Goal: Task Accomplishment & Management: Manage account settings

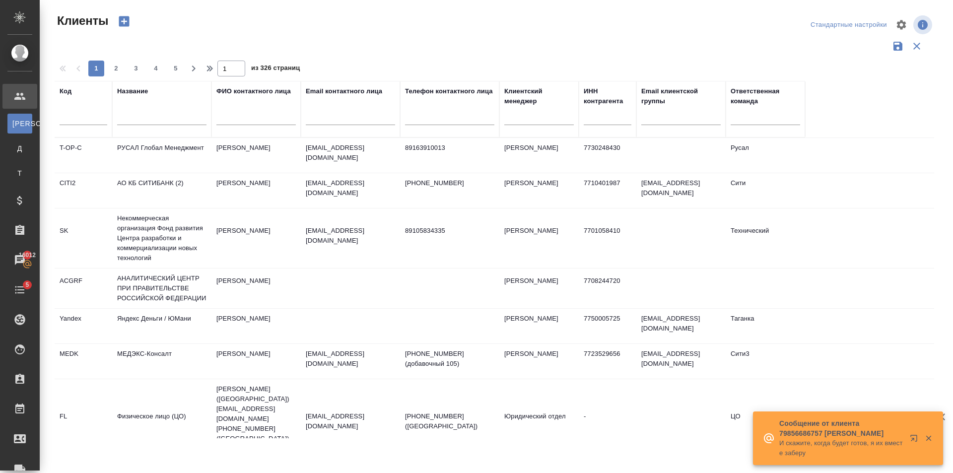
select select "RU"
click at [143, 113] on input "text" at bounding box center [161, 119] width 89 height 12
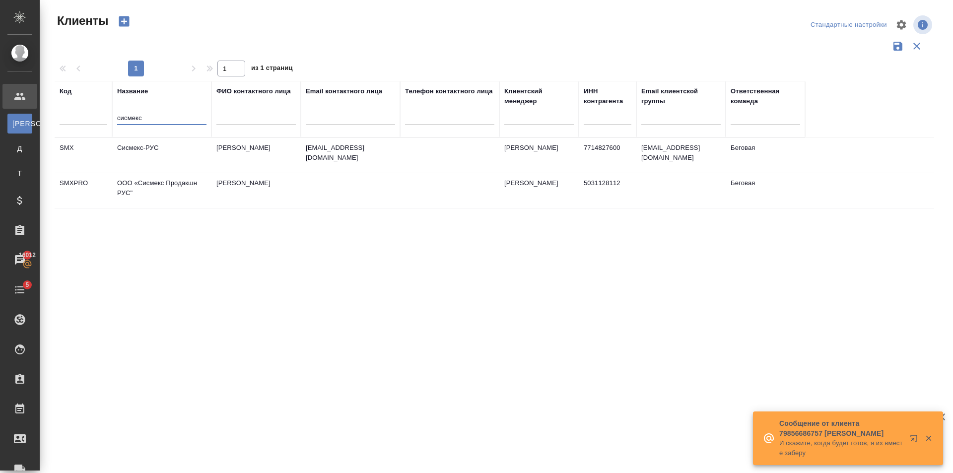
type input "сисмекс"
click at [214, 145] on td "Фомина Ольга" at bounding box center [256, 155] width 89 height 35
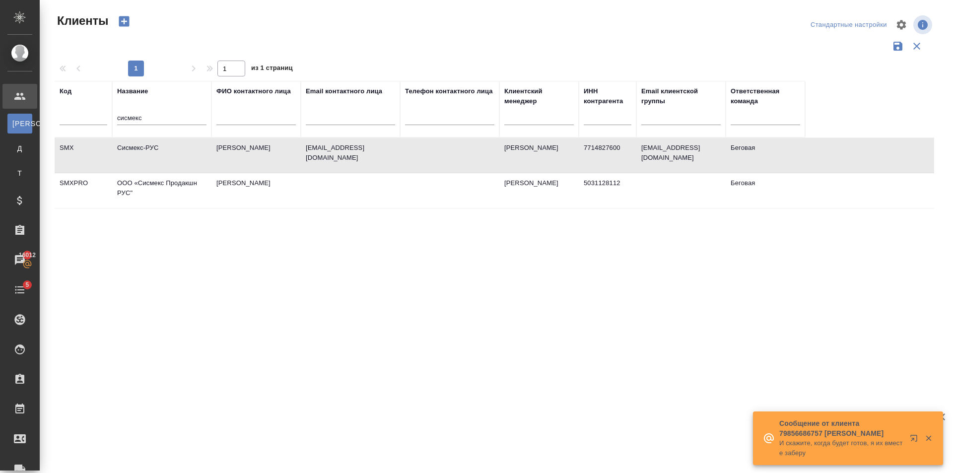
click at [214, 145] on td "Фомина Ольга" at bounding box center [256, 155] width 89 height 35
click at [180, 186] on td "ООО «Сисмекс Продакшн РУС"" at bounding box center [161, 190] width 99 height 35
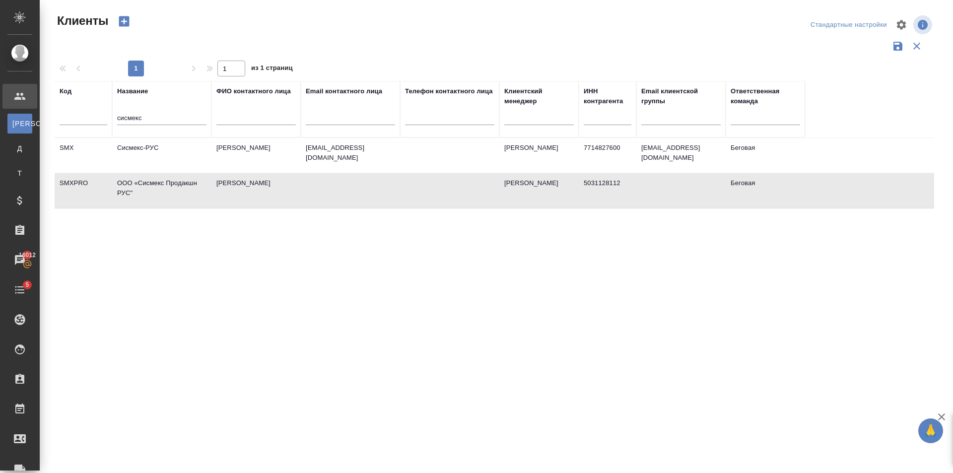
click at [386, 160] on p "fomina.olga@sysmex-europe.com" at bounding box center [350, 153] width 89 height 20
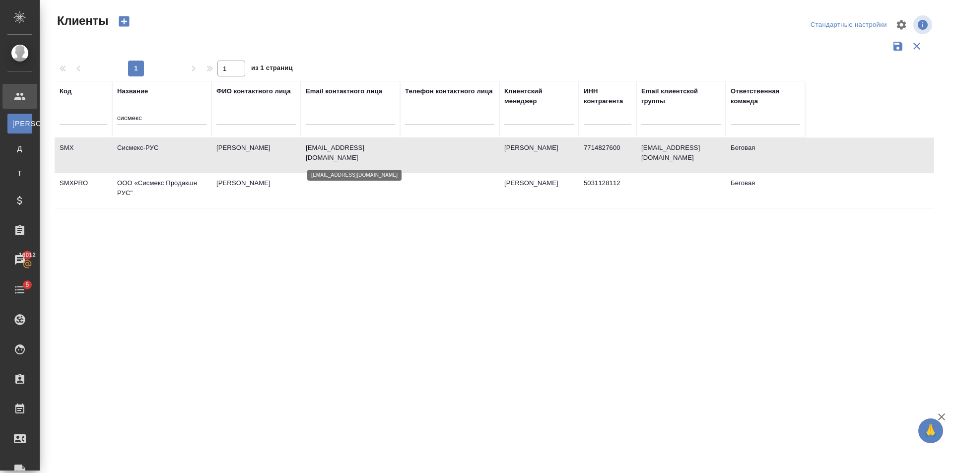
click at [386, 160] on p "fomina.olga@sysmex-europe.com" at bounding box center [350, 153] width 89 height 20
drag, startPoint x: 153, startPoint y: 120, endPoint x: 89, endPoint y: 120, distance: 64.1
click at [89, 120] on tr "Код Название сисмекс ФИО контактного лица Email контактного лица Телефон контак…" at bounding box center [430, 109] width 751 height 57
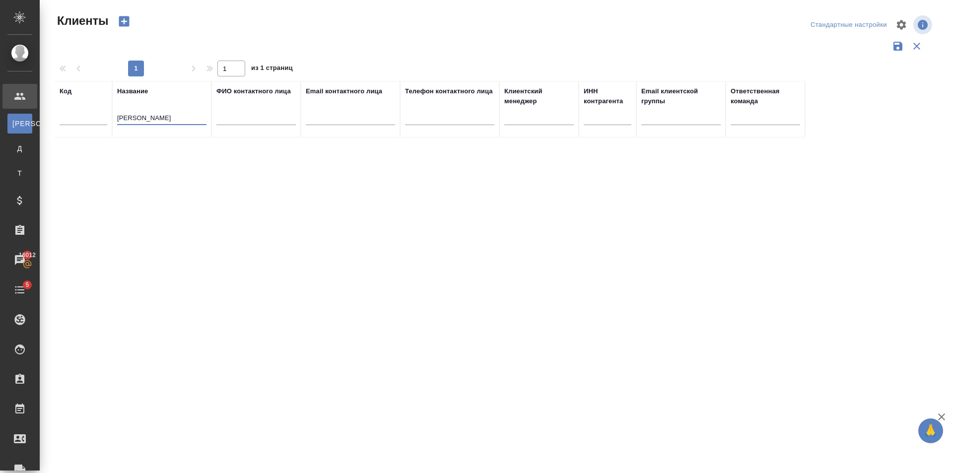
click at [119, 115] on input "Ситора" at bounding box center [161, 119] width 89 height 12
click at [174, 119] on input "Ао Ситора" at bounding box center [161, 119] width 89 height 12
type input "А"
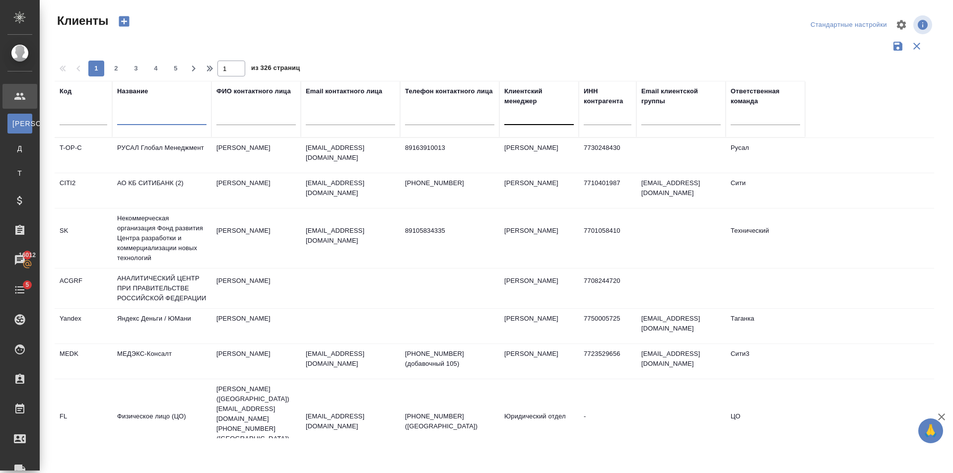
click at [553, 121] on div at bounding box center [540, 115] width 70 height 14
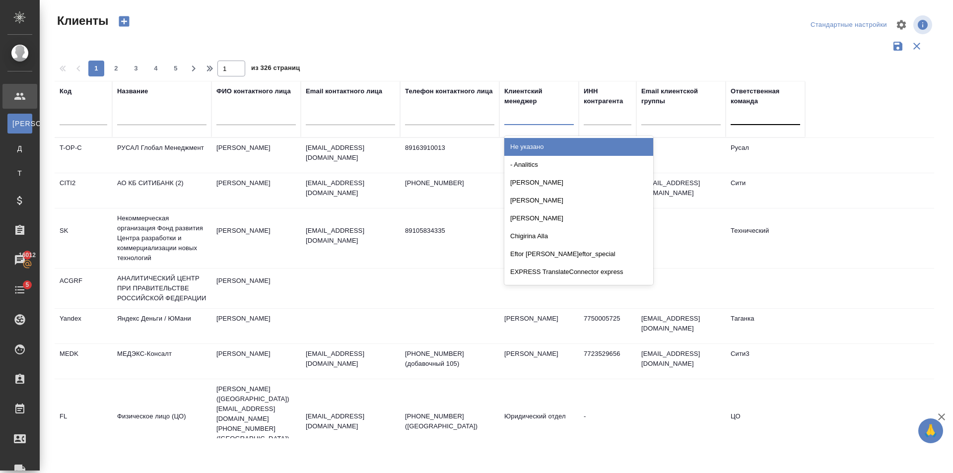
click at [788, 116] on div at bounding box center [766, 115] width 70 height 14
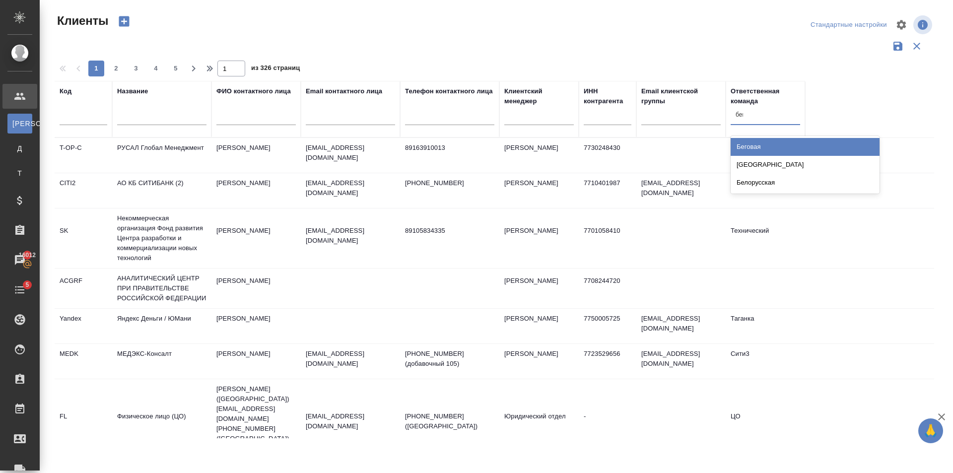
type input "бего"
click at [782, 144] on div "Беговая" at bounding box center [805, 147] width 149 height 18
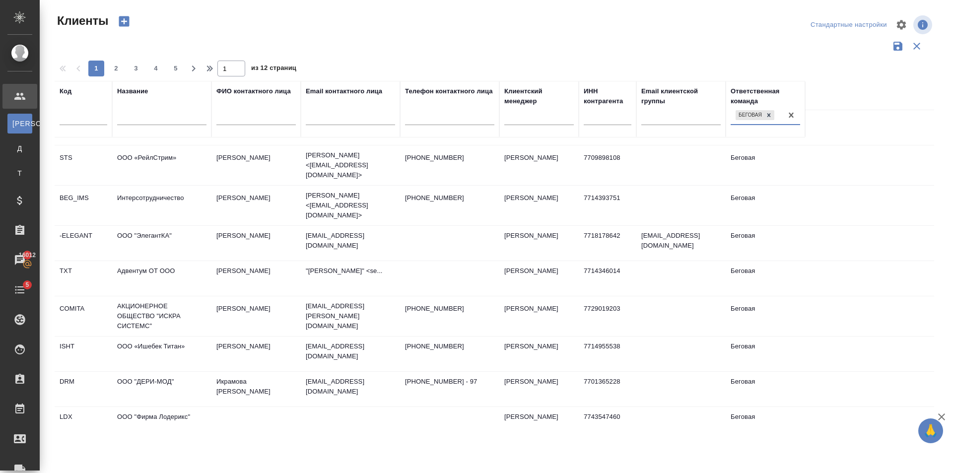
scroll to position [595, 0]
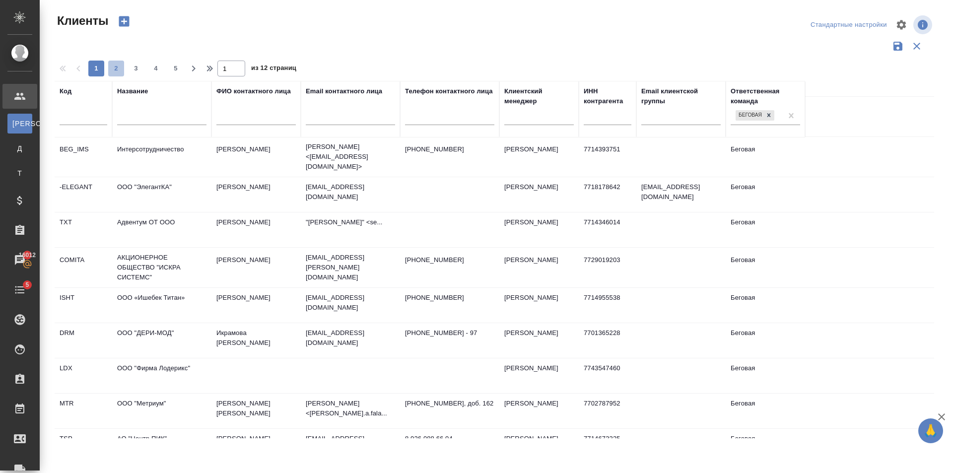
click at [117, 66] on span "2" at bounding box center [116, 69] width 16 height 10
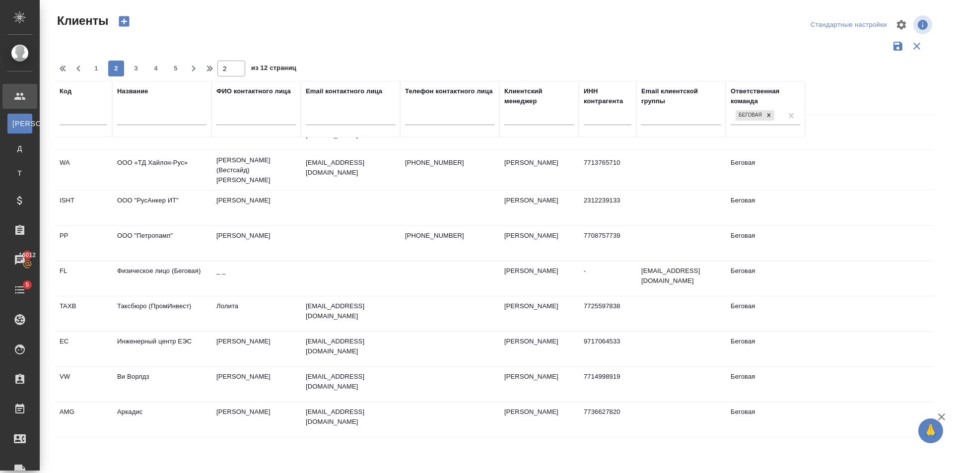
scroll to position [594, 0]
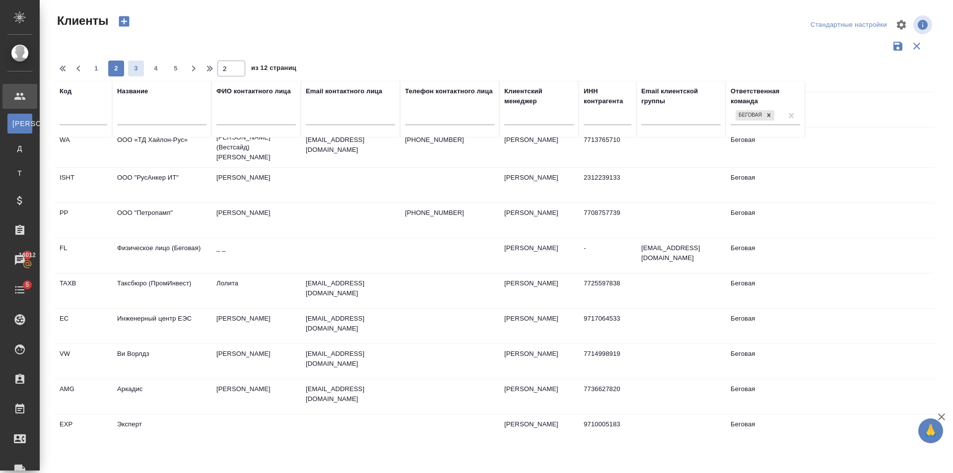
click at [142, 73] on span "3" at bounding box center [136, 69] width 16 height 10
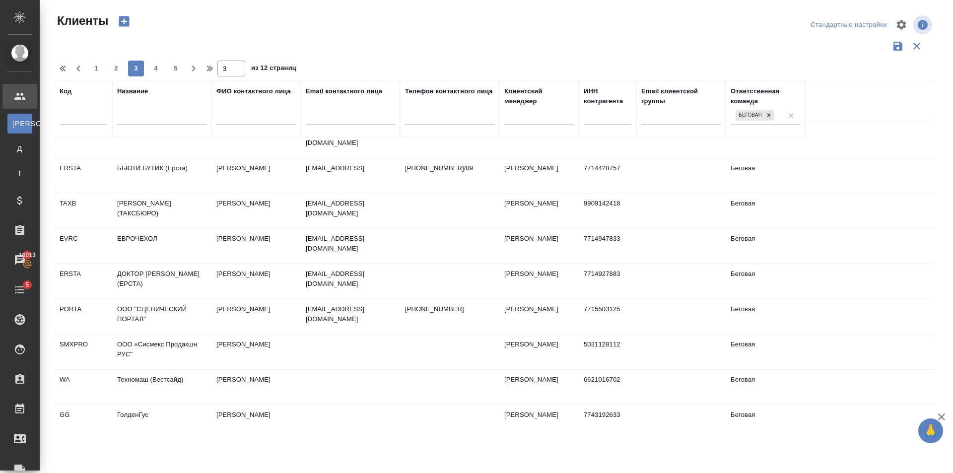
scroll to position [589, 0]
click at [158, 68] on span "4" at bounding box center [156, 69] width 16 height 10
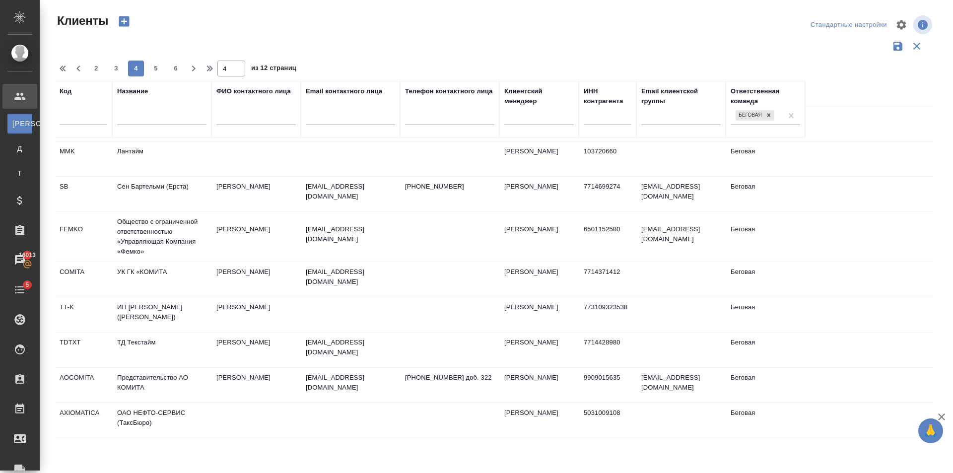
scroll to position [604, 0]
click at [150, 69] on span "5" at bounding box center [156, 69] width 16 height 10
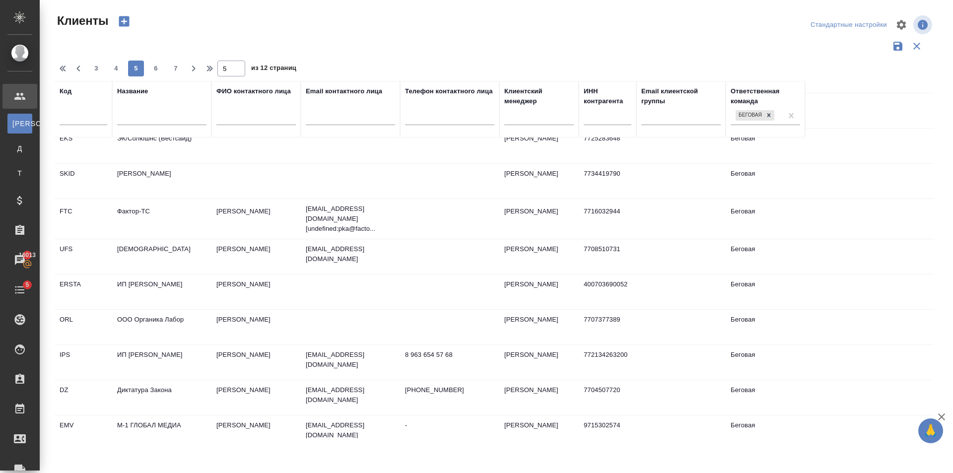
scroll to position [0, 0]
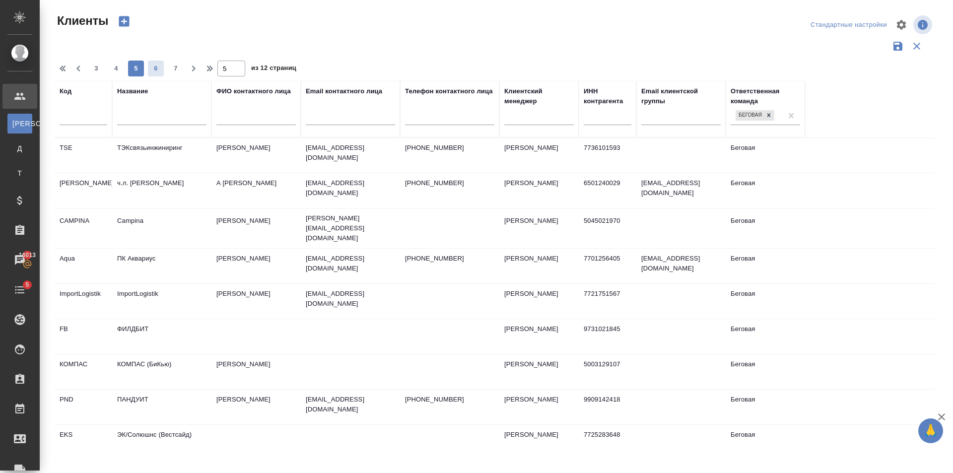
click at [151, 63] on button "6" at bounding box center [156, 69] width 16 height 16
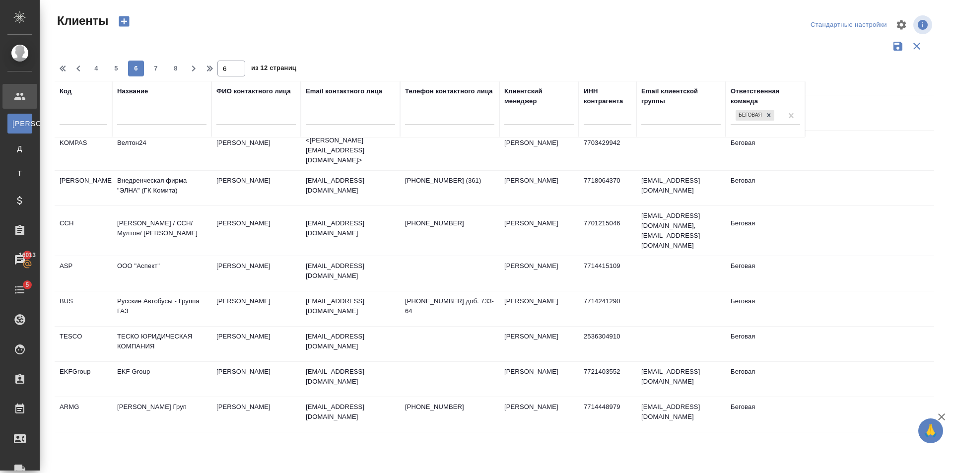
scroll to position [589, 0]
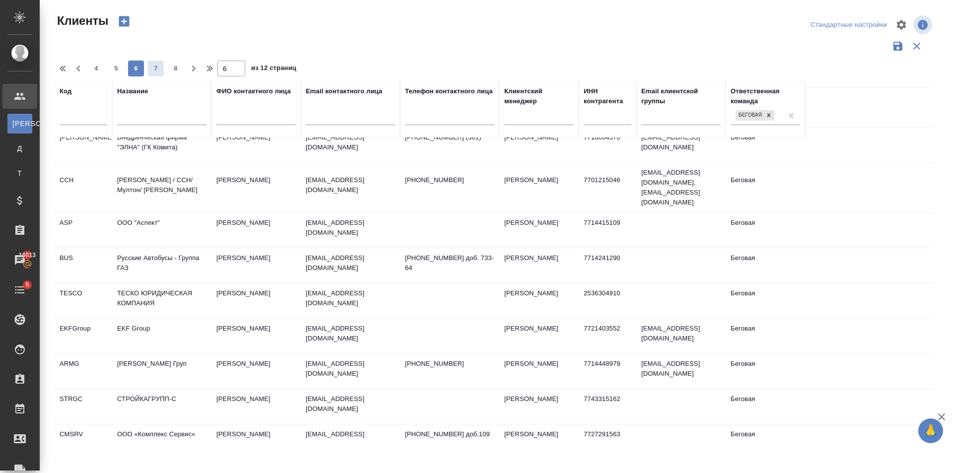
click at [157, 76] on button "7" at bounding box center [156, 69] width 16 height 16
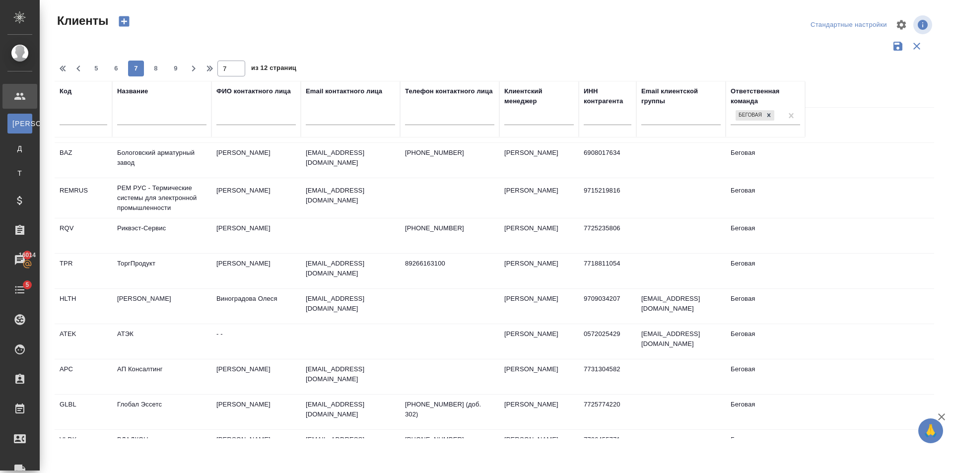
scroll to position [0, 0]
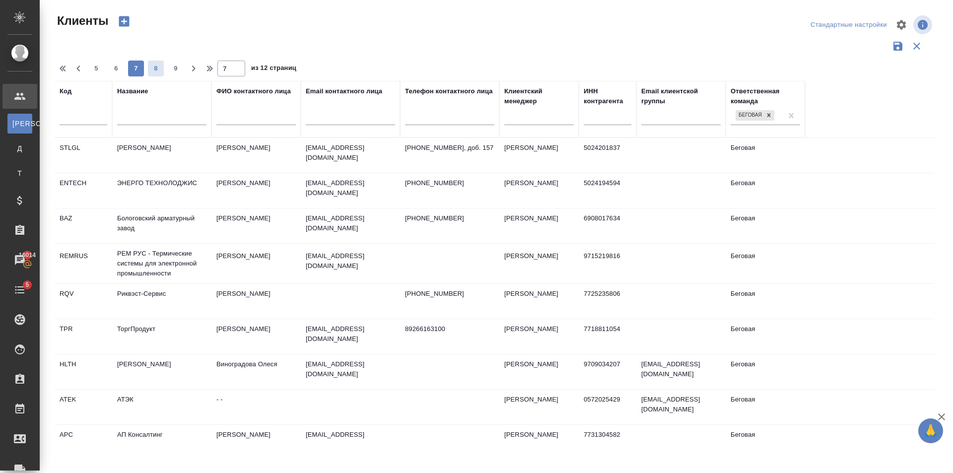
click at [149, 64] on span "8" at bounding box center [156, 69] width 16 height 10
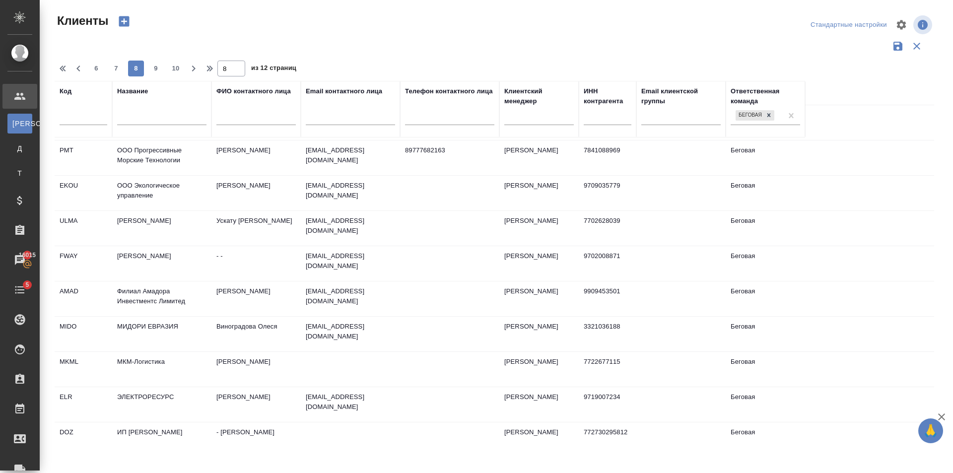
scroll to position [594, 0]
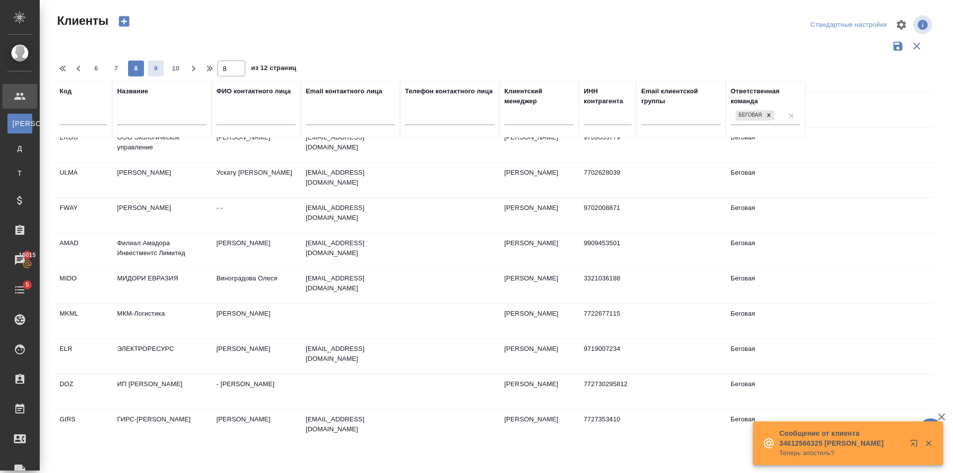
click at [160, 68] on span "9" at bounding box center [156, 69] width 16 height 10
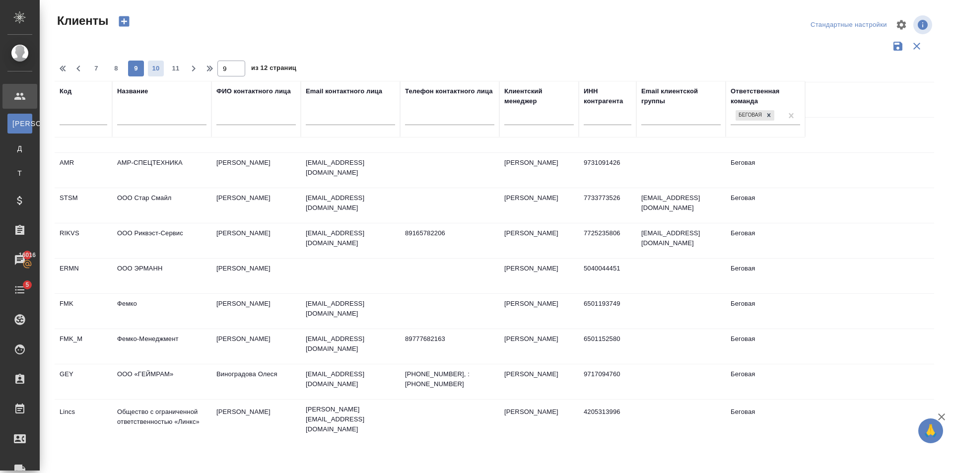
click at [153, 74] on button "10" at bounding box center [156, 69] width 16 height 16
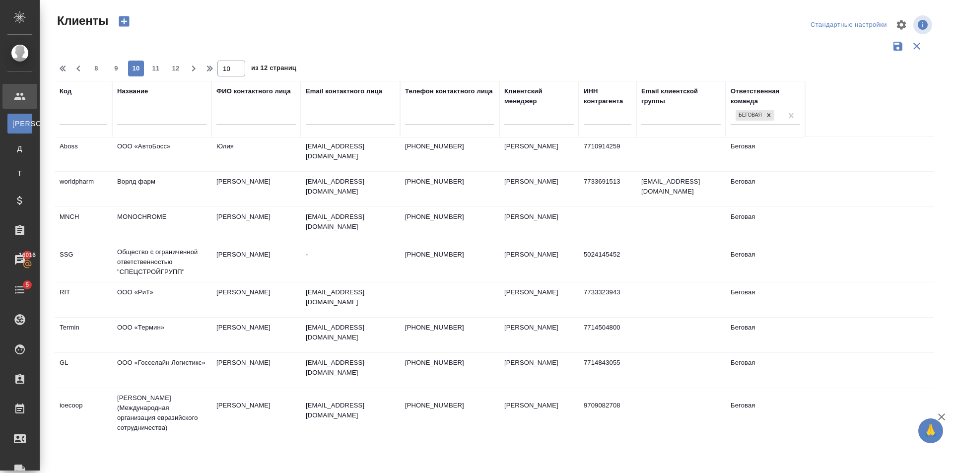
scroll to position [619, 0]
click at [157, 65] on span "11" at bounding box center [156, 69] width 16 height 10
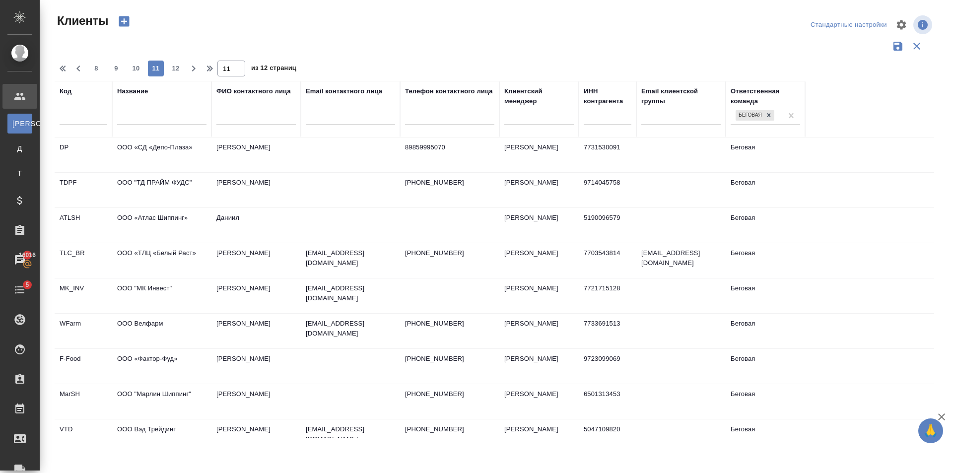
scroll to position [599, 0]
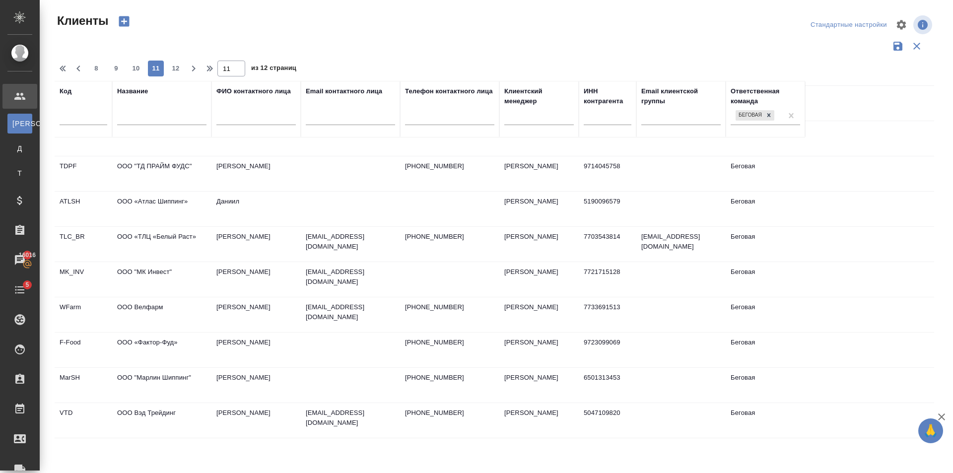
click at [182, 77] on div "Клиенты Стандартные настройки 8 9 10 11 12 11 из 12 страниц Код Название ФИО ко…" at bounding box center [498, 222] width 899 height 444
click at [177, 72] on span "12" at bounding box center [176, 69] width 16 height 10
type input "12"
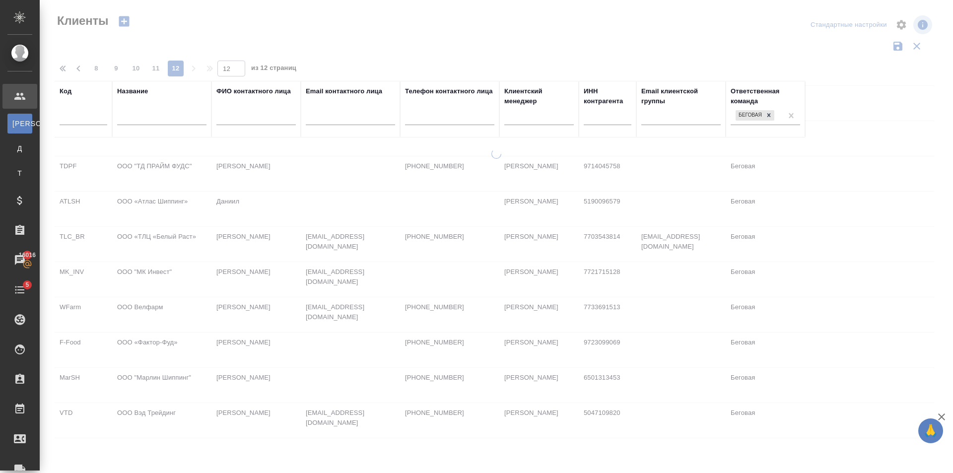
scroll to position [0, 0]
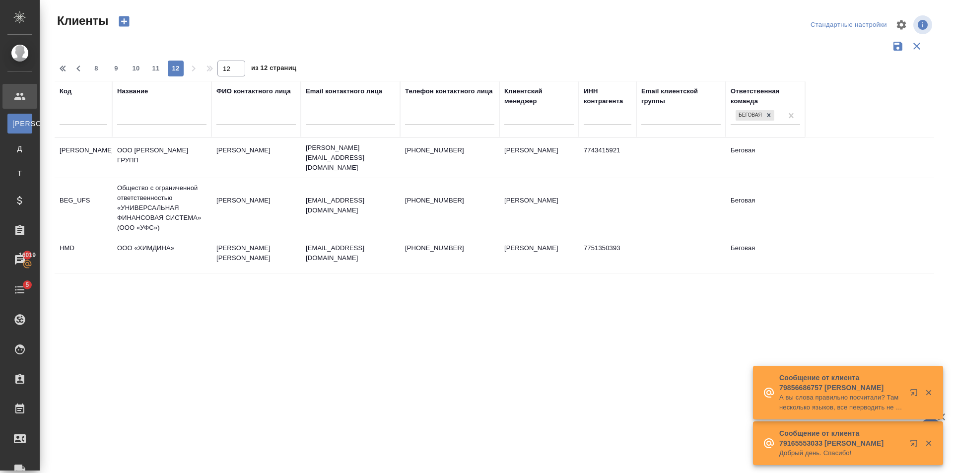
click at [143, 122] on input "text" at bounding box center [161, 119] width 89 height 12
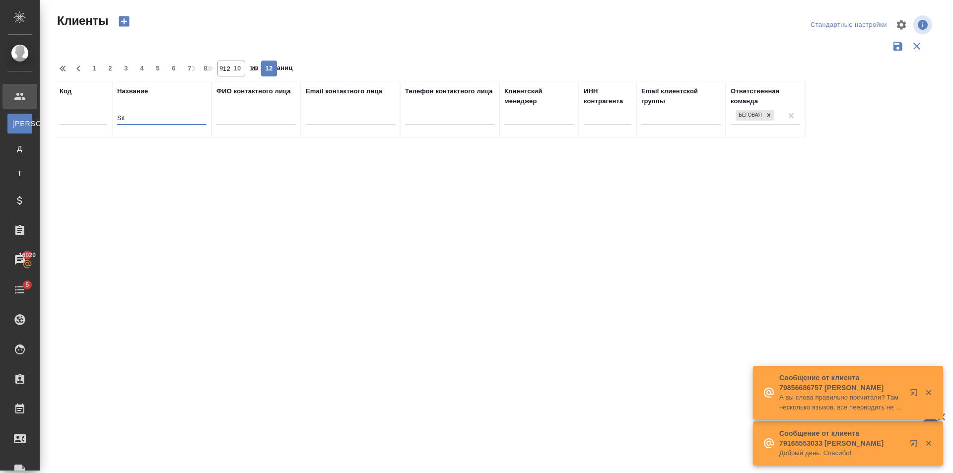
type input "Si"
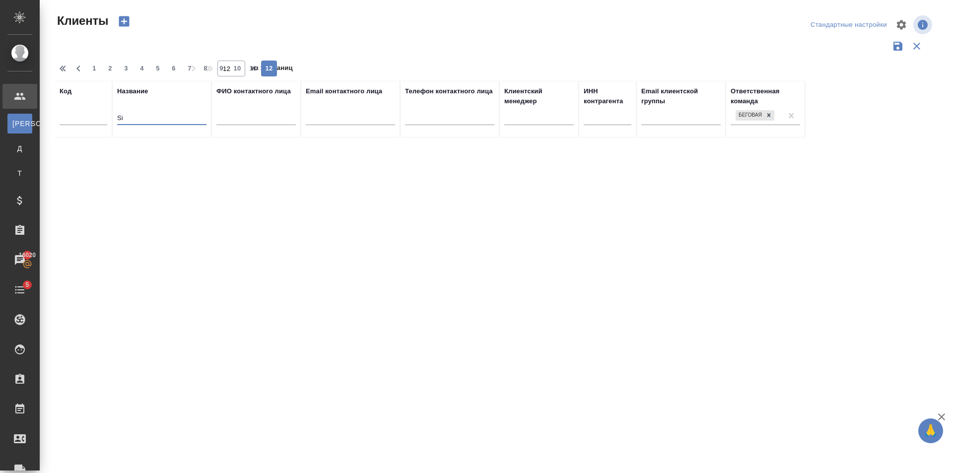
type input "1"
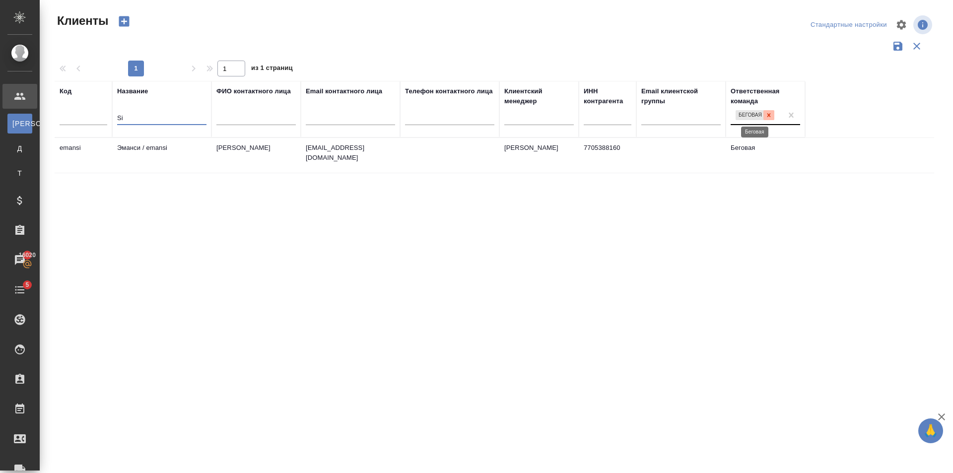
click at [770, 112] on icon at bounding box center [769, 115] width 7 height 7
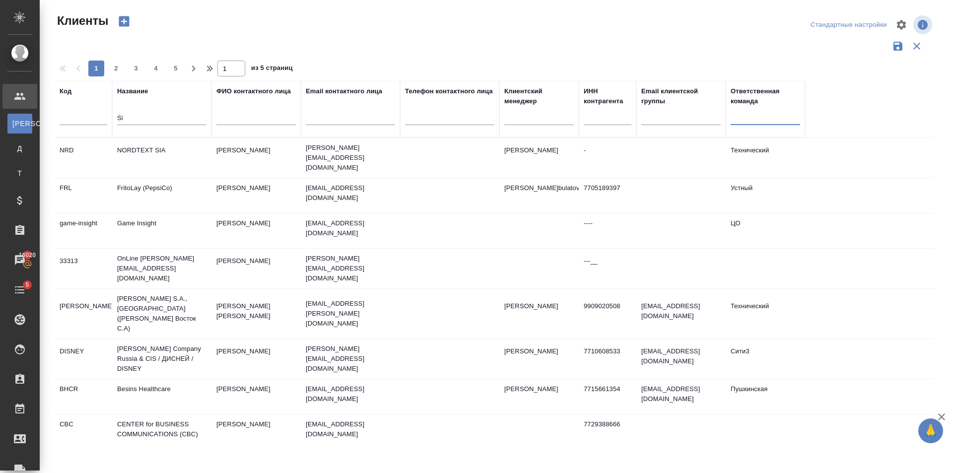
click at [137, 116] on input "Si" at bounding box center [161, 119] width 89 height 12
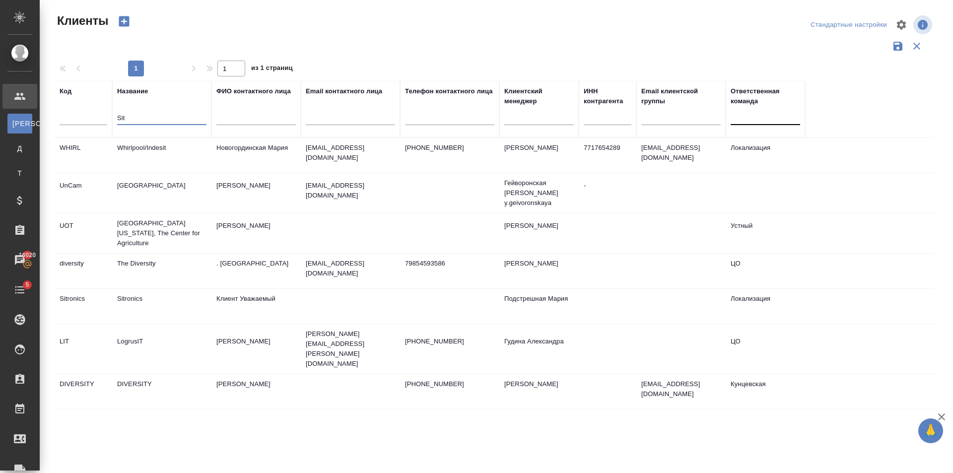
type input "Sit"
click at [1, 105] on div ".cls-1 fill:#fff; AWATERA Golubev Dmitry Клиенты К Клиенты Д Договоры Т Тендеры…" at bounding box center [476, 236] width 953 height 473
click at [265, 108] on div at bounding box center [256, 120] width 79 height 24
click at [242, 113] on input "text" at bounding box center [256, 119] width 79 height 12
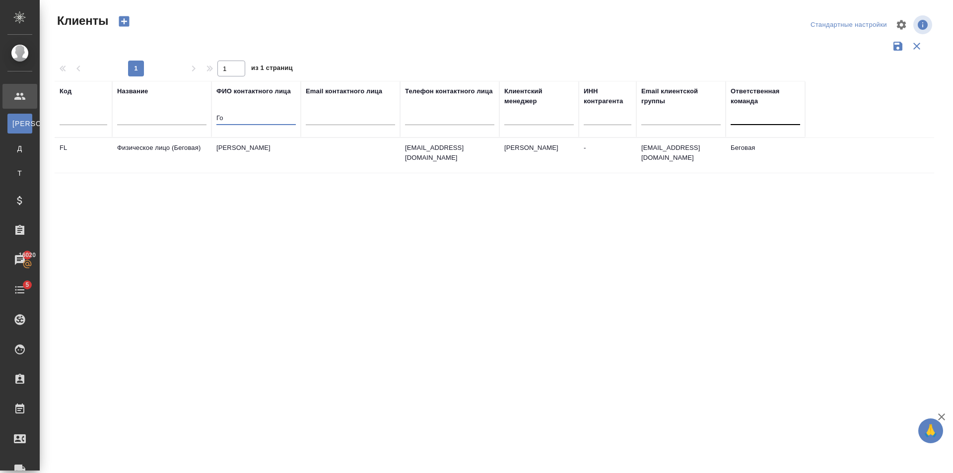
type input "Г"
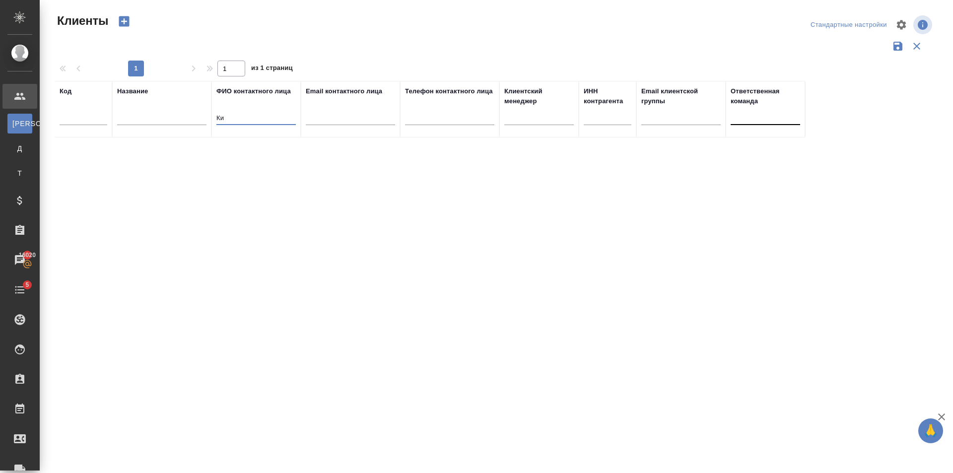
type input "К"
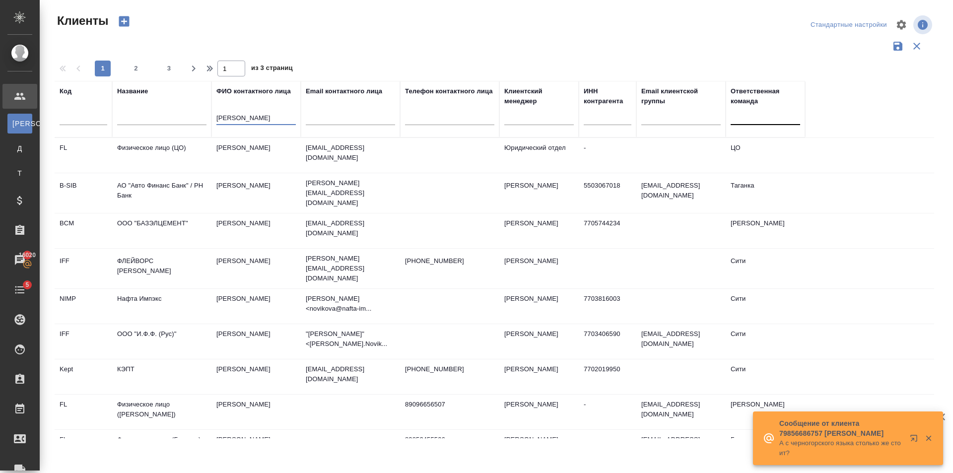
type input "Новиков"
drag, startPoint x: 250, startPoint y: 115, endPoint x: 116, endPoint y: 124, distance: 134.9
click at [162, 120] on tr "Код Название ФИО контактного лица Новиков Email контактного лица Телефон контак…" at bounding box center [430, 109] width 751 height 57
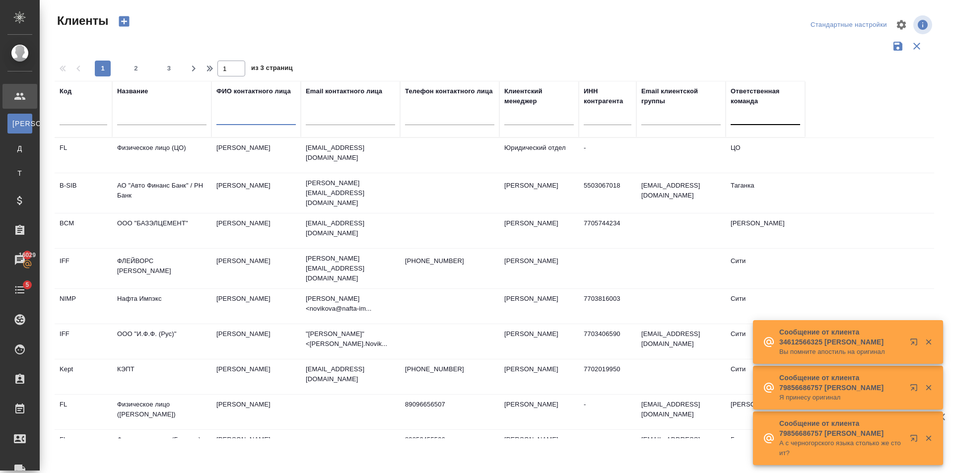
click at [348, 115] on input "text" at bounding box center [350, 119] width 89 height 12
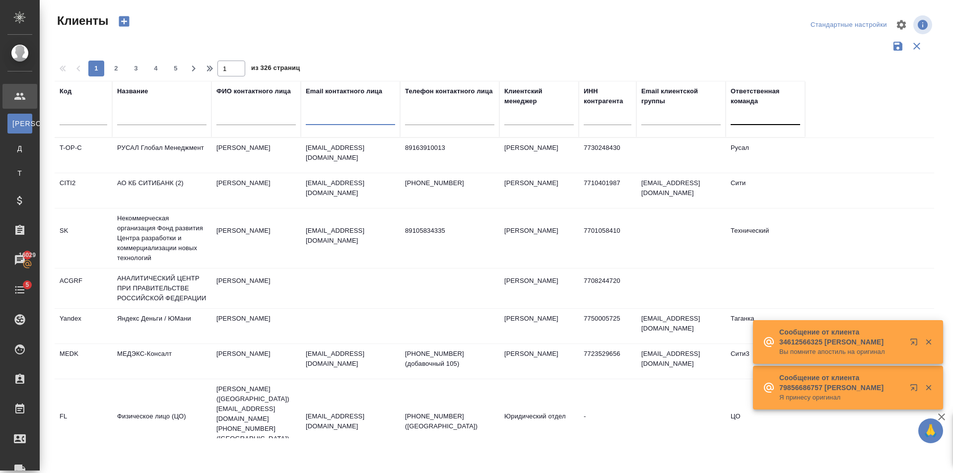
paste input "nightguest@inbox.ru"
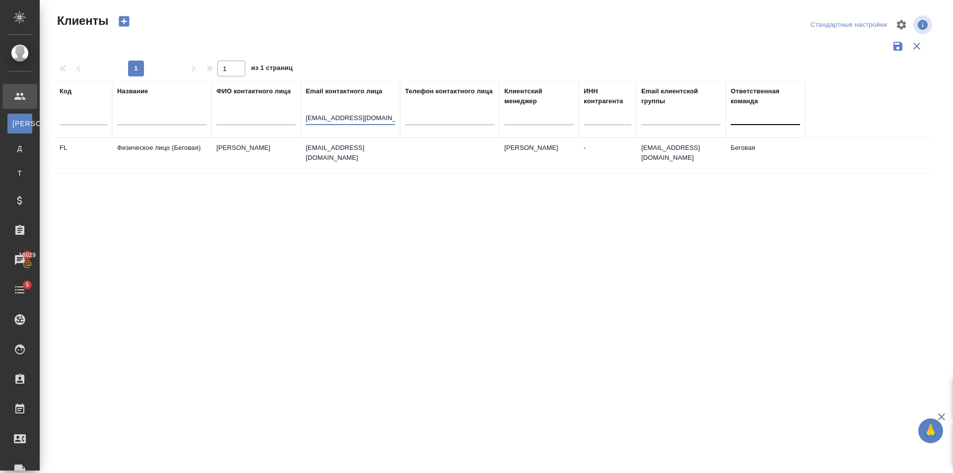
type input "nightguest@inbox.ru"
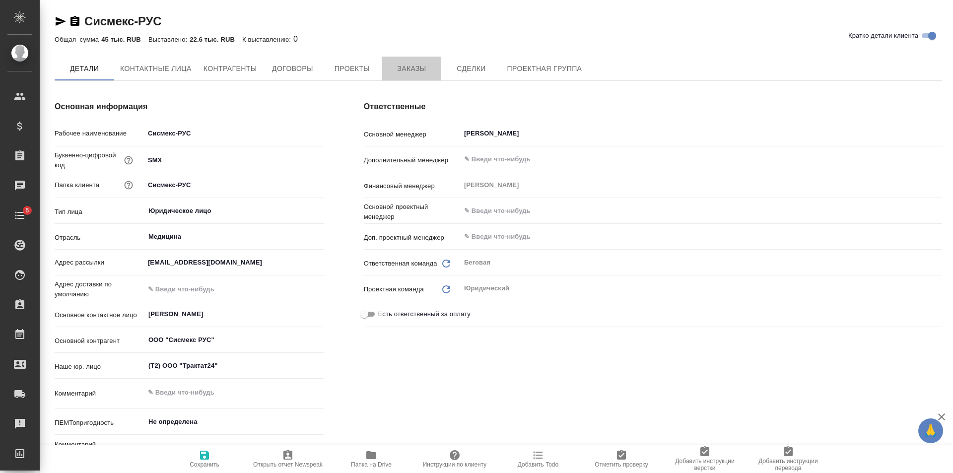
click at [426, 72] on span "Заказы" at bounding box center [412, 69] width 48 height 12
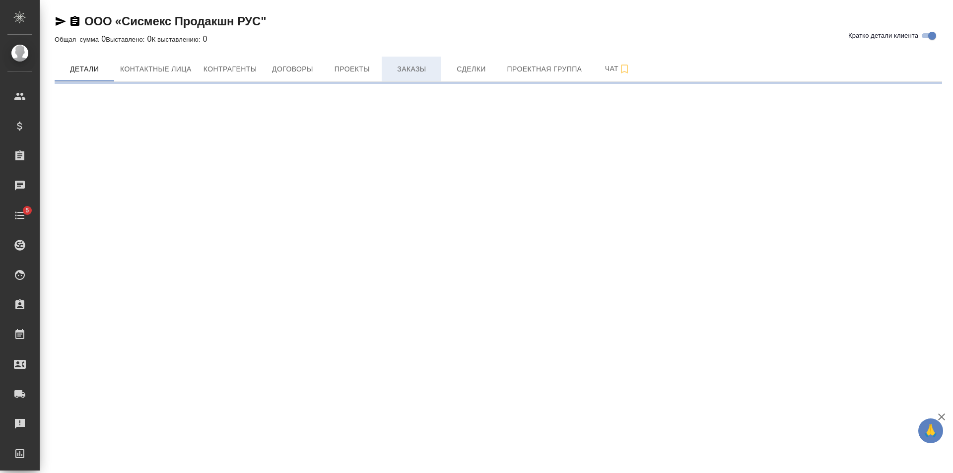
click at [397, 65] on span "Заказы" at bounding box center [412, 69] width 48 height 12
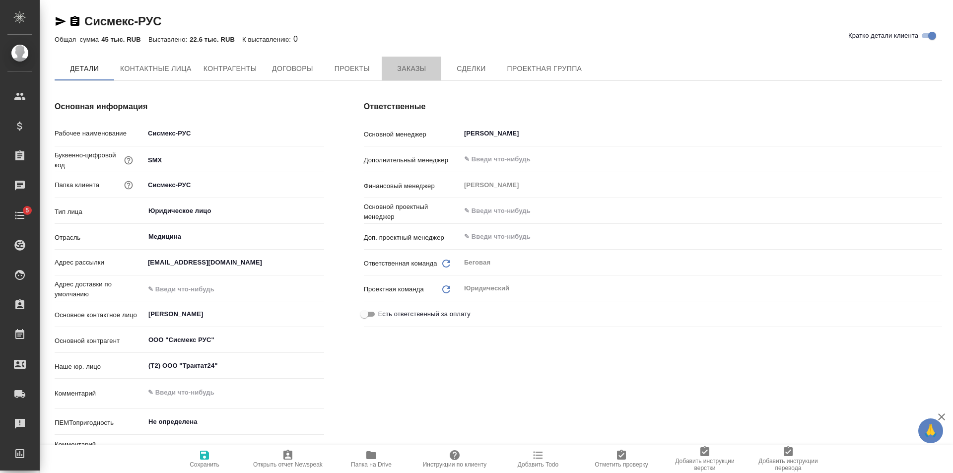
click at [399, 64] on span "Заказы" at bounding box center [412, 69] width 48 height 12
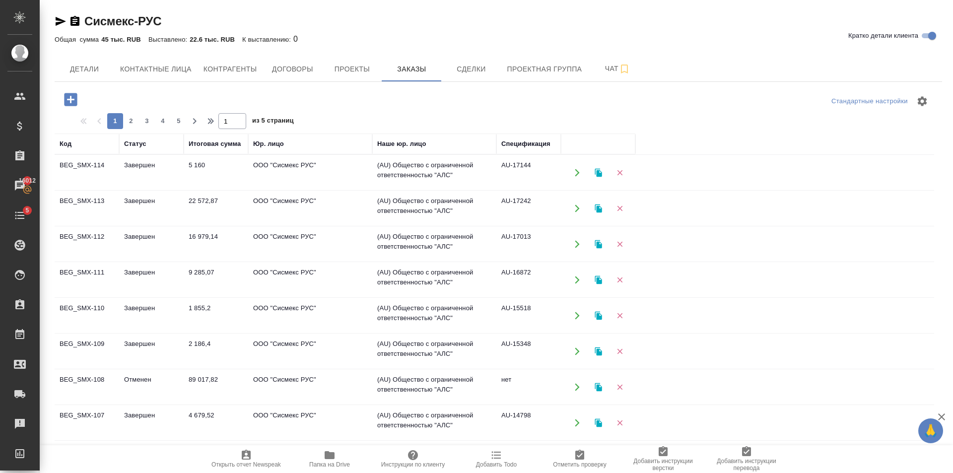
click at [311, 183] on td "ООО "Сисмекс РУС"" at bounding box center [310, 172] width 124 height 35
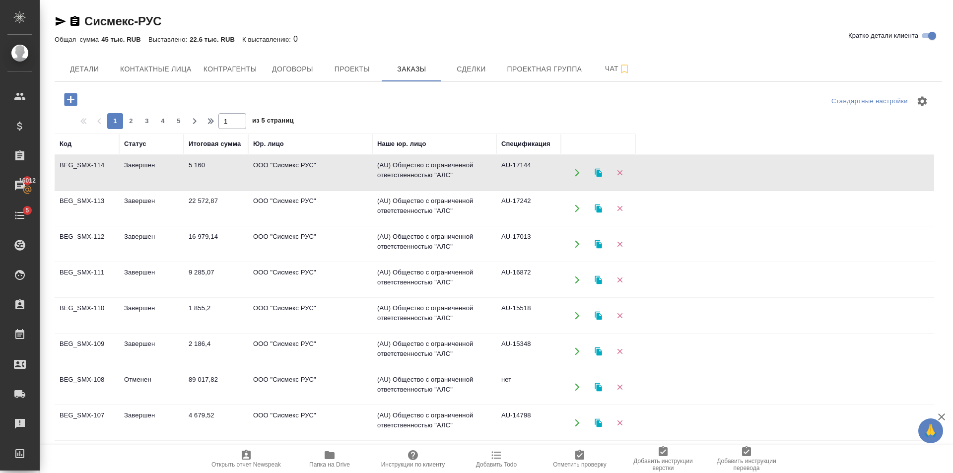
click at [311, 183] on td "ООО "Сисмекс РУС"" at bounding box center [310, 172] width 124 height 35
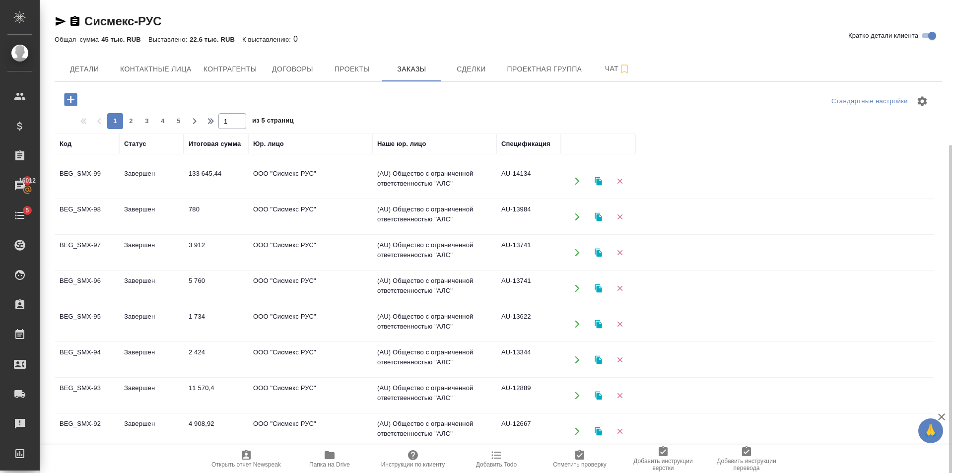
scroll to position [280, 0]
click at [179, 122] on span "5" at bounding box center [179, 121] width 16 height 10
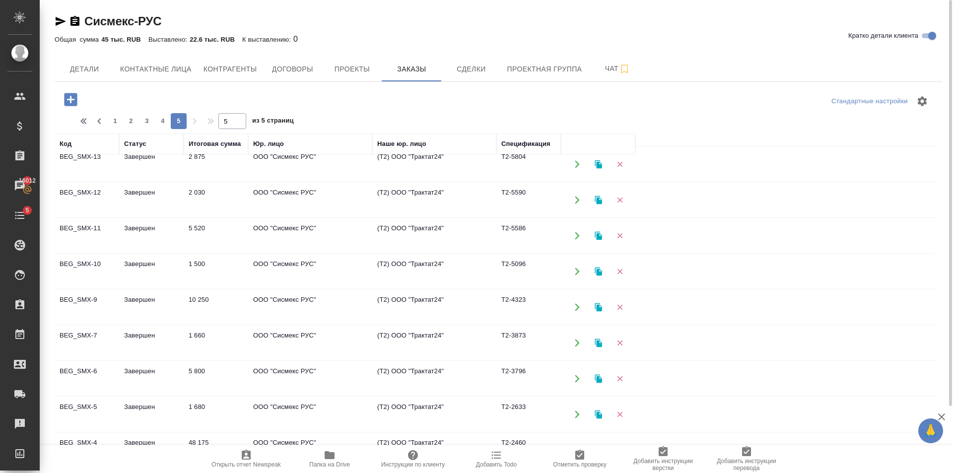
scroll to position [0, 0]
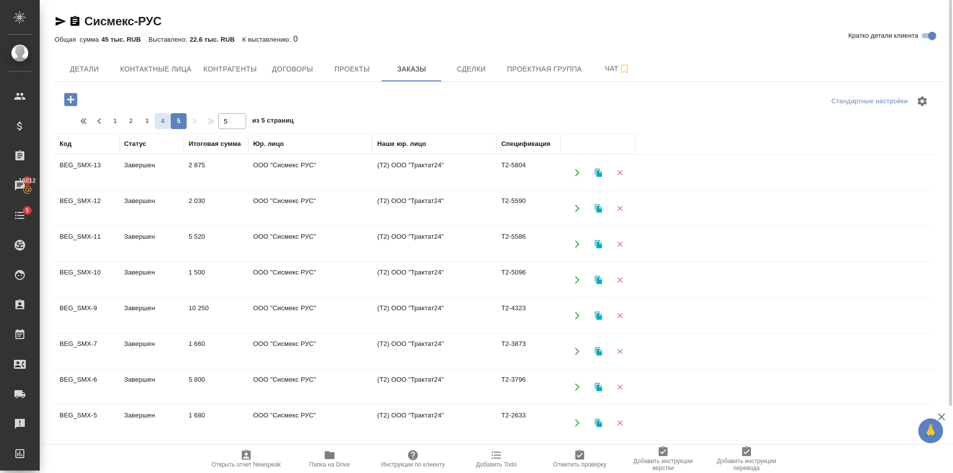
click at [157, 114] on button "4" at bounding box center [163, 121] width 16 height 16
type input "4"
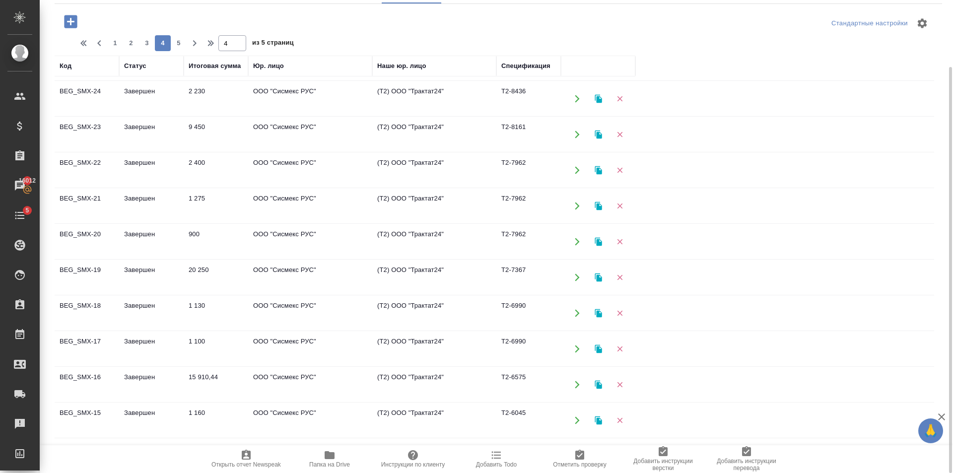
scroll to position [528, 0]
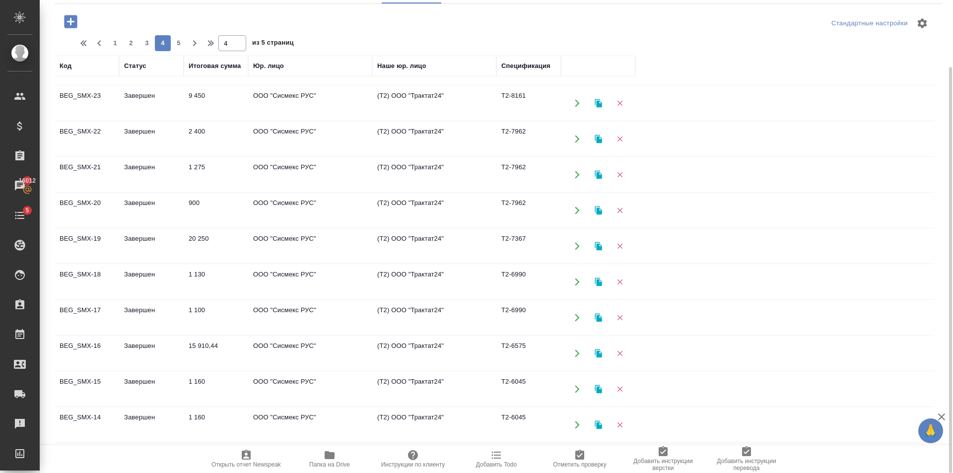
click at [151, 184] on td "Завершен" at bounding box center [151, 174] width 65 height 35
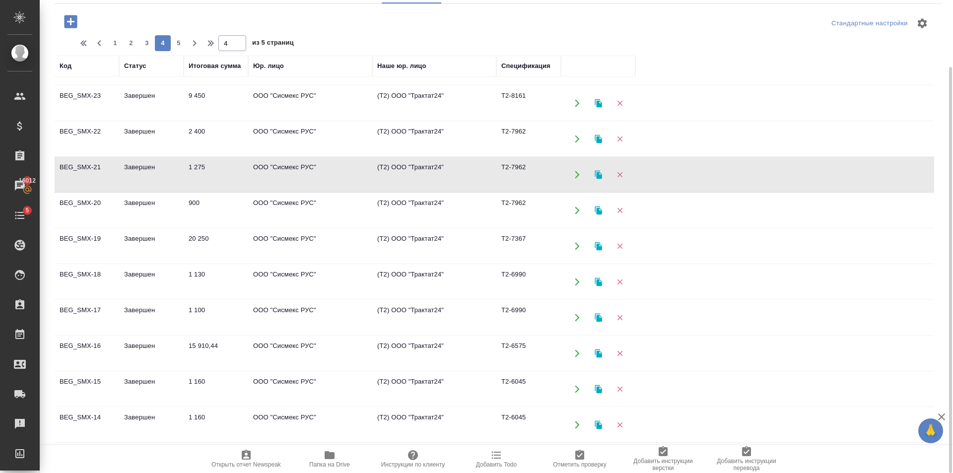
click at [151, 184] on td "Завершен" at bounding box center [151, 174] width 65 height 35
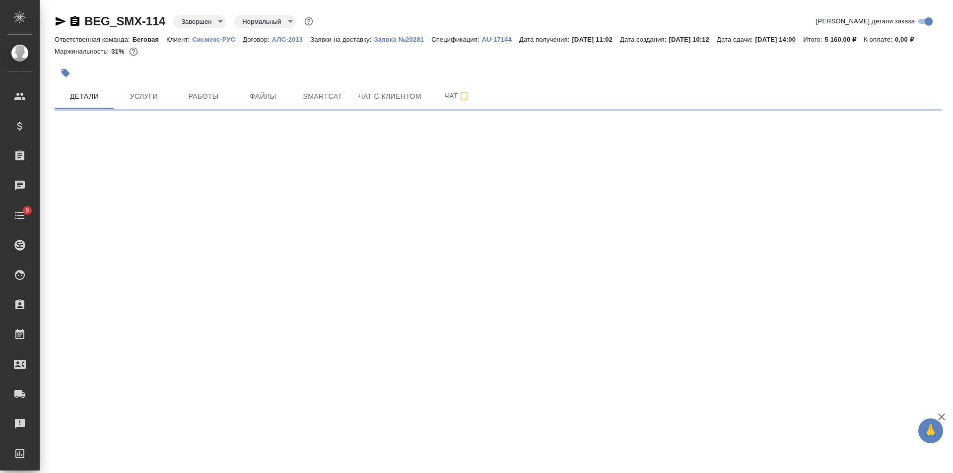
select select "RU"
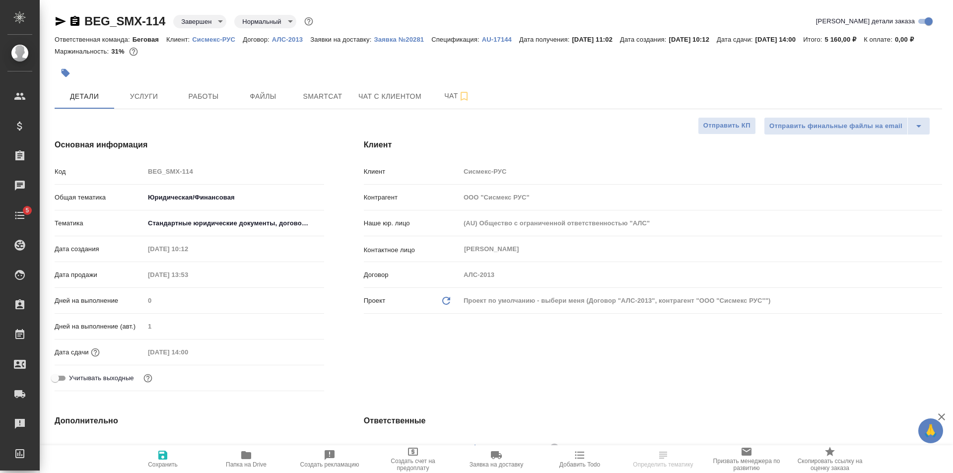
click at [237, 460] on span "Папка на Drive" at bounding box center [247, 458] width 72 height 19
type textarea "x"
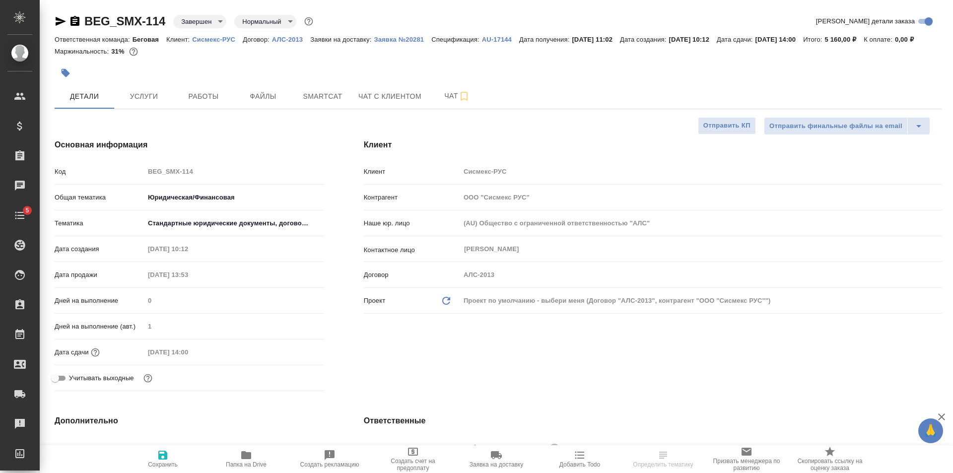
type textarea "x"
select select "RU"
type textarea "x"
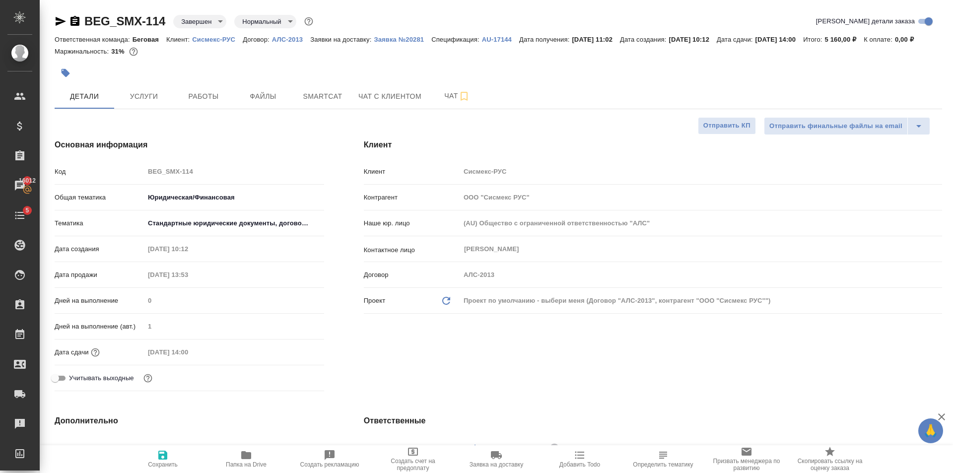
type textarea "x"
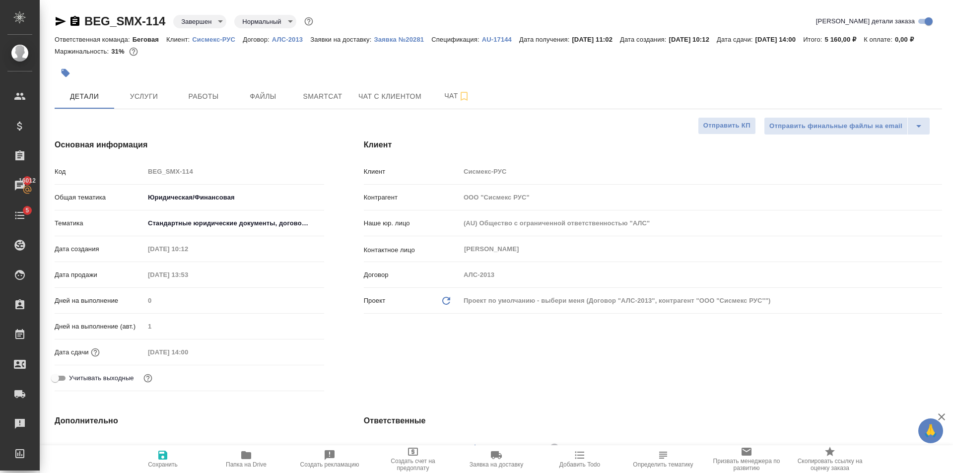
type textarea "x"
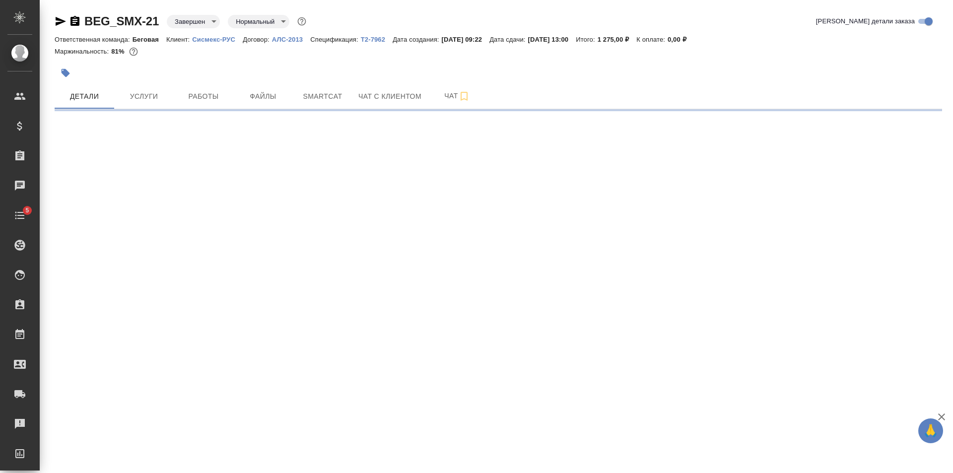
select select "RU"
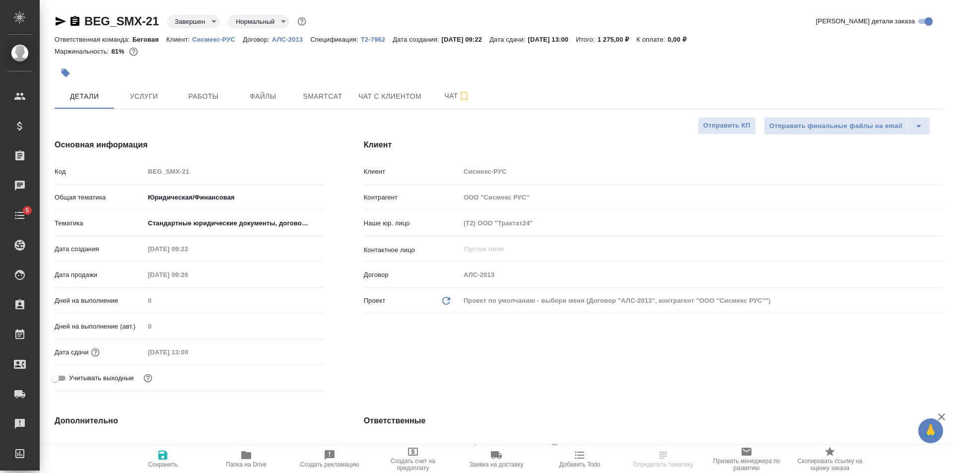
type textarea "x"
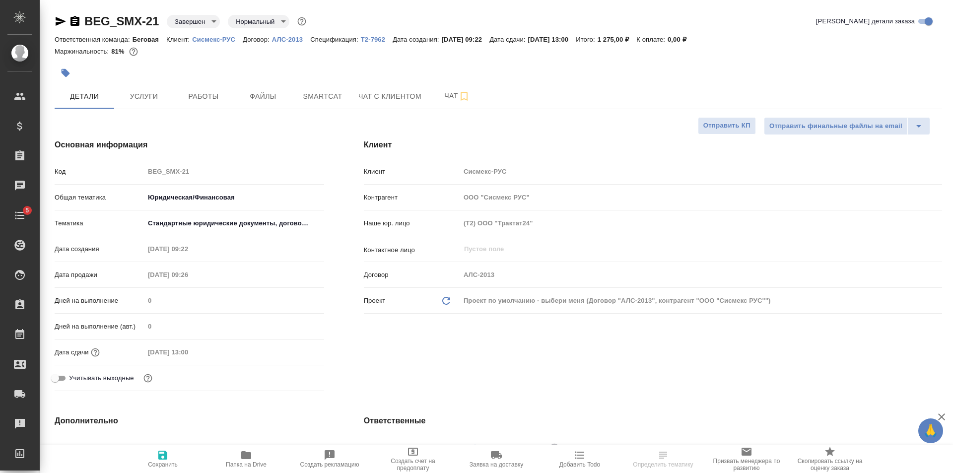
type textarea "x"
click at [255, 454] on span "Папка на Drive" at bounding box center [247, 458] width 72 height 19
type textarea "x"
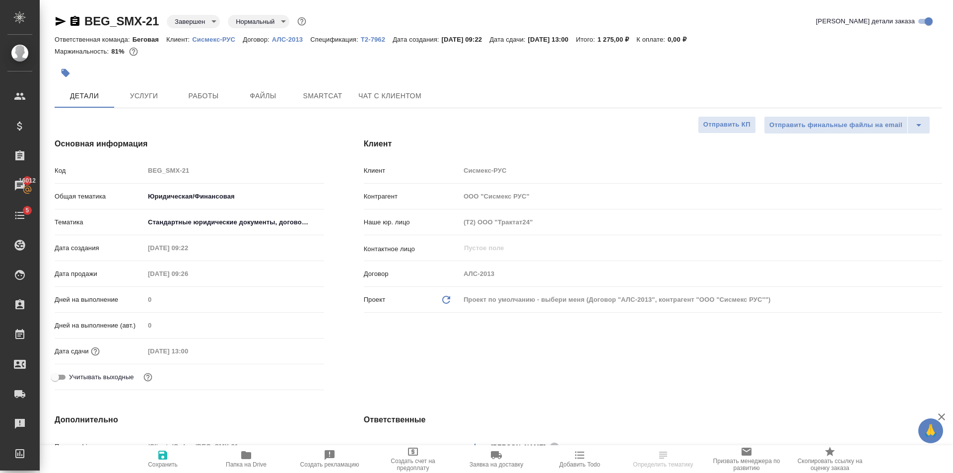
type textarea "x"
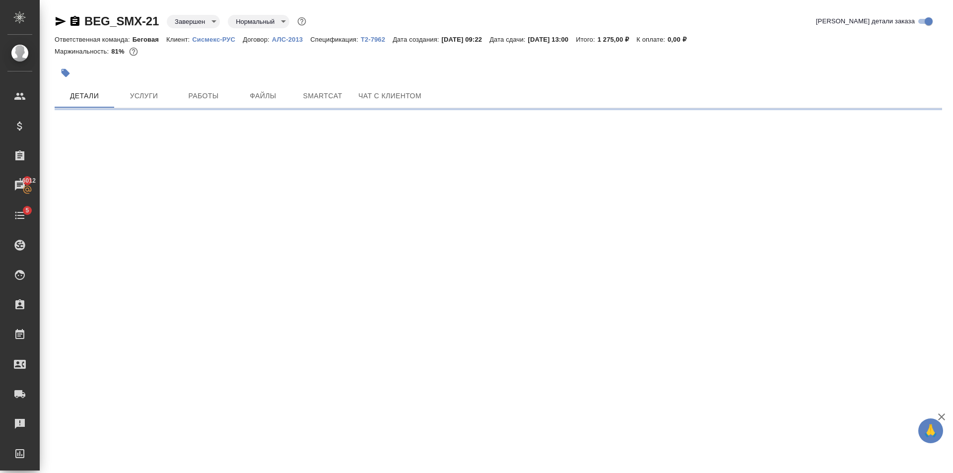
select select "RU"
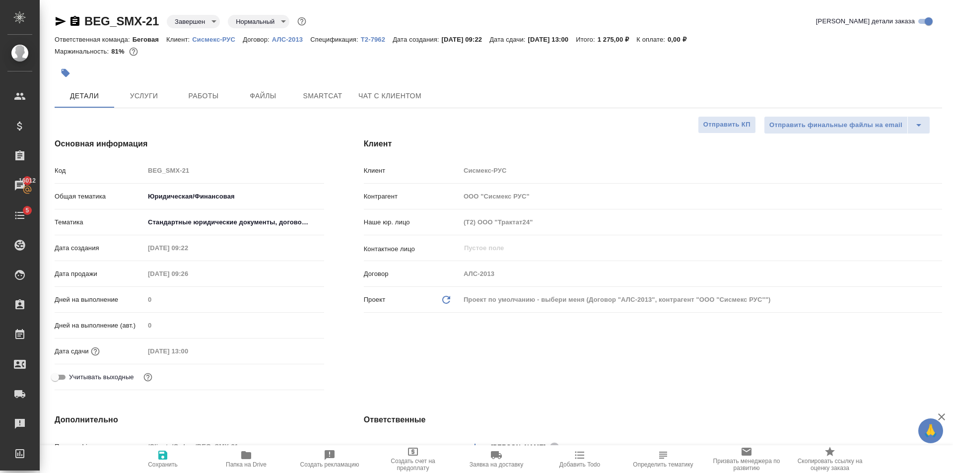
type textarea "x"
click at [246, 451] on icon "button" at bounding box center [246, 455] width 12 height 12
type textarea "x"
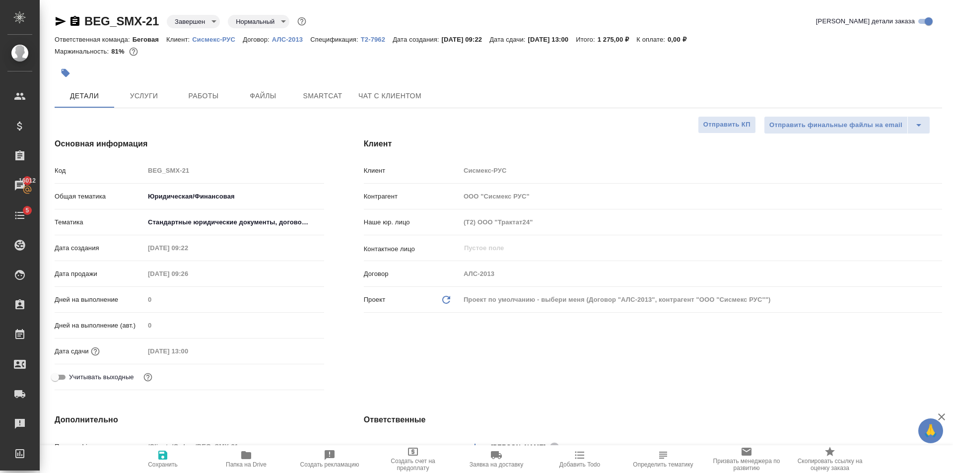
type textarea "x"
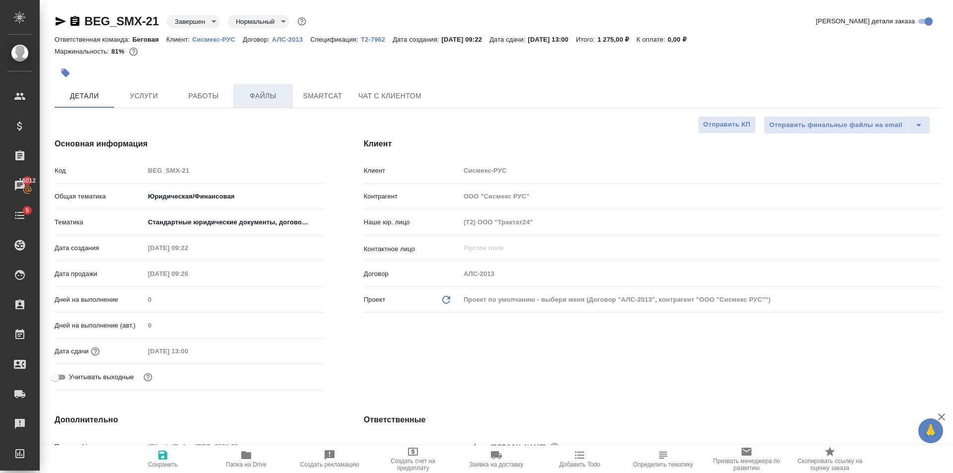
click at [258, 94] on span "Файлы" at bounding box center [263, 96] width 48 height 12
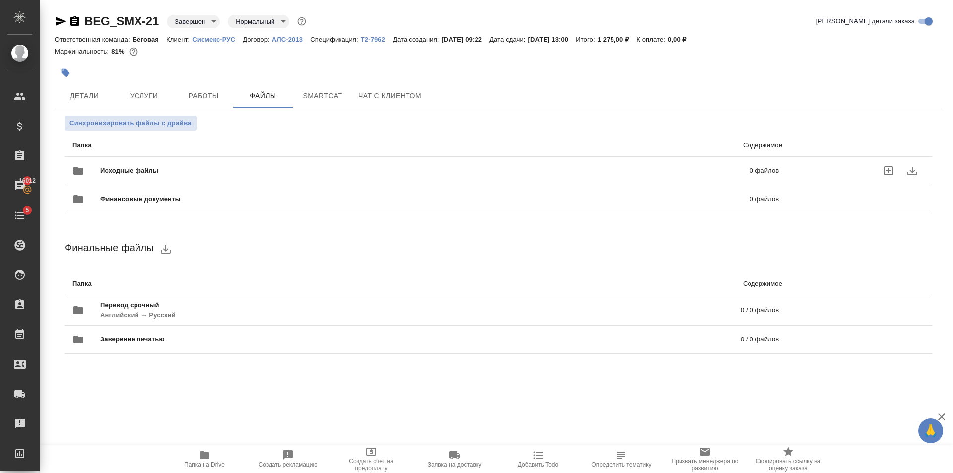
click at [213, 173] on span "Исходные файлы" at bounding box center [277, 171] width 354 height 10
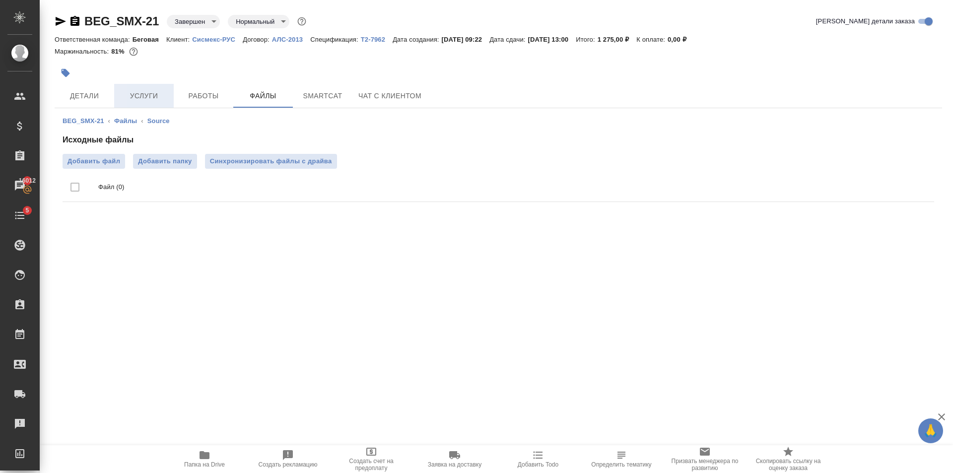
click at [128, 87] on button "Услуги" at bounding box center [144, 96] width 60 height 24
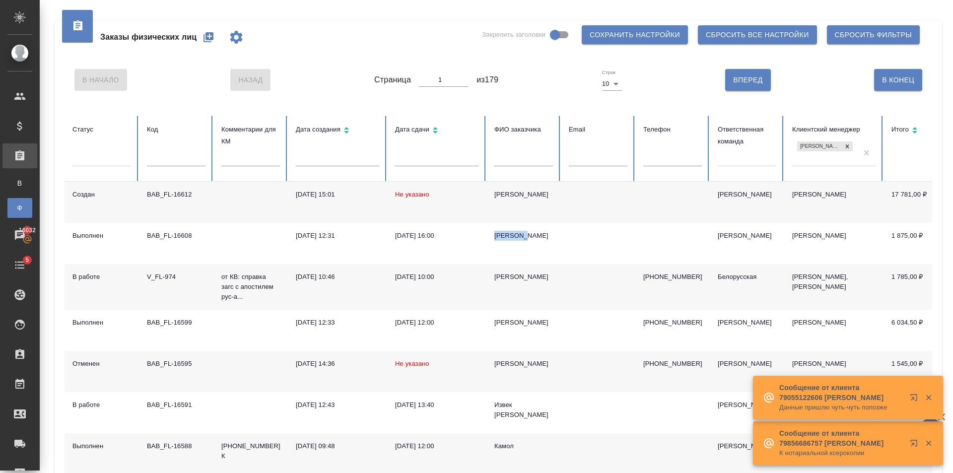
click at [207, 41] on icon "button" at bounding box center [209, 37] width 10 height 10
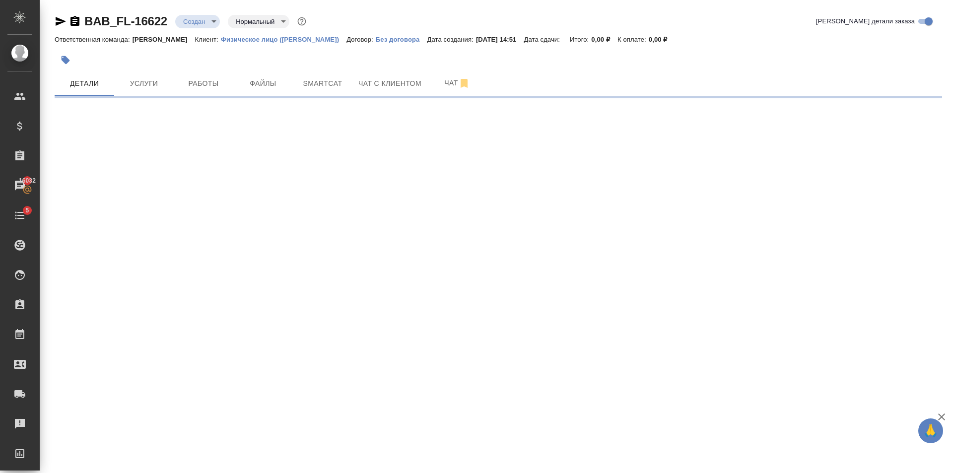
select select "RU"
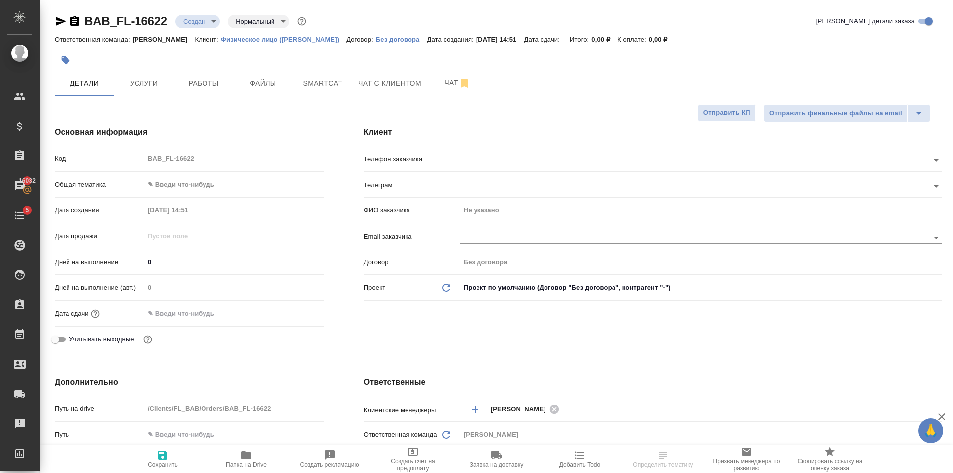
type textarea "x"
click at [220, 176] on body "🙏 .cls-1 fill:#fff; AWATERA [PERSON_NAME] Клиенты Спецификации Заказы 16032 Чат…" at bounding box center [476, 236] width 953 height 473
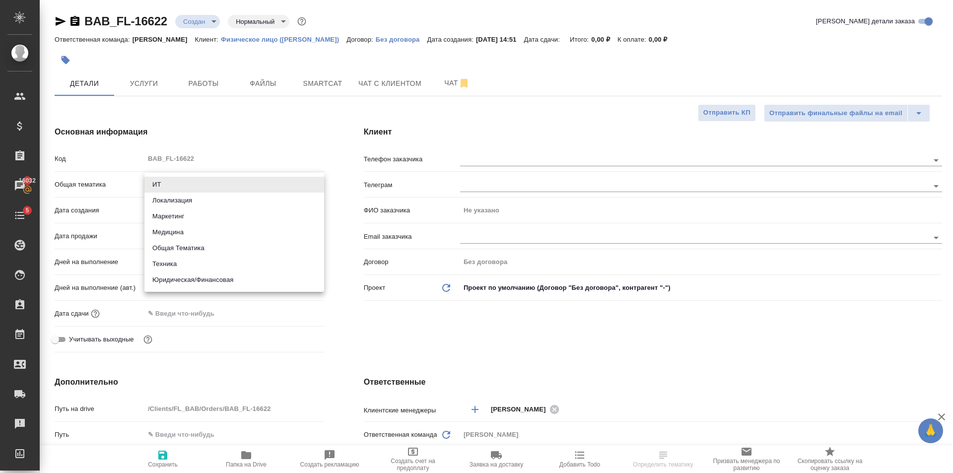
click at [233, 280] on li "Юридическая/Финансовая" at bounding box center [235, 280] width 180 height 16
type input "yr-fn"
type textarea "x"
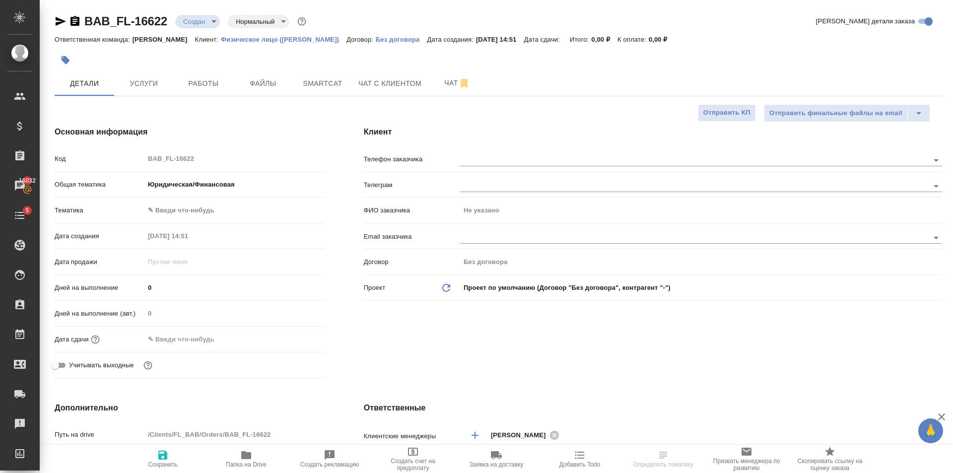
click at [202, 215] on body "🙏 .cls-1 fill:#fff; AWATERA Golubev Dmitry Клиенты Спецификации Заказы 16032 Ча…" at bounding box center [476, 236] width 953 height 473
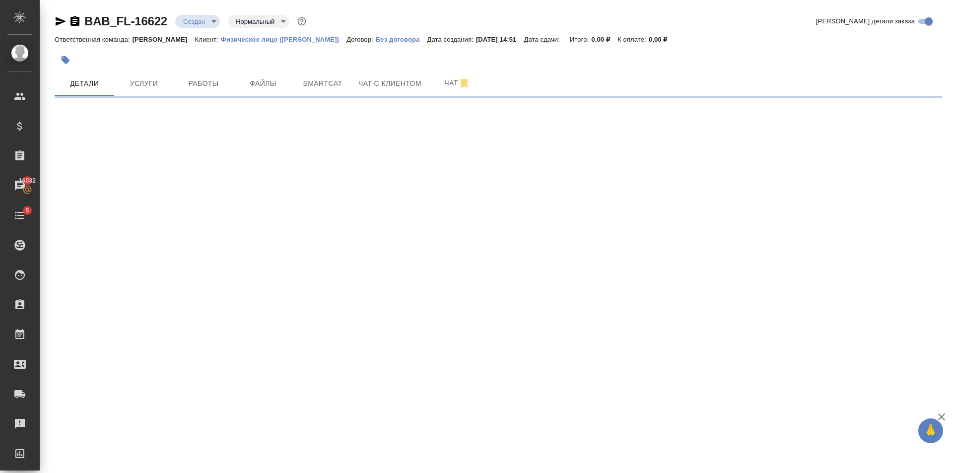
select select "RU"
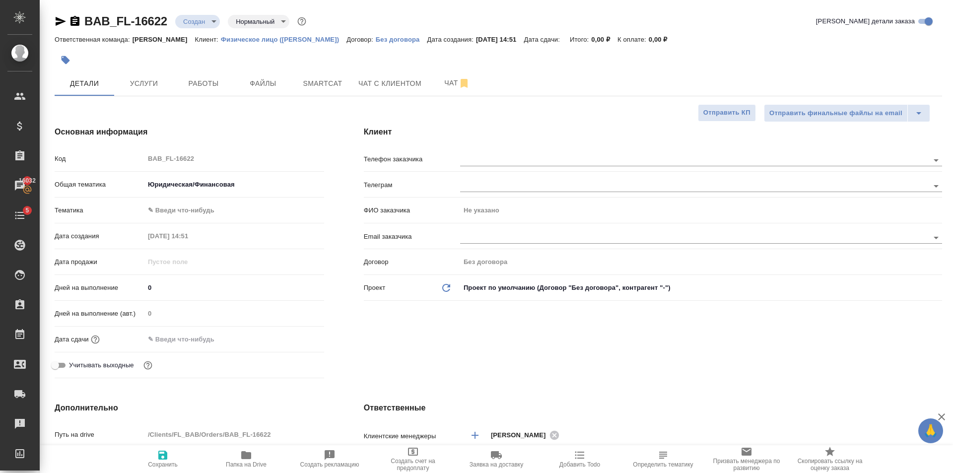
type textarea "x"
click at [201, 209] on body "🙏 .cls-1 fill:#fff; AWATERA Golubev Dmitry Клиенты Спецификации Заказы 16032 Ча…" at bounding box center [476, 236] width 953 height 473
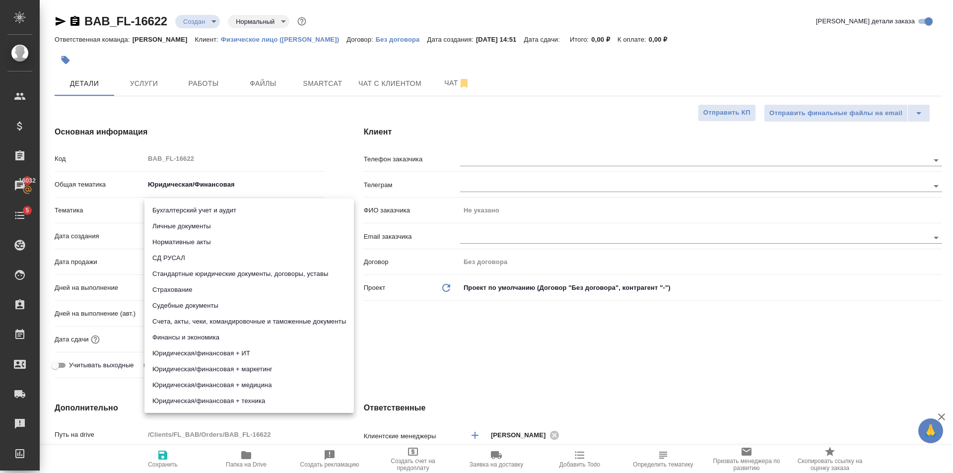
click at [203, 223] on li "Личные документы" at bounding box center [250, 227] width 210 height 16
type input "5a8b8b956a9677013d343cfe"
type textarea "x"
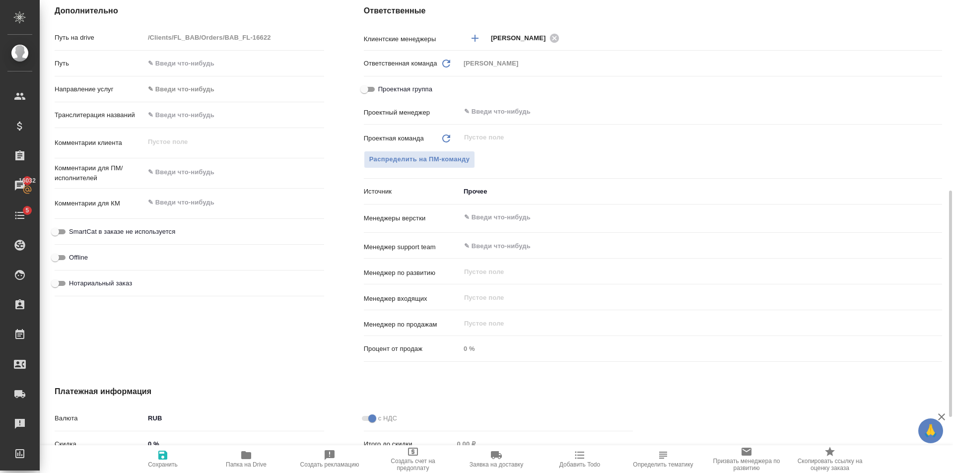
scroll to position [514, 0]
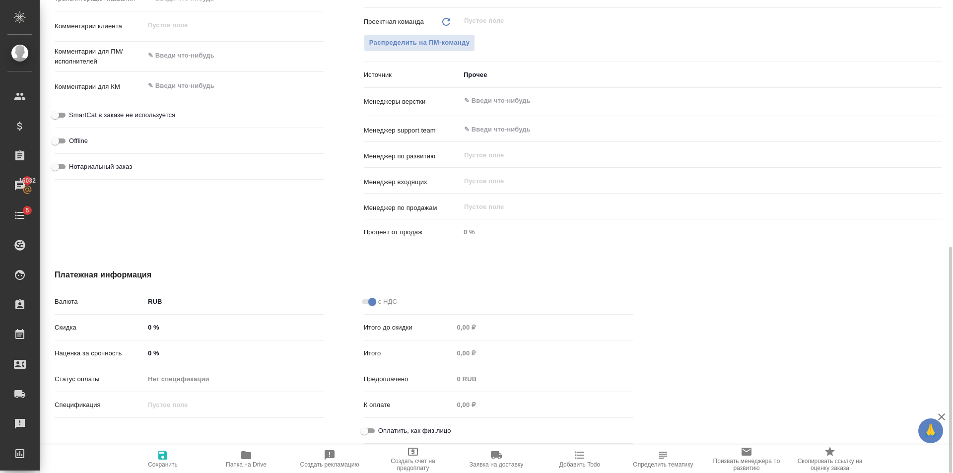
click at [369, 441] on div "Оплатить, как физ.лицо" at bounding box center [499, 433] width 270 height 22
click at [366, 430] on input "Оплатить, как физ.лицо" at bounding box center [365, 431] width 36 height 12
checkbox input "true"
type textarea "x"
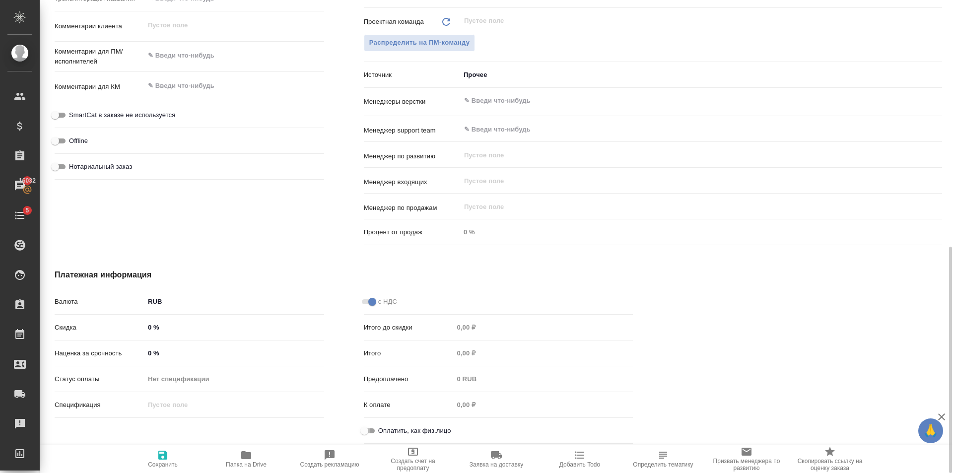
type textarea "x"
drag, startPoint x: 172, startPoint y: 435, endPoint x: 169, endPoint y: 457, distance: 22.5
click at [172, 436] on div "Валюта RUB RUB Скидка 0 % Наценка за срочность 0 % Статус оплаты Нет спецификац…" at bounding box center [189, 370] width 309 height 195
click at [169, 457] on span "Сохранить" at bounding box center [163, 458] width 72 height 19
type textarea "x"
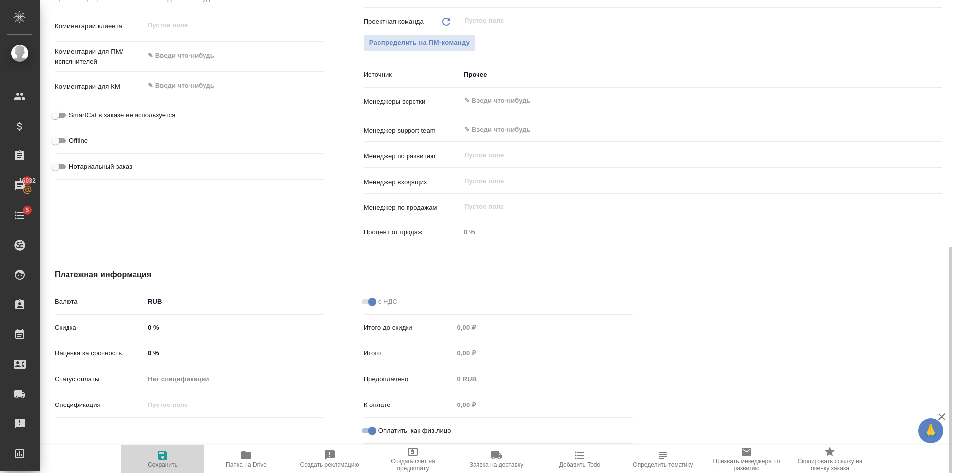
type textarea "x"
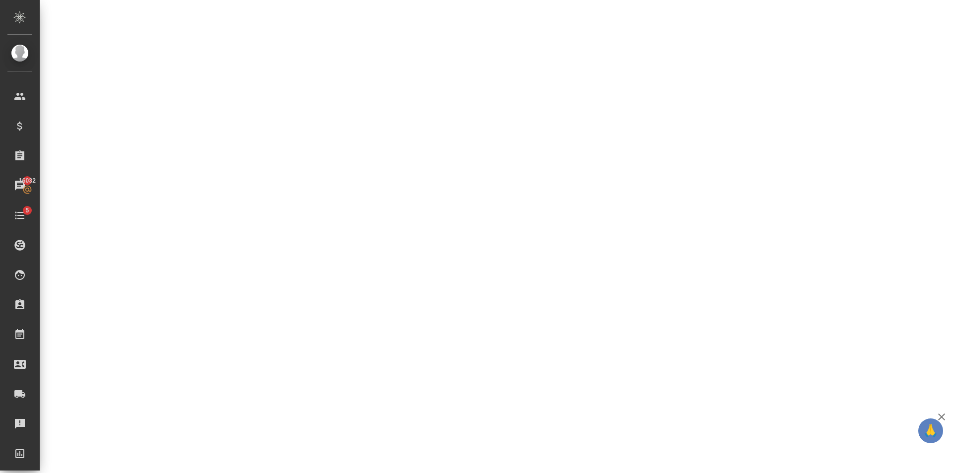
select select "RU"
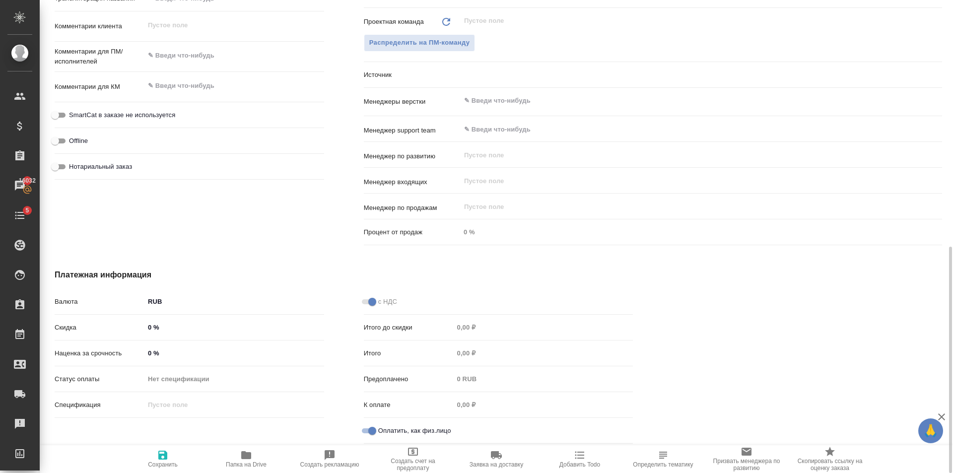
type textarea "x"
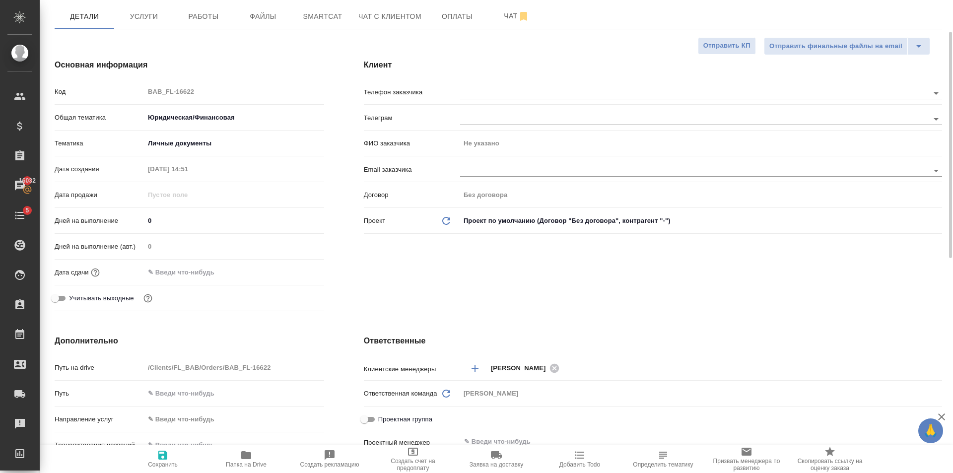
scroll to position [0, 0]
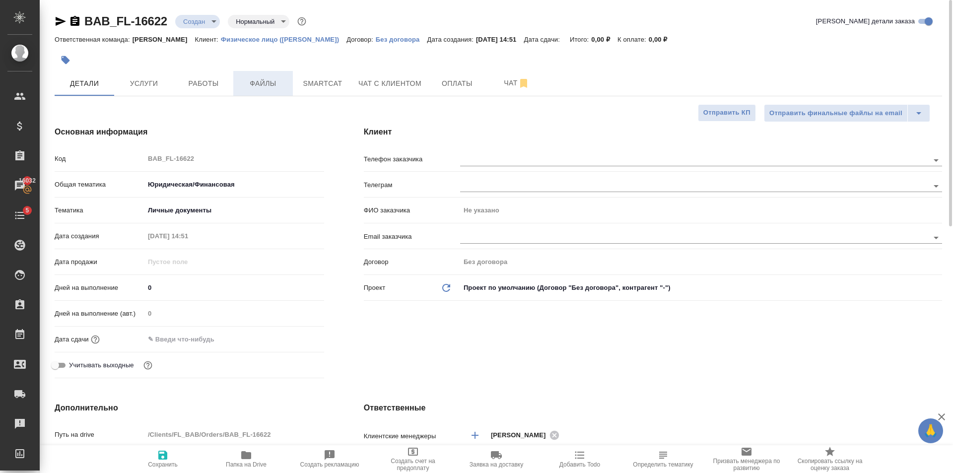
click at [259, 83] on span "Файлы" at bounding box center [263, 83] width 48 height 12
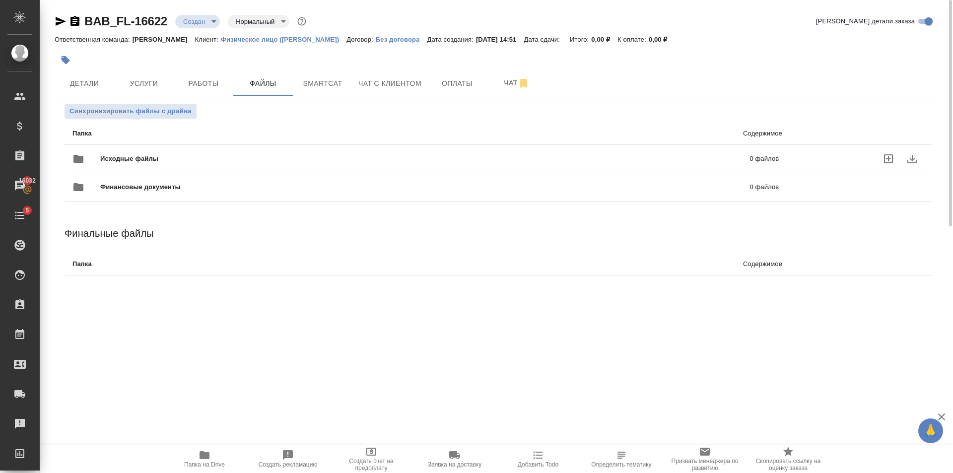
click at [184, 162] on span "Исходные файлы" at bounding box center [277, 159] width 354 height 10
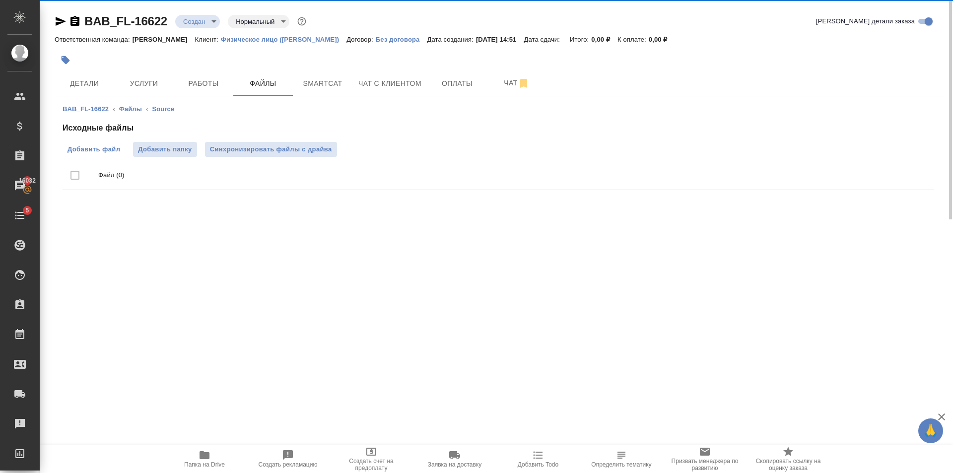
click at [100, 151] on span "Добавить файл" at bounding box center [94, 150] width 53 height 10
click at [0, 0] on input "Добавить файл" at bounding box center [0, 0] width 0 height 0
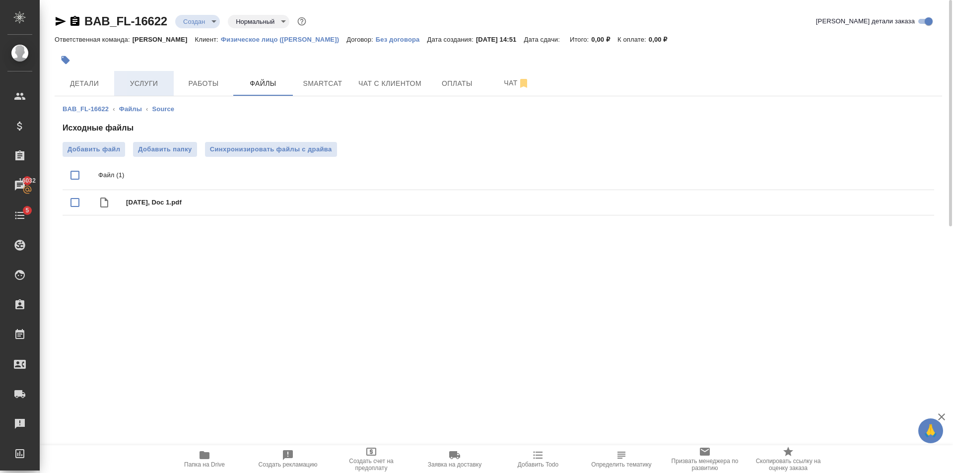
click at [135, 87] on span "Услуги" at bounding box center [144, 83] width 48 height 12
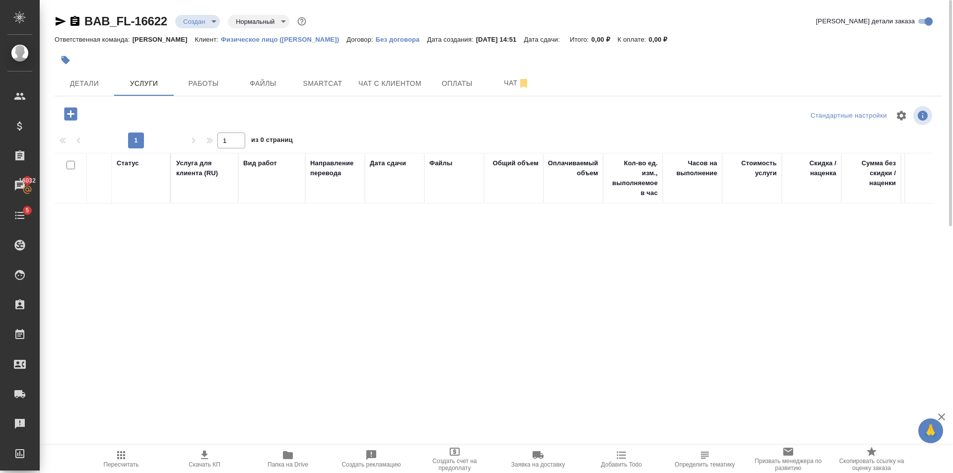
click at [70, 112] on icon "button" at bounding box center [70, 113] width 17 height 17
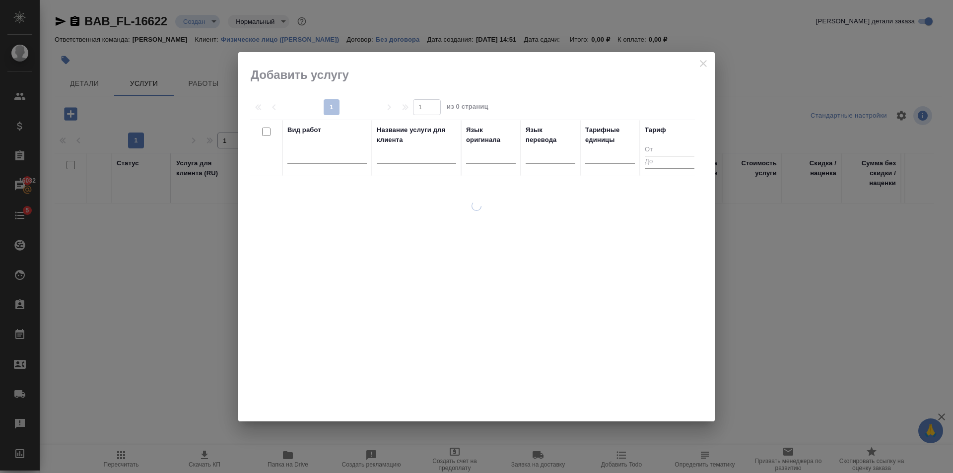
click at [705, 60] on div at bounding box center [476, 236] width 477 height 369
click at [699, 63] on div at bounding box center [476, 236] width 477 height 369
click at [699, 64] on div at bounding box center [476, 236] width 477 height 369
click at [700, 64] on div at bounding box center [476, 236] width 477 height 369
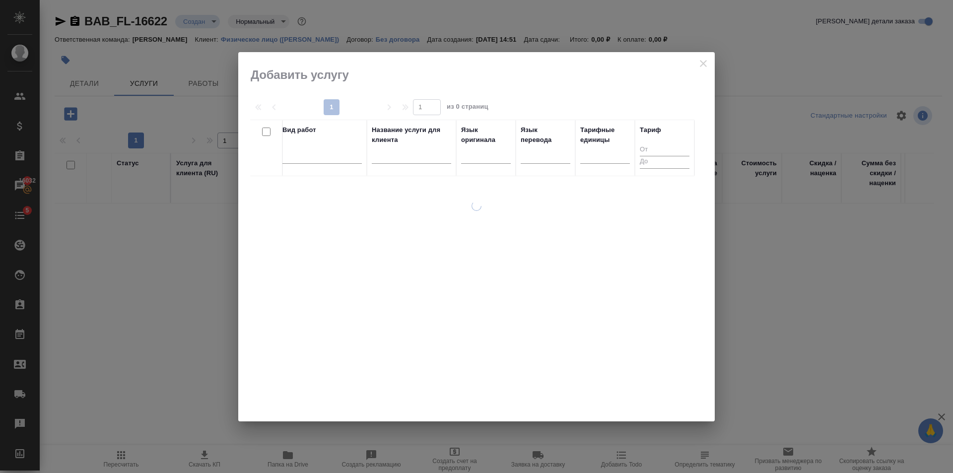
click at [700, 64] on div at bounding box center [476, 236] width 477 height 369
click at [700, 64] on icon "close" at bounding box center [704, 64] width 12 height 12
click at [700, 64] on div at bounding box center [499, 60] width 888 height 22
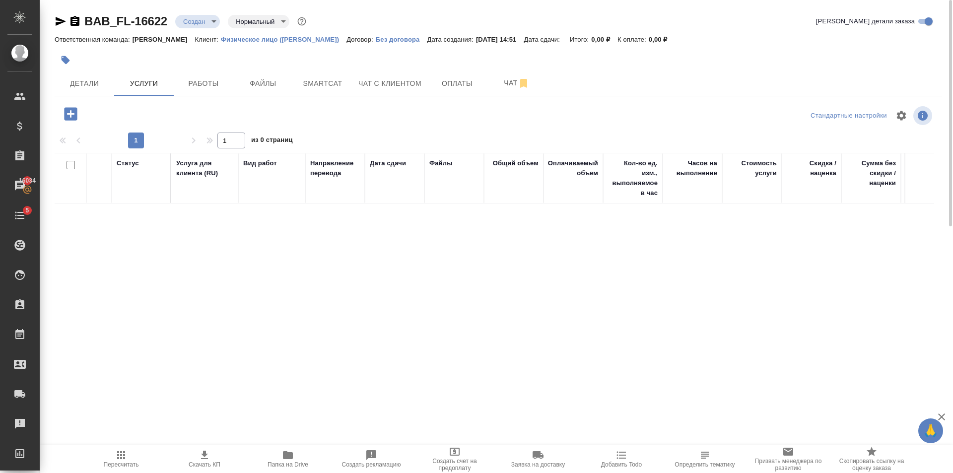
click at [72, 112] on icon "button" at bounding box center [70, 113] width 13 height 13
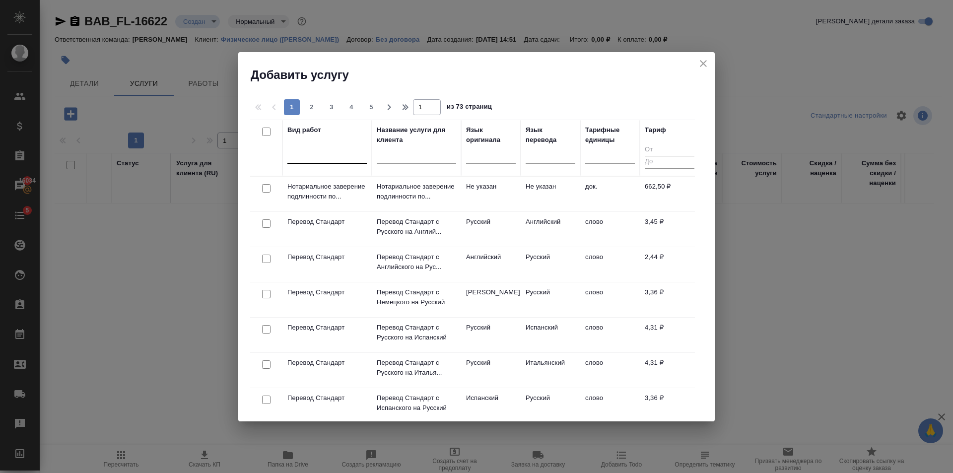
click at [339, 151] on div at bounding box center [327, 154] width 79 height 14
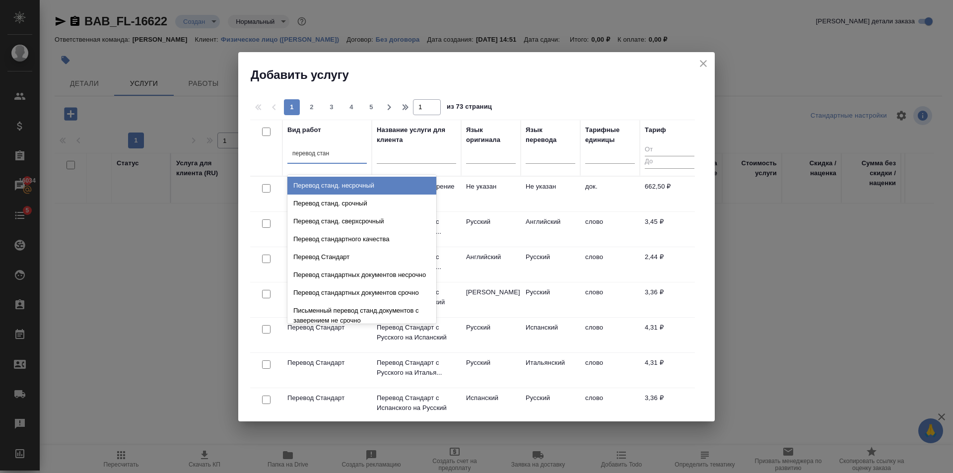
type input "перевод станд"
click at [364, 184] on div "Перевод станд. несрочный" at bounding box center [362, 186] width 149 height 18
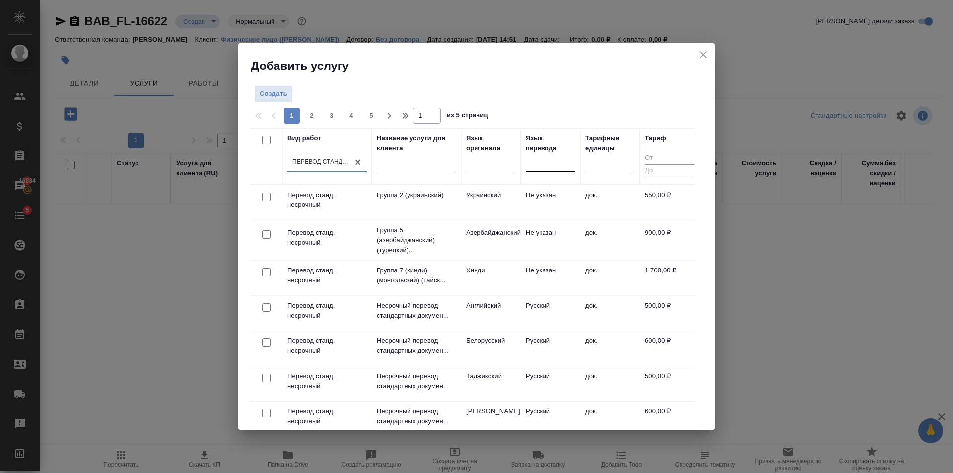
click at [543, 165] on div at bounding box center [551, 162] width 50 height 14
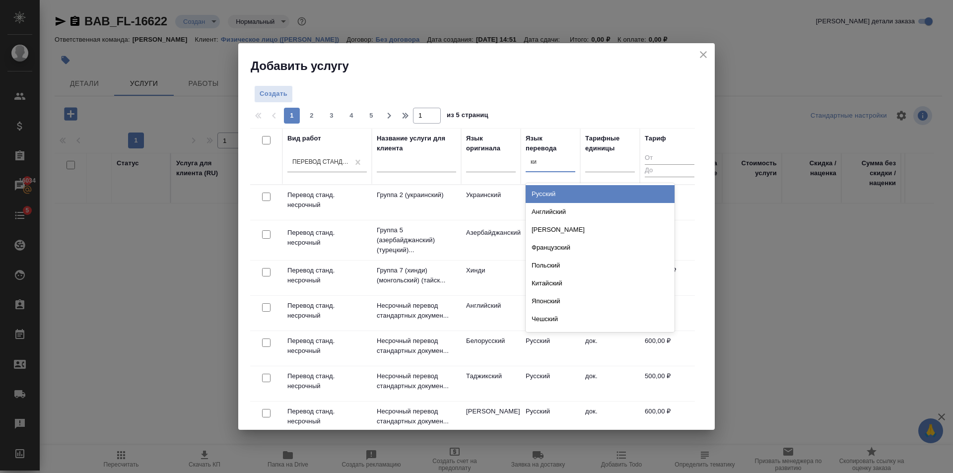
type input "кит"
click at [544, 194] on div "Китайский" at bounding box center [600, 194] width 149 height 18
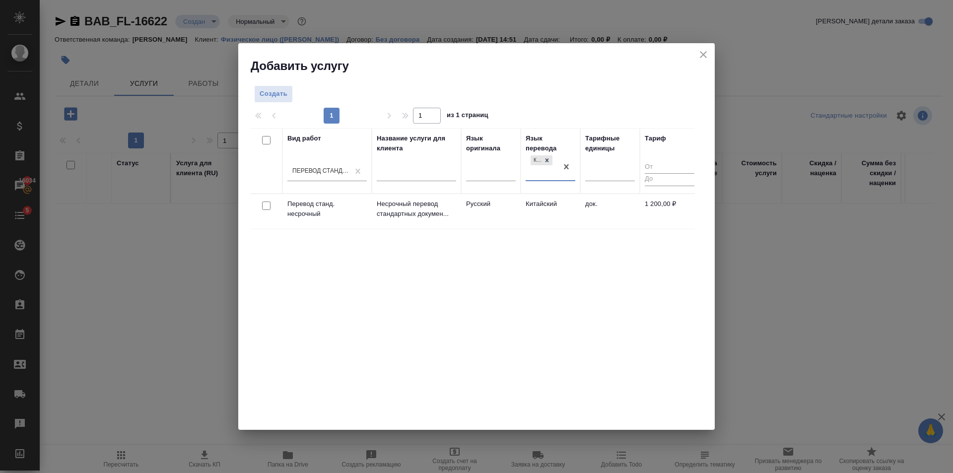
click at [560, 213] on td "Китайский" at bounding box center [551, 211] width 60 height 35
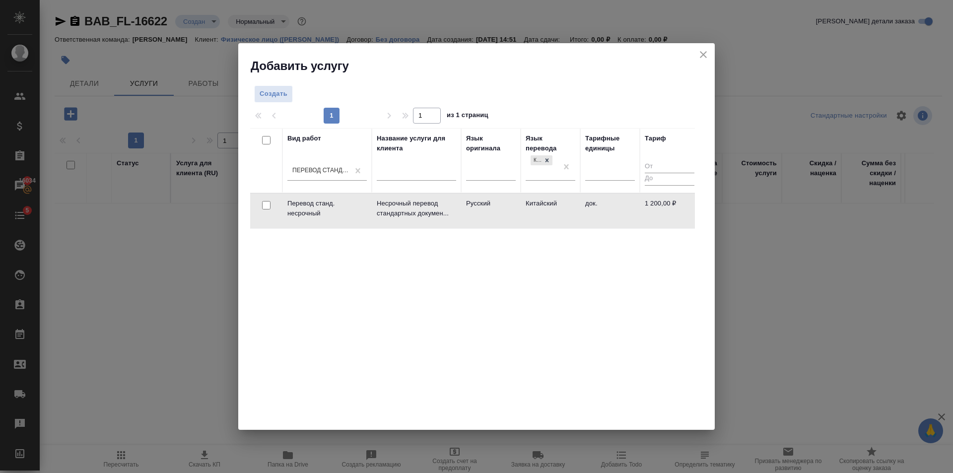
click at [560, 213] on td "Китайский" at bounding box center [551, 211] width 60 height 35
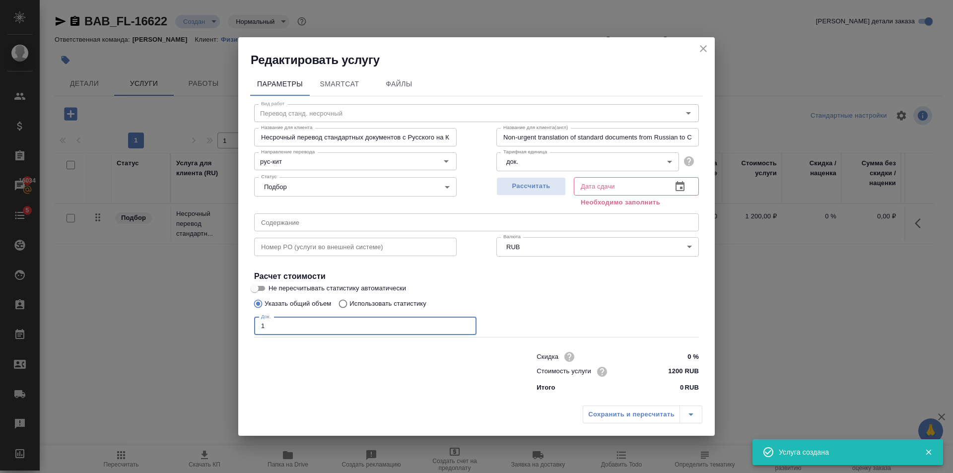
click at [467, 323] on input "1" at bounding box center [365, 326] width 222 height 18
type input "2"
click at [467, 323] on input "2" at bounding box center [365, 326] width 222 height 18
click at [515, 180] on button "Рассчитать" at bounding box center [532, 186] width 70 height 18
type input "02.10.2025 14:56"
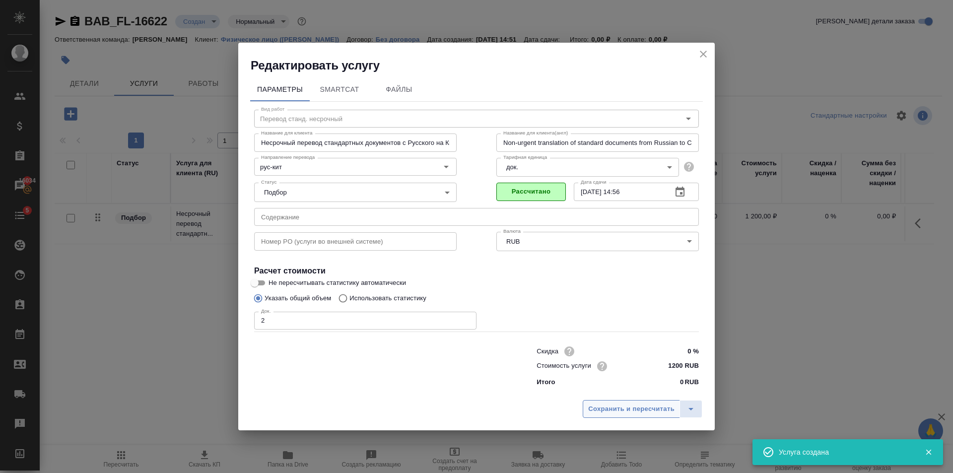
click at [625, 413] on span "Сохранить и пересчитать" at bounding box center [631, 409] width 86 height 11
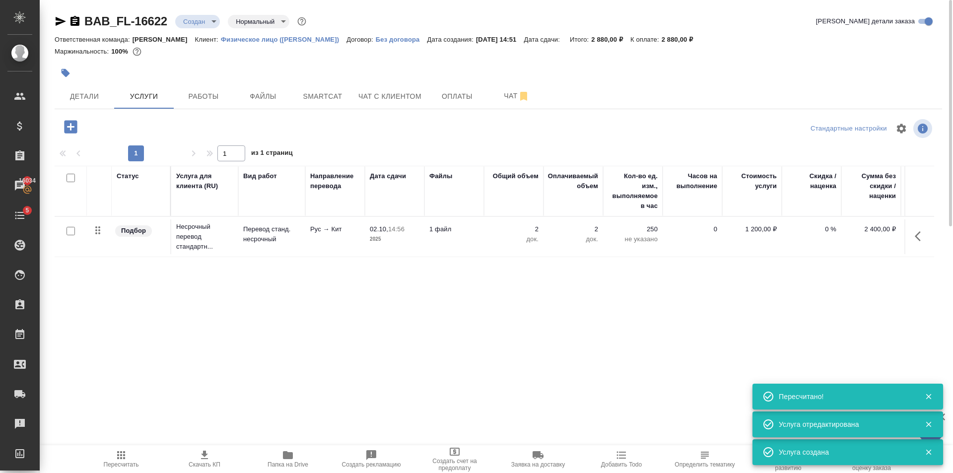
click at [68, 60] on div at bounding box center [499, 59] width 888 height 2
click at [70, 71] on icon "button" at bounding box center [66, 73] width 10 height 10
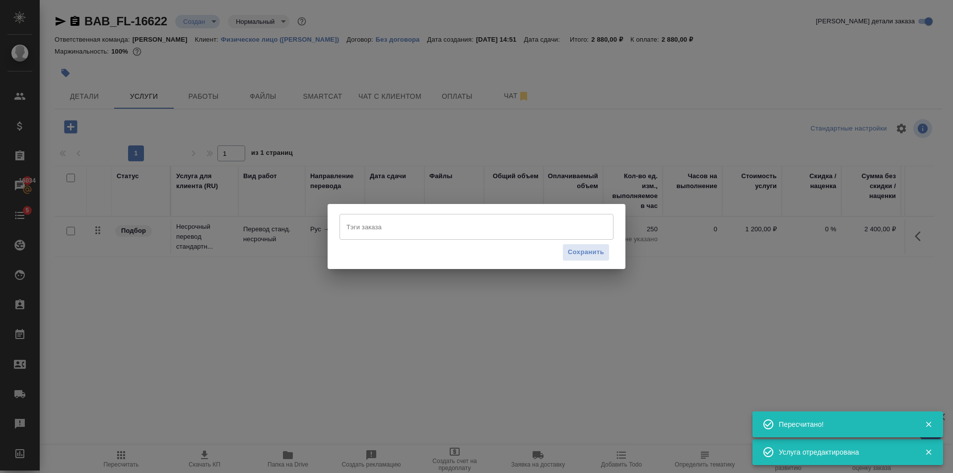
click at [420, 225] on input "Тэги заказа" at bounding box center [467, 227] width 246 height 17
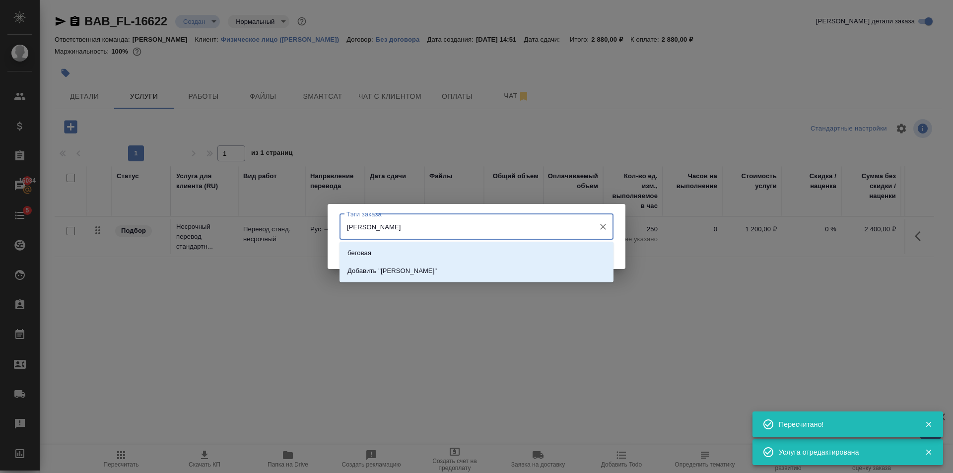
type input "беговая"
click at [435, 247] on li "беговая" at bounding box center [477, 253] width 274 height 18
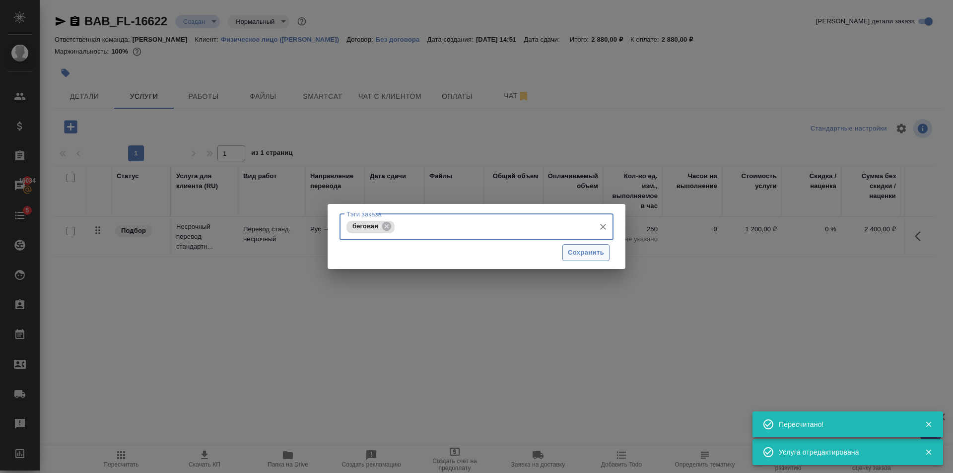
click at [606, 257] on button "Сохранить" at bounding box center [586, 252] width 47 height 17
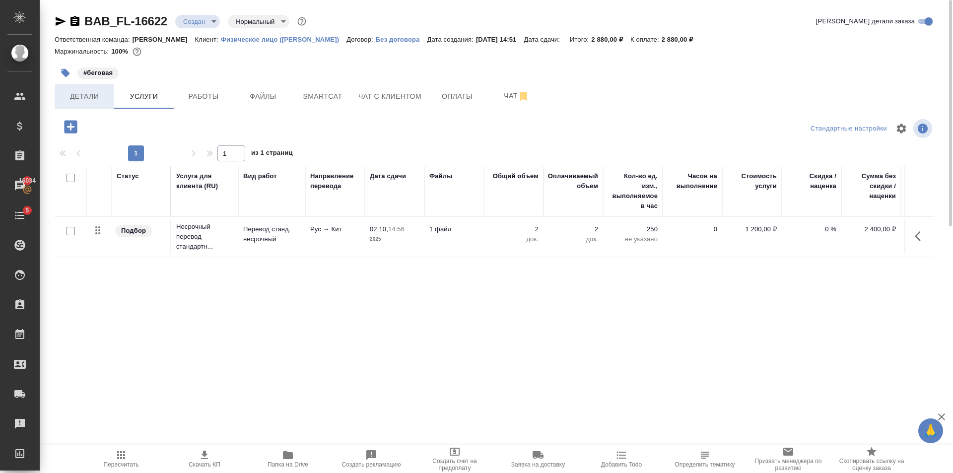
click at [106, 96] on span "Детали" at bounding box center [85, 96] width 48 height 12
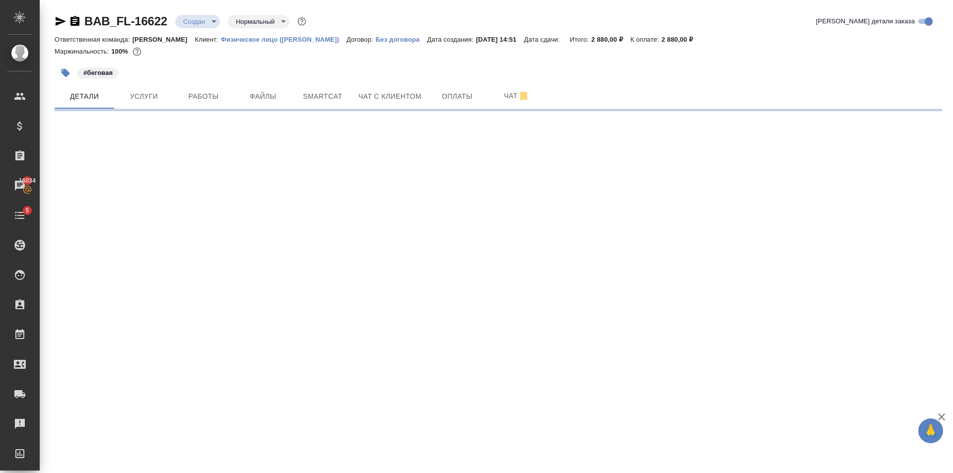
select select "RU"
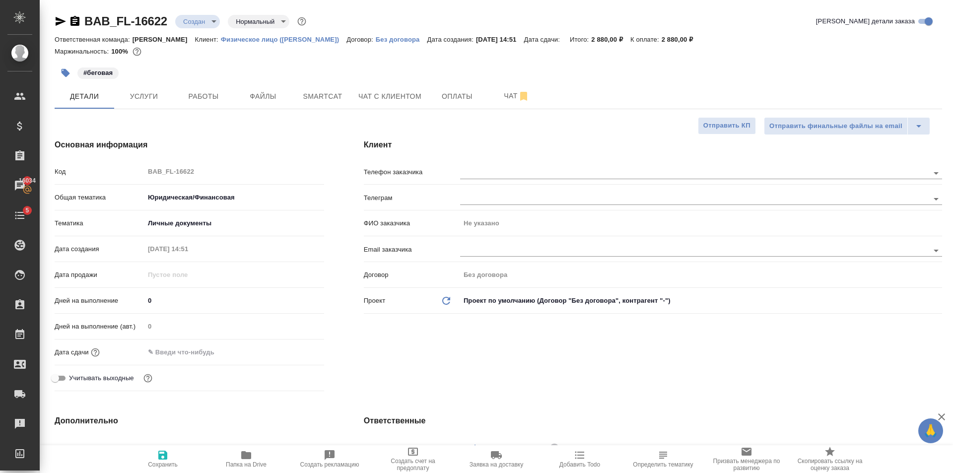
type textarea "x"
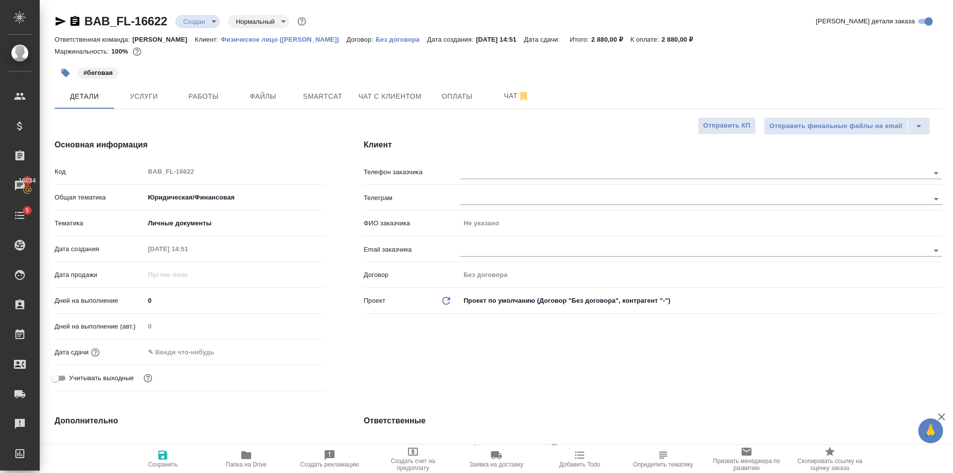
type textarea "x"
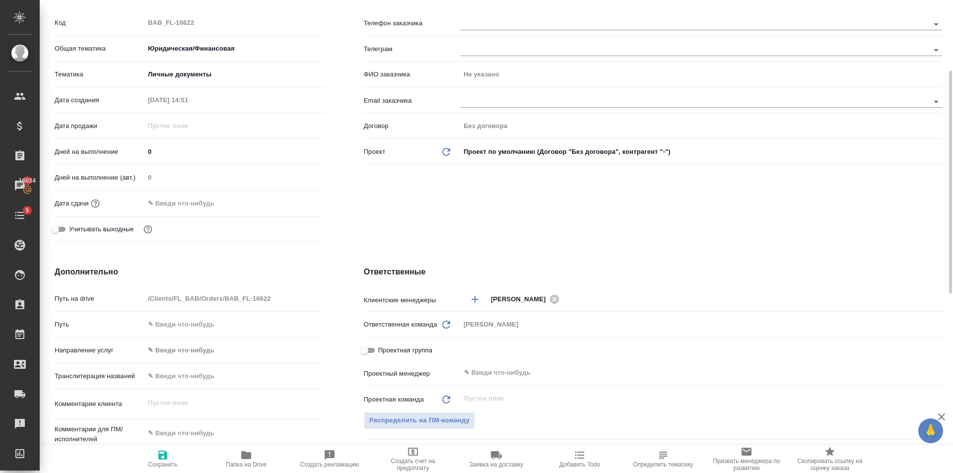
scroll to position [199, 0]
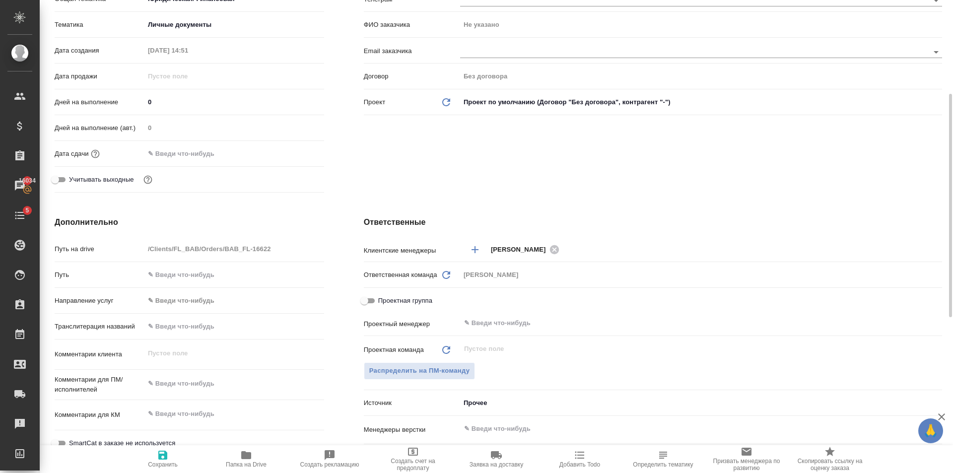
type textarea "x"
click at [204, 392] on textarea at bounding box center [235, 383] width 180 height 17
paste textarea "традиционный китайский в полных иероглифах или тайваньский"
type textarea "традиционный китайский в полных иероглифах или тайваньский"
type textarea "x"
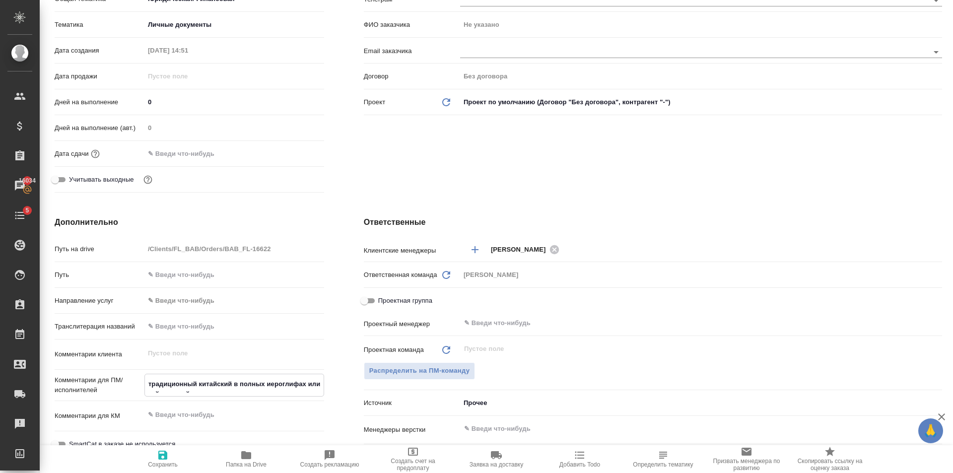
type textarea "x"
type textarea "традиционный китайский в полных иероглифах или тайваньский"
type textarea "x"
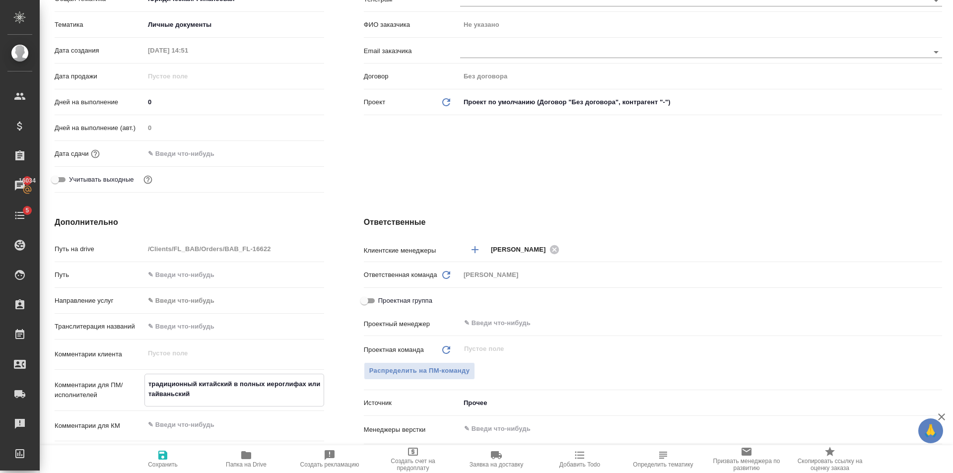
type textarea "x"
type textarea "традиционный китайский в полных иероглифах или тайваньский -"
type textarea "x"
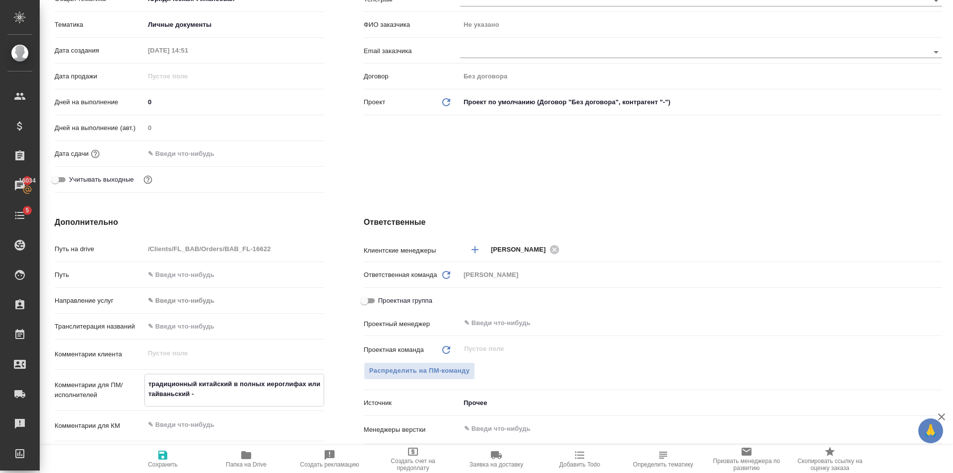
type textarea "традиционный китайский в полных иероглифах или тайваньский -"
type textarea "x"
type textarea "традиционный китайский в полных иероглифах или тайваньский - б"
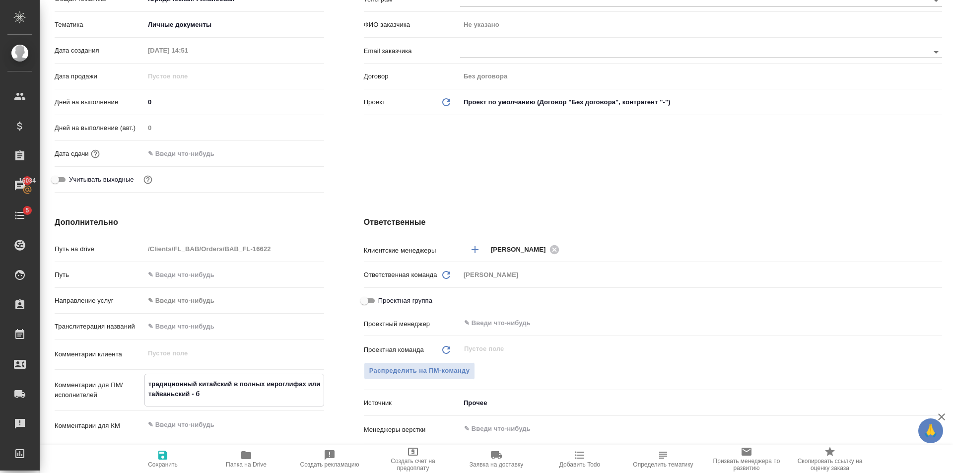
type textarea "x"
type textarea "традиционный китайский в полных иероглифах или тайваньский - бе"
type textarea "x"
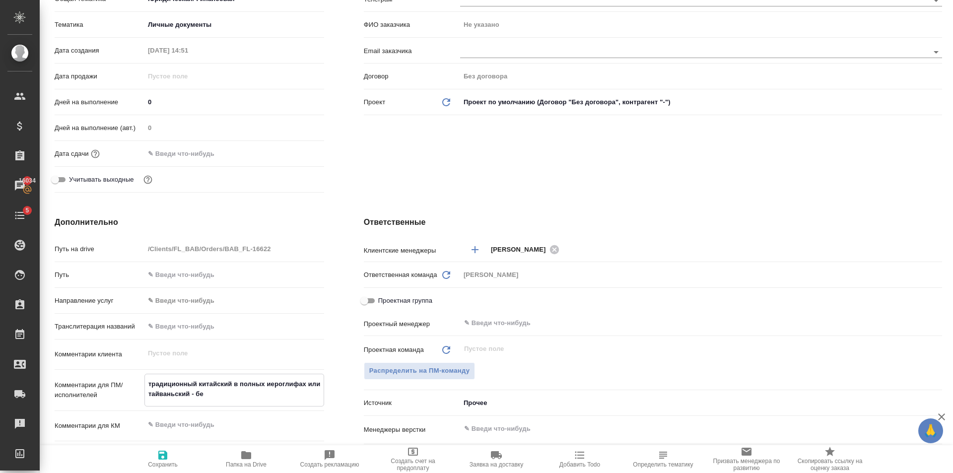
type textarea "x"
type textarea "традиционный китайский в полных иероглифах или тайваньский - бер"
type textarea "x"
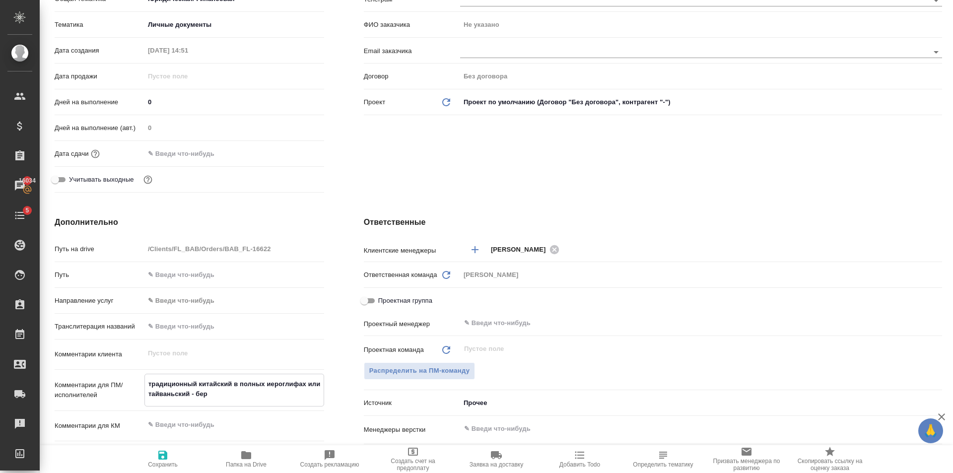
type textarea "x"
type textarea "традиционный китайский в полных иероглифах или тайваньский - берё"
type textarea "x"
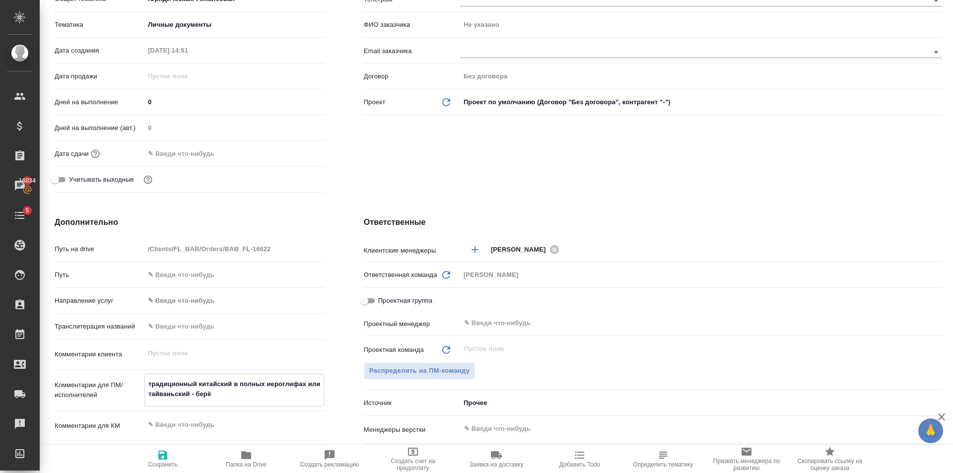
type textarea "x"
type textarea "традиционный китайский в полных иероглифах или тайваньский - бер"
type textarea "x"
type textarea "традиционный китайский в полных иероглифах или"
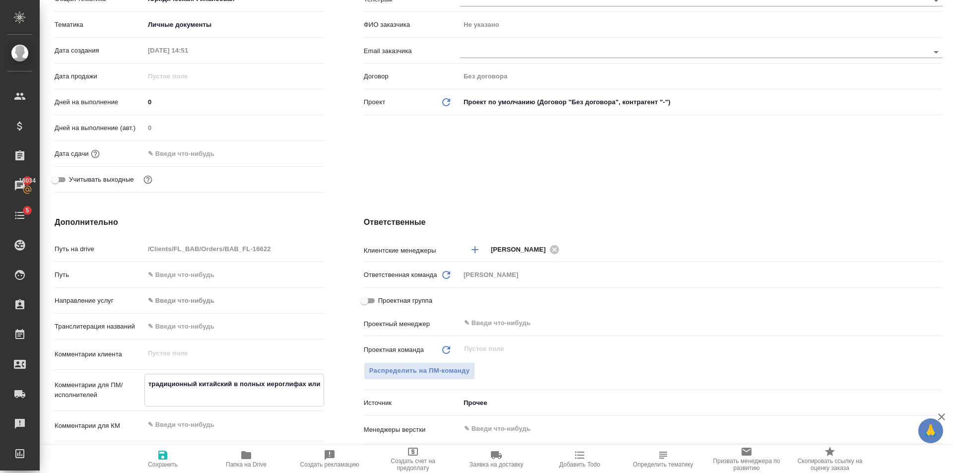
type textarea "x"
type textarea "традиционный китайский в полных иероглифах или"
type textarea "x"
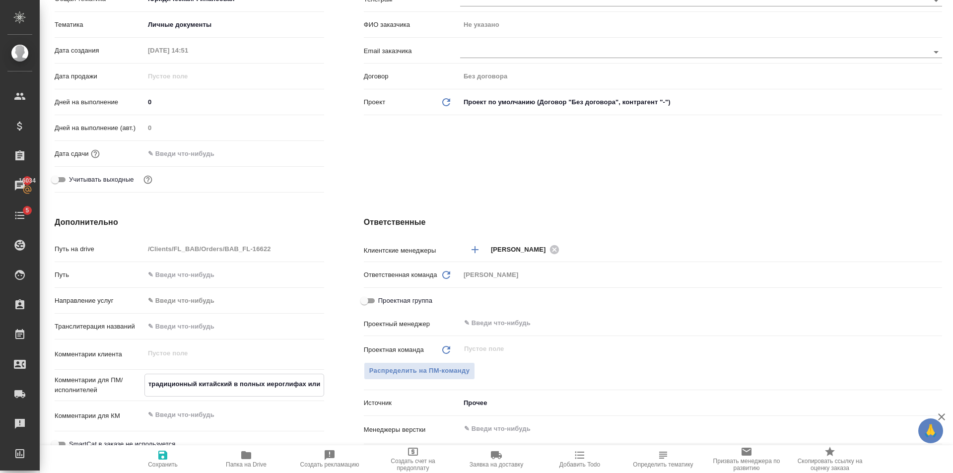
type textarea "x"
type textarea "традиционный китайский в полных иероглифах ил"
type textarea "x"
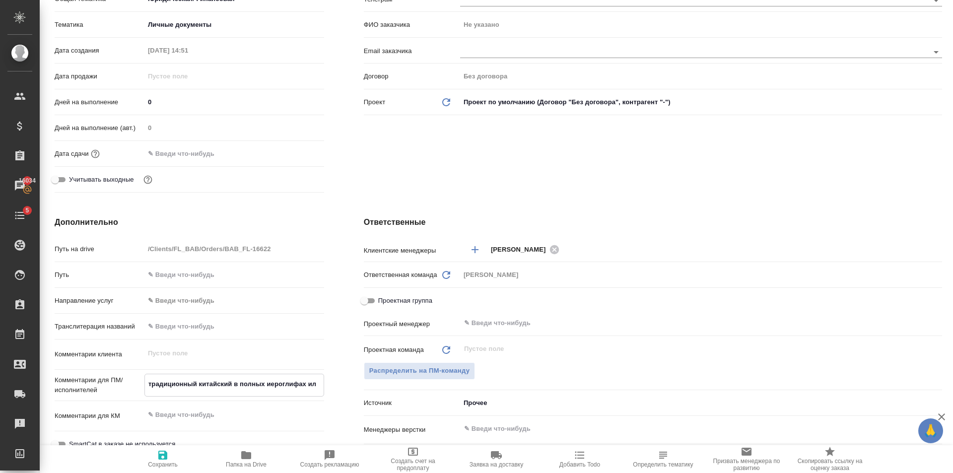
type textarea "x"
type textarea "традиционный китайский в полных иероглифах и"
type textarea "x"
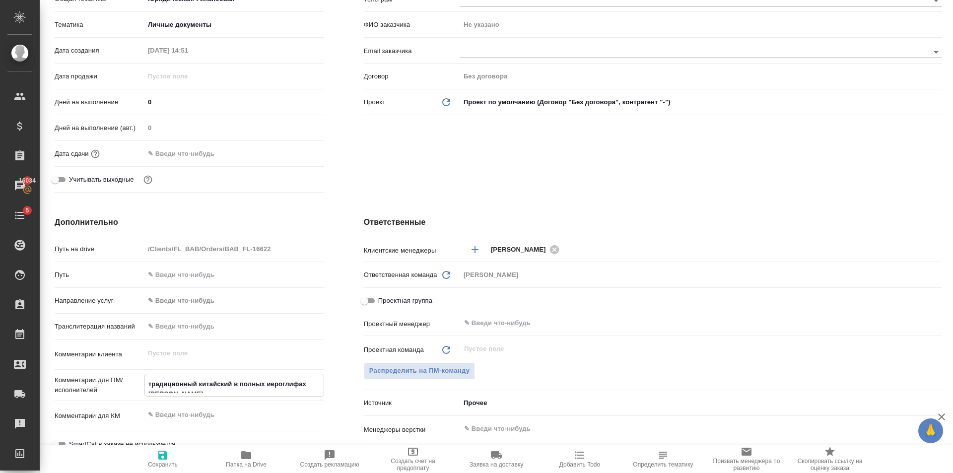
type textarea "x"
type textarea "традиционный китайский в полных иероглифах"
type textarea "x"
type textarea "традиционный китайский в полных иероглифах и"
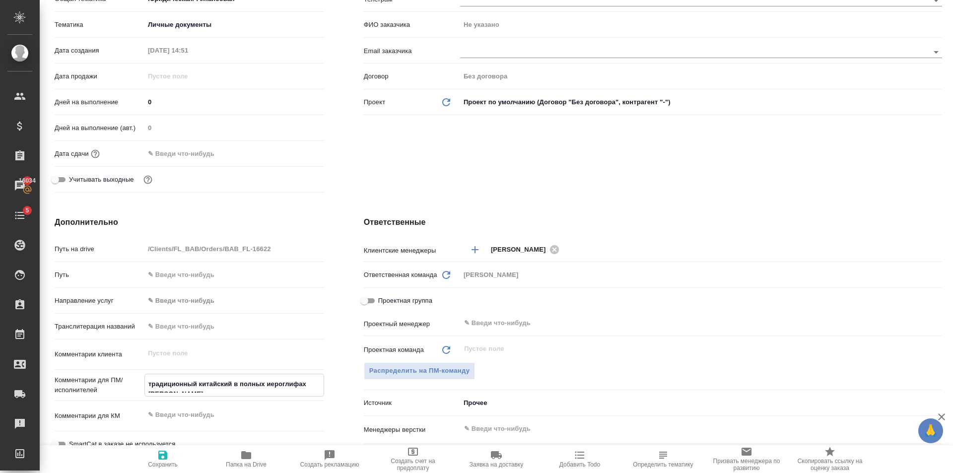
type textarea "x"
type textarea "традиционный китайский в полных иероглифах ил"
type textarea "x"
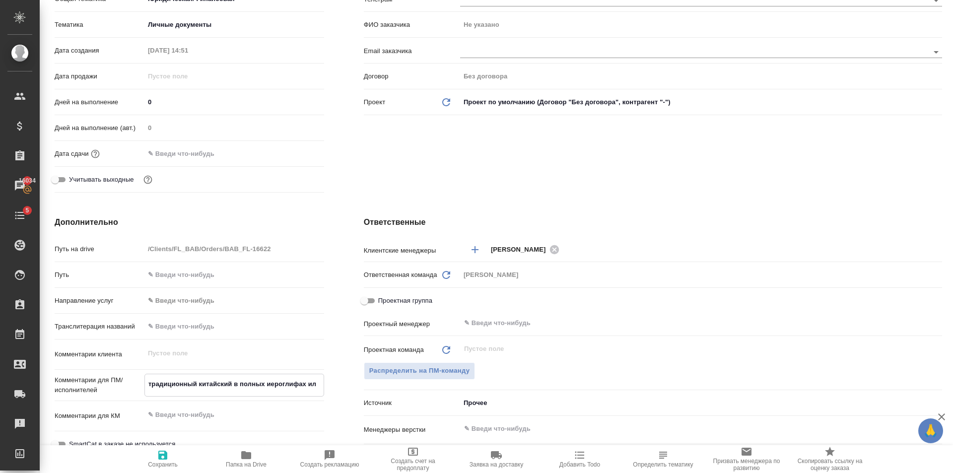
type textarea "традиционный китайский в полных иероглифах или"
type textarea "x"
type textarea "традиционный китайский в полных иероглифах или"
type textarea "x"
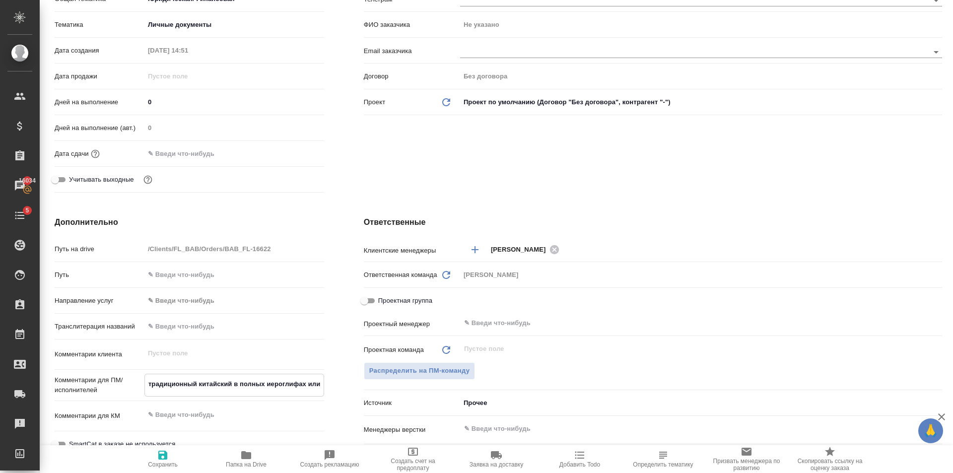
type textarea "x"
type textarea "традиционный китайский в полных иероглифах или т"
type textarea "x"
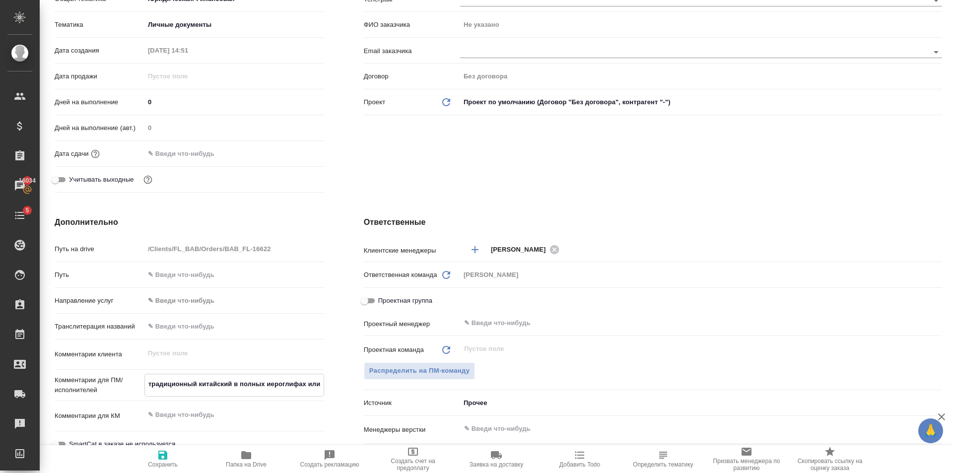
type textarea "x"
type textarea "традиционный китайский в полных иероглифах или та"
type textarea "x"
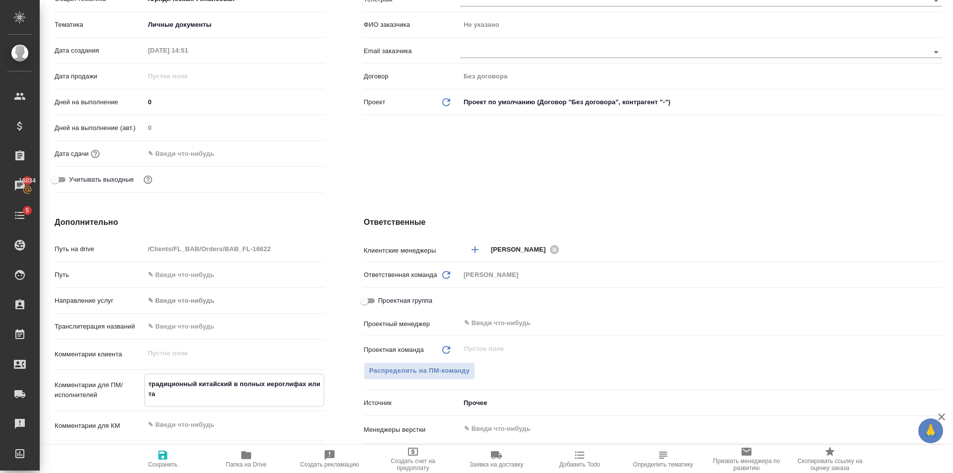
type textarea "традиционный китайский в полных иероглифах или тай"
type textarea "x"
type textarea "традиционный китайский в полных иероглифах или тайв"
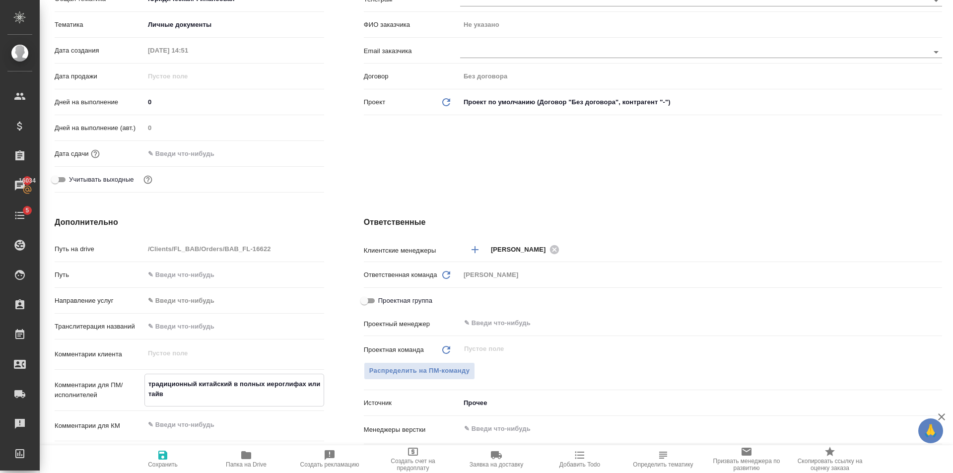
type textarea "x"
type textarea "традиционный китайский в полных иероглифах или тайва"
type textarea "x"
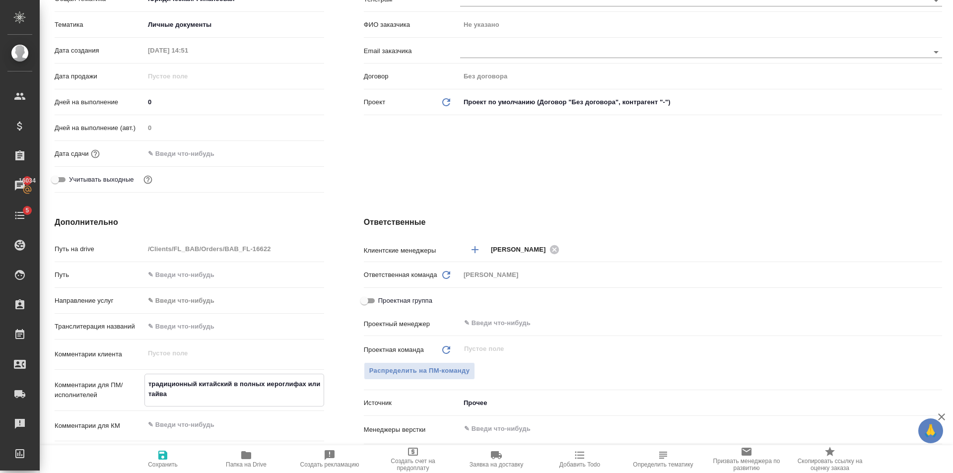
type textarea "x"
type textarea "традиционный китайский в полных иероглифах или тайван"
type textarea "x"
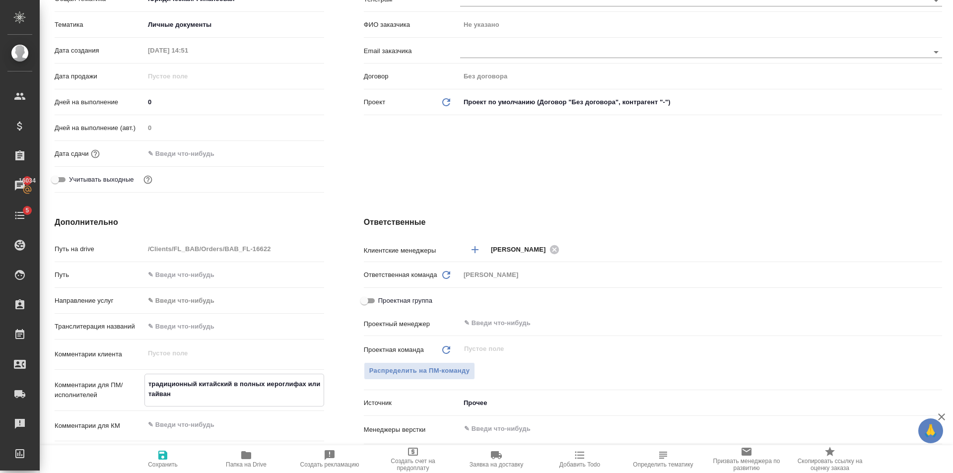
type textarea "x"
type textarea "традиционный китайский в полных иероглифах или тайваньс"
type textarea "x"
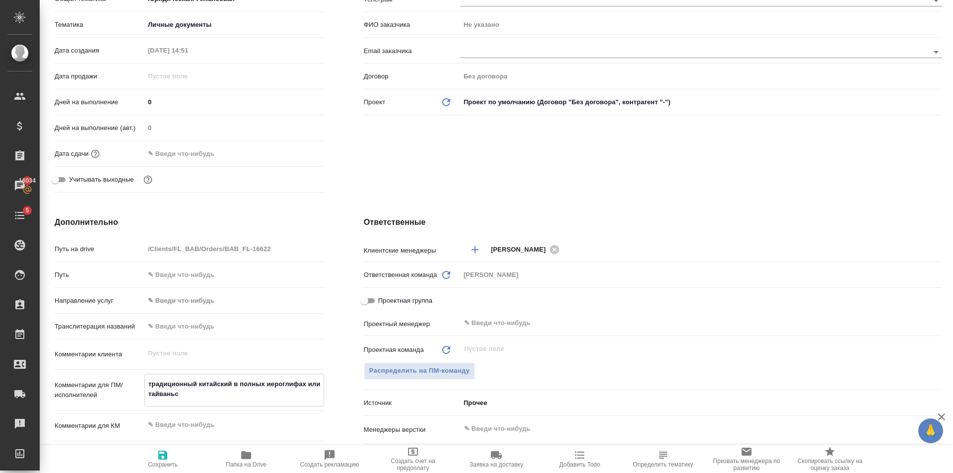
type textarea "традиционный китайский в полных иероглифах или тайваньск"
type textarea "x"
type textarea "традиционный китайский в полных иероглифах или тайваньск."
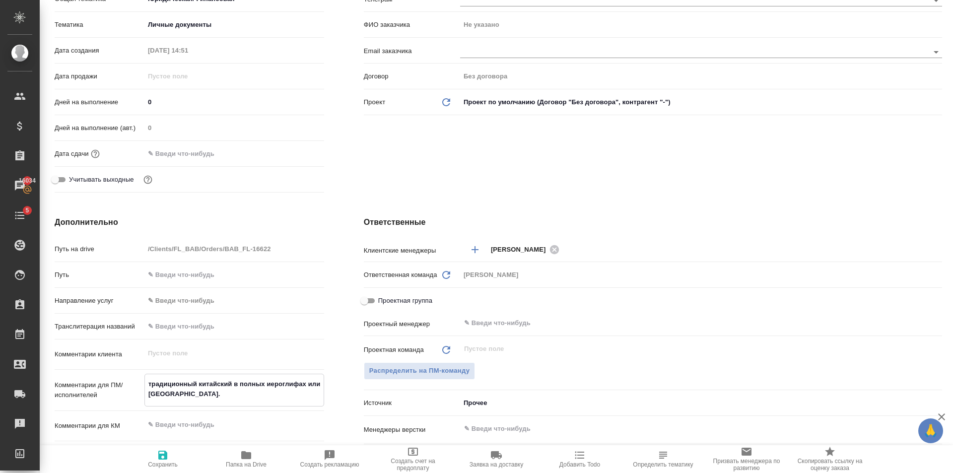
type textarea "x"
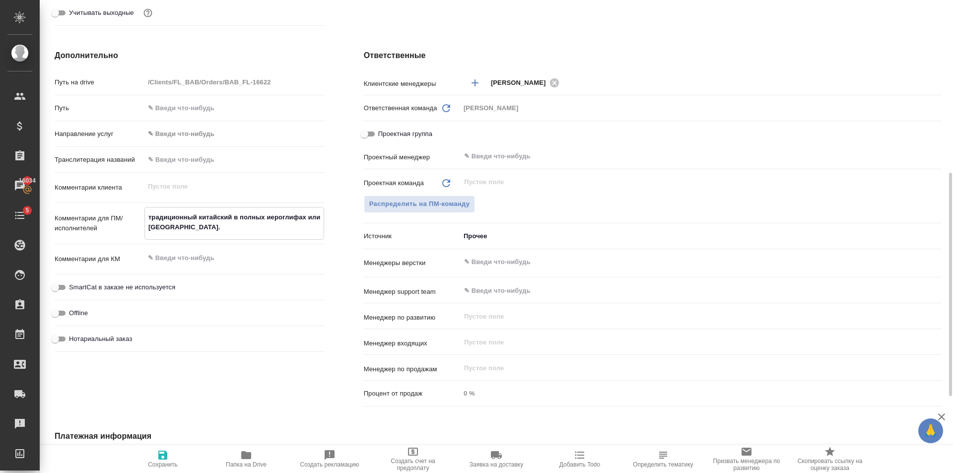
scroll to position [217, 0]
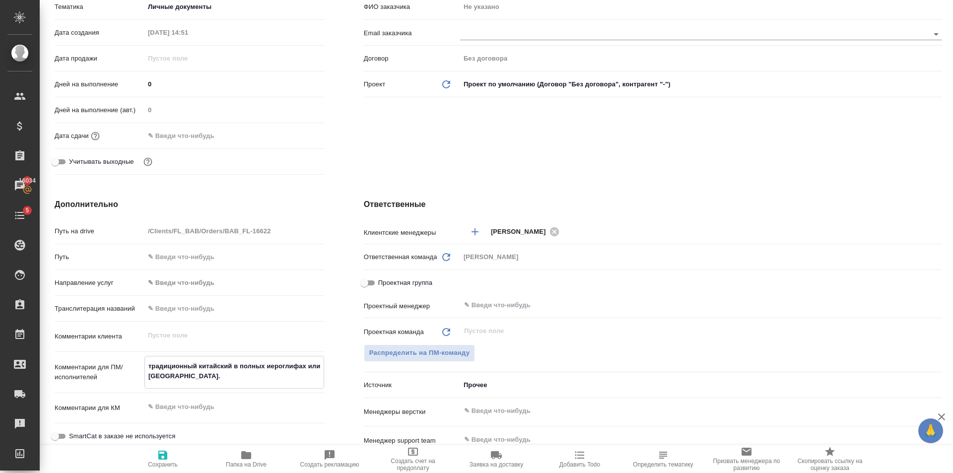
click at [305, 366] on textarea "традиционный китайский в полных иероглифах или тайваньск." at bounding box center [234, 371] width 179 height 27
drag, startPoint x: 244, startPoint y: 372, endPoint x: 307, endPoint y: 367, distance: 62.7
click at [307, 367] on textarea "традиционный китайский в полных иероглифах или тайваньск." at bounding box center [234, 371] width 179 height 27
type textarea "традиционный китайский в полных иероглифах"
type textarea "x"
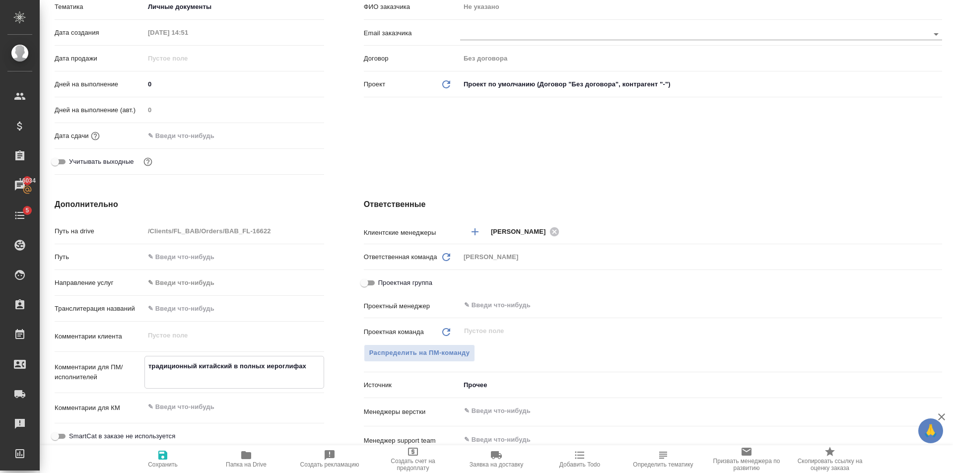
type textarea "x"
type textarea "традиционный китайский в полных иероглифах"
type textarea "x"
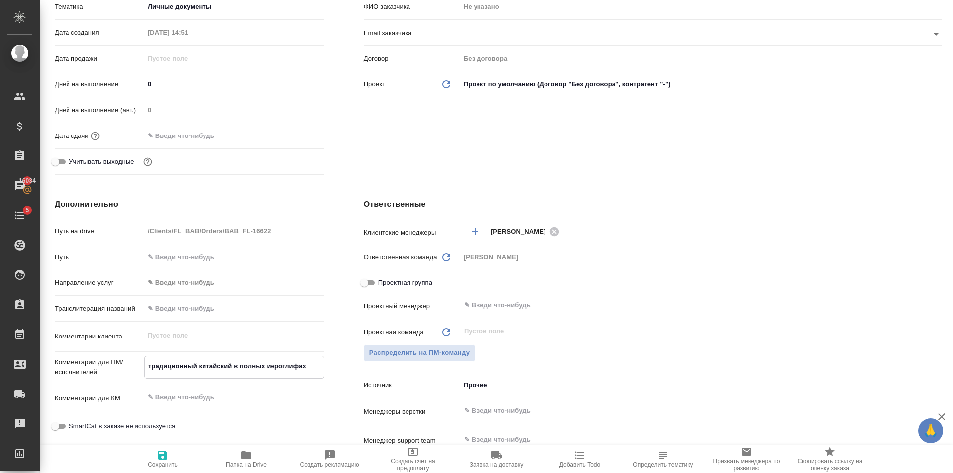
type textarea "x"
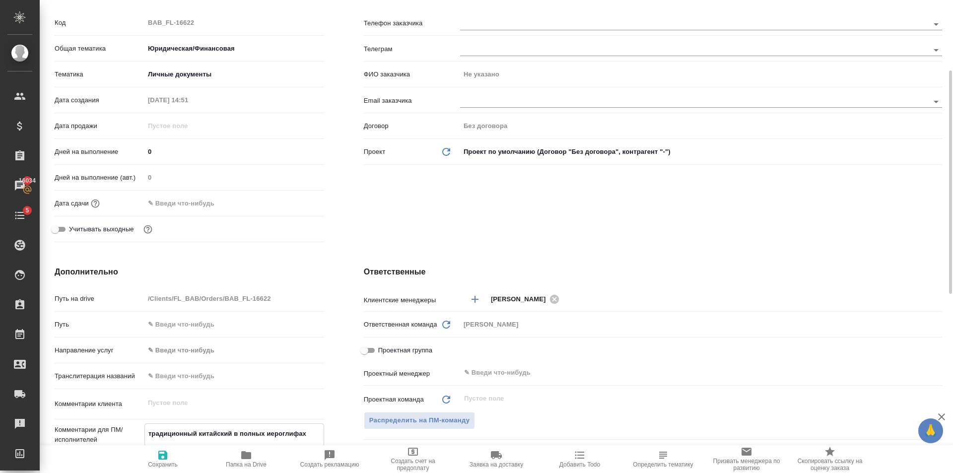
scroll to position [298, 0]
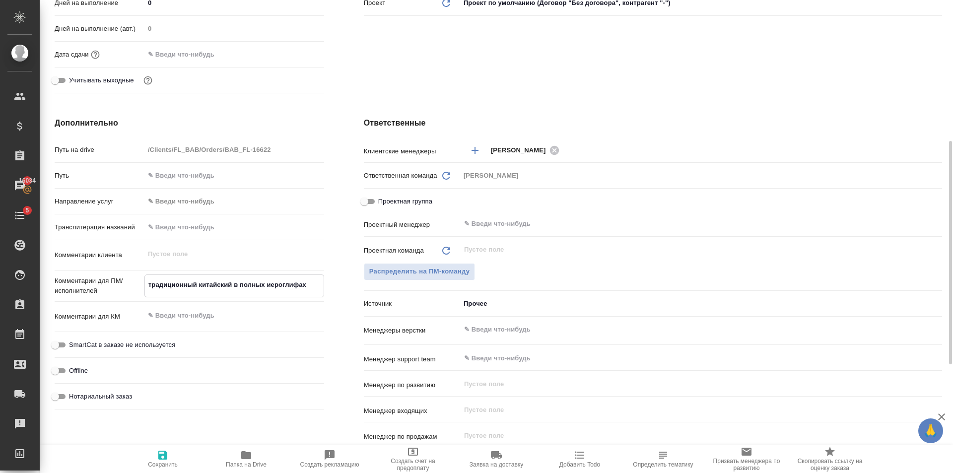
type textarea "традиционный китайский в полных иероглифах"
type textarea "x"
type textarea "традиционный китайский в полных иероглифах и"
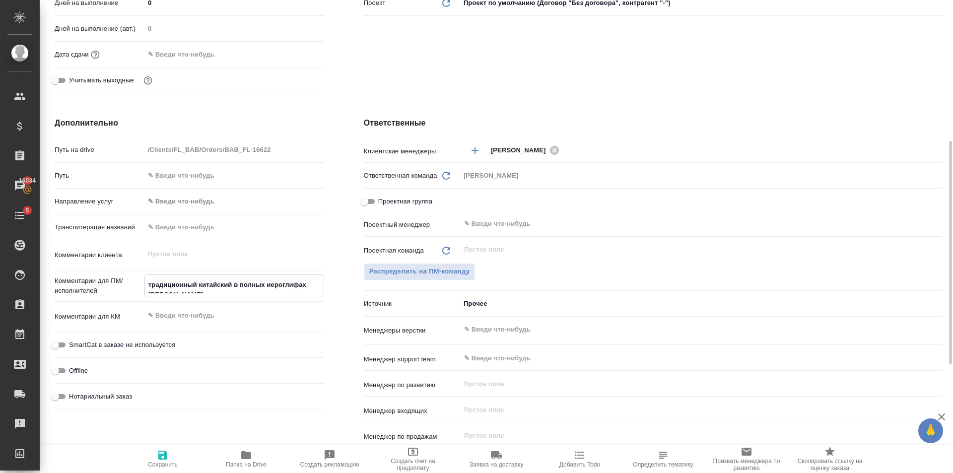
type textarea "x"
type textarea "традиционный китайский в полных иероглифах ил"
type textarea "x"
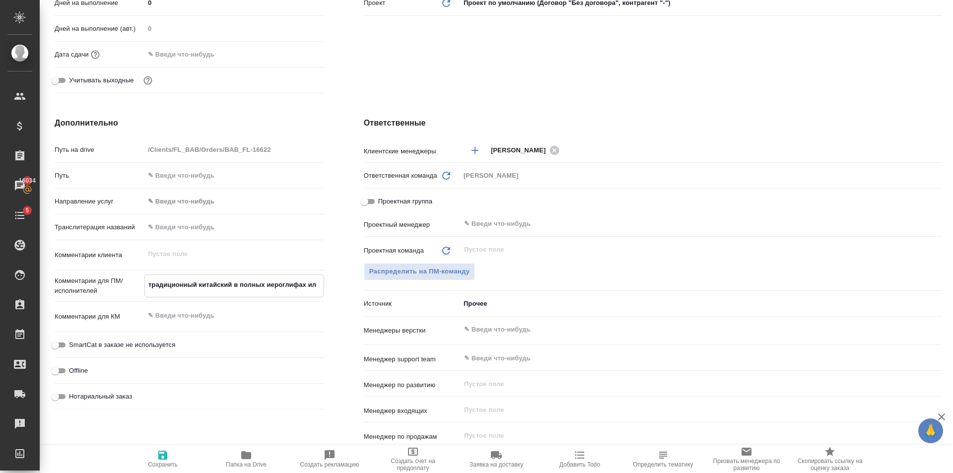
type textarea "x"
type textarea "традиционный китайский в полных иероглифах или"
type textarea "x"
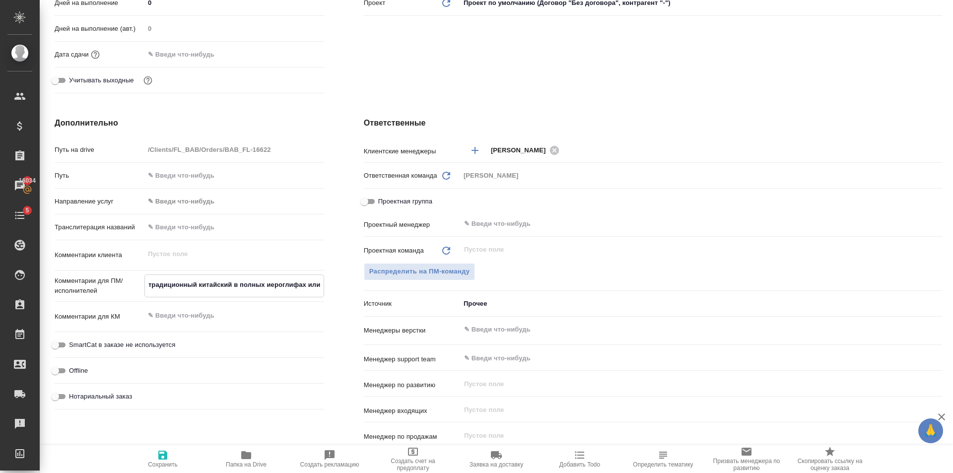
type textarea "x"
type textarea "традиционный китайский в полных иероглифах или"
type textarea "x"
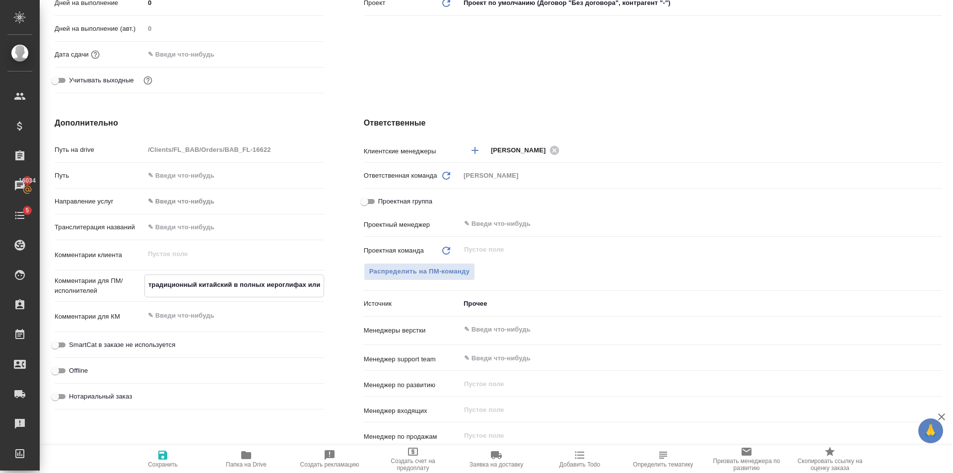
type textarea "традиционный китайский в полных иероглифах или т"
type textarea "x"
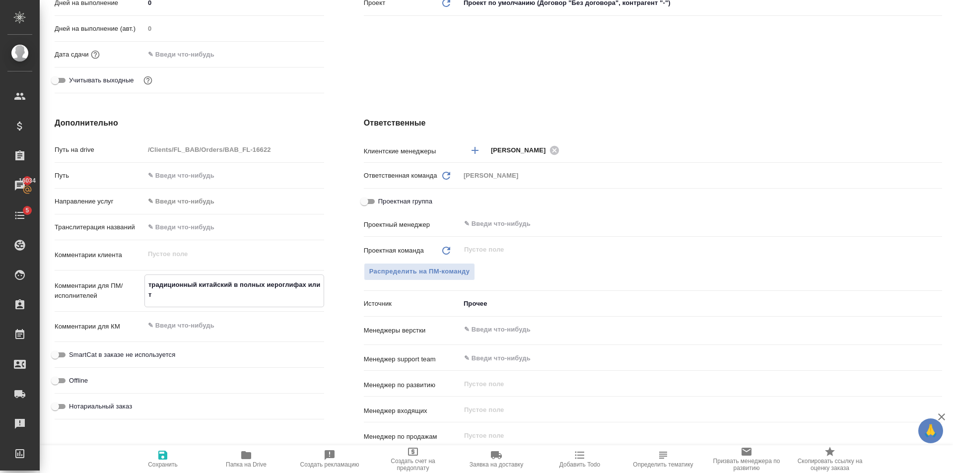
type textarea "традиционный китайский в полных иероглифах или та"
type textarea "x"
type textarea "традиционный китайский в полных иероглифах или тай"
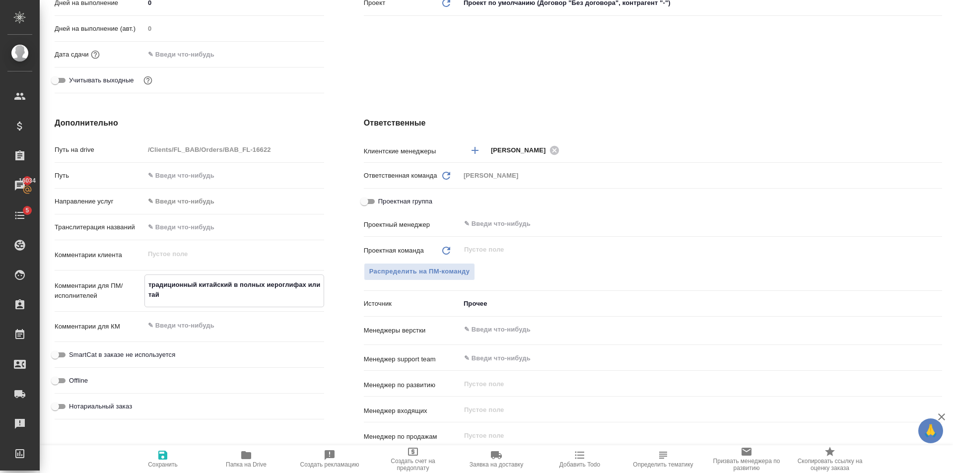
type textarea "x"
type textarea "традиционный китайский в полных иероглифах или тайв"
type textarea "x"
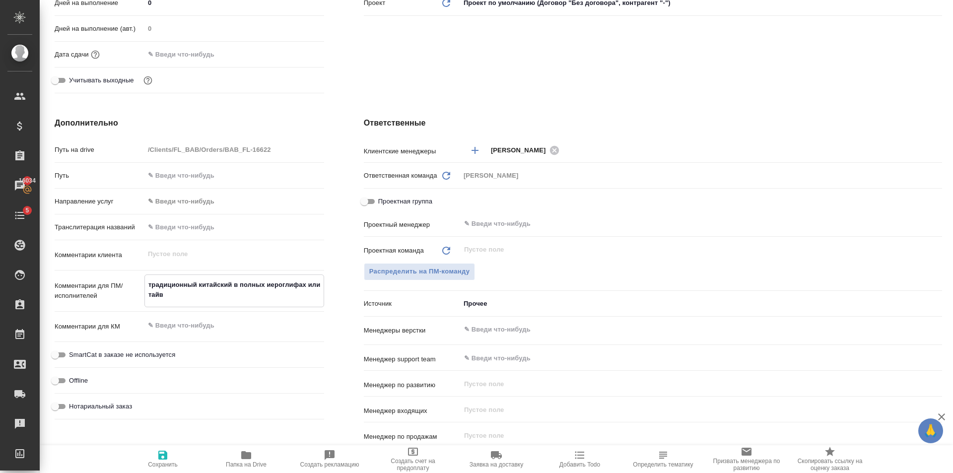
type textarea "x"
type textarea "традиционный китайский в полных иероглифах или тайва"
type textarea "x"
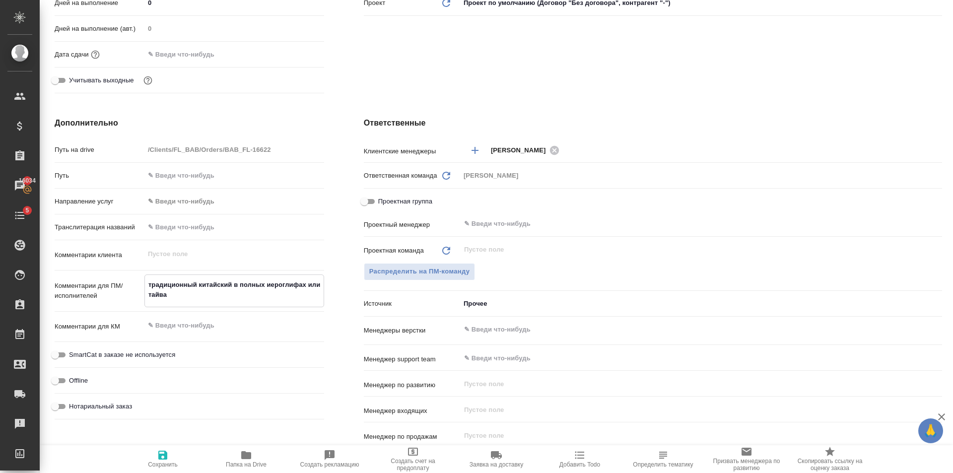
type textarea "x"
type textarea "традиционный китайский в полных иероглифах или тайван"
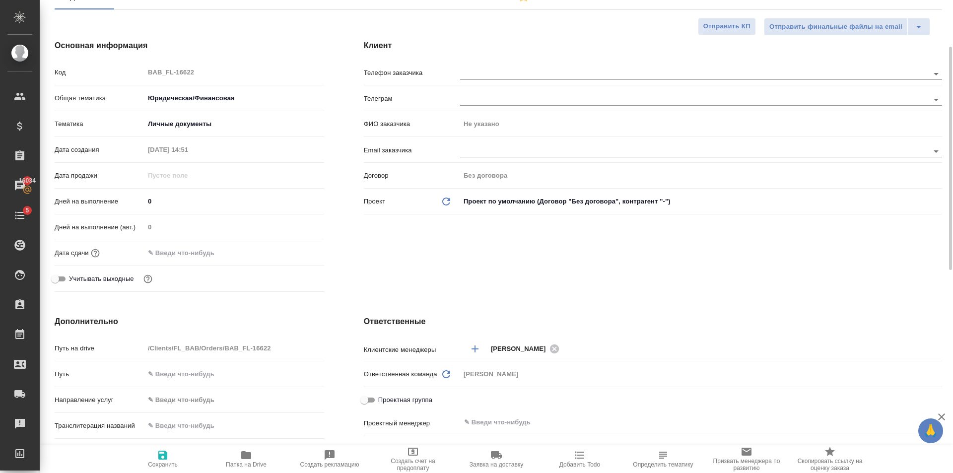
scroll to position [0, 0]
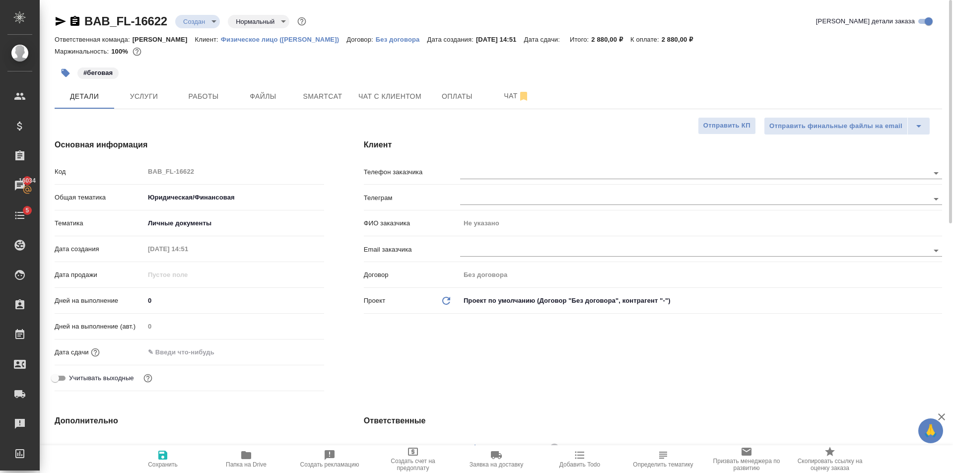
click at [153, 459] on span "Сохранить" at bounding box center [163, 458] width 72 height 19
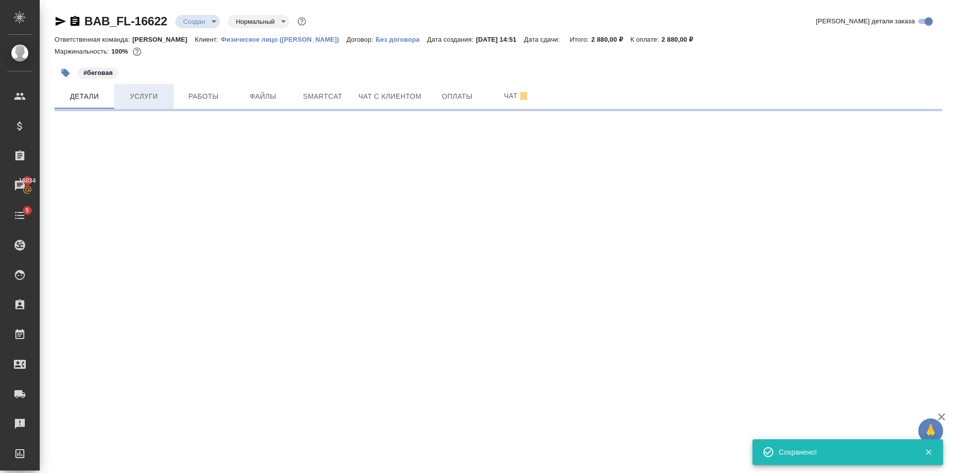
click at [151, 99] on span "Услуги" at bounding box center [144, 96] width 48 height 12
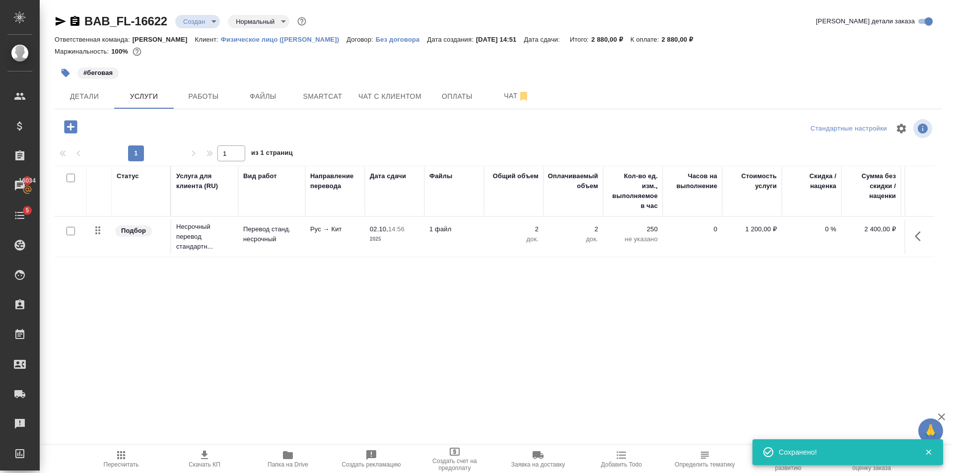
click at [198, 21] on body "🙏 .cls-1 fill:#fff; AWATERA Golubev Dmitry Клиенты Спецификации Заказы 16034 Ча…" at bounding box center [476, 236] width 953 height 473
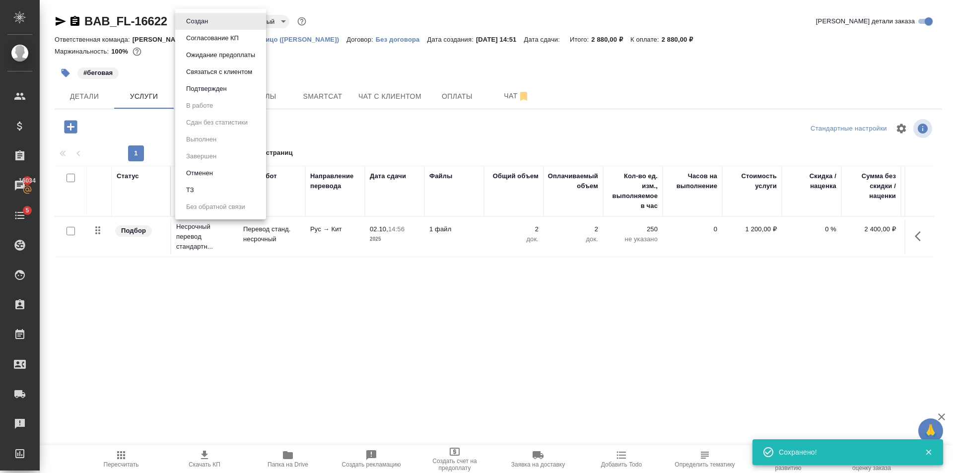
click at [207, 183] on li "ТЗ" at bounding box center [220, 190] width 91 height 17
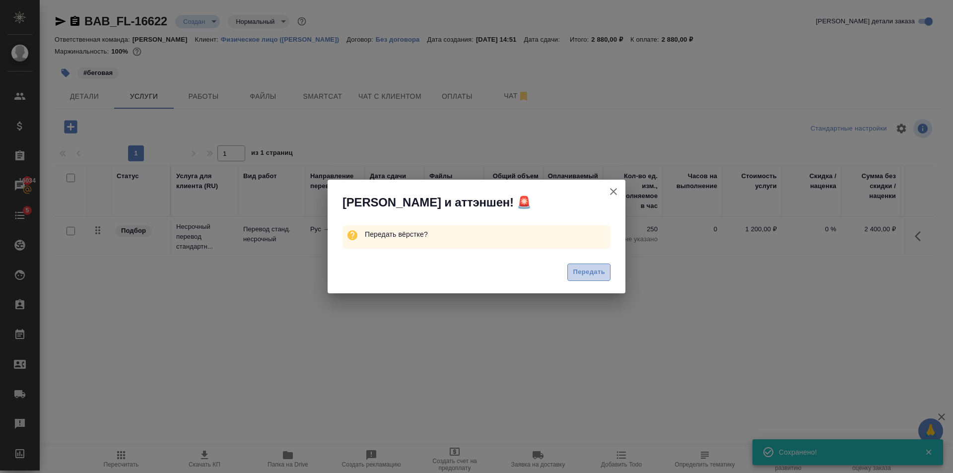
click at [589, 274] on span "Передать" at bounding box center [589, 272] width 32 height 11
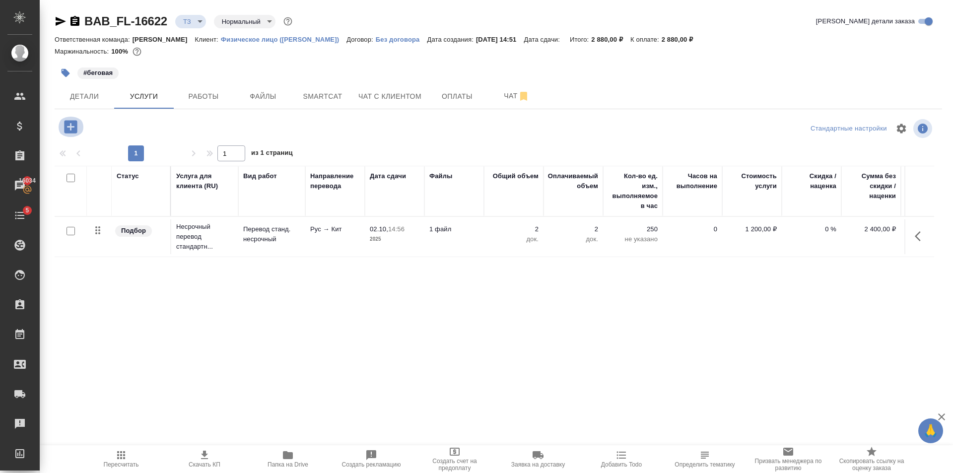
click at [71, 127] on icon "button" at bounding box center [70, 126] width 17 height 17
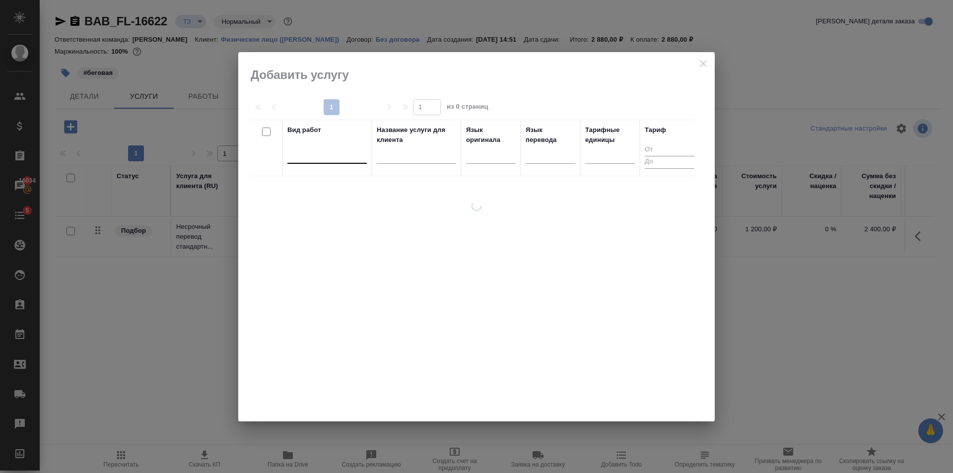
click at [324, 150] on div at bounding box center [327, 154] width 79 height 14
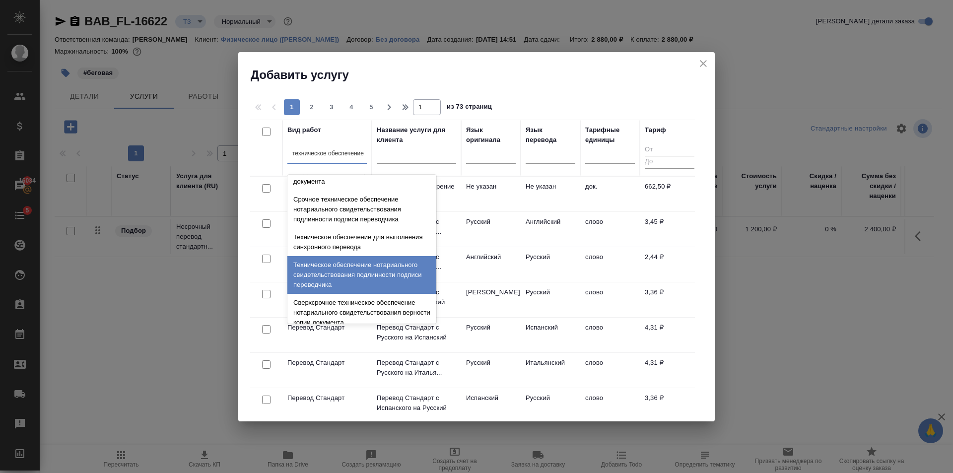
scroll to position [149, 0]
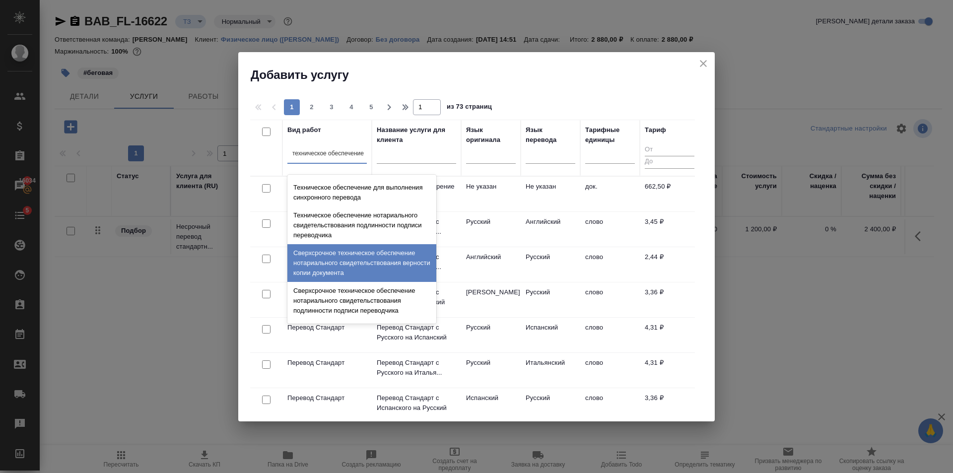
click at [351, 270] on div "Сверхсрочное техническое обеспечение нотариального свидетельствования верности …" at bounding box center [362, 263] width 149 height 38
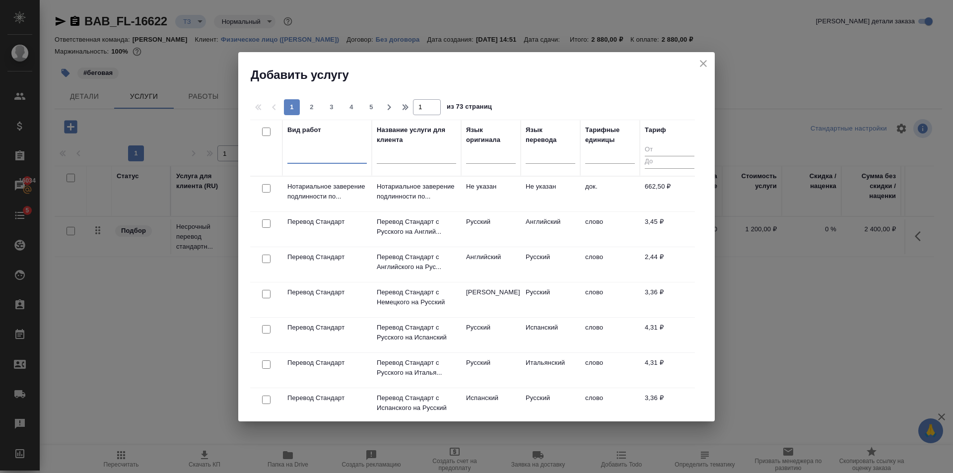
click at [318, 149] on div at bounding box center [327, 154] width 79 height 14
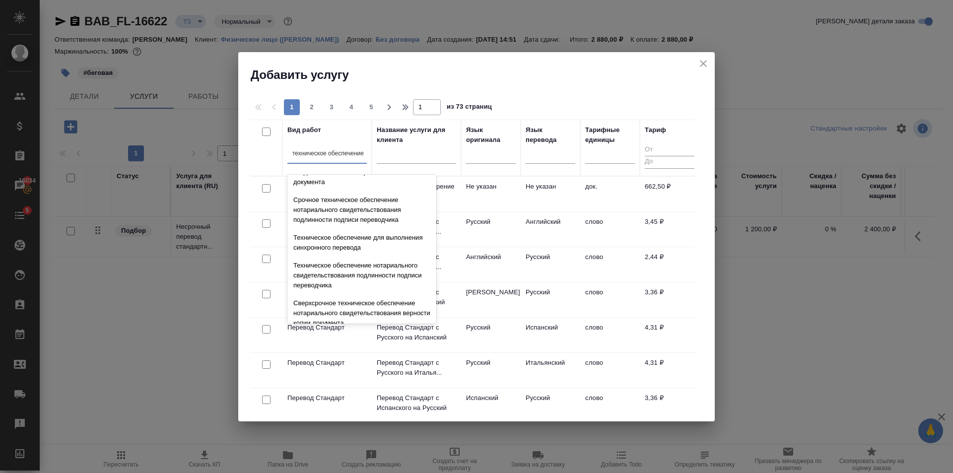
scroll to position [99, 0]
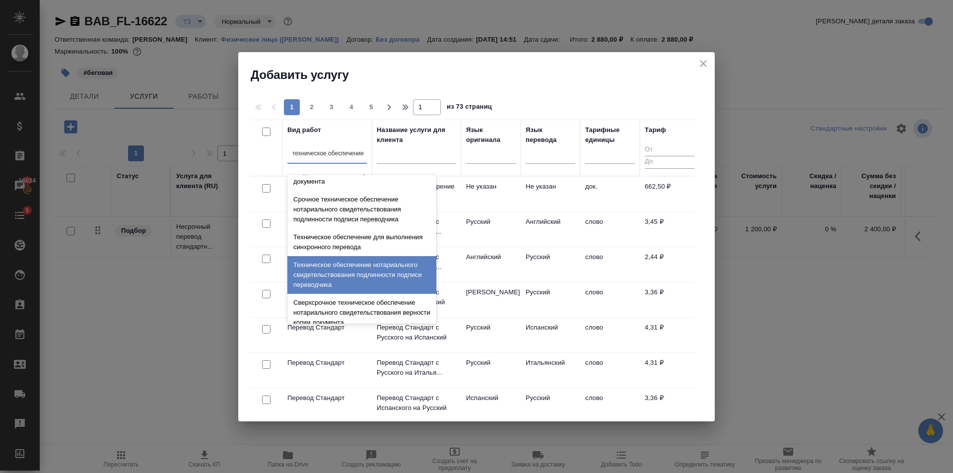
click at [381, 261] on div "Техническое обеспечение нотариального свидетельствования подлинности подписи пе…" at bounding box center [362, 275] width 149 height 38
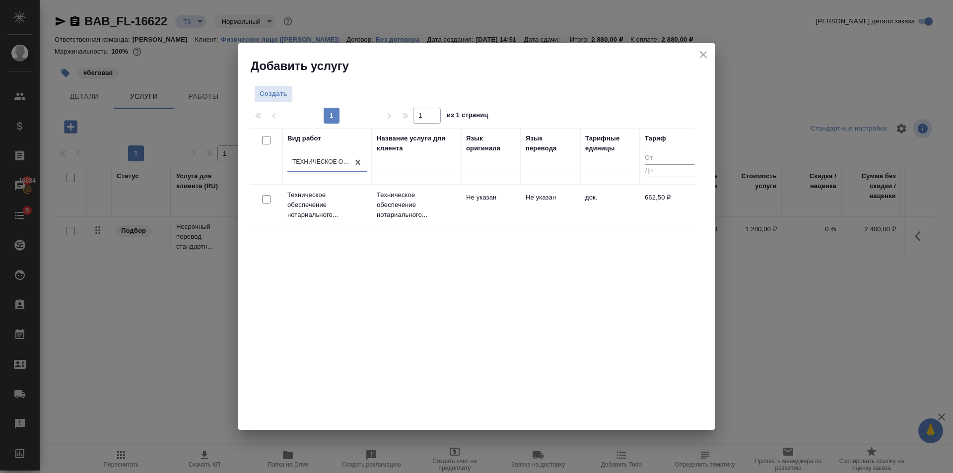
click at [448, 206] on p "Техническое обеспечение нотариального..." at bounding box center [416, 205] width 79 height 30
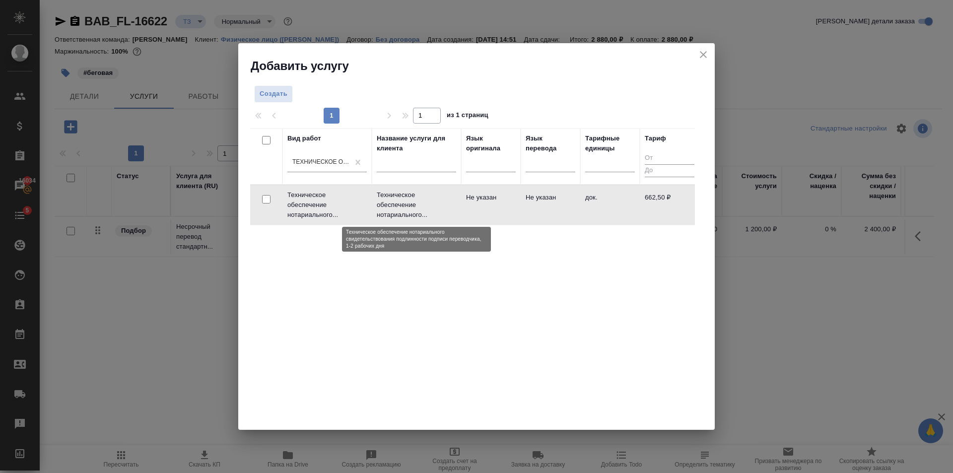
click at [448, 206] on p "Техническое обеспечение нотариального..." at bounding box center [416, 205] width 79 height 30
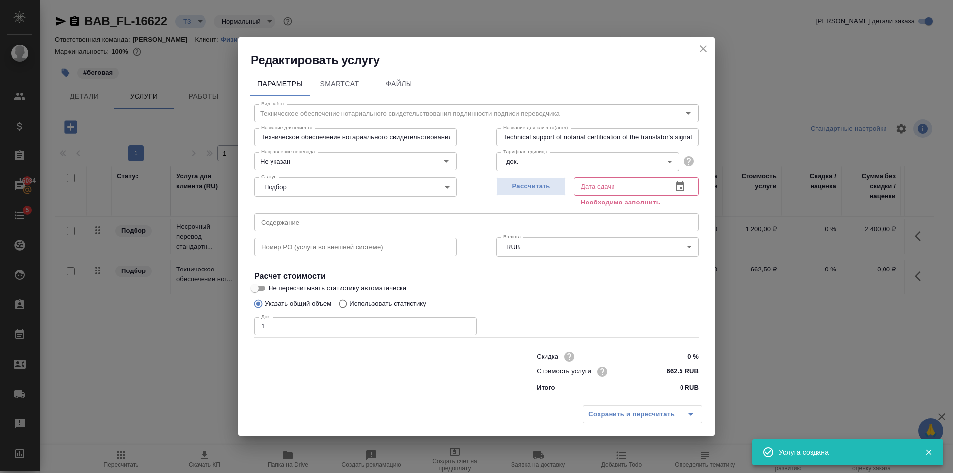
click at [465, 322] on input "1" at bounding box center [365, 326] width 222 height 18
click at [542, 170] on body "🙏 .cls-1 fill:#fff; AWATERA Golubev Dmitry Клиенты Спецификации Заказы 16034 Ча…" at bounding box center [476, 236] width 953 height 473
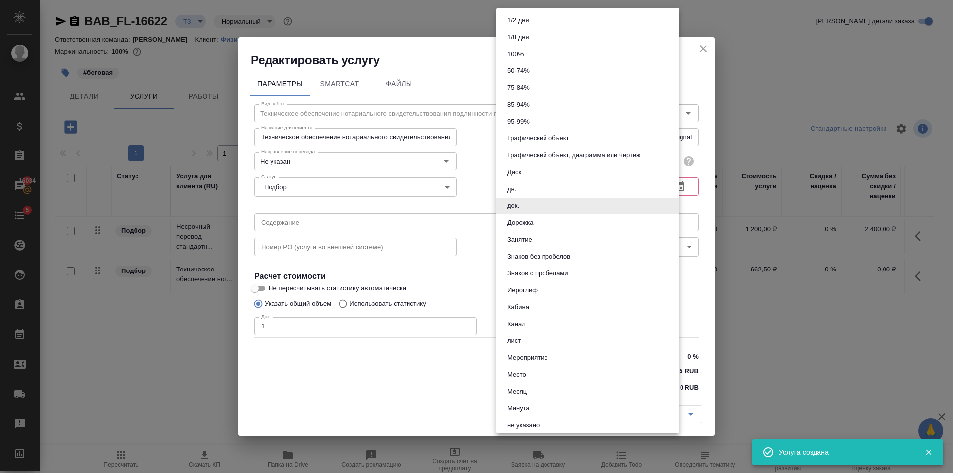
click at [485, 192] on div at bounding box center [476, 236] width 953 height 473
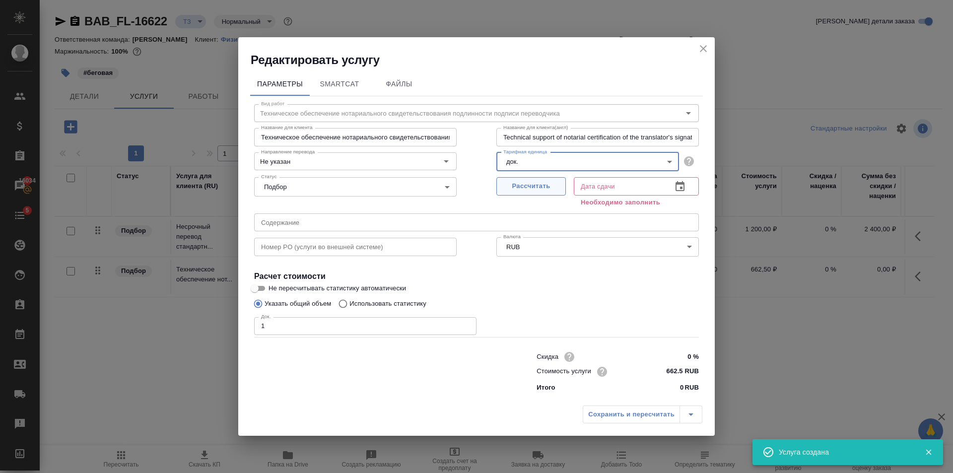
click at [508, 185] on span "Рассчитать" at bounding box center [531, 186] width 59 height 11
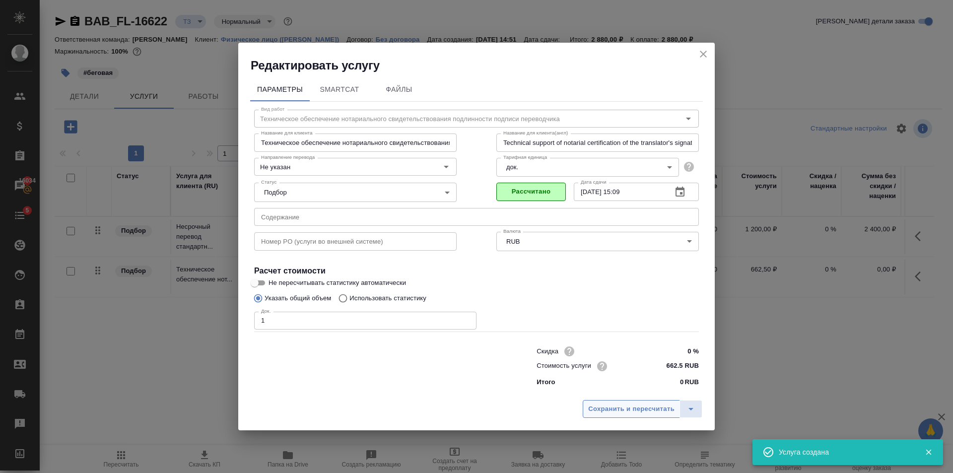
click at [616, 412] on span "Сохранить и пересчитать" at bounding box center [631, 409] width 86 height 11
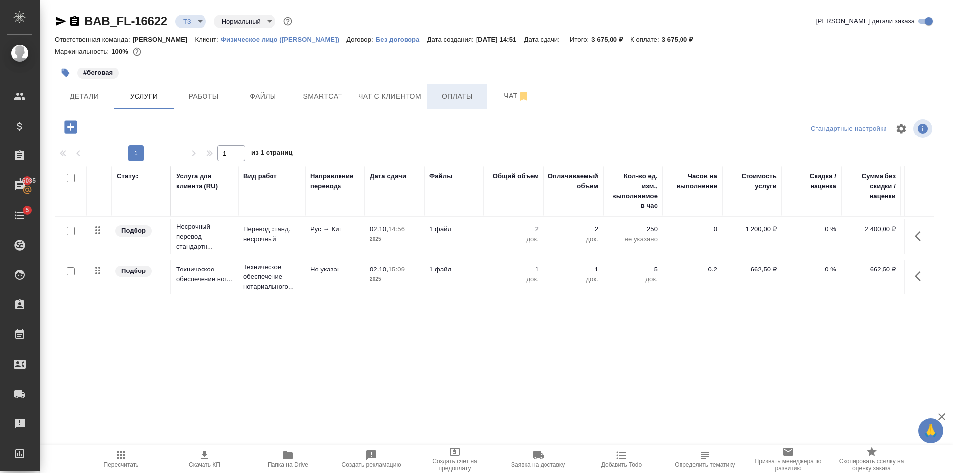
click at [480, 92] on span "Оплаты" at bounding box center [458, 96] width 48 height 12
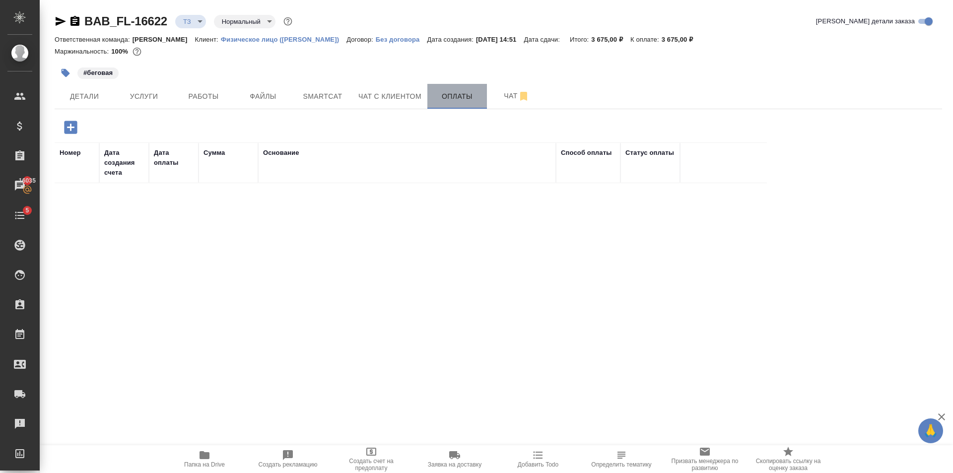
click at [486, 96] on button "Оплаты" at bounding box center [458, 96] width 60 height 25
click at [500, 96] on span "Чат" at bounding box center [517, 96] width 48 height 12
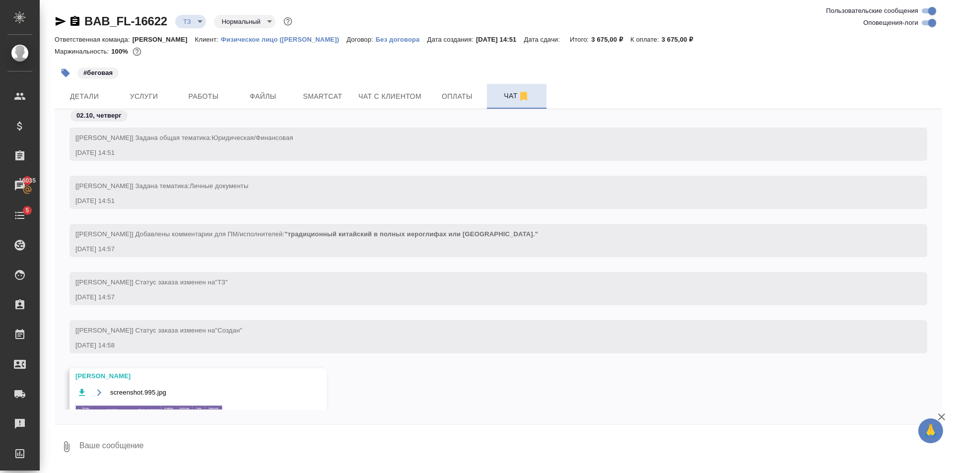
scroll to position [39, 0]
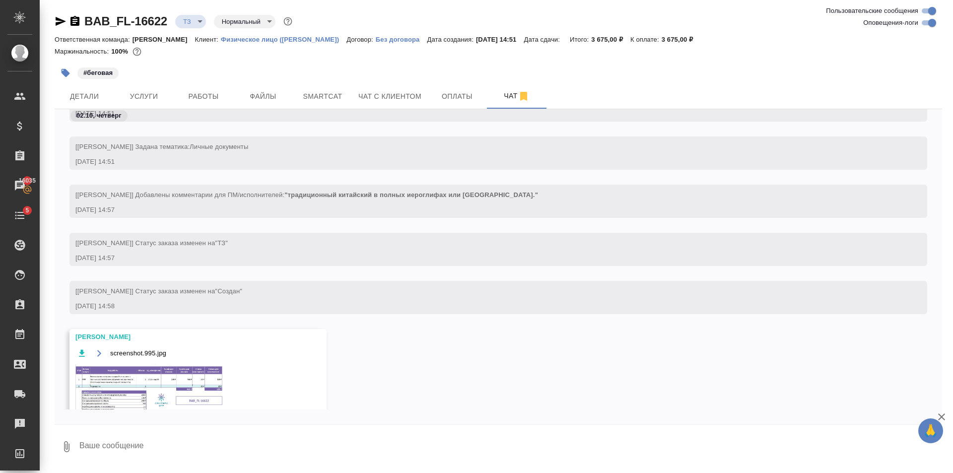
click at [168, 383] on img at bounding box center [149, 390] width 149 height 51
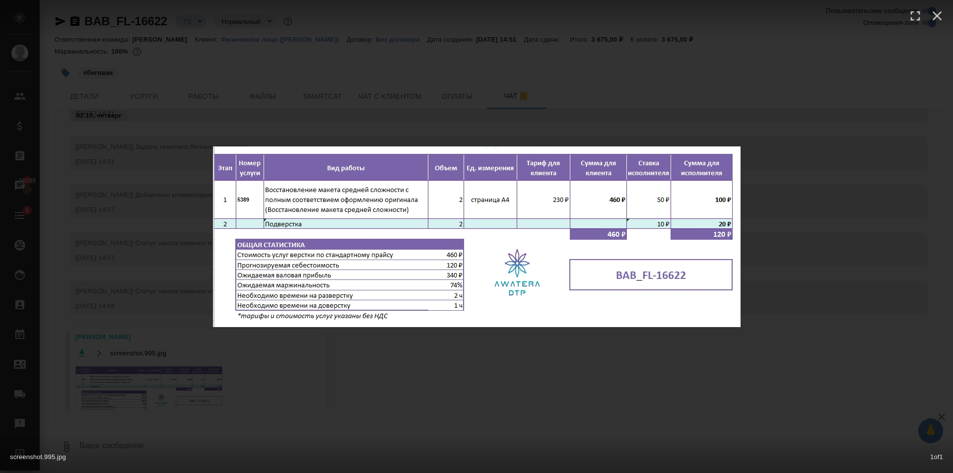
click at [498, 387] on div "screenshot.995.jpg 1 of 1" at bounding box center [476, 236] width 953 height 473
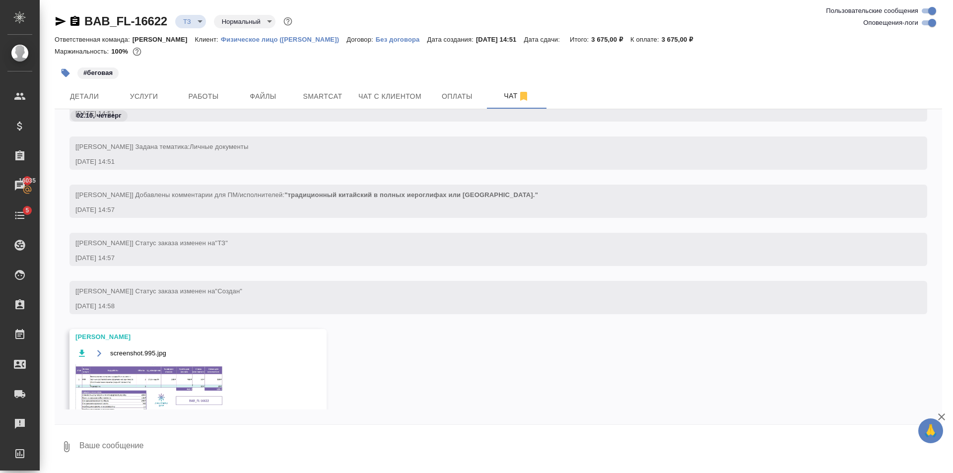
click at [184, 100] on span "Работы" at bounding box center [204, 96] width 48 height 12
click at [123, 91] on span "Услуги" at bounding box center [144, 96] width 48 height 12
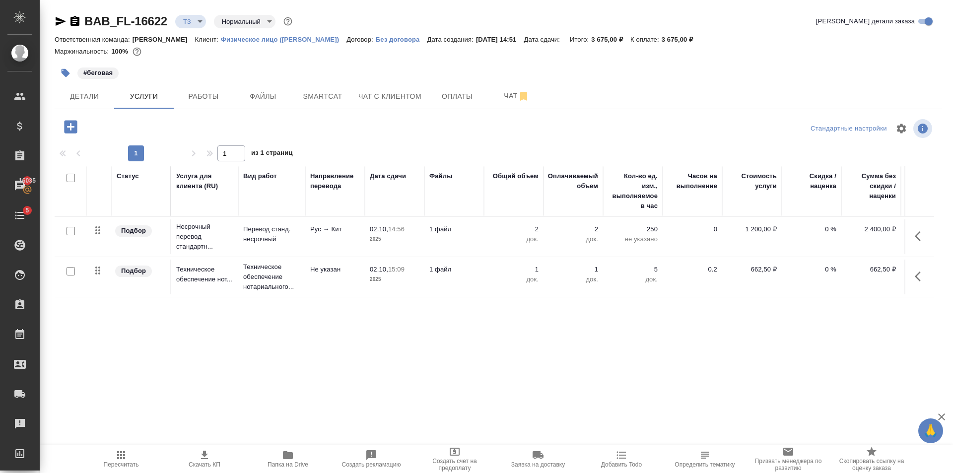
click at [69, 124] on icon "button" at bounding box center [70, 126] width 13 height 13
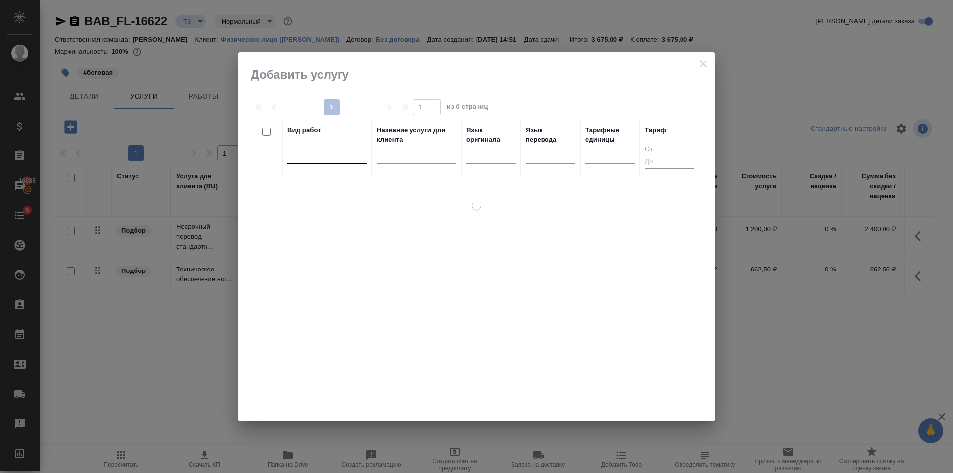
click at [333, 161] on div at bounding box center [327, 154] width 79 height 14
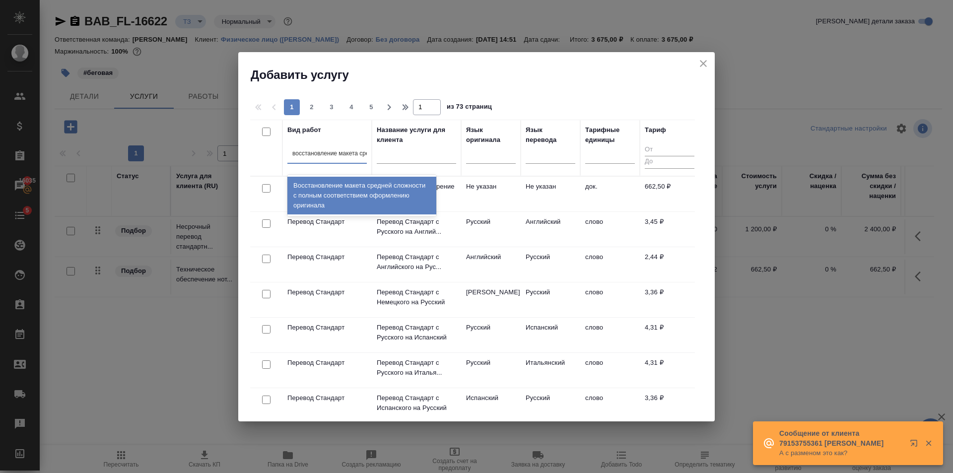
scroll to position [0, 2]
click at [329, 192] on div "Восстановление макета средней сложности с полным соответствием оформлению ориги…" at bounding box center [362, 196] width 149 height 38
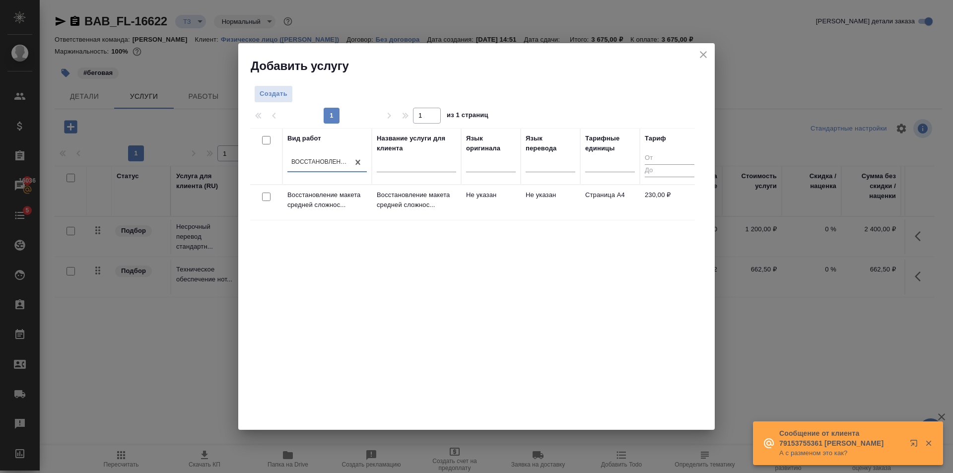
scroll to position [0, 1]
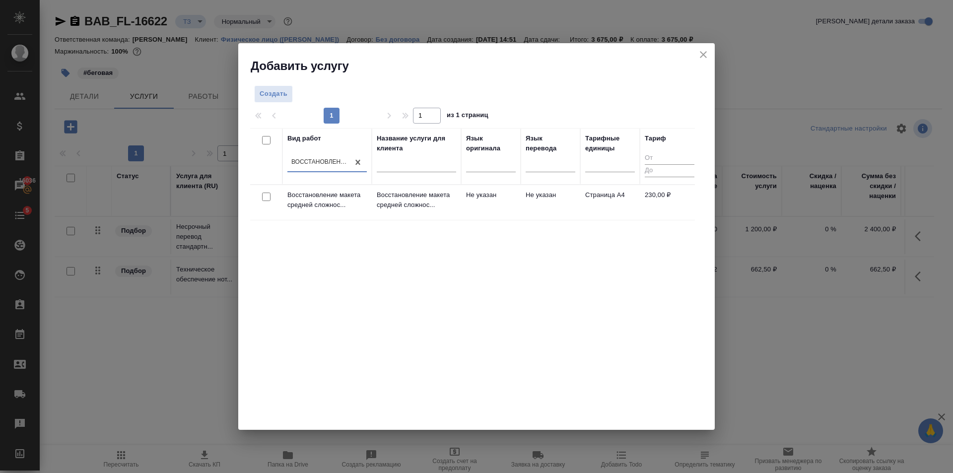
click at [495, 210] on td "Не указан" at bounding box center [491, 202] width 60 height 35
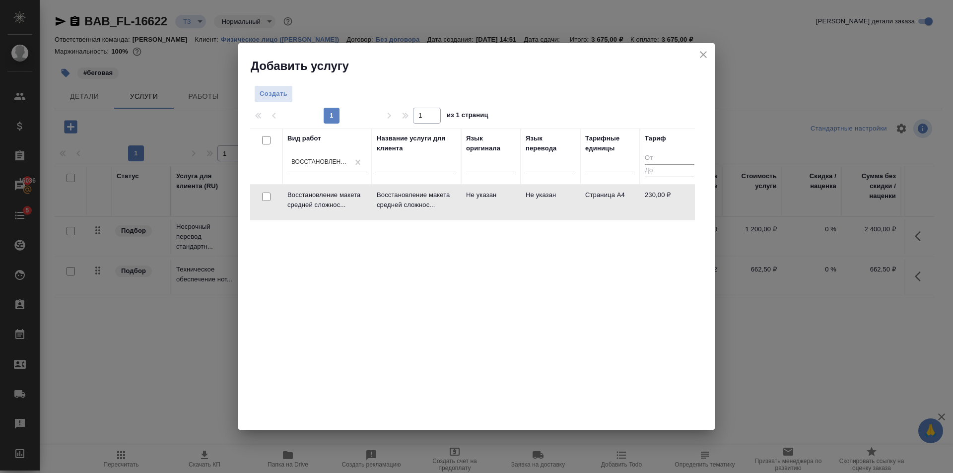
click at [495, 210] on td "Не указан" at bounding box center [491, 202] width 60 height 35
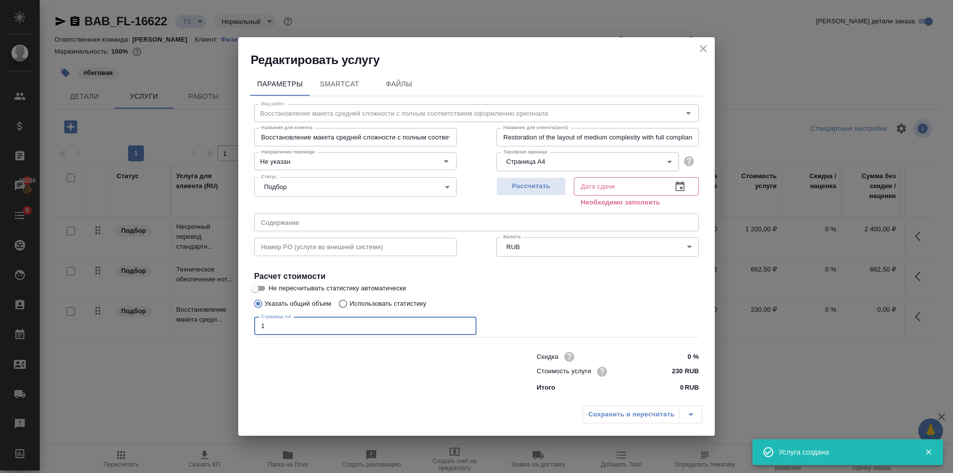
click at [467, 323] on input "1" at bounding box center [365, 326] width 222 height 18
click at [467, 323] on input "2" at bounding box center [365, 326] width 222 height 18
click at [550, 183] on span "Рассчитать" at bounding box center [531, 186] width 59 height 11
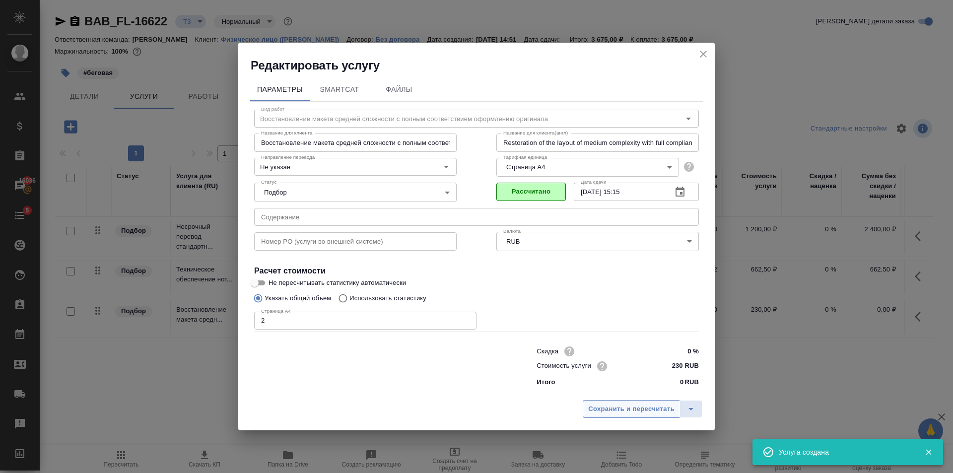
click at [633, 403] on button "Сохранить и пересчитать" at bounding box center [631, 409] width 97 height 18
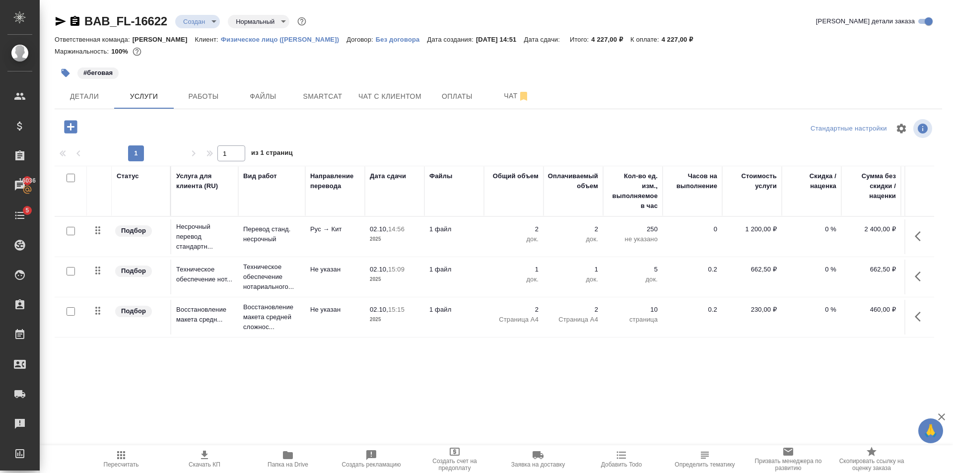
click at [57, 18] on icon "button" at bounding box center [61, 21] width 10 height 9
click at [85, 97] on span "Детали" at bounding box center [85, 96] width 48 height 12
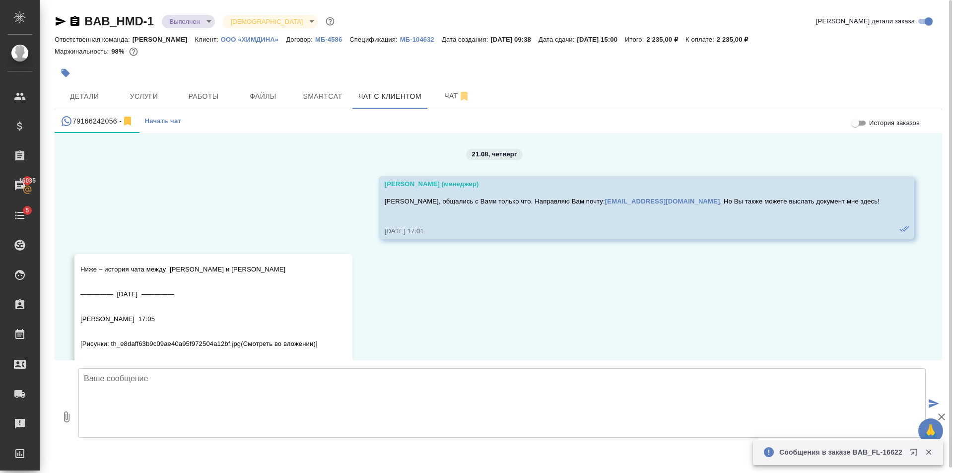
scroll to position [7464, 0]
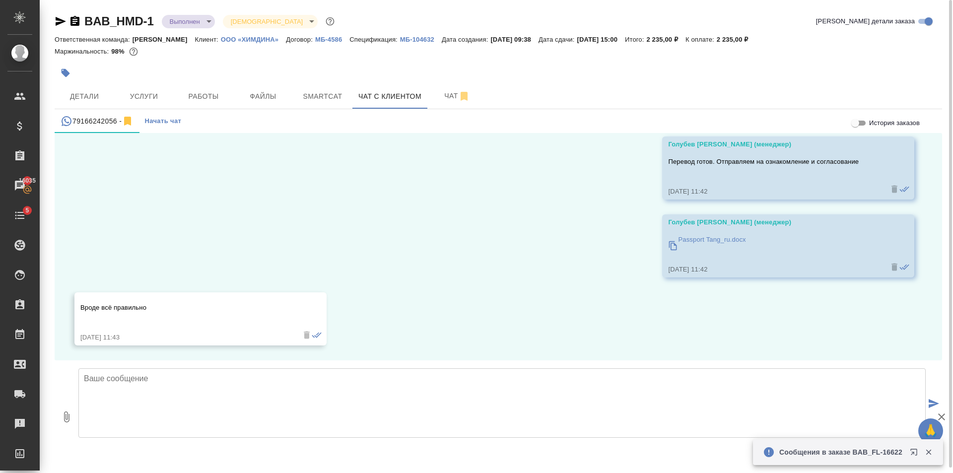
click at [65, 419] on icon "button" at bounding box center [67, 417] width 12 height 12
type input "C:\fakepath\doc02375720251002144610.pdf"
click at [942, 399] on button "submit" at bounding box center [934, 405] width 16 height 138
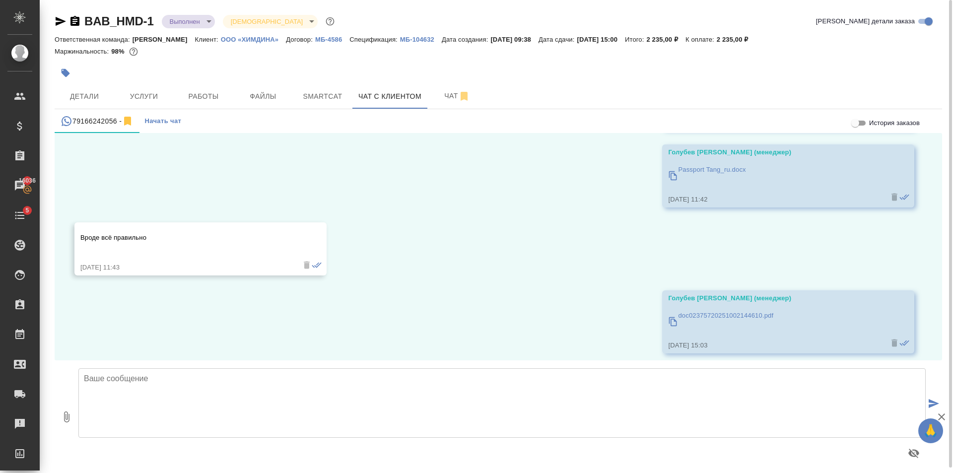
scroll to position [7542, 0]
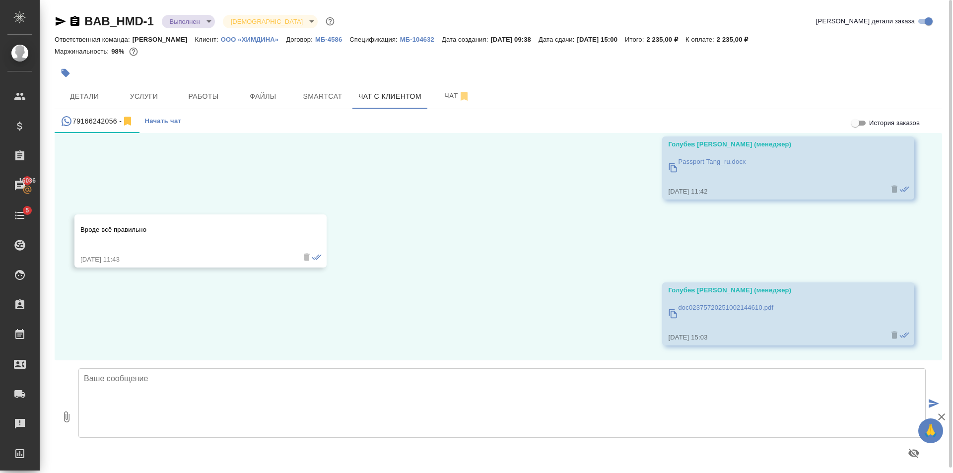
click at [377, 383] on textarea at bounding box center [502, 403] width 848 height 70
type textarea "Скан заверенного прилагаем"
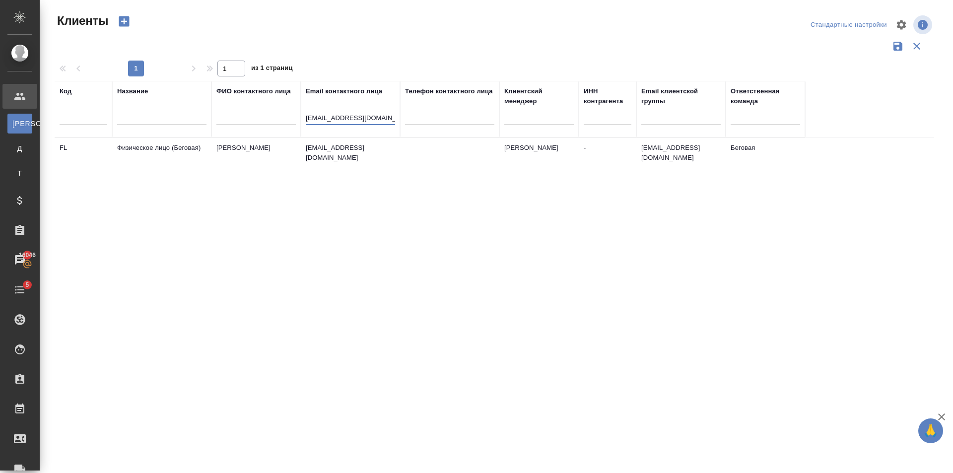
select select "RU"
click at [159, 110] on div at bounding box center [161, 120] width 89 height 24
click at [158, 118] on input "text" at bounding box center [161, 119] width 89 height 12
paste input "АрселорМиттал Дистрибьюшн Солюшнс Восток / АМДС Восток"
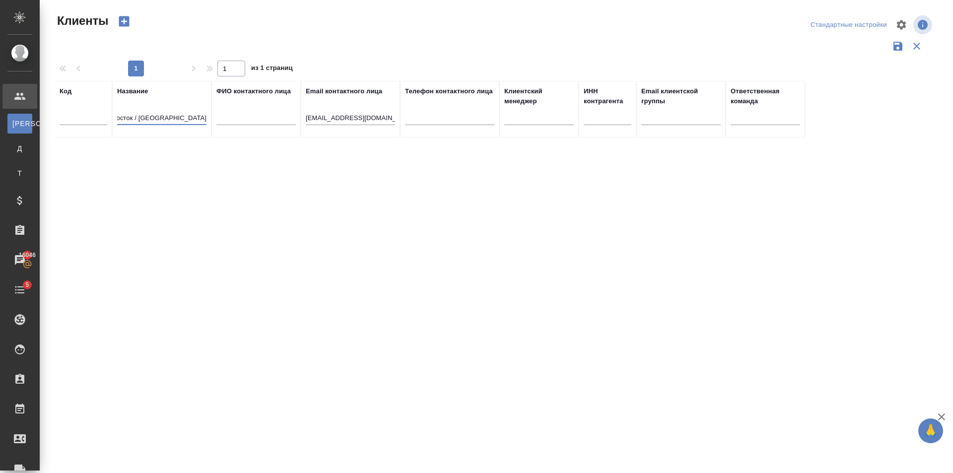
type input "АрселорМиттал Дистрибьюшн Солюшнс Восток / АМДС Восток"
drag, startPoint x: 381, startPoint y: 119, endPoint x: 189, endPoint y: 142, distance: 194.0
click at [165, 106] on tr "Код Название АрселорМиттал Дистрибьюшн Солюшнс Восток / АМДС Восток ФИО контакт…" at bounding box center [430, 109] width 751 height 57
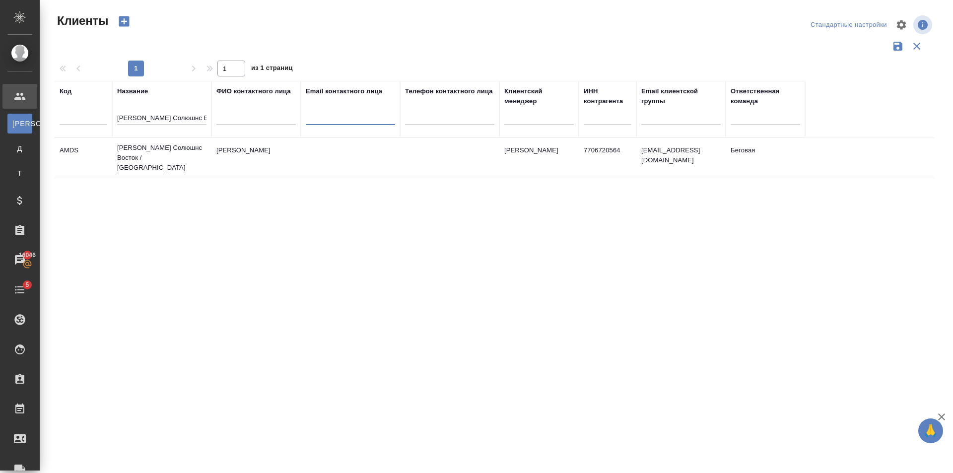
click at [355, 178] on tr "AMDS АрселорМиттал Дистрибьюшн Солюшнс Восток / АМДС Восток Маскаева Анастасия …" at bounding box center [495, 158] width 880 height 40
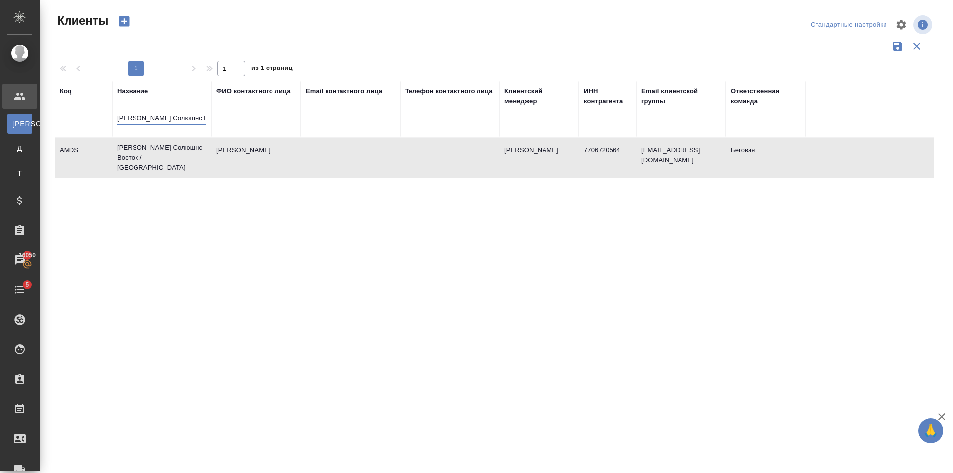
drag, startPoint x: 118, startPoint y: 116, endPoint x: 388, endPoint y: 147, distance: 271.9
click at [384, 147] on table "Код Название АрселорМиттал Дистрибьюшн Солюшнс Восток / АМДС Восток ФИО контакт…" at bounding box center [495, 129] width 880 height 97
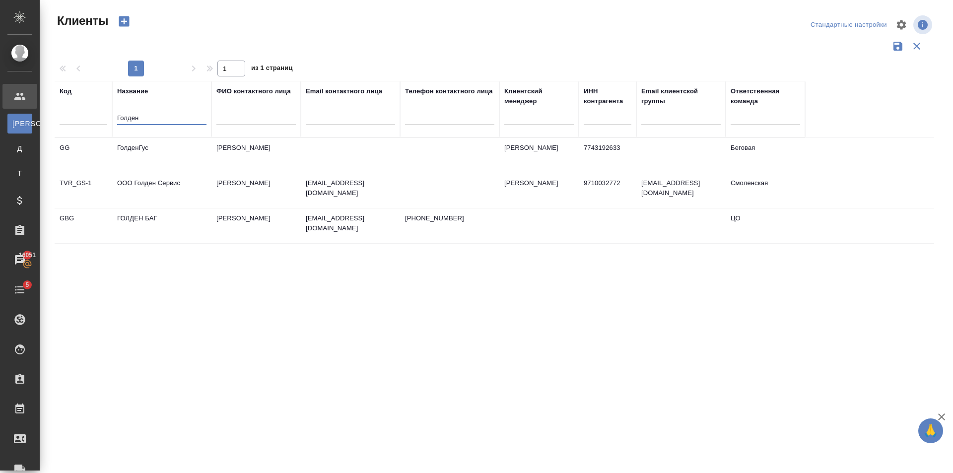
type input "Голден"
click at [220, 149] on td "Будник Илья" at bounding box center [256, 155] width 89 height 35
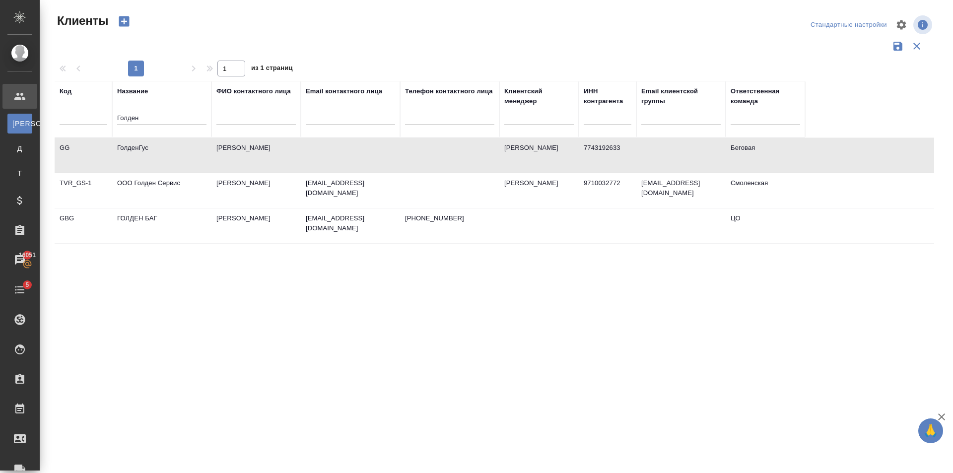
click at [220, 149] on td "Будник Илья" at bounding box center [256, 155] width 89 height 35
drag, startPoint x: 158, startPoint y: 123, endPoint x: 123, endPoint y: 121, distance: 35.3
click at [85, 133] on tr "Код Название Голден ФИО контактного лица Email контактного лица Телефон контакт…" at bounding box center [430, 109] width 751 height 57
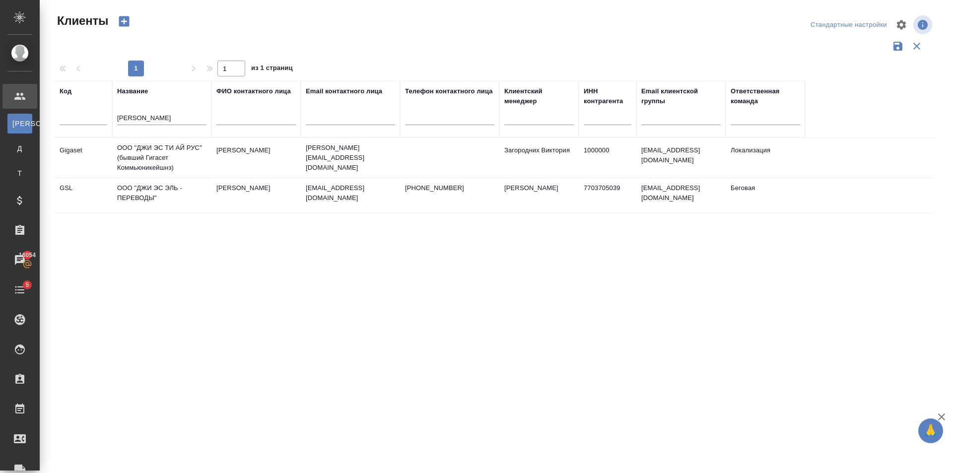
click at [226, 194] on td "Медведева Марина" at bounding box center [256, 195] width 89 height 35
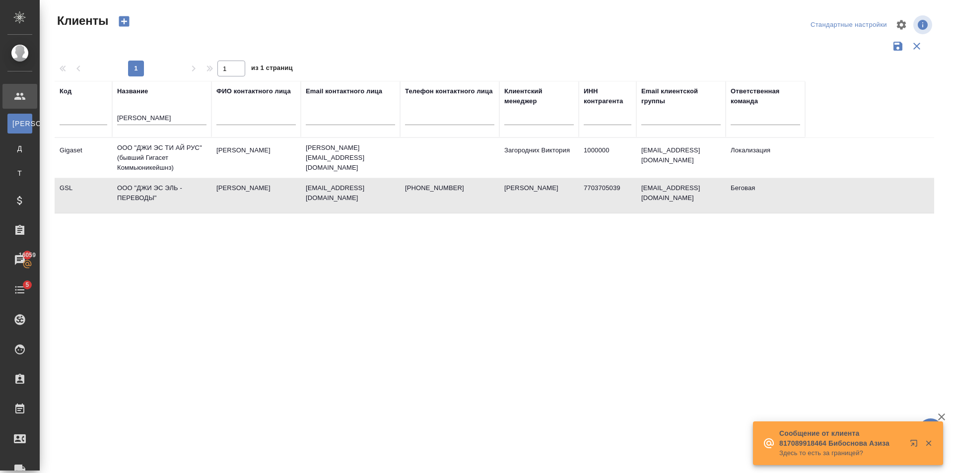
click at [174, 219] on div "Код Название Джи ЭС ФИО контактного лица Email контактного лица Телефон контакт…" at bounding box center [495, 260] width 880 height 358
click at [195, 184] on td "ООО "ДЖИ ЭС ЭЛЬ - ПЕРЕВОДЫ"" at bounding box center [161, 195] width 99 height 35
drag, startPoint x: 160, startPoint y: 114, endPoint x: 211, endPoint y: 151, distance: 62.9
click at [141, 121] on input "Джи ЭС" at bounding box center [161, 119] width 89 height 12
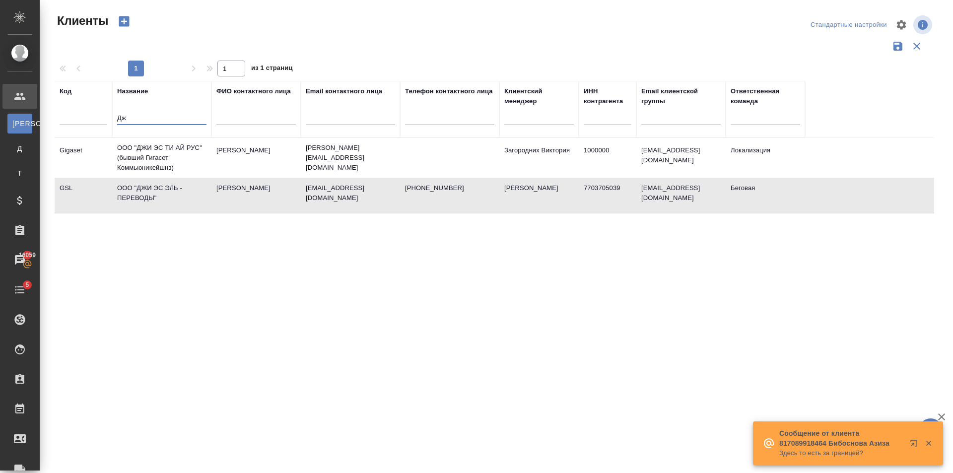
type input "Д"
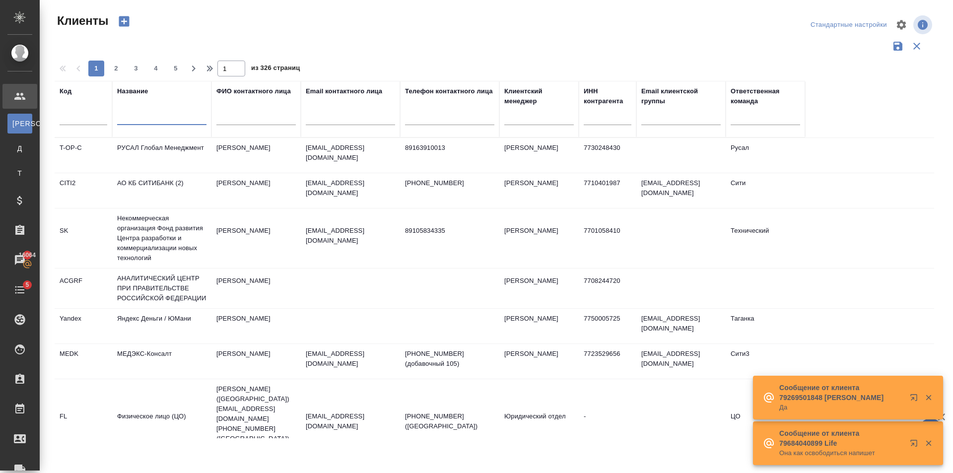
click at [166, 120] on input "text" at bounding box center [161, 119] width 89 height 12
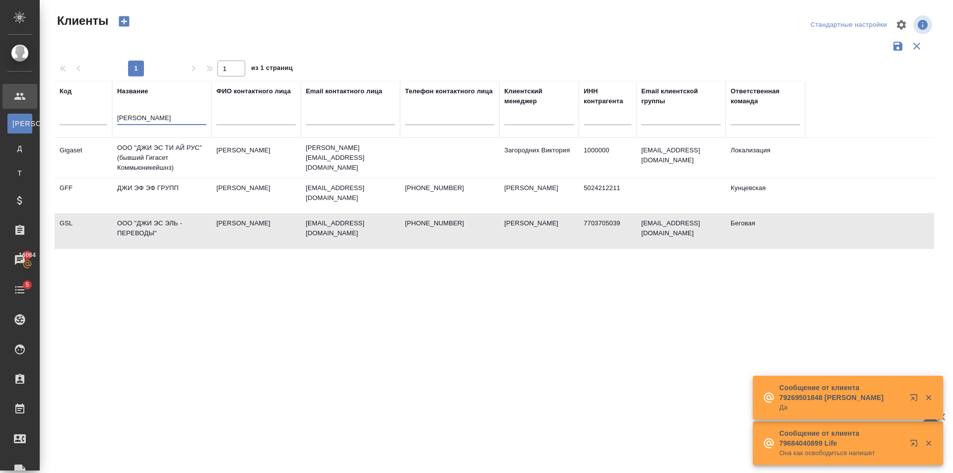
type input "джи э"
click at [214, 225] on td "Медведева Марина" at bounding box center [256, 231] width 89 height 35
drag, startPoint x: 151, startPoint y: 120, endPoint x: 104, endPoint y: 120, distance: 46.7
click at [104, 120] on tr "Код Название джи э ФИО контактного лица Email контактного лица Телефон контактн…" at bounding box center [430, 109] width 751 height 57
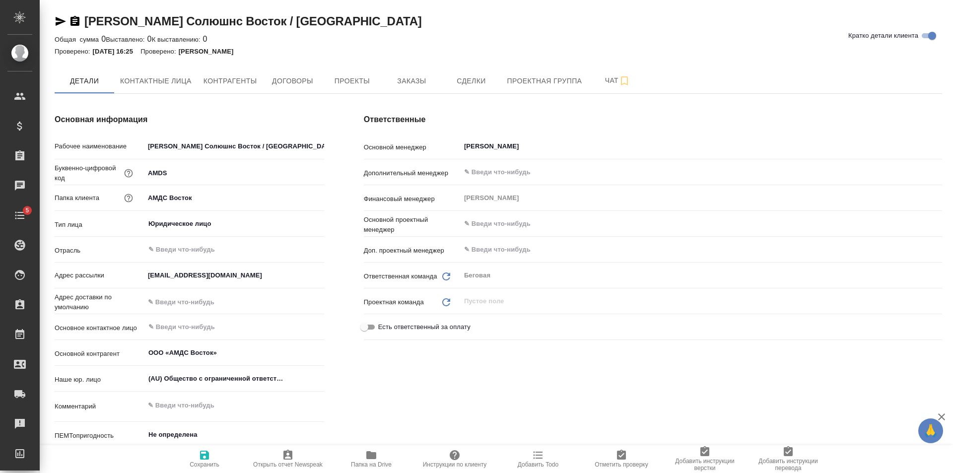
click at [367, 75] on span "Проекты" at bounding box center [352, 81] width 48 height 12
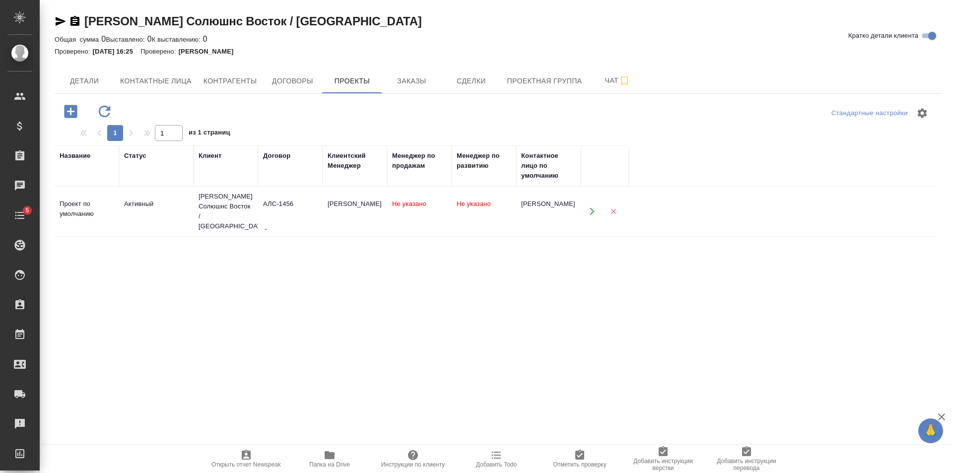
click at [301, 198] on td "АЛС-1456" at bounding box center [290, 211] width 65 height 35
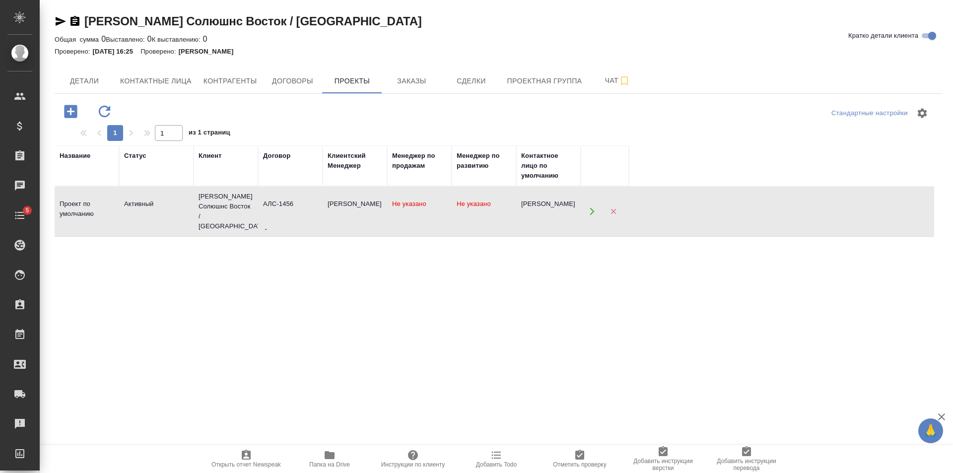
click at [301, 198] on td "АЛС-1456" at bounding box center [290, 211] width 65 height 35
click at [280, 85] on span "Договоры" at bounding box center [293, 81] width 48 height 12
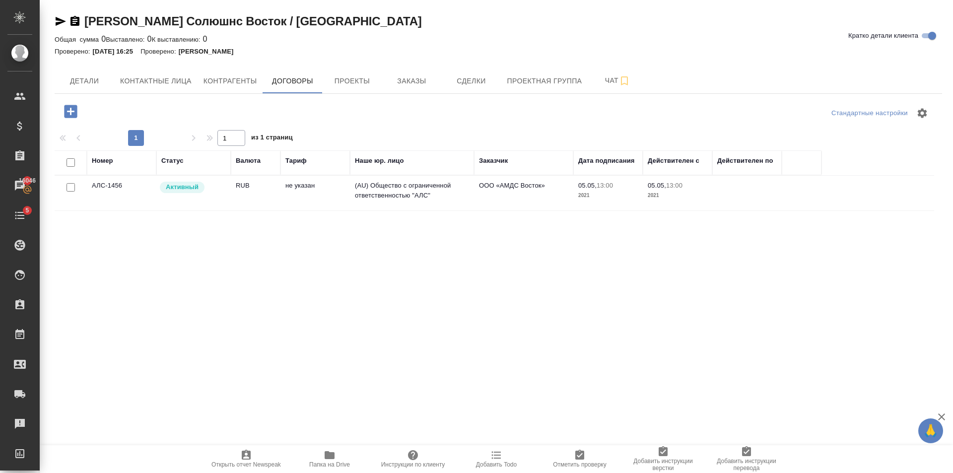
click at [289, 208] on td "не указан" at bounding box center [316, 193] width 70 height 35
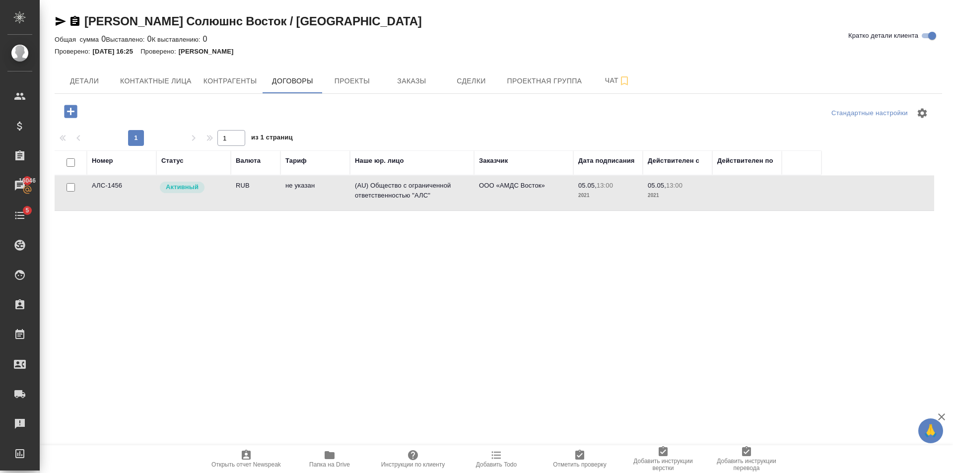
click at [291, 199] on td "не указан" at bounding box center [316, 193] width 70 height 35
click at [291, 198] on td "не указан" at bounding box center [316, 193] width 70 height 35
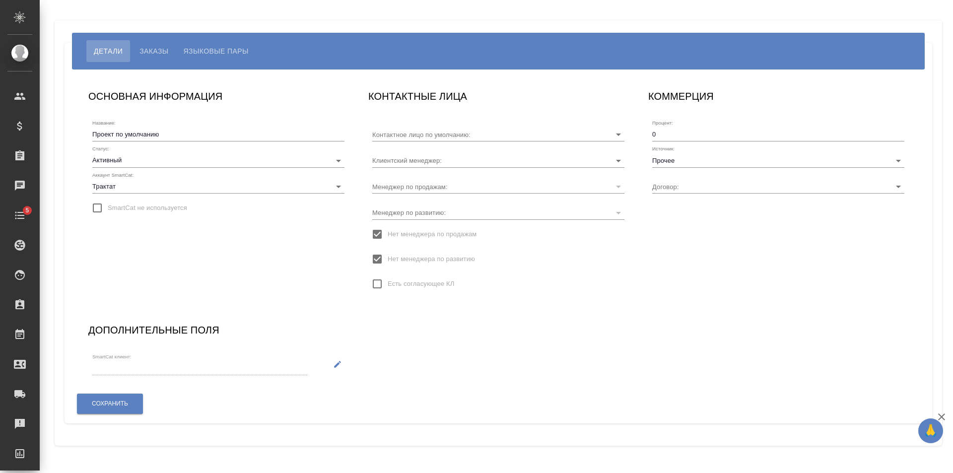
type input "Маскаева Анастасия"
type input "[PERSON_NAME]"
type input "АЛС-1456"
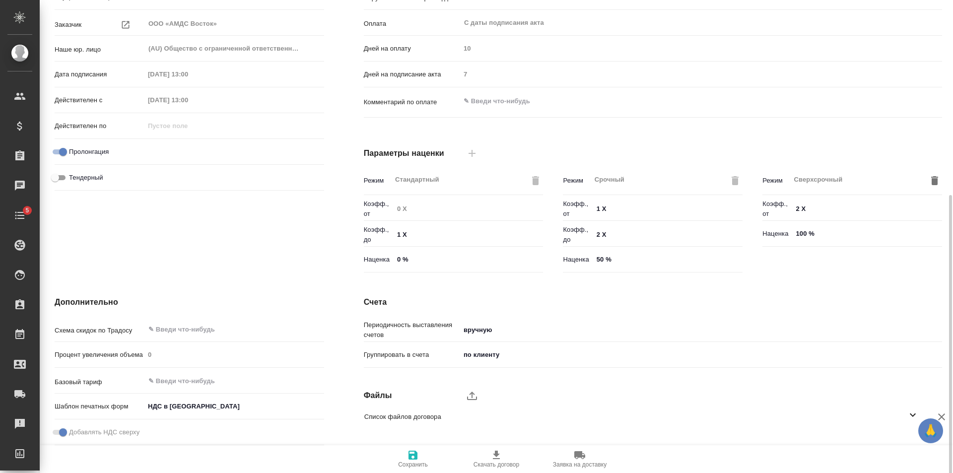
scroll to position [202, 0]
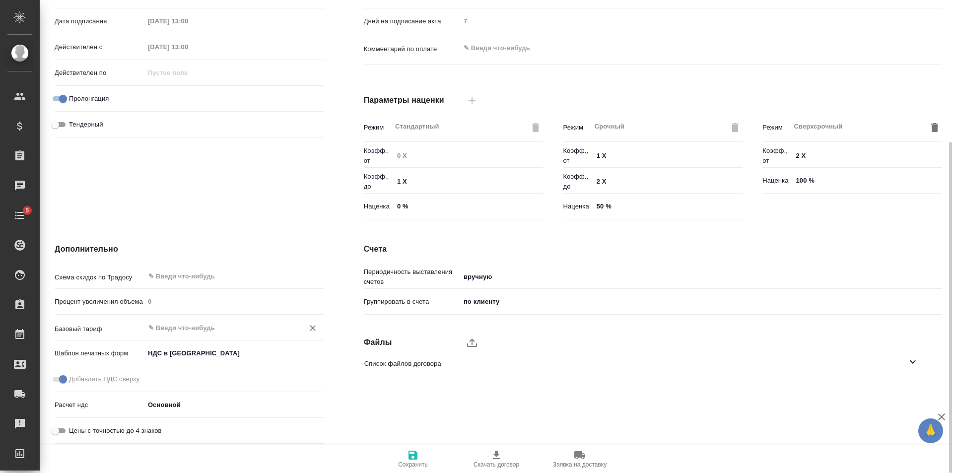
click at [213, 330] on input "text" at bounding box center [217, 328] width 141 height 12
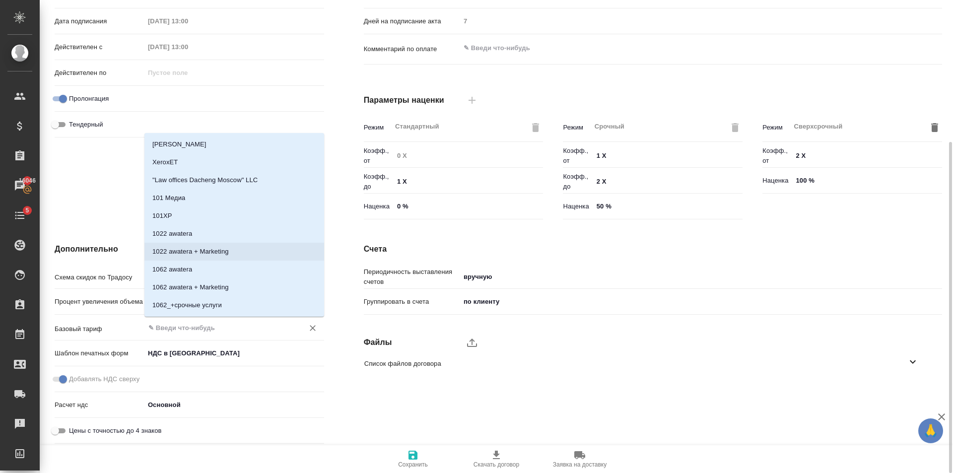
click at [94, 177] on div "Основная информация Номер АЛС-1456 Внутренний номер АЛС-1456 Заказчик ООО «АМДС…" at bounding box center [189, 54] width 309 height 378
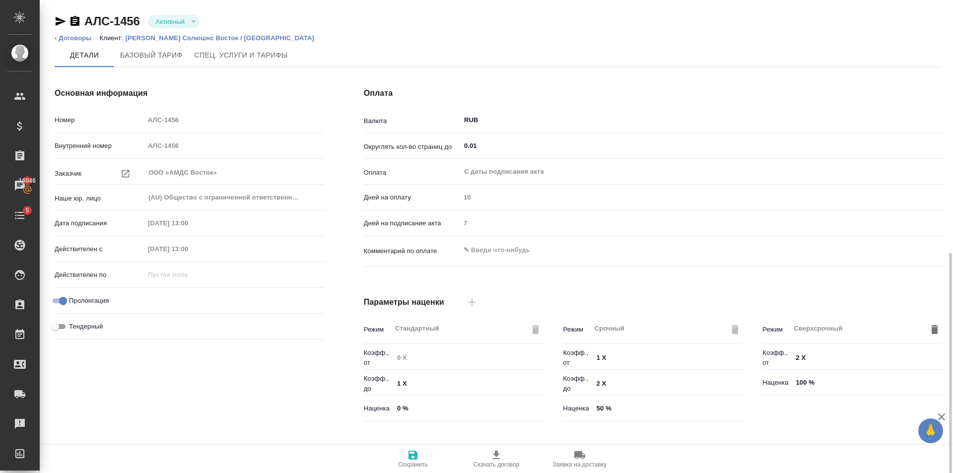
scroll to position [149, 0]
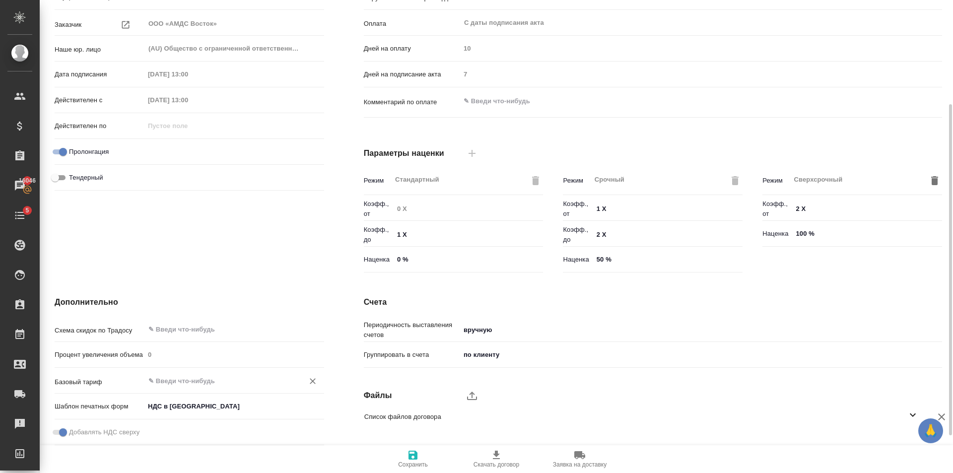
click at [210, 380] on input "text" at bounding box center [217, 381] width 141 height 12
type input "А"
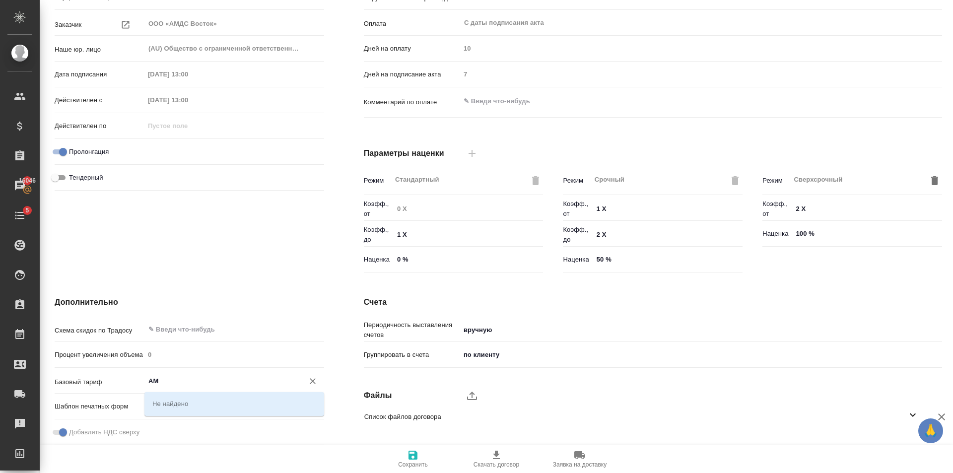
type input "А"
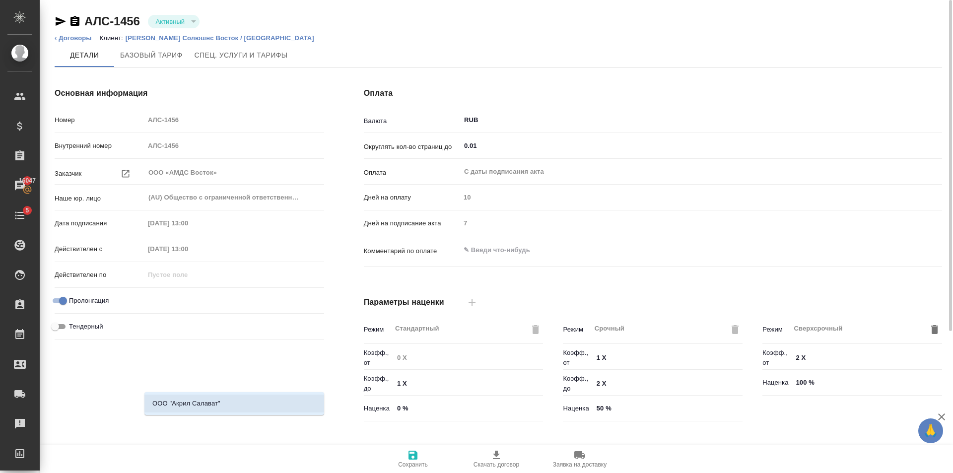
scroll to position [199, 0]
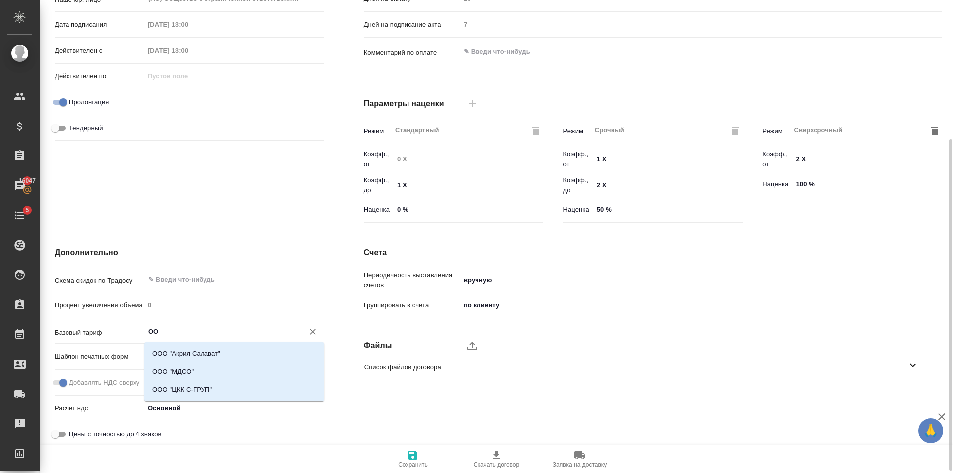
type input "О"
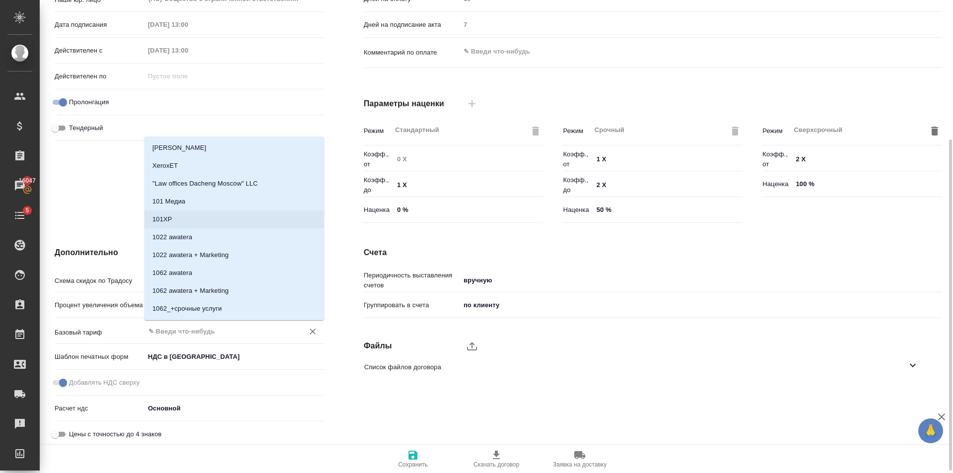
click at [105, 204] on div "Основная информация Номер АЛС-1456 Внутренний номер АЛС-1456 Заказчик ООО «АМДС…" at bounding box center [189, 58] width 309 height 378
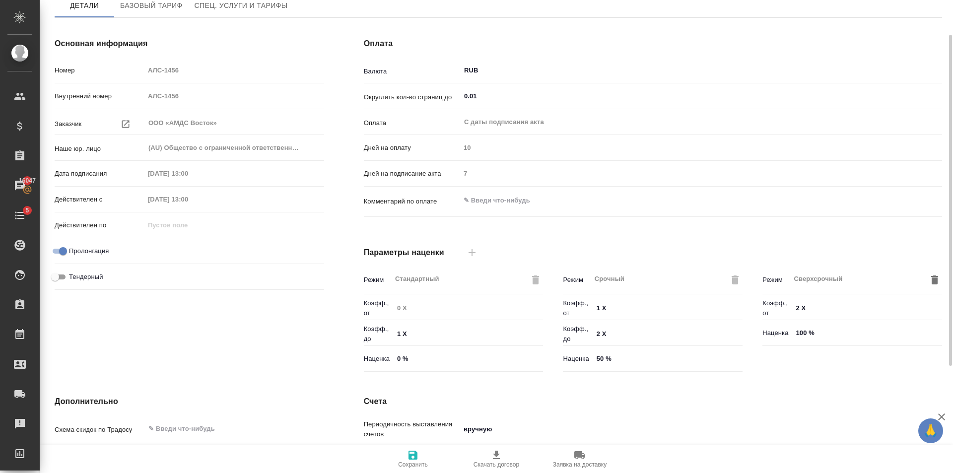
scroll to position [0, 0]
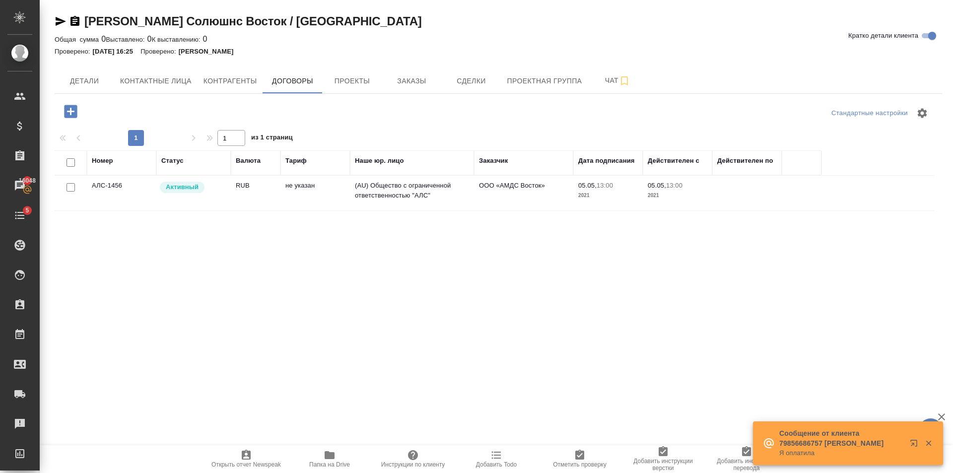
click at [246, 192] on td "RUB" at bounding box center [256, 193] width 50 height 35
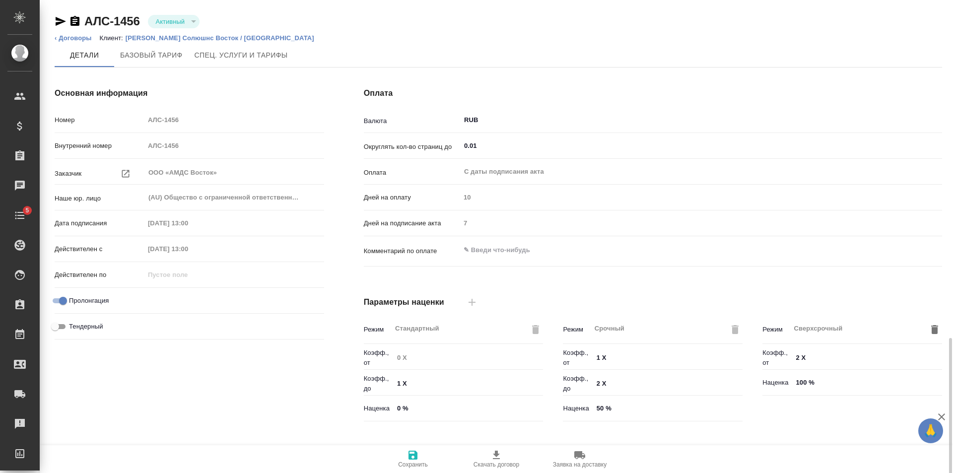
scroll to position [199, 0]
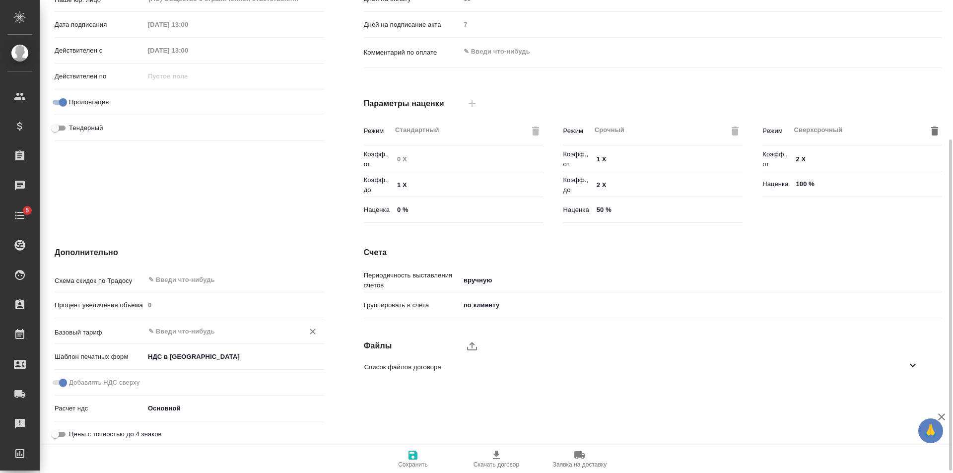
click at [205, 327] on input "text" at bounding box center [217, 331] width 141 height 12
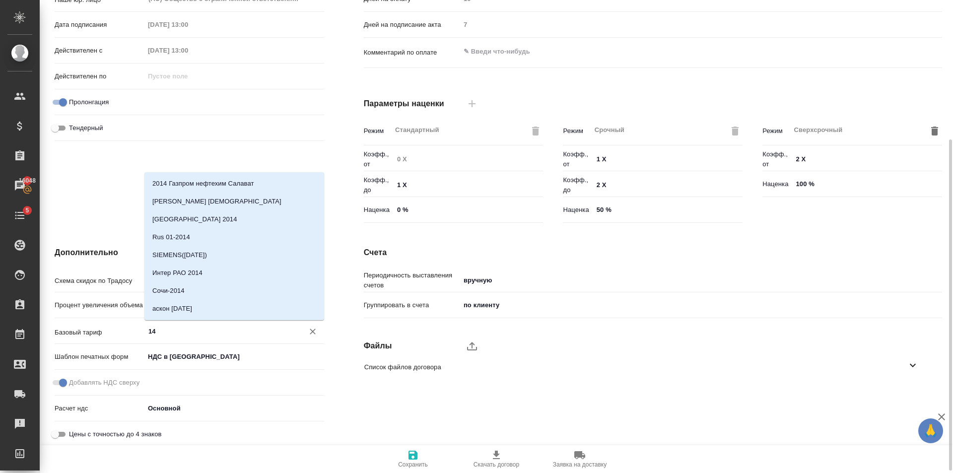
type input "1"
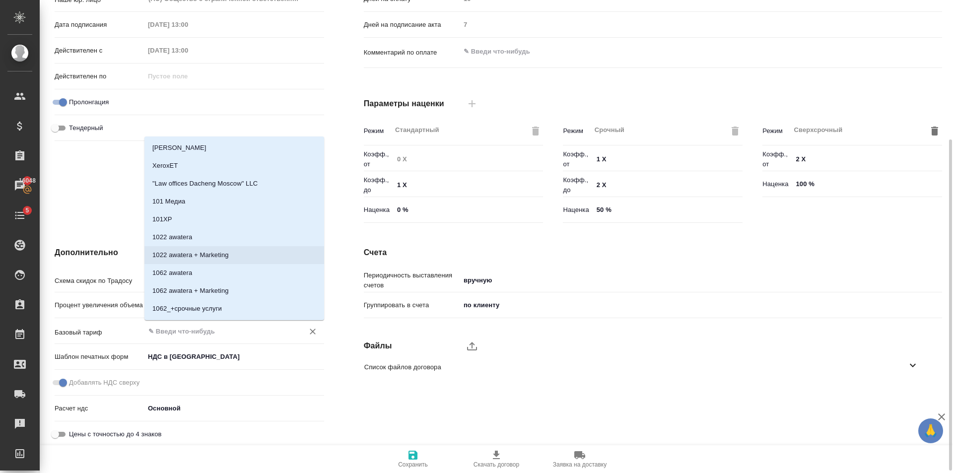
click at [94, 172] on div "Основная информация Номер АЛС-1456 Внутренний номер АЛС-1456 Заказчик ООО «АМДС…" at bounding box center [189, 58] width 309 height 378
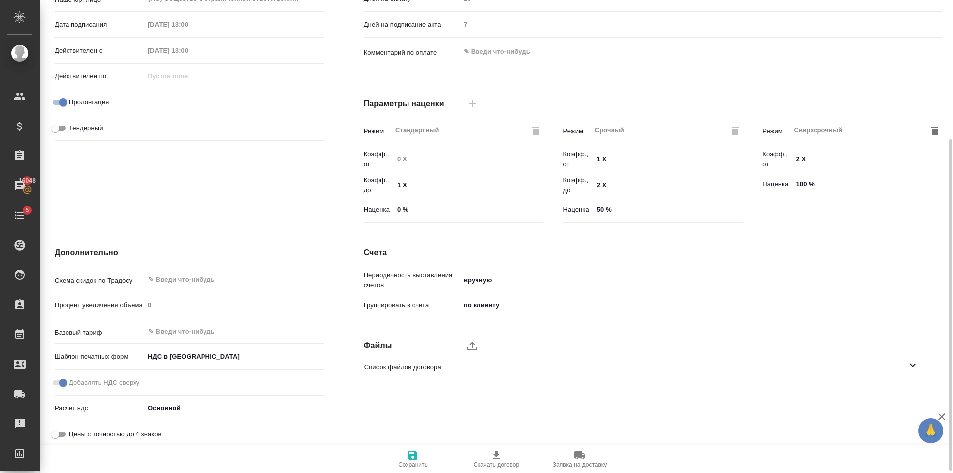
scroll to position [0, 0]
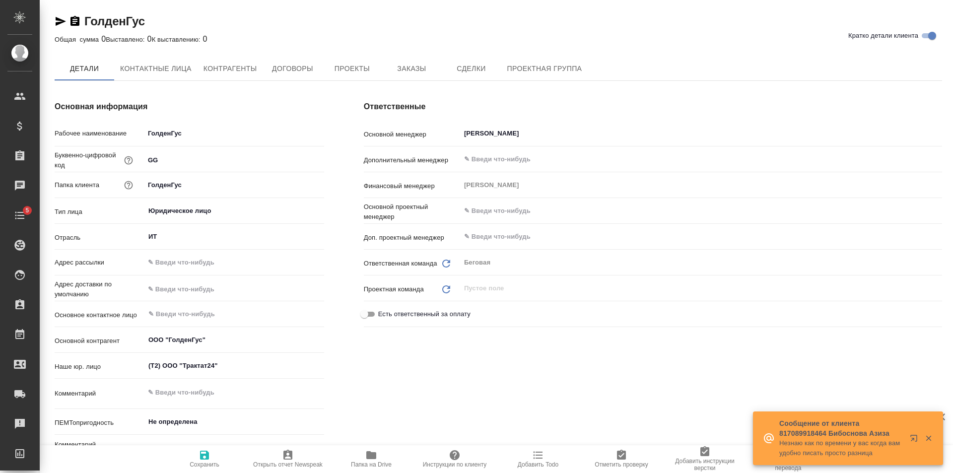
click at [312, 82] on div "Основная информация Рабочее наименование ГолденГус Буквенно-цифровой код GG Пап…" at bounding box center [189, 285] width 309 height 408
click at [308, 67] on span "Договоры" at bounding box center [293, 69] width 48 height 12
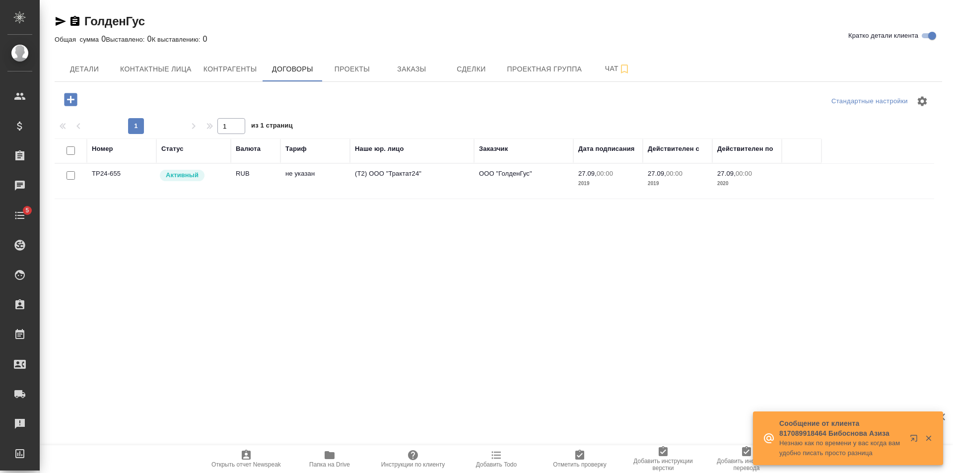
click at [369, 178] on td "(Т2) ООО "Трактат24"" at bounding box center [412, 181] width 124 height 35
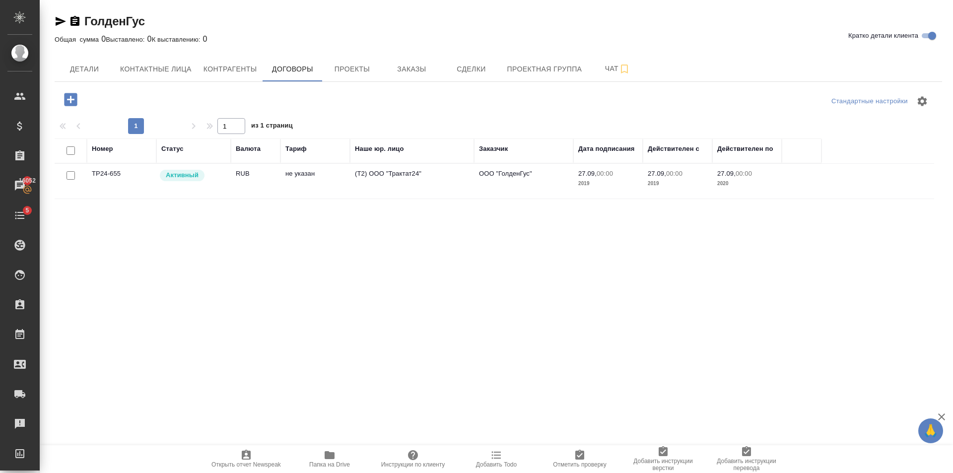
click at [342, 451] on span "Папка на Drive" at bounding box center [330, 458] width 72 height 19
click at [385, 58] on button "Заказы" at bounding box center [412, 69] width 60 height 25
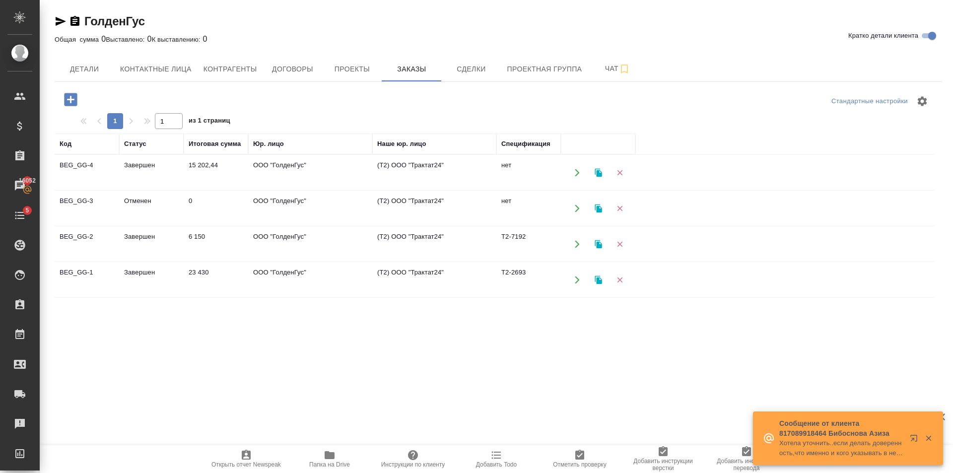
click at [254, 175] on td "ООО "ГолденГус"" at bounding box center [310, 172] width 124 height 35
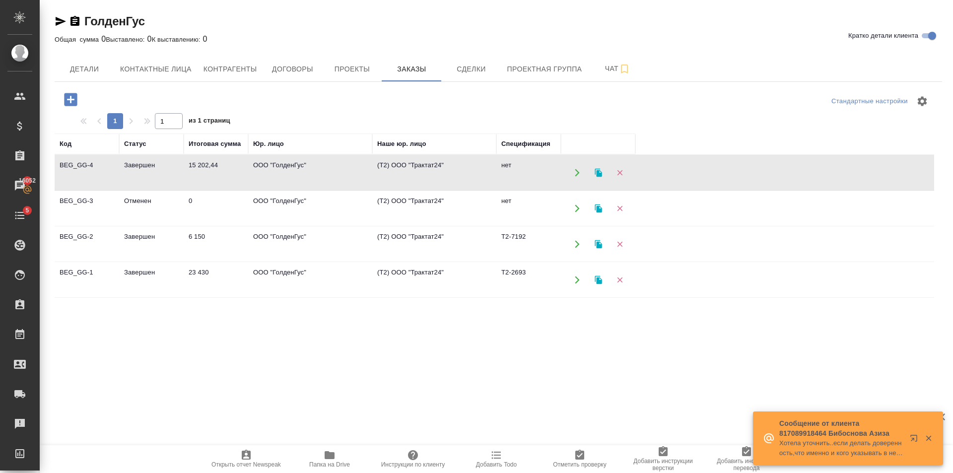
click at [254, 175] on td "ООО "ГолденГус"" at bounding box center [310, 172] width 124 height 35
click at [345, 243] on td "ООО "ГолденГус"" at bounding box center [310, 244] width 124 height 35
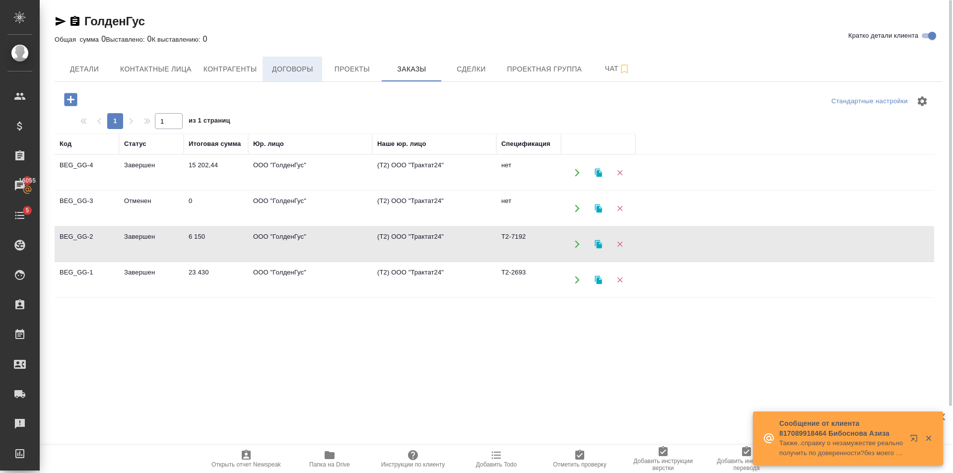
click at [283, 64] on span "Договоры" at bounding box center [293, 69] width 48 height 12
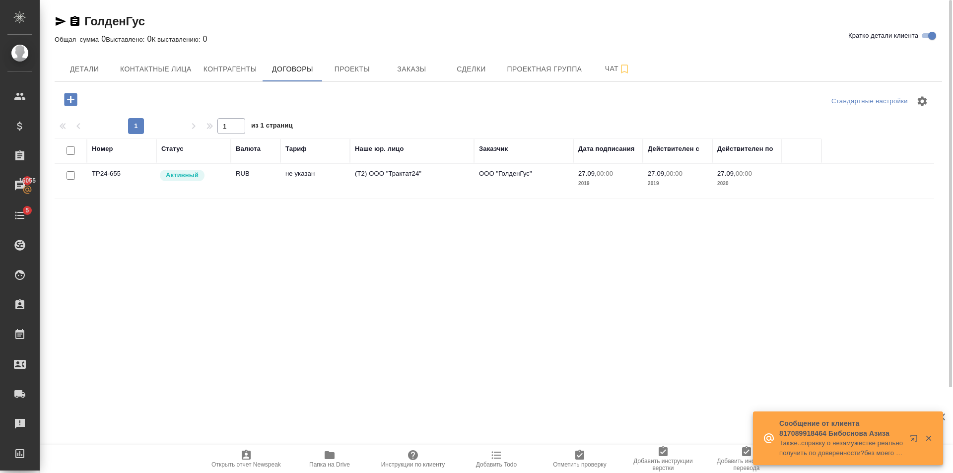
click at [251, 176] on td "RUB" at bounding box center [256, 181] width 50 height 35
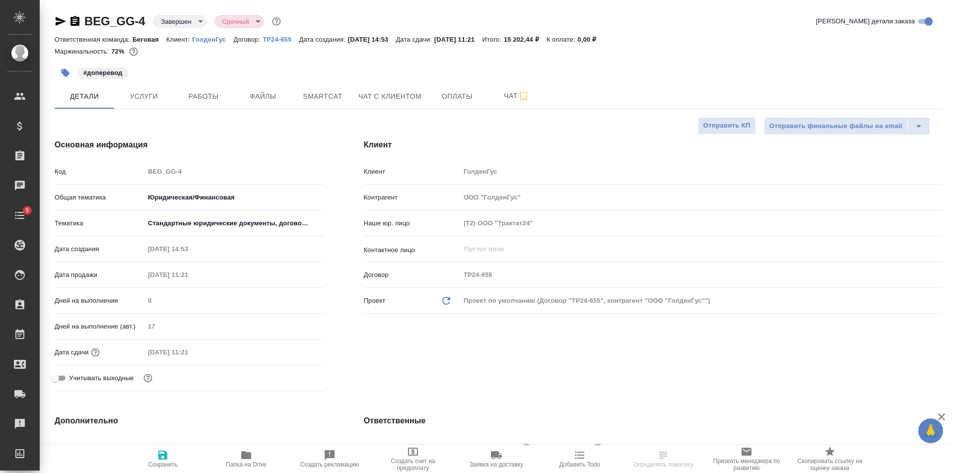
select select "RU"
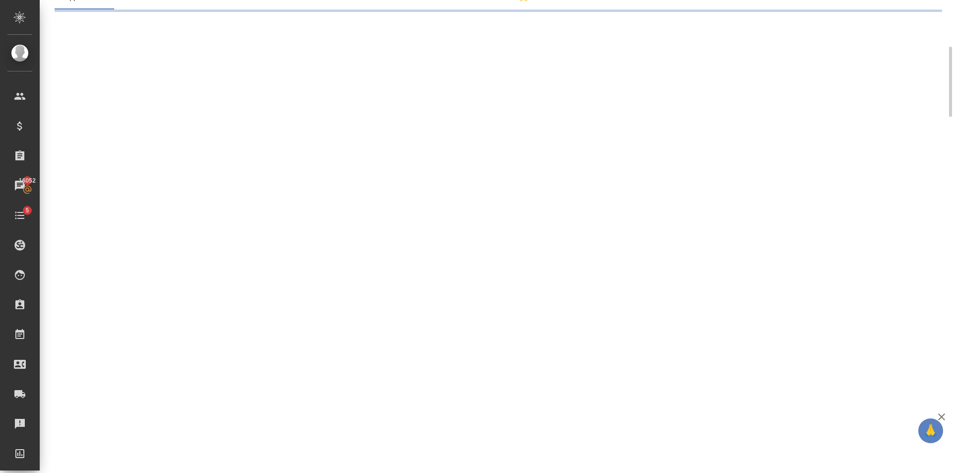
select select "RU"
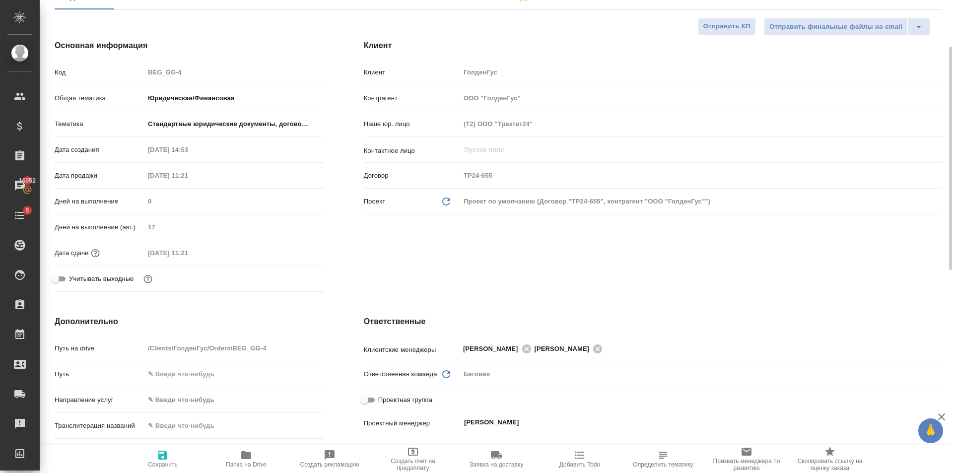
type textarea "x"
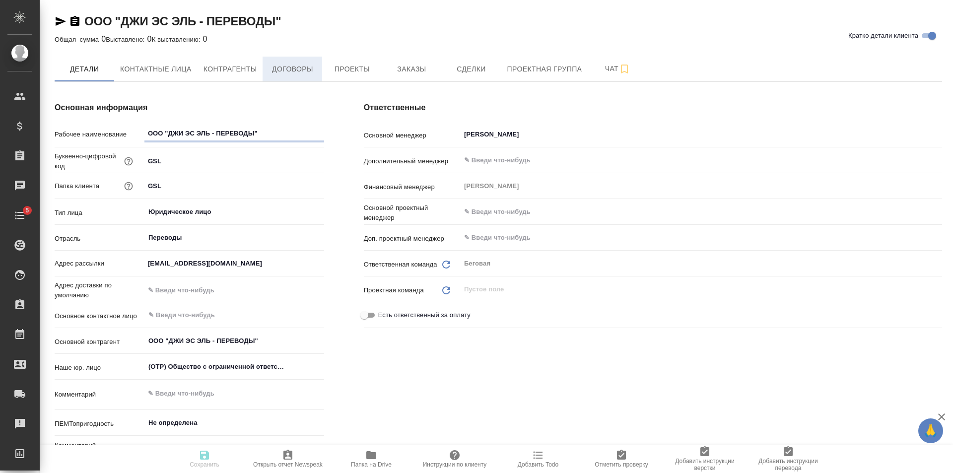
click at [287, 62] on button "Договоры" at bounding box center [293, 69] width 60 height 25
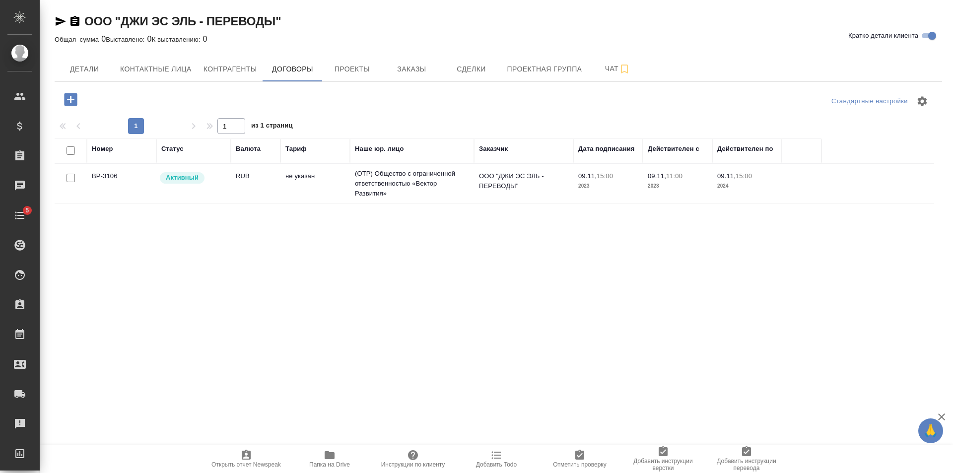
click at [328, 172] on td "не указан" at bounding box center [316, 183] width 70 height 35
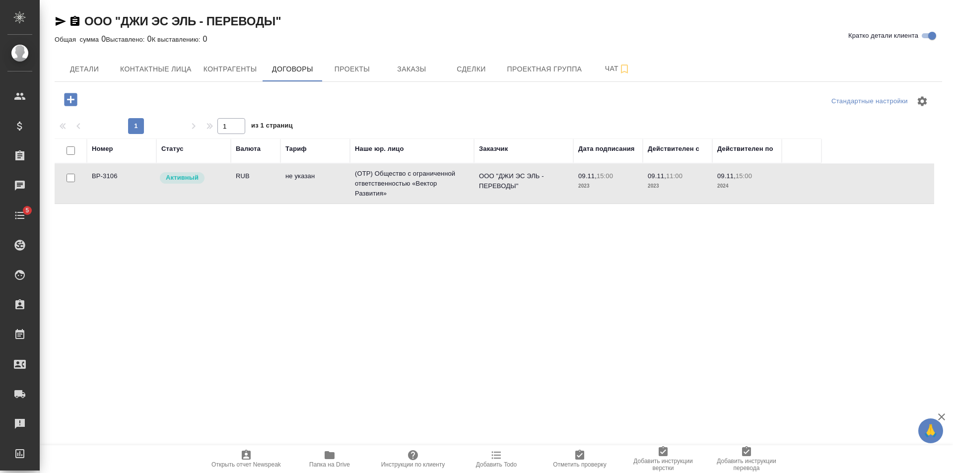
click at [328, 172] on td "не указан" at bounding box center [316, 183] width 70 height 35
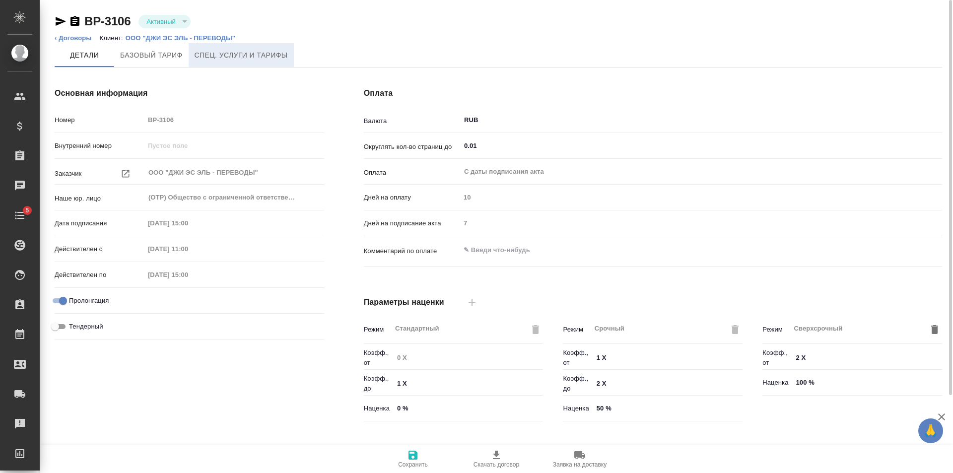
click at [216, 63] on button "Спец. услуги и тарифы" at bounding box center [241, 55] width 105 height 24
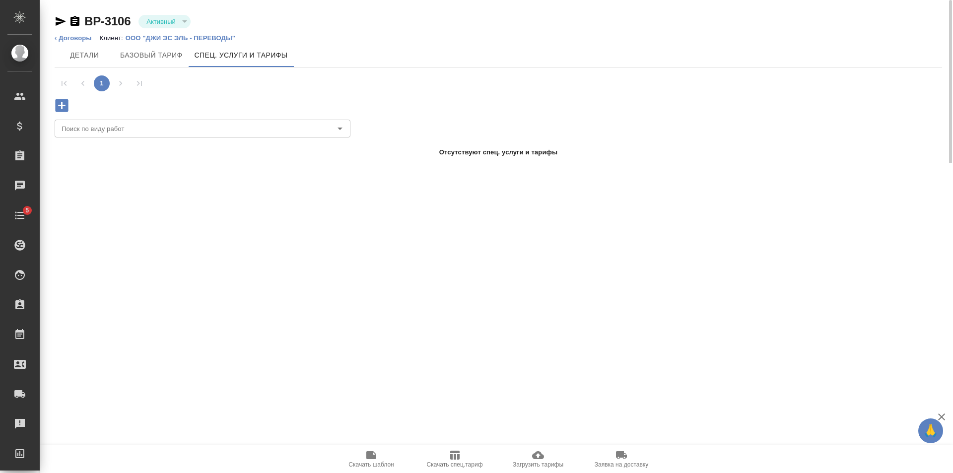
click at [69, 104] on icon "button" at bounding box center [61, 105] width 17 height 17
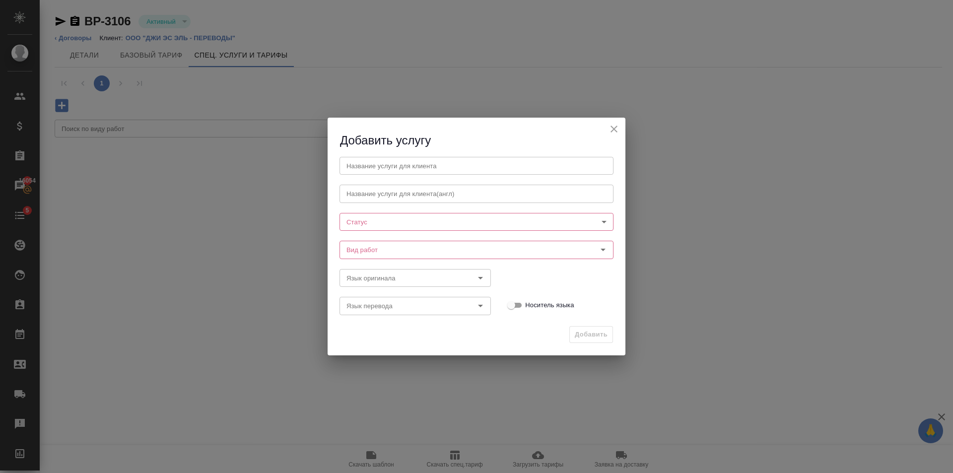
click at [390, 169] on input "text" at bounding box center [477, 166] width 274 height 18
type input "Техническое обеспечение"
click at [611, 131] on icon "close" at bounding box center [614, 129] width 12 height 12
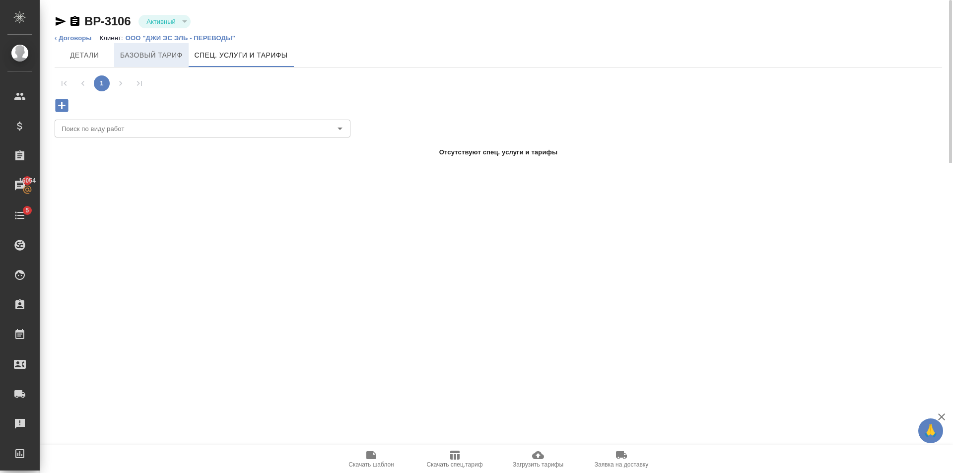
click at [161, 53] on span "Базовый тариф" at bounding box center [151, 55] width 63 height 12
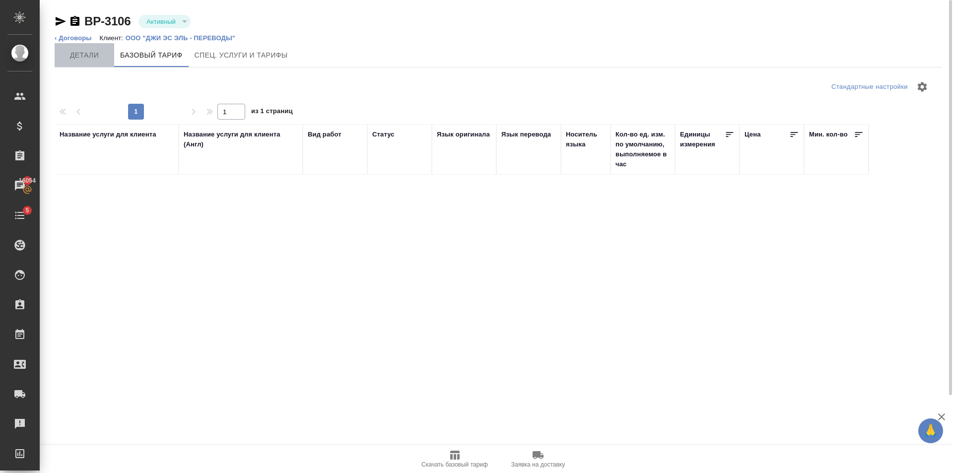
click at [91, 61] on span "Детали" at bounding box center [85, 55] width 48 height 12
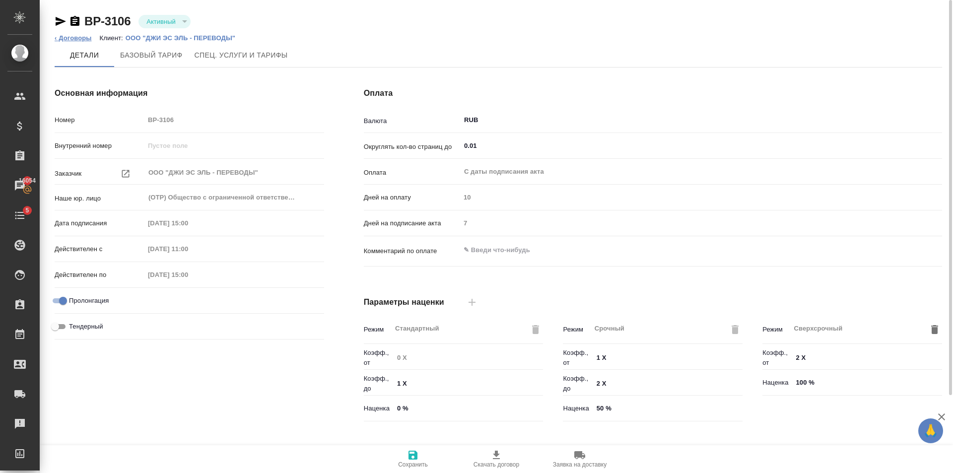
click at [73, 37] on link "‹ Договоры" at bounding box center [73, 37] width 37 height 7
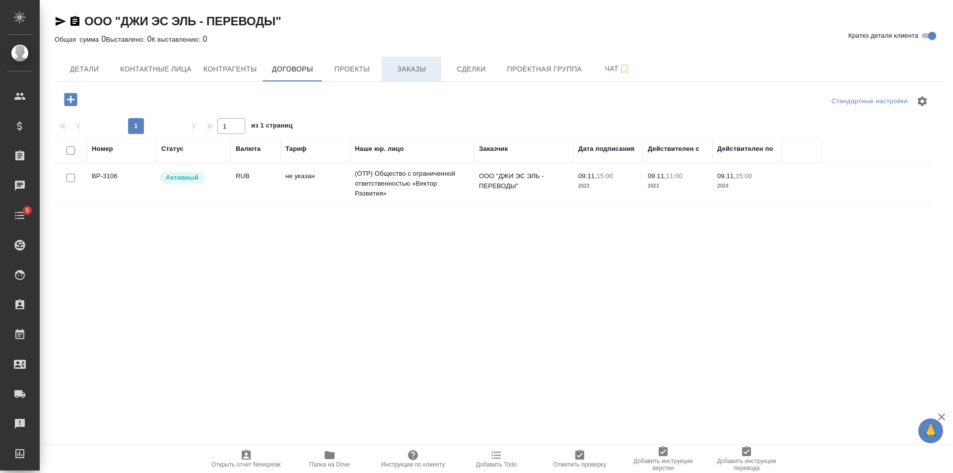
click at [420, 75] on span "Заказы" at bounding box center [412, 69] width 48 height 12
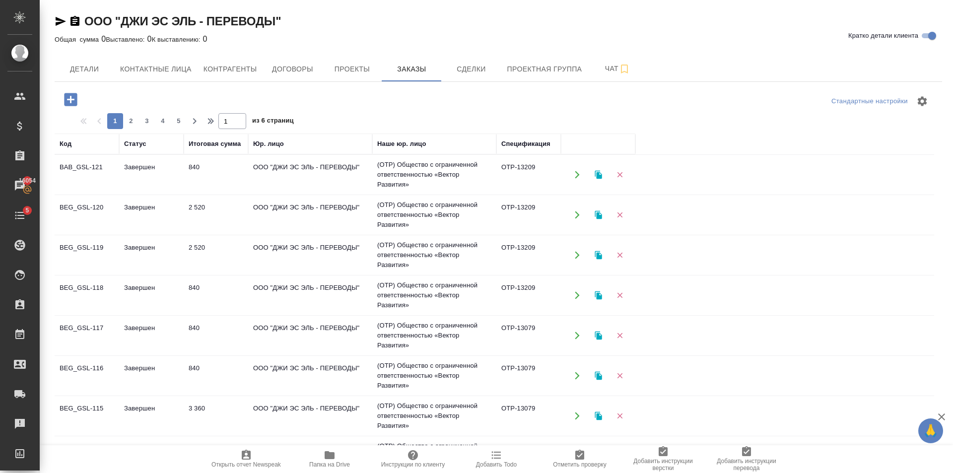
click at [302, 172] on td "ООО "ДЖИ ЭС ЭЛЬ - ПЕРЕВОДЫ"" at bounding box center [310, 174] width 124 height 35
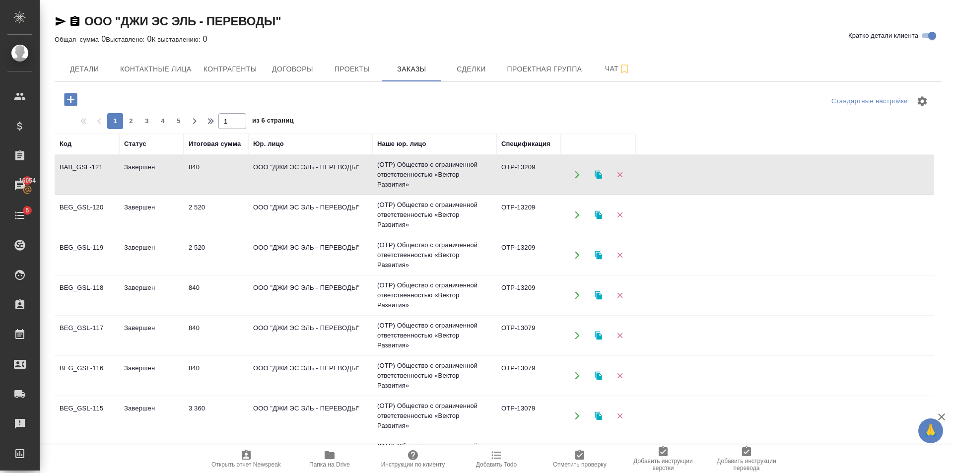
click at [302, 172] on td "ООО "ДЖИ ЭС ЭЛЬ - ПЕРЕВОДЫ"" at bounding box center [310, 174] width 124 height 35
click at [285, 72] on span "Договоры" at bounding box center [293, 69] width 48 height 12
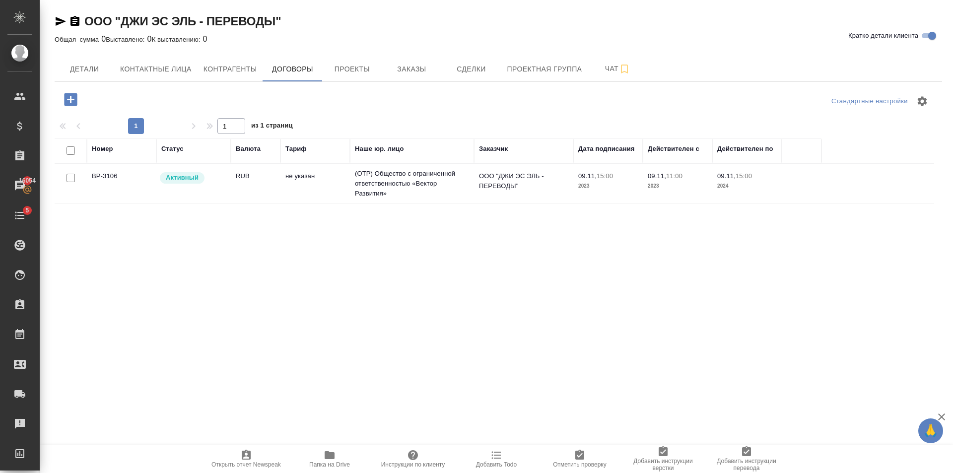
click at [313, 182] on td "не указан" at bounding box center [316, 183] width 70 height 35
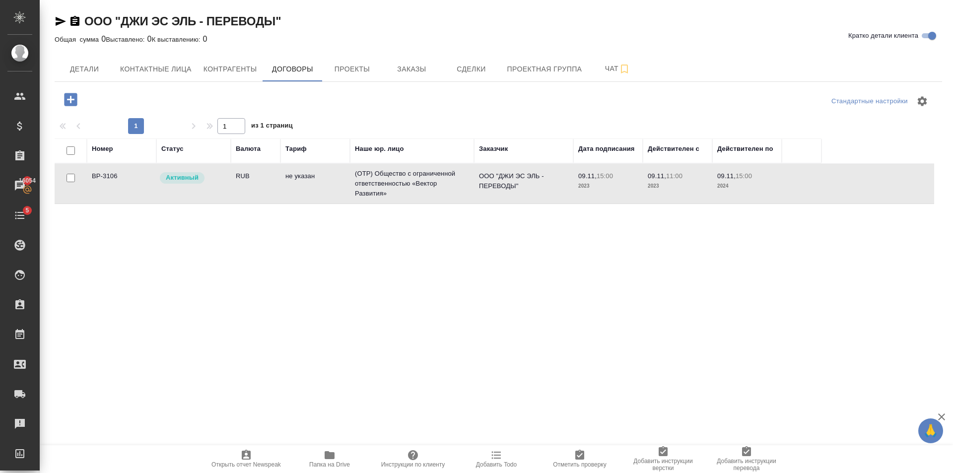
click at [313, 182] on td "не указан" at bounding box center [316, 183] width 70 height 35
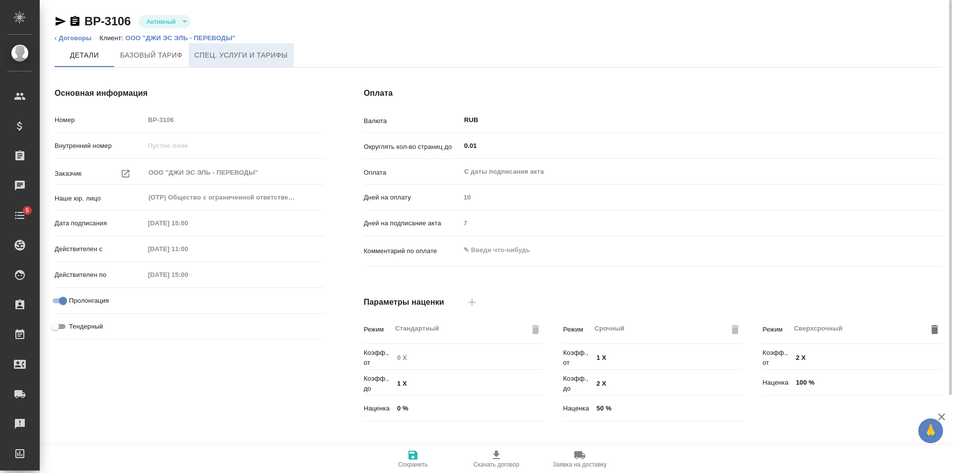
click at [209, 57] on span "Спец. услуги и тарифы" at bounding box center [241, 55] width 93 height 12
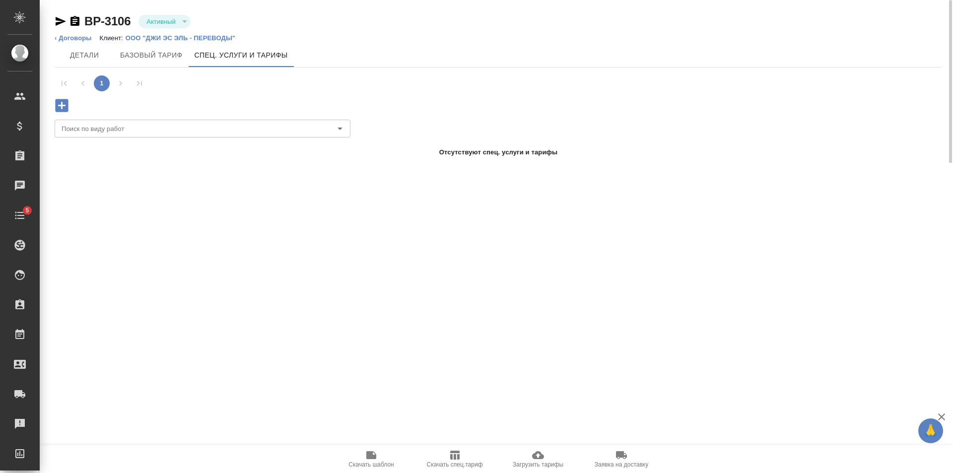
click at [61, 99] on icon "button" at bounding box center [61, 105] width 17 height 17
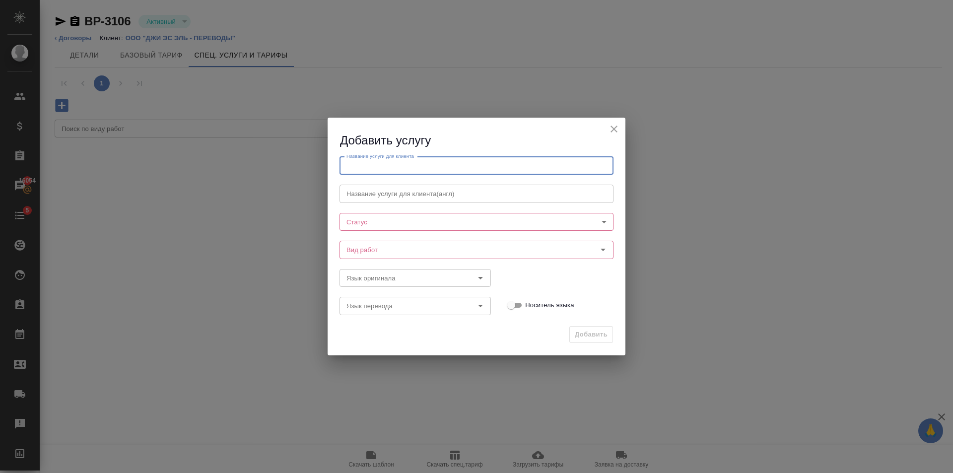
click at [440, 160] on input "text" at bounding box center [477, 166] width 274 height 18
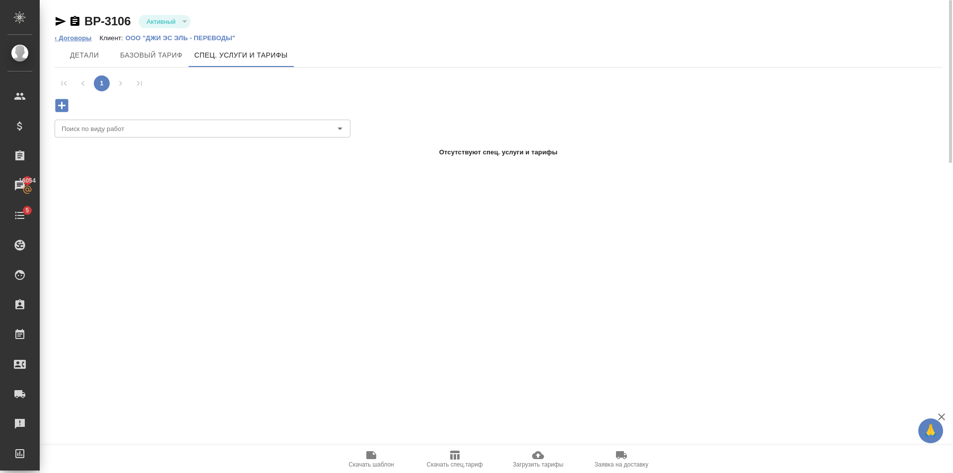
click at [83, 39] on link "‹ Договоры" at bounding box center [73, 37] width 37 height 7
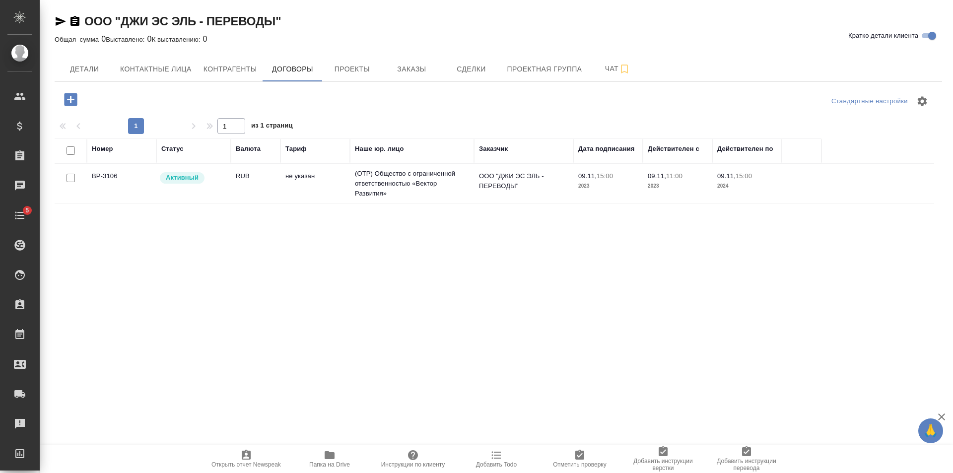
click at [333, 454] on icon "button" at bounding box center [330, 455] width 10 height 8
click at [233, 183] on td "RUB" at bounding box center [256, 183] width 50 height 35
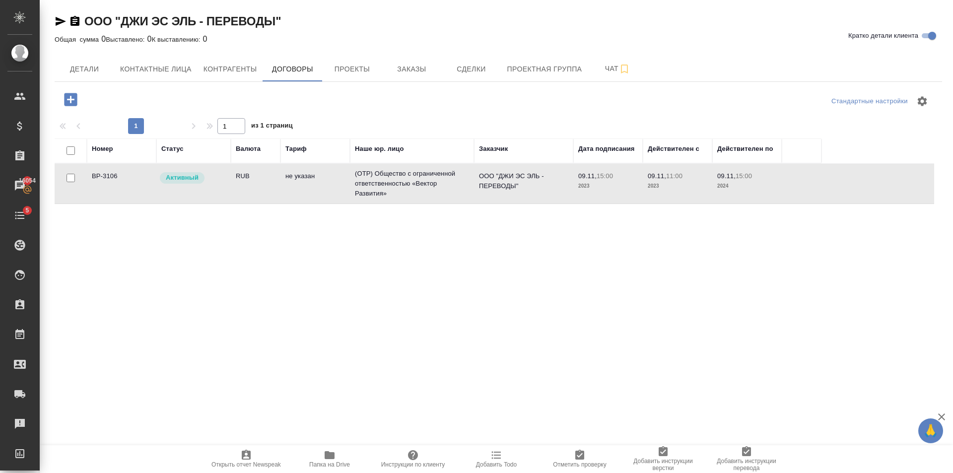
click at [280, 187] on td "RUB" at bounding box center [256, 183] width 50 height 35
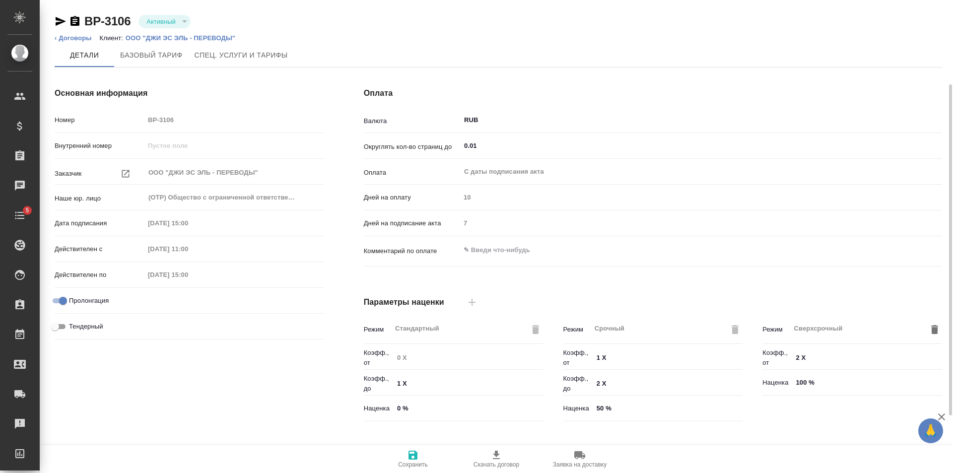
scroll to position [199, 0]
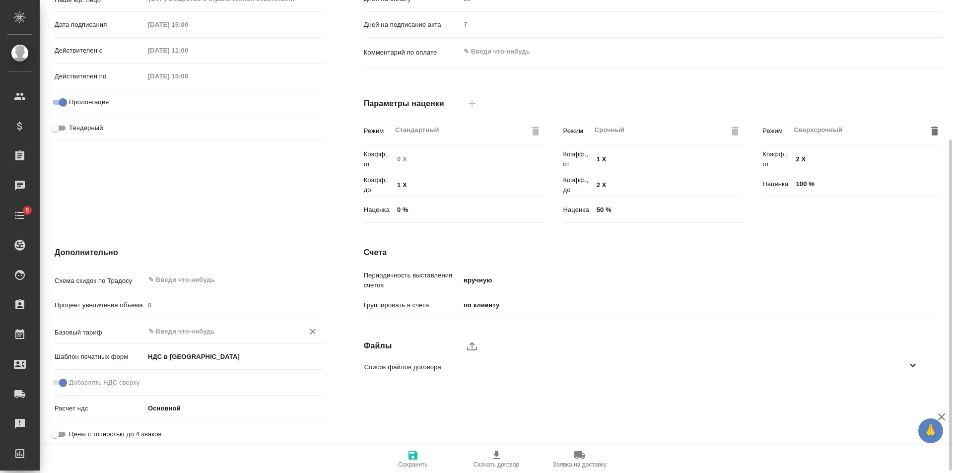
click at [214, 333] on input "text" at bounding box center [217, 331] width 141 height 12
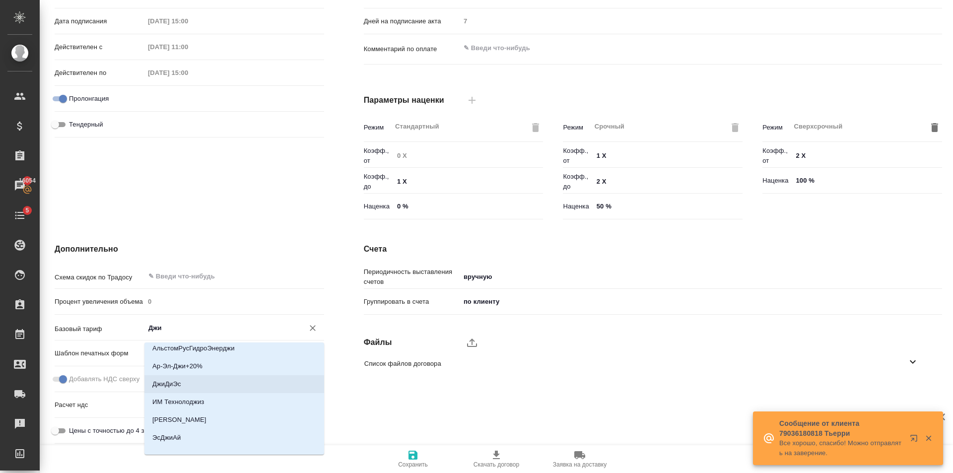
scroll to position [0, 0]
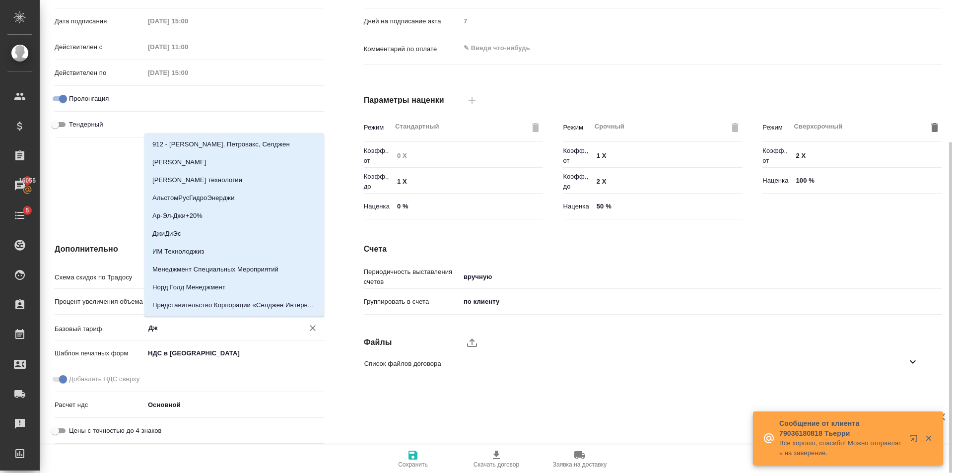
type input "Д"
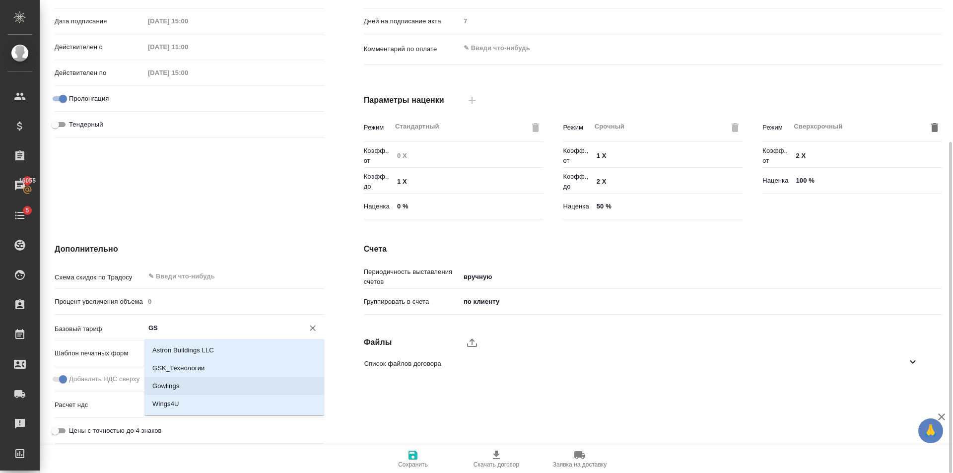
type input "G"
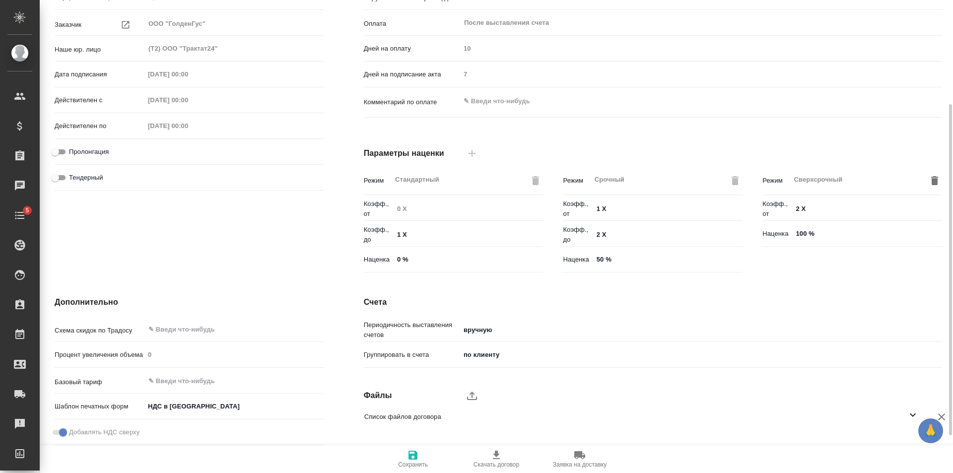
scroll to position [199, 0]
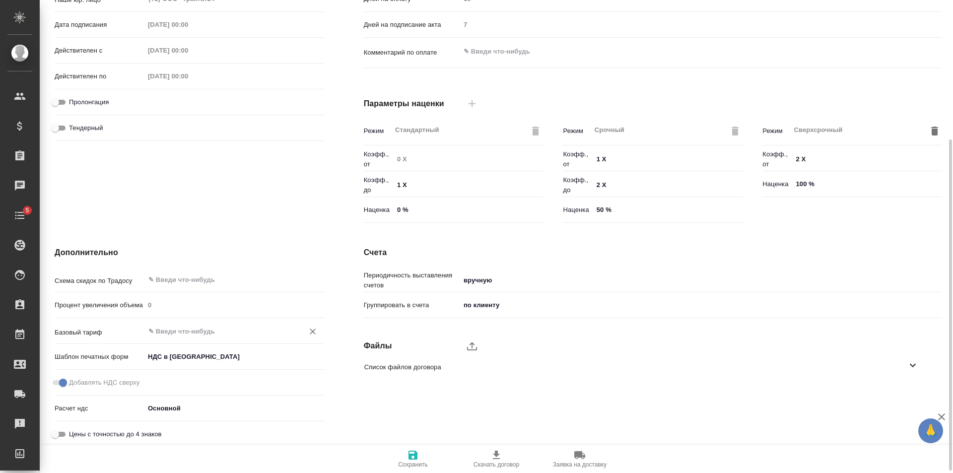
click at [200, 331] on input "text" at bounding box center [217, 331] width 141 height 12
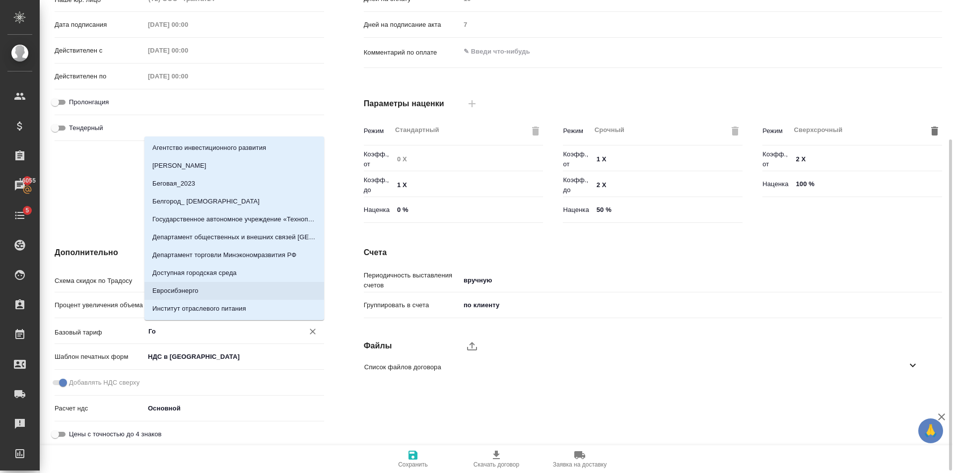
type input "Г"
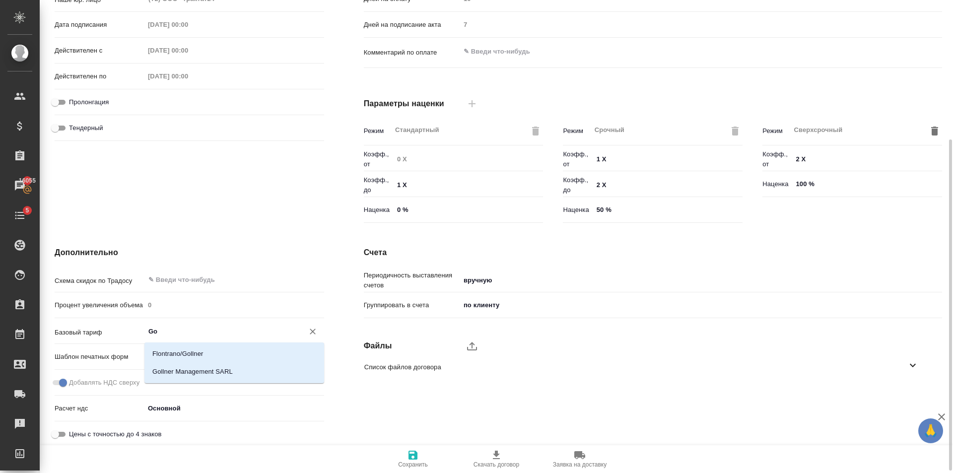
type input "G"
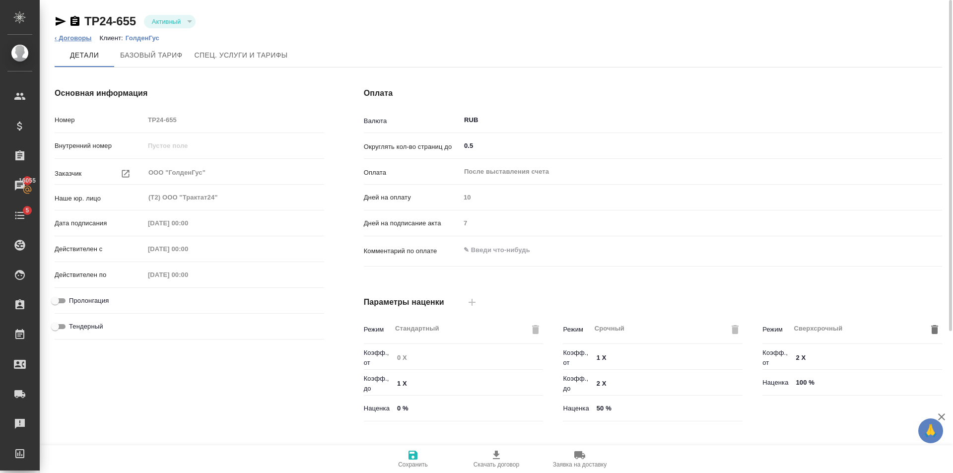
click at [77, 35] on link "‹ Договоры" at bounding box center [73, 37] width 37 height 7
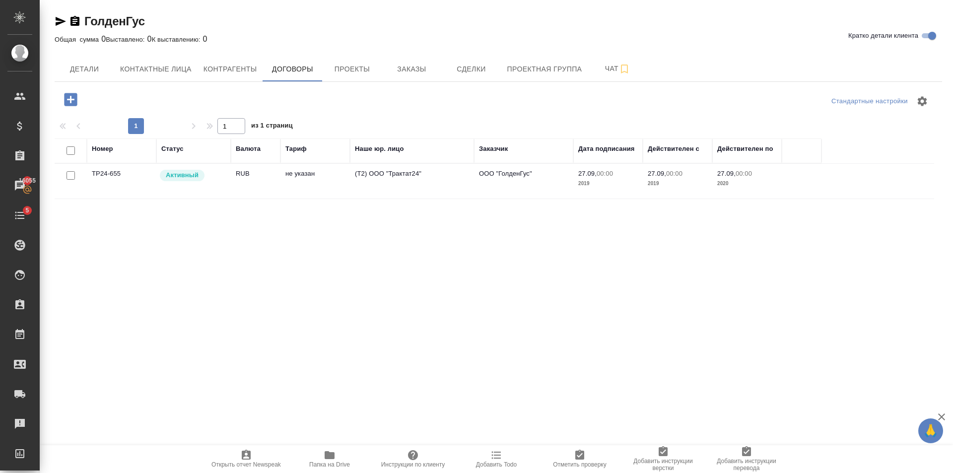
click at [287, 209] on div "Номер Статус Валюта [PERSON_NAME] юр. лицо Заказчик Дата подписания Действителе…" at bounding box center [495, 250] width 880 height 223
click at [283, 194] on td "не указан" at bounding box center [316, 181] width 70 height 35
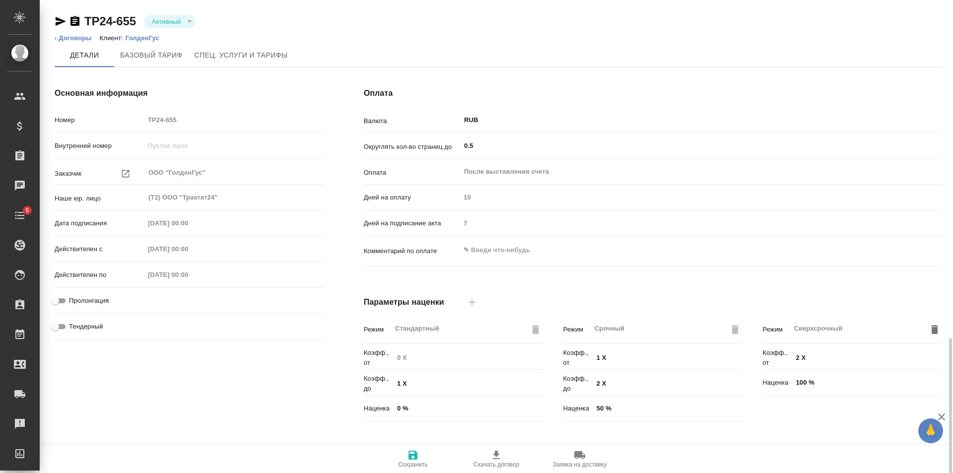
scroll to position [199, 0]
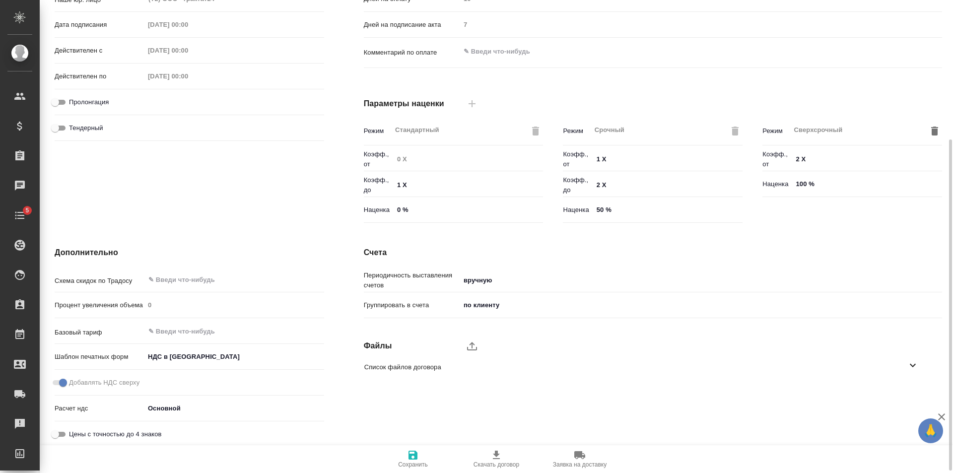
click at [222, 331] on input "text" at bounding box center [217, 331] width 141 height 12
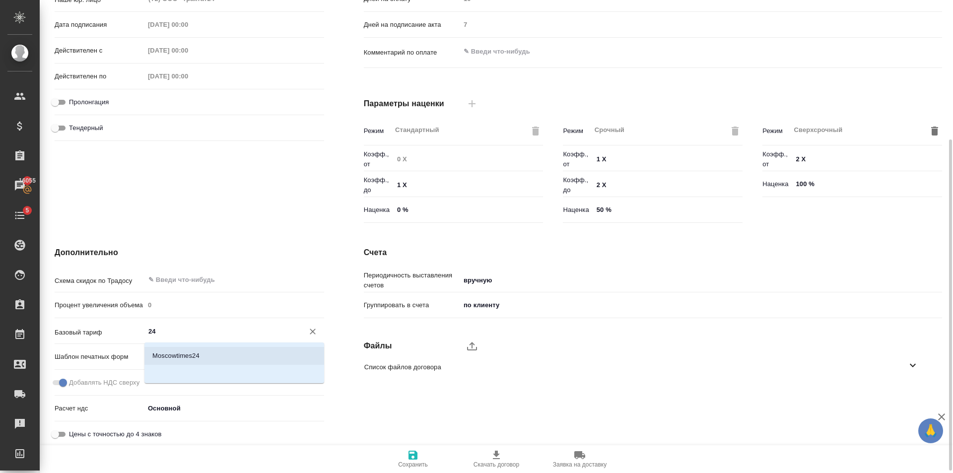
scroll to position [0, 0]
type input "2"
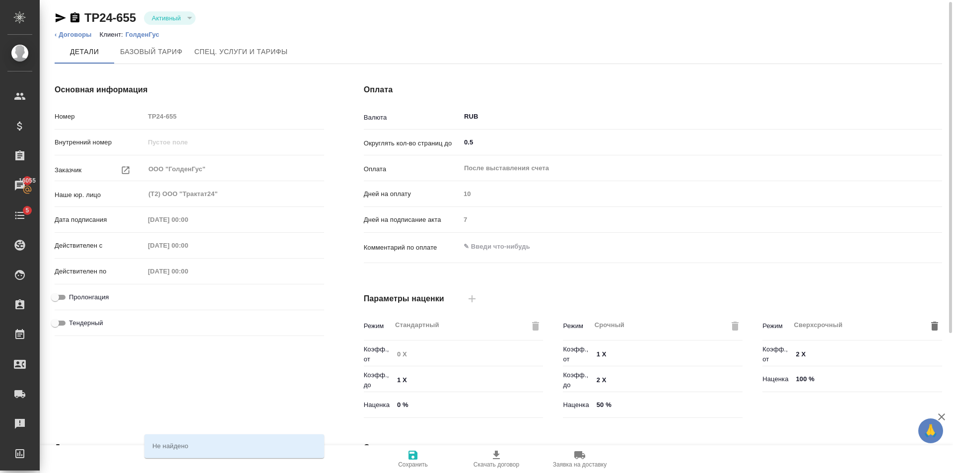
scroll to position [202, 0]
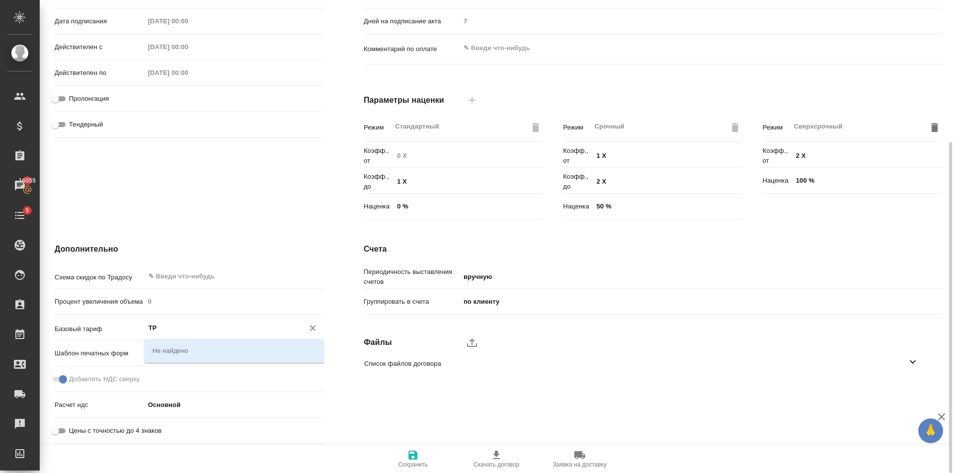
type input "Т"
type input "6"
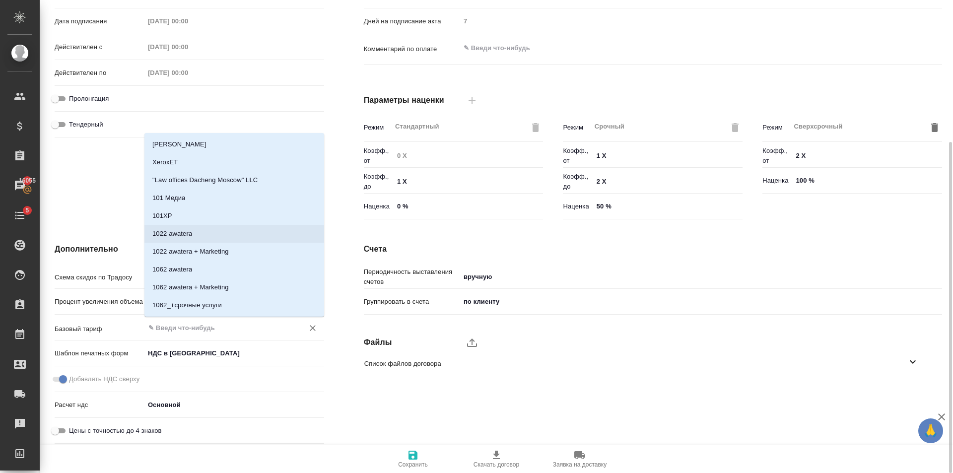
click at [408, 224] on div "Счета Периодичность выставления счетов вручную manual Группировать в счета по к…" at bounding box center [653, 345] width 618 height 244
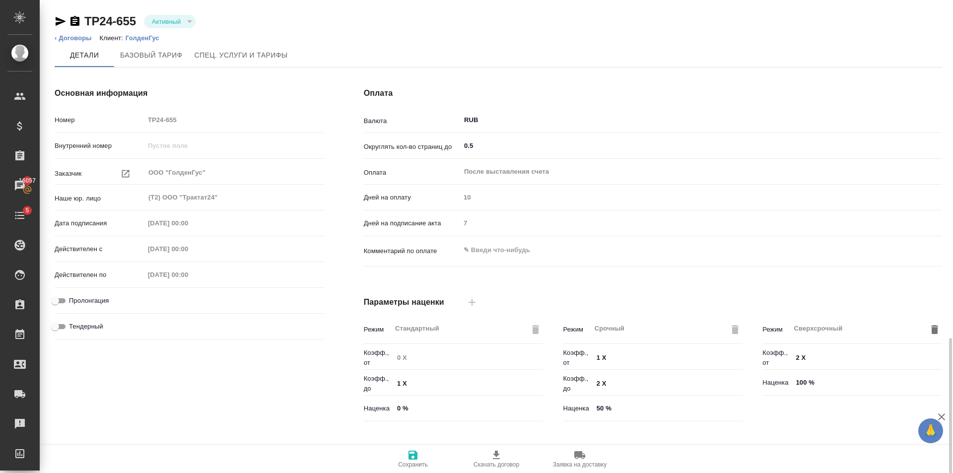
scroll to position [199, 0]
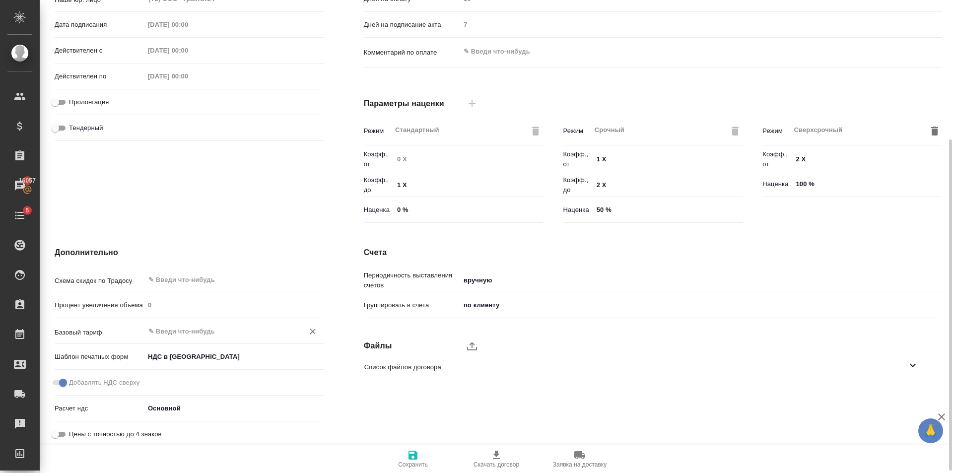
click at [199, 336] on input "text" at bounding box center [217, 331] width 141 height 12
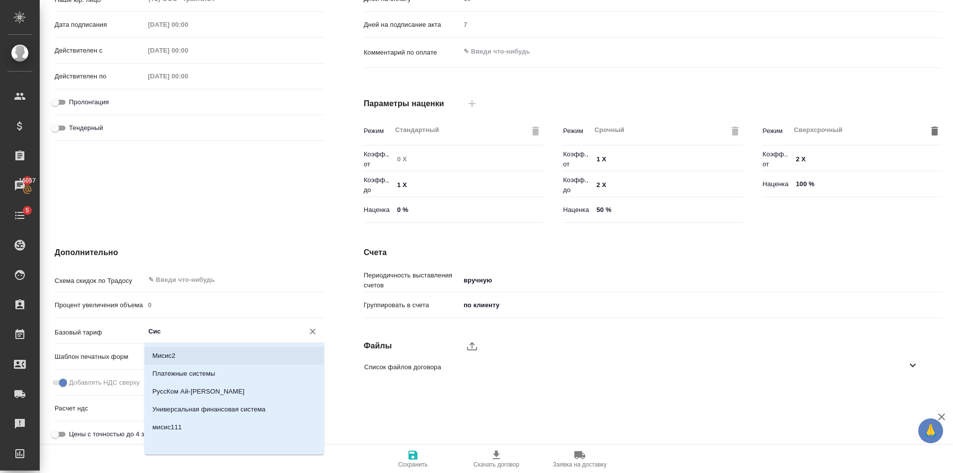
scroll to position [5, 0]
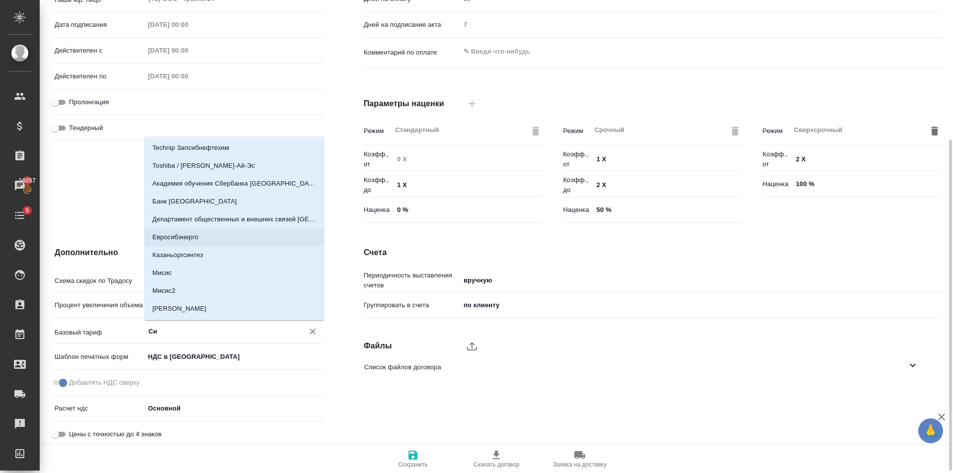
type input "С"
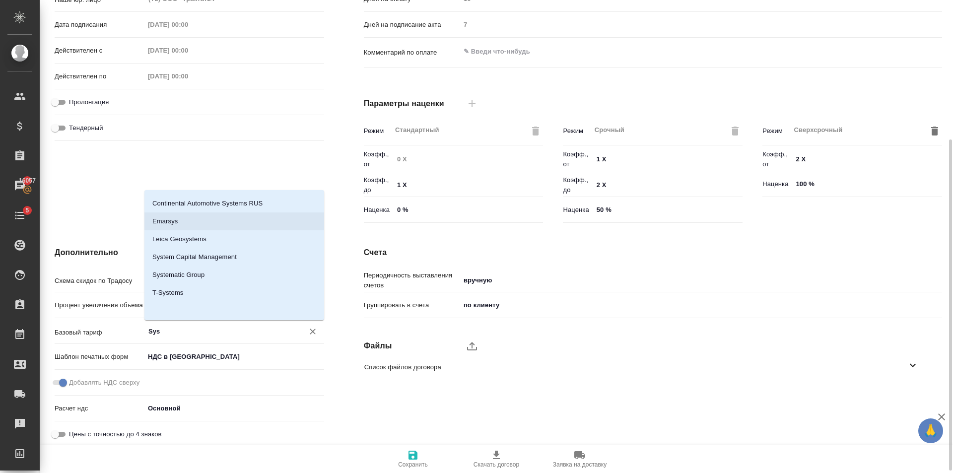
scroll to position [0, 0]
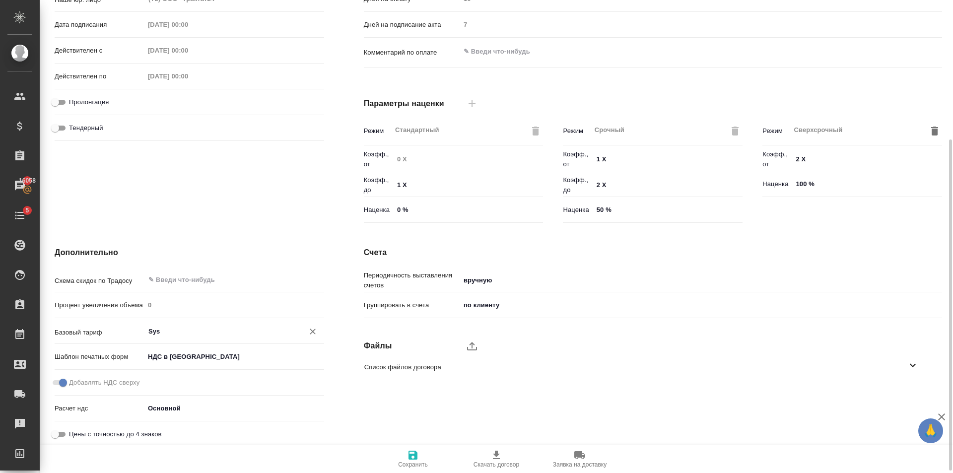
click at [226, 328] on input "Sys" at bounding box center [217, 331] width 141 height 12
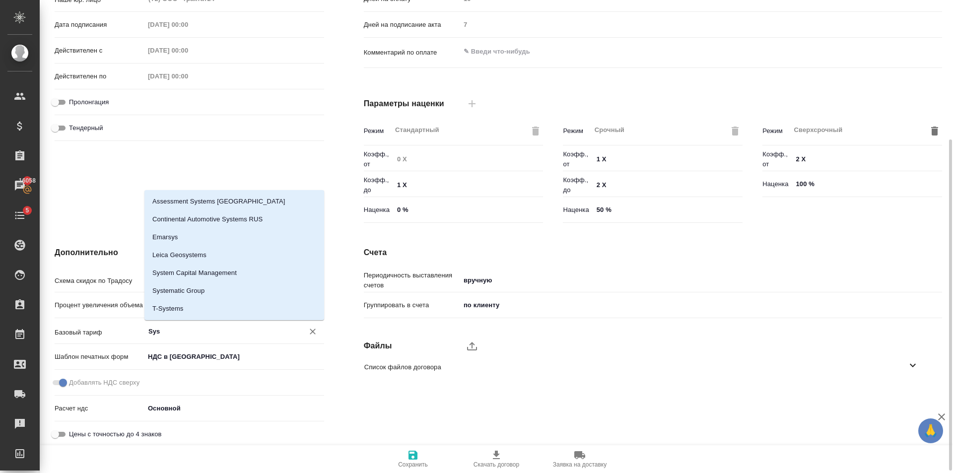
click at [225, 330] on input "Sys" at bounding box center [217, 331] width 141 height 12
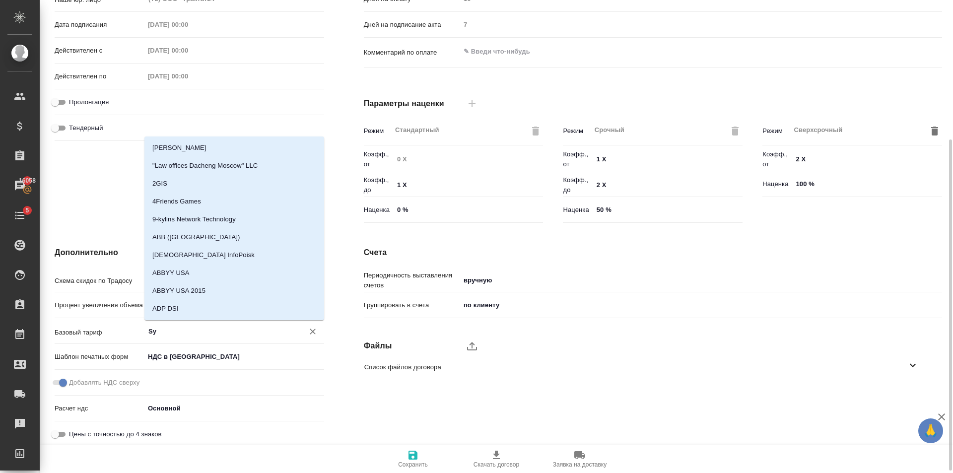
type input "S"
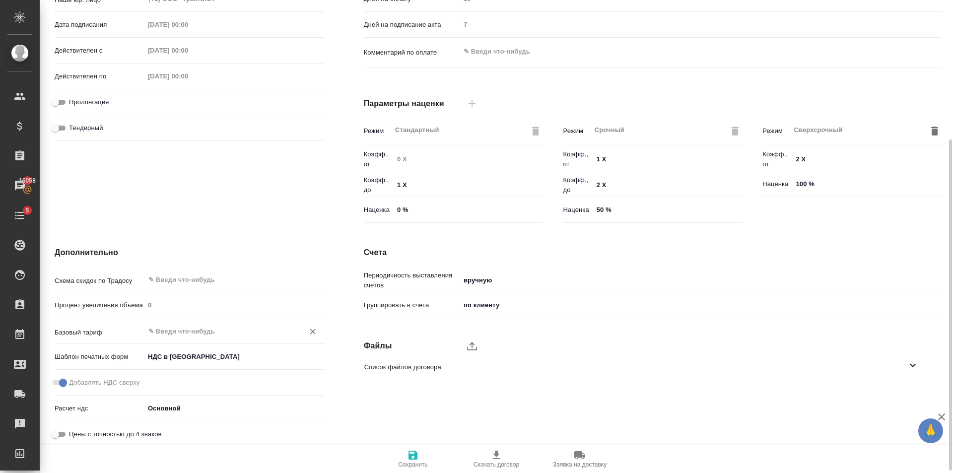
scroll to position [202, 0]
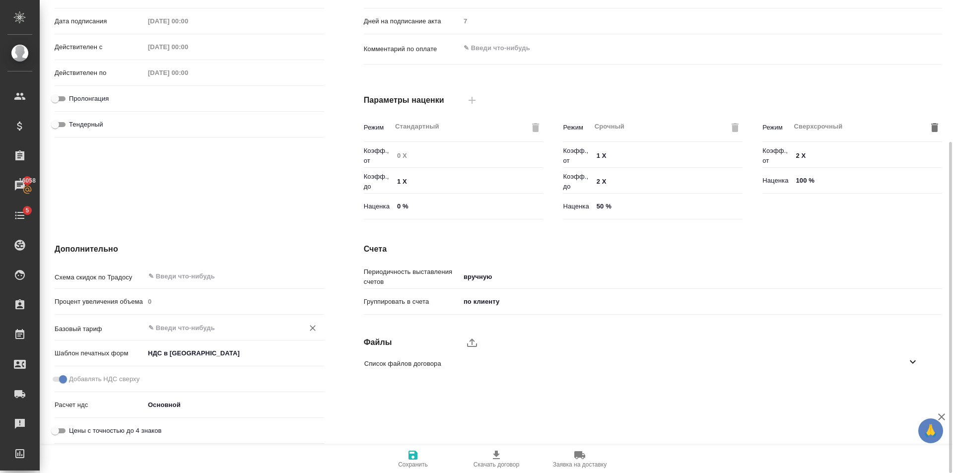
click at [250, 229] on div "Дополнительно Схема скидок по Традосу ​ Процент увеличения объема 0 Базовый тар…" at bounding box center [189, 345] width 309 height 244
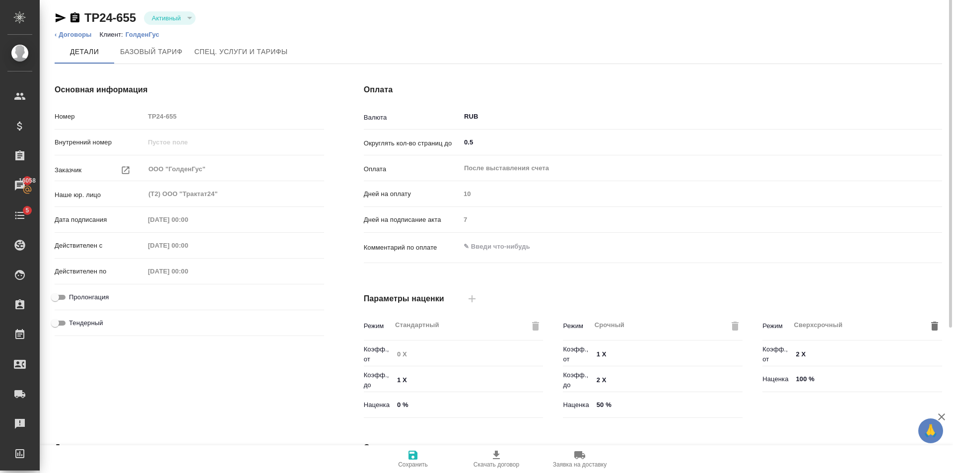
scroll to position [0, 0]
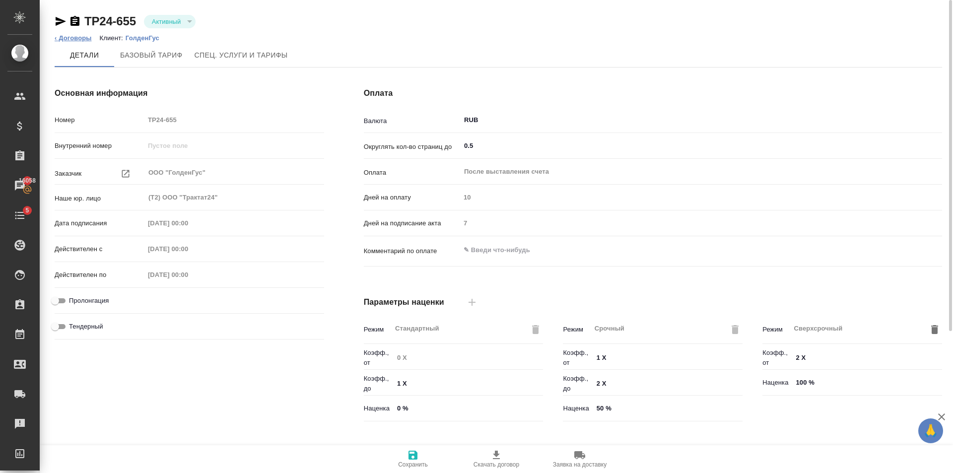
click at [67, 39] on link "‹ Договоры" at bounding box center [73, 37] width 37 height 7
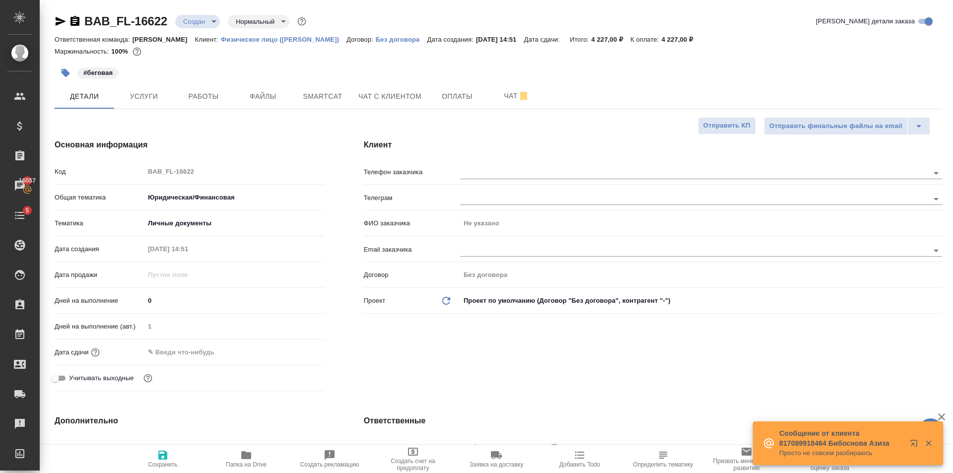
select select "RU"
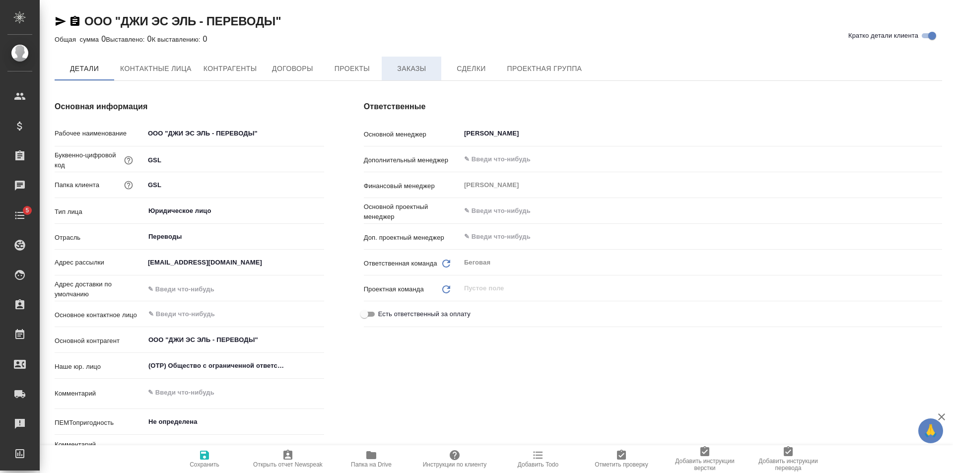
click at [412, 76] on button "Заказы" at bounding box center [412, 69] width 60 height 24
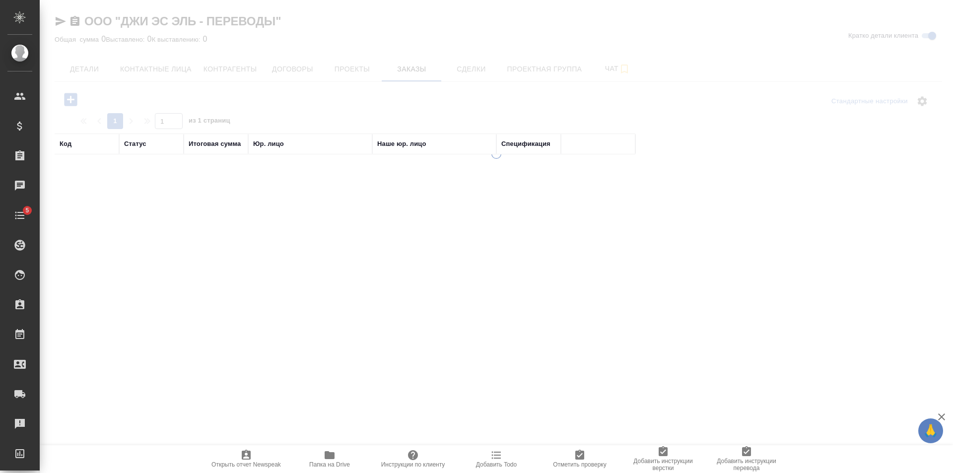
click at [353, 69] on div at bounding box center [497, 236] width 914 height 473
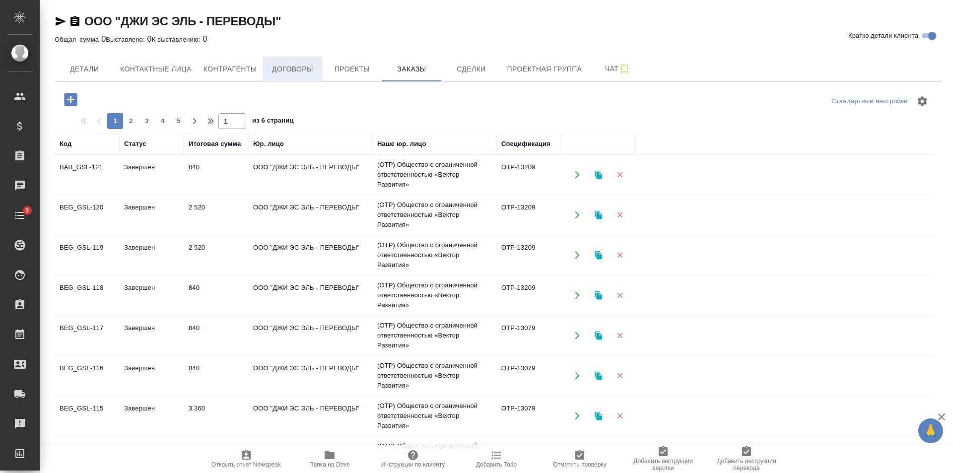
click at [296, 65] on span "Договоры" at bounding box center [293, 69] width 48 height 12
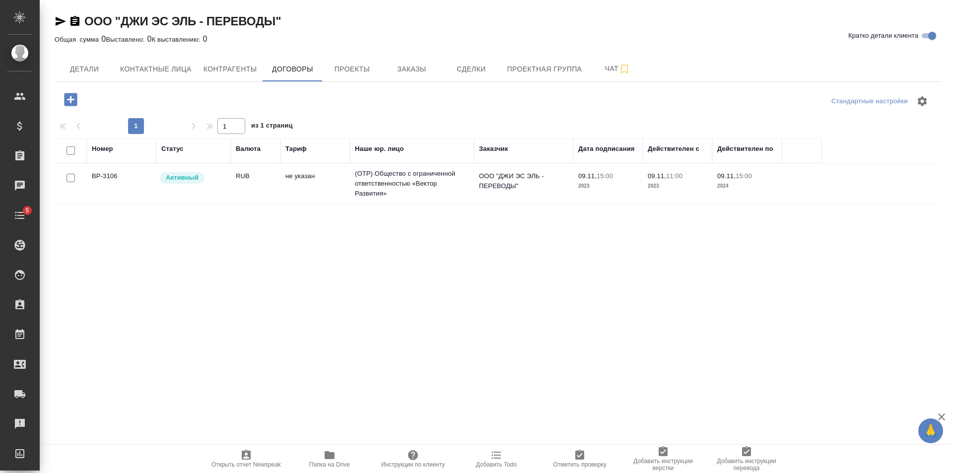
click td "RUB"
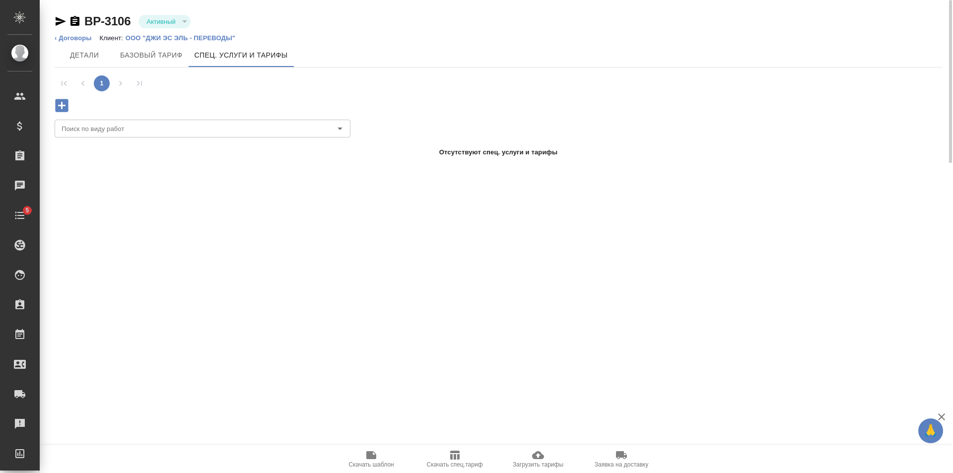
click at [65, 109] on icon "button" at bounding box center [61, 105] width 13 height 13
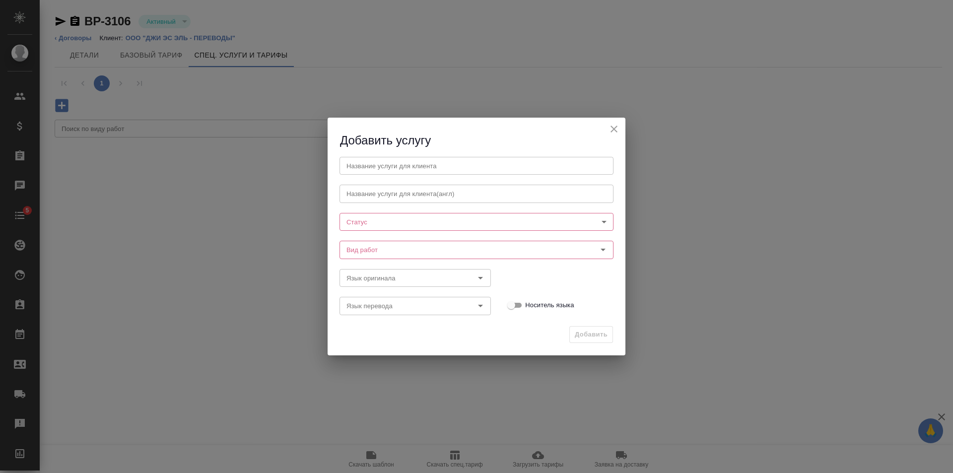
click at [382, 165] on input "text" at bounding box center [477, 166] width 274 height 18
type input "Техническое обеспечение нотариального свидетельствования подлинности подписи пе…"
click at [381, 214] on body "🙏 .cls-1 fill:#fff; AWATERA Golubev Dmitry Клиенты Спецификации Заказы 16059 Ча…" at bounding box center [476, 236] width 953 height 473
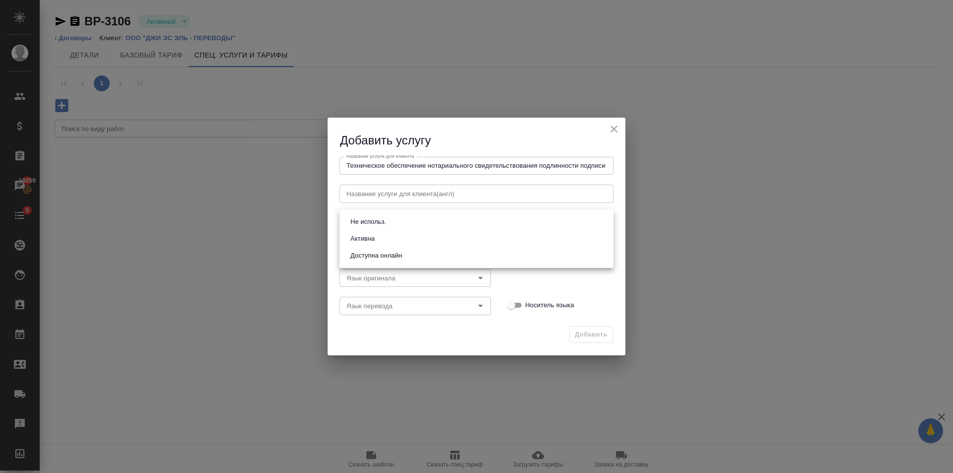
click at [393, 235] on li "Активна" at bounding box center [477, 238] width 274 height 17
type input "active"
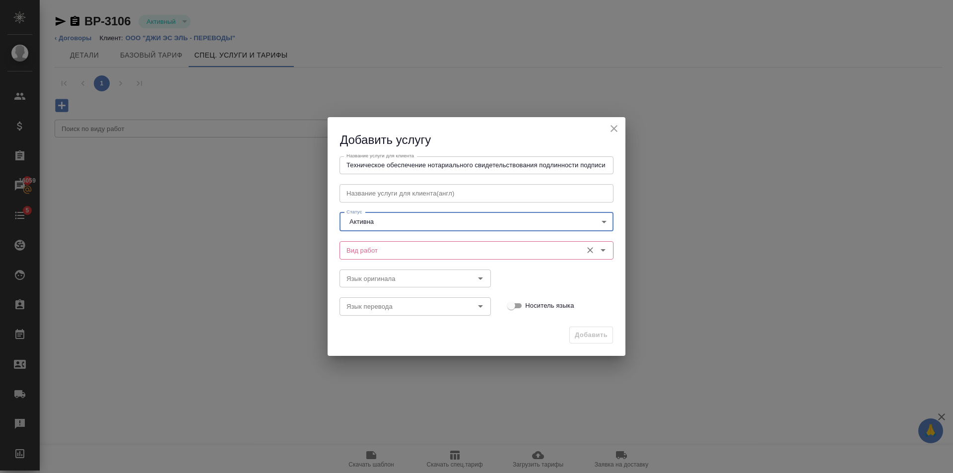
click at [392, 247] on input "Вид работ" at bounding box center [460, 250] width 235 height 12
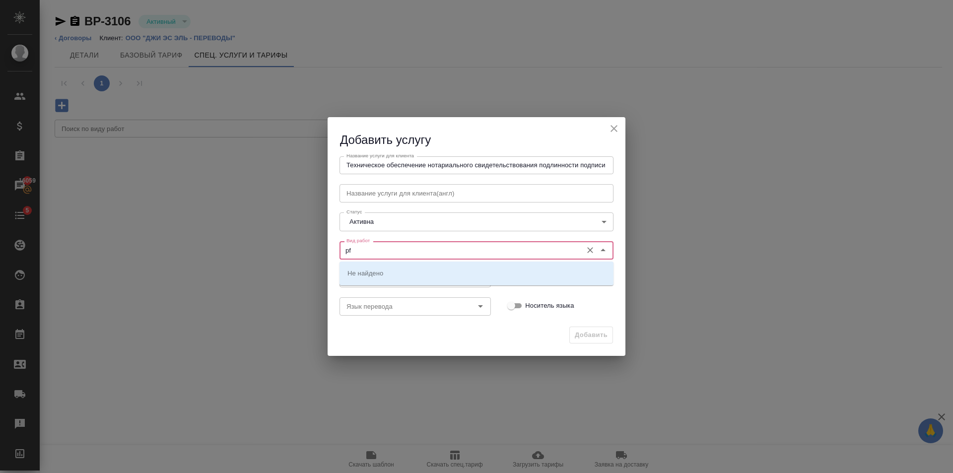
type input "p"
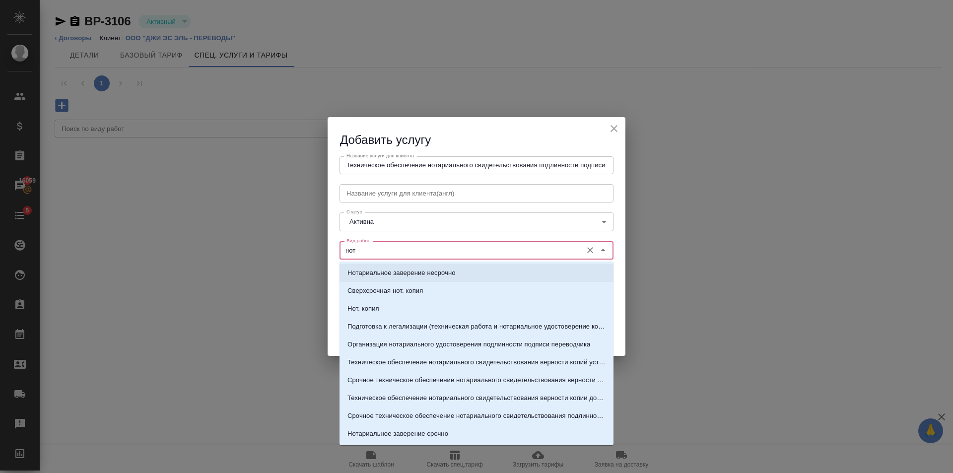
click at [453, 278] on p "Нотариальное заверение несрочно" at bounding box center [402, 273] width 108 height 10
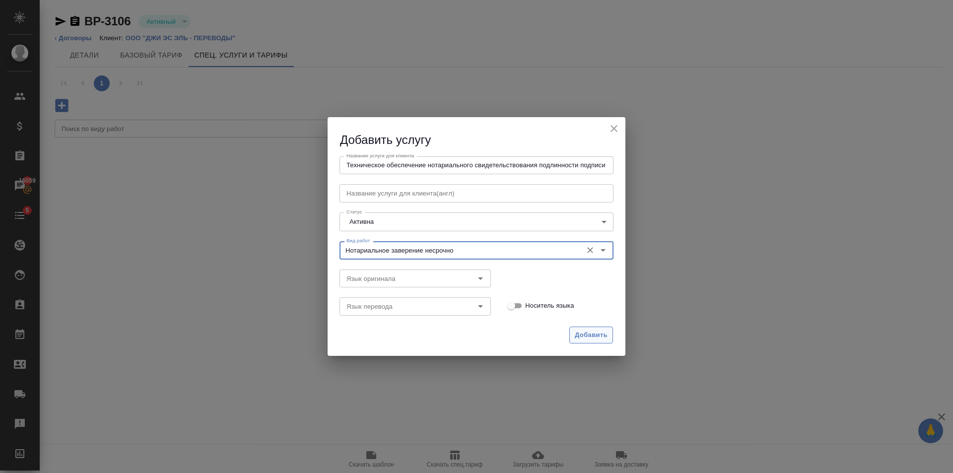
type input "Нотариальное заверение несрочно"
click at [593, 336] on span "Добавить" at bounding box center [591, 335] width 33 height 11
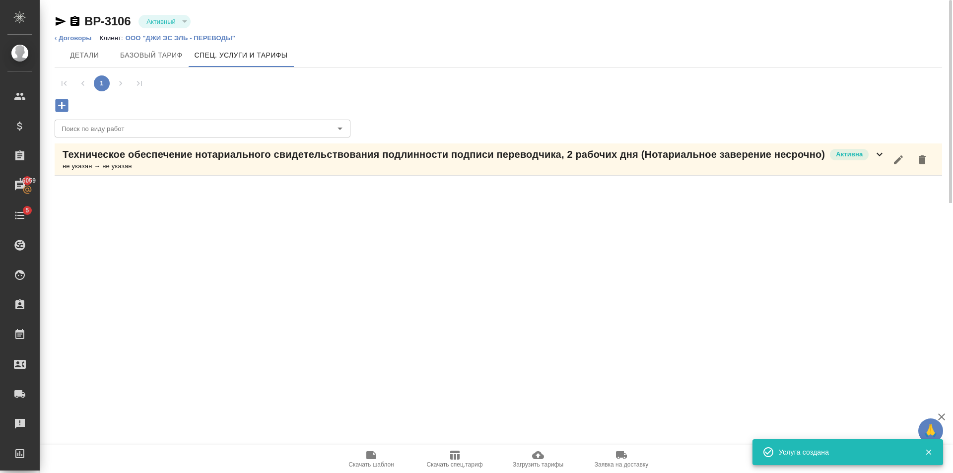
click at [901, 158] on icon "button" at bounding box center [898, 159] width 9 height 9
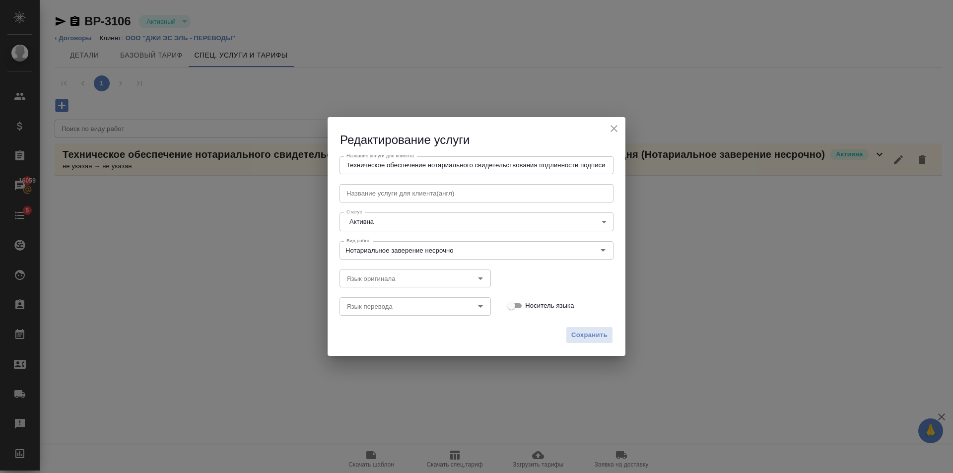
click at [515, 304] on input "Носитель языка" at bounding box center [512, 306] width 36 height 12
click at [515, 304] on input "Носитель языка" at bounding box center [520, 306] width 36 height 12
checkbox input "false"
click at [368, 298] on div "Язык перевода" at bounding box center [415, 306] width 151 height 18
click at [405, 283] on input "Язык оригинала" at bounding box center [399, 279] width 112 height 12
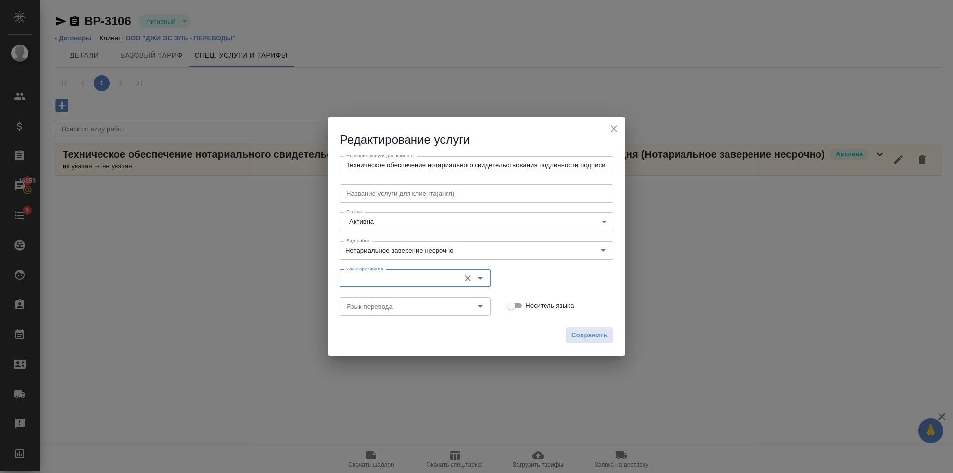
click at [404, 283] on input "Язык оригинала" at bounding box center [399, 279] width 112 height 12
click at [581, 328] on button "Сохранить" at bounding box center [589, 335] width 47 height 17
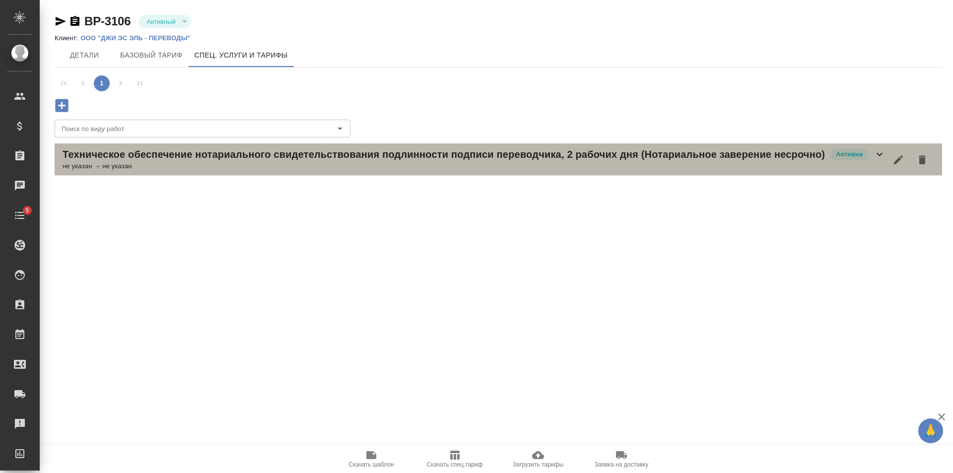
click at [288, 174] on div "Техническое обеспечение нотариального свидетельствования подлинности подписи пе…" at bounding box center [499, 160] width 888 height 32
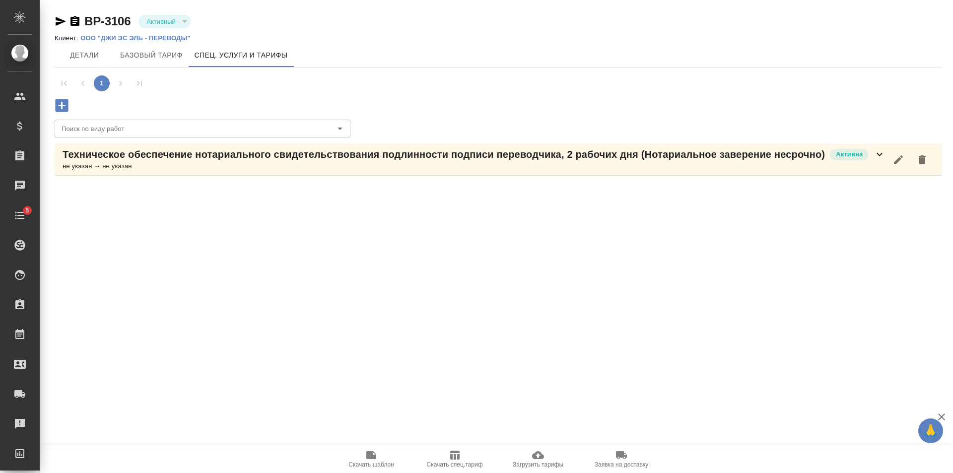
click at [288, 174] on div "Техническое обеспечение нотариального свидетельствования подлинности подписи пе…" at bounding box center [499, 160] width 888 height 32
click at [197, 200] on icon "button" at bounding box center [201, 195] width 9 height 9
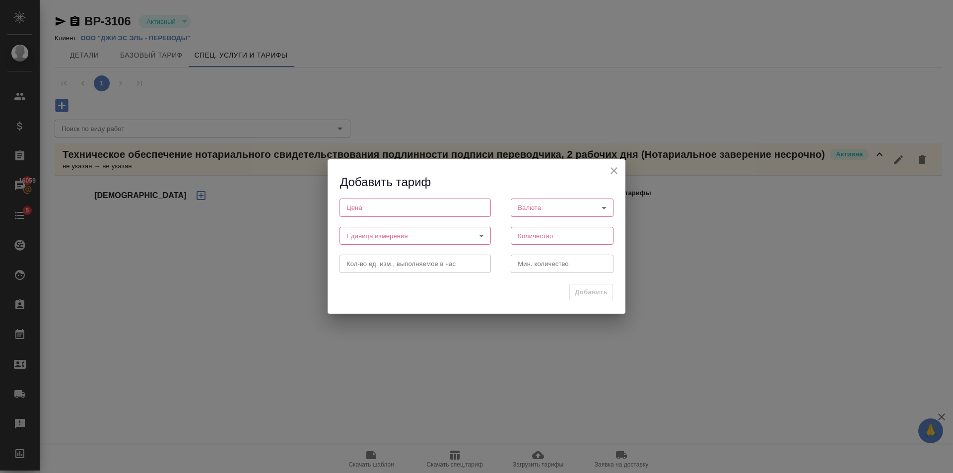
click at [401, 211] on input "number" at bounding box center [415, 208] width 151 height 18
type input "700"
click at [576, 207] on body "🙏 .cls-1 fill:#fff; AWATERA Golubev Dmitry Клиенты Спецификации Заказы 16059 Ча…" at bounding box center [476, 236] width 953 height 473
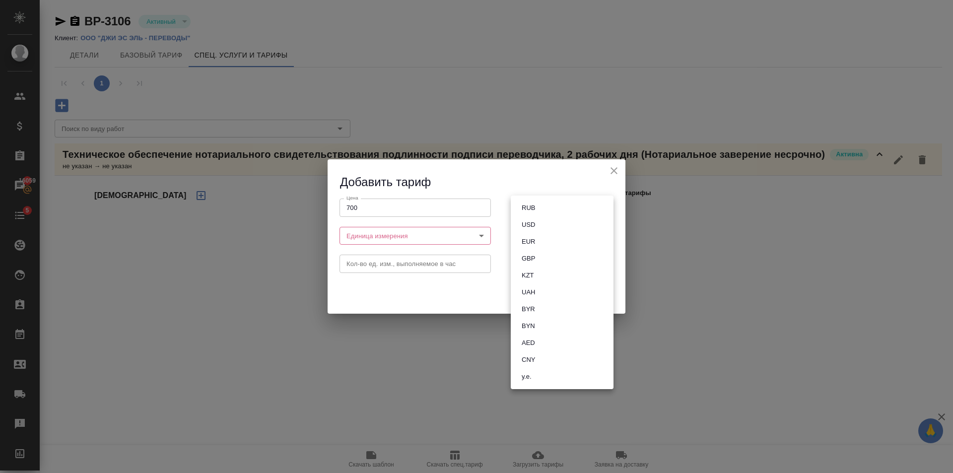
click at [575, 207] on li "RUB" at bounding box center [562, 208] width 103 height 17
type input "RUB"
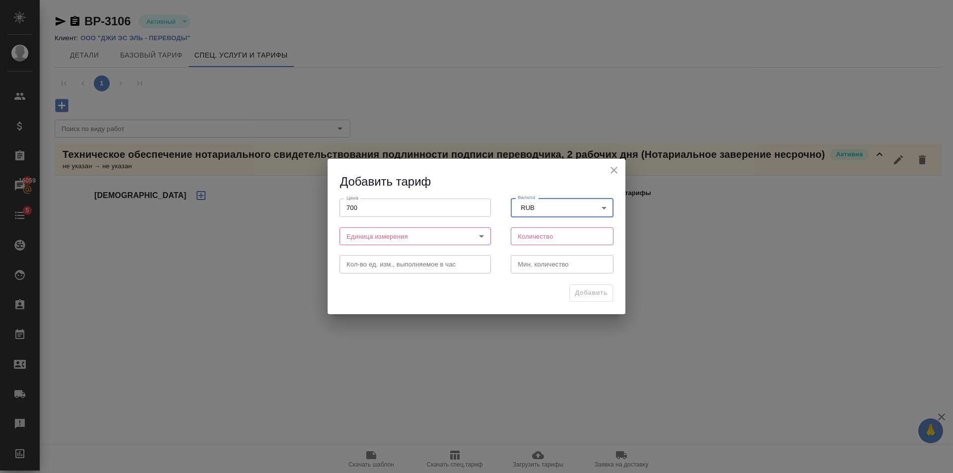
click at [480, 236] on body "🙏 .cls-1 fill:#fff; AWATERA Golubev Dmitry Клиенты Спецификации Заказы 16059 Ча…" at bounding box center [476, 236] width 953 height 473
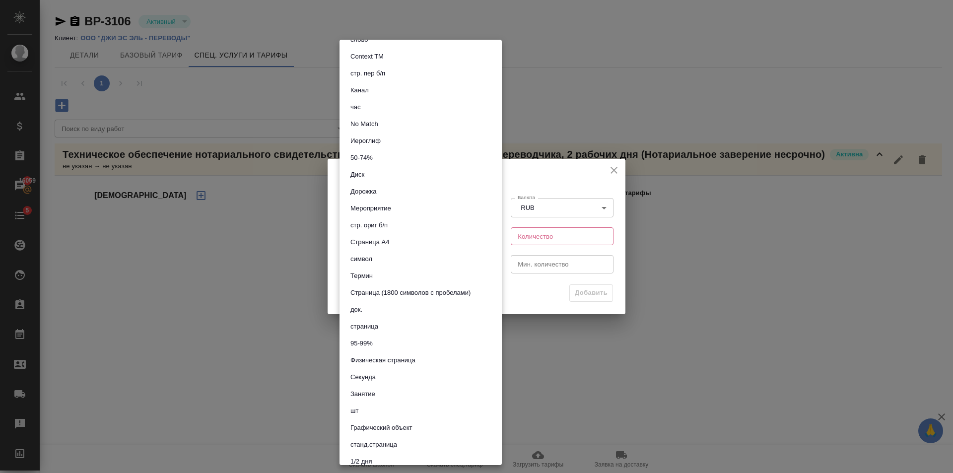
scroll to position [199, 0]
click at [396, 313] on li "док." at bounding box center [421, 309] width 162 height 17
type input "5a8b1489cc6b4906c91bfd8b"
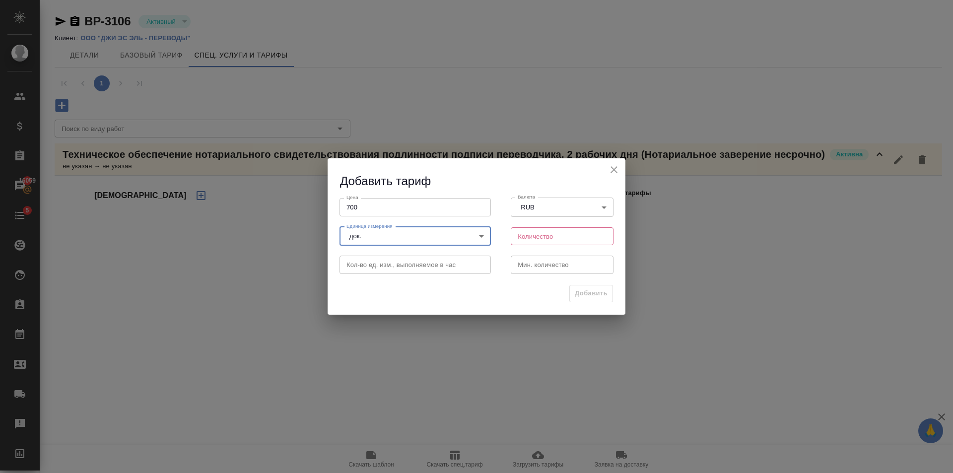
click at [520, 241] on input "number" at bounding box center [562, 236] width 103 height 18
type input "1"
click at [601, 295] on span "Добавить" at bounding box center [591, 293] width 33 height 11
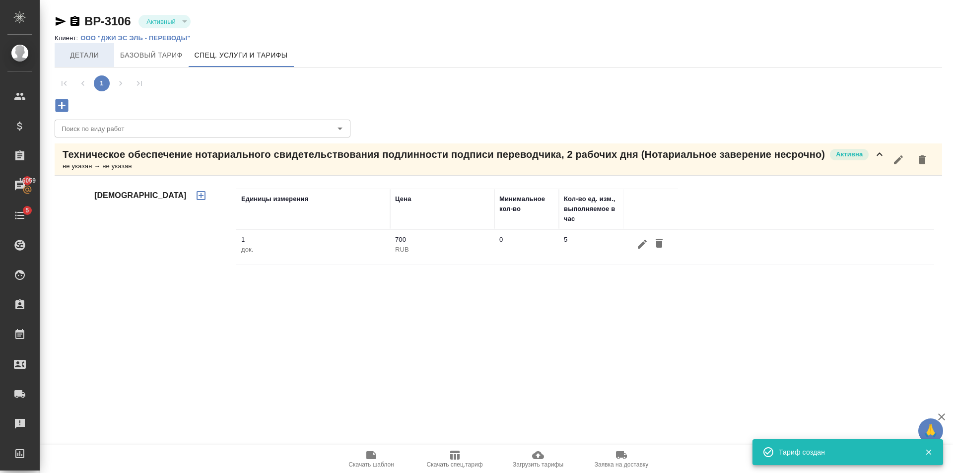
click at [96, 63] on button "Детали" at bounding box center [85, 55] width 60 height 24
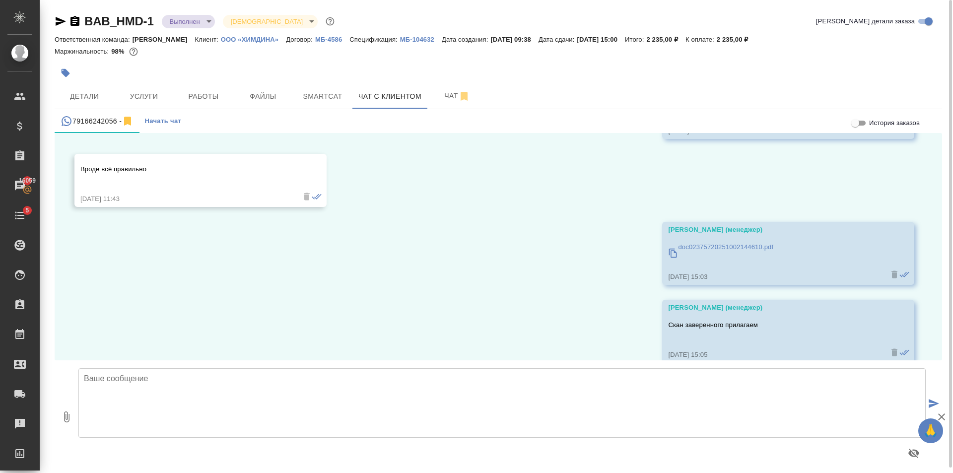
scroll to position [7620, 0]
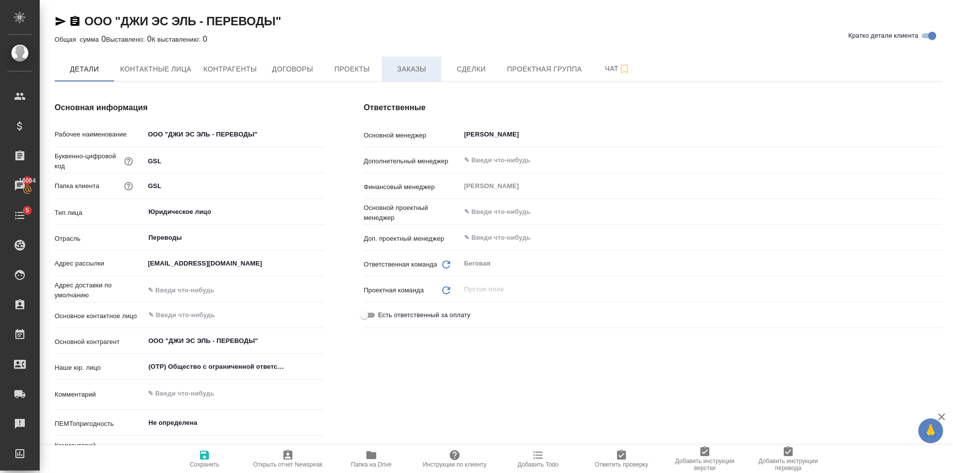
drag, startPoint x: 416, startPoint y: 72, endPoint x: 413, endPoint y: 79, distance: 7.8
click at [417, 73] on span "Заказы" at bounding box center [412, 69] width 48 height 12
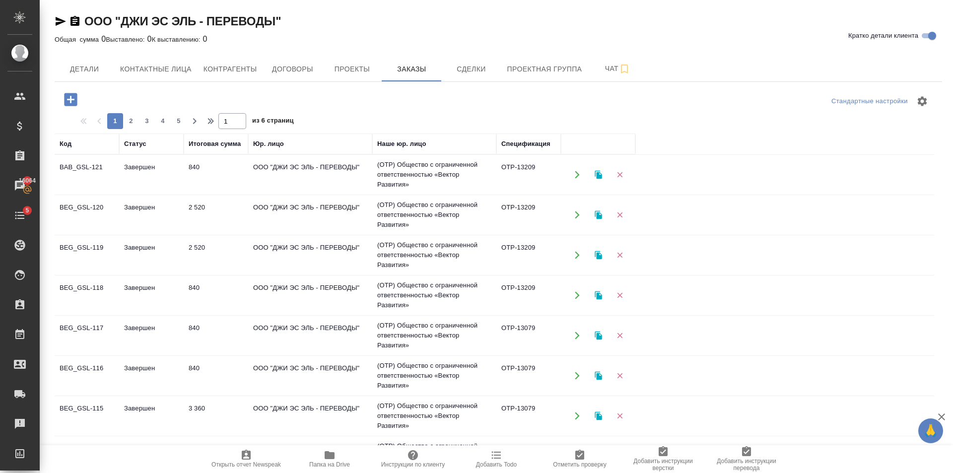
click at [68, 102] on icon "button" at bounding box center [70, 99] width 13 height 13
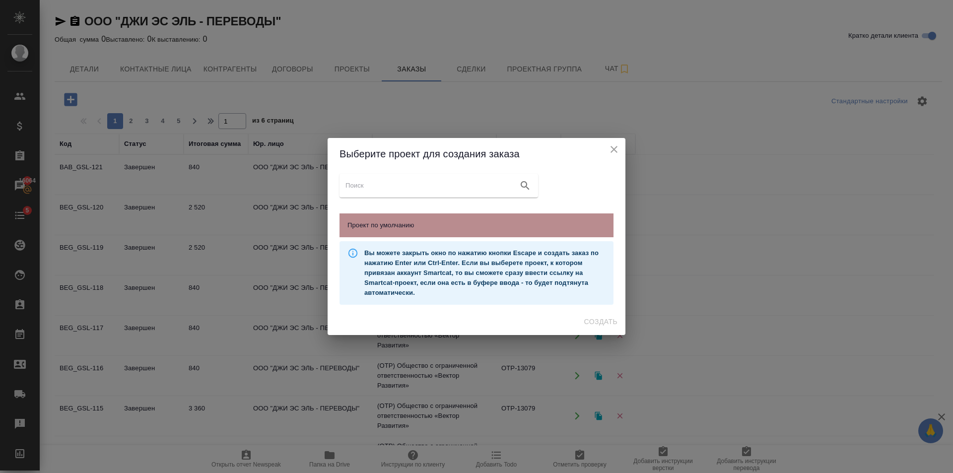
click at [508, 219] on div "Проект по умолчанию" at bounding box center [477, 226] width 274 height 24
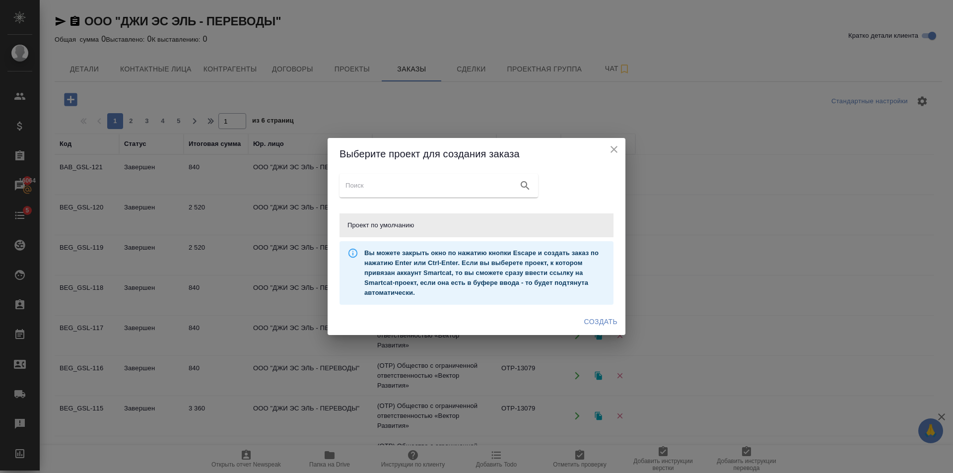
click at [595, 327] on span "Создать" at bounding box center [601, 322] width 33 height 12
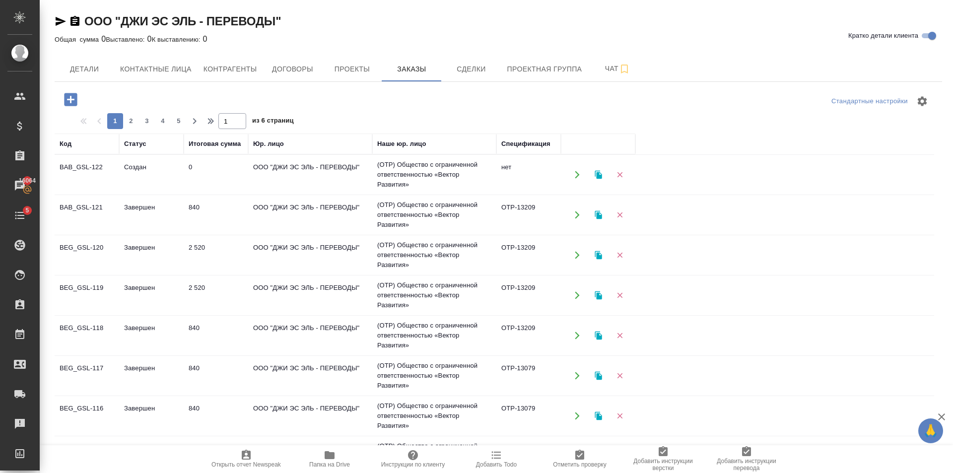
click at [65, 99] on icon "button" at bounding box center [70, 99] width 13 height 13
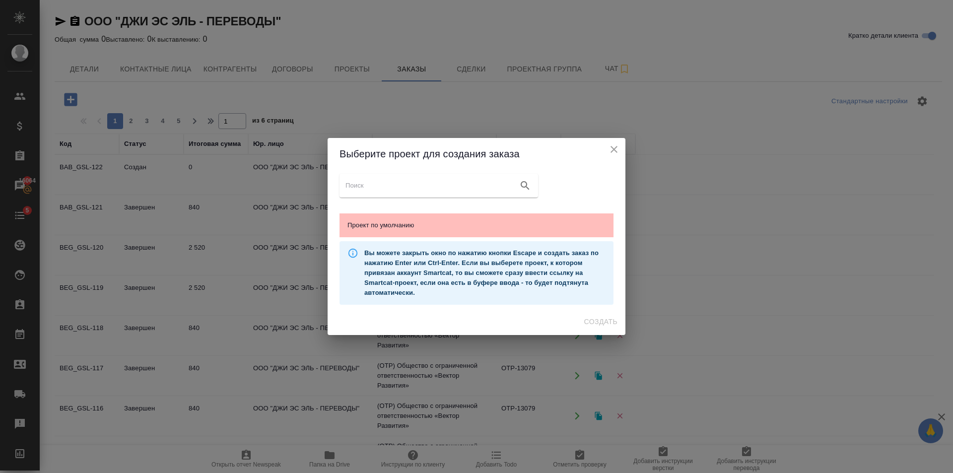
click at [476, 224] on span "Проект по умолчанию" at bounding box center [477, 225] width 258 height 10
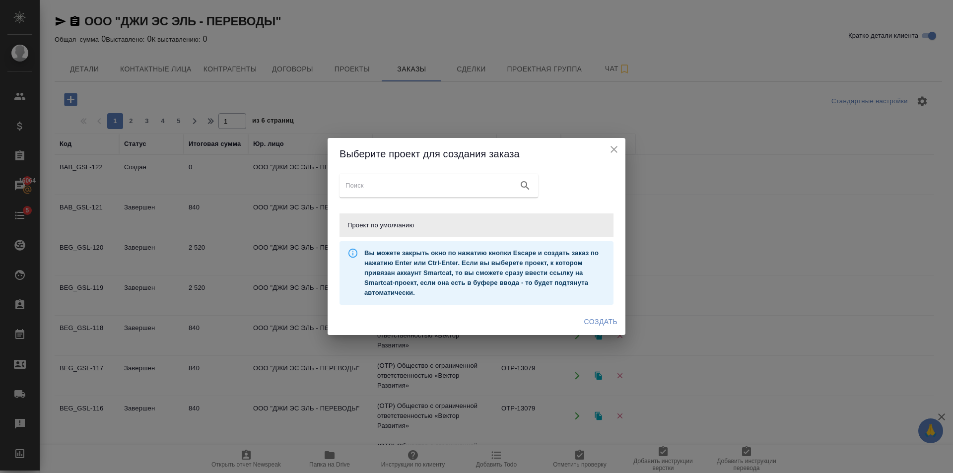
click at [621, 147] on div "Выберите проект для создания заказа" at bounding box center [477, 154] width 298 height 32
click at [602, 149] on h2 "Выберите проект для создания заказа" at bounding box center [477, 154] width 274 height 16
click at [612, 153] on icon "close" at bounding box center [614, 150] width 12 height 12
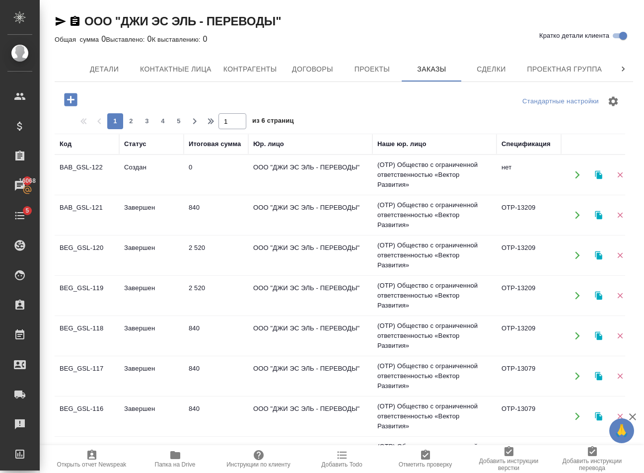
click at [271, 181] on td "ООО "ДЖИ ЭС ЭЛЬ - ПЕРЕВОДЫ"" at bounding box center [310, 174] width 124 height 35
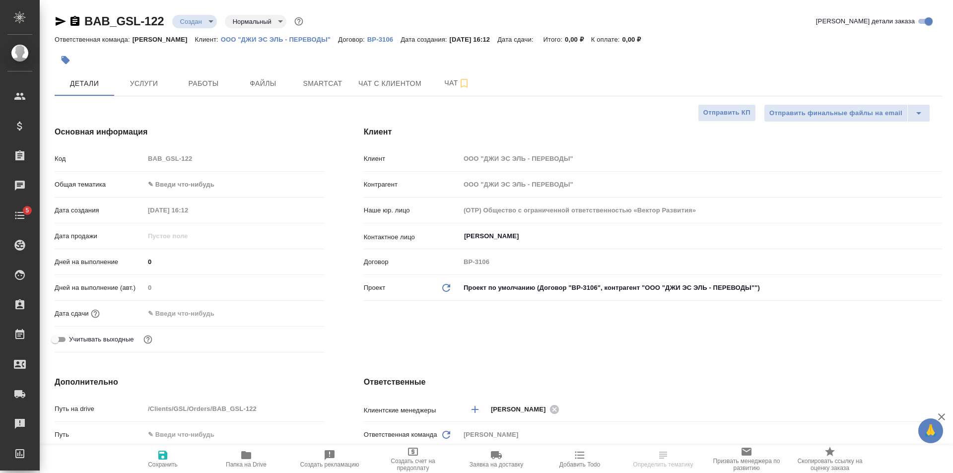
select select "RU"
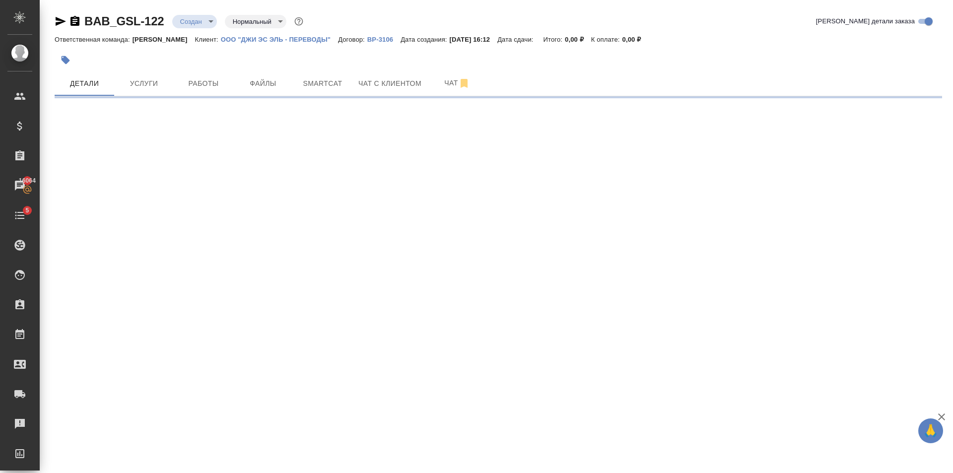
select select "RU"
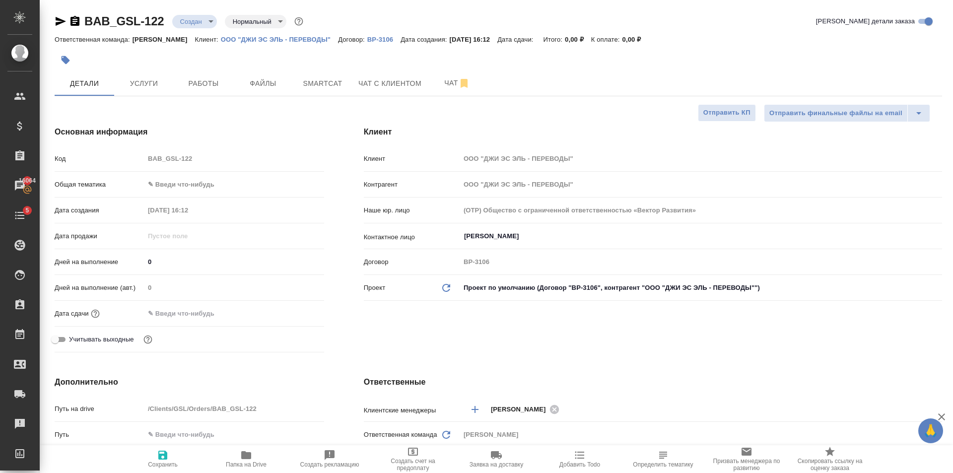
type textarea "x"
click at [267, 184] on body "🙏 .cls-1 fill:#fff; AWATERA Golubev Dmitry Клиенты Спецификации Заказы 16064 Ча…" at bounding box center [476, 236] width 953 height 473
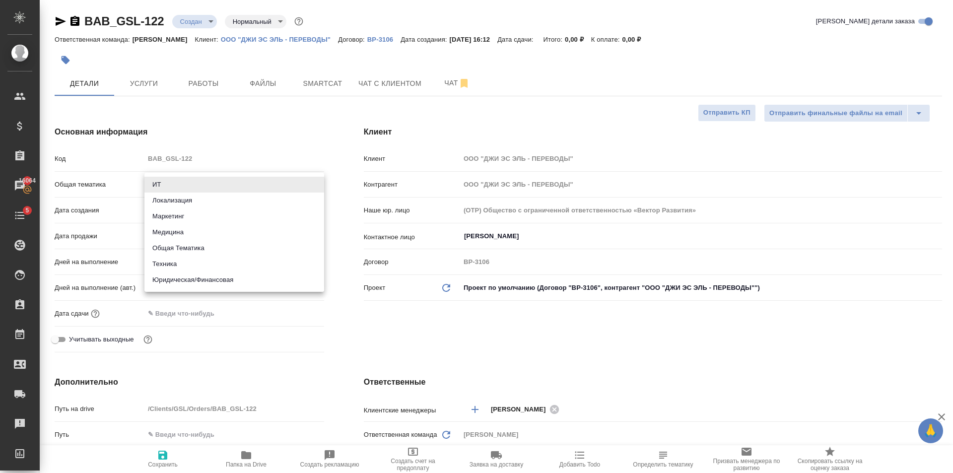
click at [258, 276] on li "Юридическая/Финансовая" at bounding box center [235, 280] width 180 height 16
type input "yr-fn"
type textarea "x"
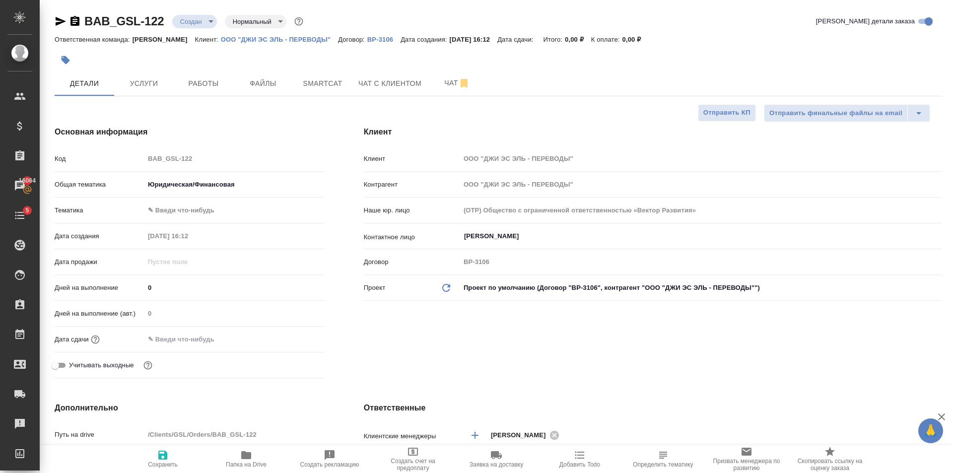
click at [166, 458] on icon "button" at bounding box center [162, 455] width 9 height 9
type textarea "x"
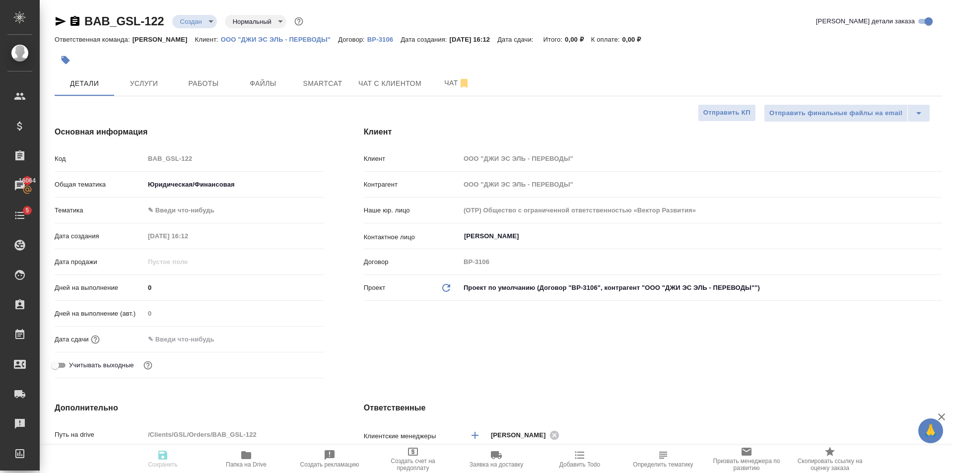
type textarea "x"
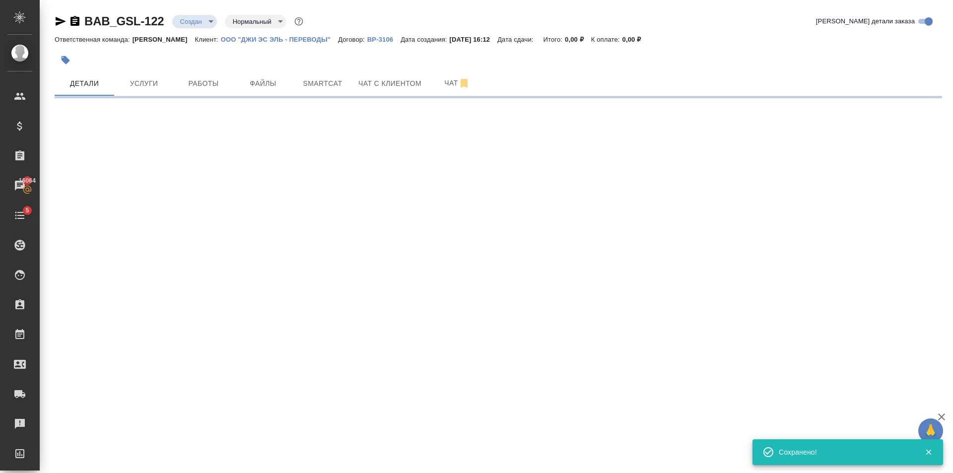
select select "RU"
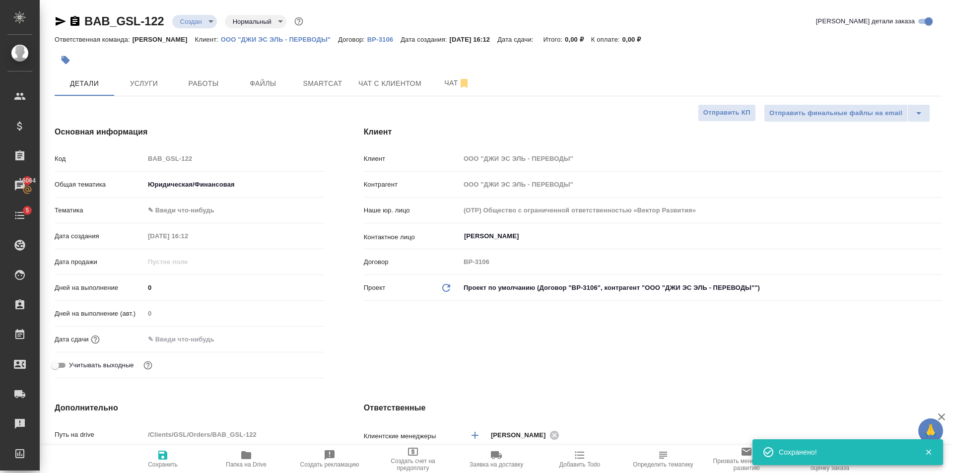
type textarea "x"
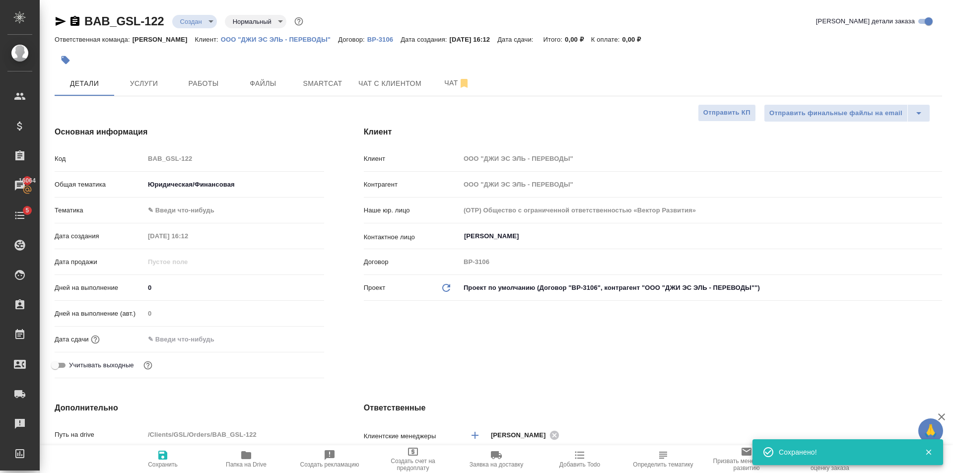
type textarea "x"
click at [207, 214] on body "🙏 .cls-1 fill:#fff; AWATERA Golubev Dmitry Клиенты Спецификации Заказы 16064 Ча…" at bounding box center [476, 236] width 953 height 473
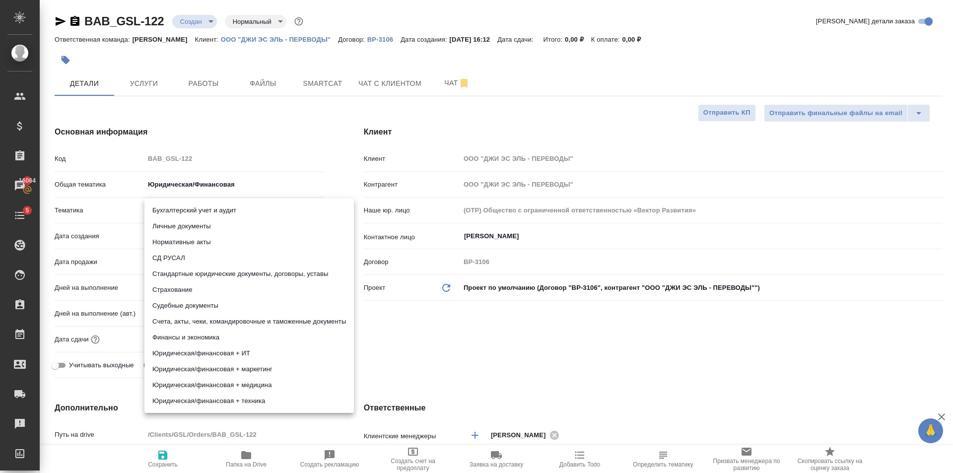
click at [232, 272] on li "Стандартные юридические документы, договоры, уставы" at bounding box center [250, 274] width 210 height 16
type input "5f647205b73bc97568ca66bf"
type textarea "x"
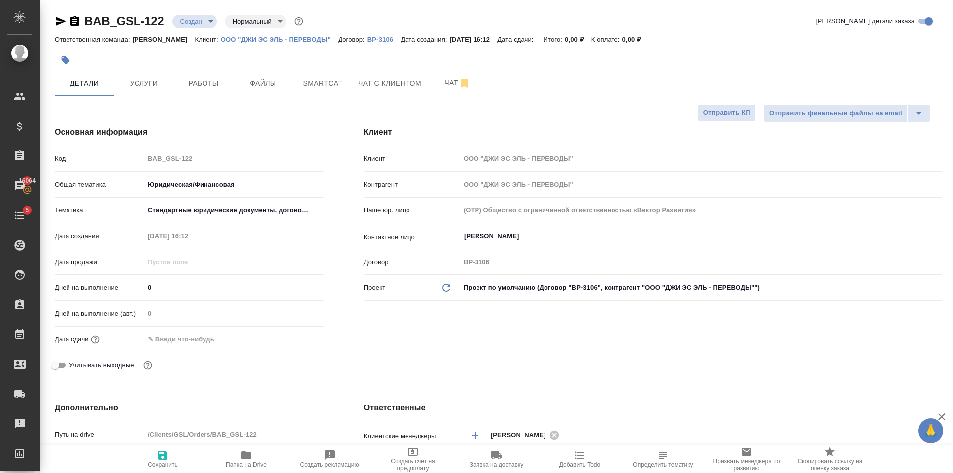
drag, startPoint x: 169, startPoint y: 461, endPoint x: 171, endPoint y: 455, distance: 6.0
click at [169, 461] on span "Сохранить" at bounding box center [163, 458] width 72 height 19
type textarea "x"
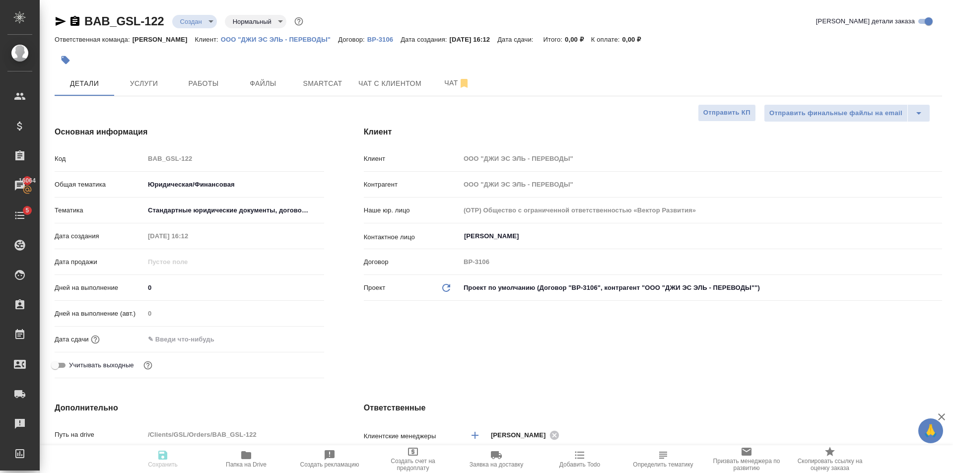
type textarea "x"
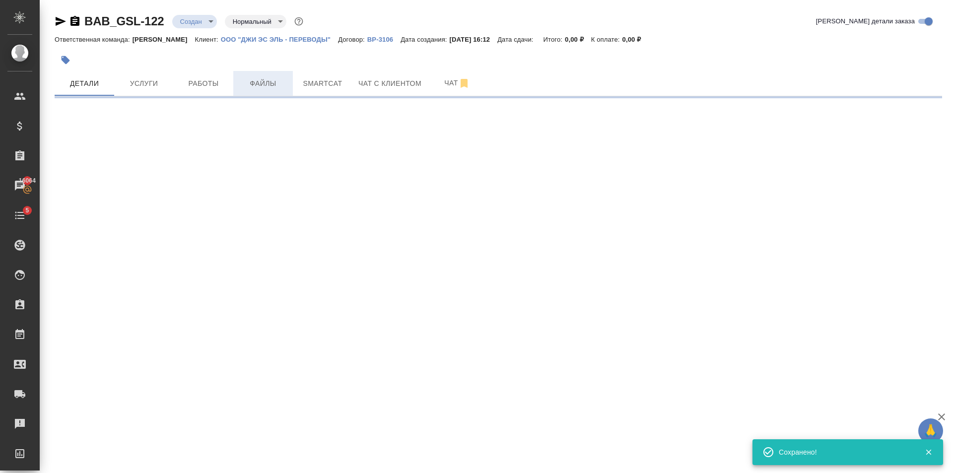
select select "RU"
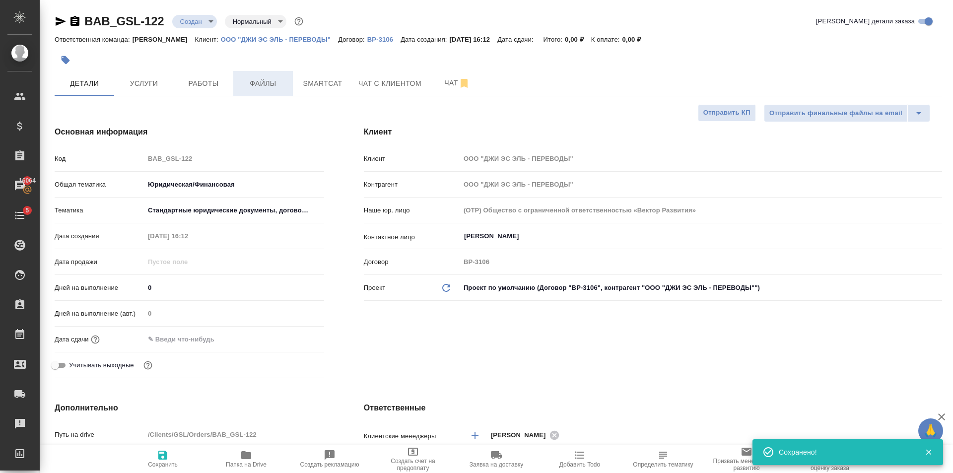
click at [269, 87] on span "Файлы" at bounding box center [263, 83] width 48 height 12
type textarea "x"
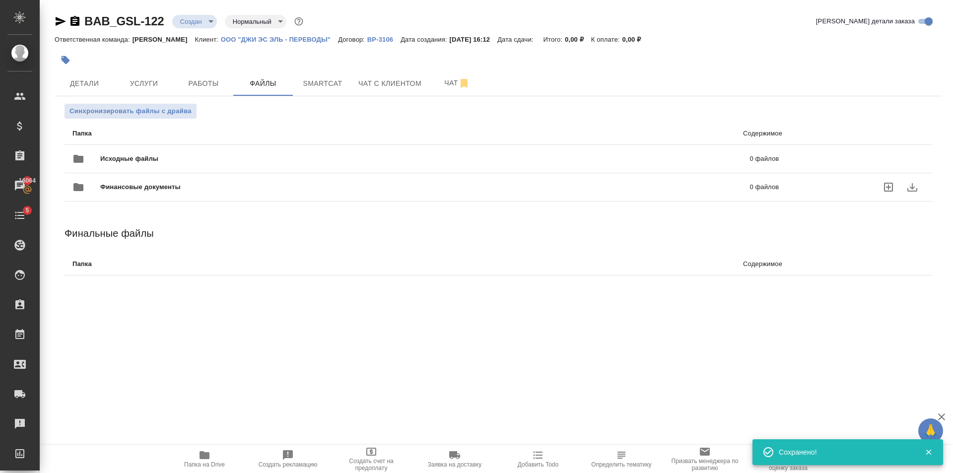
click at [143, 159] on span "Исходные файлы" at bounding box center [277, 159] width 354 height 10
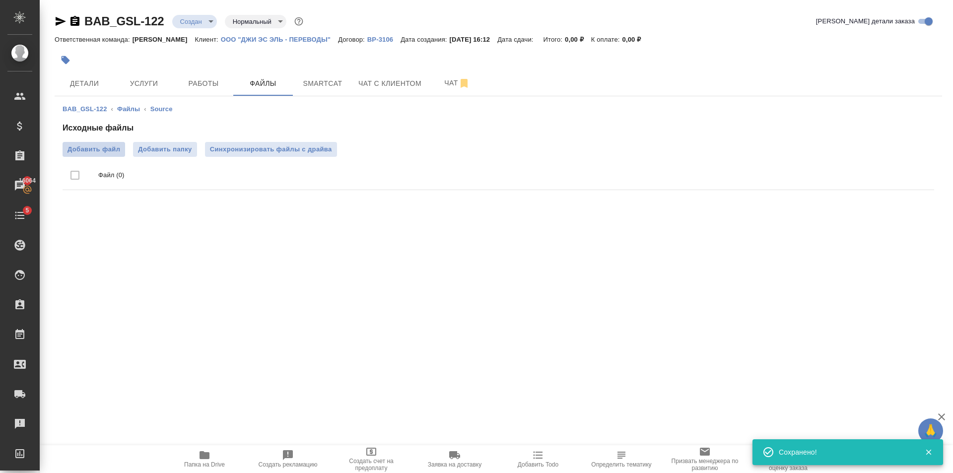
click at [104, 149] on span "Добавить файл" at bounding box center [94, 150] width 53 height 10
click at [0, 0] on input "Добавить файл" at bounding box center [0, 0] width 0 height 0
click at [138, 85] on span "Услуги" at bounding box center [144, 83] width 48 height 12
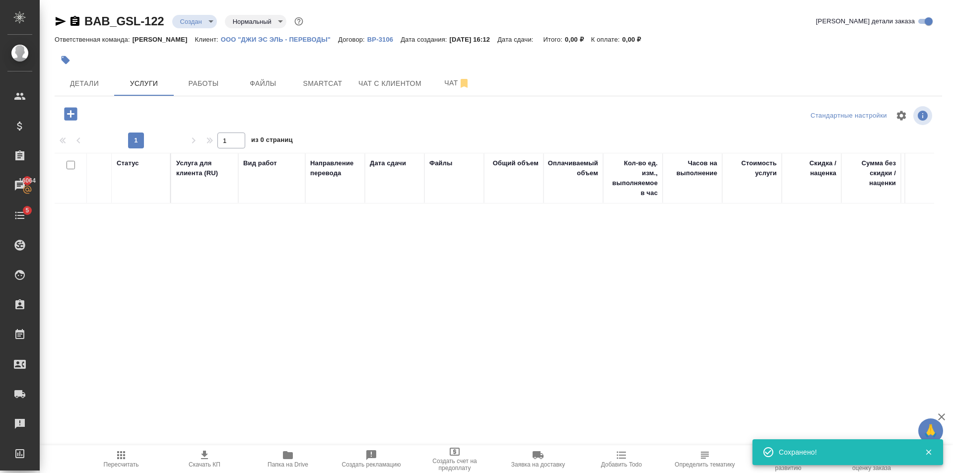
click at [70, 118] on icon "button" at bounding box center [70, 113] width 13 height 13
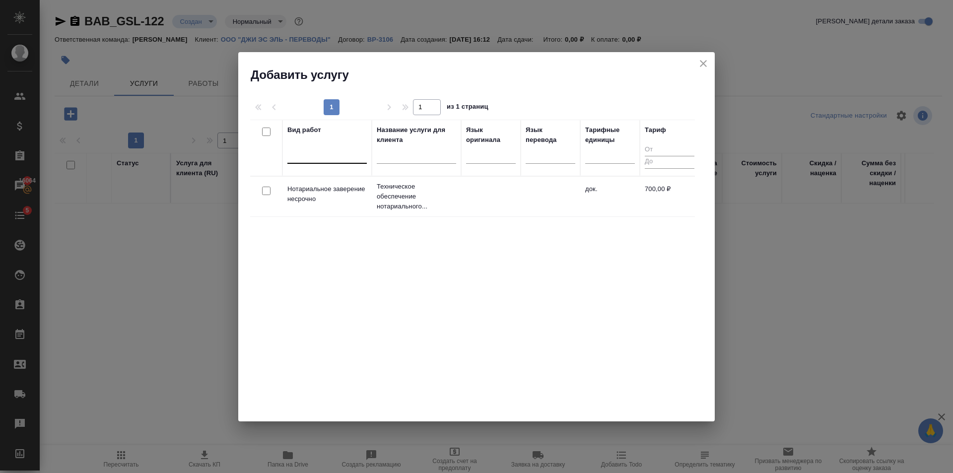
click at [319, 151] on div at bounding box center [327, 154] width 79 height 14
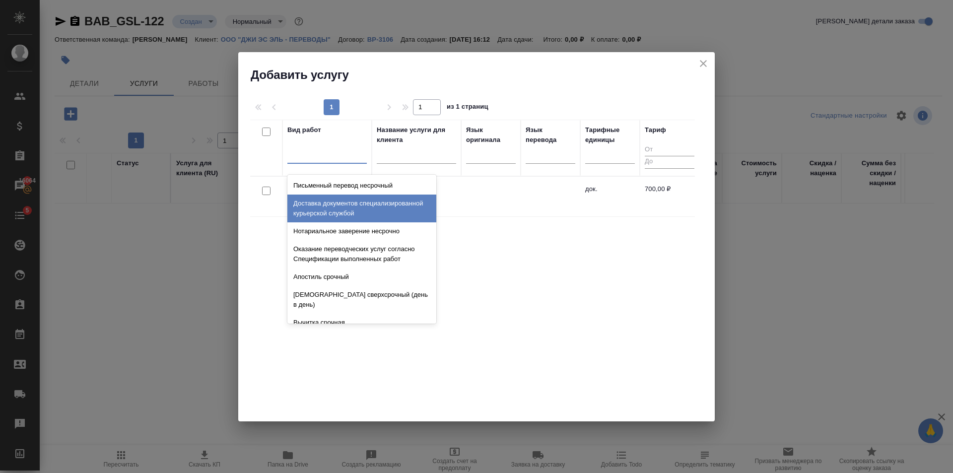
click at [599, 296] on div "Вид работ option Доставка документов специализированной курьерской службой focu…" at bounding box center [472, 269] width 445 height 298
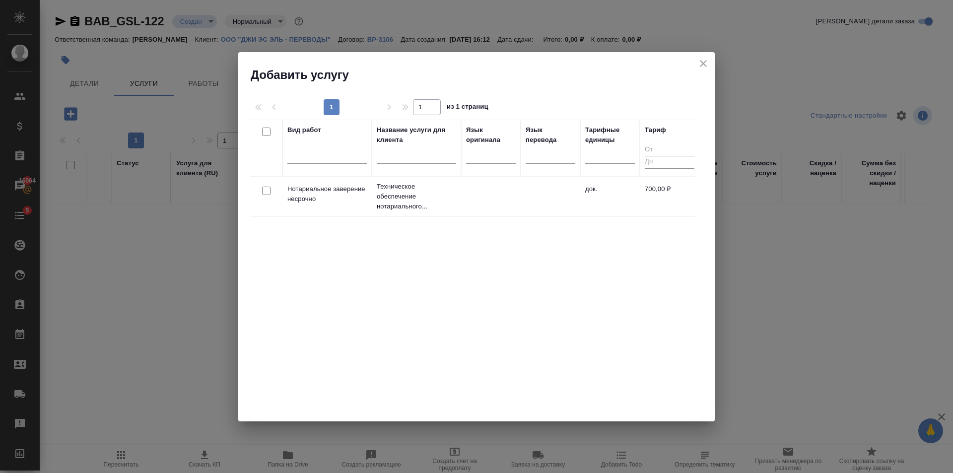
click at [265, 192] on input "checkbox" at bounding box center [266, 191] width 8 height 8
checkbox input "true"
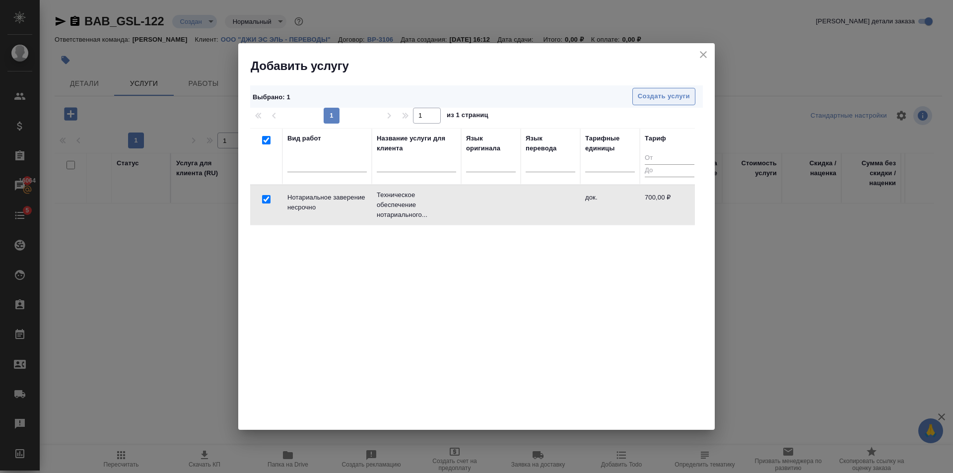
click at [665, 95] on span "Создать услуги" at bounding box center [664, 96] width 52 height 11
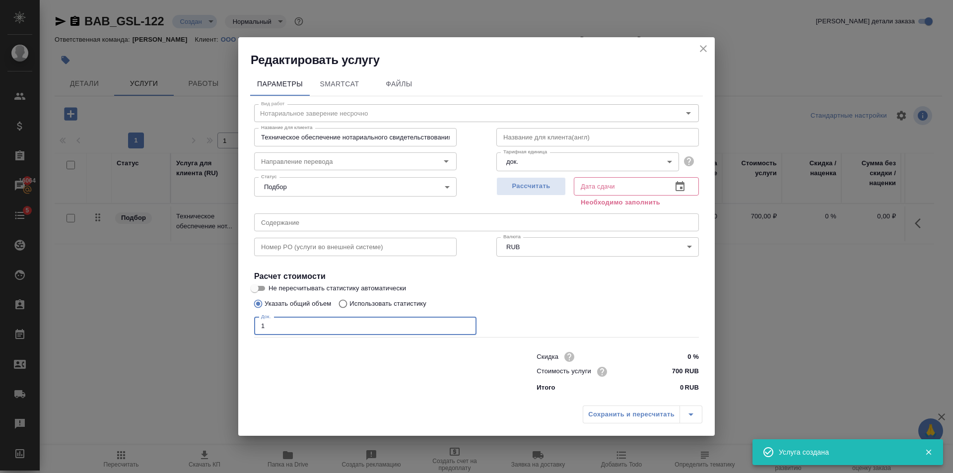
type input "1"
click at [468, 323] on input "1" at bounding box center [365, 326] width 222 height 18
click at [547, 186] on span "Рассчитать" at bounding box center [531, 186] width 59 height 11
type input "02.10.2025 16:33"
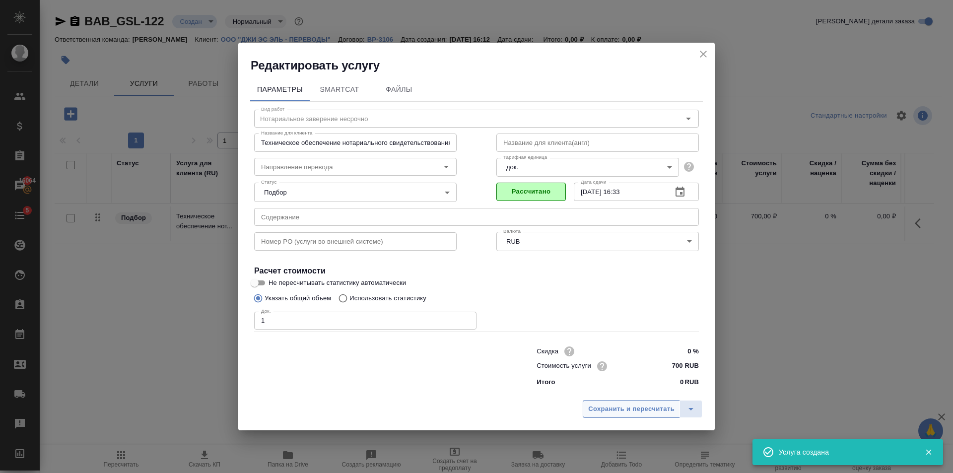
click at [654, 412] on span "Сохранить и пересчитать" at bounding box center [631, 409] width 86 height 11
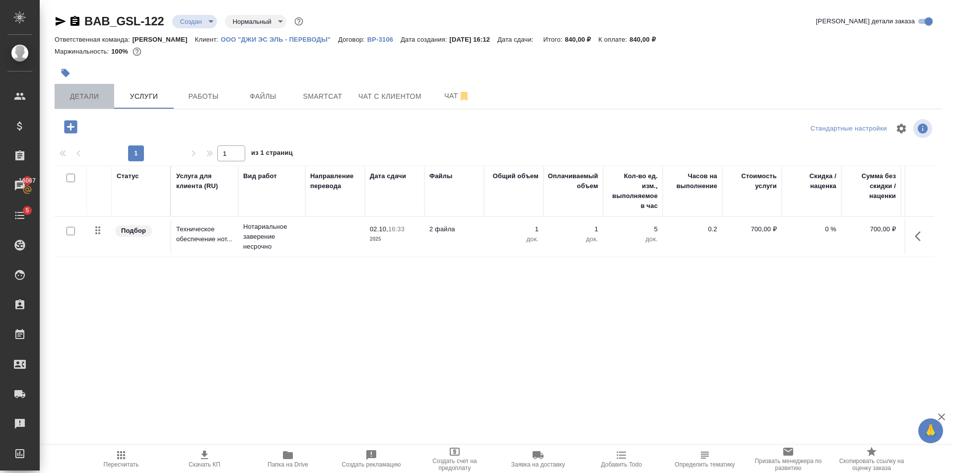
click at [95, 94] on span "Детали" at bounding box center [85, 96] width 48 height 12
drag, startPoint x: 167, startPoint y: 29, endPoint x: 85, endPoint y: 32, distance: 81.5
click at [85, 32] on div "BAB_GSL-122 Создан new Нормальный normal Кратко детали заказа" at bounding box center [499, 23] width 888 height 20
copy link "BAB_GSL-122"
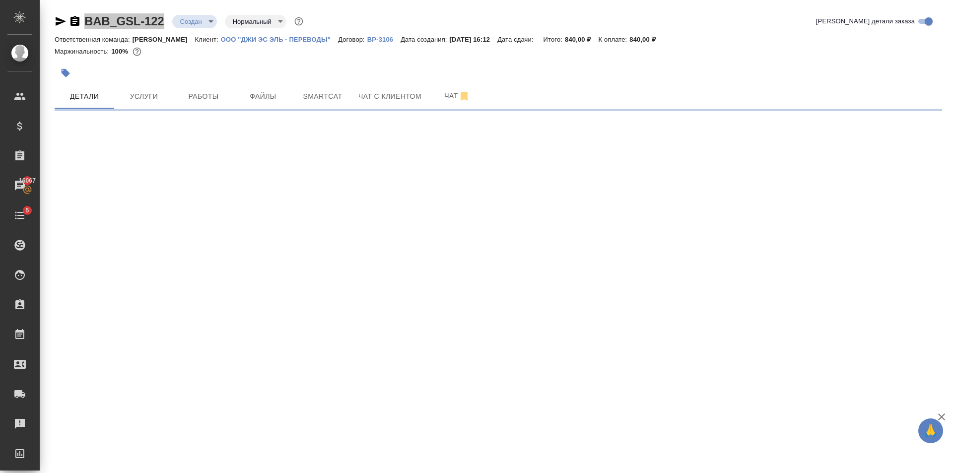
select select "RU"
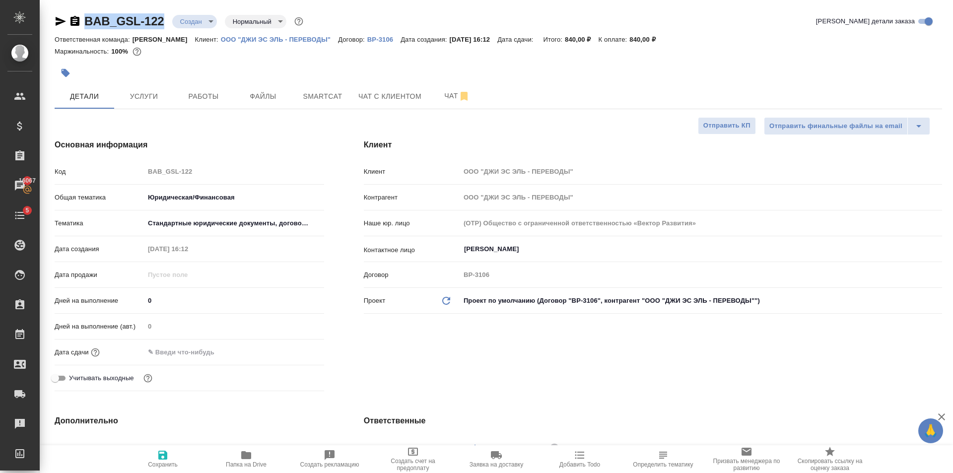
type textarea "x"
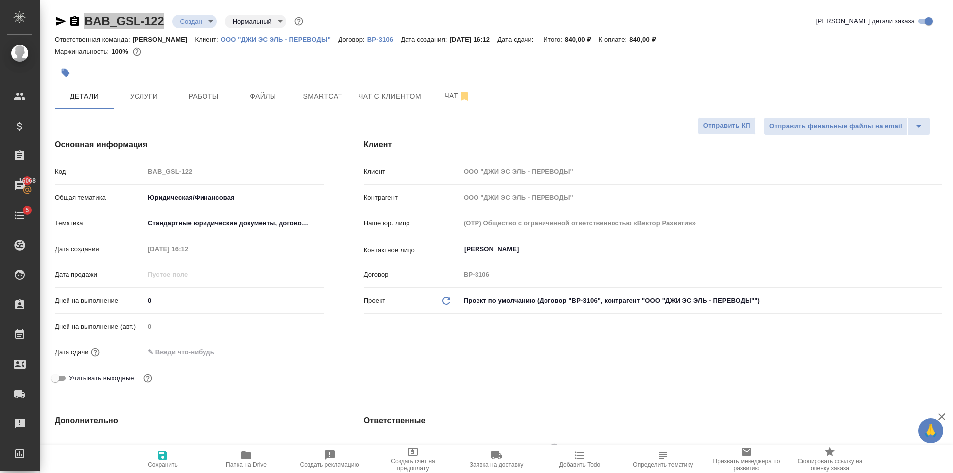
type textarea "x"
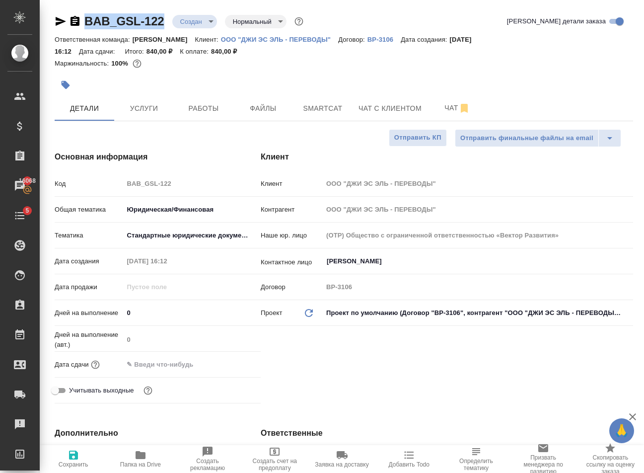
type textarea "x"
click at [118, 104] on button "Услуги" at bounding box center [144, 108] width 60 height 25
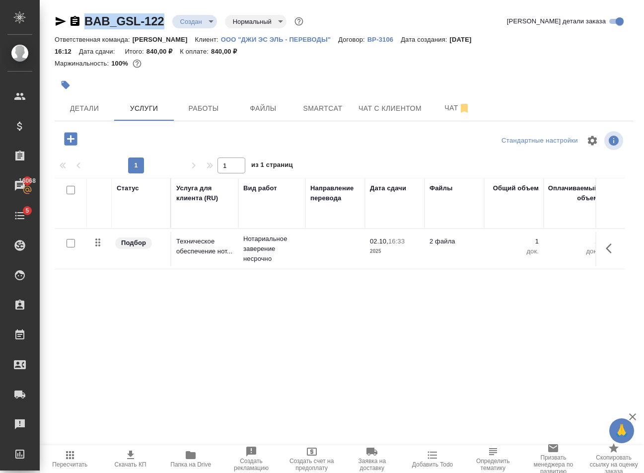
click at [73, 140] on icon "button" at bounding box center [70, 138] width 13 height 13
click at [70, 458] on icon "button" at bounding box center [70, 455] width 8 height 8
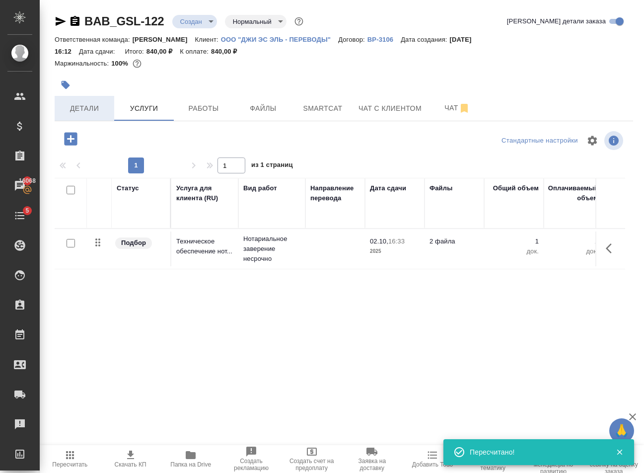
click at [90, 106] on span "Детали" at bounding box center [85, 108] width 48 height 12
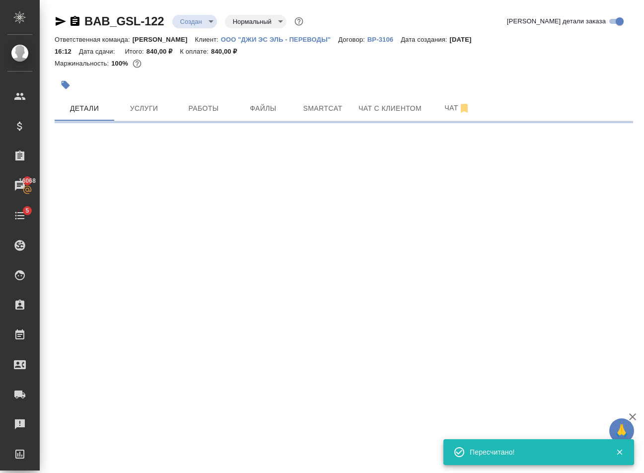
select select "RU"
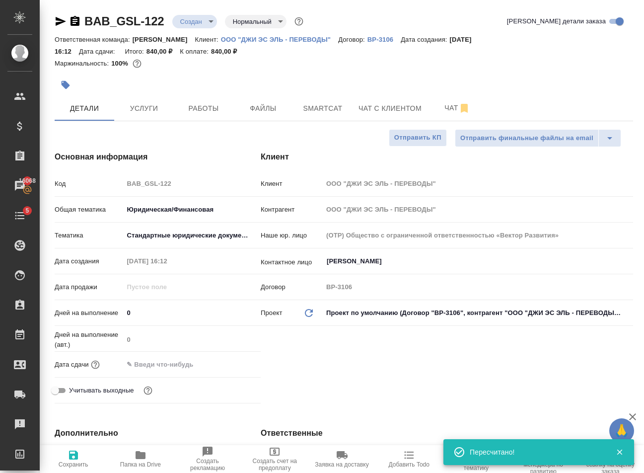
type textarea "x"
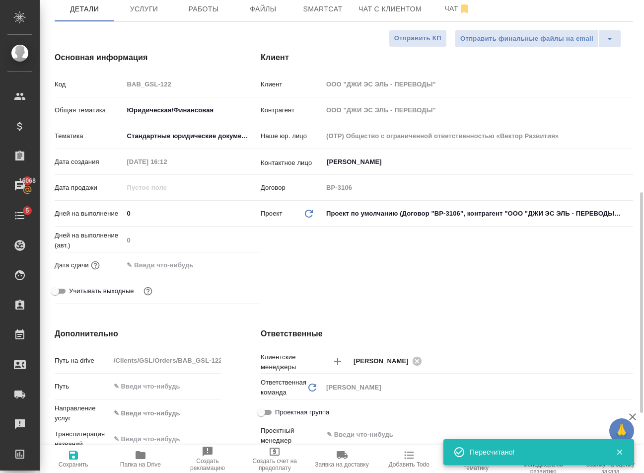
scroll to position [199, 0]
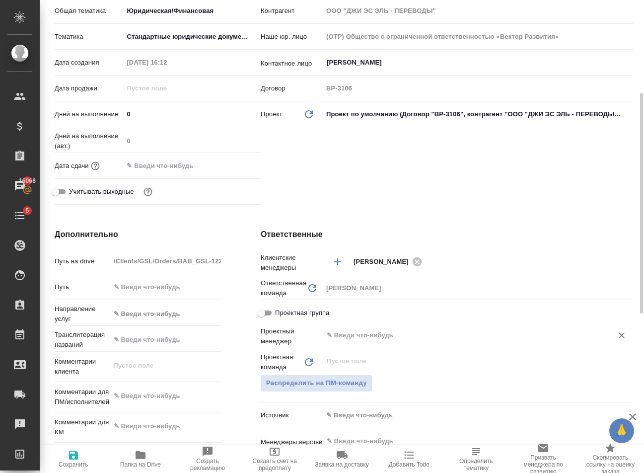
click at [363, 342] on div "​" at bounding box center [478, 335] width 310 height 18
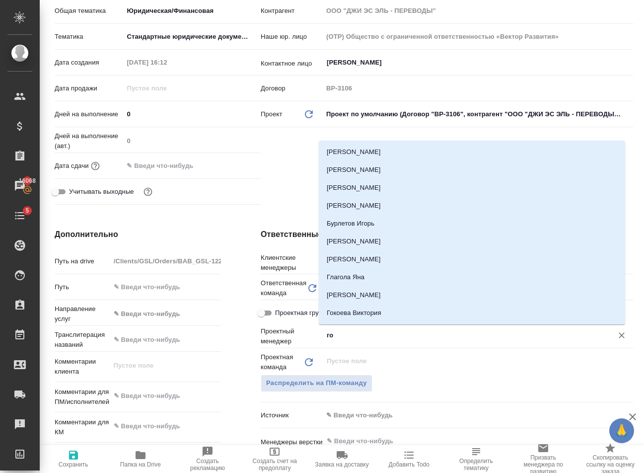
type input "гол"
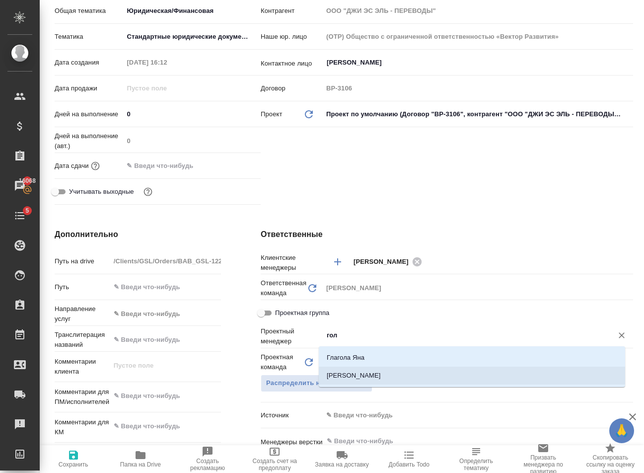
click at [402, 370] on li "Голубев Дмитрий" at bounding box center [472, 376] width 306 height 18
type textarea "x"
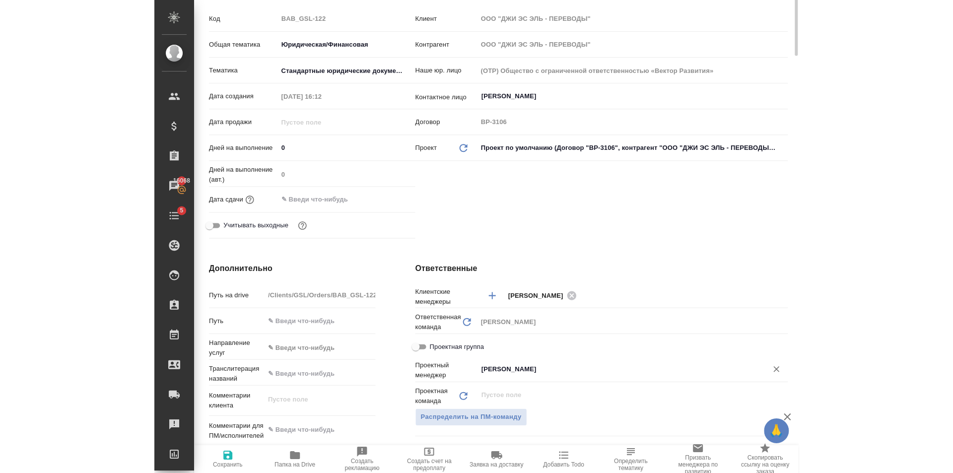
scroll to position [0, 0]
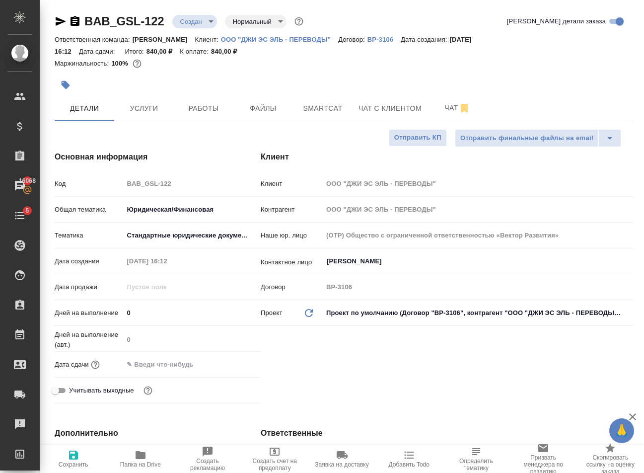
type input "Голубев Дмитрий"
click at [88, 447] on button "Сохранить" at bounding box center [73, 459] width 67 height 28
type textarea "x"
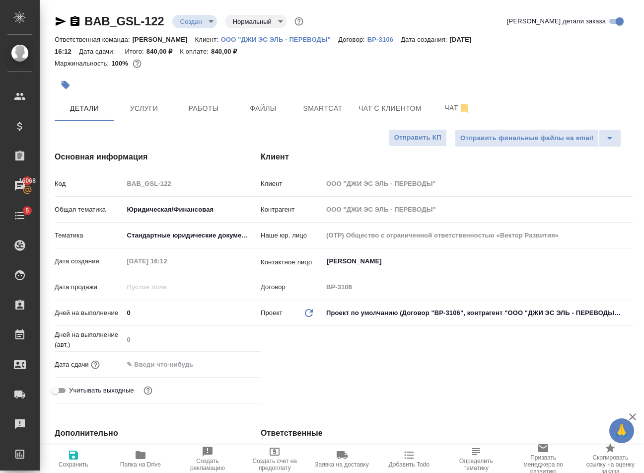
type textarea "x"
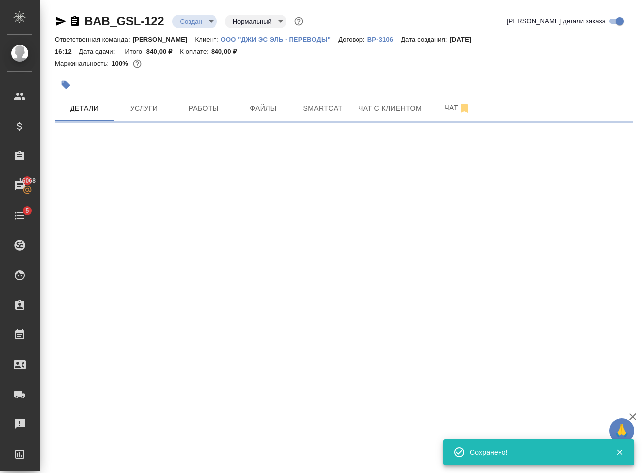
select select "RU"
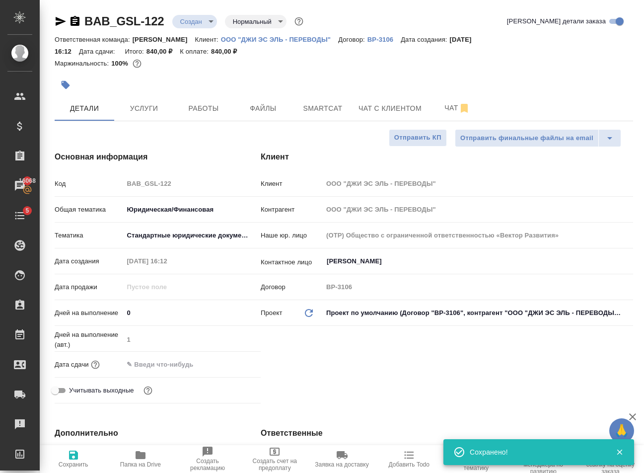
type textarea "x"
click at [187, 28] on body "🙏 .cls-1 fill:#fff; AWATERA Golubev Dmitry Клиенты Спецификации Заказы 16068 Ча…" at bounding box center [322, 236] width 644 height 473
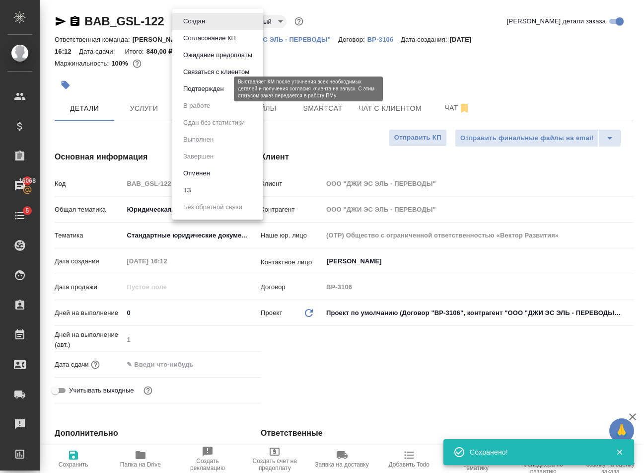
click at [211, 87] on button "Подтвержден" at bounding box center [203, 88] width 47 height 11
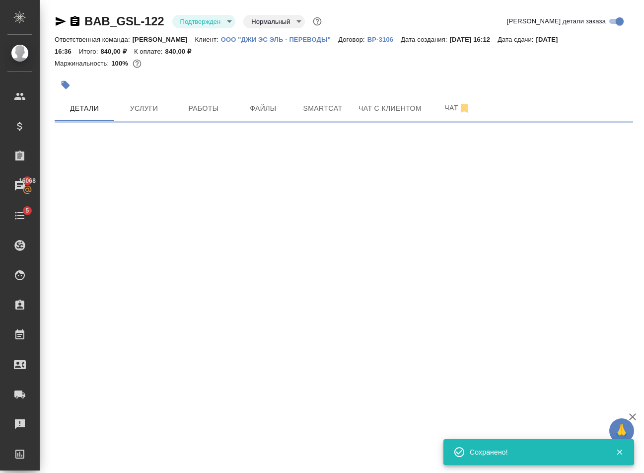
select select "RU"
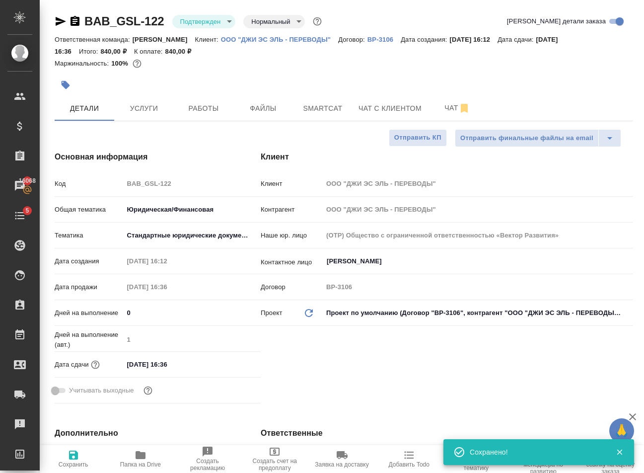
click at [194, 21] on body "🙏 .cls-1 fill:#fff; AWATERA Golubev Dmitry Клиенты Спецификации Заказы 16068 Ча…" at bounding box center [322, 236] width 644 height 473
type textarea "x"
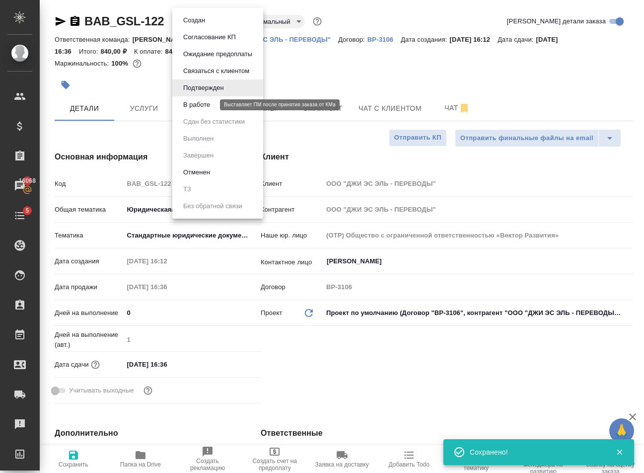
click at [207, 107] on button "В работе" at bounding box center [196, 104] width 33 height 11
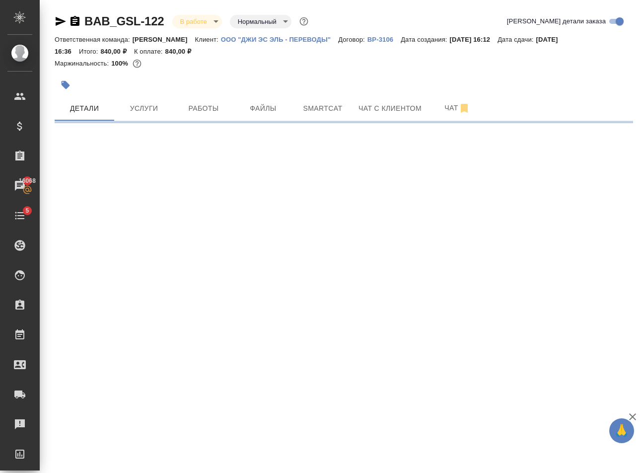
select select "RU"
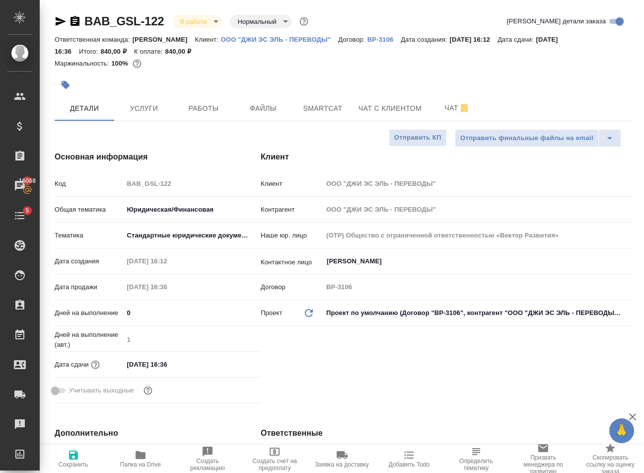
type textarea "x"
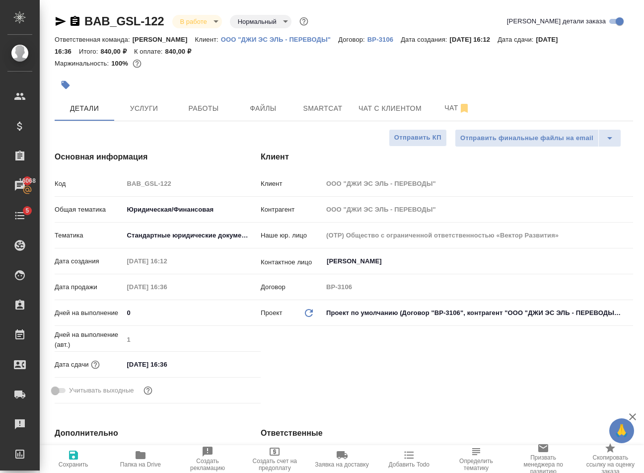
type textarea "x"
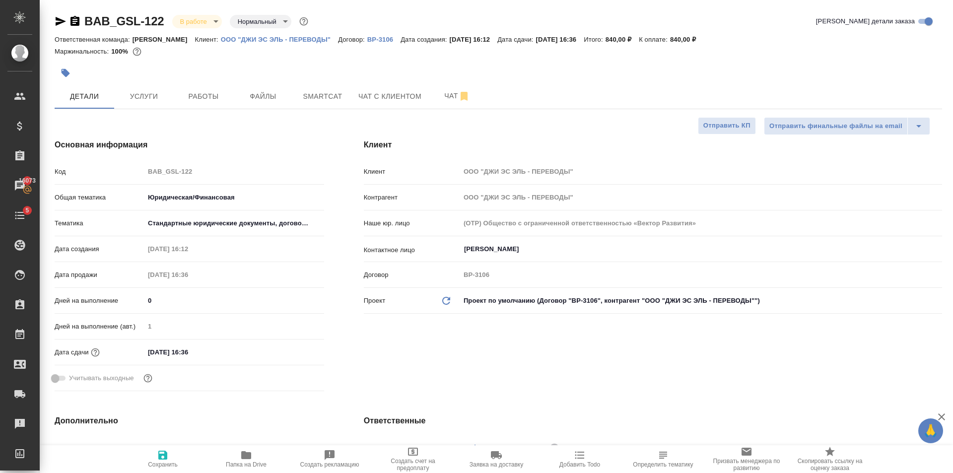
type textarea "x"
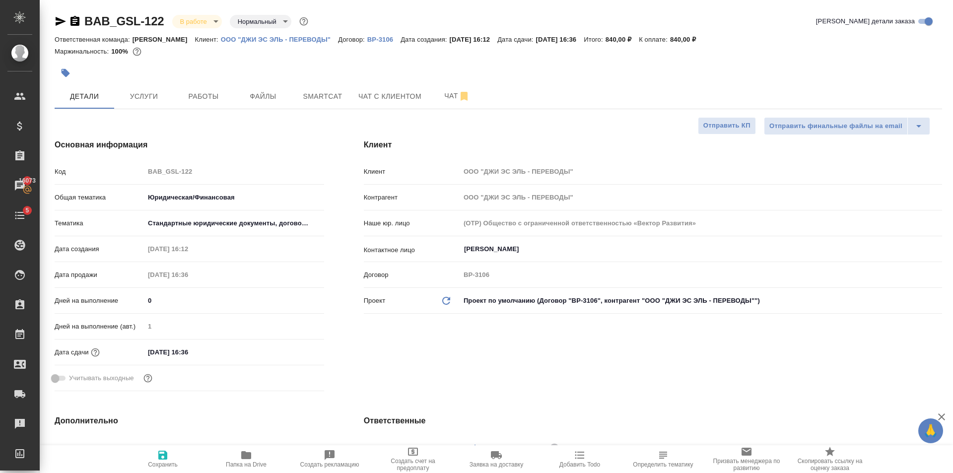
type textarea "x"
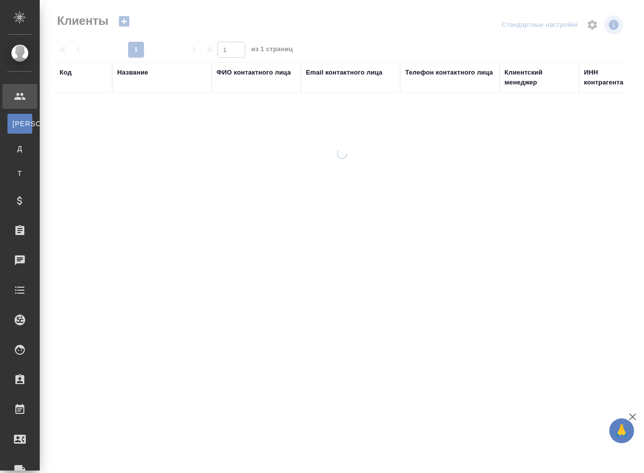
select select "RU"
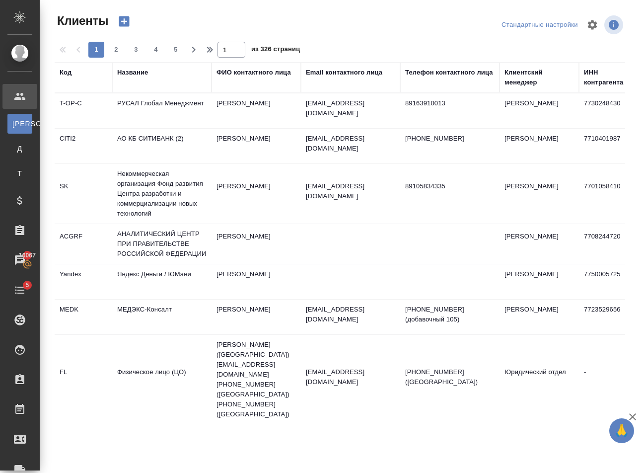
click at [131, 14] on icon "button" at bounding box center [124, 21] width 14 height 14
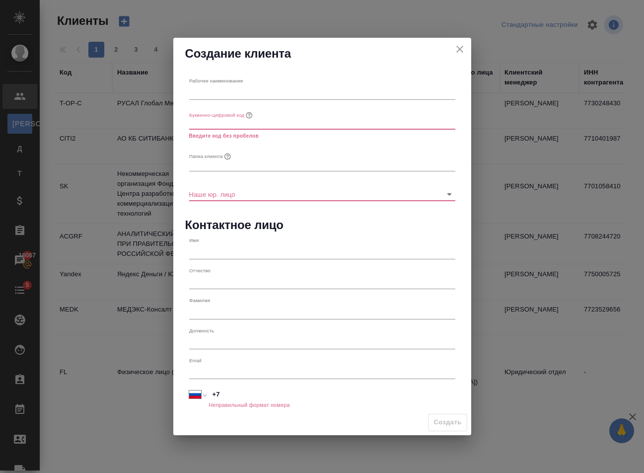
click at [251, 90] on input "text" at bounding box center [322, 92] width 266 height 14
paste input "Акционерное общество «СИТОРА»"
type input "Акционерное общество «СИТОРА»"
click at [272, 124] on input "text" at bounding box center [322, 123] width 266 height 14
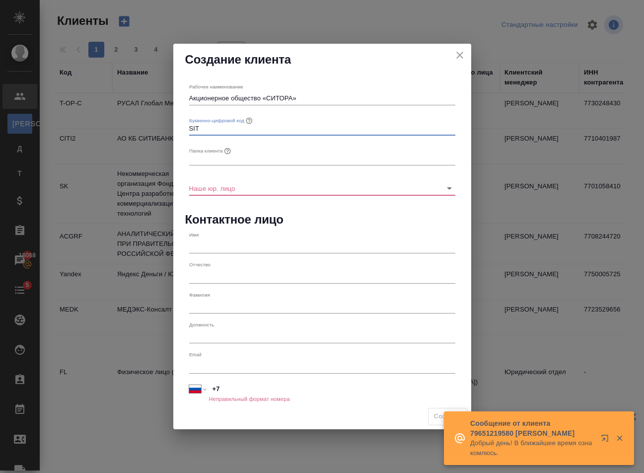
type input "SIT"
click at [247, 159] on input "text" at bounding box center [322, 158] width 266 height 14
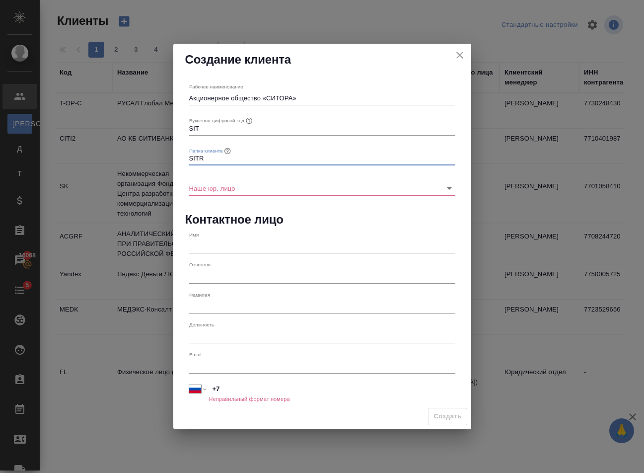
type input "SITR"
click at [209, 130] on input "SIT" at bounding box center [322, 128] width 266 height 14
type input "SITR"
click at [231, 188] on input "Наше юр. лицо" at bounding box center [306, 187] width 234 height 13
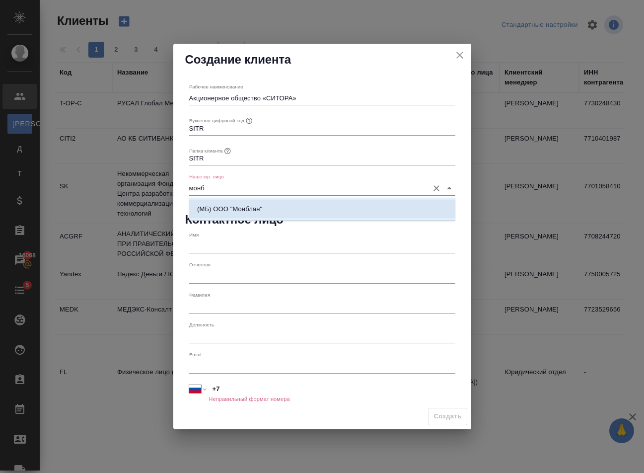
click at [233, 212] on p "(МБ) ООО "Монблан"" at bounding box center [229, 209] width 65 height 10
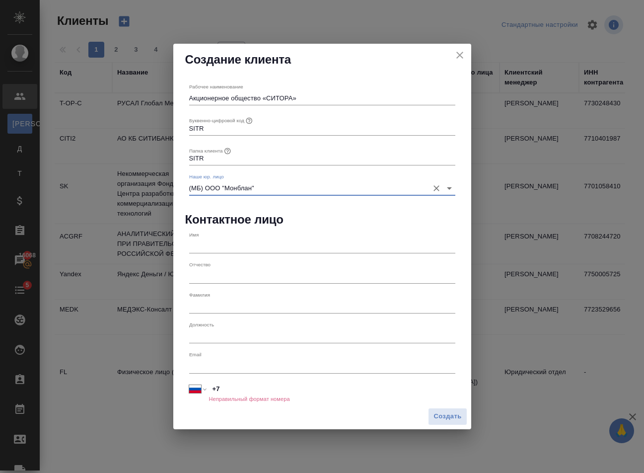
type input "(МБ) ООО "Монблан""
click at [231, 245] on input "text" at bounding box center [322, 246] width 266 height 14
type input "[PERSON_NAME]"
click at [234, 282] on input "text" at bounding box center [322, 276] width 266 height 14
click at [220, 303] on input "text" at bounding box center [322, 306] width 266 height 14
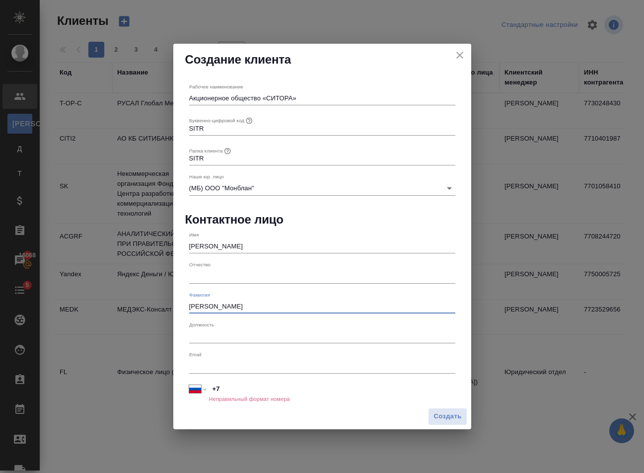
type input "[PERSON_NAME]"
click at [231, 338] on input "text" at bounding box center [322, 336] width 266 height 14
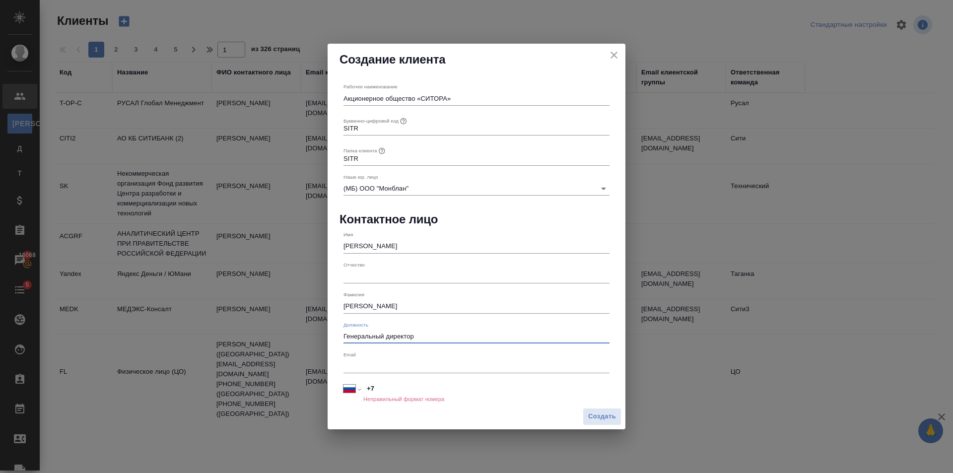
type input "Генеральный директор"
click at [394, 373] on input "text" at bounding box center [477, 367] width 266 height 14
paste input "[EMAIL_ADDRESS][DOMAIN_NAME]"
type input "[EMAIL_ADDRESS][DOMAIN_NAME]"
click at [599, 418] on span "Создать" at bounding box center [602, 416] width 28 height 11
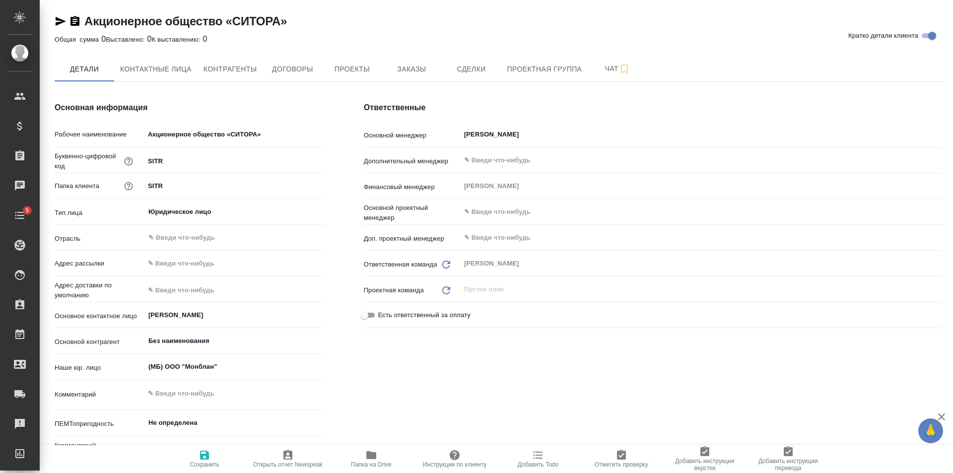
click at [66, 21] on icon "button" at bounding box center [61, 21] width 12 height 12
click at [552, 133] on input "[PERSON_NAME]" at bounding box center [684, 135] width 443 height 12
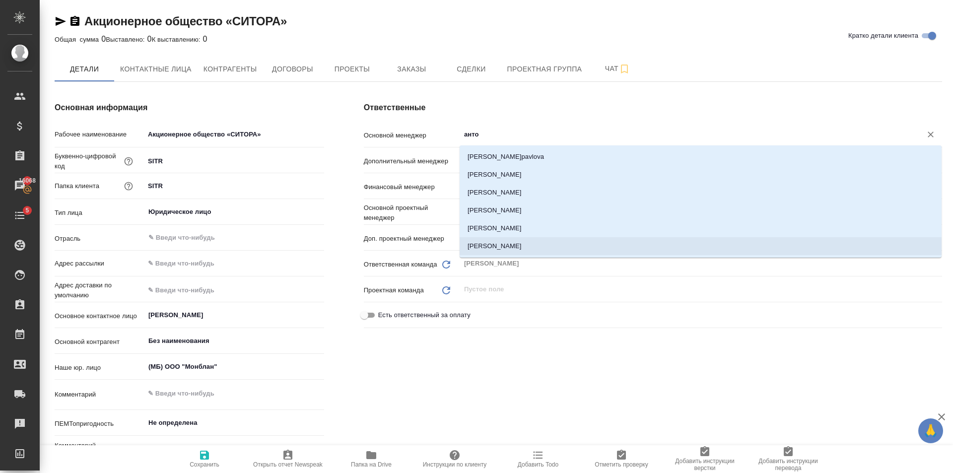
click at [519, 249] on li "[PERSON_NAME]" at bounding box center [701, 246] width 482 height 18
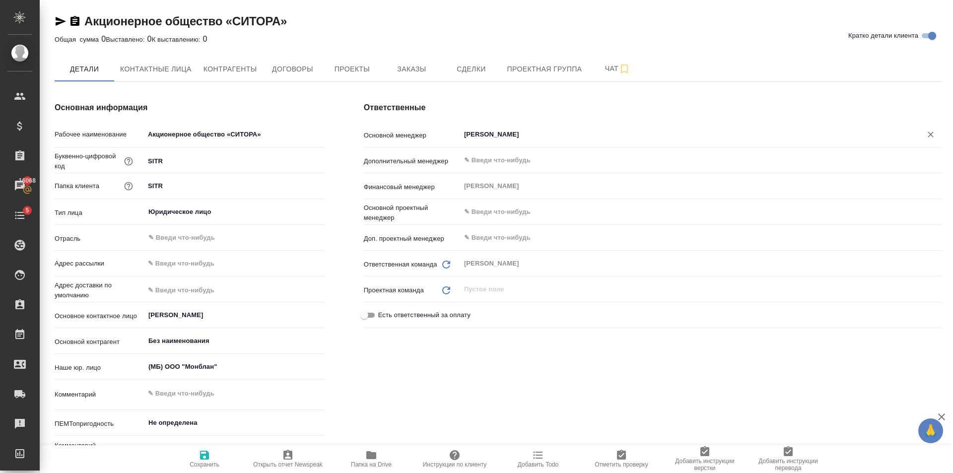
type input "[PERSON_NAME]"
click at [200, 452] on icon "button" at bounding box center [204, 455] width 9 height 9
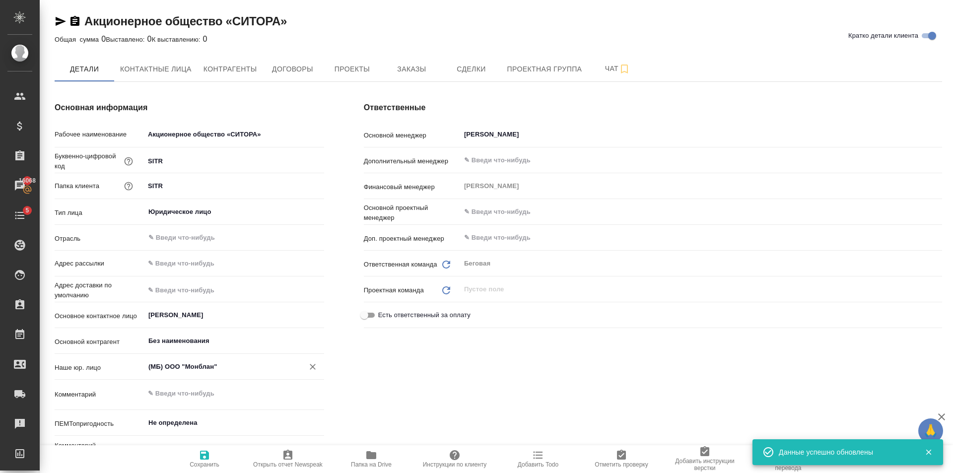
type input "Беговая"
click at [258, 63] on button "Контрагенты" at bounding box center [231, 69] width 66 height 25
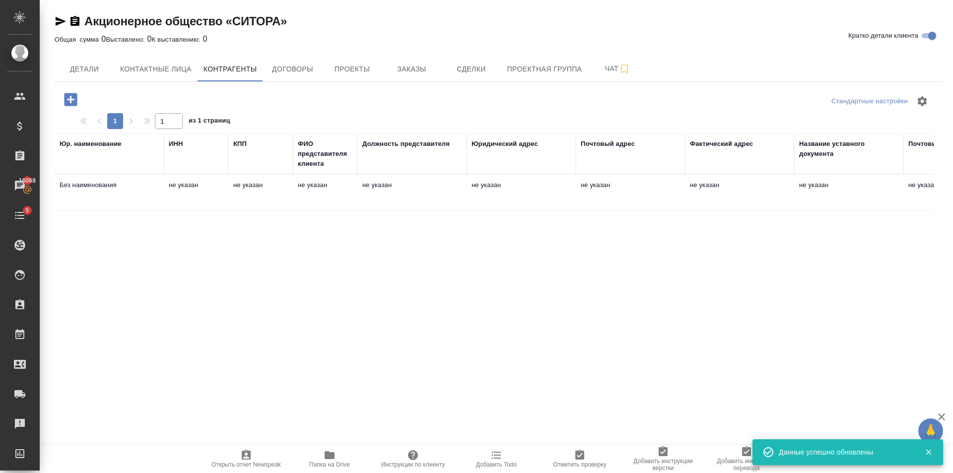
click at [319, 203] on td "не указан" at bounding box center [325, 192] width 65 height 35
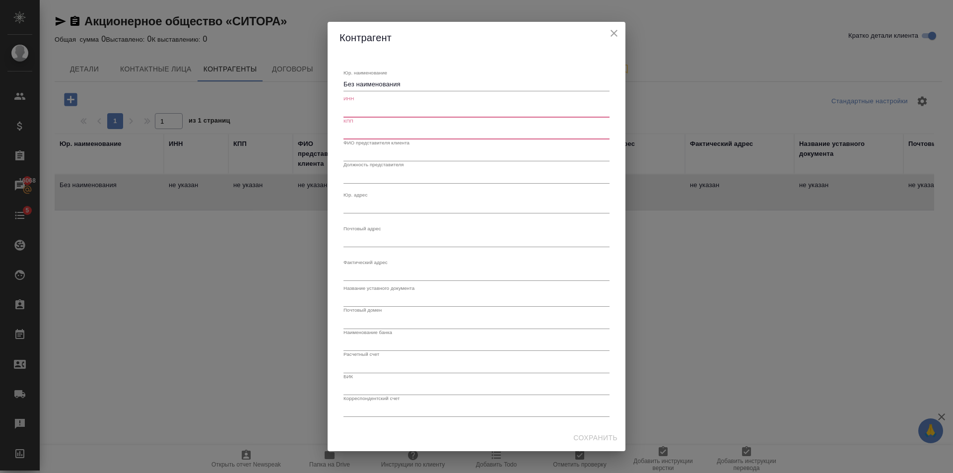
click at [416, 85] on textarea "Без наименования" at bounding box center [477, 83] width 266 height 7
type textarea "Б"
click at [447, 26] on div "Контрагент" at bounding box center [477, 38] width 298 height 32
click at [433, 87] on textarea "Юр. наименование" at bounding box center [477, 83] width 266 height 7
paste textarea "Акционерное общество «СИТОРА»"
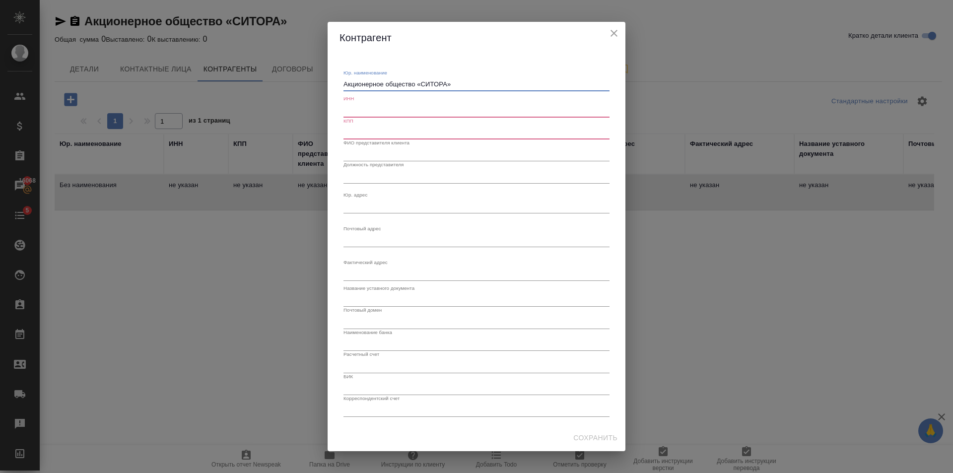
type textarea "Акционерное общество «СИТОРА»"
click at [382, 113] on input "text" at bounding box center [477, 110] width 266 height 14
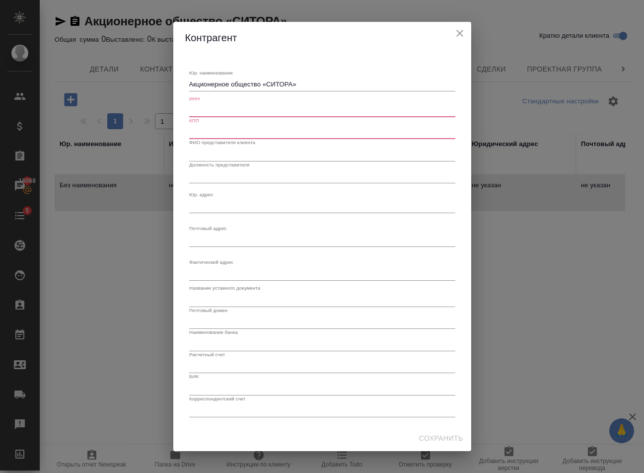
click at [221, 112] on input "text" at bounding box center [322, 110] width 266 height 14
paste input "9709086981"
type input "9709086981"
click at [251, 139] on input "text" at bounding box center [322, 132] width 266 height 14
paste input "770901001"
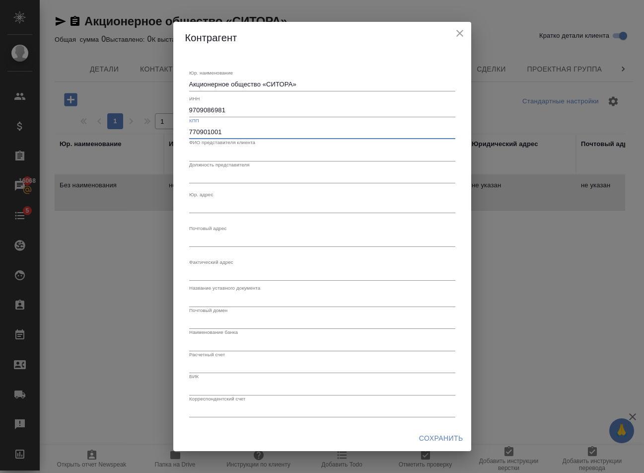
type input "770901001"
click at [273, 150] on input "text" at bounding box center [322, 154] width 266 height 14
type input "[PERSON_NAME]"
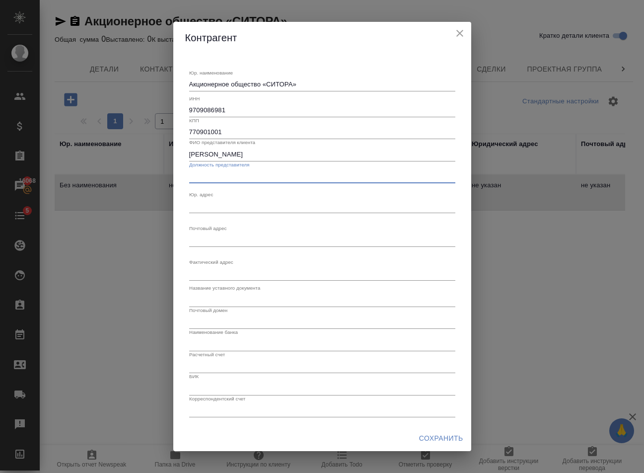
click at [276, 180] on input "text" at bounding box center [322, 176] width 266 height 14
type input "Генеральный директор"
click at [279, 206] on textarea "Юр. наименование" at bounding box center [322, 205] width 266 height 7
click at [247, 208] on textarea "Юр. наименование" at bounding box center [322, 205] width 266 height 7
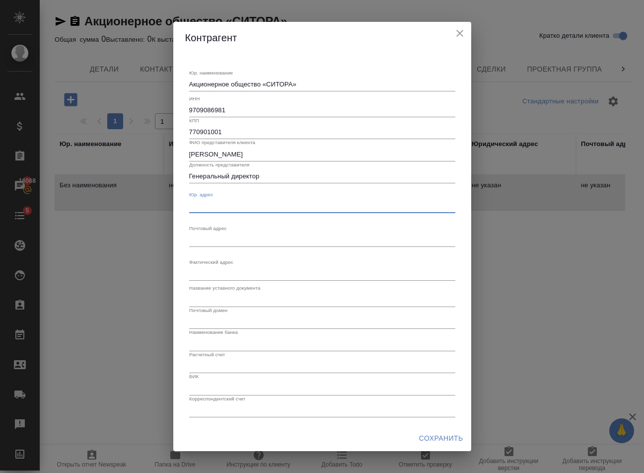
paste textarea "109147, Москва г, вн.тер.г. муниципальный округ Таганский, ул Большая Андроньев…"
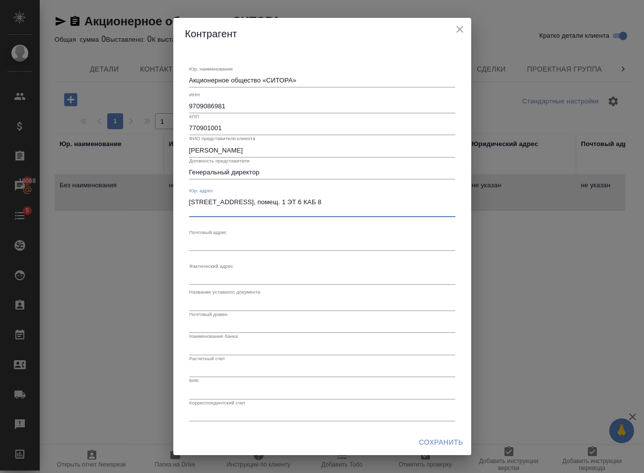
type textarea "109147, Москва г, вн.тер.г. муниципальный округ Таганский, ул Большая Андроньев…"
click at [245, 245] on textarea "Юр. наименование" at bounding box center [322, 243] width 266 height 7
click at [249, 276] on textarea "Юр. наименование" at bounding box center [322, 277] width 266 height 7
paste textarea "109147, Москва г, вн.тер.г. муниципальный округ Таганский, ул Большая Андроньев…"
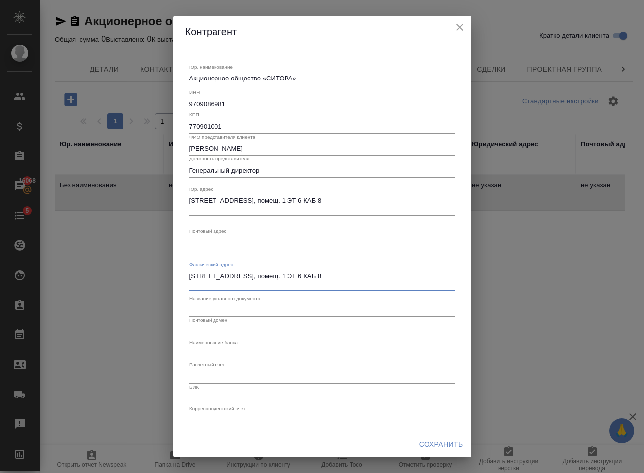
type textarea "109147, Москва г, вн.тер.г. муниципальный округ Таганский, ул Большая Андроньев…"
click at [235, 240] on textarea "Юр. наименование" at bounding box center [322, 241] width 266 height 7
paste textarea "109147, Москва г, вн.тер.г. муниципальный округ Таганский, ул Большая Андроньев…"
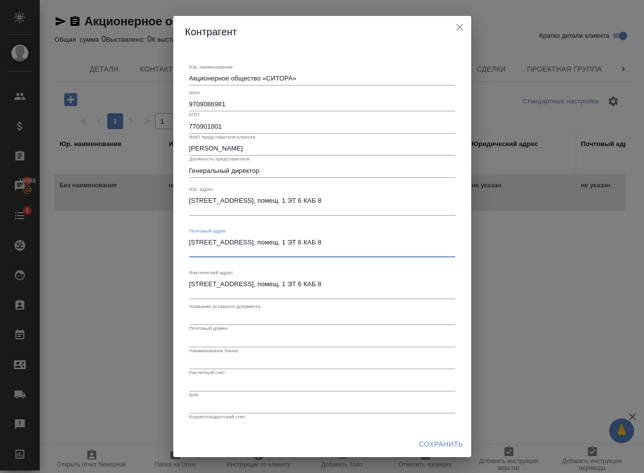
type textarea "109147, Москва г, вн.тер.г. муниципальный округ Таганский, ул Большая Андроньев…"
click at [243, 316] on input "text" at bounding box center [322, 318] width 266 height 14
click at [248, 336] on input "text" at bounding box center [322, 340] width 266 height 14
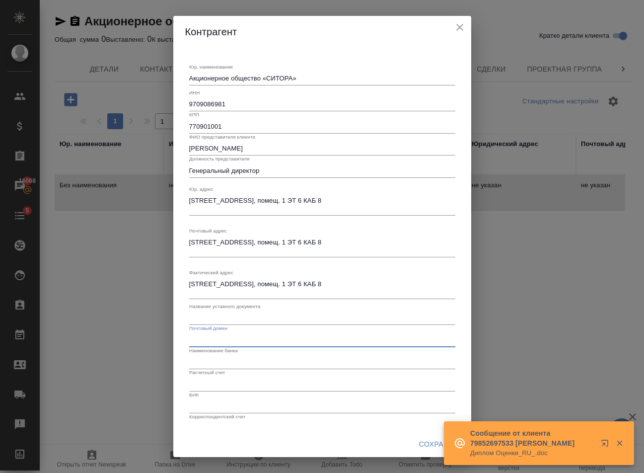
paste input "novikovkk@gmail.com"
type input "novikovkk@gmail.com"
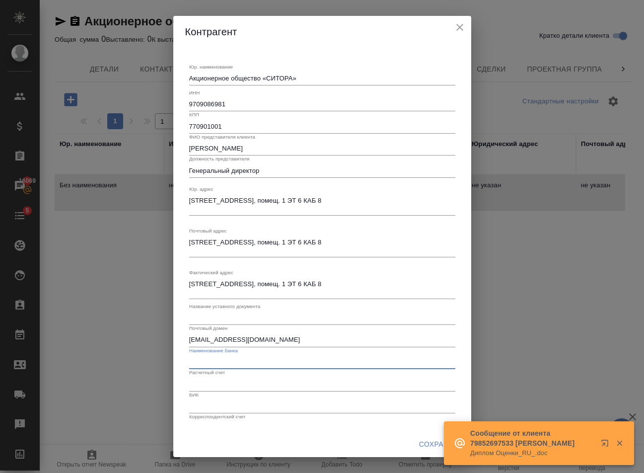
click at [262, 359] on input "text" at bounding box center [322, 362] width 266 height 14
click at [234, 361] on input "text" at bounding box center [322, 362] width 266 height 14
paste input "Филиал «Центральный» Банка ВТБ (ПАО)"
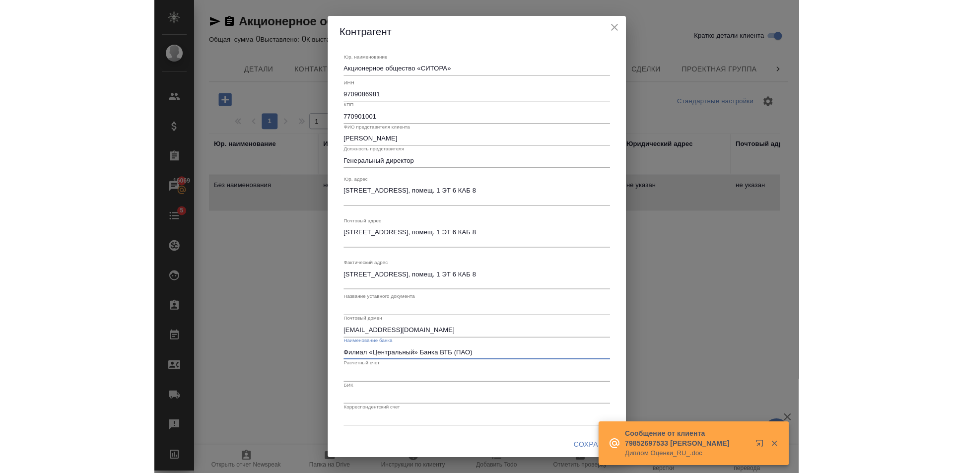
scroll to position [12, 0]
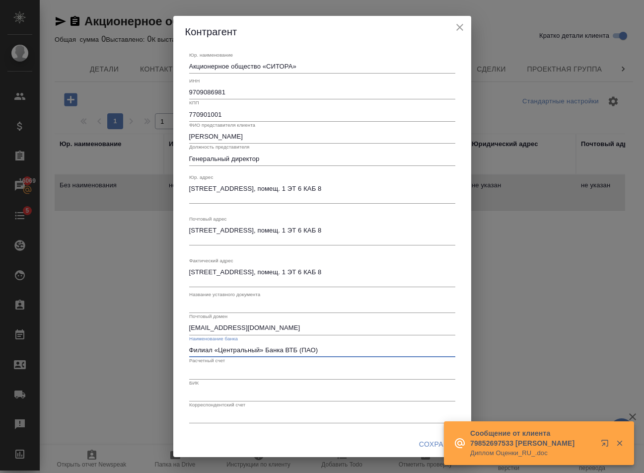
type input "Филиал «Центральный» Банка ВТБ (ПАО)"
click at [261, 366] on input "text" at bounding box center [322, 372] width 266 height 14
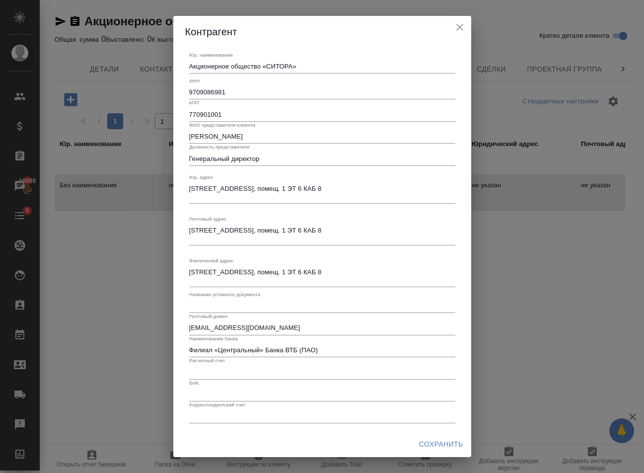
click at [333, 350] on input "Филиал «Центральный» Банка ВТБ (ПАО)" at bounding box center [322, 350] width 266 height 14
drag, startPoint x: 333, startPoint y: 350, endPoint x: 157, endPoint y: 344, distance: 175.9
click at [157, 344] on div "Контрагент Юр. наименование Акционерное общество «СИТОРА» x ИНН 9709086981 КПП …" at bounding box center [322, 236] width 644 height 473
paste input "ПАО Сбербанк"
type input "ПАО Сбербанк"
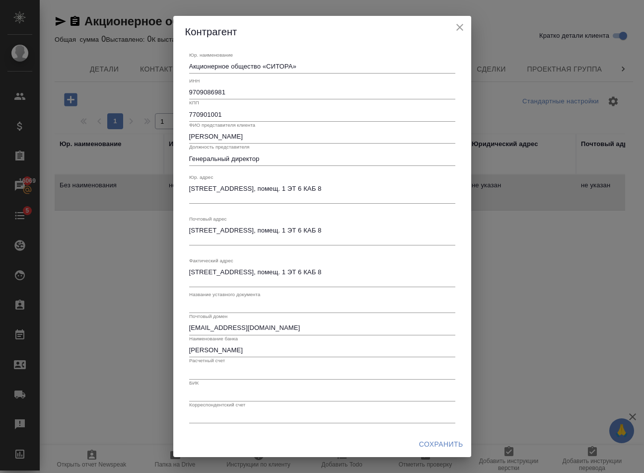
click at [220, 375] on input "text" at bounding box center [322, 372] width 266 height 14
paste input "40701810638000110755"
type input "40701810638000110755"
click at [238, 392] on input "text" at bounding box center [322, 394] width 266 height 14
paste input "044525225"
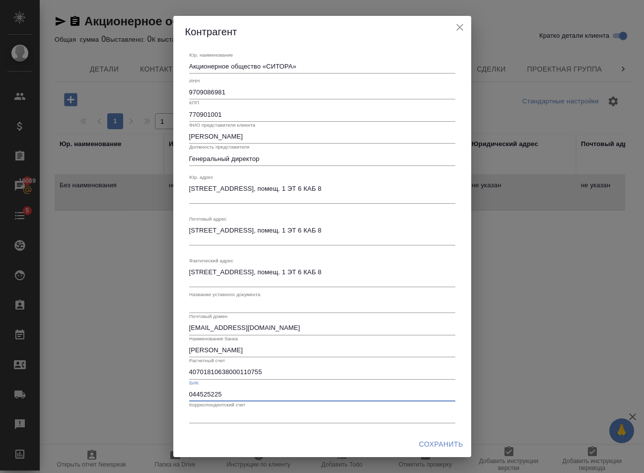
type input "044525225"
click at [227, 414] on input "text" at bounding box center [322, 416] width 266 height 14
paste input "30101810400000000225"
type input "30101810400000000225"
click at [440, 442] on span "Сохранить" at bounding box center [441, 444] width 44 height 12
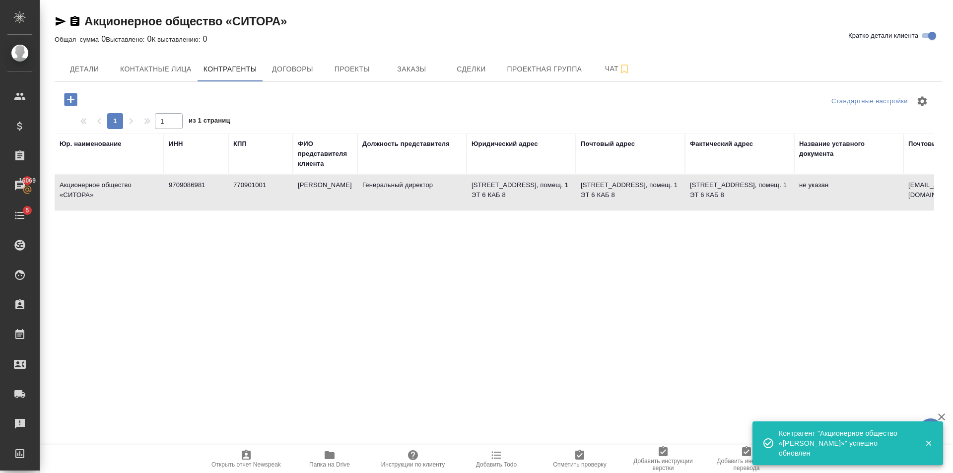
scroll to position [11, 0]
click at [396, 72] on span "Заказы" at bounding box center [412, 69] width 48 height 12
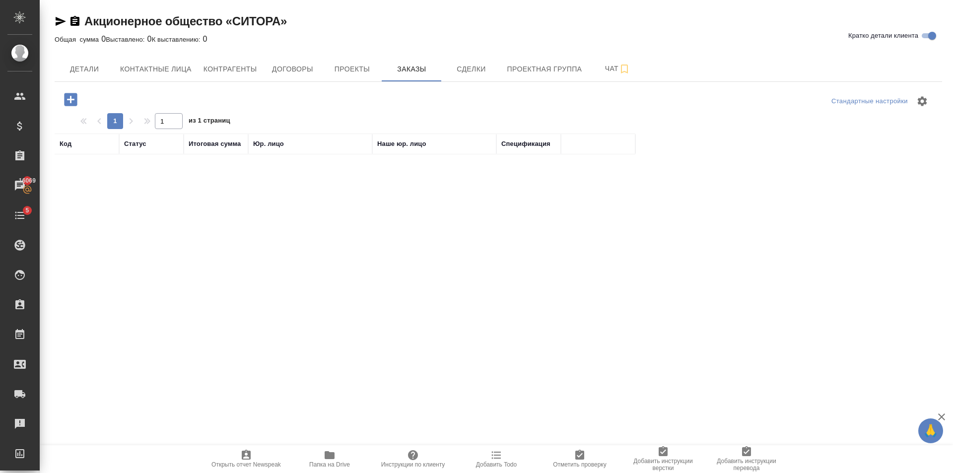
click at [78, 99] on icon "button" at bounding box center [70, 99] width 17 height 17
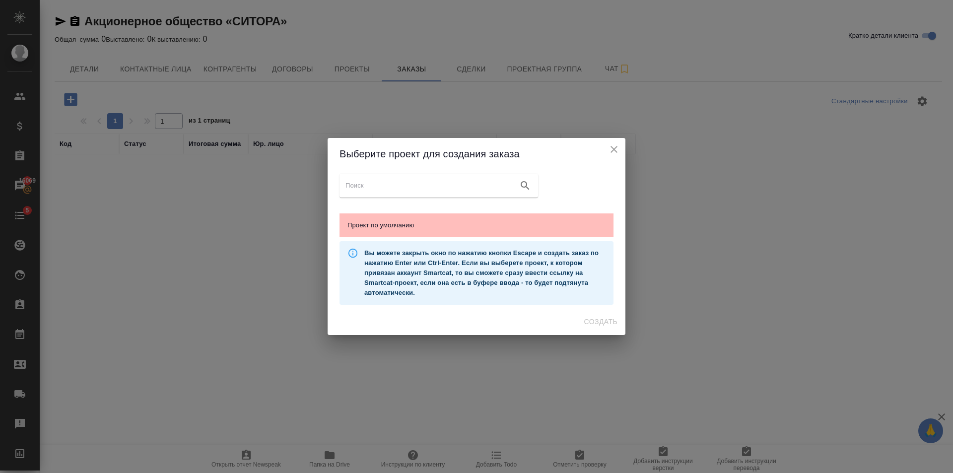
click at [504, 226] on span "Проект по умолчанию" at bounding box center [477, 225] width 258 height 10
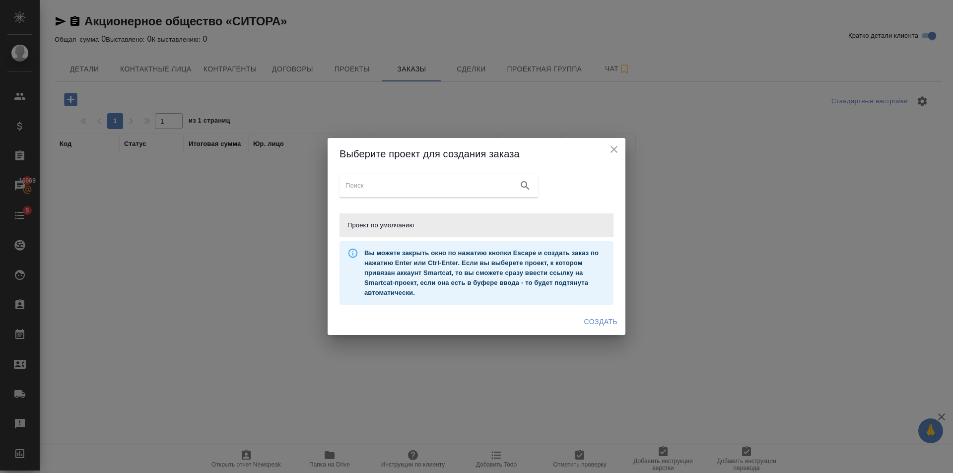
click at [608, 328] on button "Создать" at bounding box center [601, 322] width 41 height 18
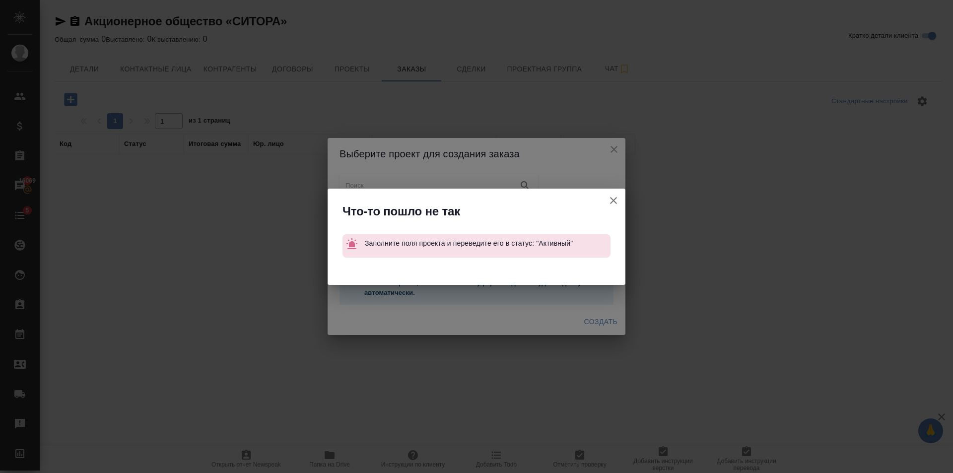
click at [615, 196] on icon "button" at bounding box center [614, 201] width 12 height 12
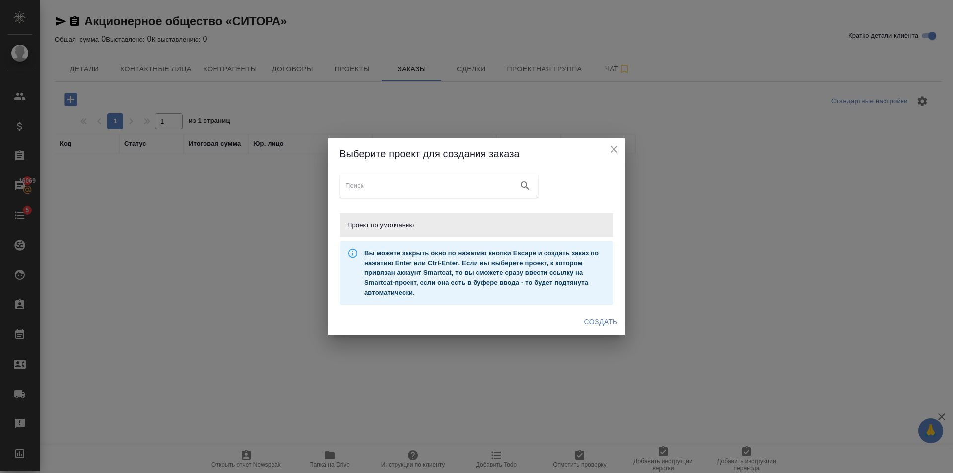
click at [380, 73] on div "Выберите проект для создания заказа Проект по умолчанию Вы можете закрыть окно …" at bounding box center [476, 236] width 953 height 473
click at [343, 63] on div "Выберите проект для создания заказа Проект по умолчанию Вы можете закрыть окно …" at bounding box center [476, 236] width 953 height 473
click at [615, 148] on icon "close" at bounding box center [614, 150] width 12 height 12
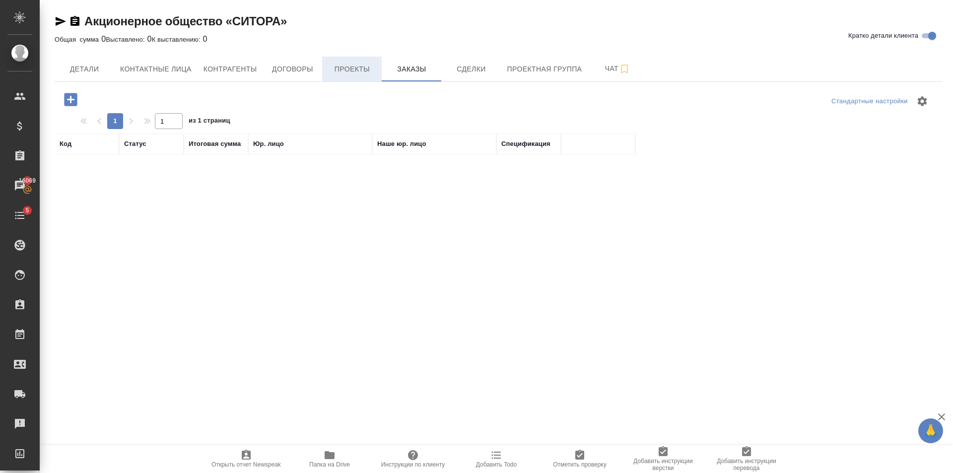
click at [342, 75] on span "Проекты" at bounding box center [352, 69] width 48 height 12
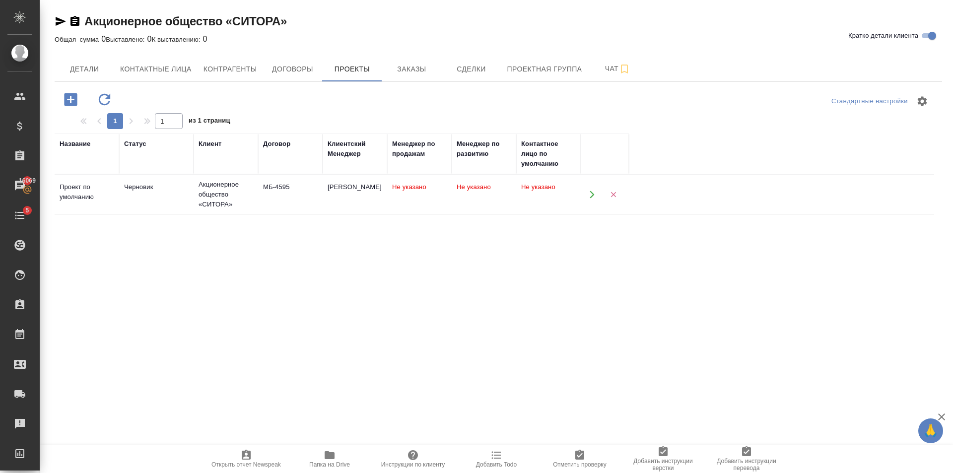
click at [264, 186] on div "МБ-4595" at bounding box center [290, 187] width 55 height 10
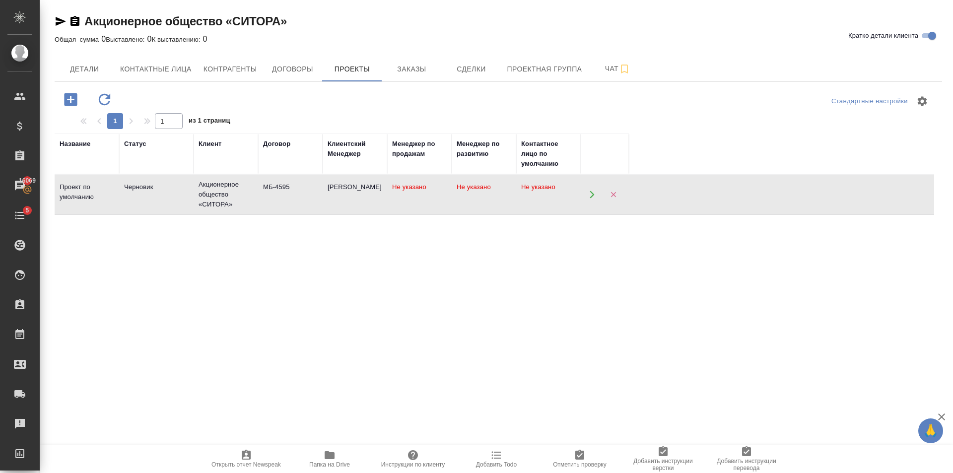
click at [264, 186] on div "МБ-4595" at bounding box center [290, 187] width 55 height 10
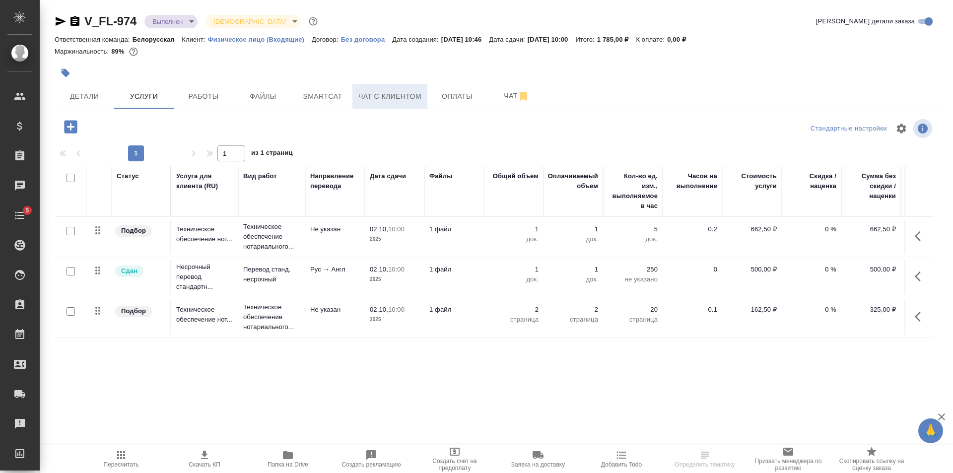
click at [415, 95] on span "Чат с клиентом" at bounding box center [390, 96] width 63 height 12
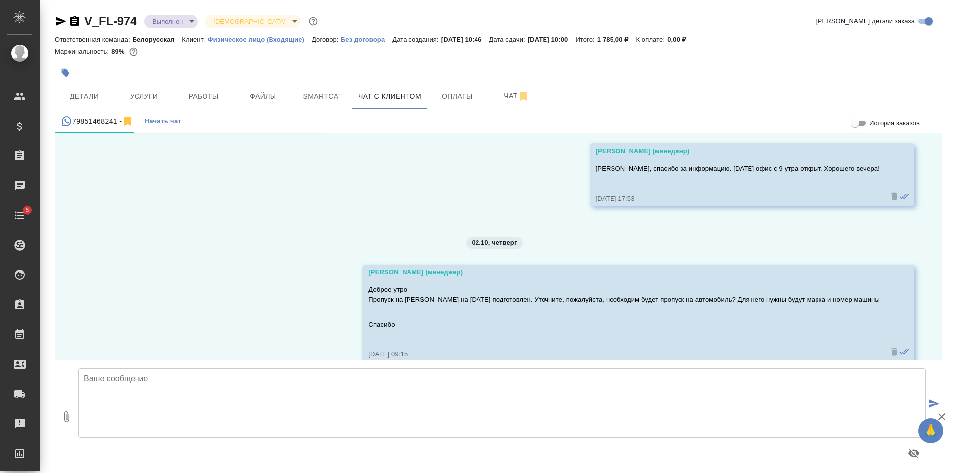
scroll to position [3071, 0]
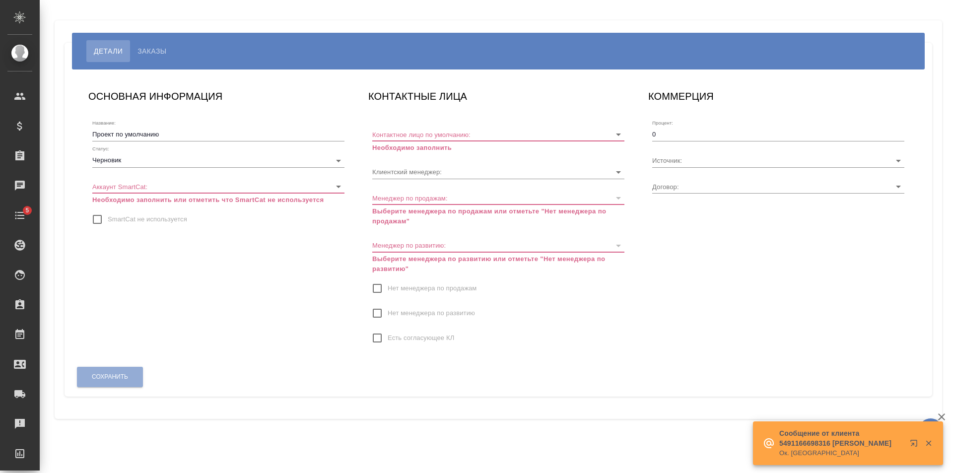
type input "[PERSON_NAME]"
type input "МБ-4595"
click at [337, 182] on body "🙏 .cls-1 fill:#fff; AWATERA [PERSON_NAME] Клиенты Спецификации Заказы Чаты 5 To…" at bounding box center [476, 236] width 953 height 473
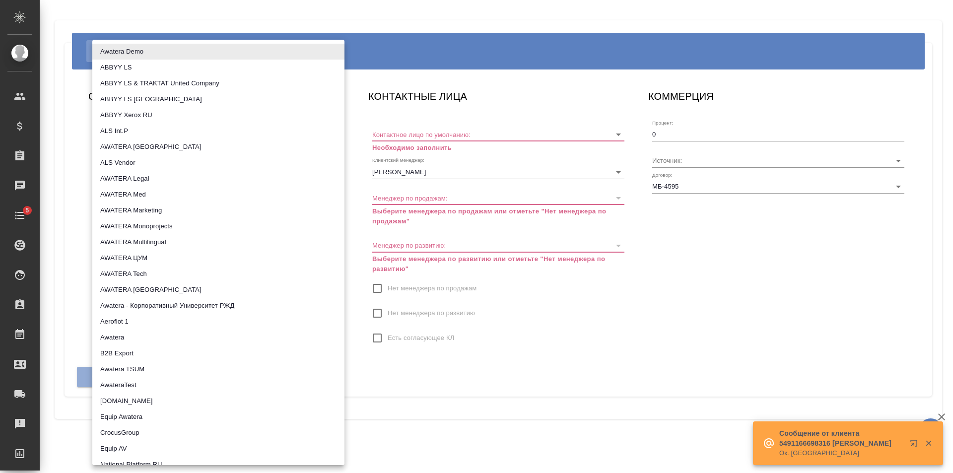
click at [546, 96] on div at bounding box center [476, 236] width 953 height 473
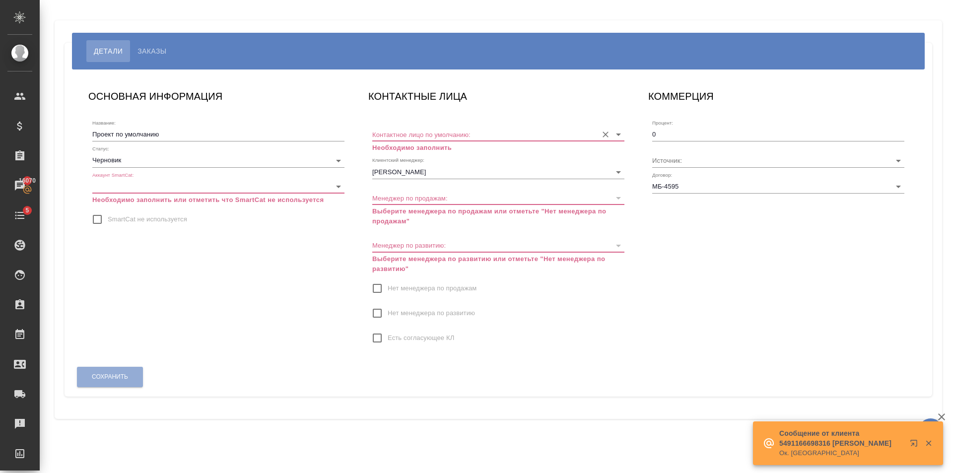
click at [514, 132] on input "Контактное лицо по умолчанию:" at bounding box center [482, 134] width 220 height 13
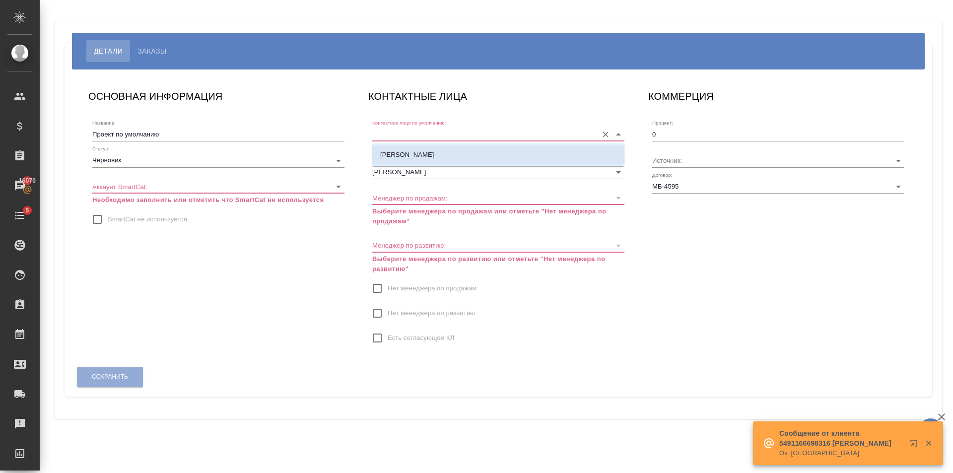
click at [480, 151] on li "[PERSON_NAME]" at bounding box center [498, 155] width 252 height 18
type input "[PERSON_NAME]"
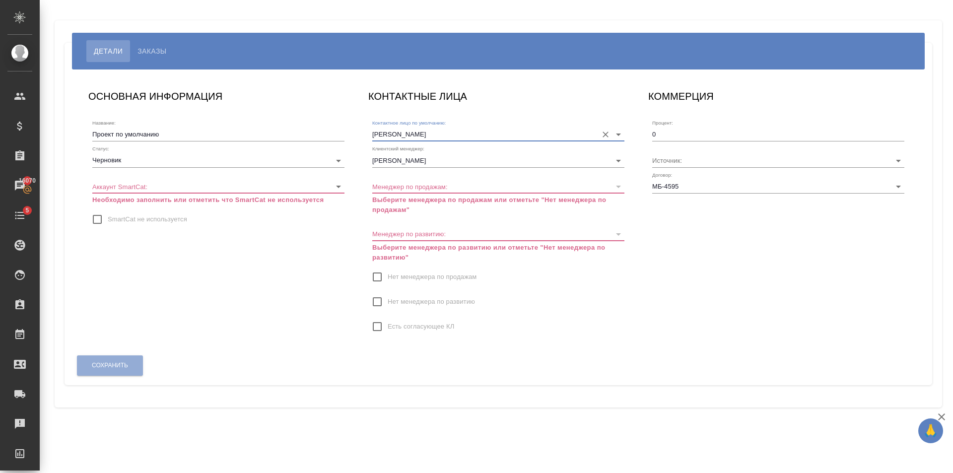
click at [408, 271] on label "Нет менеджера по продажам" at bounding box center [422, 277] width 110 height 21
click at [388, 271] on input "Нет менеджера по продажам" at bounding box center [377, 277] width 21 height 21
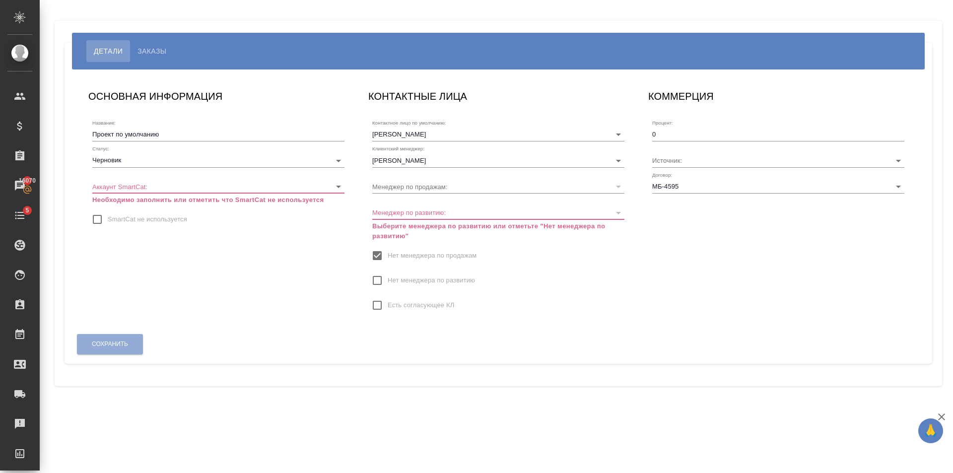
click at [417, 282] on span "Нет менеджера по развитию" at bounding box center [431, 281] width 87 height 10
click at [388, 282] on input "Нет менеджера по развитию" at bounding box center [377, 280] width 21 height 21
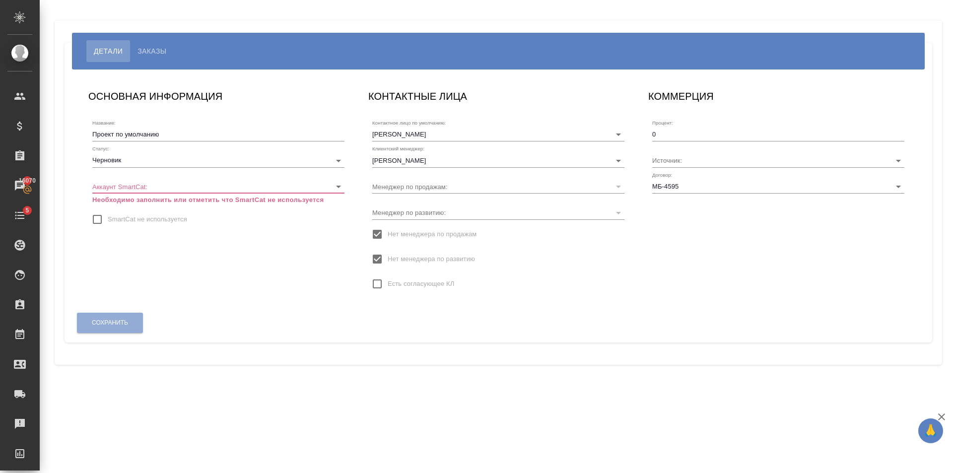
click at [249, 161] on body "🙏 .cls-1 fill:#fff; AWATERA [PERSON_NAME] Клиенты Спецификации Заказы 16070 Чат…" at bounding box center [476, 236] width 953 height 473
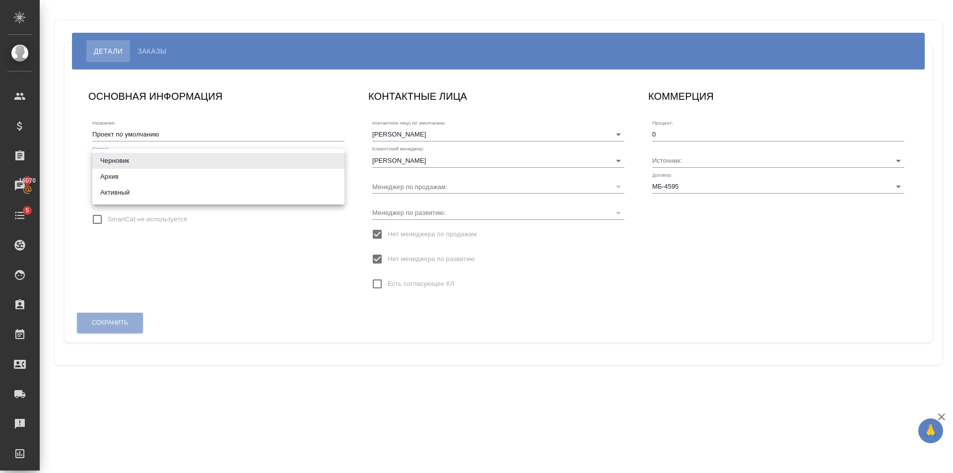
click at [178, 192] on li "Активный" at bounding box center [218, 193] width 252 height 16
type input "active"
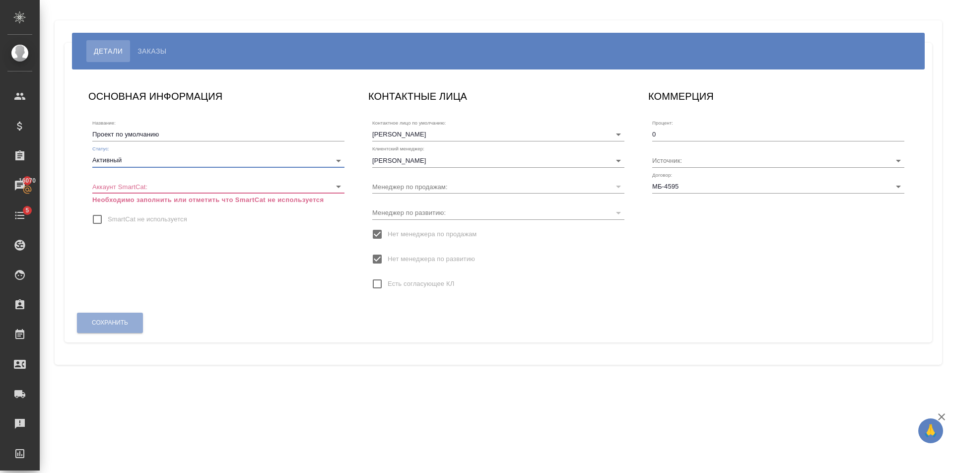
click at [218, 179] on div "Аккаунт SmartCat: ​ Необходимо заполнить или отметить что SmartCat не используе…" at bounding box center [218, 188] width 252 height 33
click at [337, 185] on body "🙏 .cls-1 fill:#fff; AWATERA [PERSON_NAME] Клиенты Спецификации Заказы 16070 Чат…" at bounding box center [476, 236] width 953 height 473
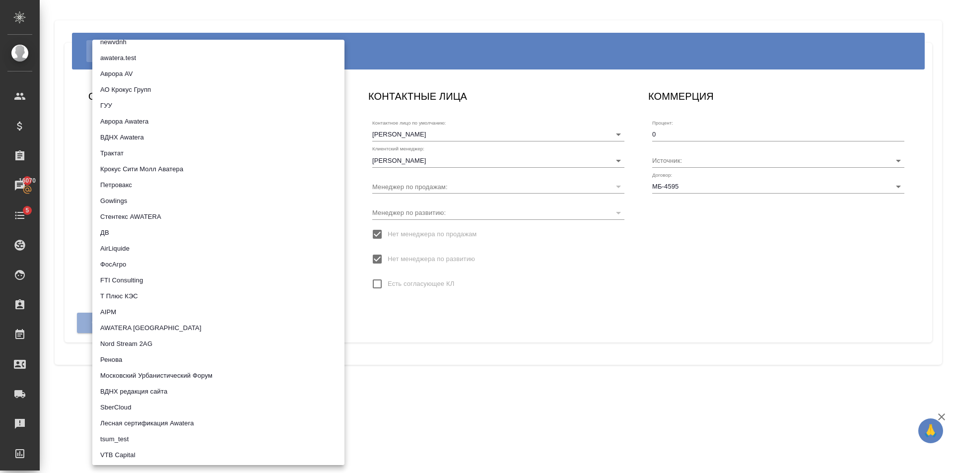
scroll to position [564, 0]
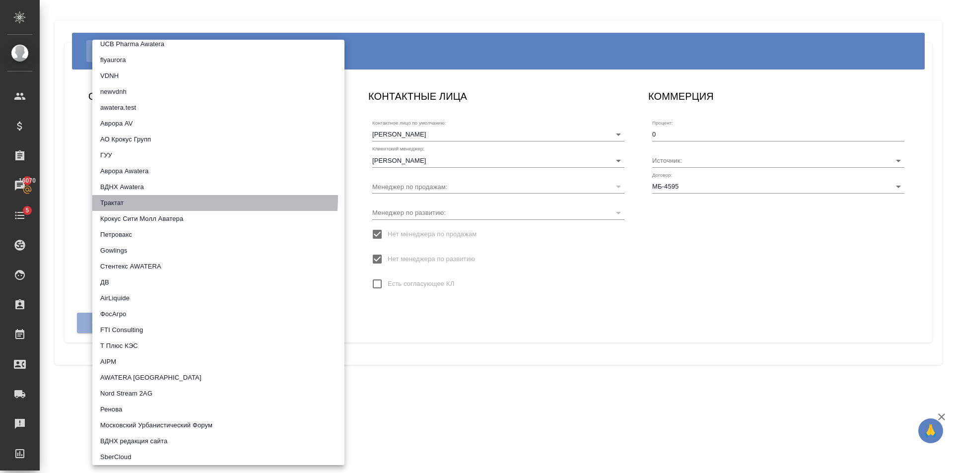
click at [153, 196] on li "Трактат" at bounding box center [218, 203] width 252 height 16
type input "5ee7379ee86966421fbf459a"
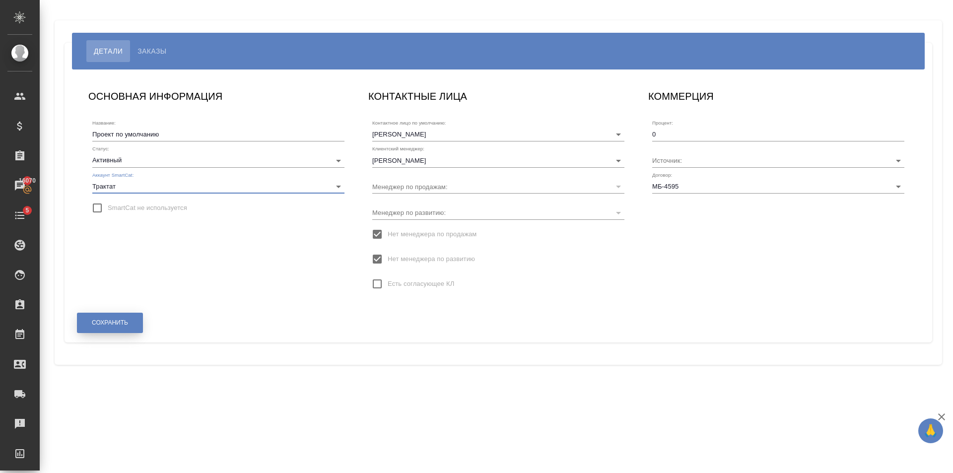
click at [122, 325] on span "Сохранить" at bounding box center [110, 323] width 36 height 8
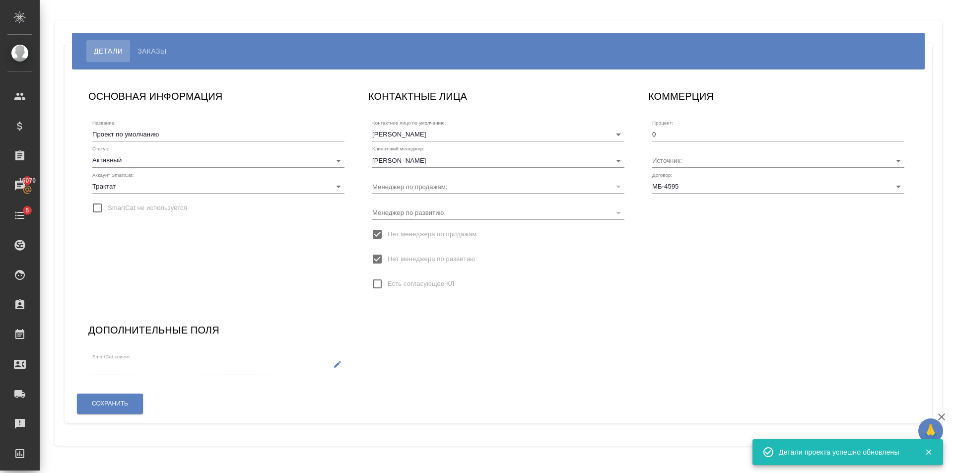
click at [243, 363] on div "SmartCat клиент:" at bounding box center [199, 365] width 215 height 22
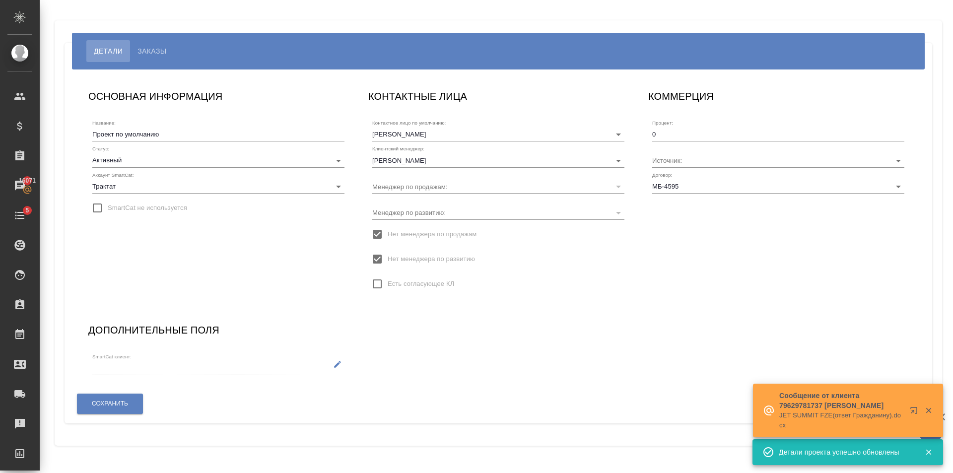
click at [332, 362] on button "button" at bounding box center [338, 364] width 20 height 20
click at [164, 369] on input "SmartCat клиент:" at bounding box center [181, 368] width 178 height 13
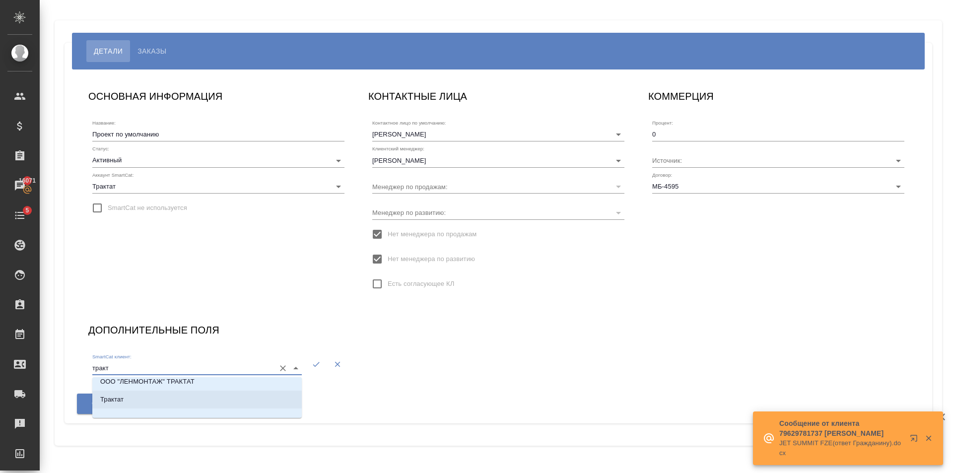
scroll to position [0, 0]
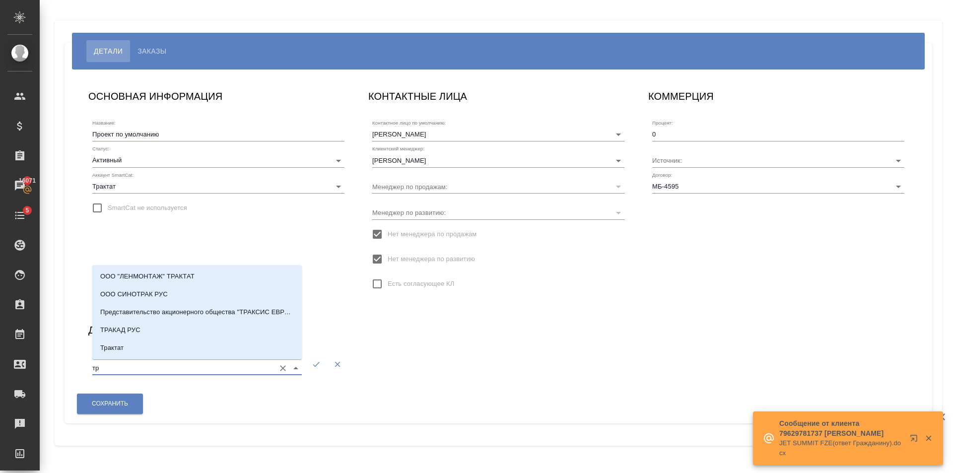
type input "т"
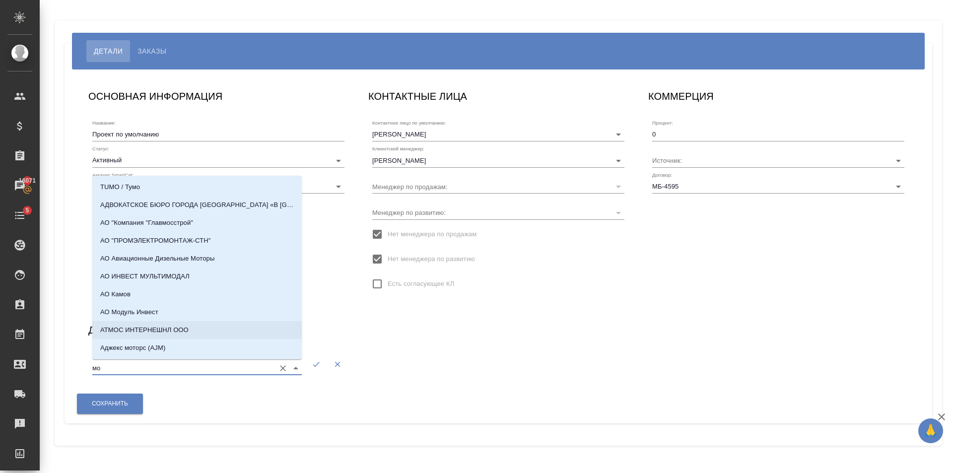
type input "м"
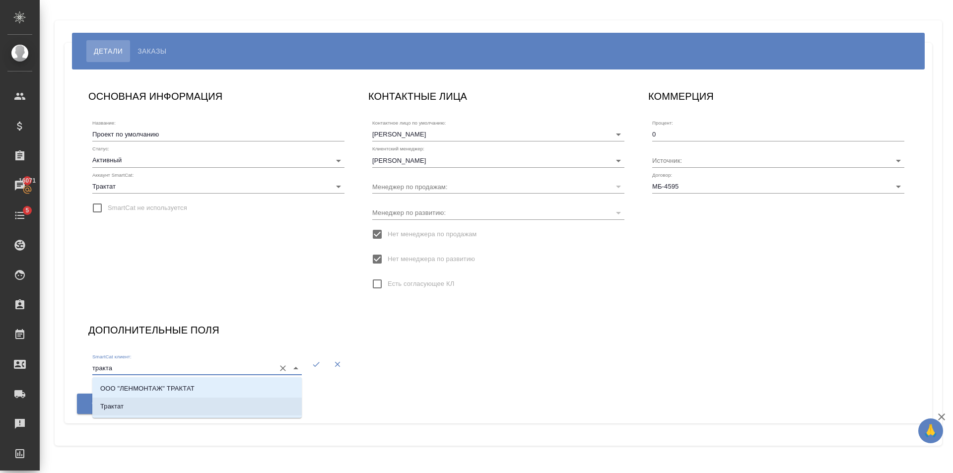
click at [220, 411] on li "Трактат" at bounding box center [197, 407] width 210 height 18
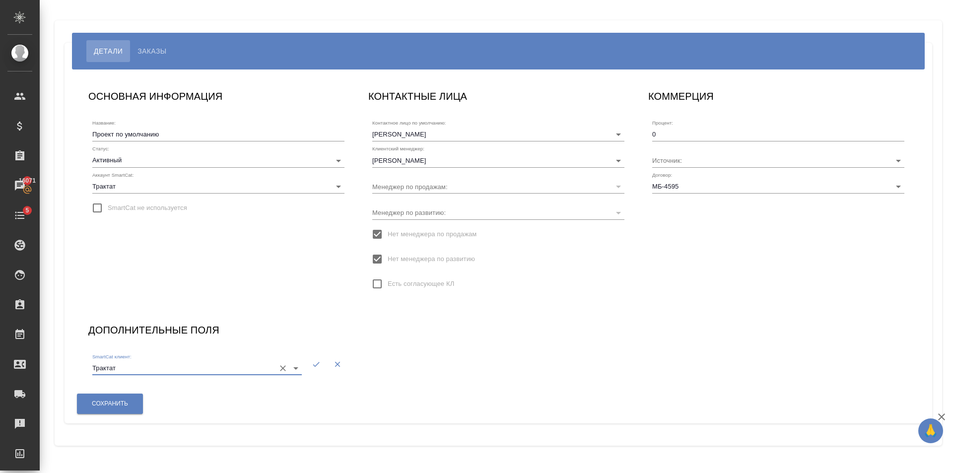
type input "Трактат"
click at [321, 361] on icon "button" at bounding box center [316, 364] width 9 height 9
click at [106, 395] on button "Сохранить" at bounding box center [110, 404] width 66 height 20
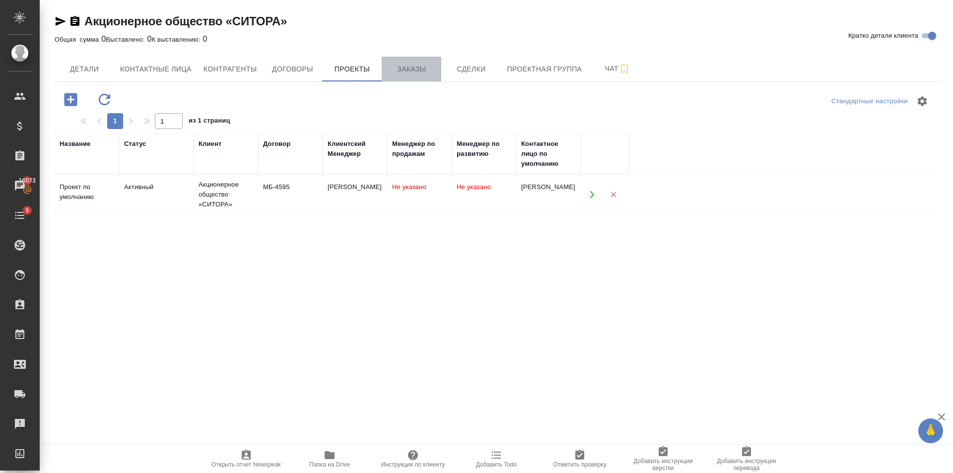
click at [419, 69] on span "Заказы" at bounding box center [412, 69] width 48 height 12
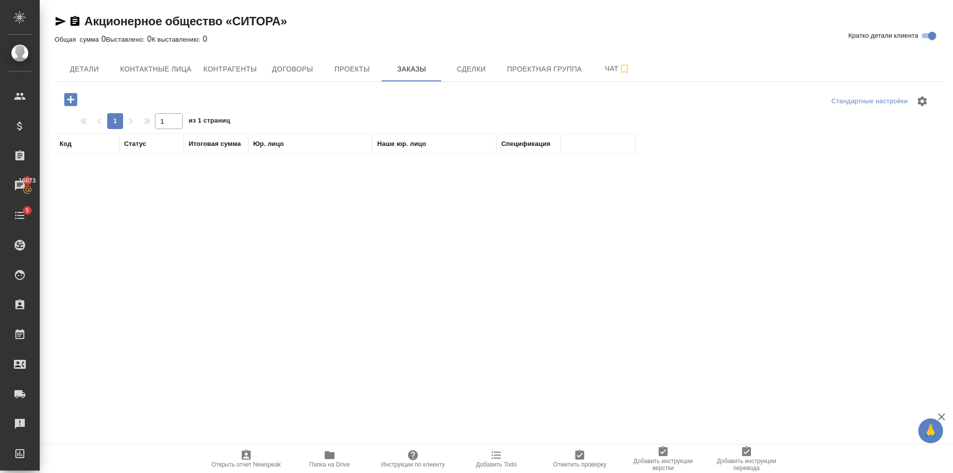
click at [80, 103] on button "button" at bounding box center [70, 99] width 27 height 20
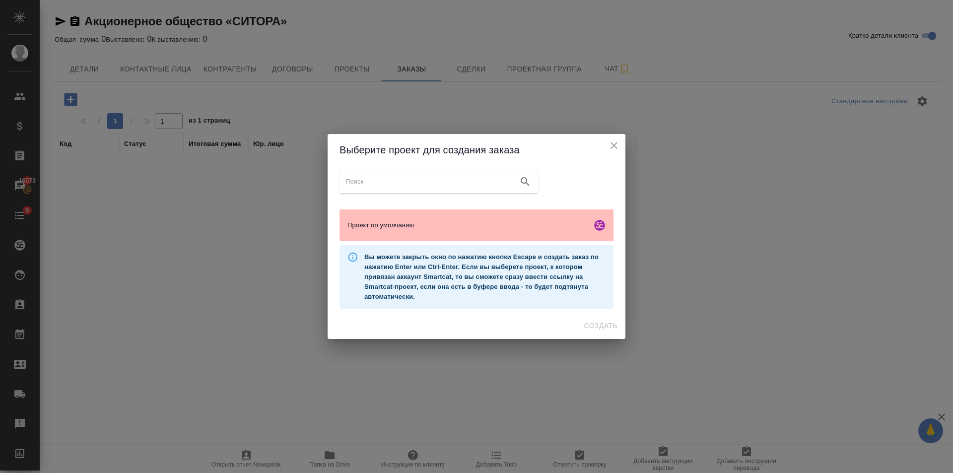
click at [420, 226] on span "Проект по умолчанию" at bounding box center [468, 225] width 240 height 10
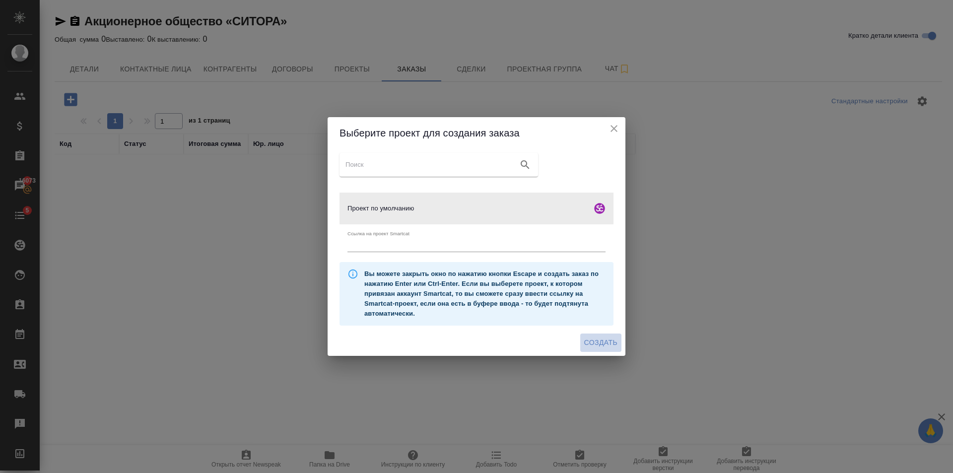
click at [605, 337] on span "Создать" at bounding box center [601, 343] width 33 height 12
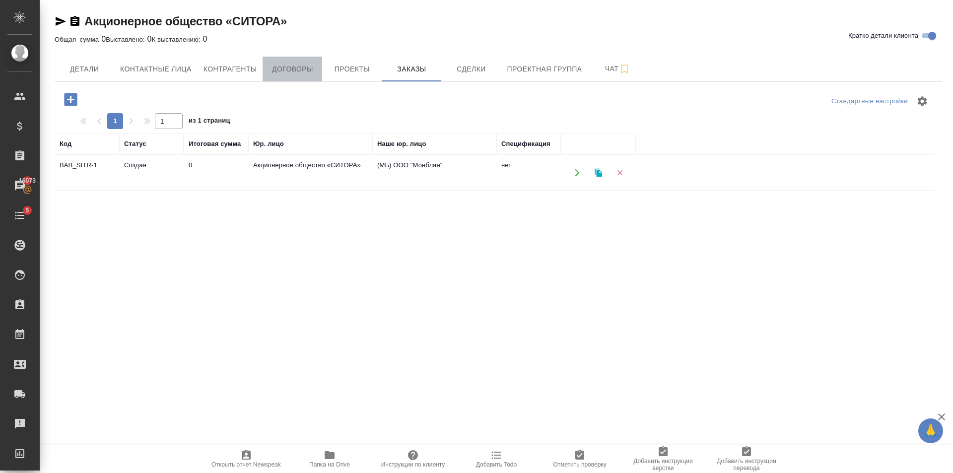
click at [306, 71] on span "Договоры" at bounding box center [293, 69] width 48 height 12
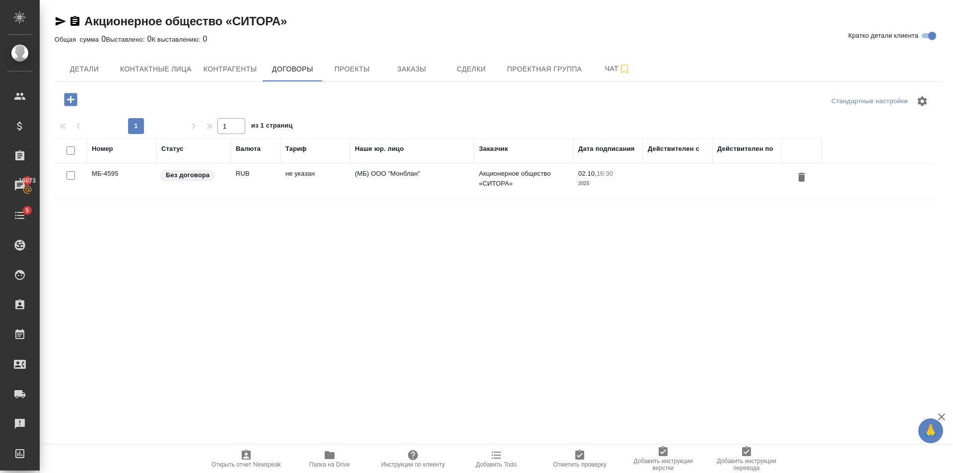
click at [272, 180] on td "RUB" at bounding box center [256, 181] width 50 height 35
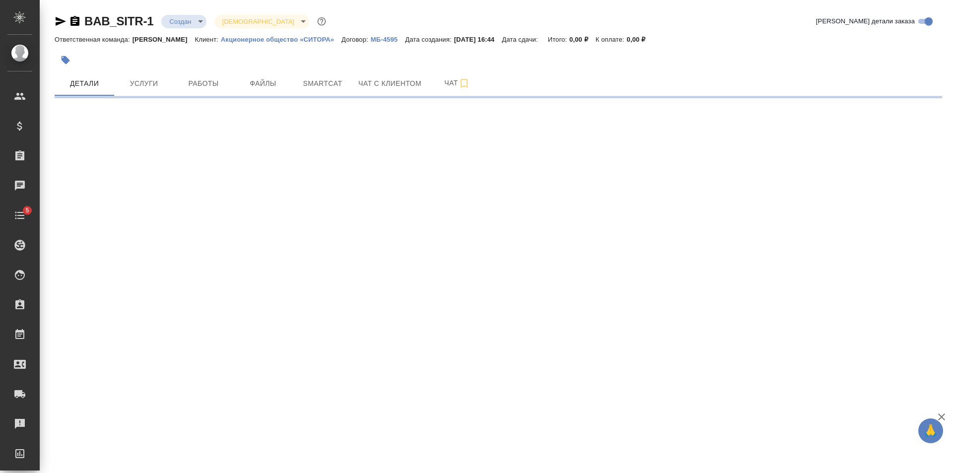
select select "RU"
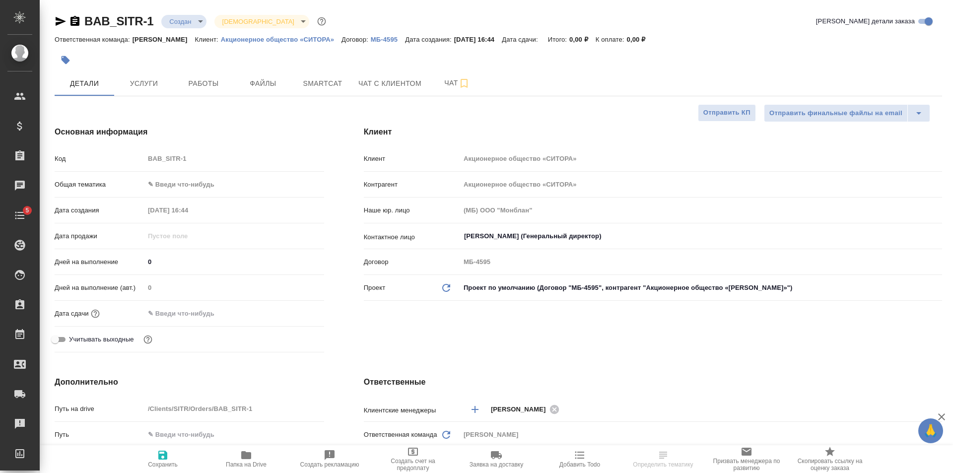
type textarea "x"
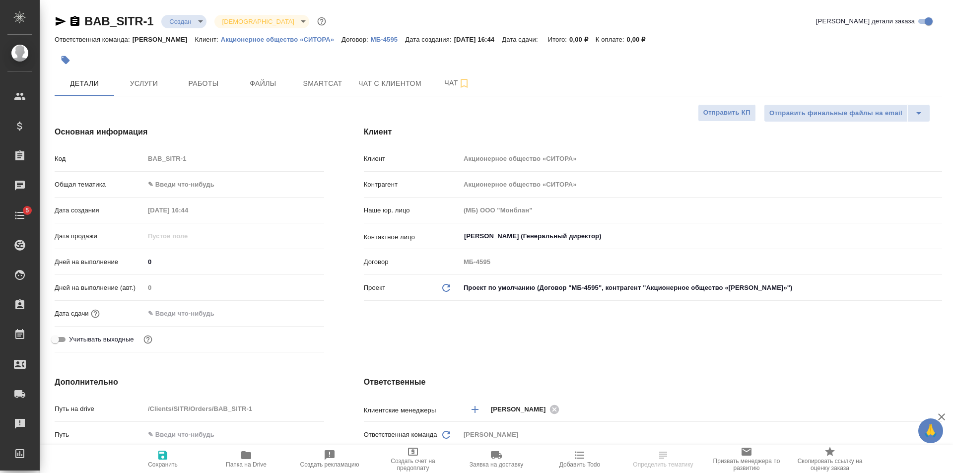
type textarea "x"
select select "RU"
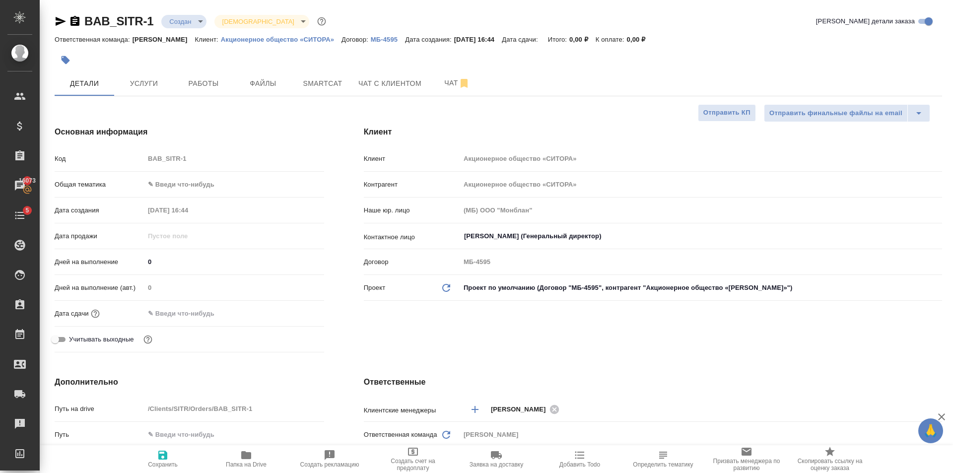
type textarea "x"
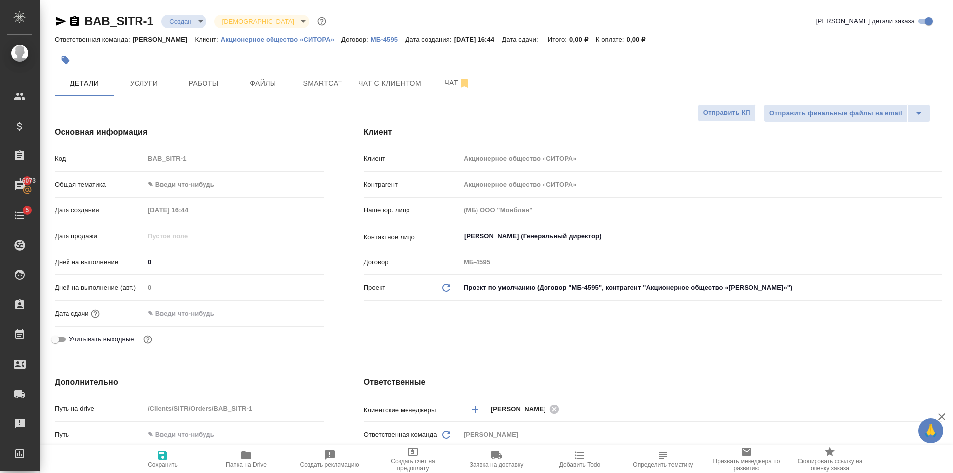
type textarea "x"
click at [261, 79] on span "Файлы" at bounding box center [263, 83] width 48 height 12
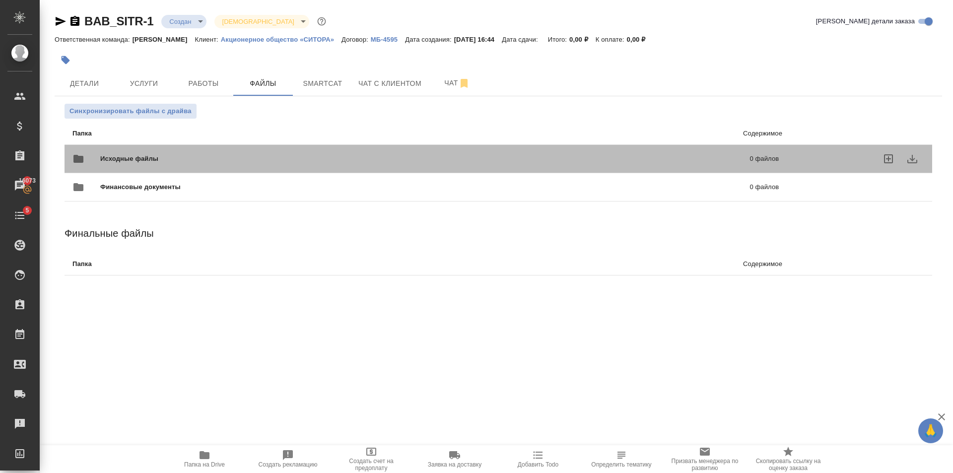
click at [152, 159] on span "Исходные файлы" at bounding box center [277, 159] width 354 height 10
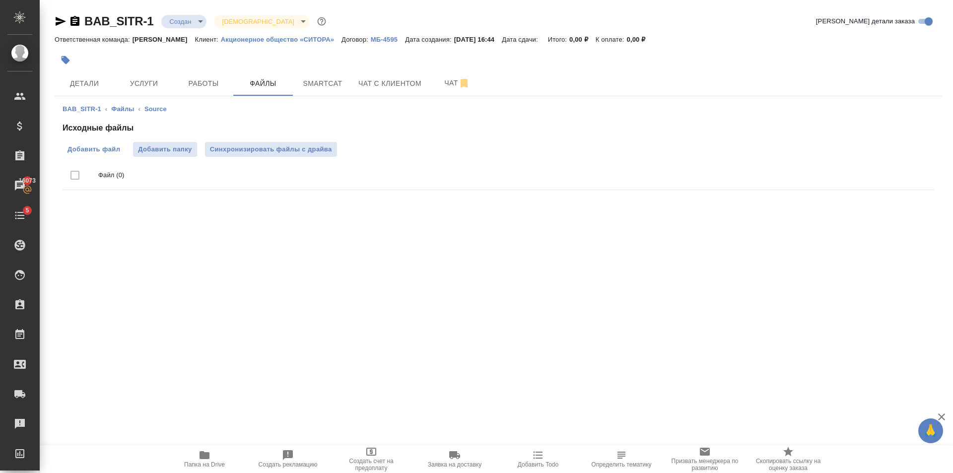
click at [111, 154] on span "Добавить файл" at bounding box center [94, 150] width 53 height 10
click at [0, 0] on input "Добавить файл" at bounding box center [0, 0] width 0 height 0
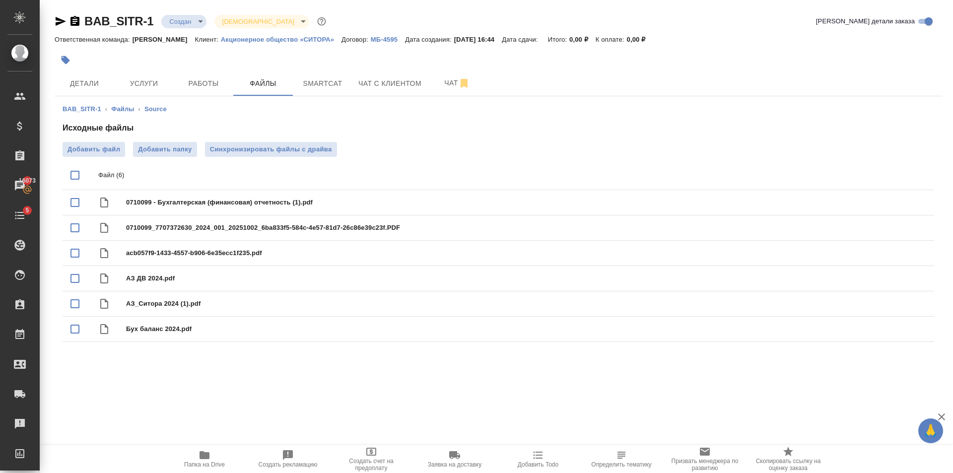
click at [93, 97] on div "BAB_SITR-1 ‹ Файлы ‹ Source Исходные файлы Добавить файл Добавить папку Синхрон…" at bounding box center [499, 225] width 888 height 258
click at [91, 82] on span "Детали" at bounding box center [85, 83] width 48 height 12
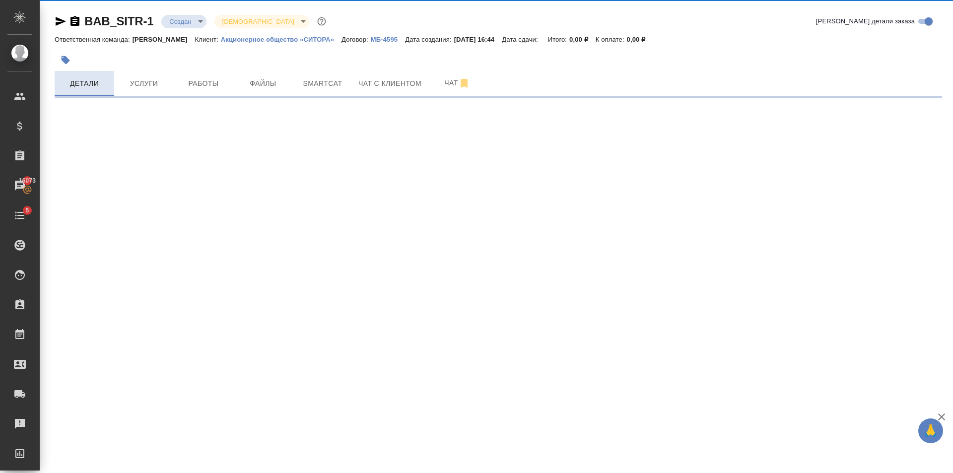
select select "RU"
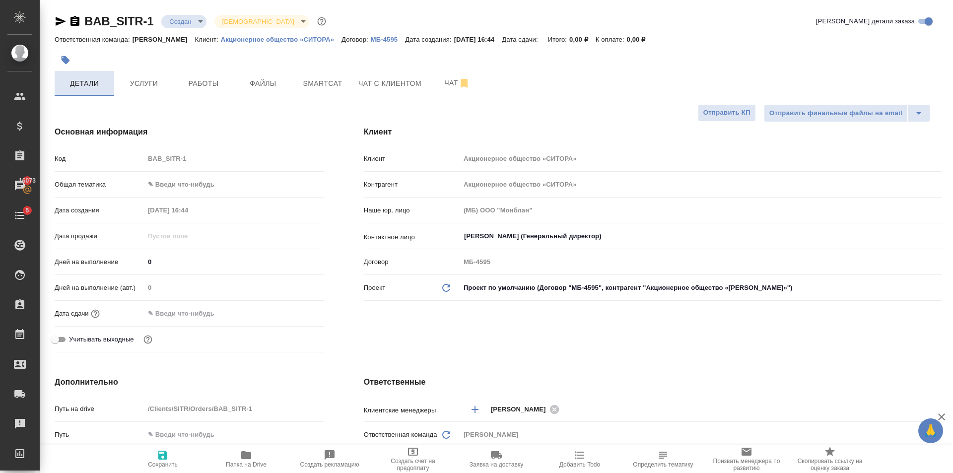
type textarea "x"
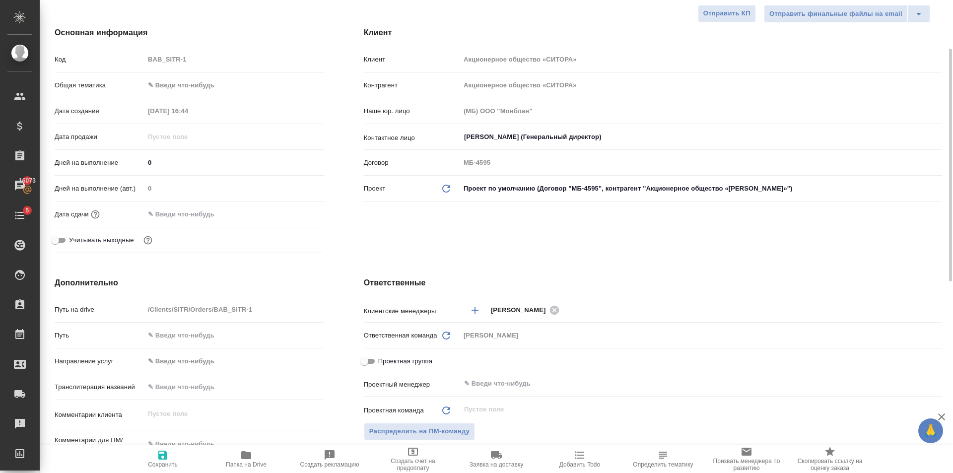
scroll to position [298, 0]
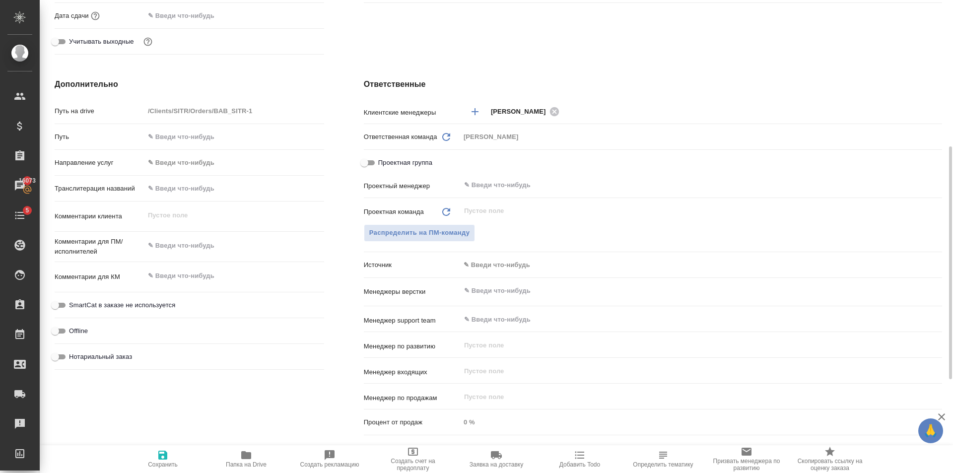
click at [88, 360] on span "Нотариальный заказ" at bounding box center [100, 357] width 63 height 10
click at [73, 360] on input "Нотариальный заказ" at bounding box center [55, 357] width 36 height 12
checkbox input "true"
type textarea "x"
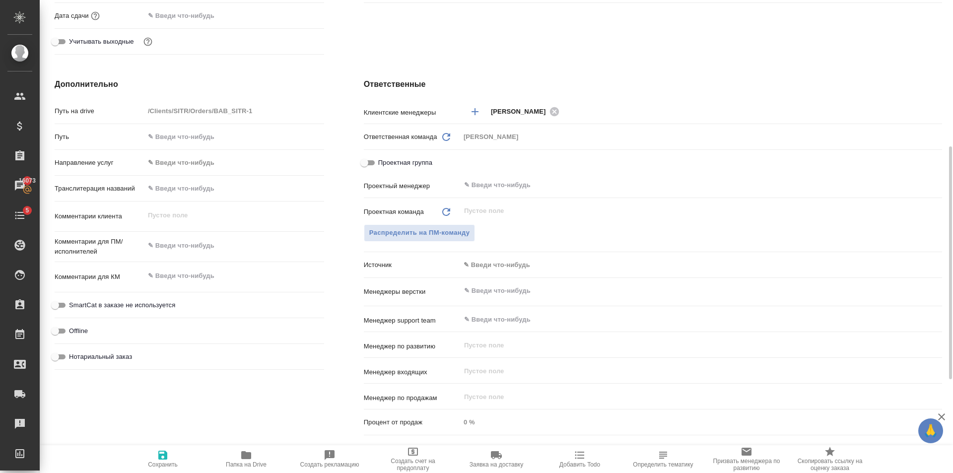
type textarea "x"
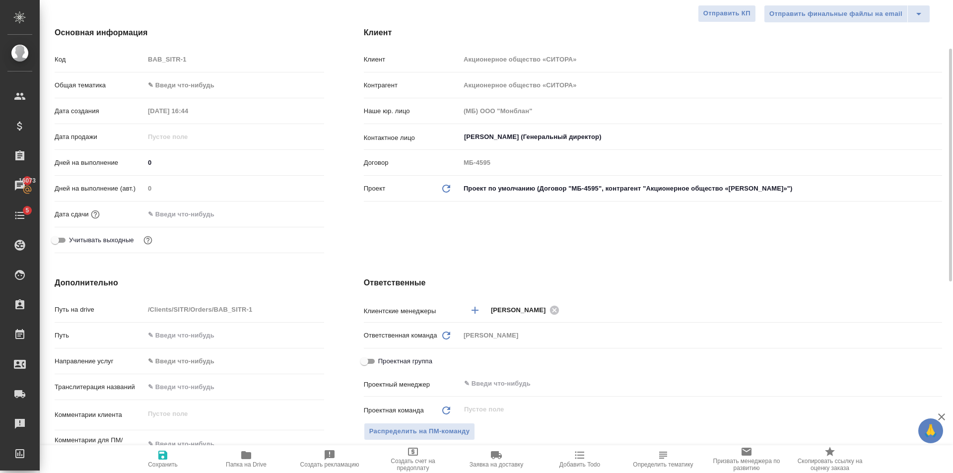
scroll to position [0, 0]
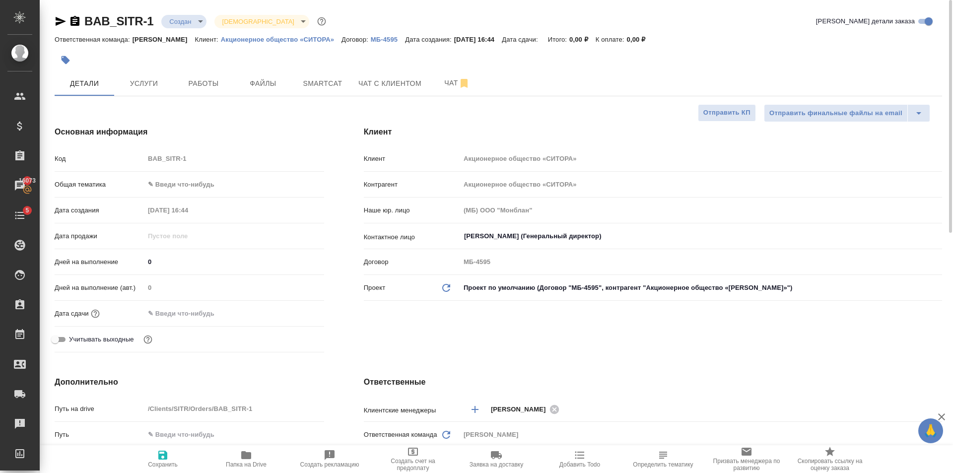
click at [172, 456] on span "Сохранить" at bounding box center [163, 458] width 72 height 19
type textarea "x"
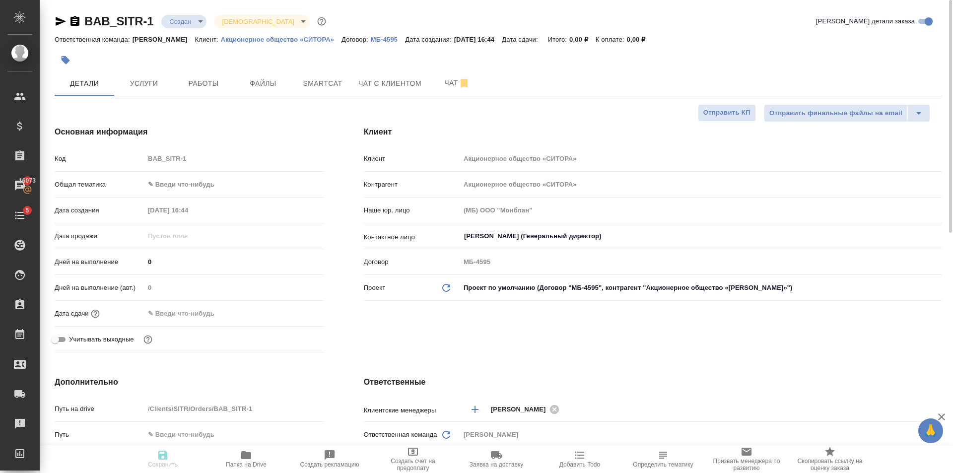
type textarea "x"
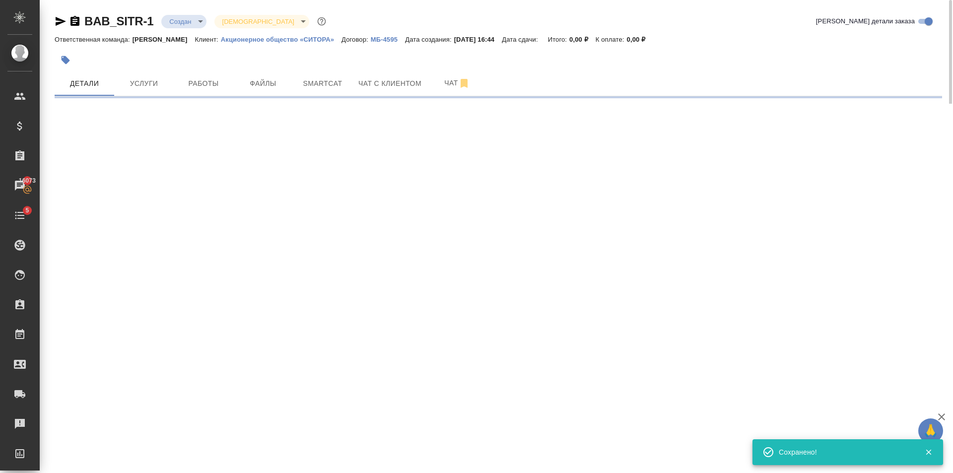
select select "RU"
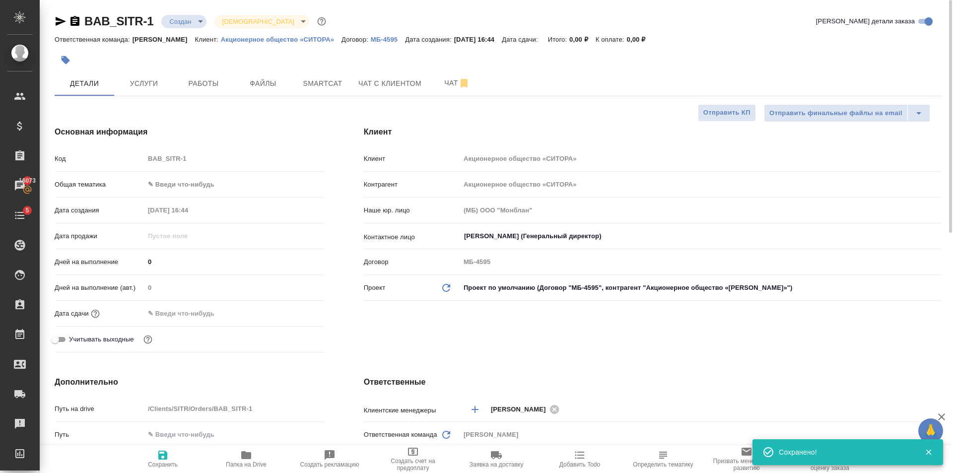
type textarea "x"
click at [246, 83] on span "Файлы" at bounding box center [263, 83] width 48 height 12
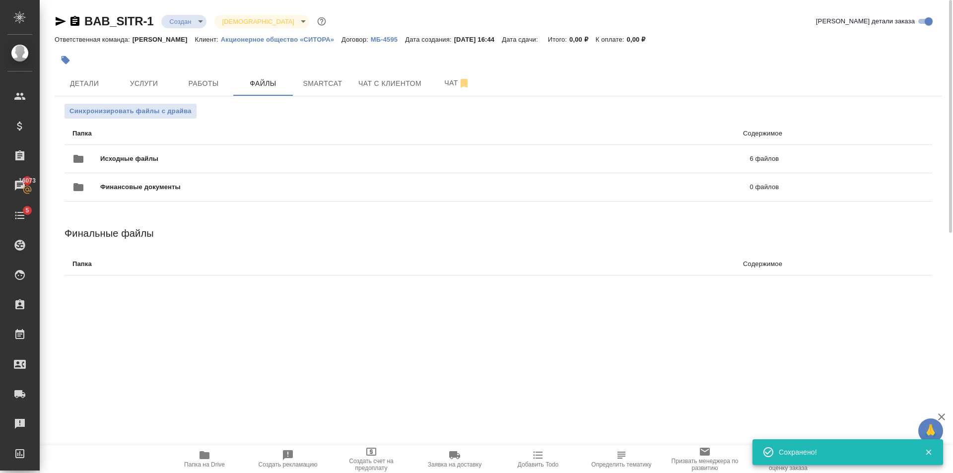
click at [181, 25] on body "🙏 .cls-1 fill:#fff; AWATERA Golubev Dmitry Клиенты Спецификации Заказы 16073 Ча…" at bounding box center [476, 236] width 953 height 473
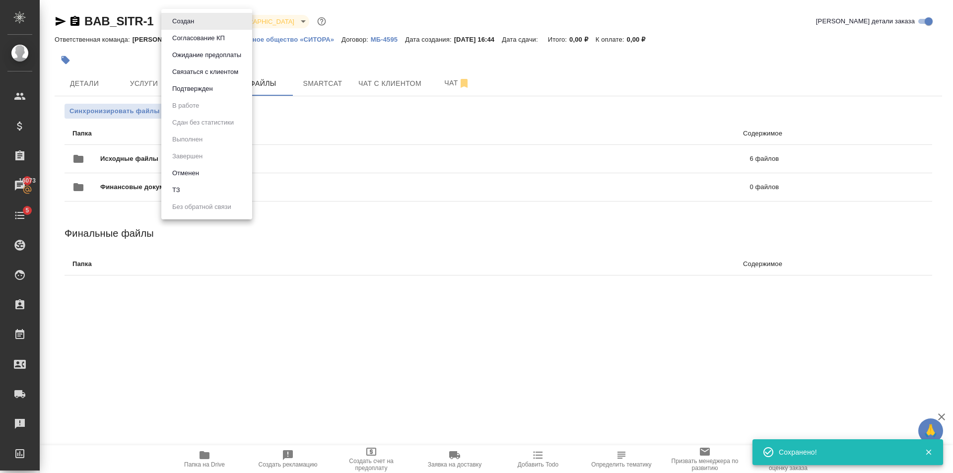
click at [197, 187] on li "ТЗ" at bounding box center [206, 190] width 91 height 17
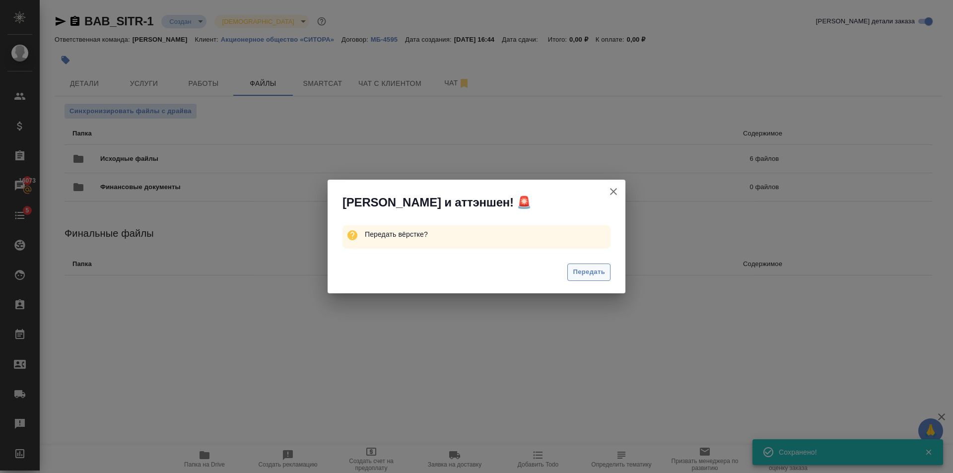
click at [593, 266] on button "Передать" at bounding box center [589, 272] width 43 height 17
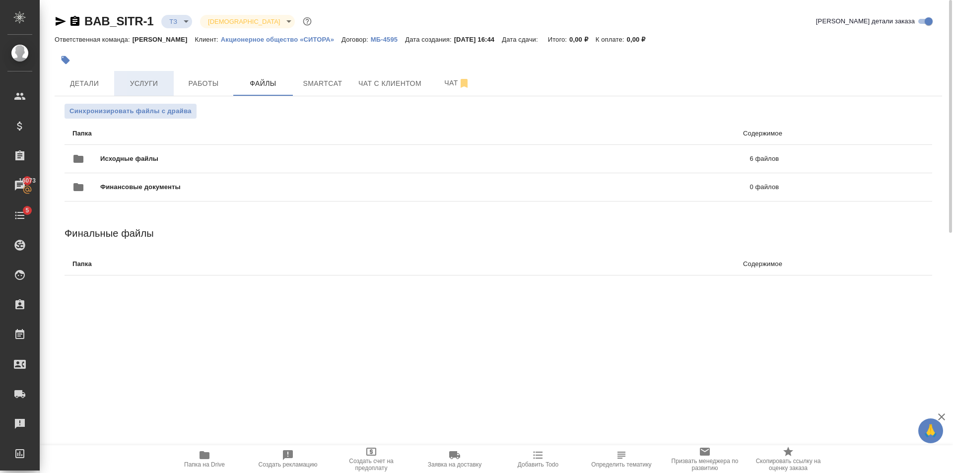
click at [142, 74] on button "Услуги" at bounding box center [144, 83] width 60 height 25
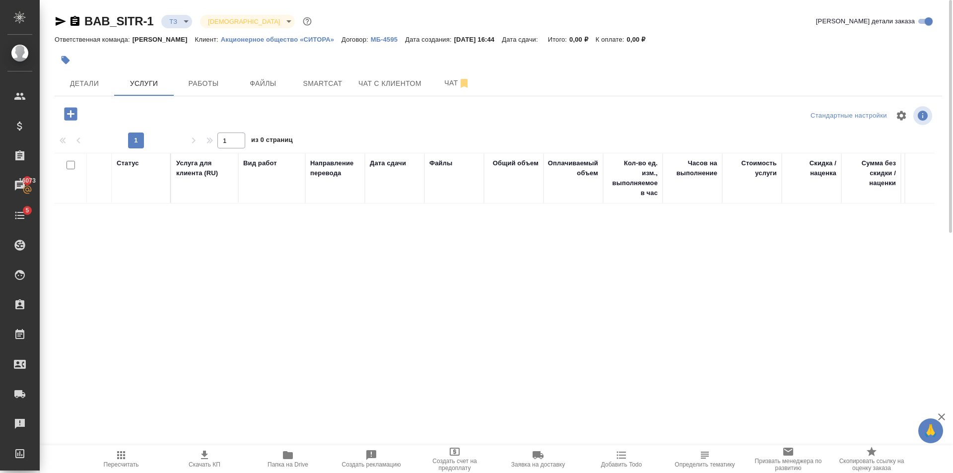
click at [76, 108] on icon "button" at bounding box center [70, 113] width 13 height 13
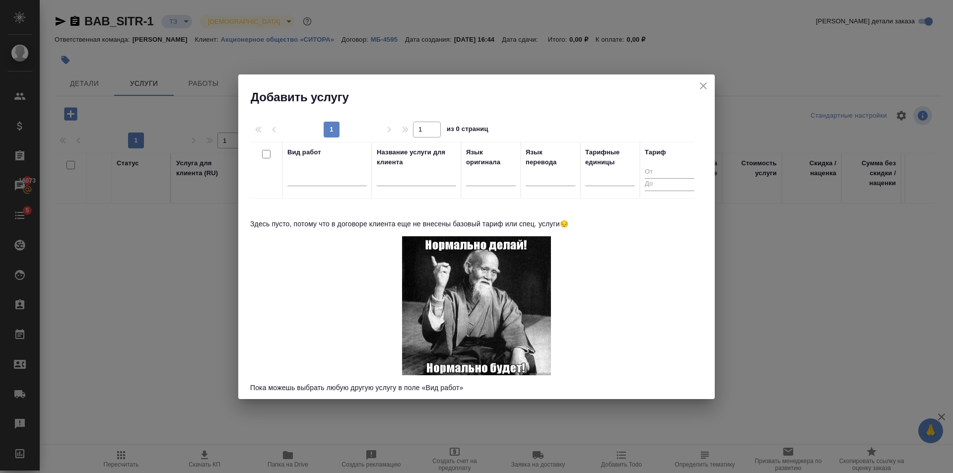
drag, startPoint x: 347, startPoint y: 147, endPoint x: 338, endPoint y: 161, distance: 16.8
click at [347, 147] on div "Вид работ" at bounding box center [327, 152] width 79 height 10
click at [703, 90] on icon "close" at bounding box center [704, 86] width 12 height 12
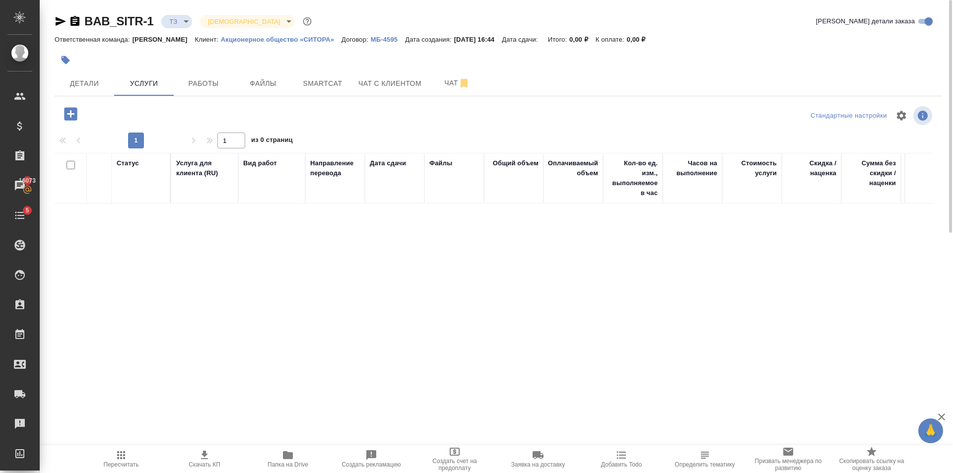
click at [128, 452] on span "Пересчитать" at bounding box center [121, 458] width 72 height 19
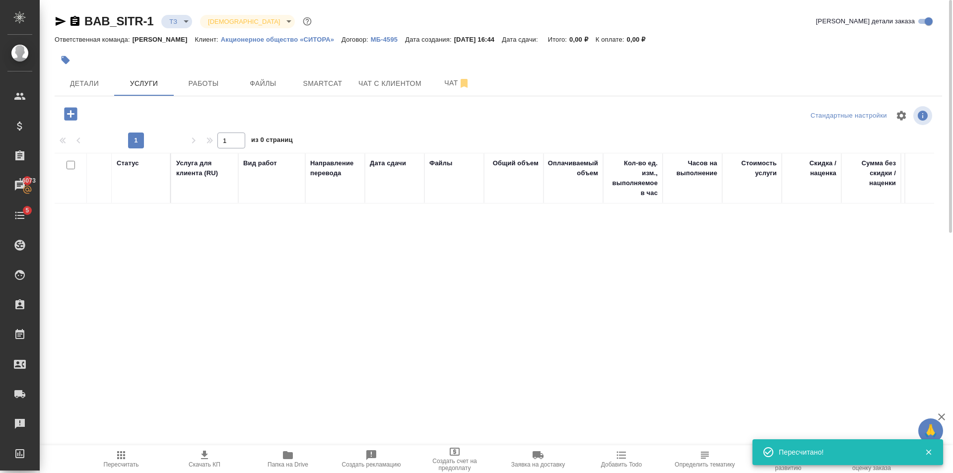
click at [73, 115] on icon "button" at bounding box center [70, 113] width 13 height 13
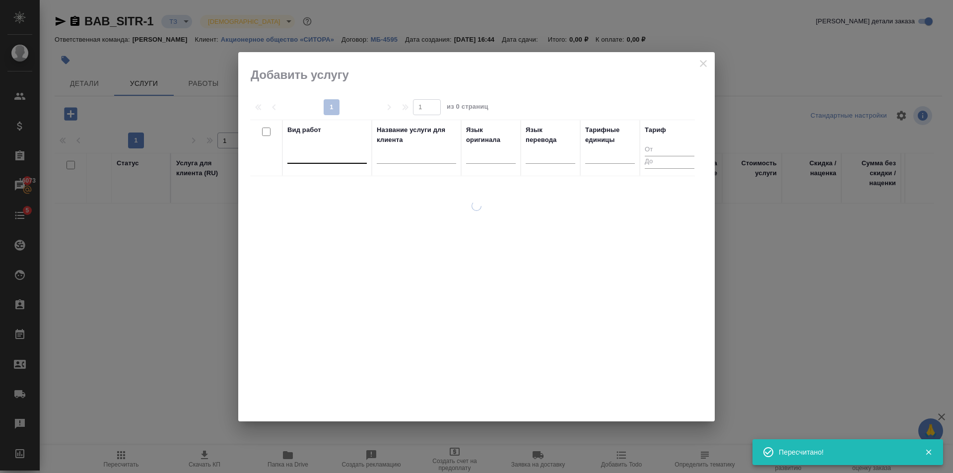
click at [317, 147] on div at bounding box center [327, 154] width 79 height 14
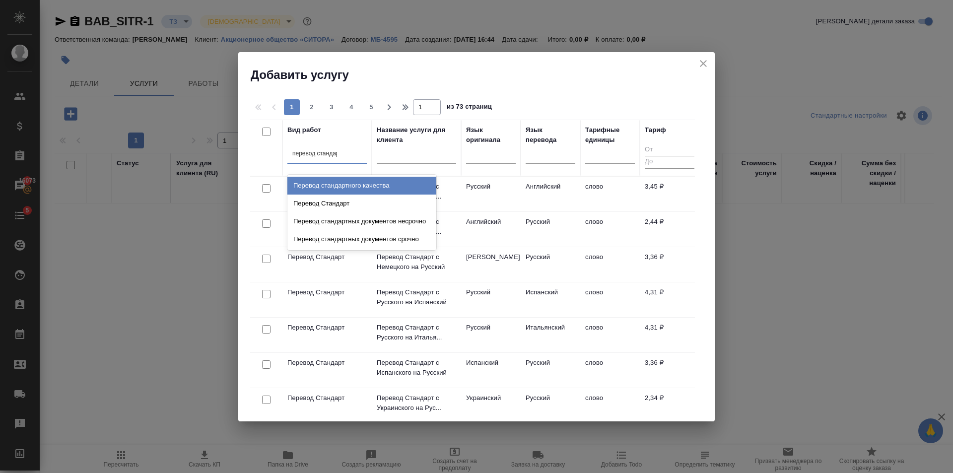
type input "перевод стандарт"
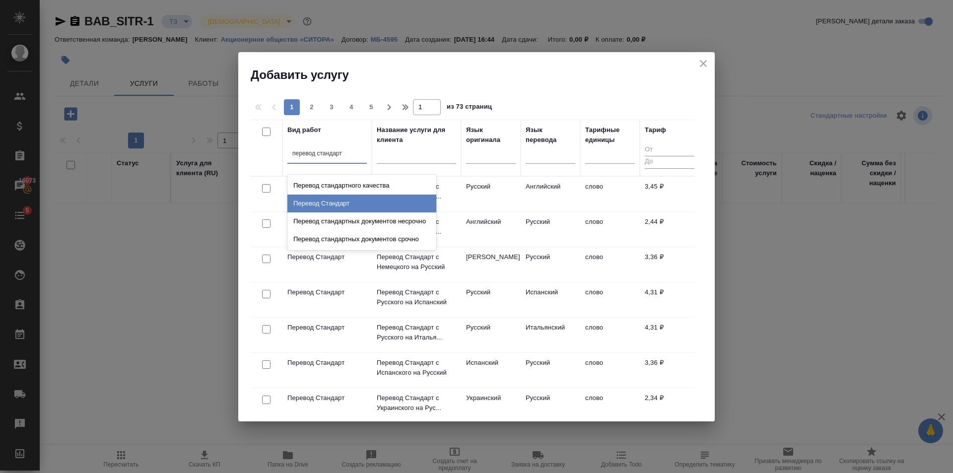
click at [359, 201] on div "Перевод Стандарт" at bounding box center [362, 204] width 149 height 18
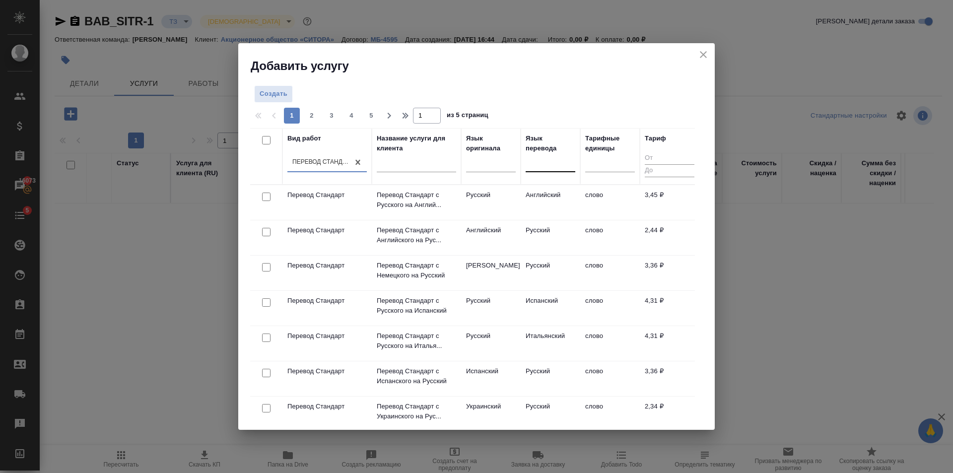
click at [565, 170] on div at bounding box center [551, 162] width 50 height 19
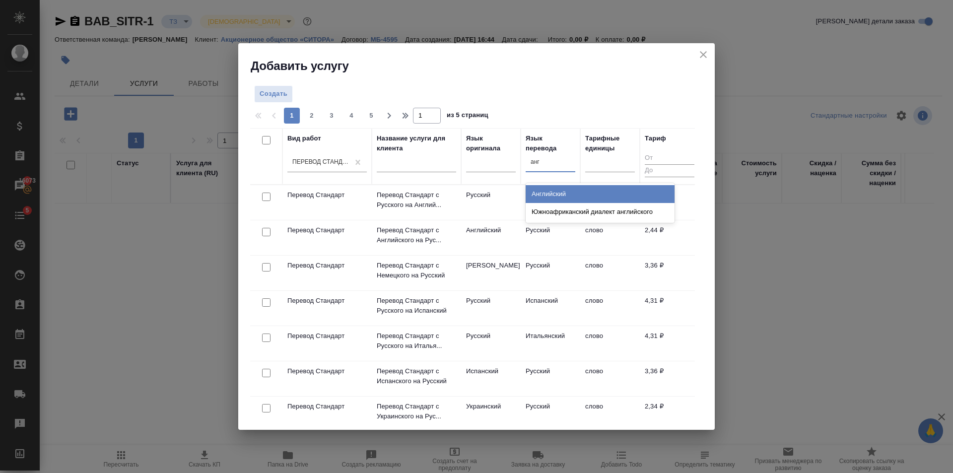
type input "англ"
click at [565, 189] on div "Английский" at bounding box center [600, 194] width 149 height 18
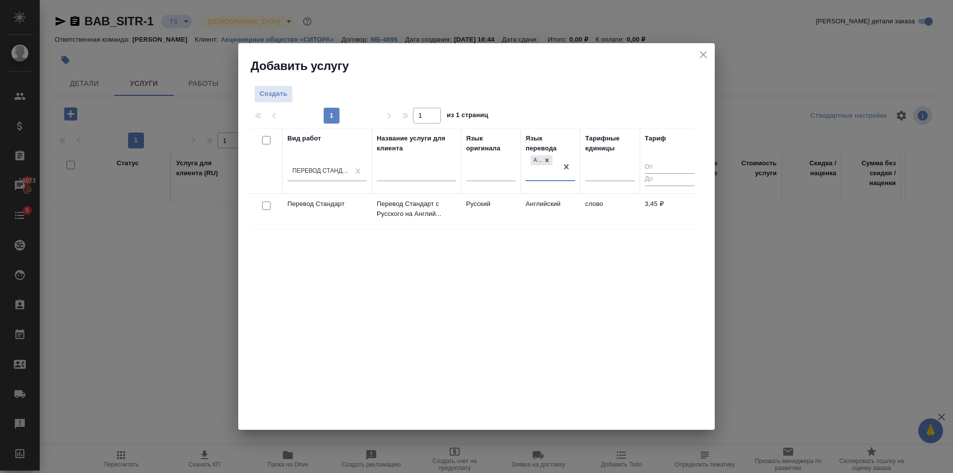
click at [497, 222] on td "Русский" at bounding box center [491, 211] width 60 height 35
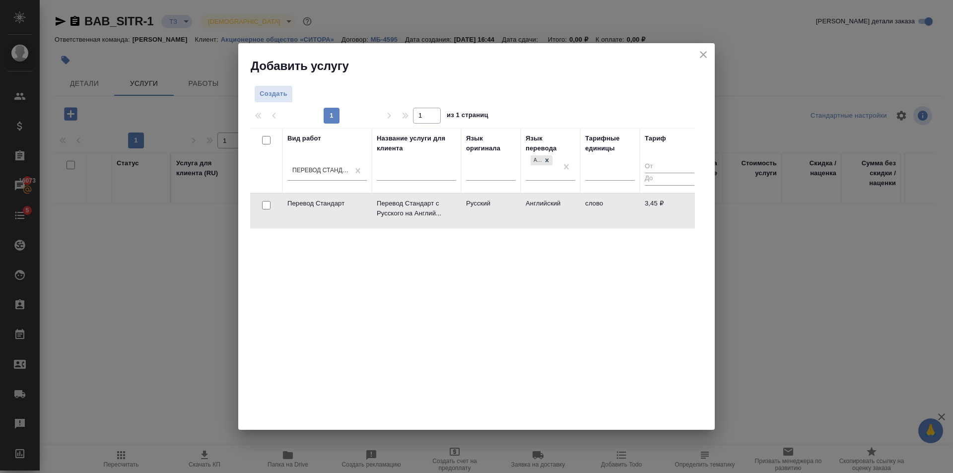
click at [497, 222] on td "Русский" at bounding box center [491, 211] width 60 height 35
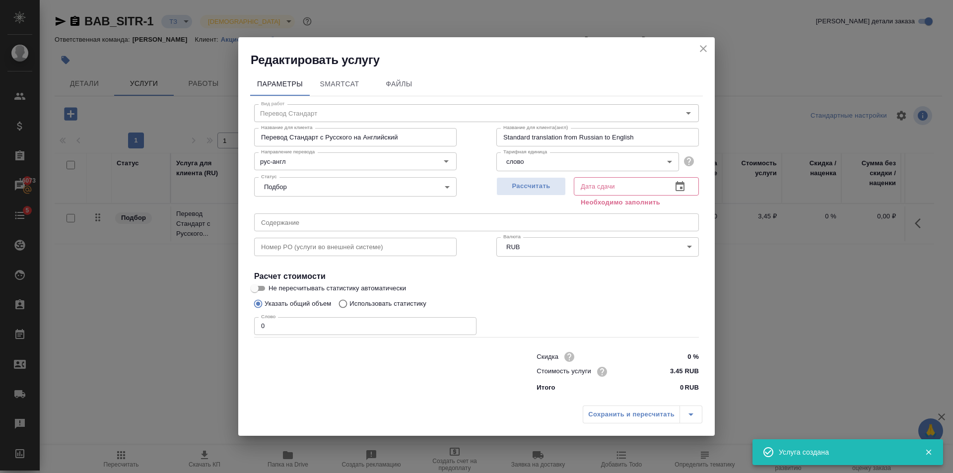
click at [467, 323] on input "1" at bounding box center [365, 326] width 222 height 18
click at [467, 323] on input "2" at bounding box center [365, 326] width 222 height 18
click at [467, 323] on input "3" at bounding box center [365, 326] width 222 height 18
click at [467, 323] on input "4" at bounding box center [365, 326] width 222 height 18
click at [467, 323] on input "5" at bounding box center [365, 326] width 222 height 18
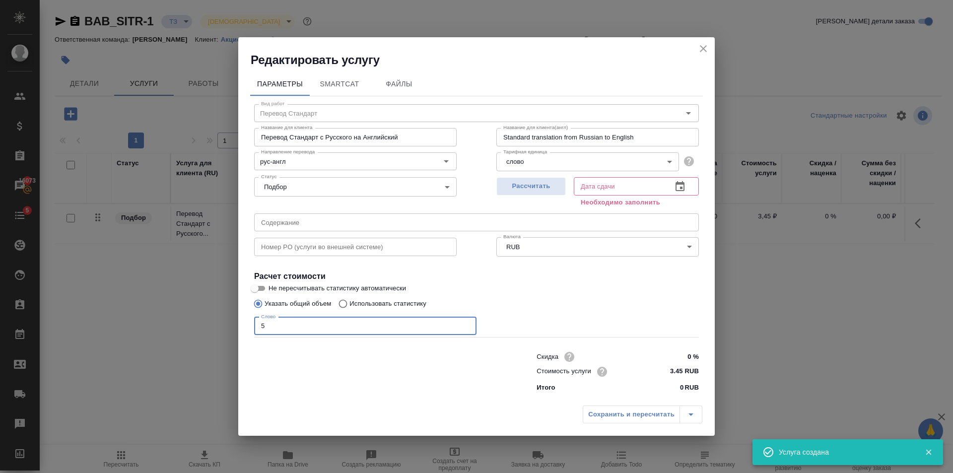
type input "6"
click at [467, 323] on input "6" at bounding box center [365, 326] width 222 height 18
click at [556, 185] on span "Рассчитать" at bounding box center [531, 186] width 59 height 11
type input "02.10.2025 16:48"
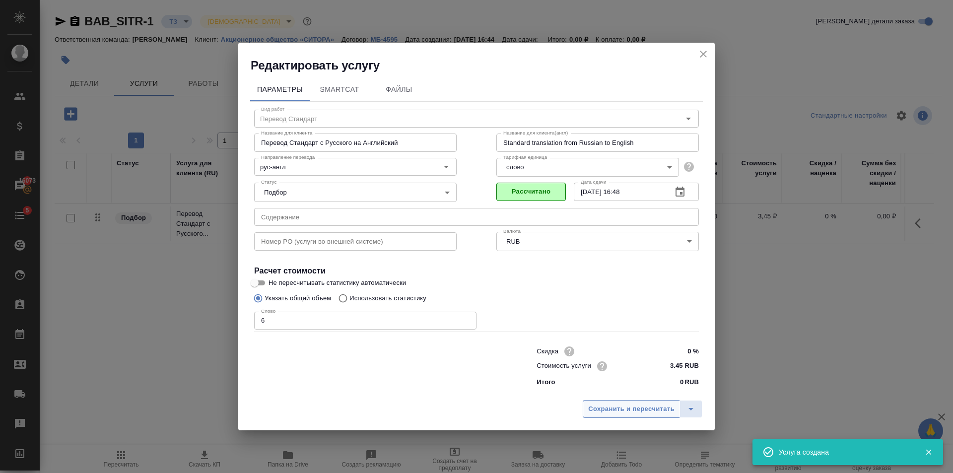
click at [629, 409] on span "Сохранить и пересчитать" at bounding box center [631, 409] width 86 height 11
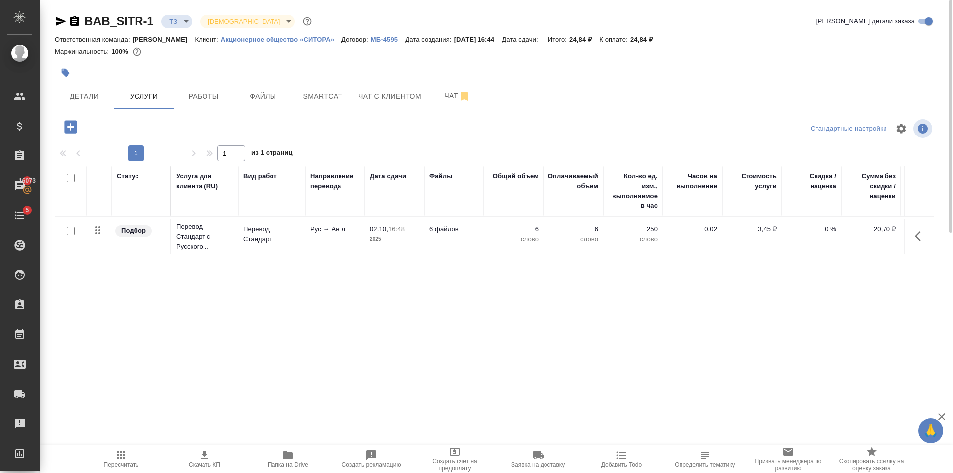
click at [69, 227] on input "checkbox" at bounding box center [71, 231] width 8 height 8
checkbox input "true"
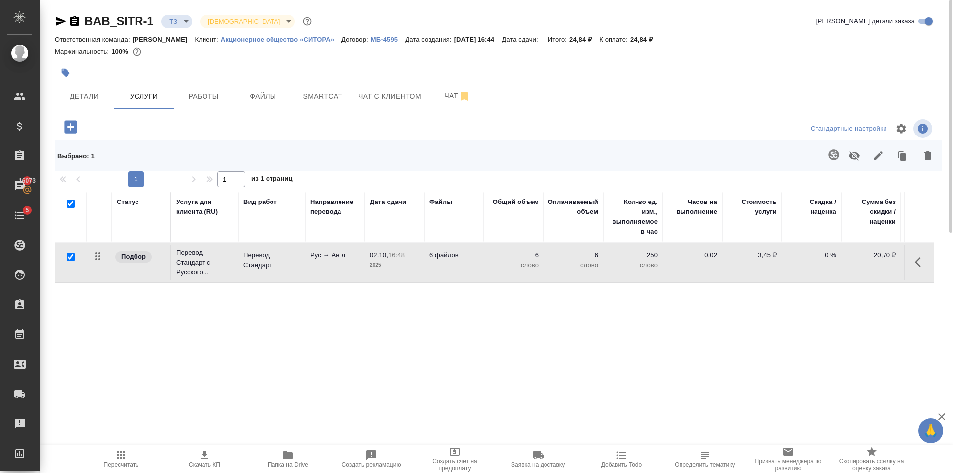
click at [828, 150] on icon "button" at bounding box center [834, 155] width 12 height 12
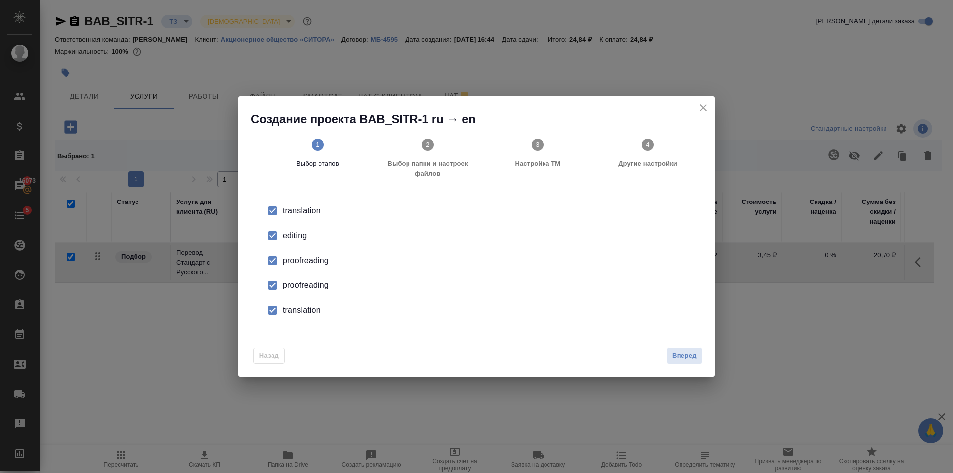
click at [696, 356] on span "Вперед" at bounding box center [684, 356] width 25 height 11
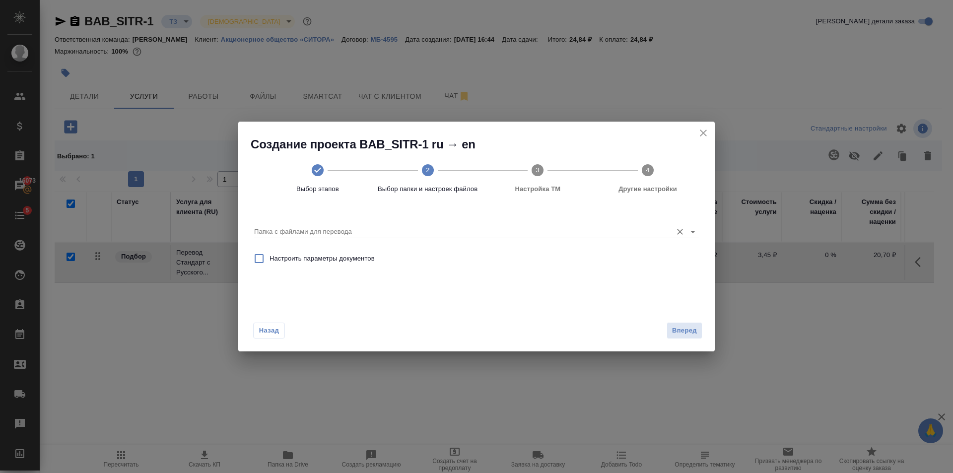
click at [695, 233] on icon "Open" at bounding box center [693, 232] width 12 height 12
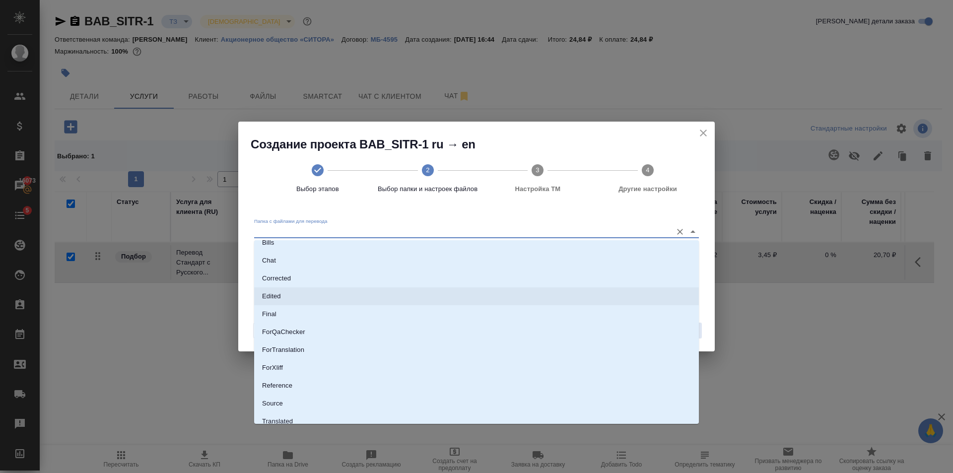
scroll to position [52, 0]
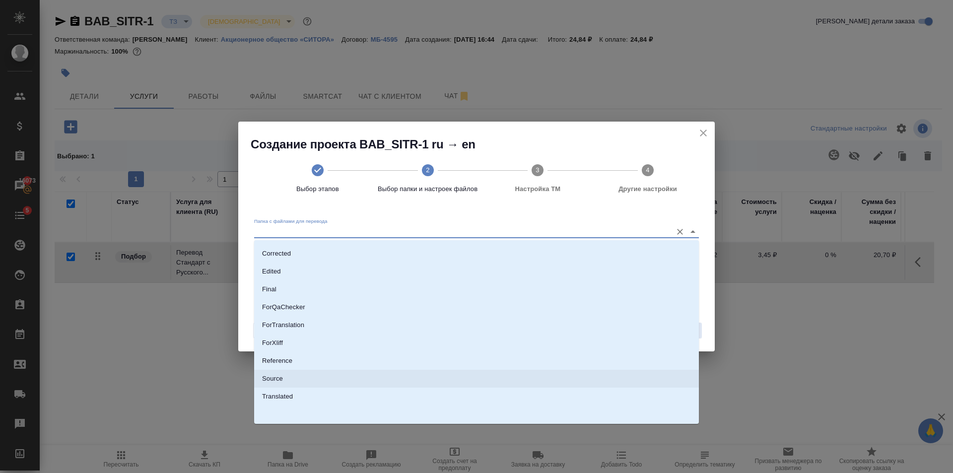
click at [320, 378] on li "Source" at bounding box center [476, 379] width 445 height 18
type input "Source"
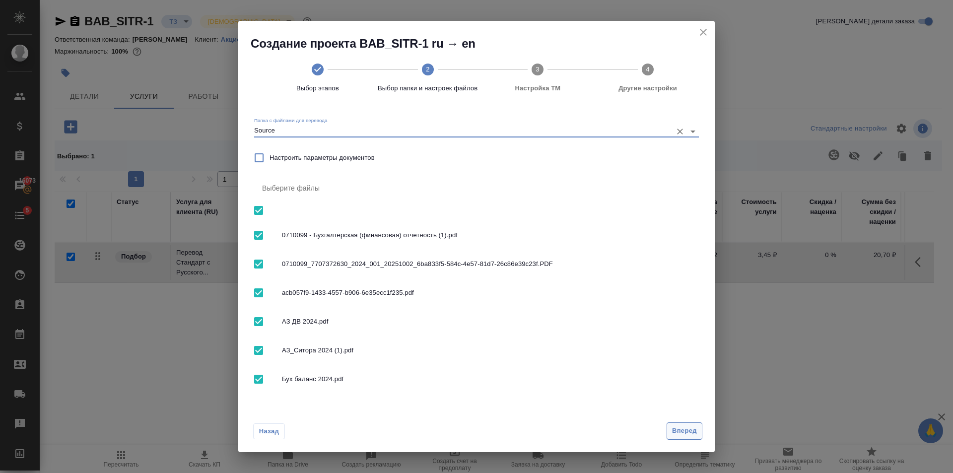
click at [681, 430] on span "Вперед" at bounding box center [684, 431] width 25 height 11
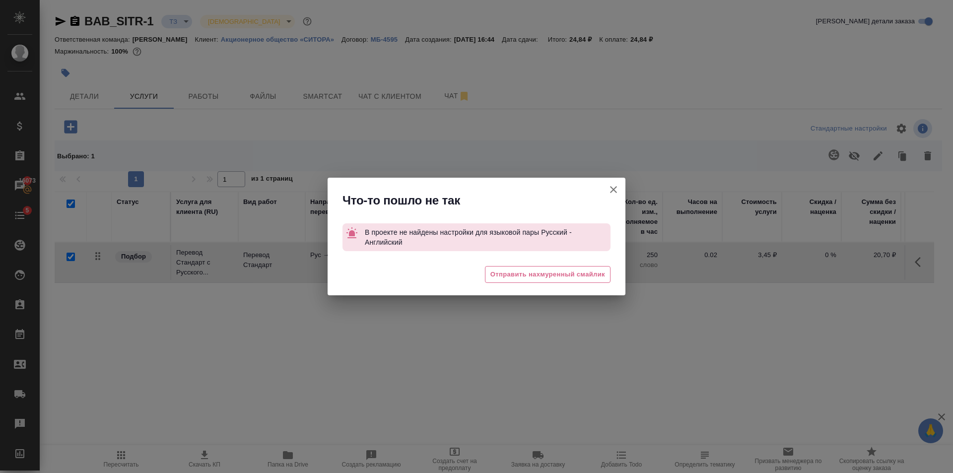
click at [612, 190] on icon "button" at bounding box center [614, 190] width 12 height 12
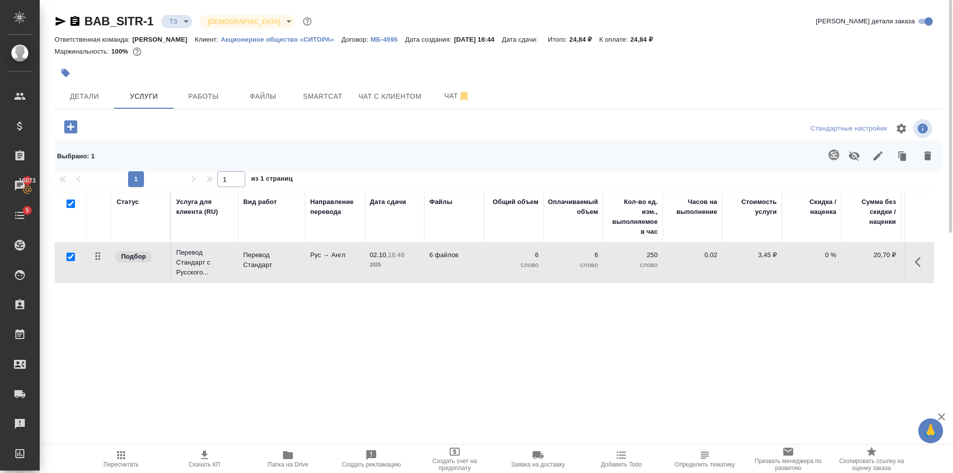
click at [274, 40] on p "Акционерное общество «СИТОРА»" at bounding box center [281, 39] width 121 height 7
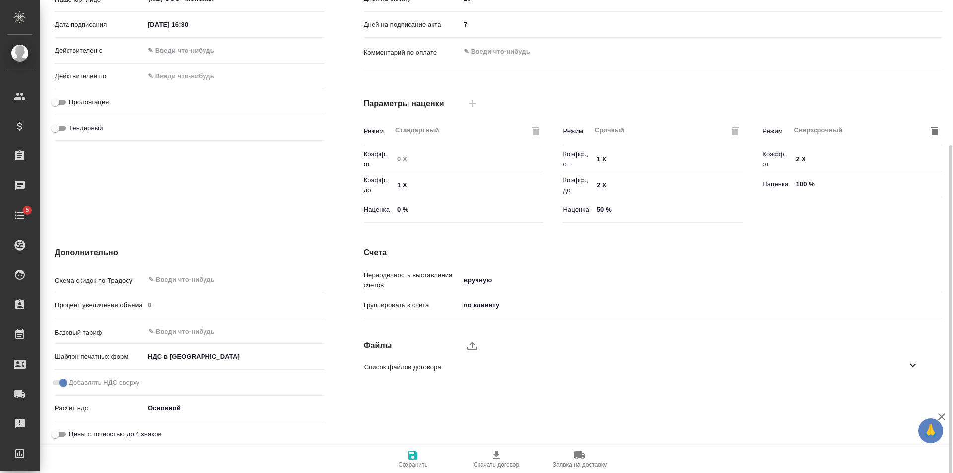
scroll to position [202, 0]
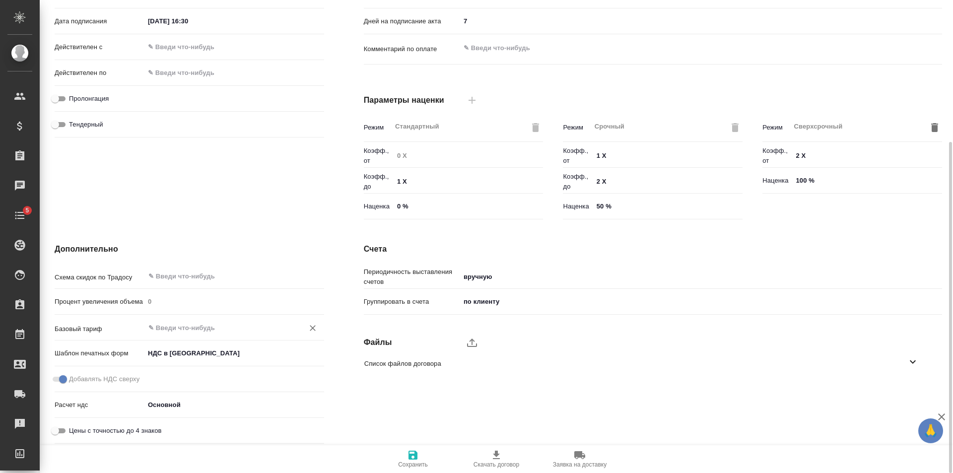
click at [204, 331] on input "text" at bounding box center [217, 328] width 141 height 12
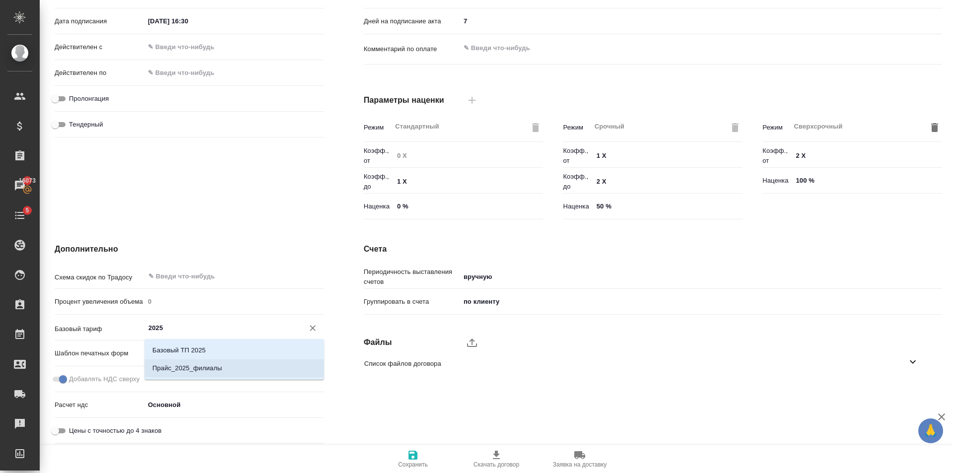
click at [241, 365] on li "Прайс_2025_филиалы" at bounding box center [235, 369] width 180 height 18
type input "Прайс_2025_филиалы"
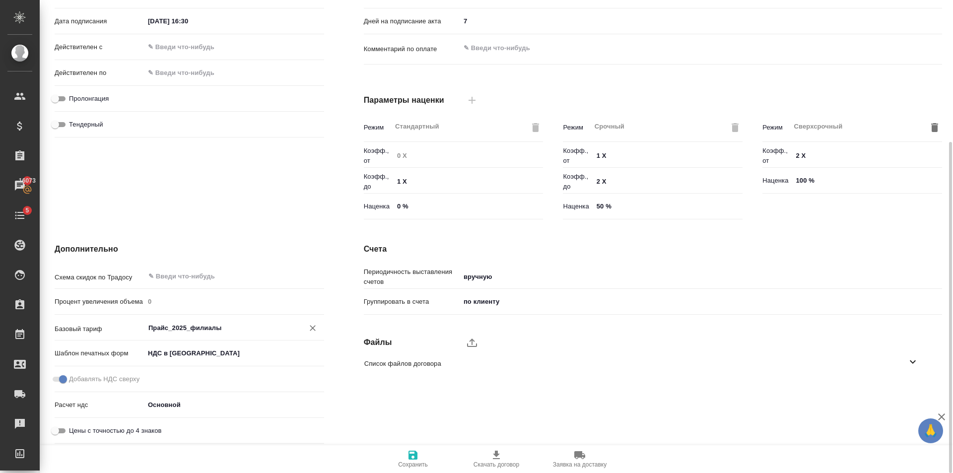
scroll to position [0, 0]
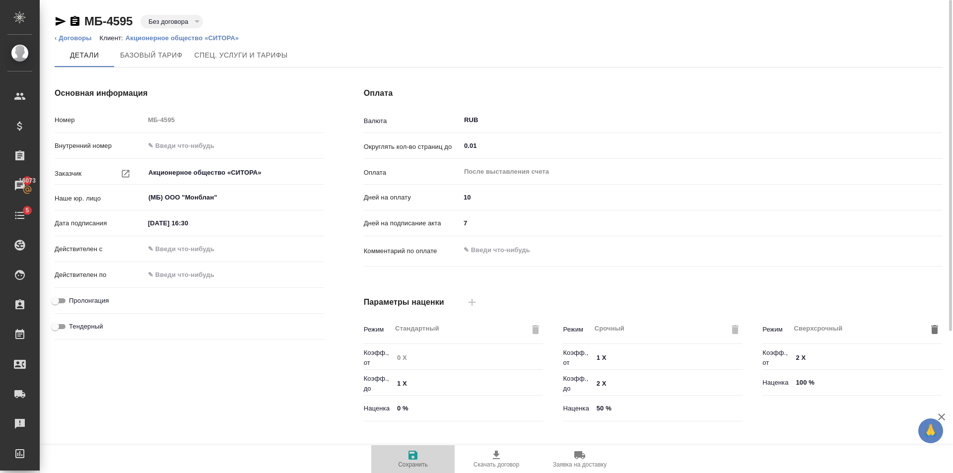
click at [421, 460] on span "Сохранить" at bounding box center [413, 458] width 72 height 19
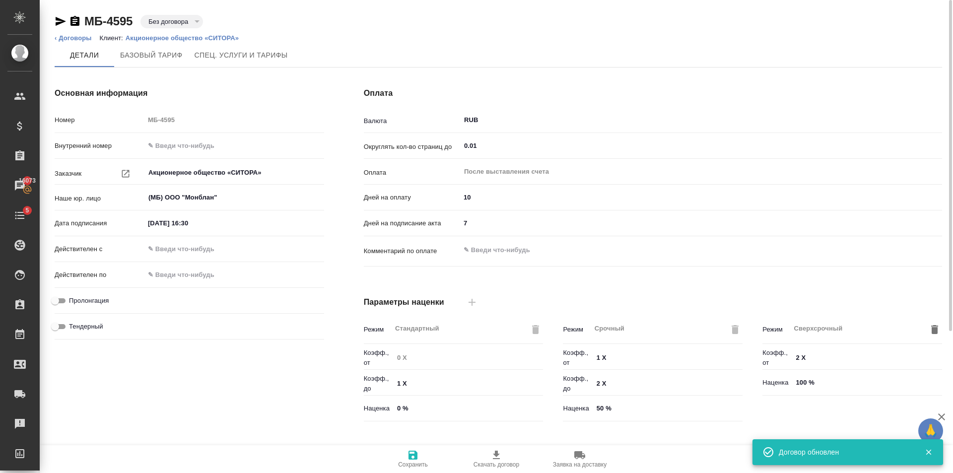
type input "Прайс_2025_филиалы"
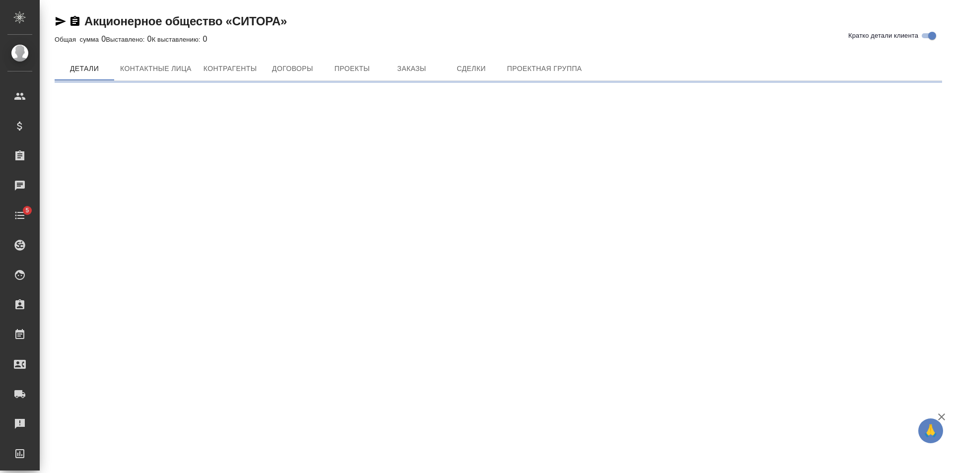
click at [334, 75] on button "Проекты" at bounding box center [352, 69] width 60 height 24
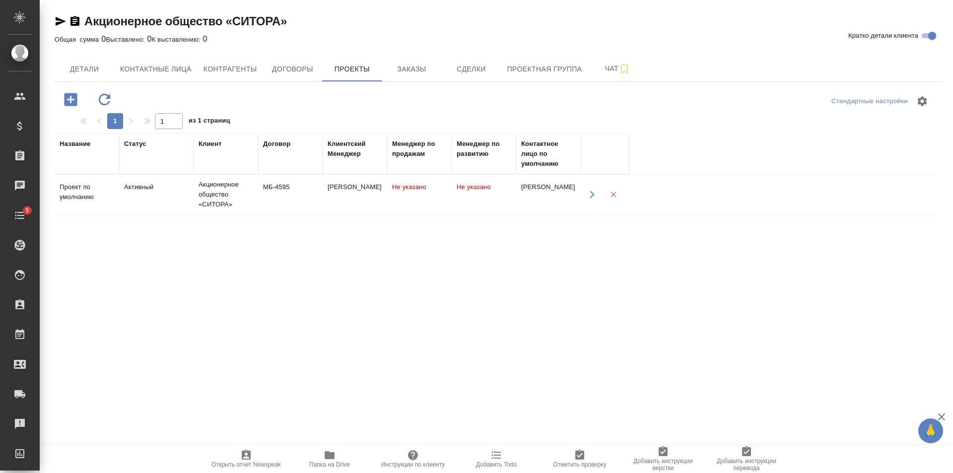
click at [318, 203] on td "МБ-4595" at bounding box center [290, 194] width 65 height 35
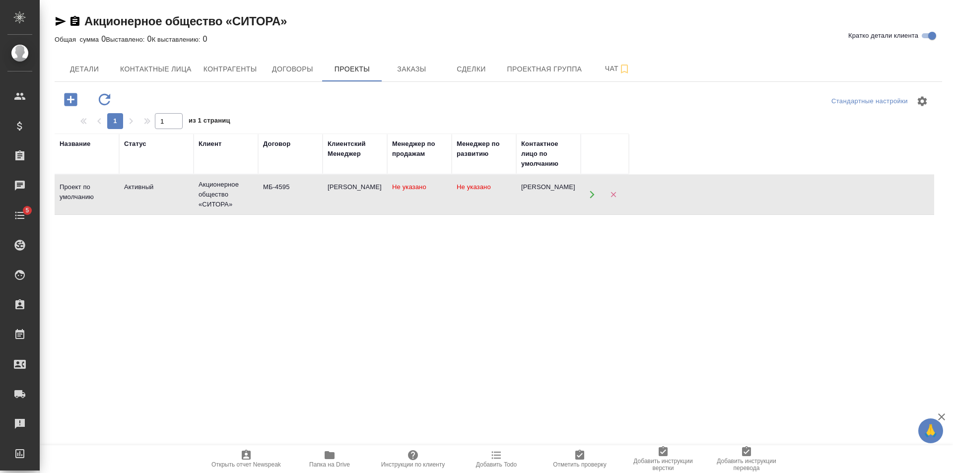
click at [318, 203] on td "МБ-4595" at bounding box center [290, 194] width 65 height 35
click at [432, 68] on span "Заказы" at bounding box center [412, 69] width 48 height 12
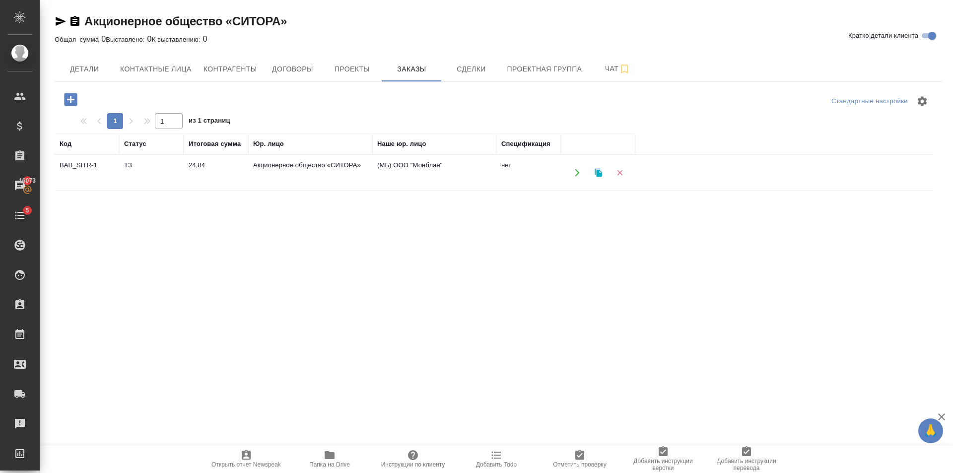
click at [255, 181] on td "Акционерное общество «СИТОРА»" at bounding box center [310, 172] width 124 height 35
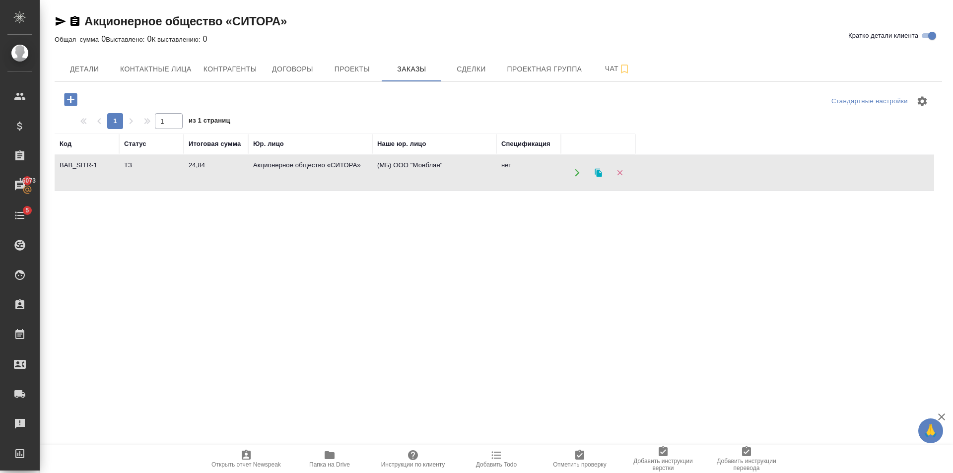
click at [255, 181] on td "Акционерное общество «СИТОРА»" at bounding box center [310, 172] width 124 height 35
click at [58, 20] on icon "button" at bounding box center [61, 21] width 10 height 9
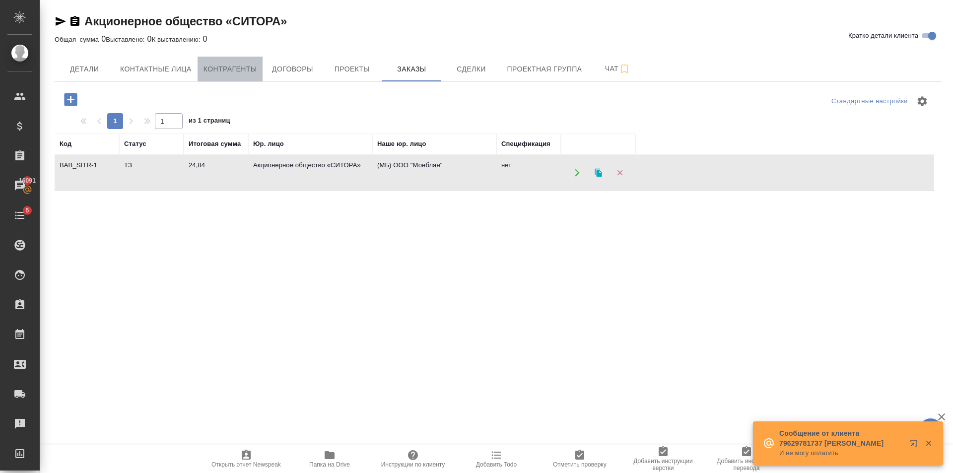
click at [221, 71] on span "Контрагенты" at bounding box center [231, 69] width 54 height 12
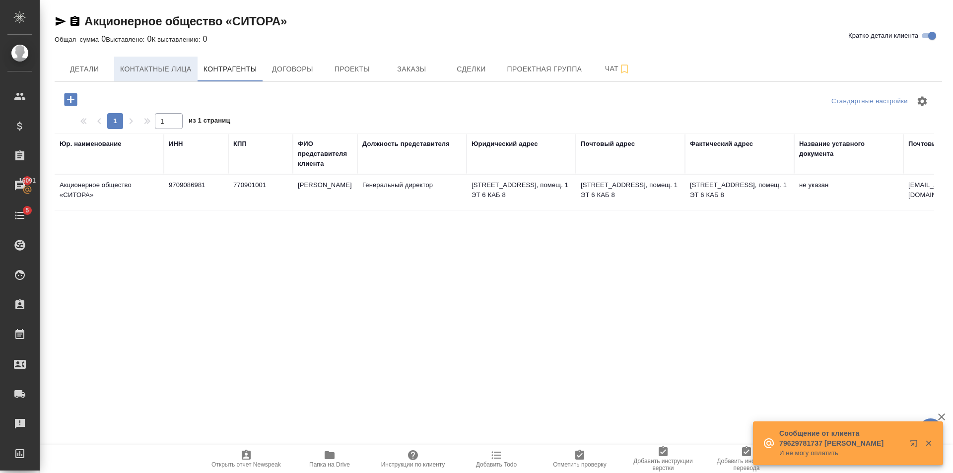
click at [125, 72] on span "Контактные лица" at bounding box center [156, 69] width 72 height 12
select select "RU"
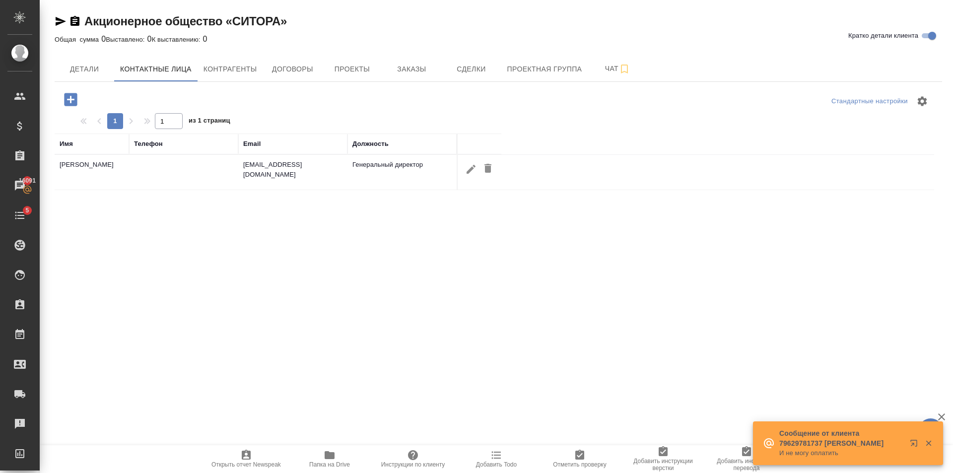
click at [66, 99] on icon "button" at bounding box center [70, 99] width 13 height 13
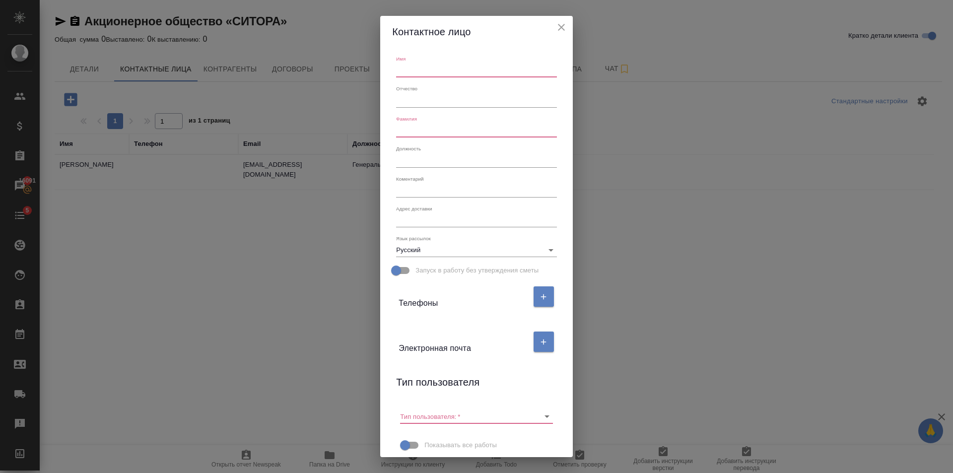
click at [418, 69] on input "text" at bounding box center [476, 71] width 160 height 14
click at [399, 69] on input "Ярслав" at bounding box center [476, 71] width 160 height 14
type input "Ярослав"
click at [420, 125] on input "text" at bounding box center [476, 131] width 160 height 14
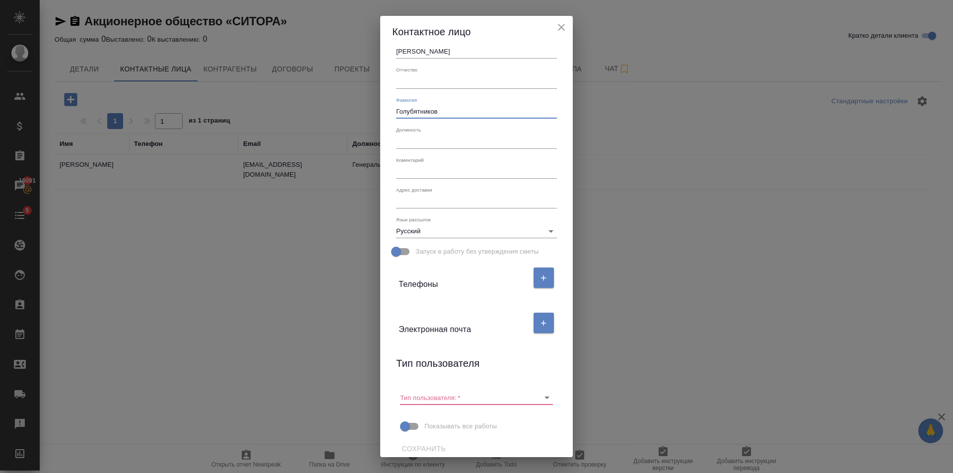
scroll to position [27, 0]
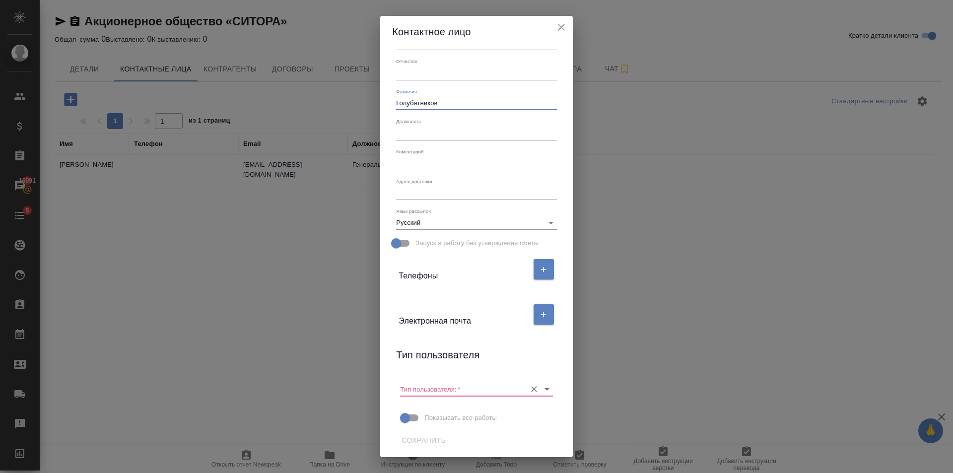
click at [546, 392] on icon "Open" at bounding box center [547, 389] width 12 height 12
type input "Голубятников"
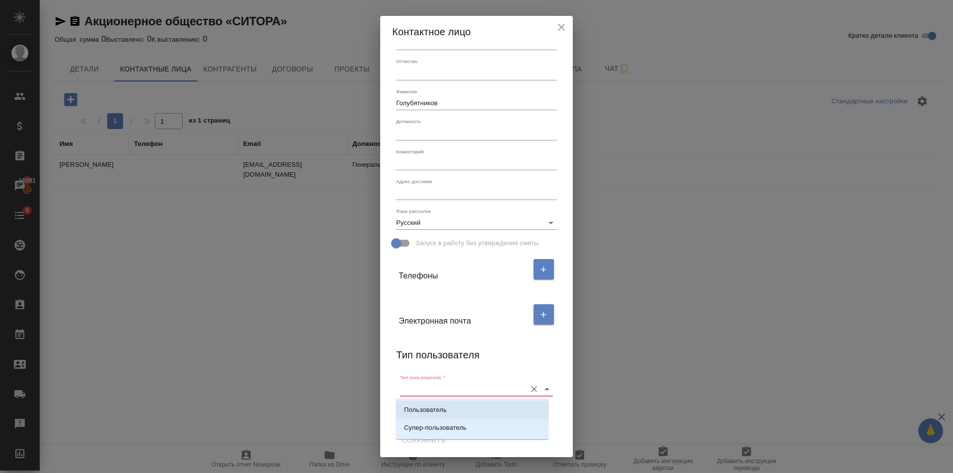
click at [461, 408] on li "Пользователь" at bounding box center [472, 410] width 152 height 18
type input "Пользователь"
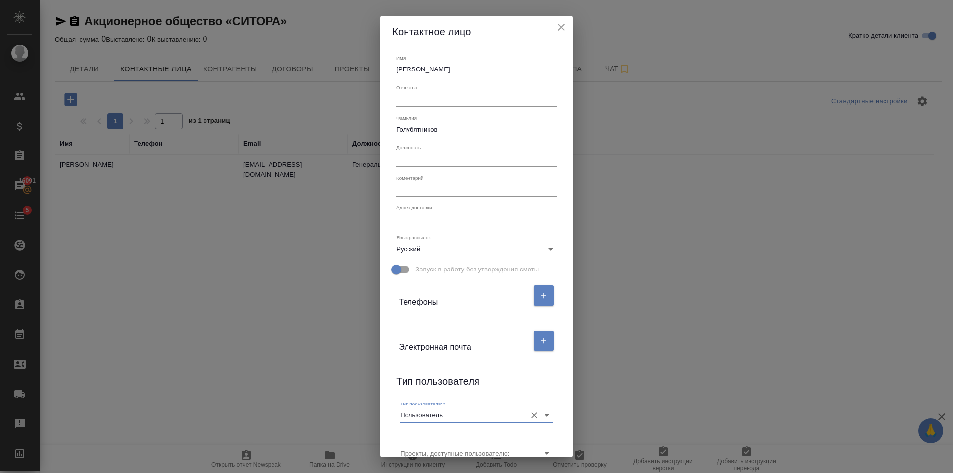
scroll to position [0, 0]
click at [533, 342] on div at bounding box center [543, 341] width 21 height 25
click at [545, 340] on button "button" at bounding box center [544, 342] width 20 height 20
click at [433, 373] on div "Email" at bounding box center [440, 377] width 83 height 22
click at [432, 377] on input "text" at bounding box center [440, 381] width 83 height 14
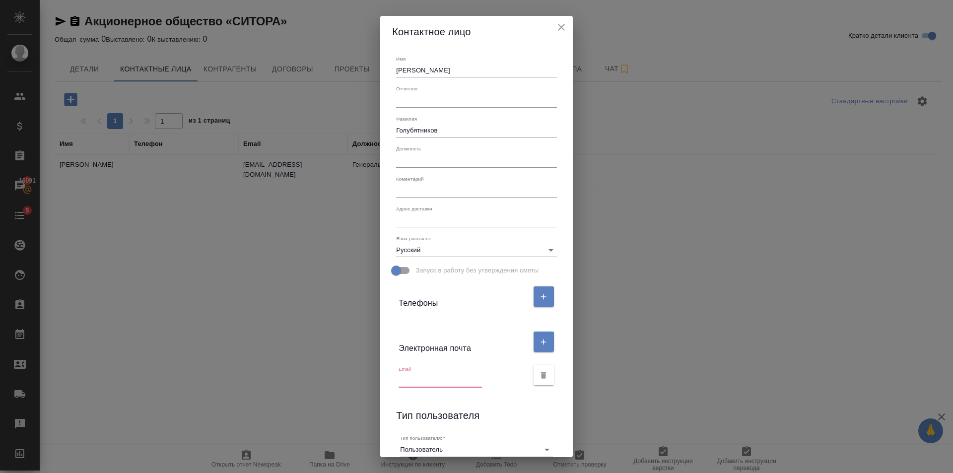
paste input "golubyatnikov@intr-c.ru"
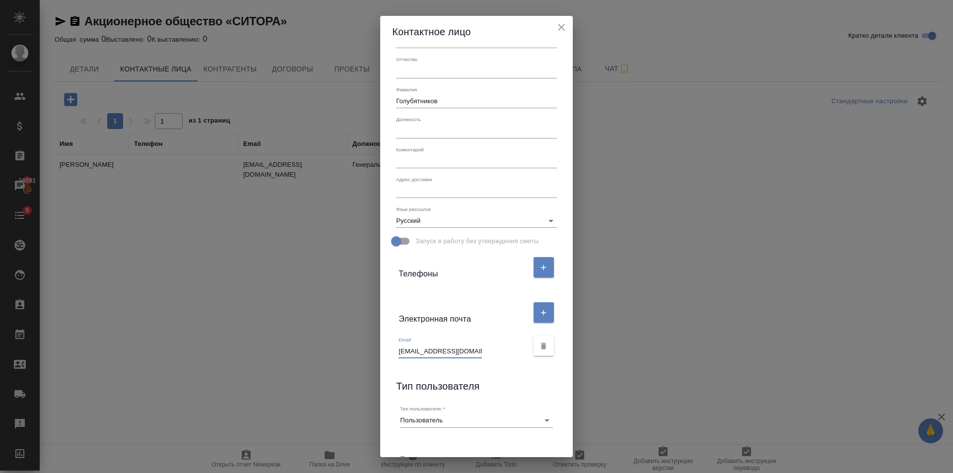
scroll to position [98, 0]
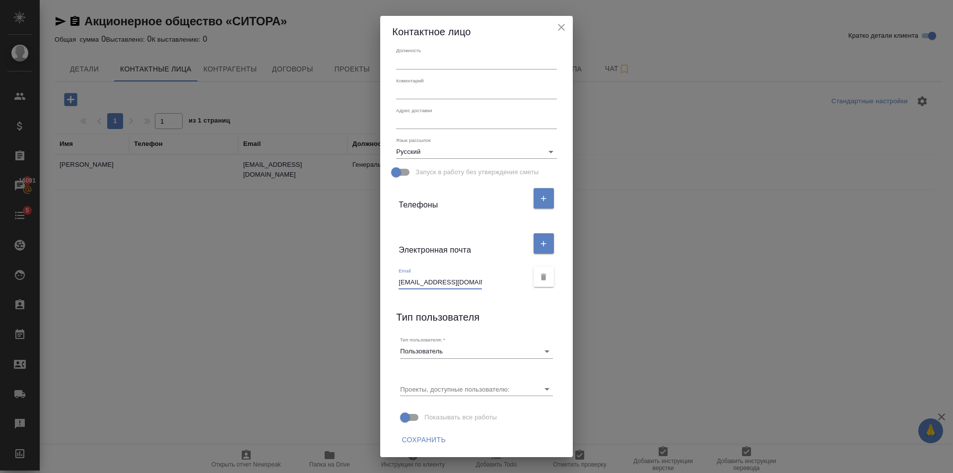
type input "golubyatnikov@intr-c.ru"
click at [427, 435] on span "Сохранить" at bounding box center [424, 440] width 44 height 12
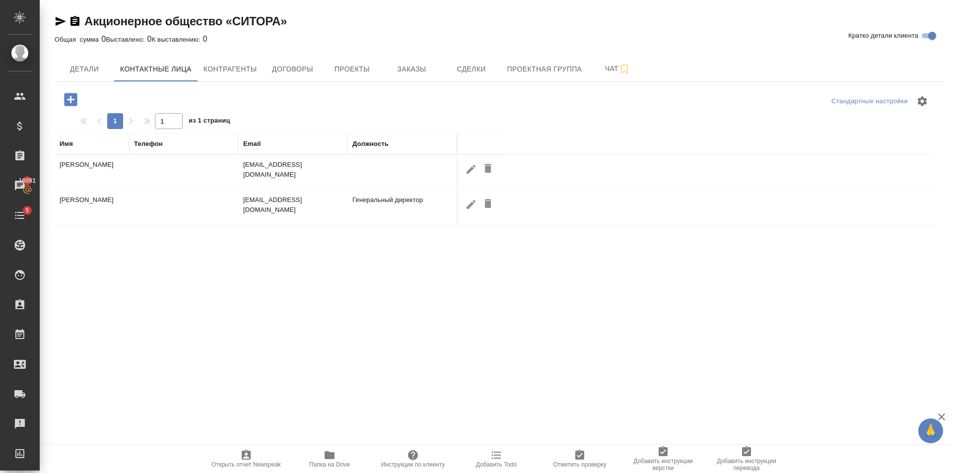
click at [472, 175] on icon "button" at bounding box center [471, 169] width 12 height 12
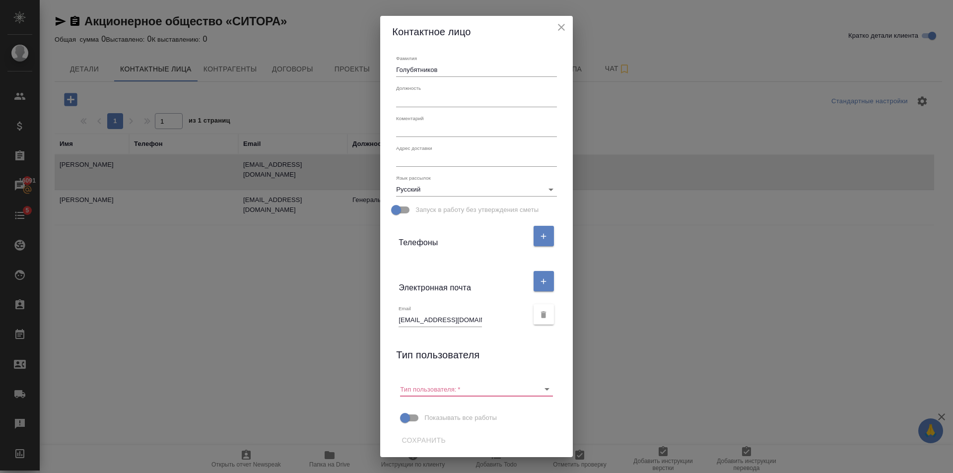
scroll to position [61, 0]
click at [428, 99] on input "text" at bounding box center [476, 100] width 160 height 14
drag, startPoint x: 438, startPoint y: 97, endPoint x: 365, endPoint y: 101, distance: 73.6
click at [357, 103] on div "Контактное лицо Имя Ярослав Отчество Фамилия Голубятников Должность Адвокат Ком…" at bounding box center [476, 236] width 953 height 473
click at [545, 390] on icon "Open" at bounding box center [547, 389] width 5 height 2
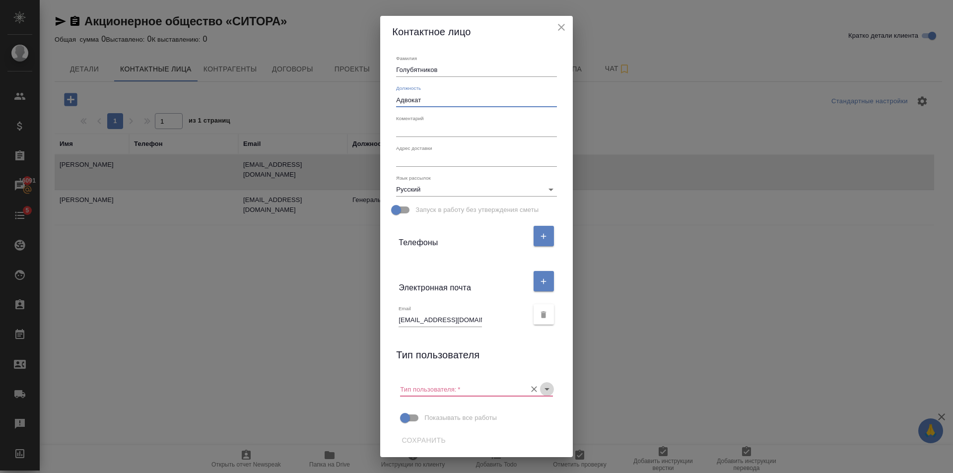
type input "Адвокат"
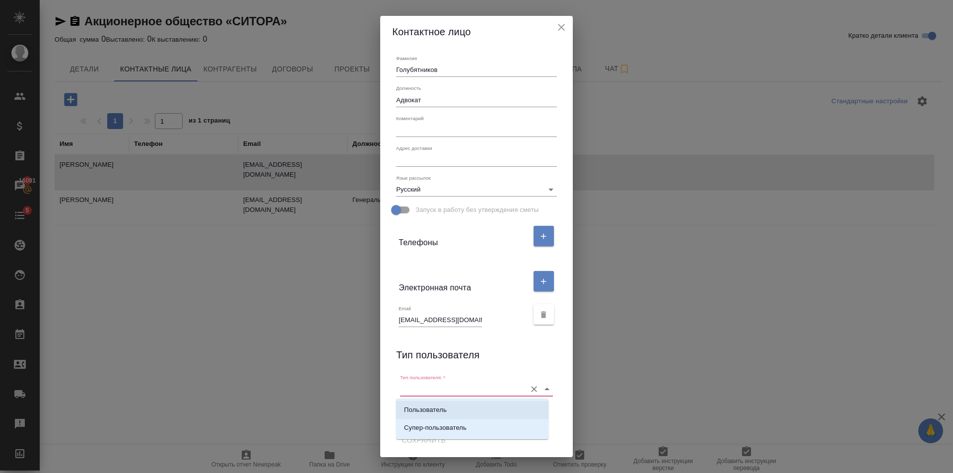
click at [481, 409] on li "Пользователь" at bounding box center [472, 410] width 152 height 18
type input "Пользователь"
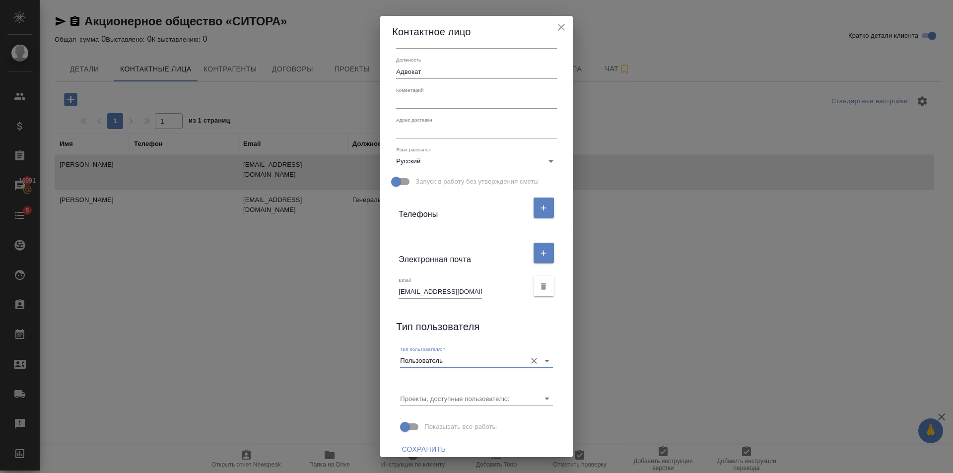
scroll to position [98, 0]
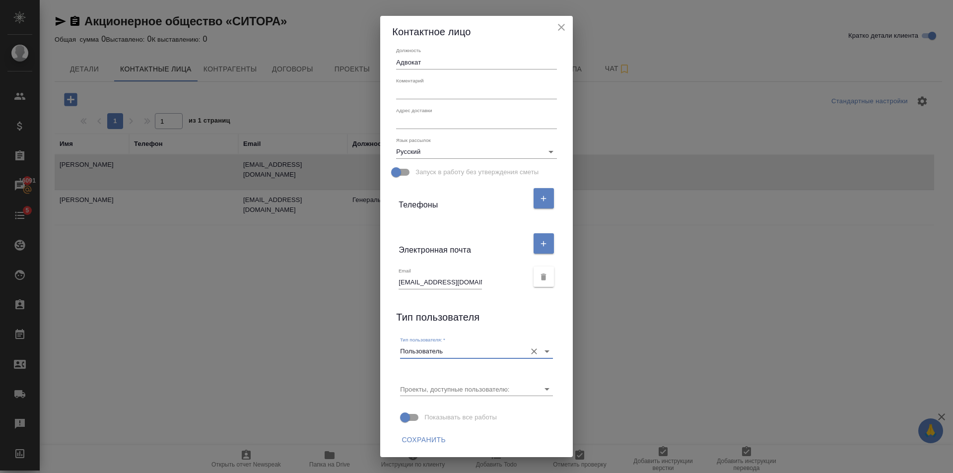
click at [424, 444] on span "Сохранить" at bounding box center [424, 440] width 44 height 12
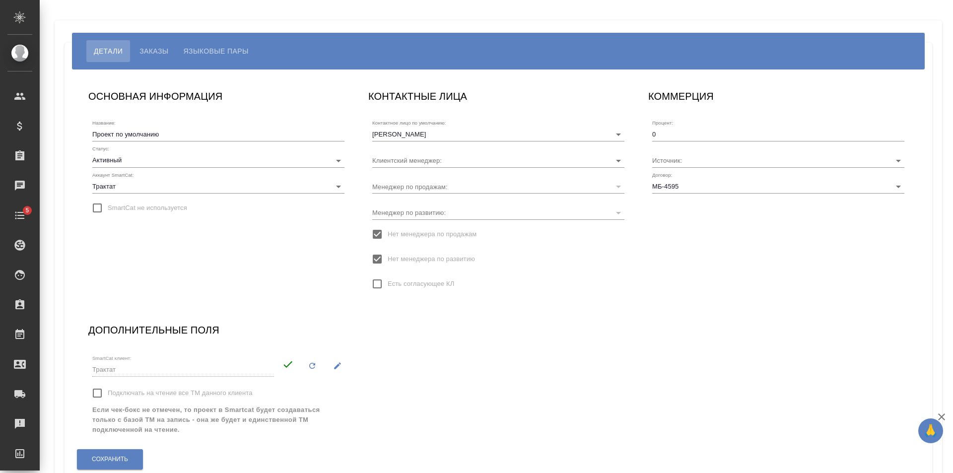
type input "[PERSON_NAME]"
click at [213, 57] on button "Языковые пары" at bounding box center [216, 51] width 80 height 22
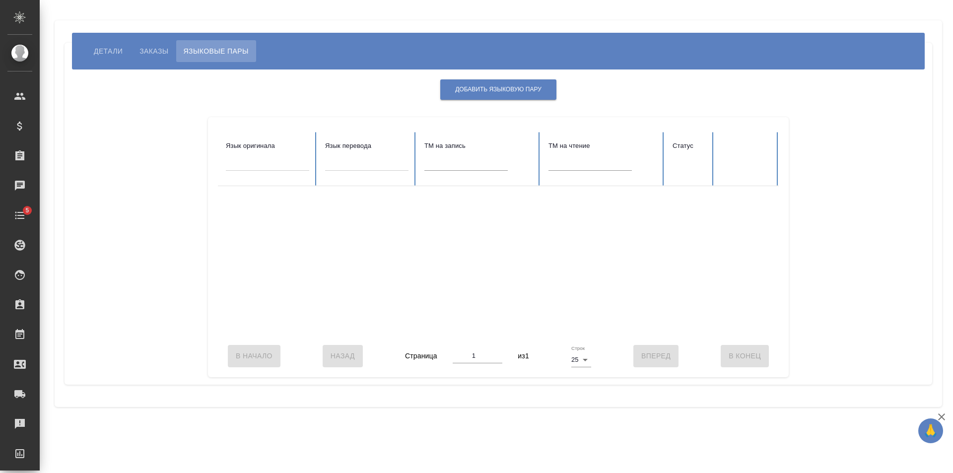
click at [109, 45] on button "Детали" at bounding box center [108, 51] width 44 height 22
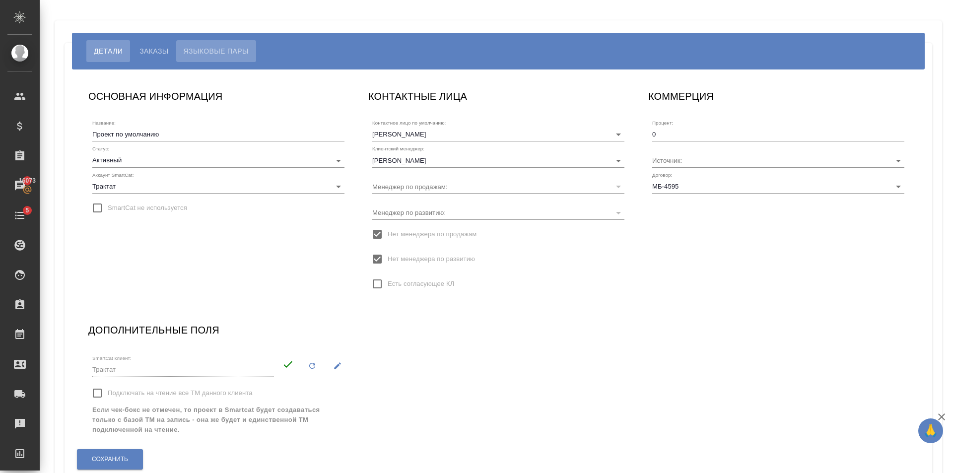
click at [220, 43] on button "Языковые пары" at bounding box center [216, 51] width 80 height 22
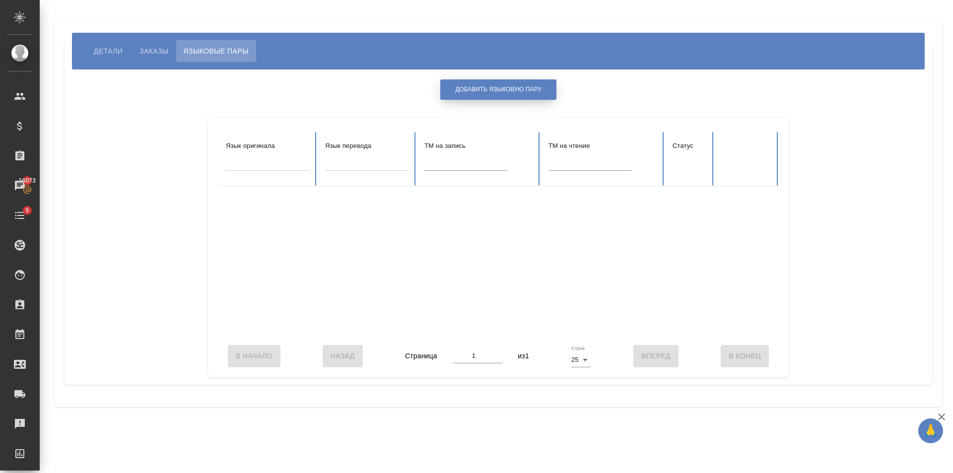
click at [544, 88] on button "Добавить языковую пару" at bounding box center [498, 89] width 116 height 20
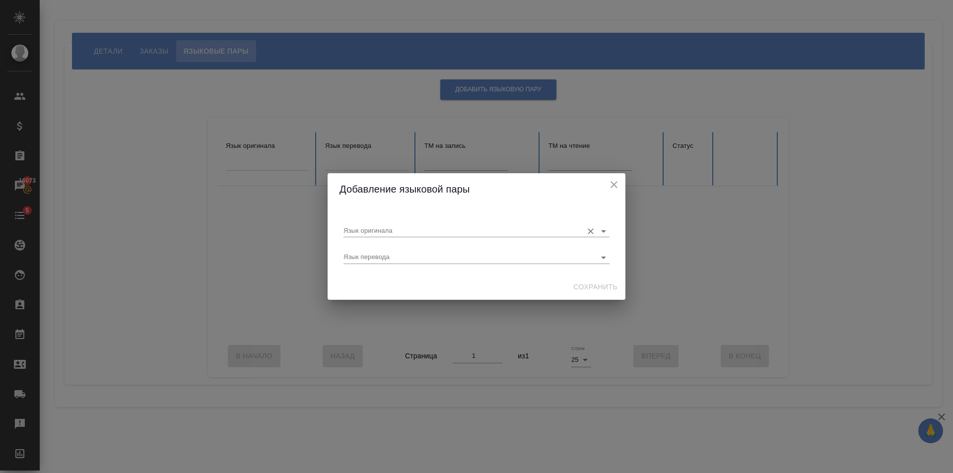
click at [414, 232] on input "Язык оригинала" at bounding box center [461, 231] width 234 height 12
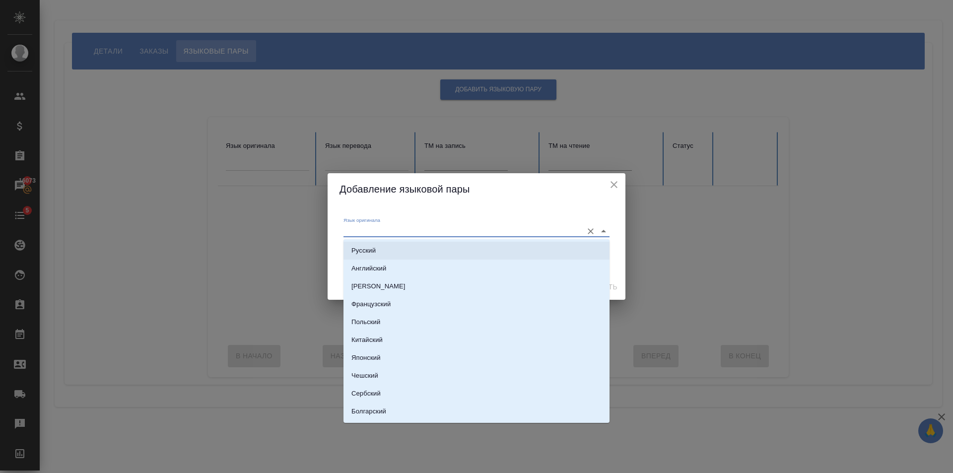
click at [416, 249] on li "Русский" at bounding box center [477, 251] width 266 height 18
type input "Русский"
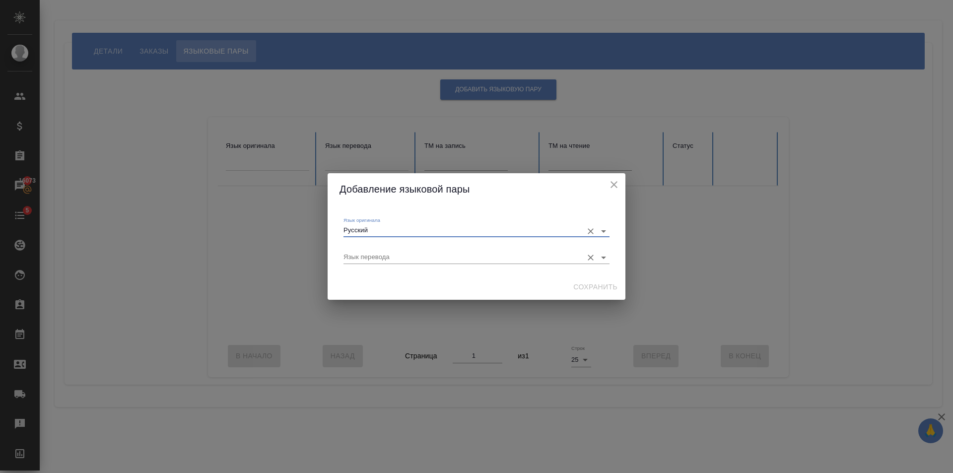
click at [536, 259] on input "Язык перевода" at bounding box center [461, 257] width 234 height 12
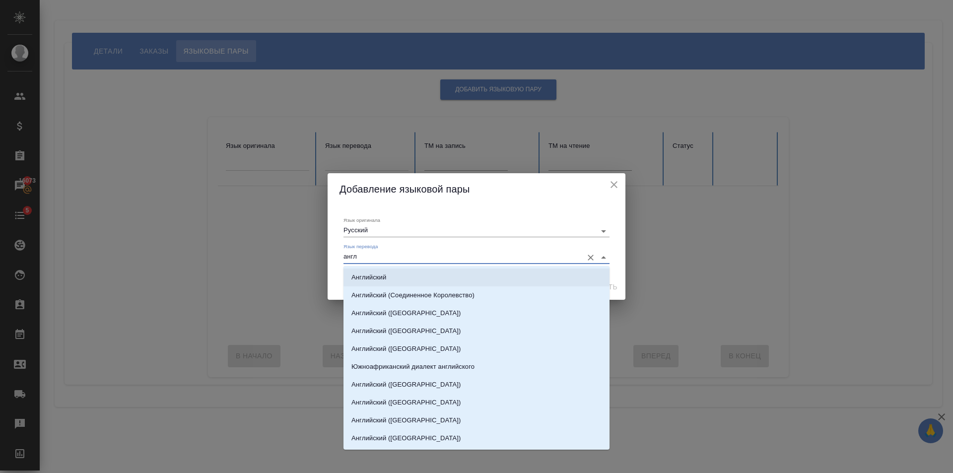
click at [533, 277] on li "Английский" at bounding box center [477, 278] width 266 height 18
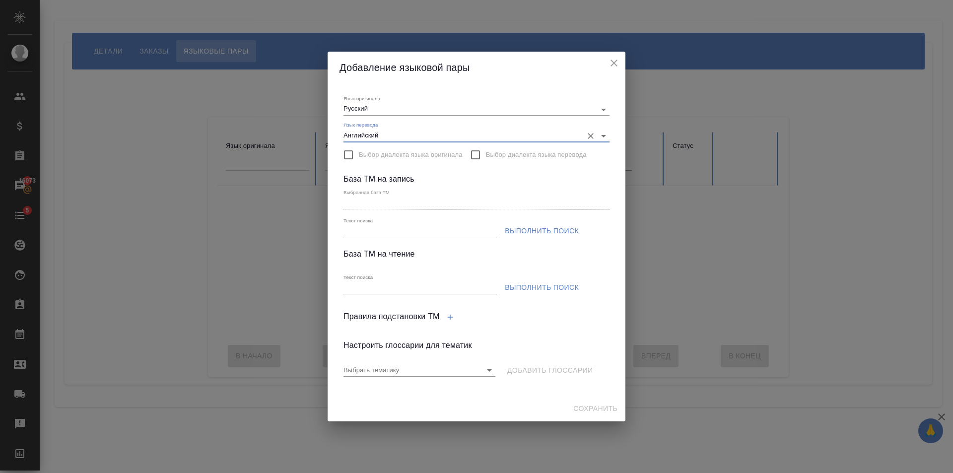
type input "Английский"
click at [415, 231] on input "Текст поиска" at bounding box center [420, 231] width 153 height 12
type input "Ситора"
click at [524, 237] on span "Выполнить поиск" at bounding box center [542, 231] width 74 height 12
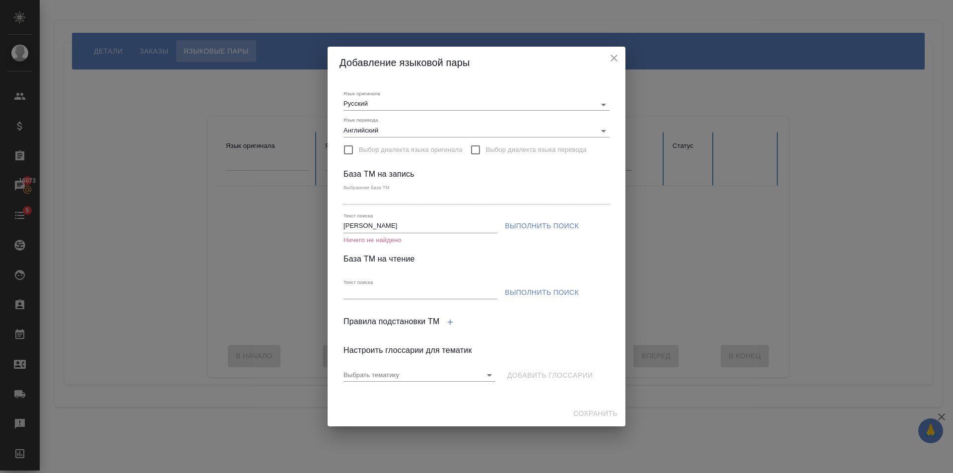
click at [625, 64] on div "Добавление языковой пары" at bounding box center [477, 63] width 298 height 32
click at [612, 56] on icon "close" at bounding box center [614, 58] width 7 height 7
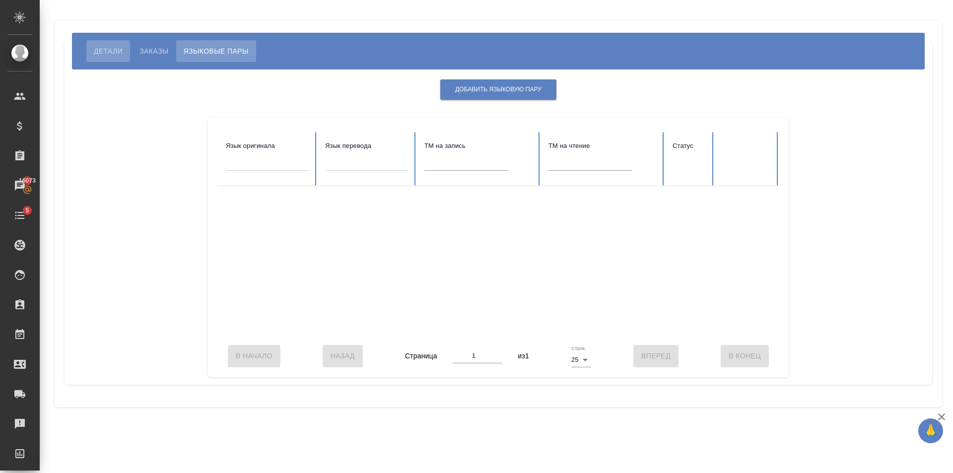
click at [116, 49] on span "Детали" at bounding box center [108, 51] width 29 height 12
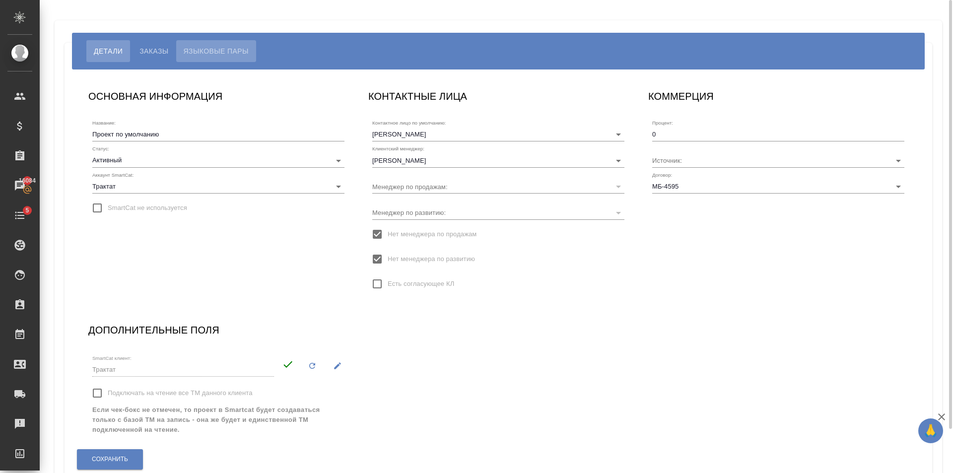
click at [226, 61] on button "Языковые пары" at bounding box center [216, 51] width 80 height 22
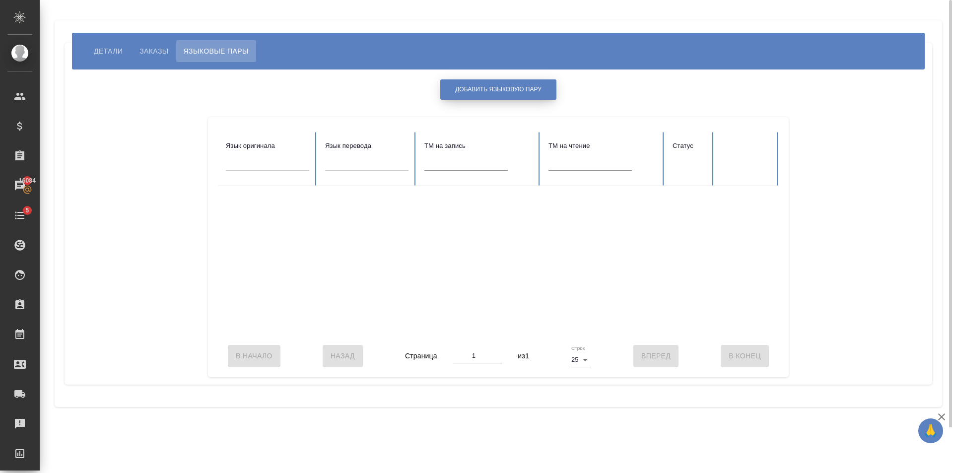
click at [483, 90] on span "Добавить языковую пару" at bounding box center [498, 89] width 86 height 8
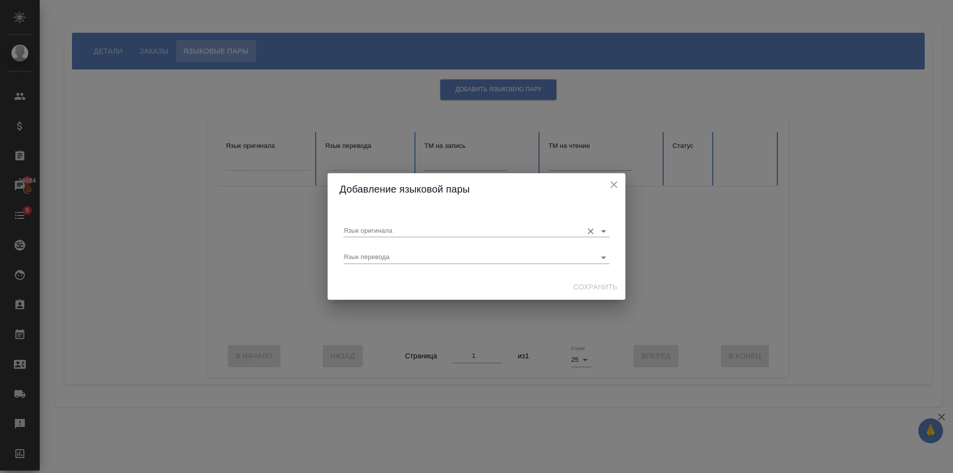
drag, startPoint x: 405, startPoint y: 216, endPoint x: 403, endPoint y: 231, distance: 15.5
click at [405, 224] on div "Язык оригинала" at bounding box center [477, 226] width 266 height 26
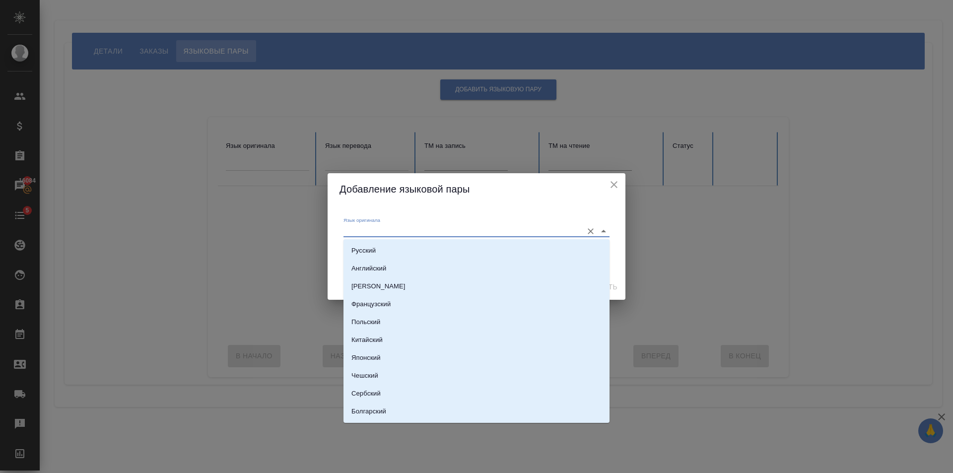
click at [403, 231] on input "Язык оригинала" at bounding box center [461, 231] width 234 height 12
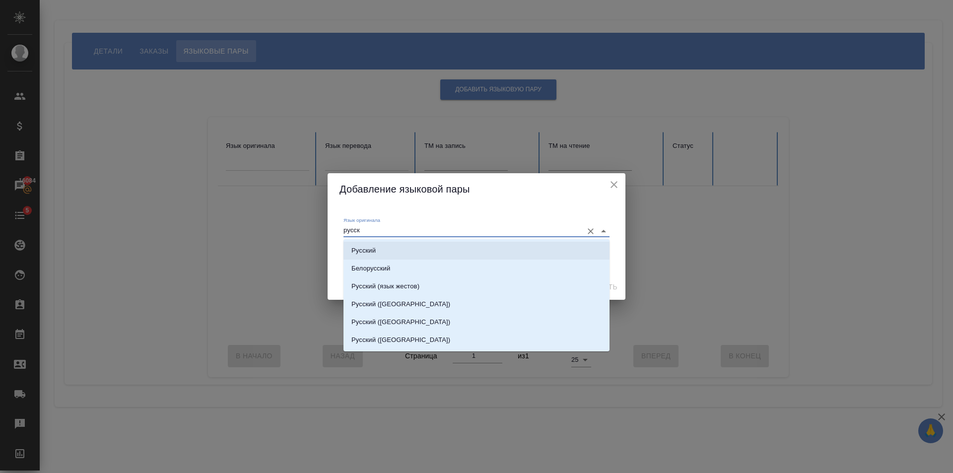
click at [408, 242] on li "Русский" at bounding box center [477, 251] width 266 height 18
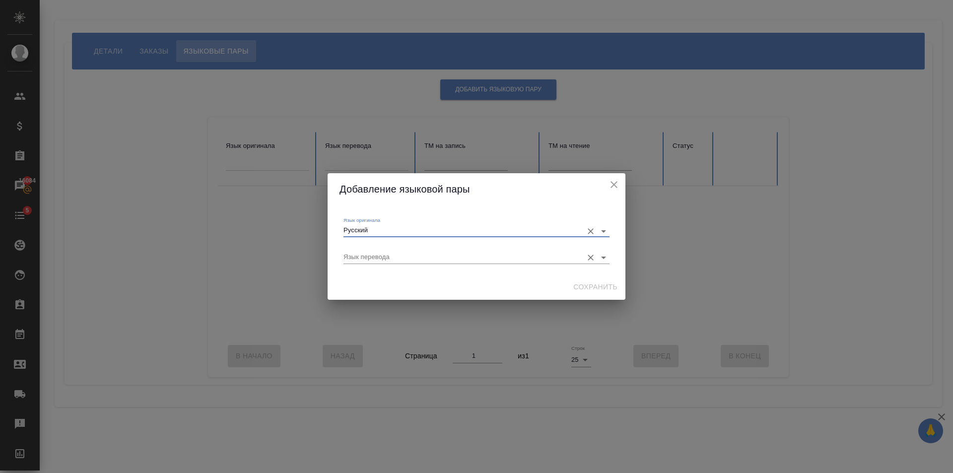
type input "Русский"
click at [432, 255] on input "Язык перевода" at bounding box center [461, 257] width 234 height 12
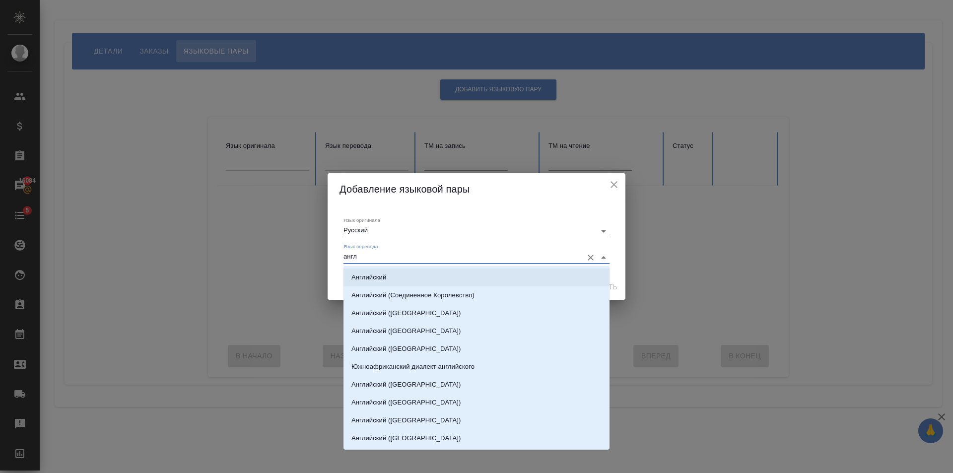
click at [433, 279] on li "Английский" at bounding box center [477, 278] width 266 height 18
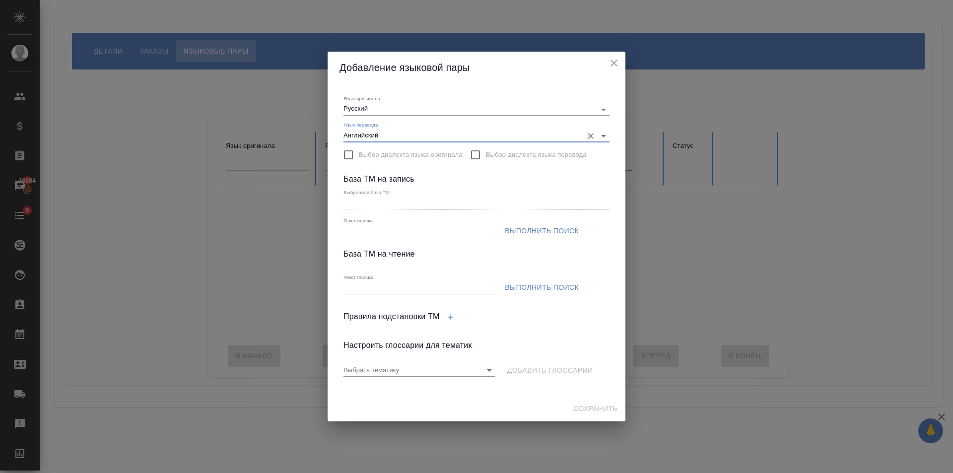
type input "Английский"
click at [405, 231] on input "Текст поиска" at bounding box center [420, 231] width 153 height 12
paste input "АО [PERSON_NAME] ru-en ПЕМТ"
click at [517, 229] on span "Выполнить поиск" at bounding box center [542, 231] width 74 height 12
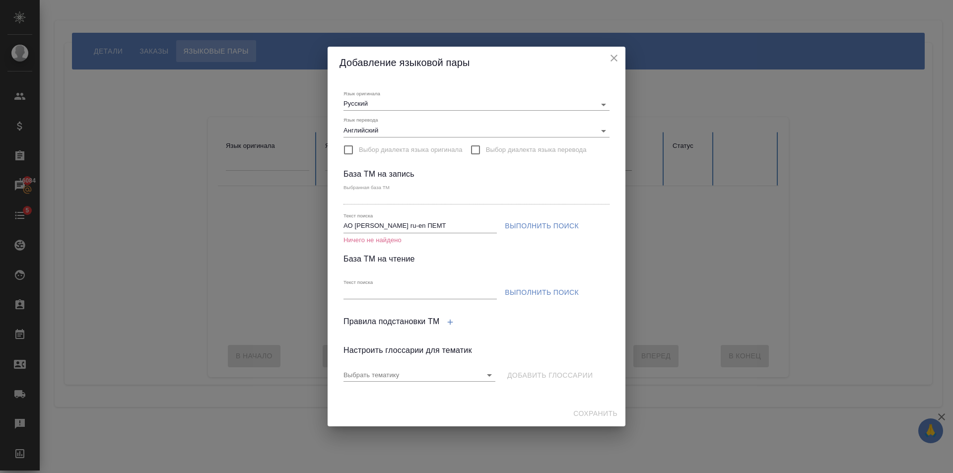
click at [393, 191] on div "Выбранная база ТМ" at bounding box center [477, 194] width 266 height 20
click at [453, 230] on input "АО [PERSON_NAME] ru-en ПЕМТ" at bounding box center [420, 226] width 153 height 12
type input "АО Ситора ru-en"
click at [527, 226] on span "Выполнить поиск" at bounding box center [542, 226] width 74 height 12
click at [448, 290] on input "Текст поиска" at bounding box center [420, 293] width 153 height 12
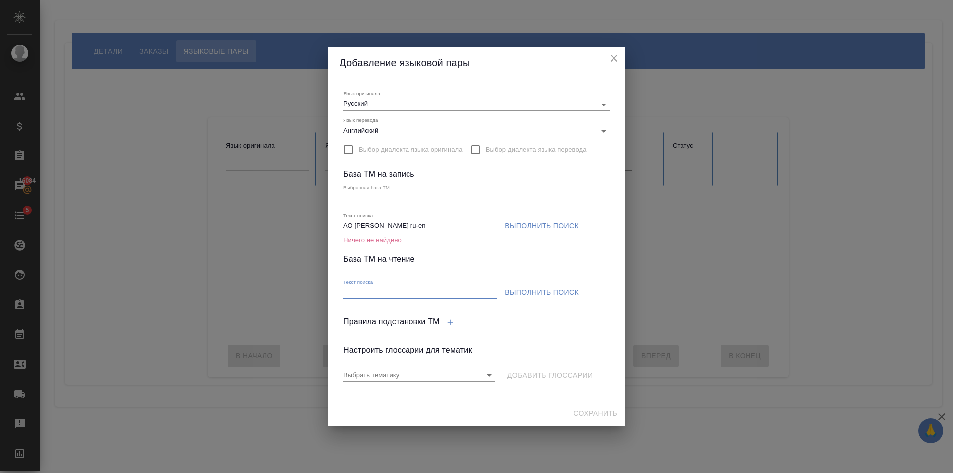
paste input "АО [PERSON_NAME] ru-en ПЕМТ"
type input "АО [PERSON_NAME] ru-en ПЕМТ"
click at [538, 288] on span "Выполнить поиск" at bounding box center [542, 293] width 74 height 12
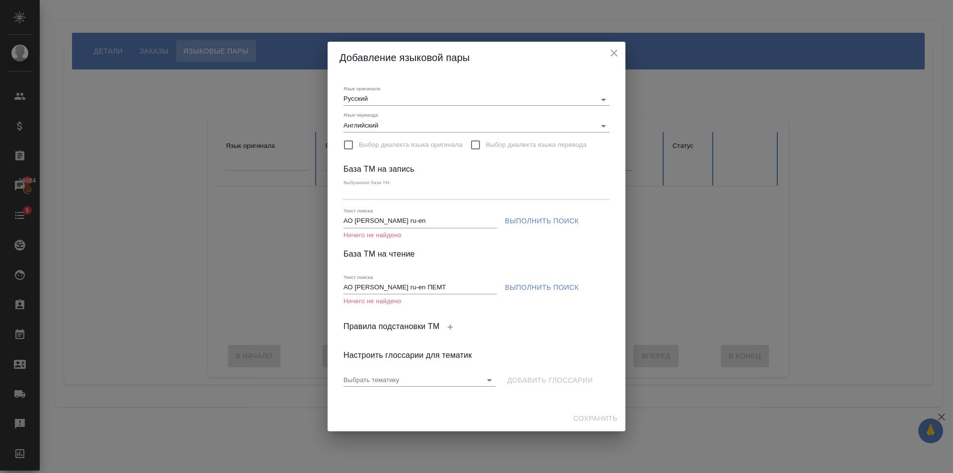
click at [614, 58] on icon "close" at bounding box center [614, 53] width 12 height 12
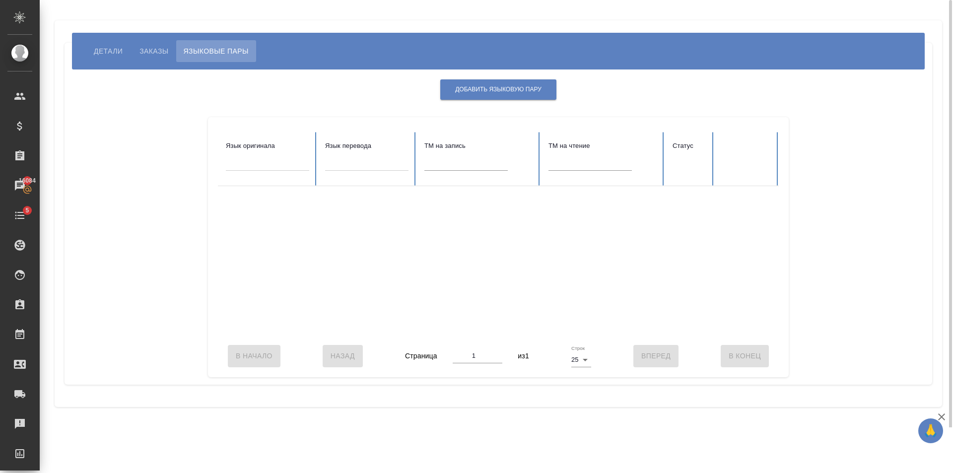
click at [164, 45] on button "Заказы" at bounding box center [154, 51] width 44 height 22
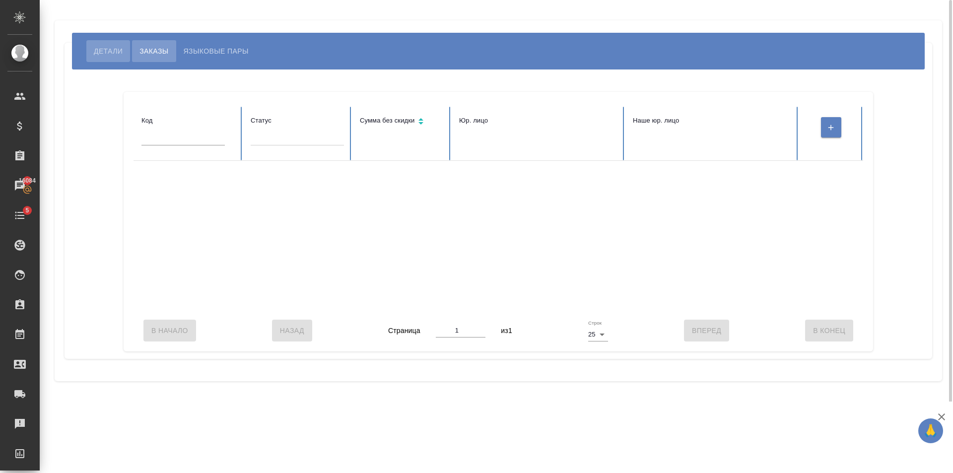
click at [124, 54] on button "Детали" at bounding box center [108, 51] width 44 height 22
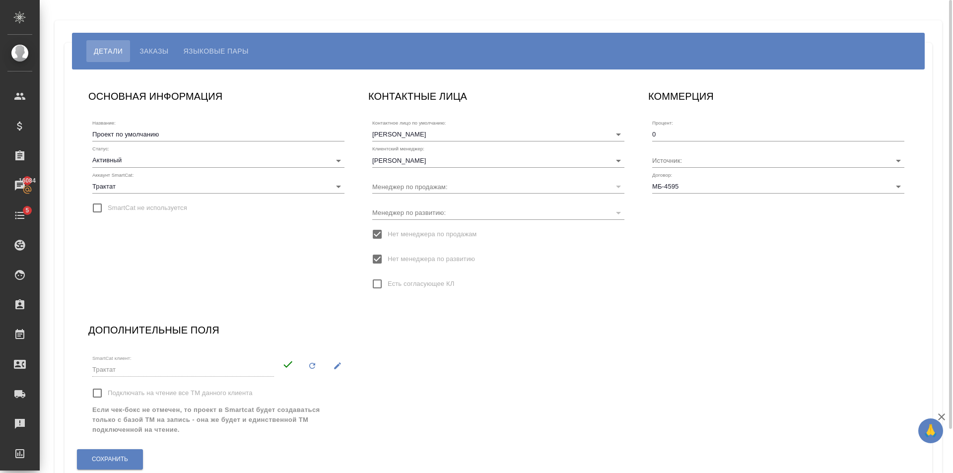
click at [332, 368] on button "button" at bounding box center [338, 366] width 20 height 20
click at [286, 368] on icon "Очистить" at bounding box center [283, 369] width 10 height 10
click at [206, 369] on input "SmartCat клиент:" at bounding box center [181, 368] width 178 height 13
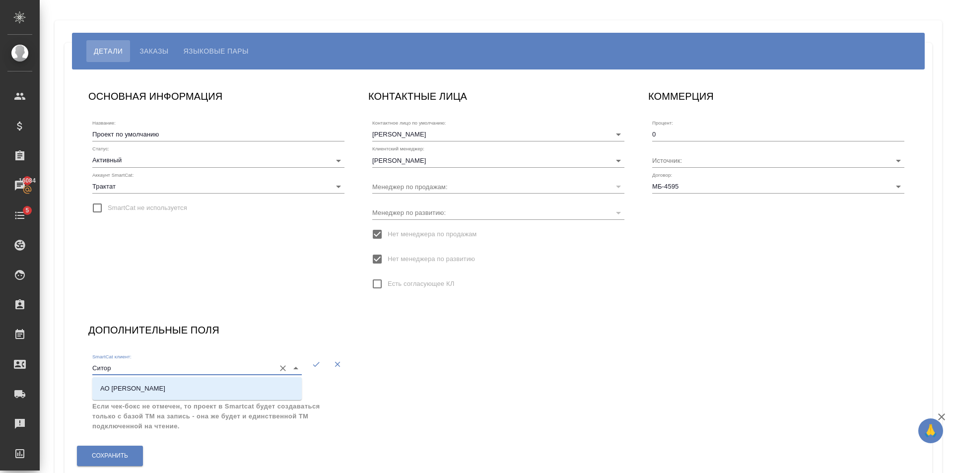
click at [214, 392] on li "АО Ситора" at bounding box center [197, 389] width 210 height 18
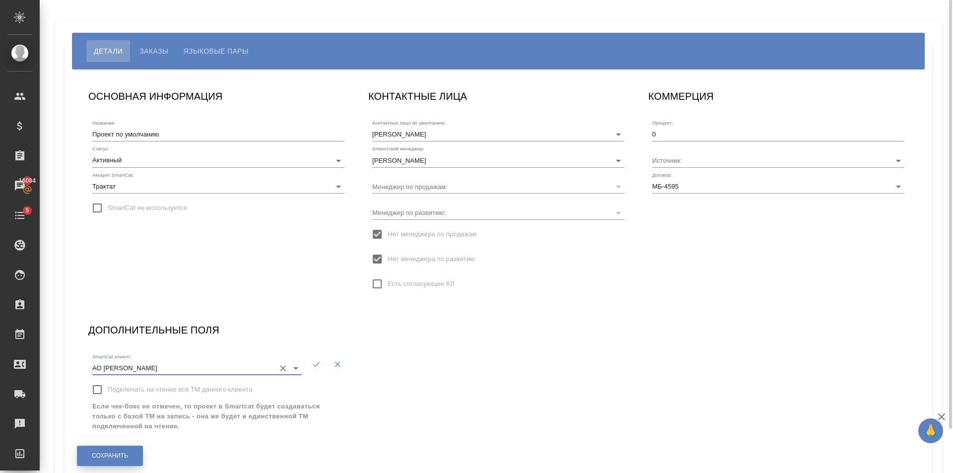
type input "АО Ситора"
click at [129, 454] on button "Сохранить" at bounding box center [110, 456] width 66 height 20
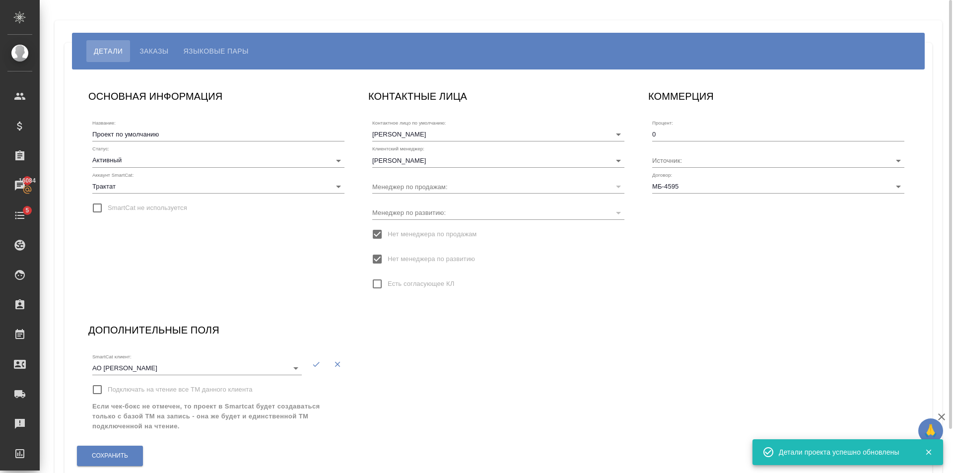
click at [196, 44] on button "Языковые пары" at bounding box center [216, 51] width 80 height 22
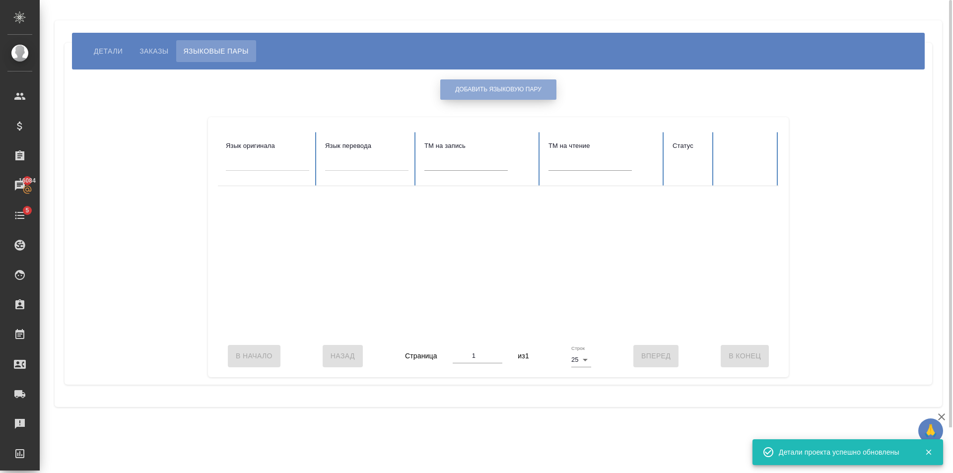
click at [502, 88] on span "Добавить языковую пару" at bounding box center [498, 89] width 86 height 8
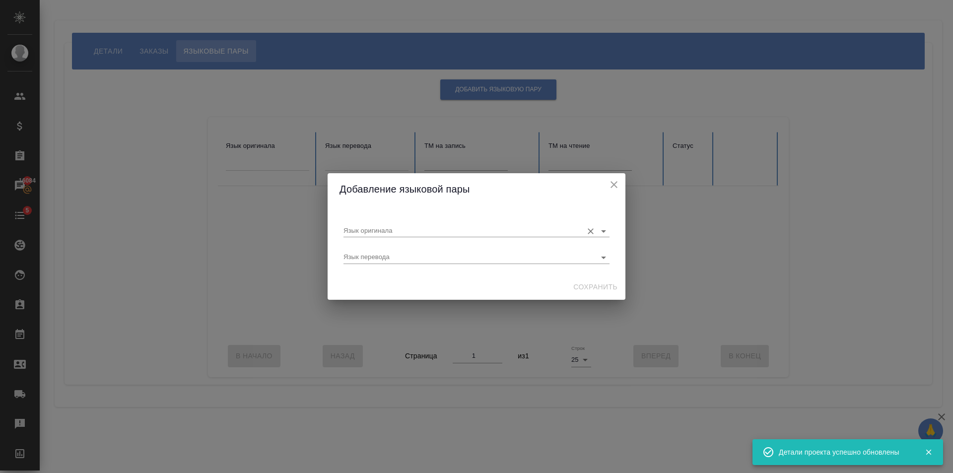
click at [427, 227] on input "Язык оригинала" at bounding box center [461, 231] width 234 height 12
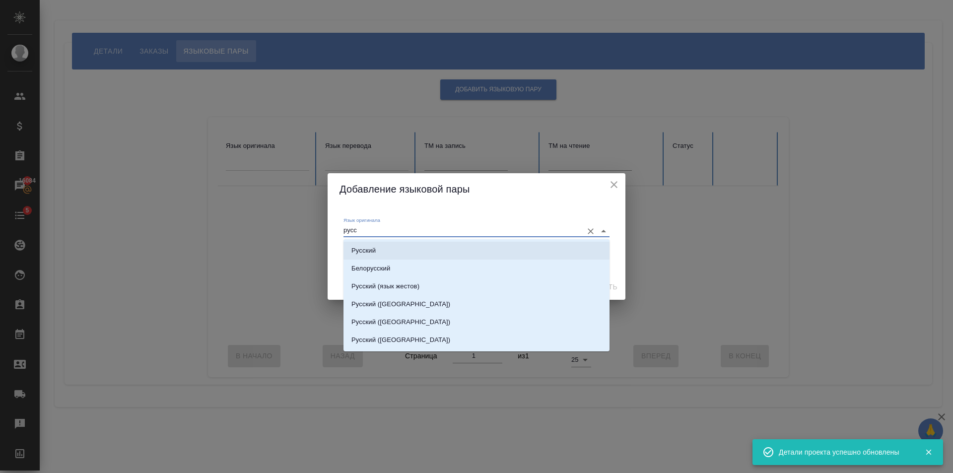
click at [428, 243] on li "Русский" at bounding box center [477, 251] width 266 height 18
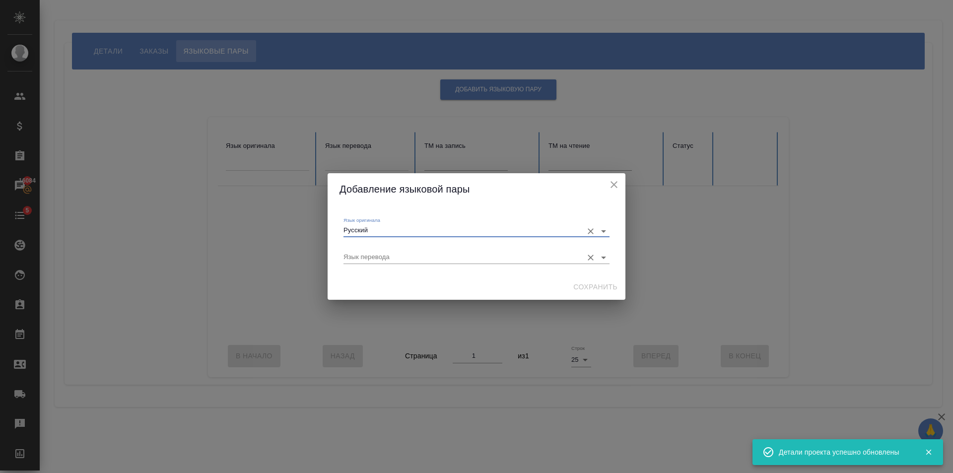
type input "Русский"
click at [422, 254] on input "Язык перевода" at bounding box center [461, 257] width 234 height 12
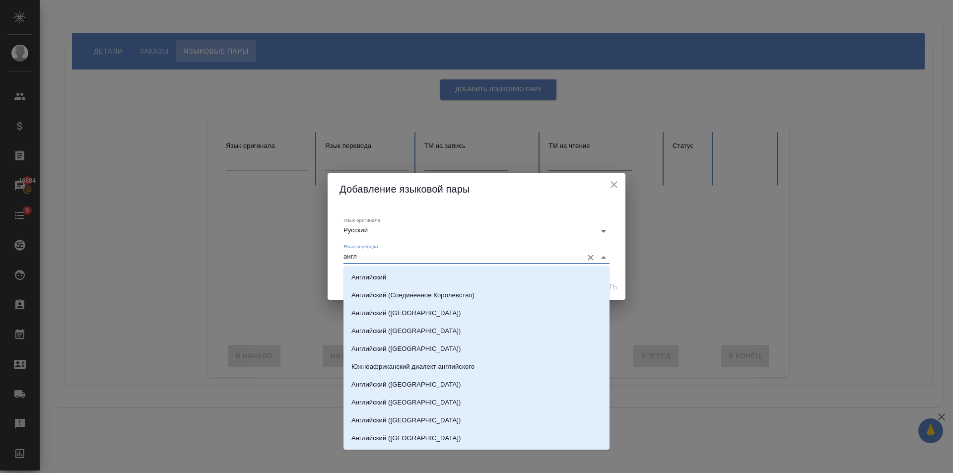
click at [419, 266] on div "Английский Английский (Соединенное Королевство) Английский (Канада) Английский …" at bounding box center [477, 358] width 266 height 184
click at [420, 272] on li "Английский" at bounding box center [477, 278] width 266 height 18
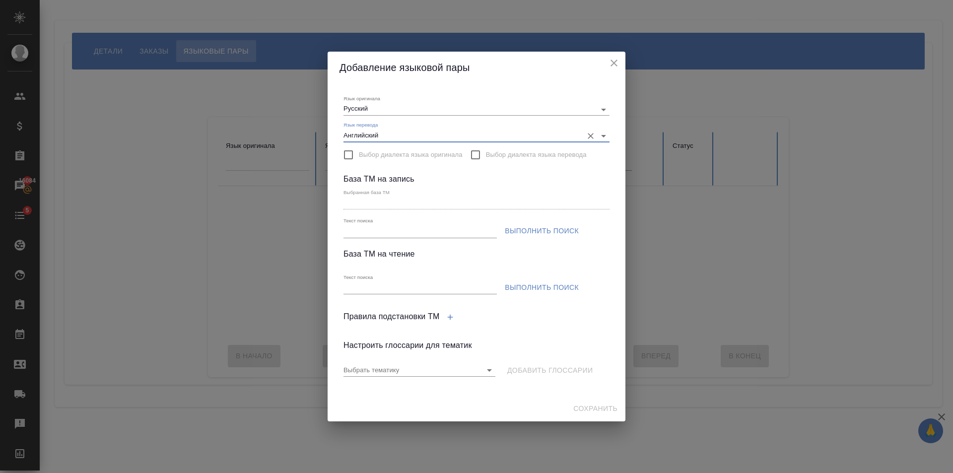
type input "Английский"
click at [444, 236] on input "Текст поиска" at bounding box center [420, 231] width 153 height 12
paste input "АО [PERSON_NAME] ru-en ПЕМТ"
type input "АО [PERSON_NAME] ru-en ПЕМТ"
click at [526, 226] on span "Выполнить поиск" at bounding box center [542, 231] width 74 height 12
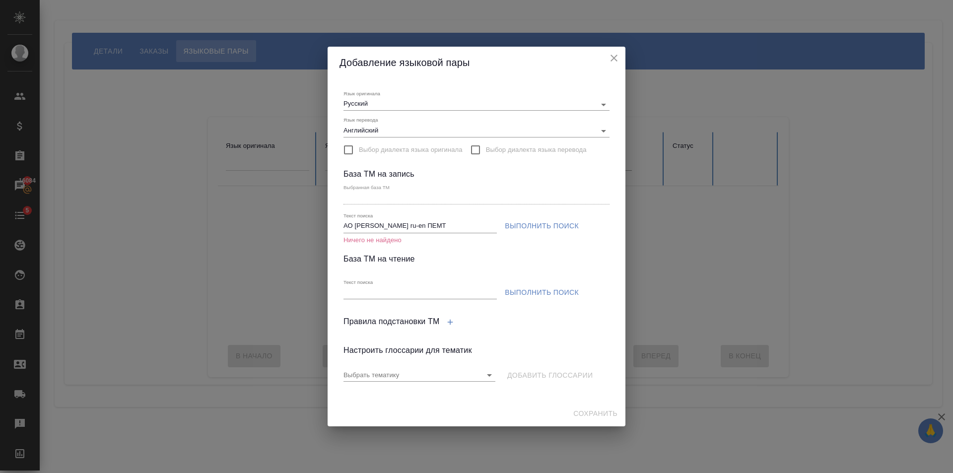
click at [471, 290] on input "Текст поиска" at bounding box center [420, 293] width 153 height 12
paste input "АО [PERSON_NAME] ru-en ПЕМТ"
type input "АО [PERSON_NAME] ru-en ПЕМТ"
click at [537, 290] on span "Выполнить поиск" at bounding box center [542, 293] width 74 height 12
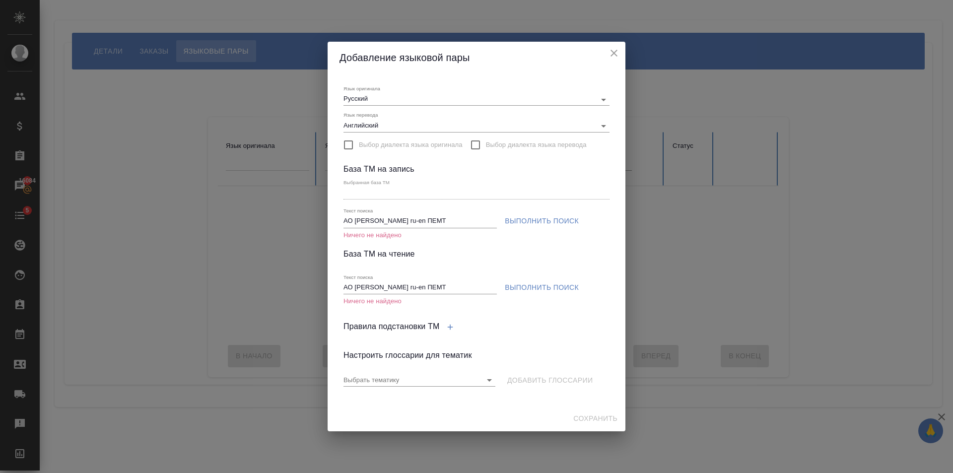
click at [613, 50] on icon "close" at bounding box center [614, 53] width 12 height 12
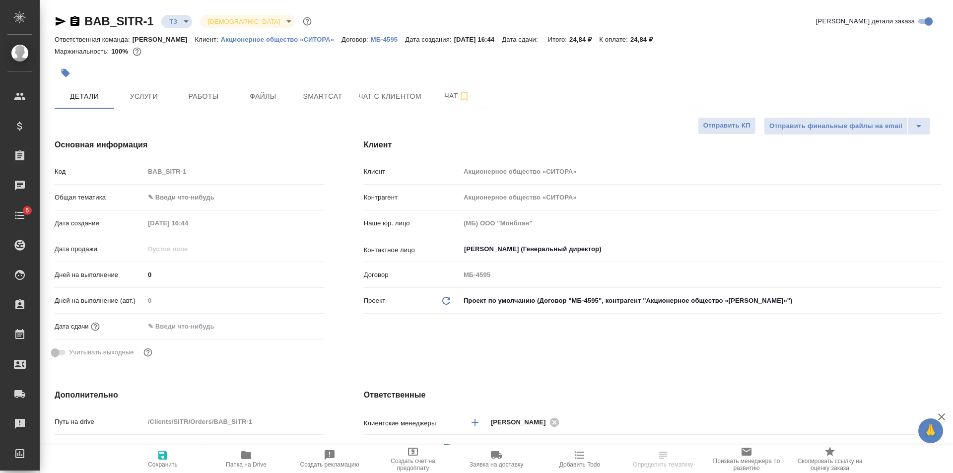
select select "RU"
click at [143, 95] on span "Услуги" at bounding box center [144, 96] width 48 height 12
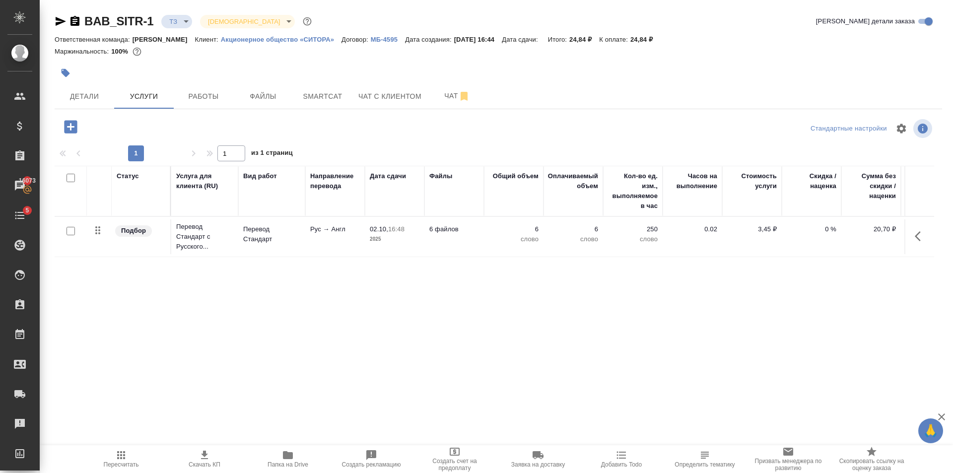
click at [75, 231] on div at bounding box center [71, 231] width 22 height 14
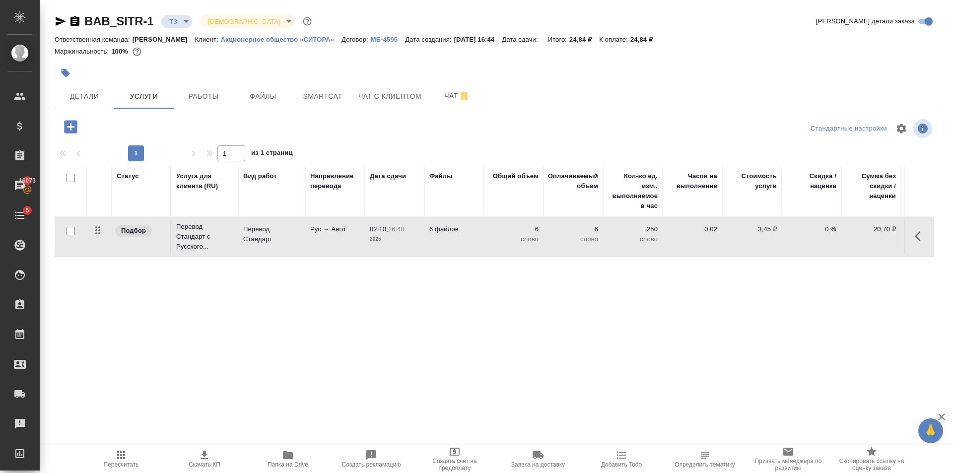
click at [73, 230] on input "checkbox" at bounding box center [71, 231] width 8 height 8
checkbox input "true"
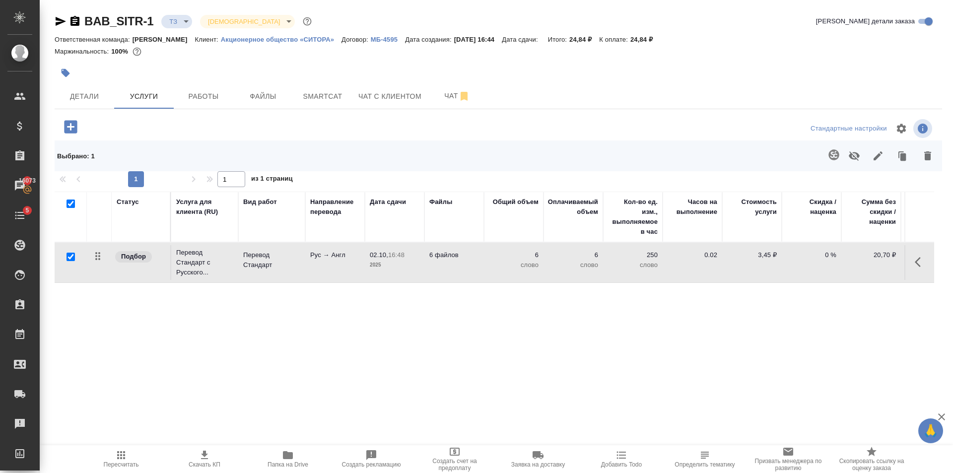
click at [836, 156] on icon "button" at bounding box center [834, 154] width 10 height 10
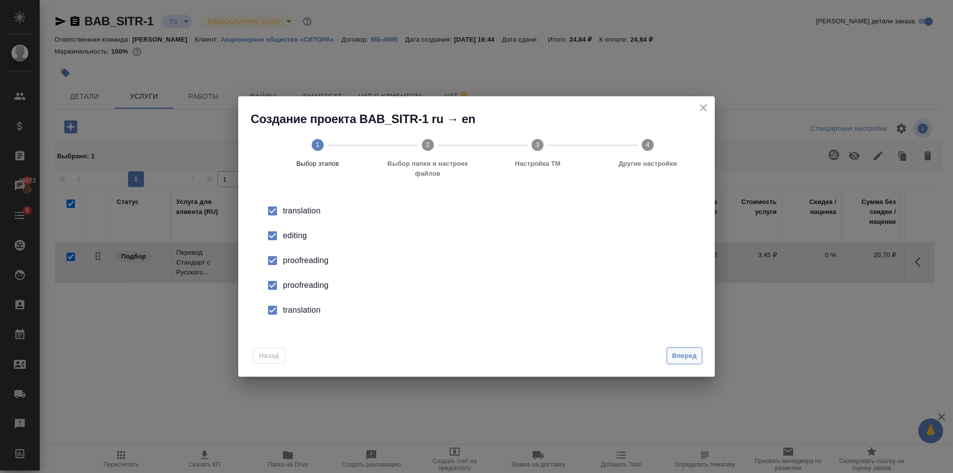
click at [682, 359] on span "Вперед" at bounding box center [684, 356] width 25 height 11
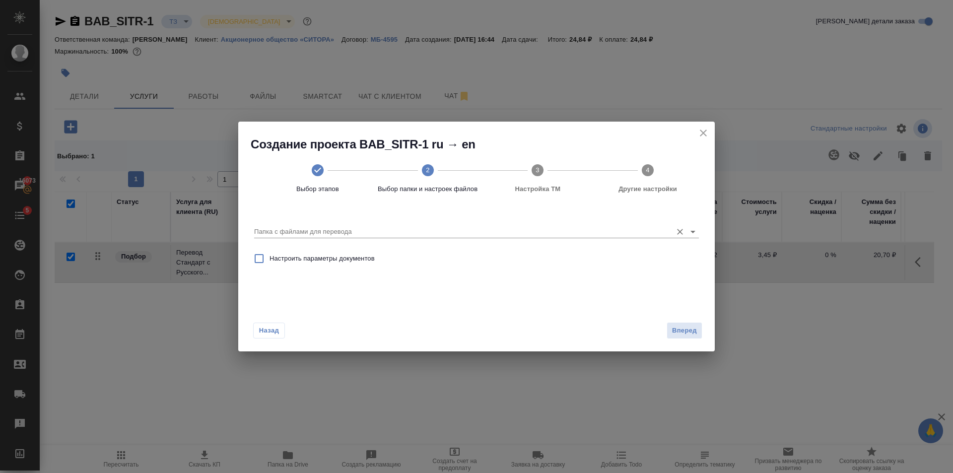
click at [697, 235] on icon "Open" at bounding box center [693, 232] width 12 height 12
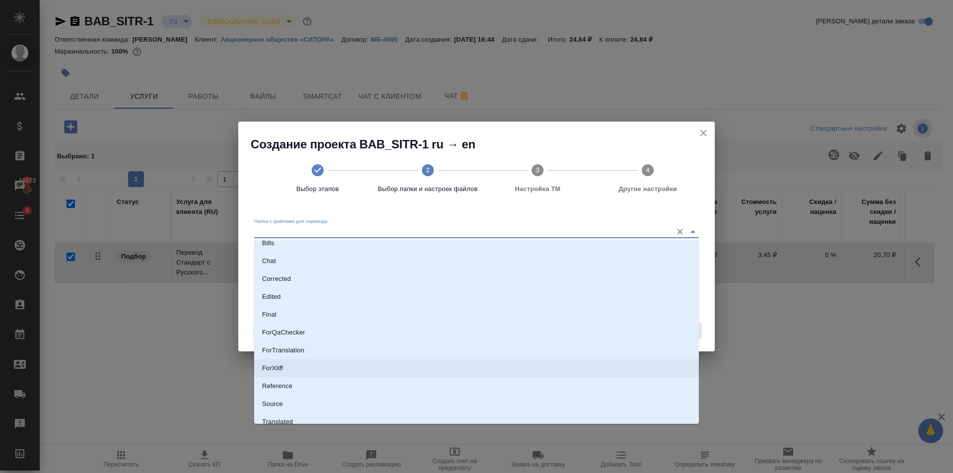
scroll to position [52, 0]
click at [306, 384] on li "Source" at bounding box center [476, 379] width 445 height 18
type input "Source"
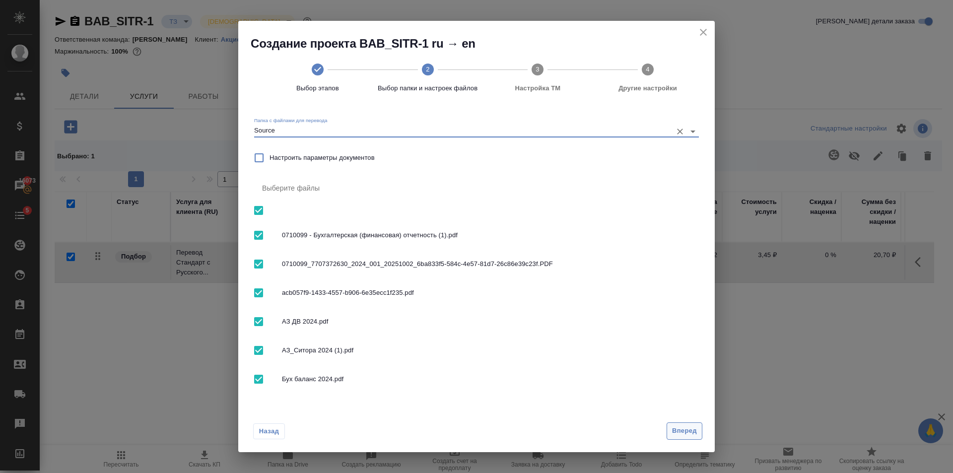
click at [682, 433] on span "Вперед" at bounding box center [684, 431] width 25 height 11
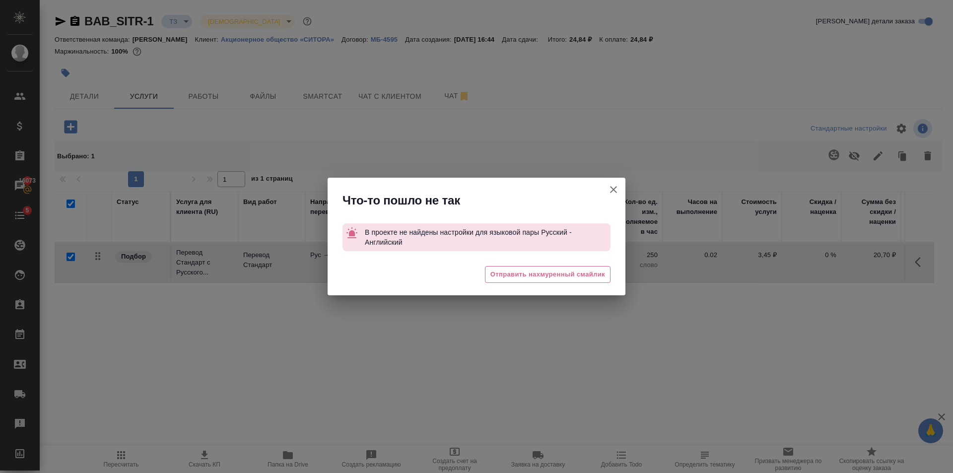
click at [614, 190] on icon "button" at bounding box center [613, 189] width 7 height 7
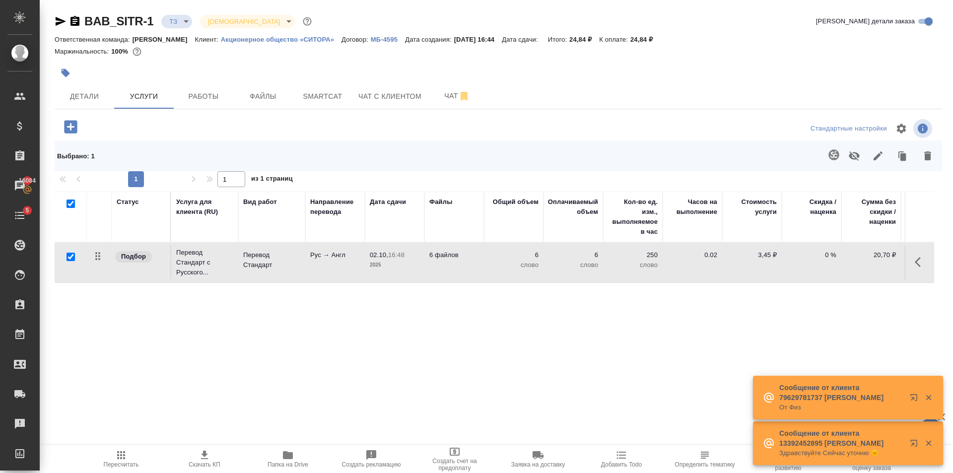
click at [838, 153] on icon "button" at bounding box center [834, 154] width 10 height 10
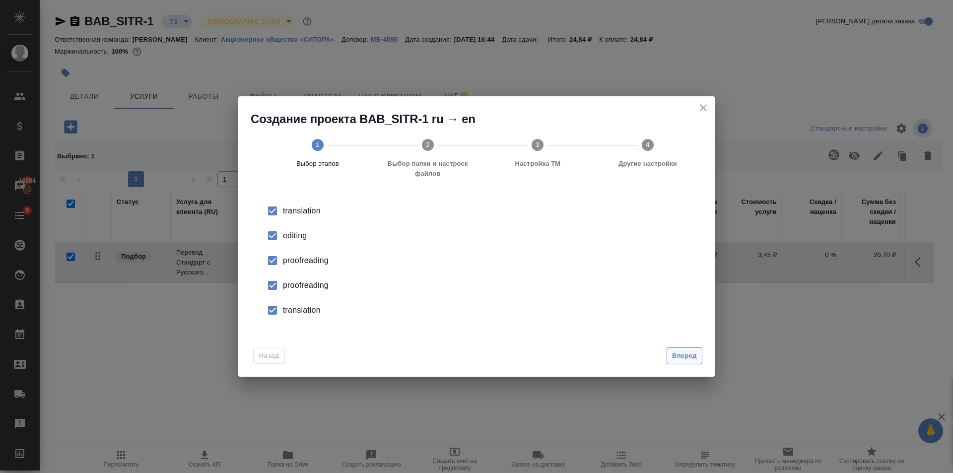
click at [686, 353] on span "Вперед" at bounding box center [684, 356] width 25 height 11
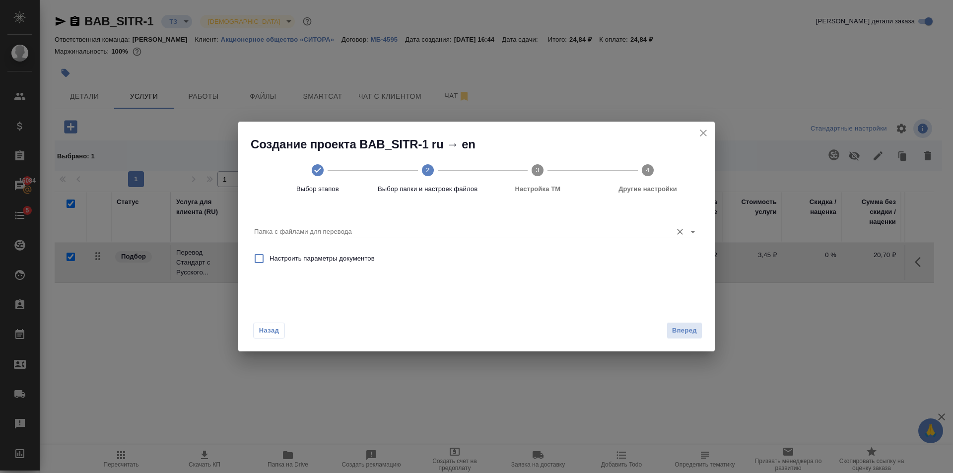
click at [697, 232] on icon "Open" at bounding box center [693, 232] width 12 height 12
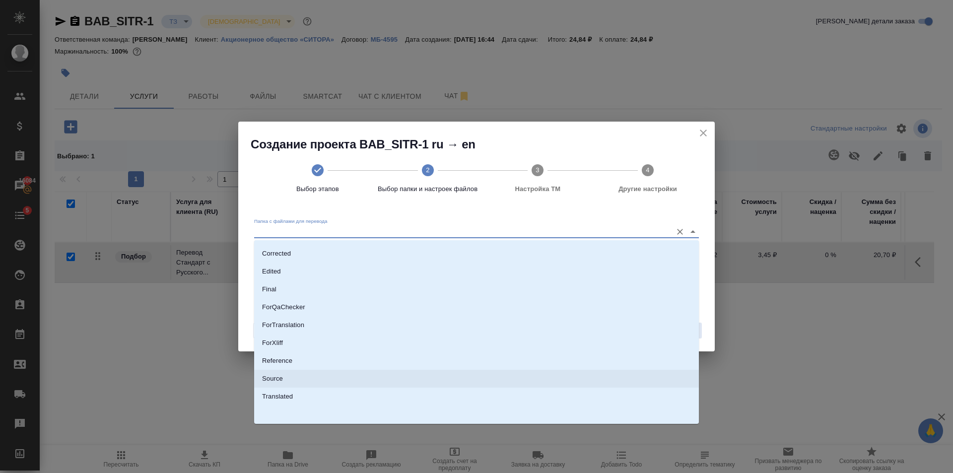
click at [319, 378] on li "Source" at bounding box center [476, 379] width 445 height 18
type input "Source"
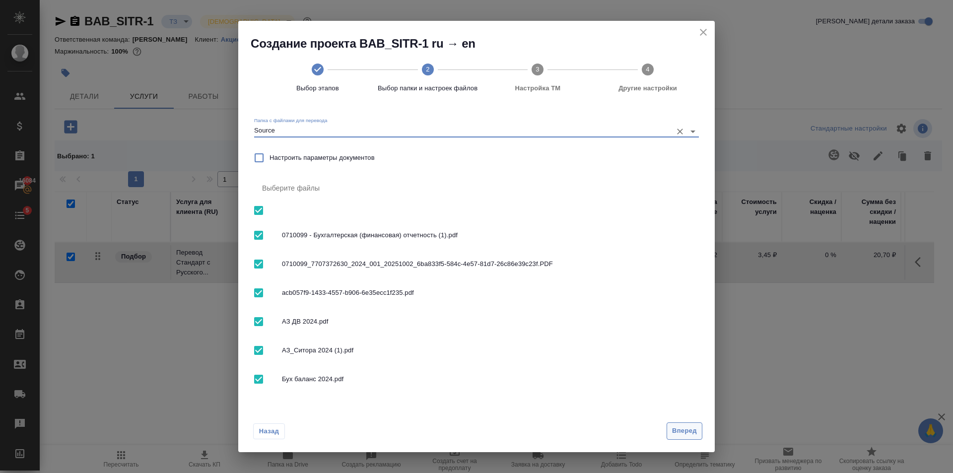
click at [687, 424] on button "Вперед" at bounding box center [685, 431] width 36 height 17
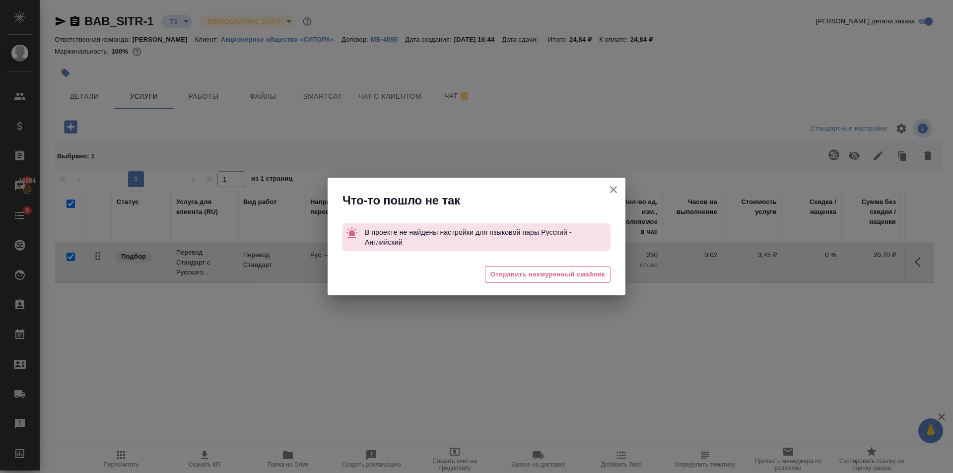
click at [607, 201] on div at bounding box center [614, 193] width 24 height 31
click at [623, 183] on button "[PERSON_NAME] детали заказа" at bounding box center [614, 190] width 24 height 24
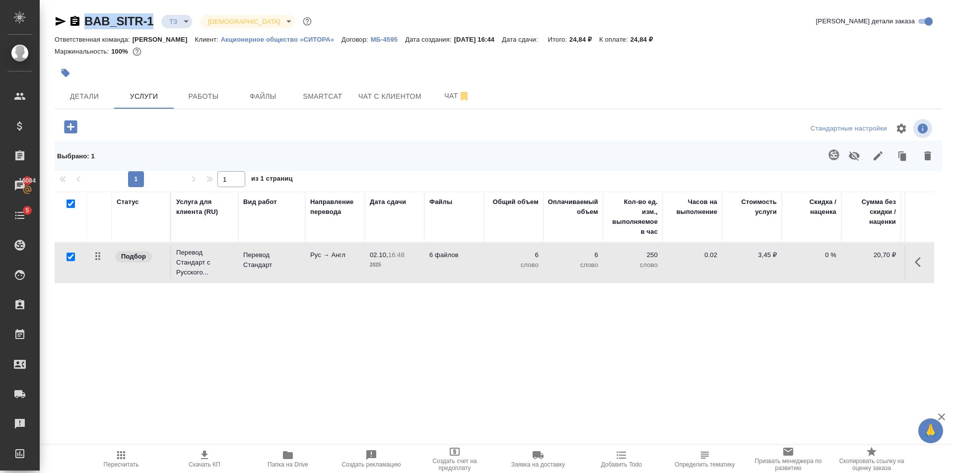
drag, startPoint x: 158, startPoint y: 30, endPoint x: 86, endPoint y: 30, distance: 72.0
click at [86, 30] on div "BAB_SITR-1 ТЗ tz Святая троица holyTrinity Кратко детали заказа" at bounding box center [499, 23] width 888 height 20
copy link "BAB_SITR-1"
click at [328, 86] on button "Smartcat" at bounding box center [323, 96] width 60 height 25
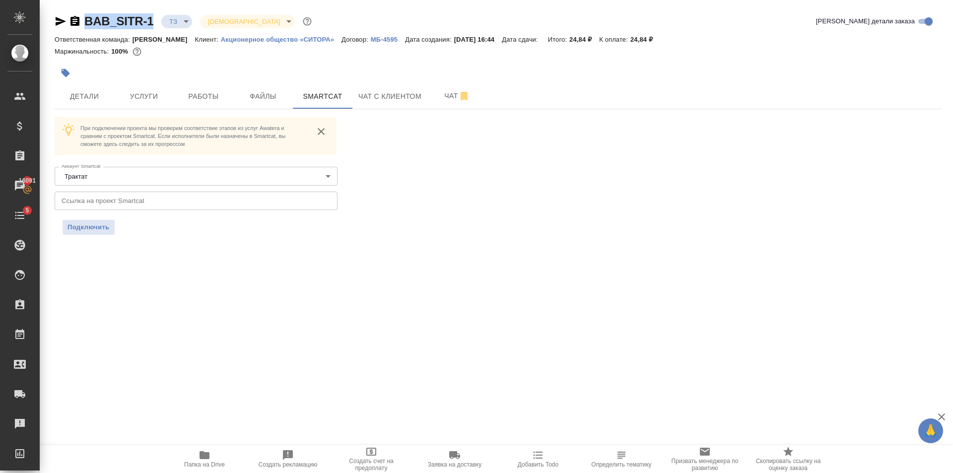
click at [131, 203] on input "text" at bounding box center [196, 201] width 283 height 18
click at [135, 174] on body "🙏 .cls-1 fill:#fff; AWATERA [PERSON_NAME] Клиенты Спецификации Заказы 16091 Чат…" at bounding box center [476, 236] width 953 height 473
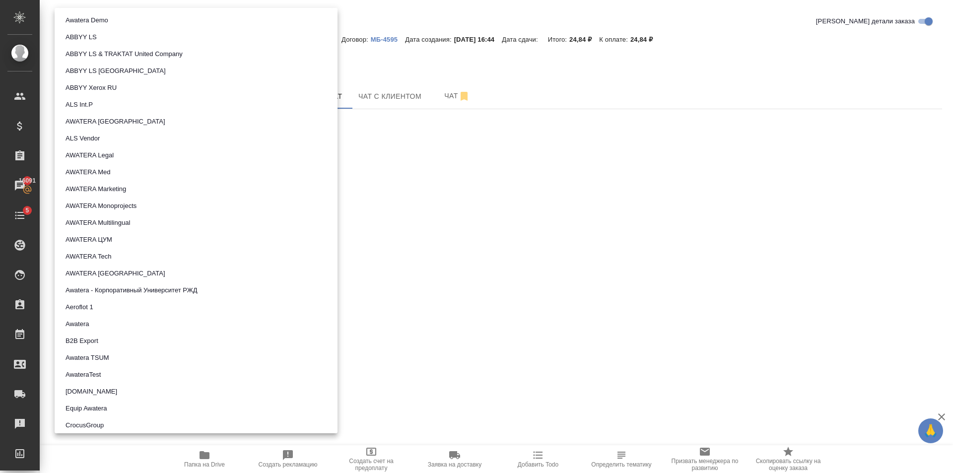
scroll to position [560, 0]
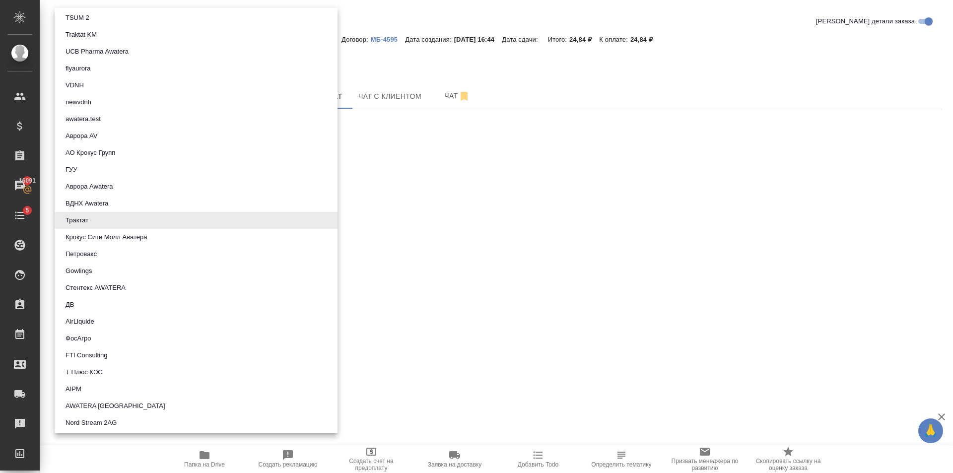
click at [438, 152] on div at bounding box center [476, 236] width 953 height 473
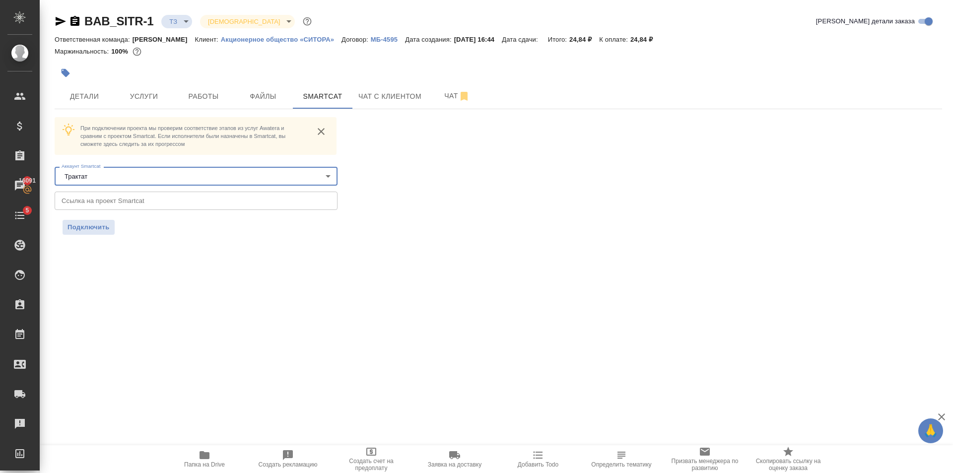
click at [325, 175] on body "🙏 .cls-1 fill:#fff; AWATERA [PERSON_NAME] Клиенты Спецификации Заказы 16091 Чат…" at bounding box center [476, 236] width 953 height 473
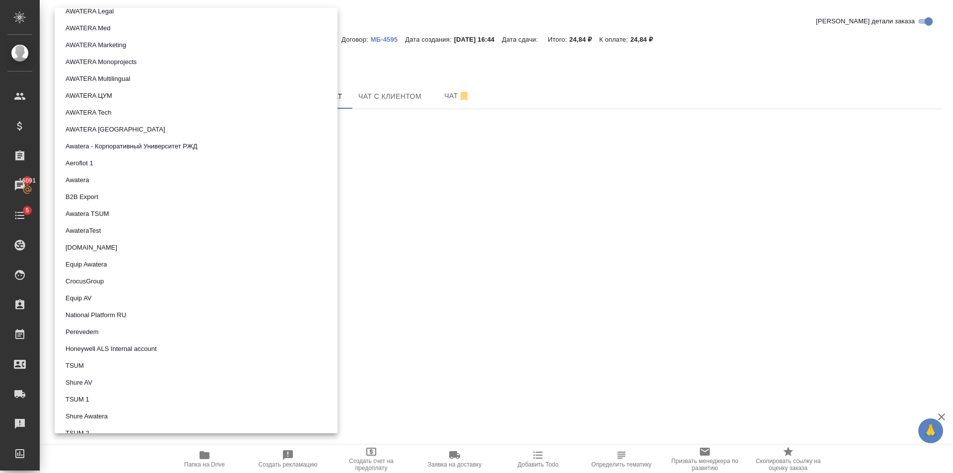
scroll to position [0, 0]
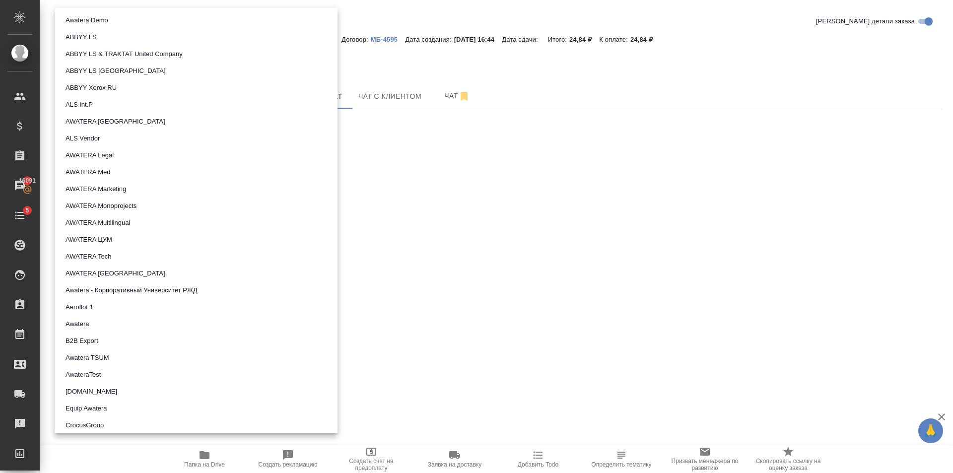
click at [512, 267] on div at bounding box center [476, 236] width 953 height 473
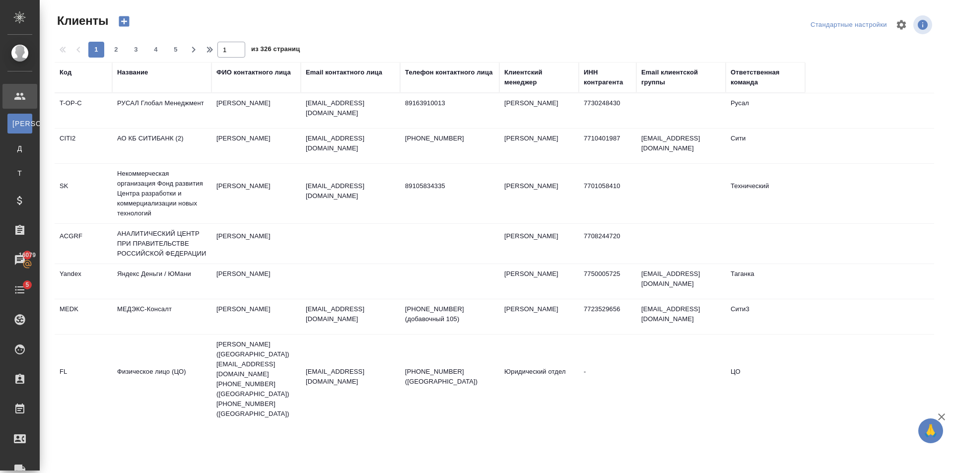
select select "RU"
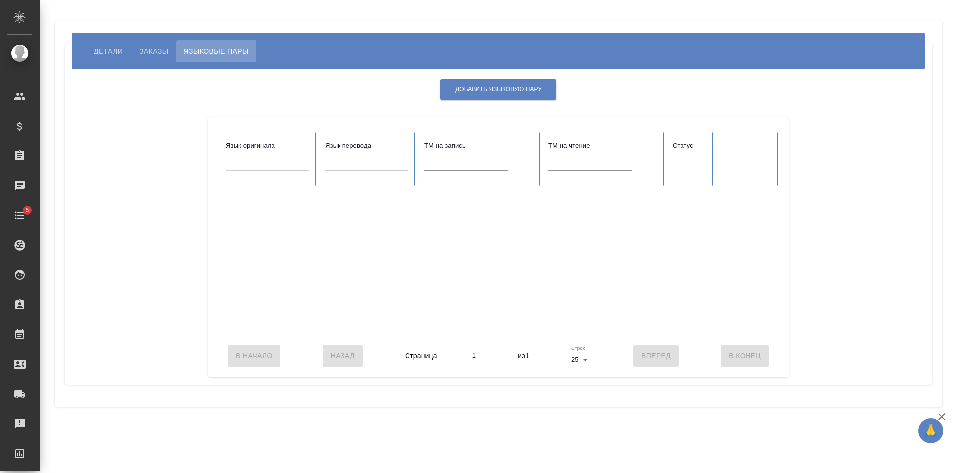
click at [151, 49] on span "Заказы" at bounding box center [154, 51] width 29 height 12
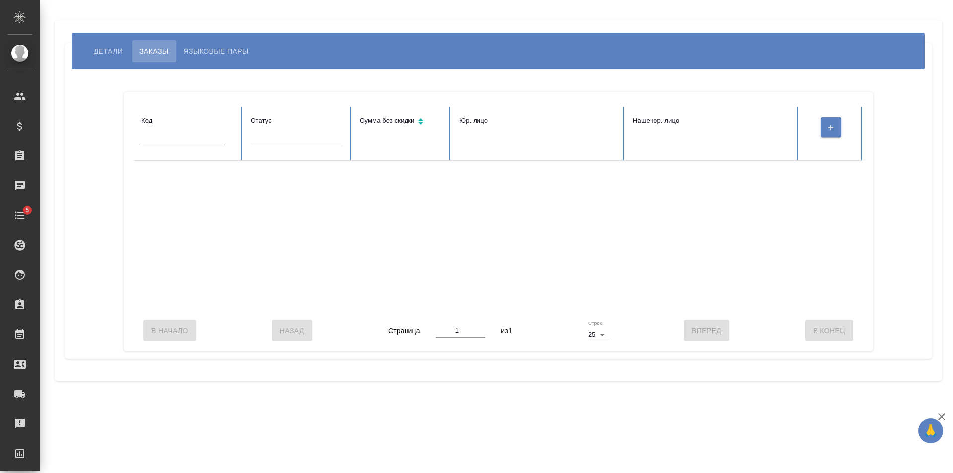
click at [108, 48] on span "Детали" at bounding box center [108, 51] width 29 height 12
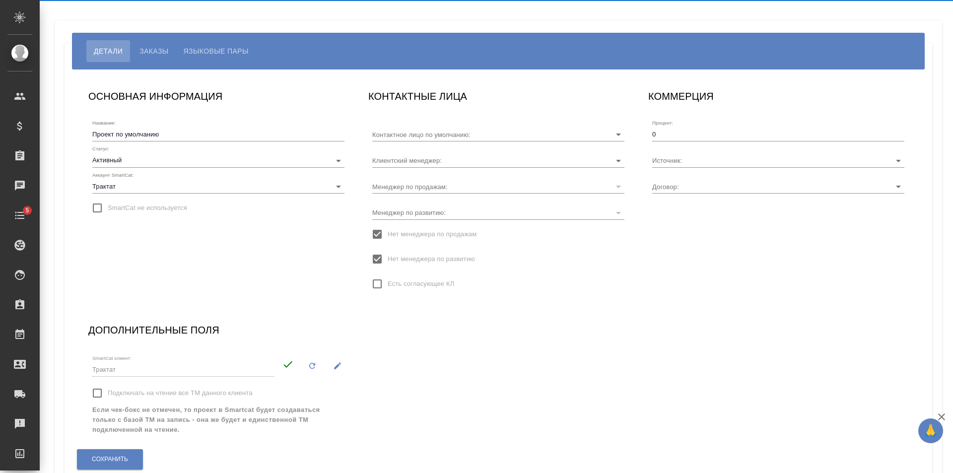
type input "[PERSON_NAME]"
type input "МБ-4595"
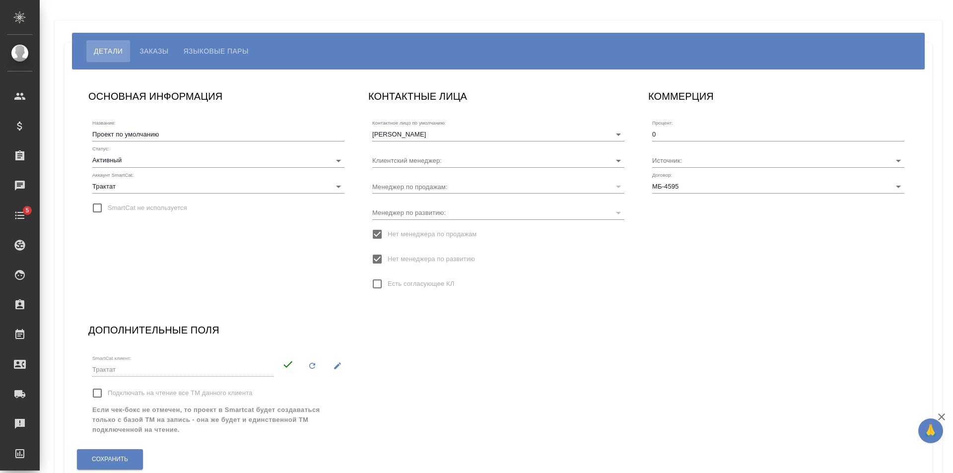
type input "[PERSON_NAME]"
click at [335, 364] on icon "button" at bounding box center [337, 366] width 9 height 9
click at [201, 370] on input "Трактат" at bounding box center [181, 368] width 178 height 13
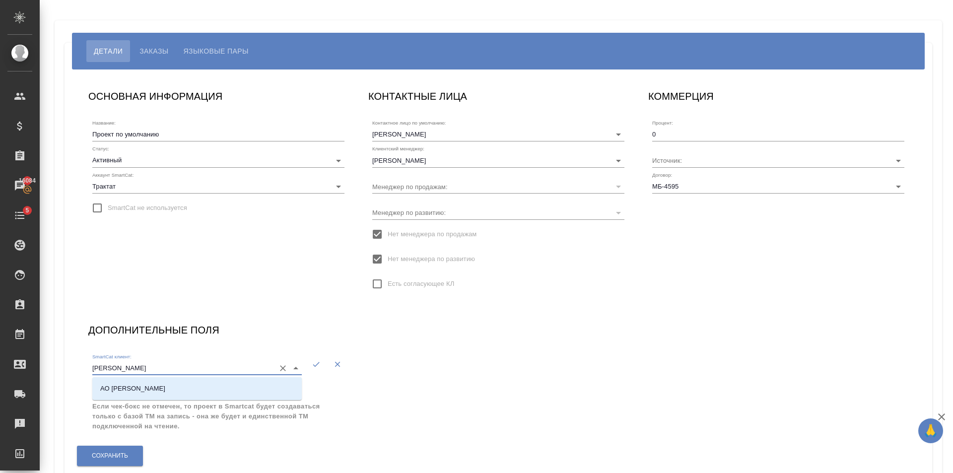
click at [156, 385] on li "АО [PERSON_NAME]" at bounding box center [197, 389] width 210 height 18
type input "АО [PERSON_NAME]"
click at [321, 364] on button "button" at bounding box center [316, 364] width 20 height 20
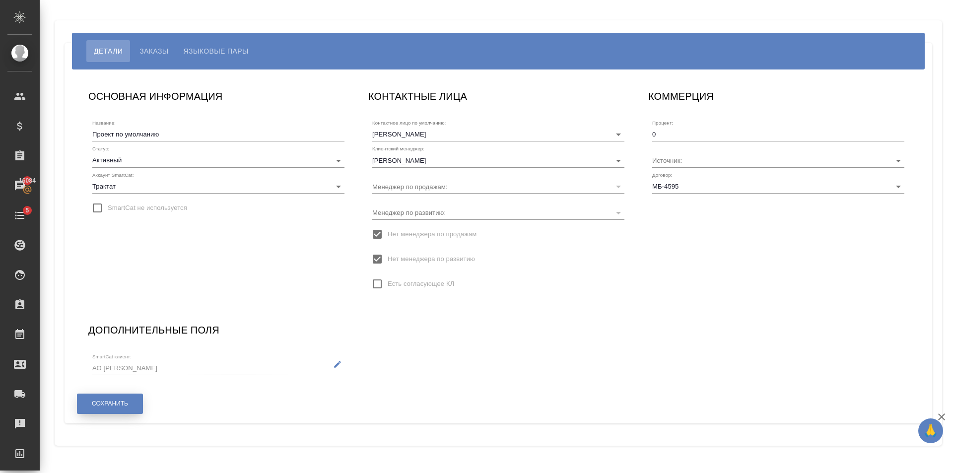
click at [138, 406] on button "Сохранить" at bounding box center [110, 404] width 66 height 20
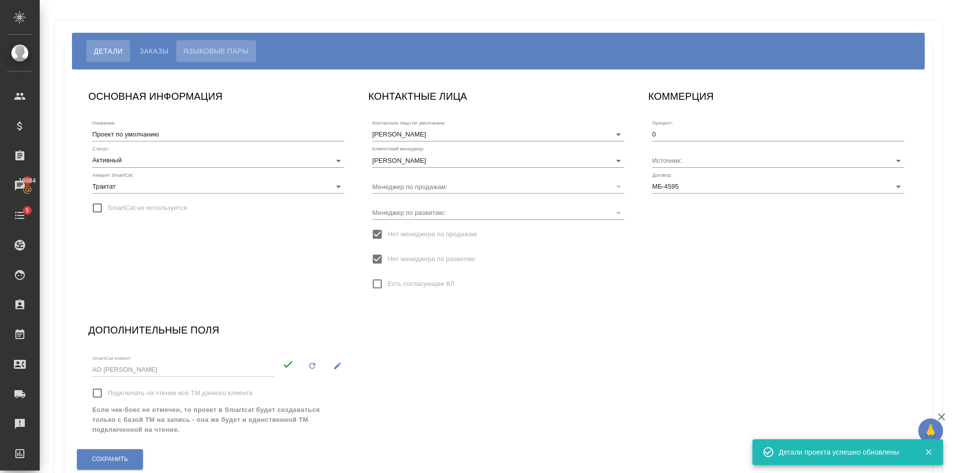
drag, startPoint x: 183, startPoint y: 47, endPoint x: 286, endPoint y: 82, distance: 108.8
click at [183, 47] on button "Языковые пары" at bounding box center [216, 51] width 80 height 22
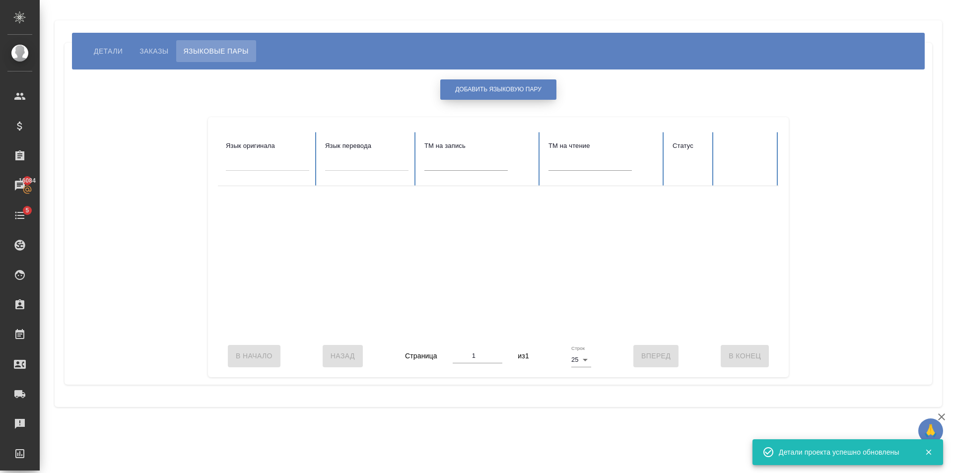
click at [474, 84] on button "Добавить языковую пару" at bounding box center [498, 89] width 116 height 20
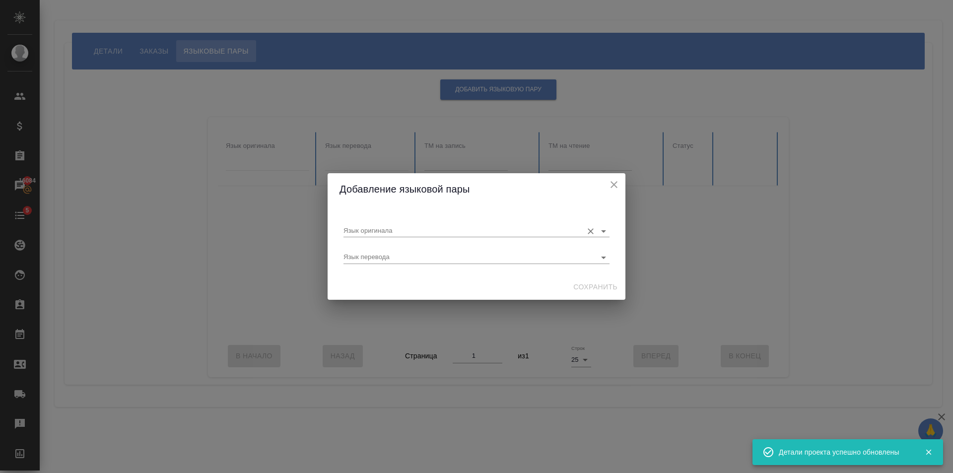
click at [368, 226] on input "Язык оригинала" at bounding box center [461, 231] width 234 height 12
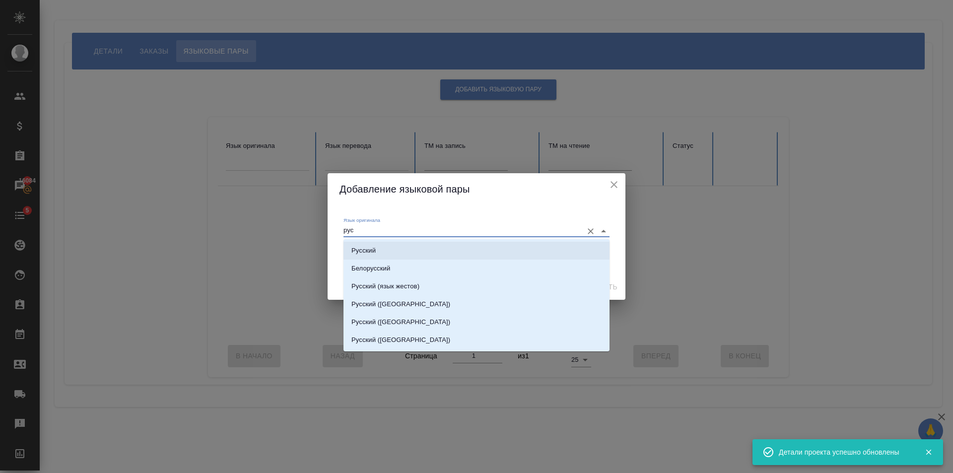
click at [395, 249] on li "Русский" at bounding box center [477, 251] width 266 height 18
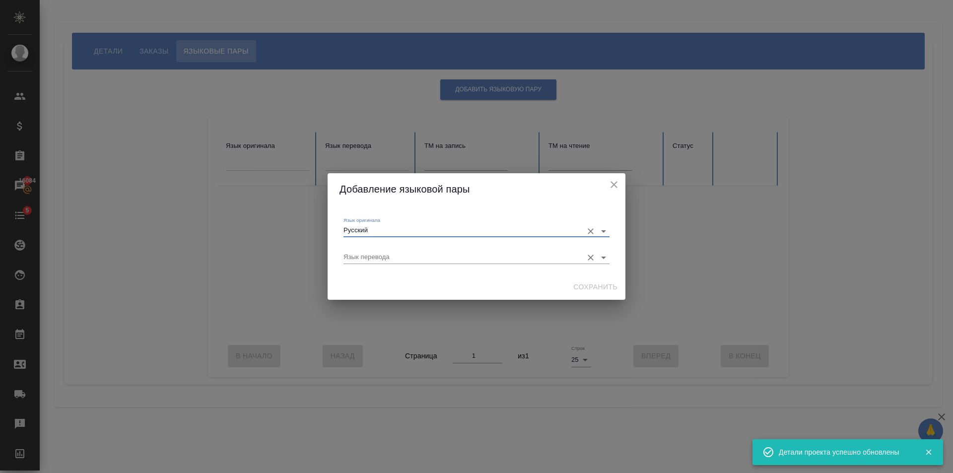
type input "Русский"
click at [403, 252] on input "Язык перевода" at bounding box center [461, 257] width 234 height 12
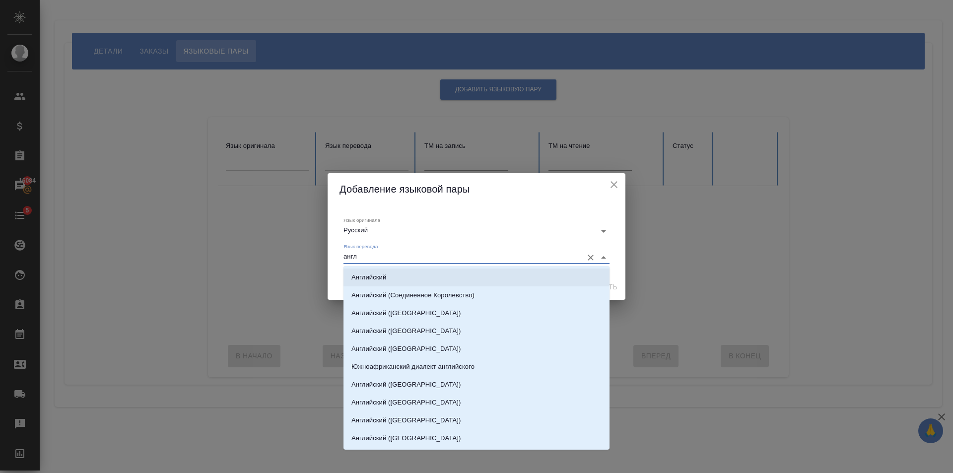
click at [410, 272] on li "Английский" at bounding box center [477, 278] width 266 height 18
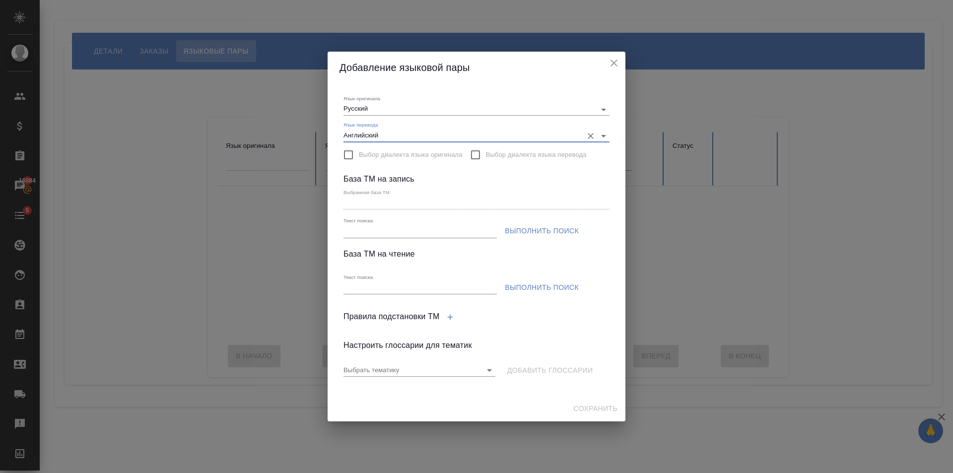
type input "Английский"
click at [384, 230] on input "Текст поиска" at bounding box center [420, 231] width 153 height 12
paste input "АО [PERSON_NAME] ru-en ПЕМТ"
type input "АО [PERSON_NAME] ru-en ПЕМТ"
click at [555, 230] on span "Выполнить поиск" at bounding box center [542, 231] width 74 height 12
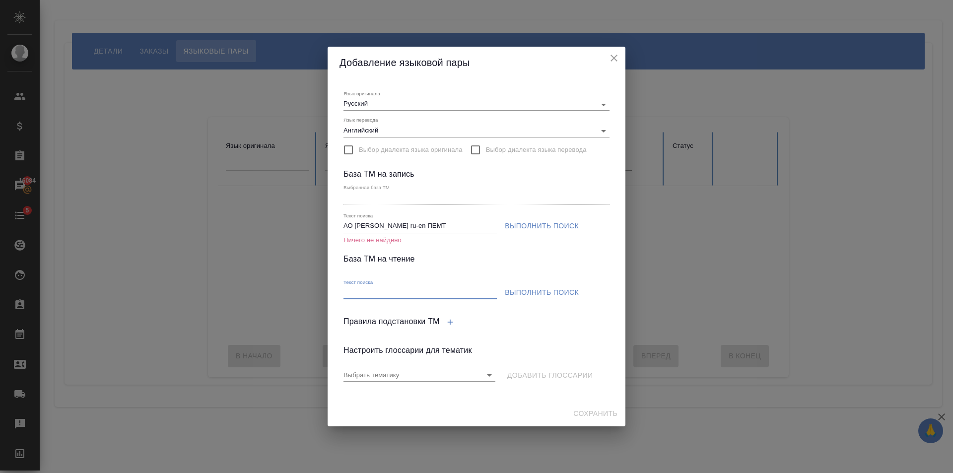
click at [407, 292] on input "Текст поиска" at bounding box center [420, 293] width 153 height 12
paste input "АО [PERSON_NAME] ru-en ПЕМТ"
type input "АО [PERSON_NAME] ru-en ПЕМТ"
click at [554, 289] on span "Выполнить поиск" at bounding box center [542, 293] width 74 height 12
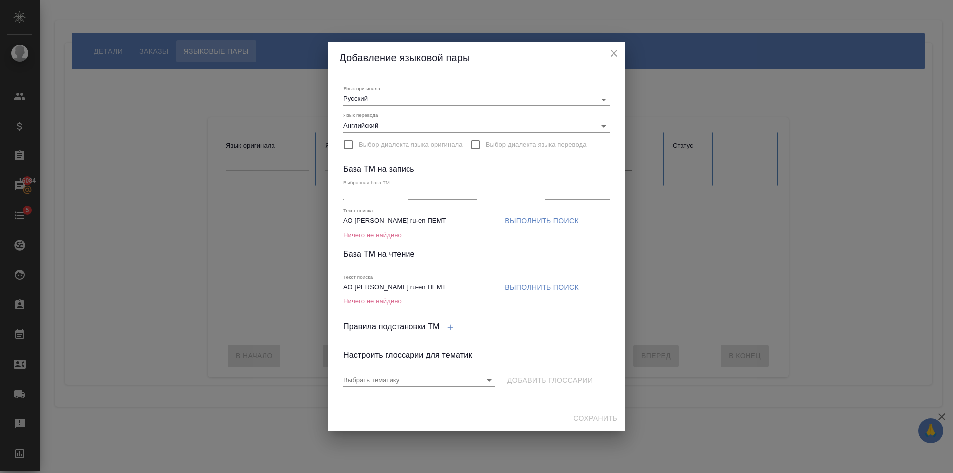
click at [611, 53] on icon "close" at bounding box center [614, 53] width 12 height 12
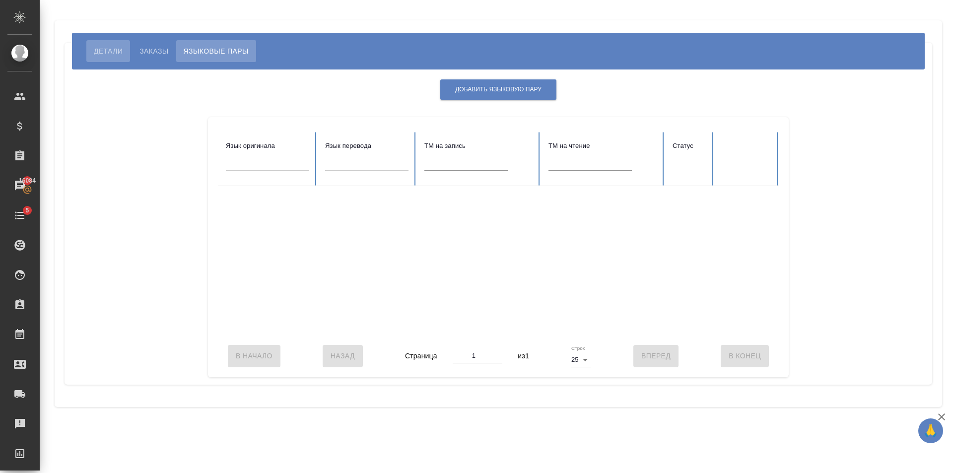
click at [130, 46] on button "Детали" at bounding box center [108, 51] width 44 height 22
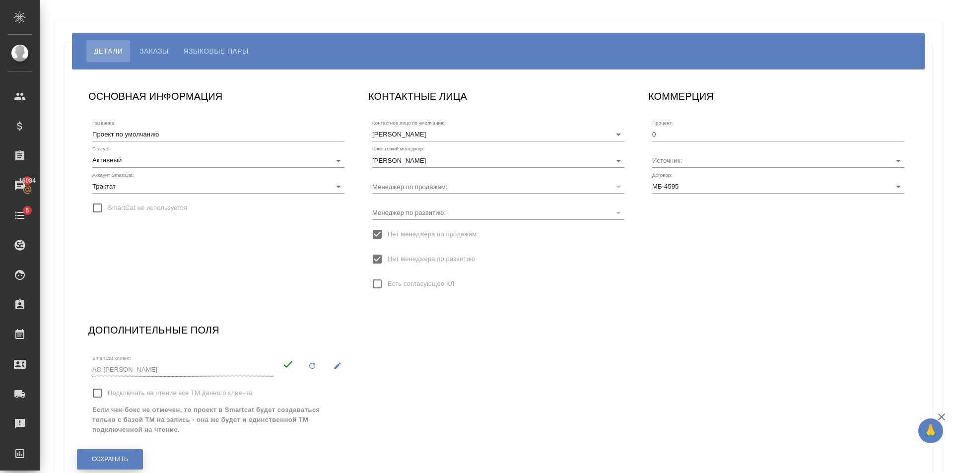
click at [132, 453] on button "Сохранить" at bounding box center [110, 459] width 66 height 20
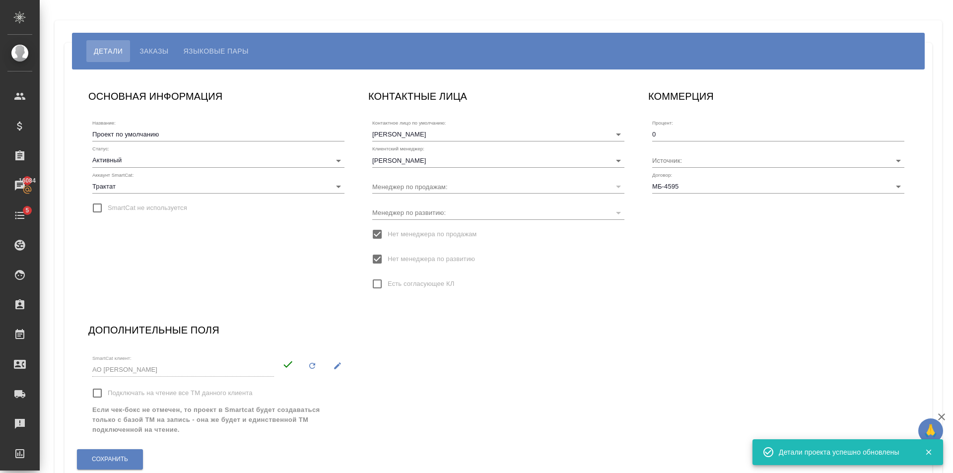
click at [207, 45] on button "Языковые пары" at bounding box center [216, 51] width 80 height 22
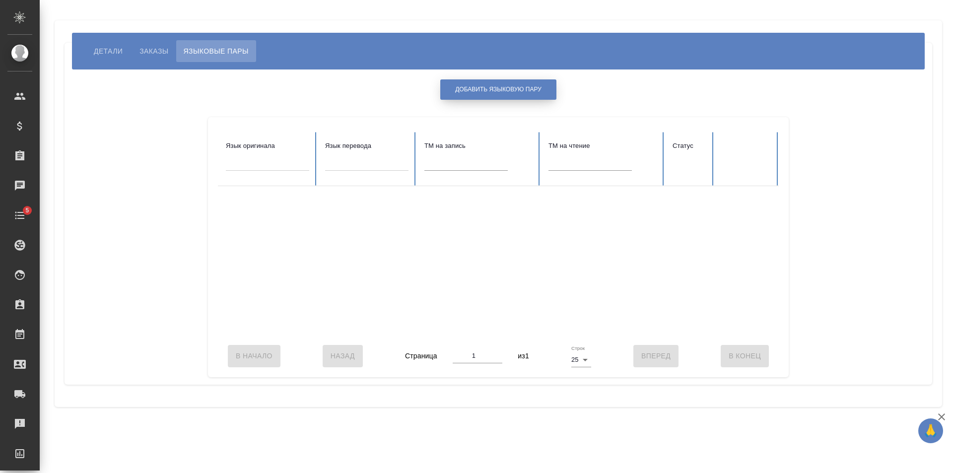
click at [524, 88] on span "Добавить языковую пару" at bounding box center [498, 89] width 86 height 8
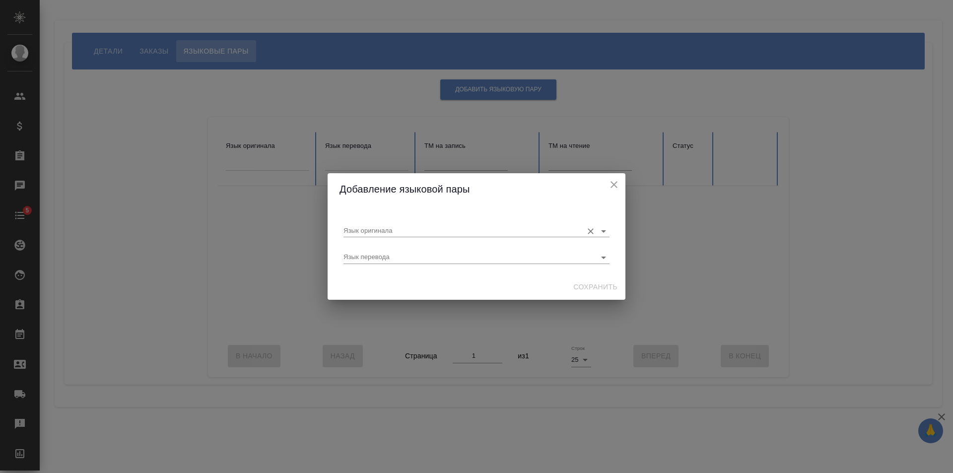
click at [427, 232] on input "Язык оригинала" at bounding box center [461, 231] width 234 height 12
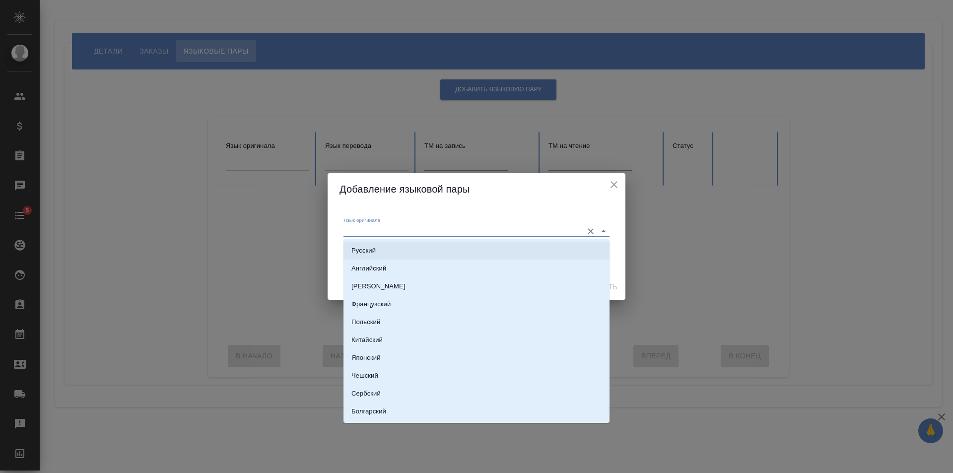
click at [415, 247] on li "Русский" at bounding box center [477, 251] width 266 height 18
type input "Русский"
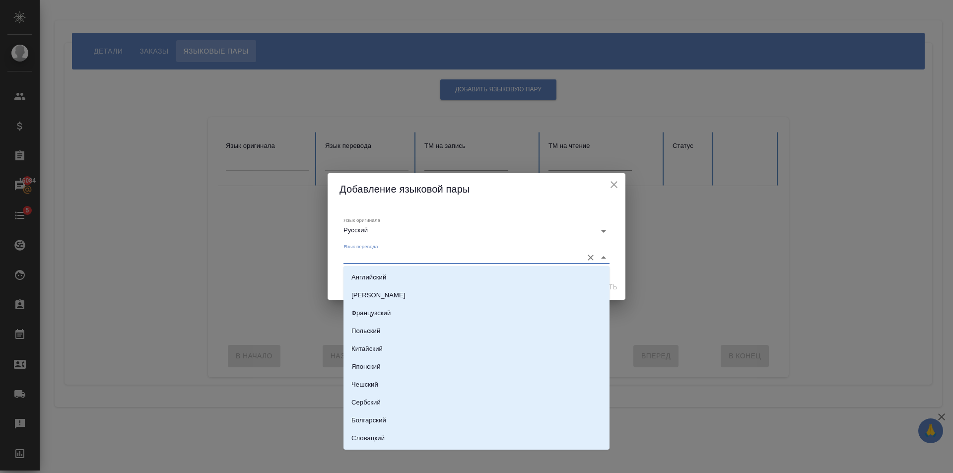
click at [463, 255] on input "Язык перевода" at bounding box center [461, 257] width 234 height 12
paste input "АО [PERSON_NAME] ru-en ПЕМТ"
type input "АО [PERSON_NAME] ru-en ПЕМТ"
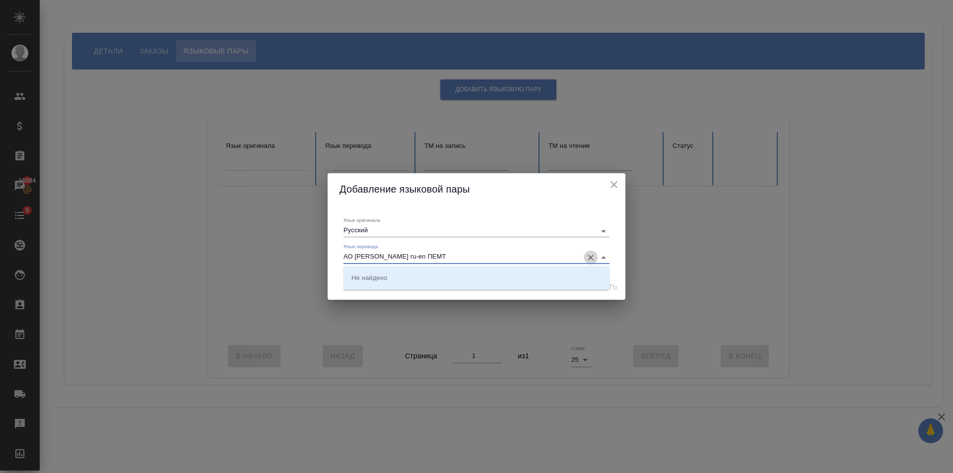
click at [589, 257] on icon "Очистить" at bounding box center [591, 258] width 10 height 10
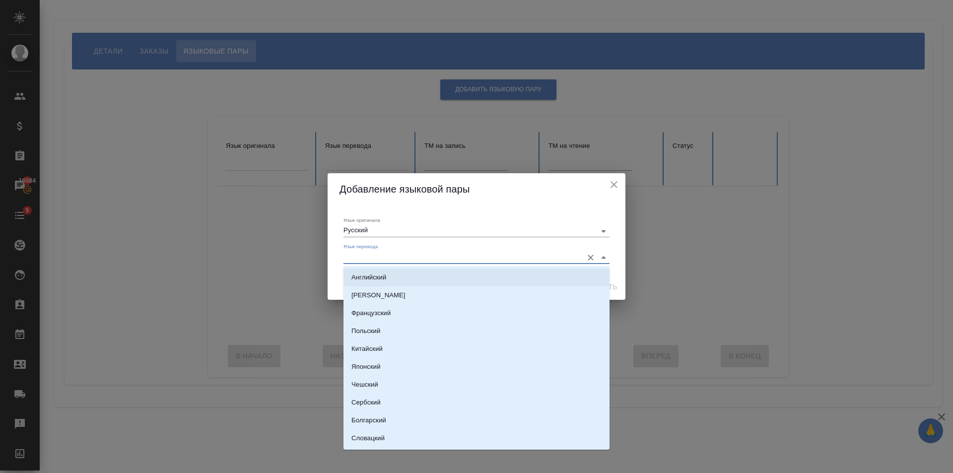
click at [409, 271] on li "Английский" at bounding box center [477, 278] width 266 height 18
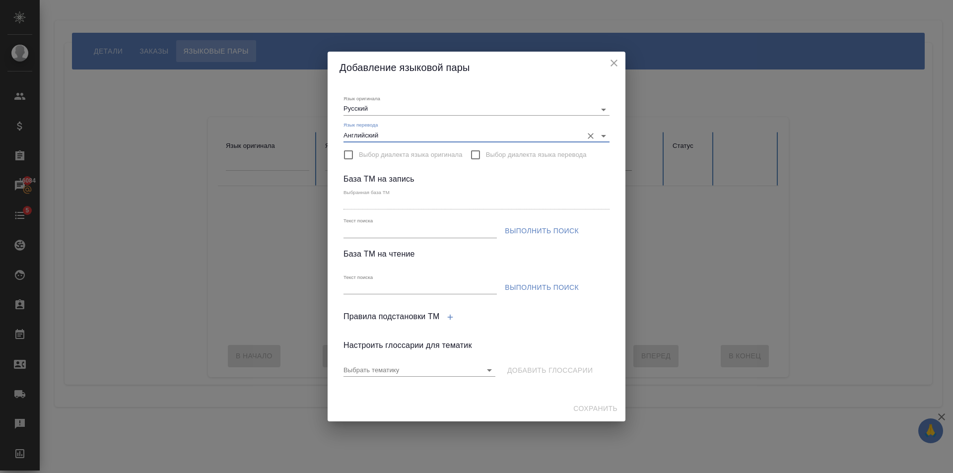
type input "Английский"
click at [442, 236] on input "Текст поиска" at bounding box center [420, 231] width 153 height 12
paste input "АО Ситора ru-en ПЕМТ"
type input "АО Ситора ru-en ПЕМТ"
click at [533, 225] on span "Выполнить поиск" at bounding box center [542, 231] width 74 height 12
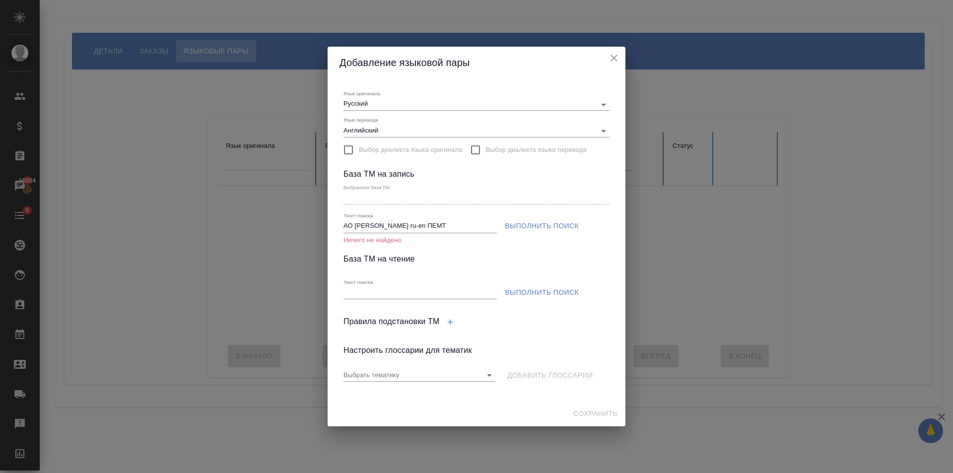
click at [434, 289] on input "Текст поиска" at bounding box center [420, 293] width 153 height 12
paste input "АО Ситора ru-en ПЕМТ"
type input "АО Ситора ru-en ПЕМТ"
click at [536, 284] on button "Выполнить поиск" at bounding box center [542, 293] width 82 height 18
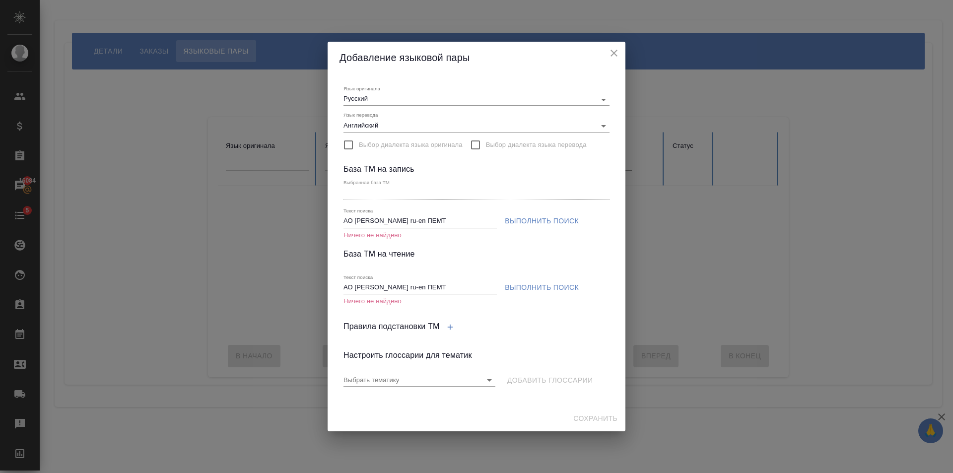
click at [614, 50] on icon "close" at bounding box center [614, 53] width 12 height 12
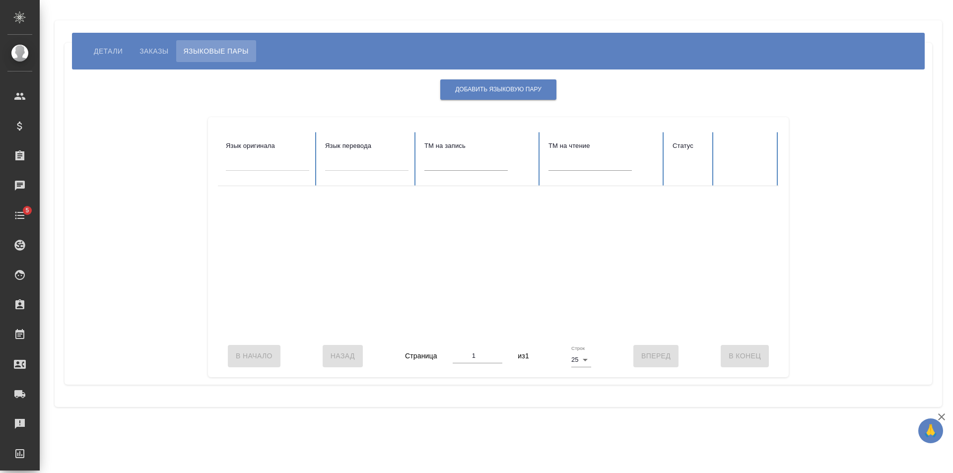
click at [141, 47] on span "Заказы" at bounding box center [154, 51] width 29 height 12
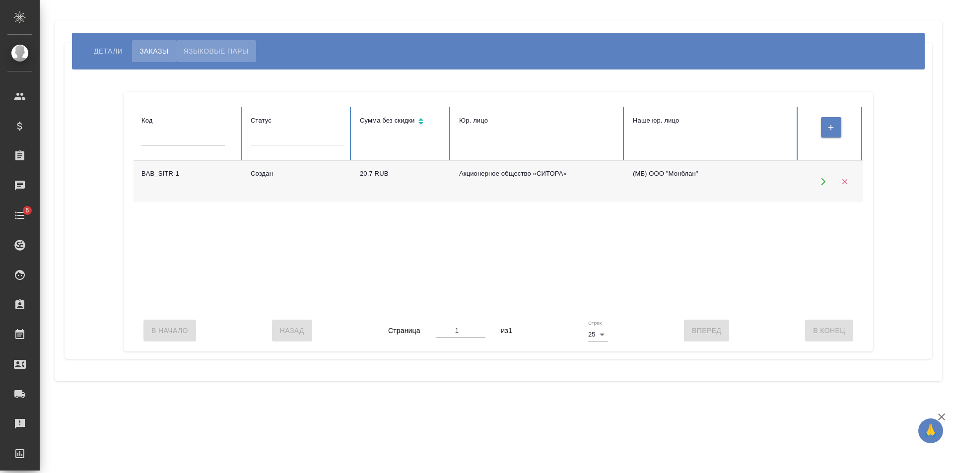
click at [216, 48] on span "Языковые пары" at bounding box center [216, 51] width 65 height 12
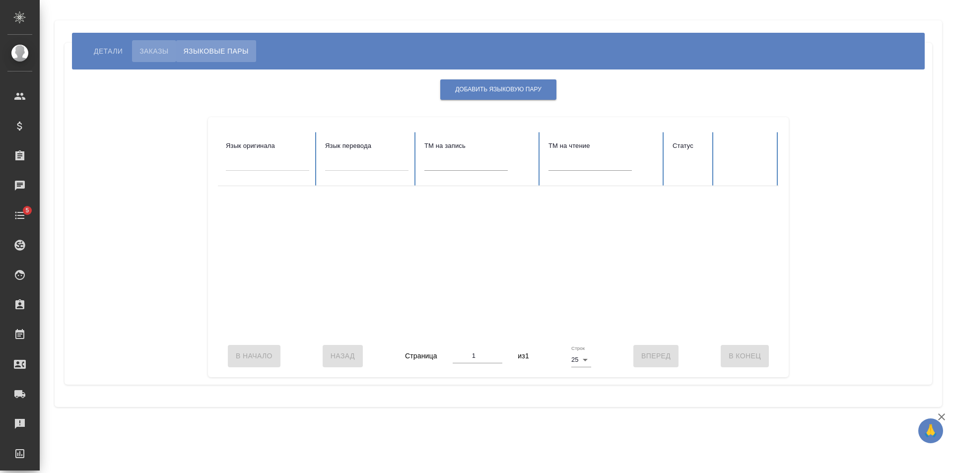
click at [160, 52] on span "Заказы" at bounding box center [154, 51] width 29 height 12
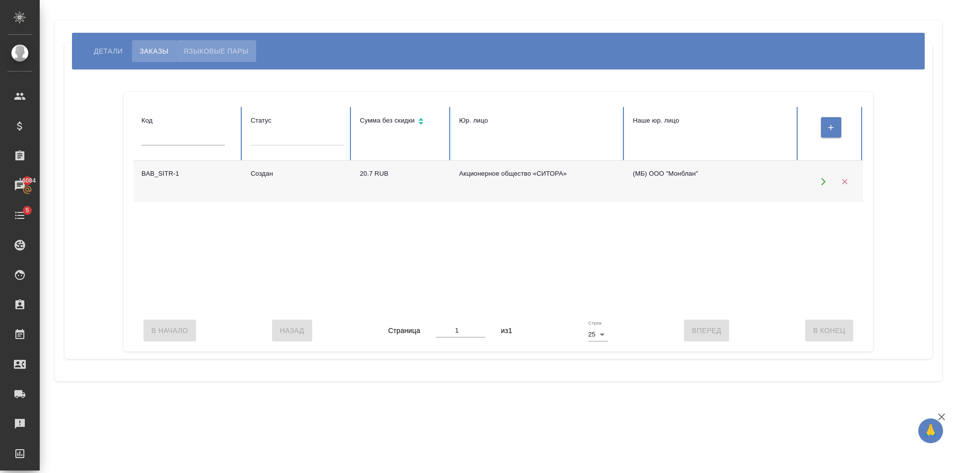
click at [216, 60] on button "Языковые пары" at bounding box center [216, 51] width 80 height 22
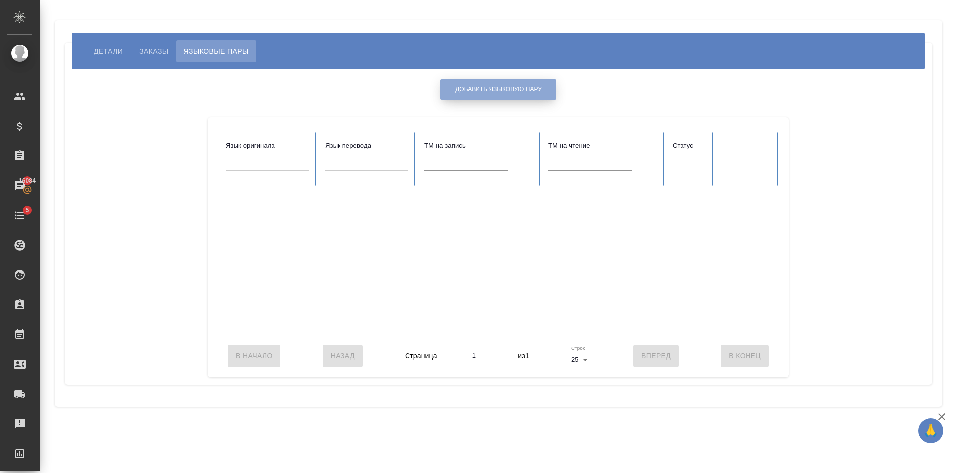
click at [492, 79] on button "Добавить языковую пару" at bounding box center [498, 89] width 116 height 20
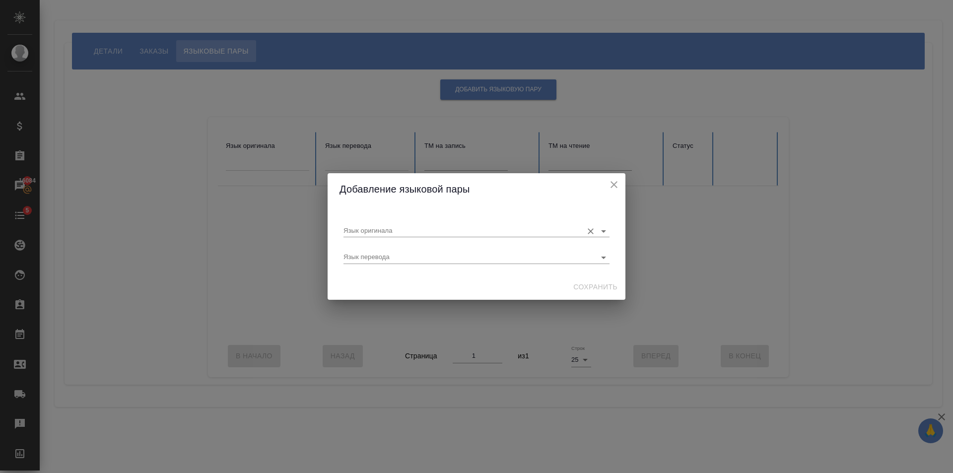
click at [456, 230] on input "Язык оригинала" at bounding box center [461, 231] width 234 height 12
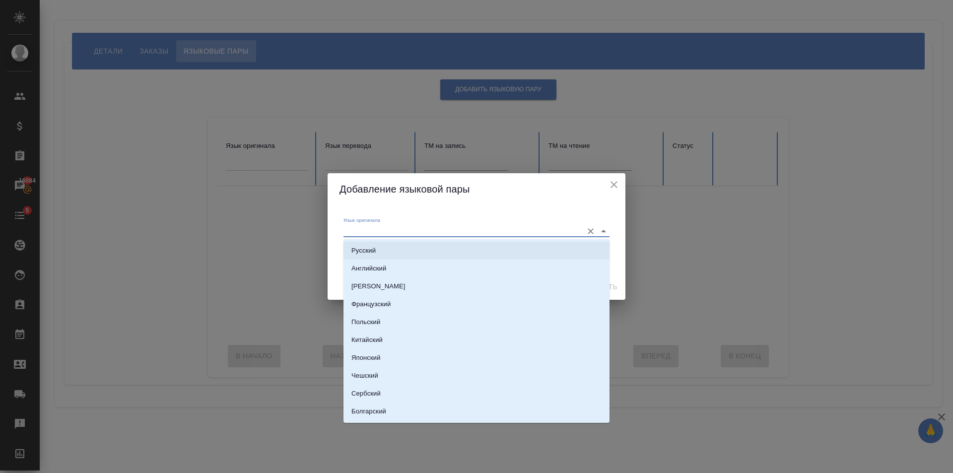
click at [423, 251] on li "Русский" at bounding box center [477, 251] width 266 height 18
type input "Русский"
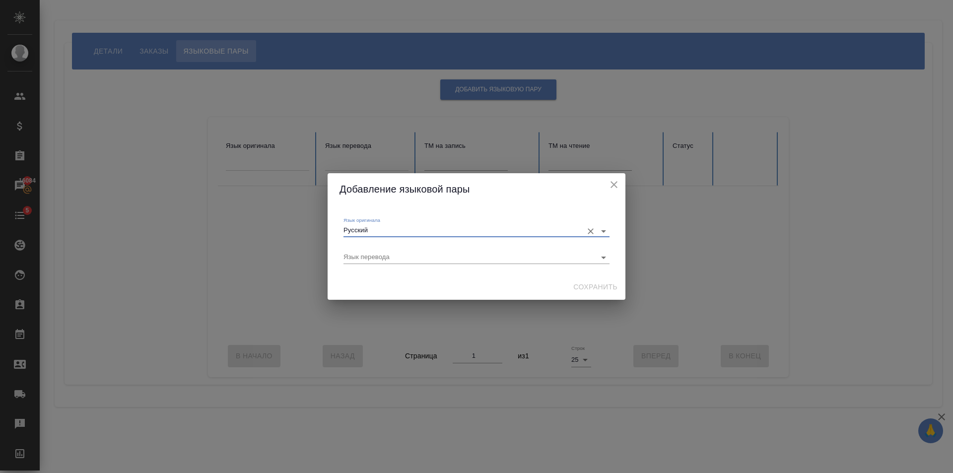
click at [423, 251] on input "Язык перевода" at bounding box center [461, 257] width 234 height 12
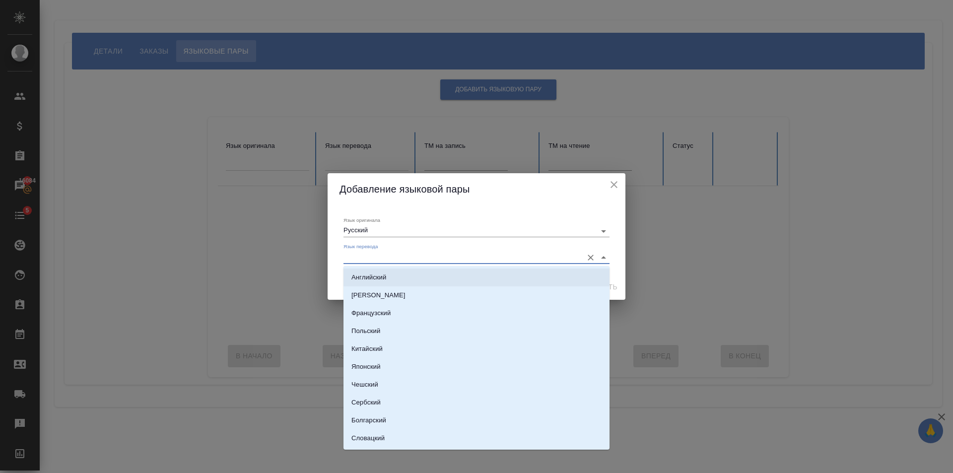
click at [416, 280] on li "Английский" at bounding box center [477, 278] width 266 height 18
type input "Английский"
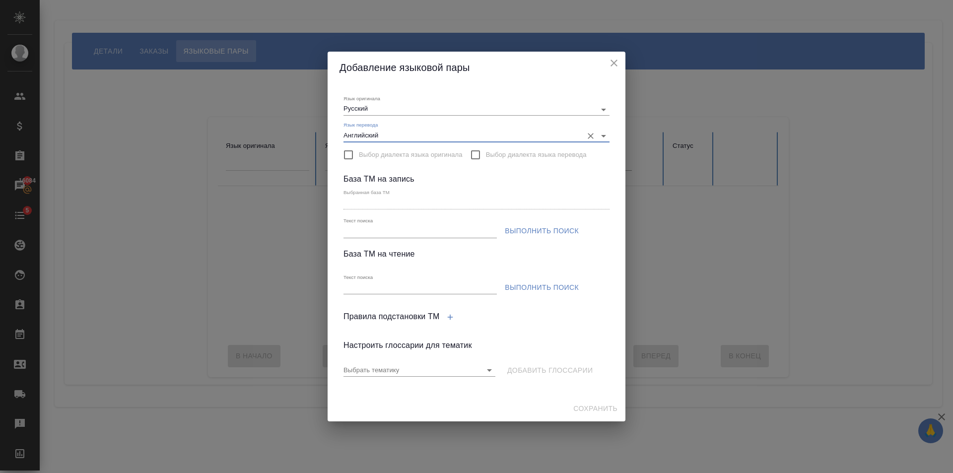
click at [428, 221] on div "Текст поиска" at bounding box center [420, 228] width 153 height 20
click at [428, 227] on input "Текст поиска" at bounding box center [420, 231] width 153 height 12
paste input "АО Ситора ru-en ПЕМТ"
type input "АО Ситора ru-en ПЕМТ"
click at [548, 230] on span "Выполнить поиск" at bounding box center [542, 231] width 74 height 12
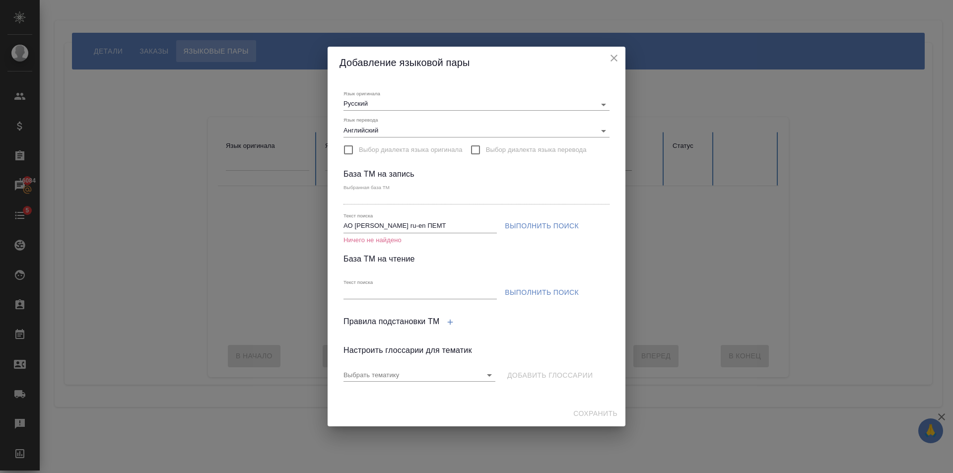
click at [528, 293] on span "Выполнить поиск" at bounding box center [542, 293] width 74 height 12
click at [455, 295] on input "Текст поиска" at bounding box center [420, 293] width 153 height 12
type input "м"
click at [440, 295] on input "м" at bounding box center [420, 293] width 153 height 12
paste input "АО Ситора ru-en ПЕМТ"
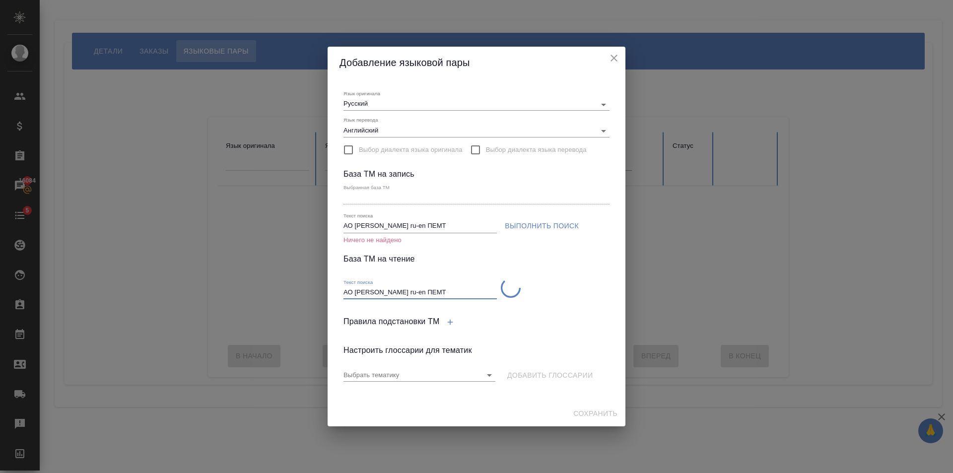
click at [452, 301] on div "Текст поиска АО Ситора ru-en ПЕМТ" at bounding box center [420, 288] width 157 height 30
click at [461, 293] on input "АО Ситора ru-en ПЕМТ" at bounding box center [420, 293] width 153 height 12
type input "АО Ситора ru-en ПЕМТ"
click at [421, 223] on input "АО Ситора ru-en ПЕМТ" at bounding box center [420, 226] width 153 height 12
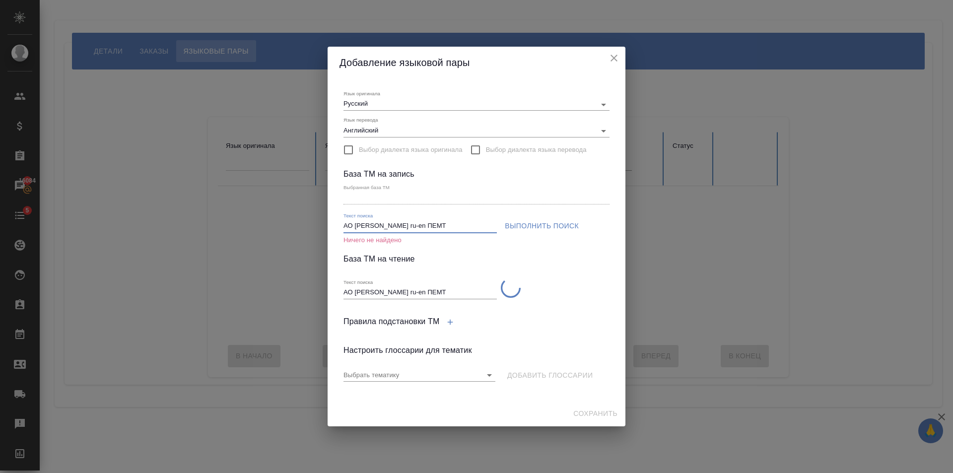
drag, startPoint x: 406, startPoint y: 230, endPoint x: 403, endPoint y: 236, distance: 6.7
click at [405, 232] on input "АО Ситора ru-en ПЕМТ" at bounding box center [420, 226] width 153 height 12
click at [447, 374] on input "Выбрать тематику" at bounding box center [404, 375] width 120 height 12
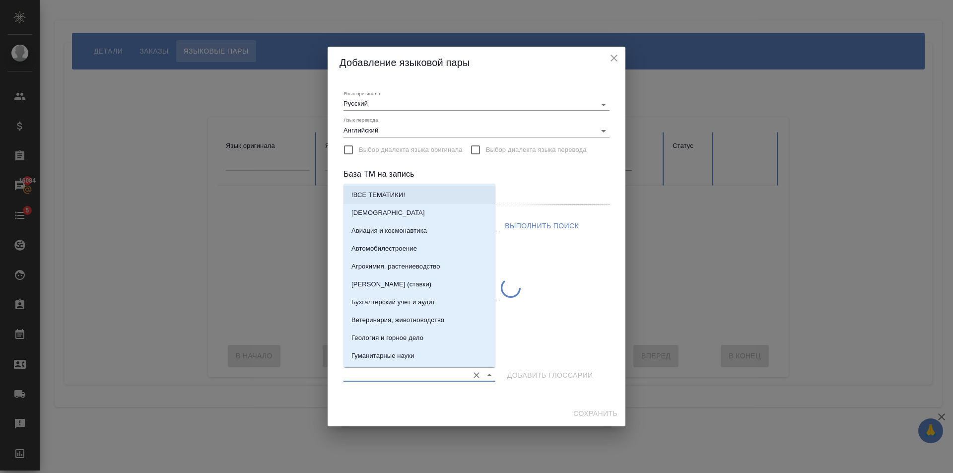
click at [427, 188] on li "!ВСЕ ТЕМАТИКИ!" at bounding box center [420, 195] width 152 height 18
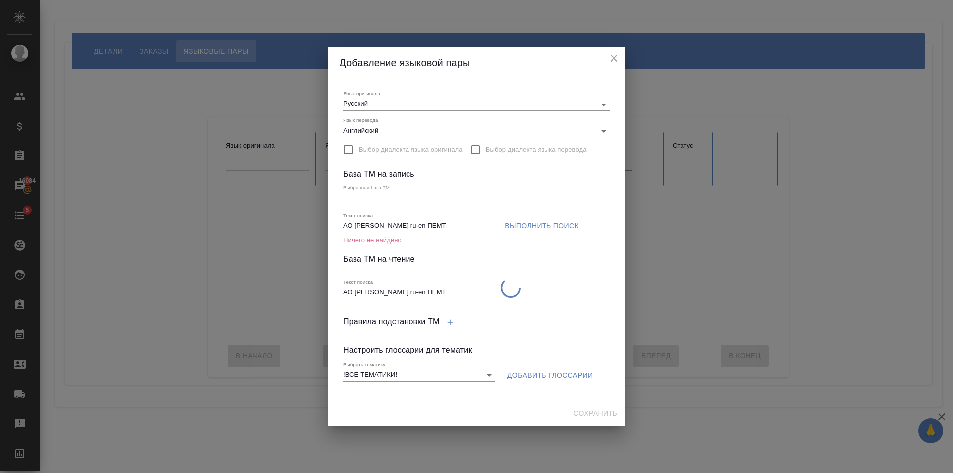
click at [617, 56] on icon "close" at bounding box center [614, 58] width 7 height 7
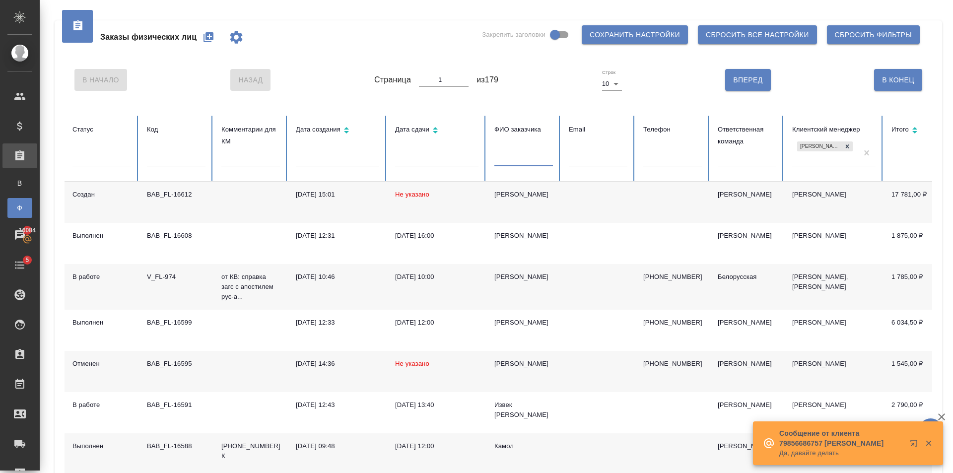
click at [507, 158] on input "text" at bounding box center [524, 159] width 59 height 14
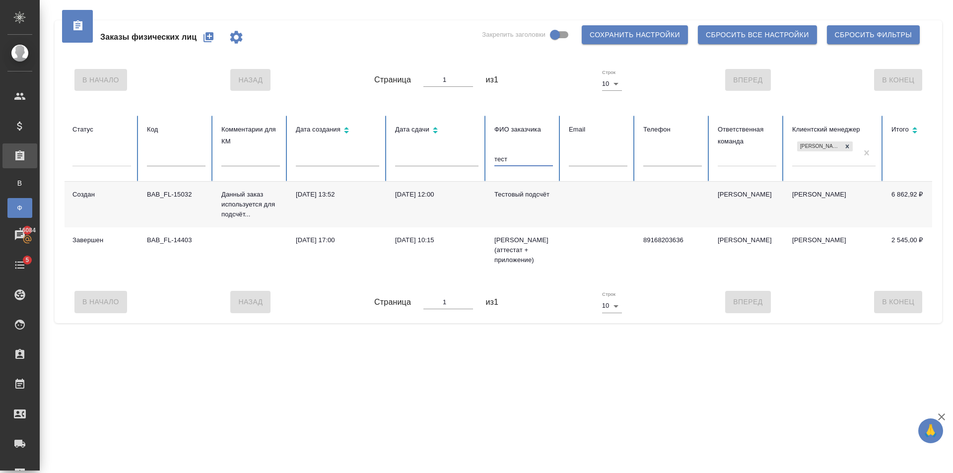
type input "тест"
click at [549, 198] on div "Тестовый подсчёт" at bounding box center [524, 195] width 59 height 10
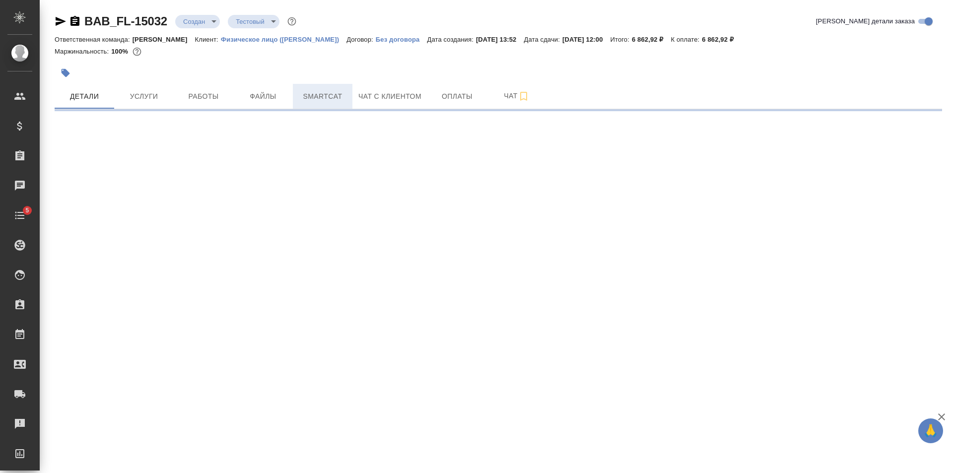
click at [341, 100] on span "Smartcat" at bounding box center [323, 96] width 48 height 12
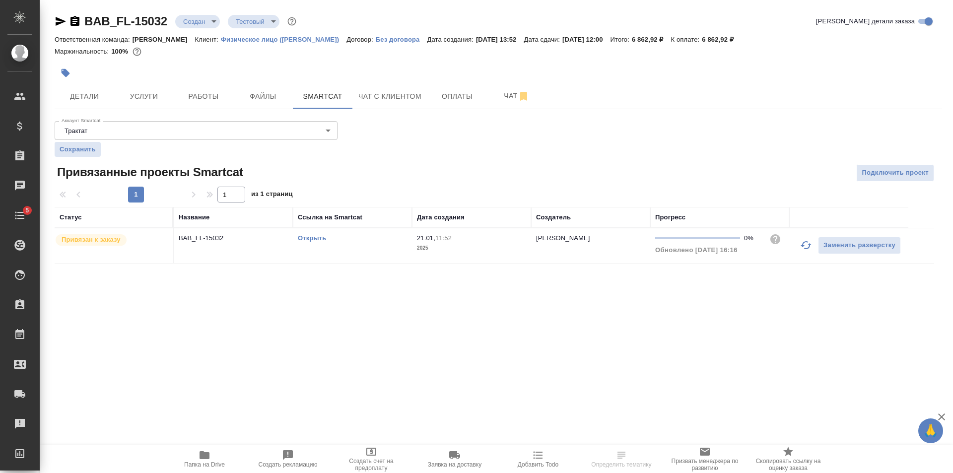
click at [316, 237] on link "Открыть" at bounding box center [312, 237] width 28 height 7
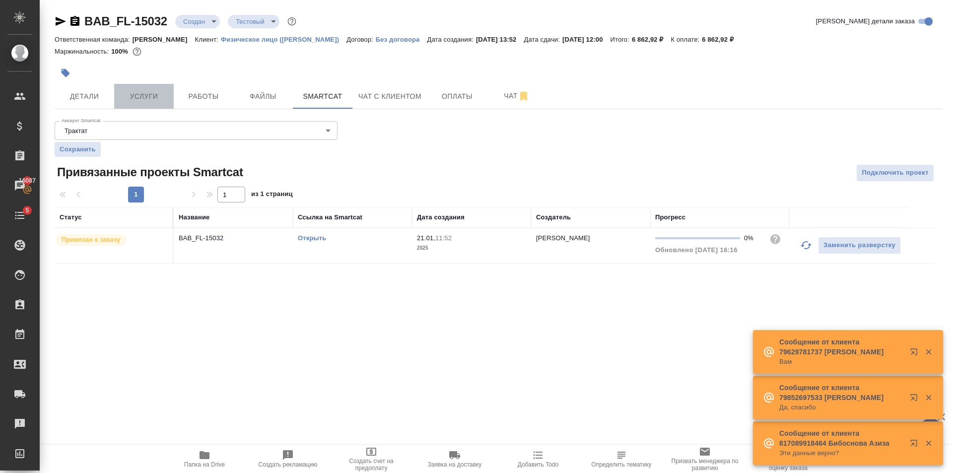
click at [165, 104] on button "Услуги" at bounding box center [144, 96] width 60 height 25
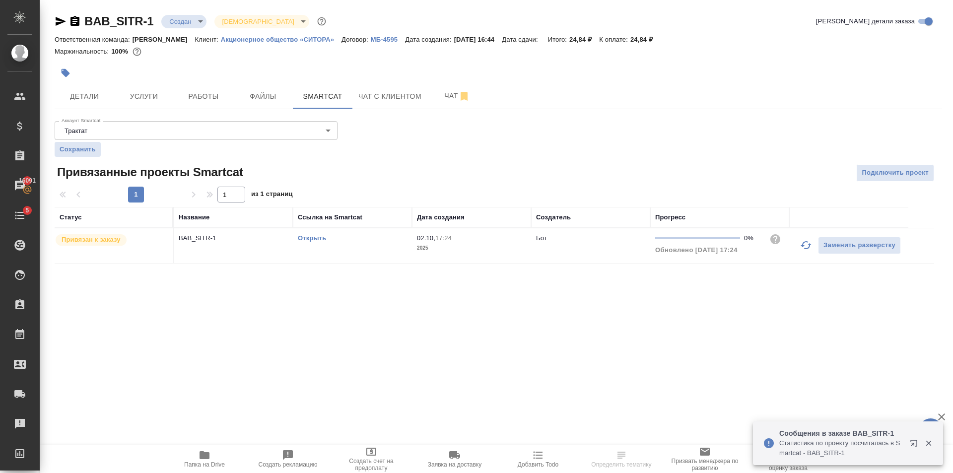
click at [331, 131] on body "🙏 .cls-1 fill:#fff; AWATERA [PERSON_NAME] Клиенты Спецификации Заказы 16091 Чат…" at bounding box center [476, 236] width 953 height 473
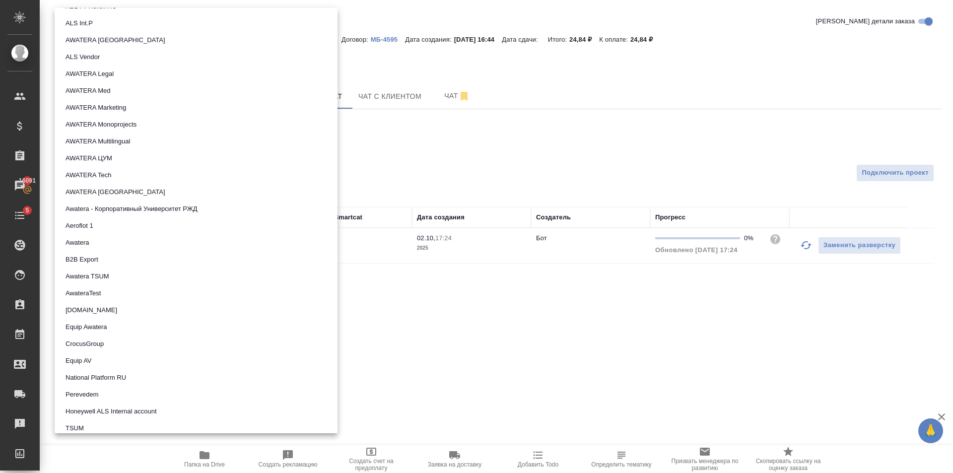
scroll to position [99, 0]
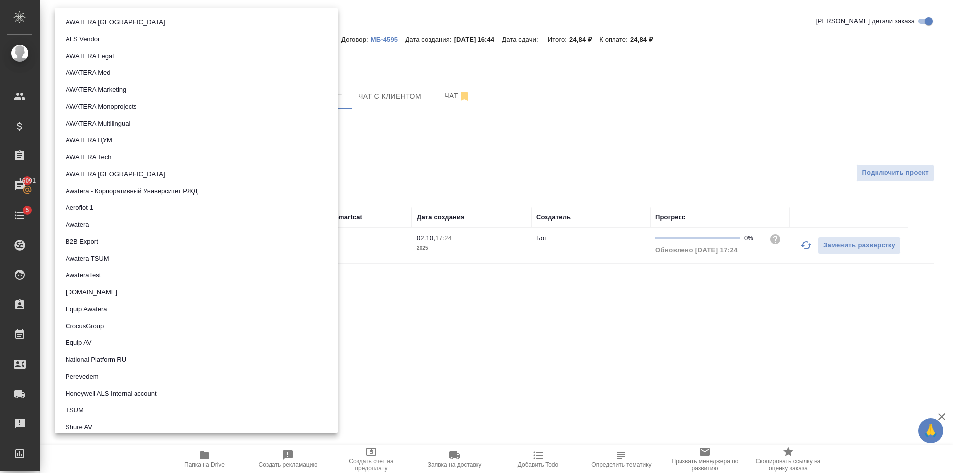
click at [439, 362] on div at bounding box center [476, 236] width 953 height 473
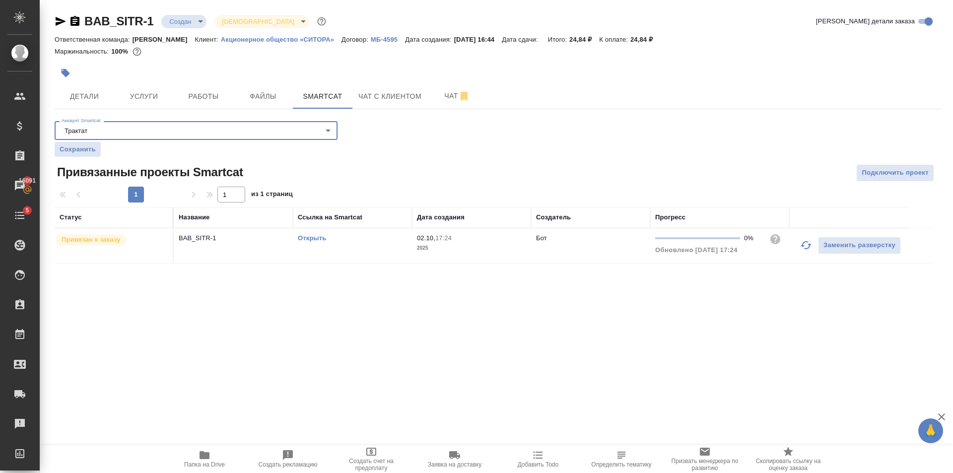
click at [309, 242] on link "Открыть" at bounding box center [312, 237] width 28 height 7
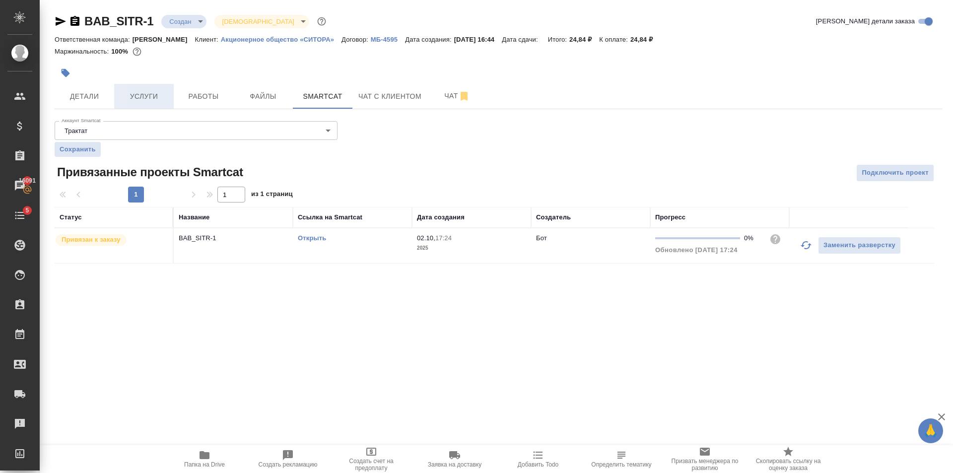
click at [148, 94] on span "Услуги" at bounding box center [144, 96] width 48 height 12
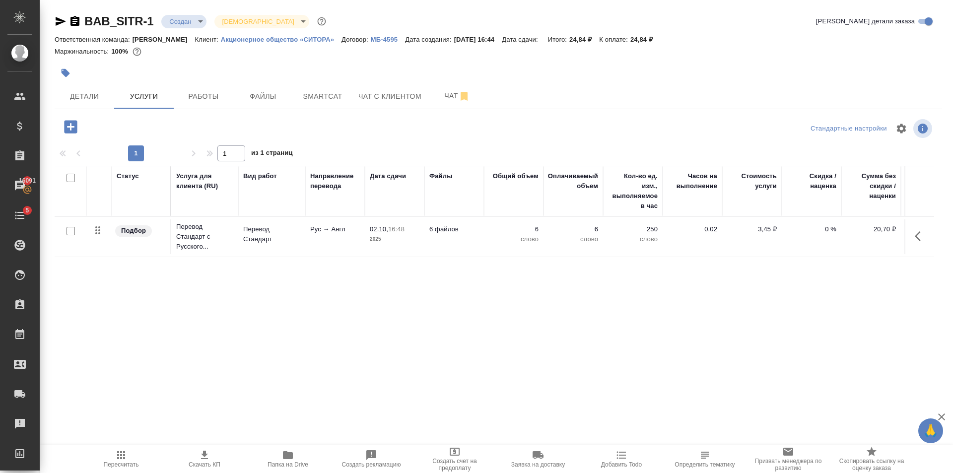
click at [395, 286] on div "Статус Услуга для клиента (RU) Вид работ Направление перевода Дата сдачи Файлы …" at bounding box center [495, 273] width 880 height 214
click at [410, 252] on td "02.10, 16:48 2025" at bounding box center [395, 237] width 60 height 35
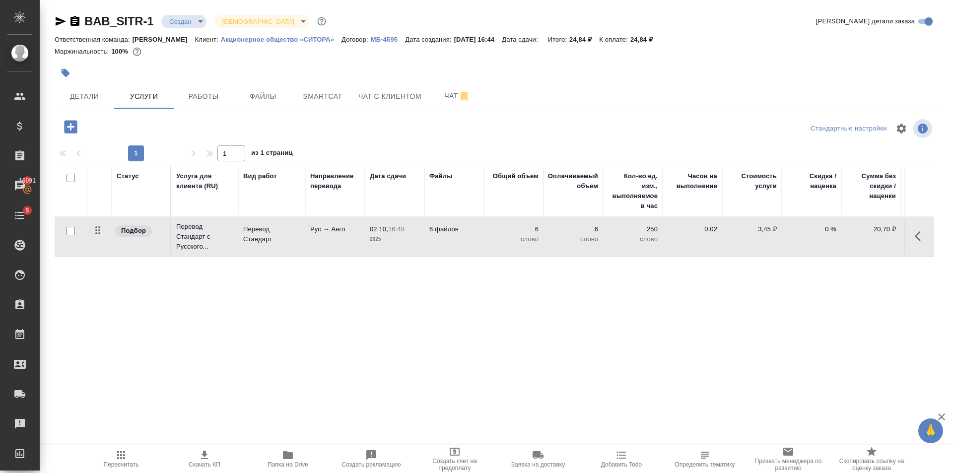
click at [410, 252] on td "02.10, 16:48 2025" at bounding box center [395, 237] width 60 height 35
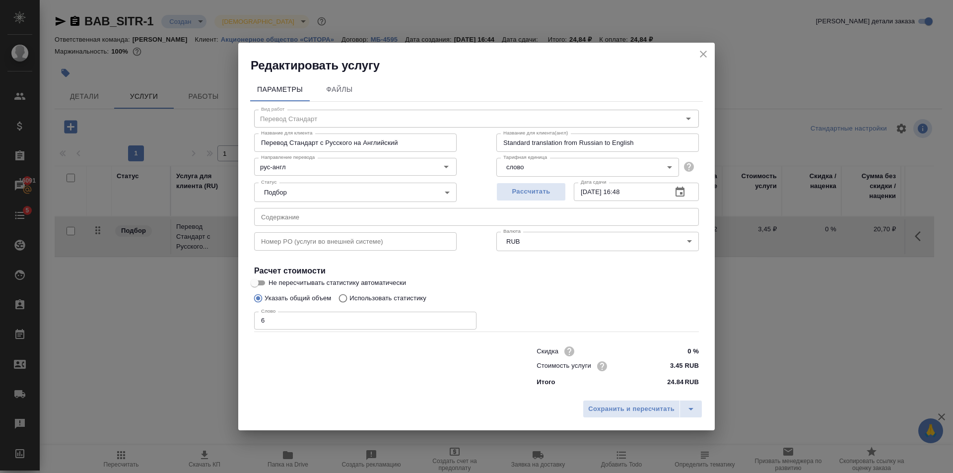
click at [424, 302] on p "Использовать статистику" at bounding box center [388, 298] width 77 height 10
click at [350, 302] on input "Использовать статистику" at bounding box center [342, 298] width 16 height 19
radio input "true"
radio input "false"
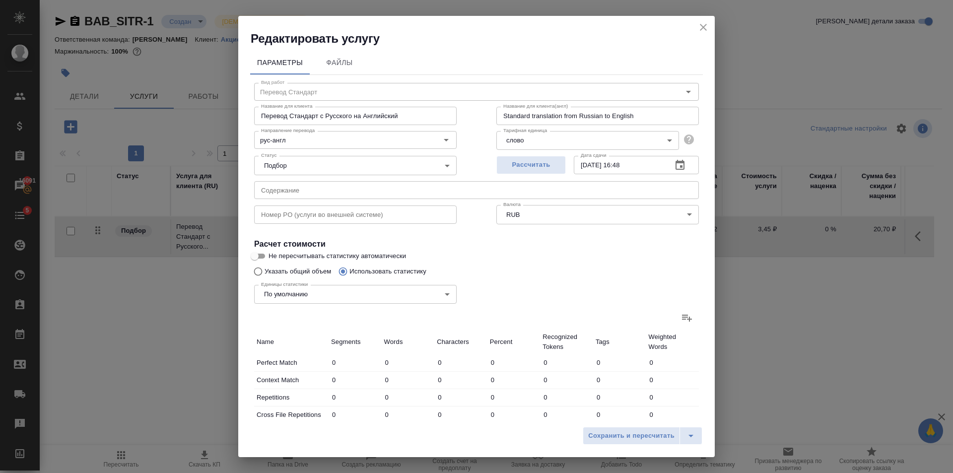
click at [681, 321] on icon at bounding box center [687, 318] width 12 height 12
click at [0, 0] on input "file" at bounding box center [0, 0] width 0 height 0
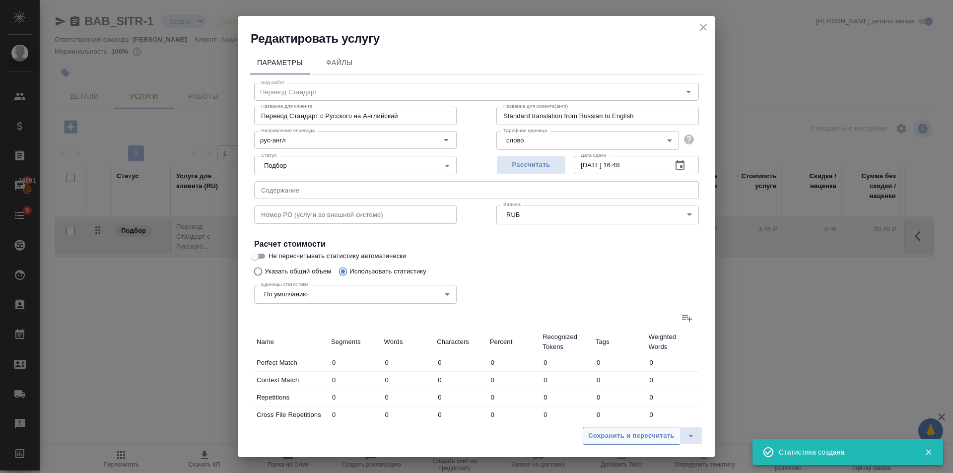
type input "1186"
type input "2743"
type input "16920"
type input "144"
type input "1378"
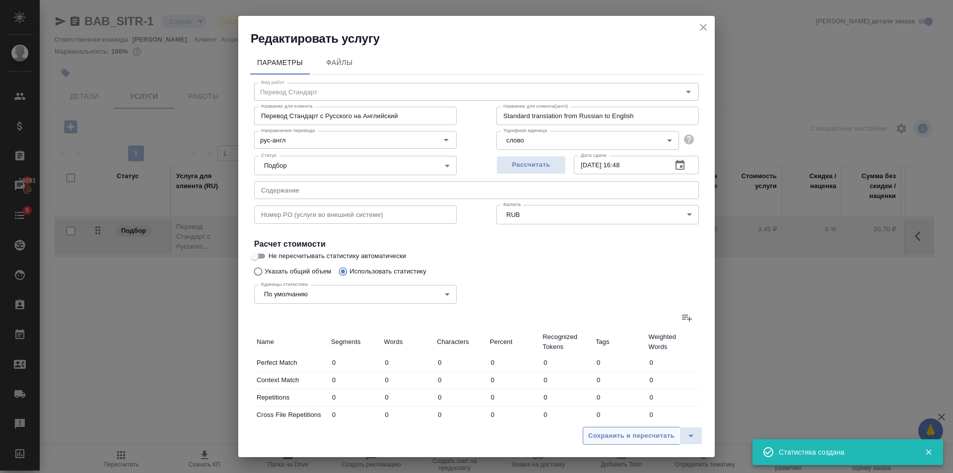
type input "5619"
type input "30"
type input "535"
type input "4524"
type input "516"
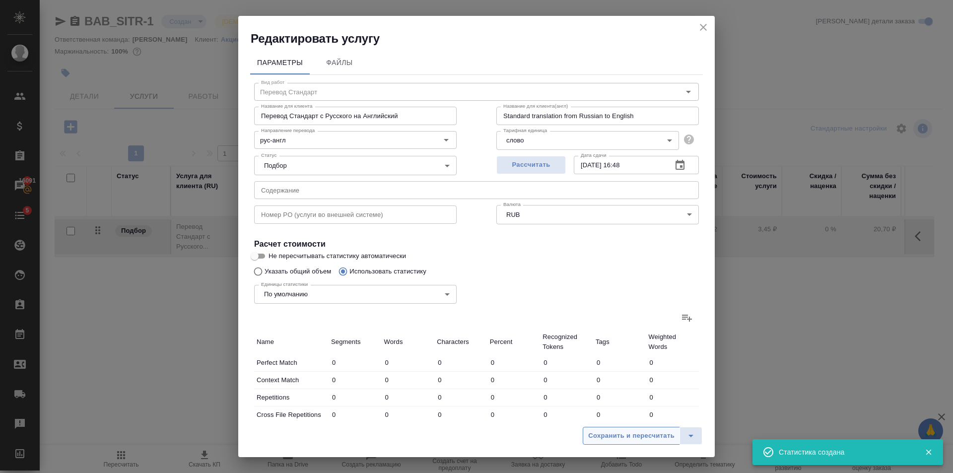
type input "1446"
type input "9633"
type input "236"
type input "1570"
type input "12572"
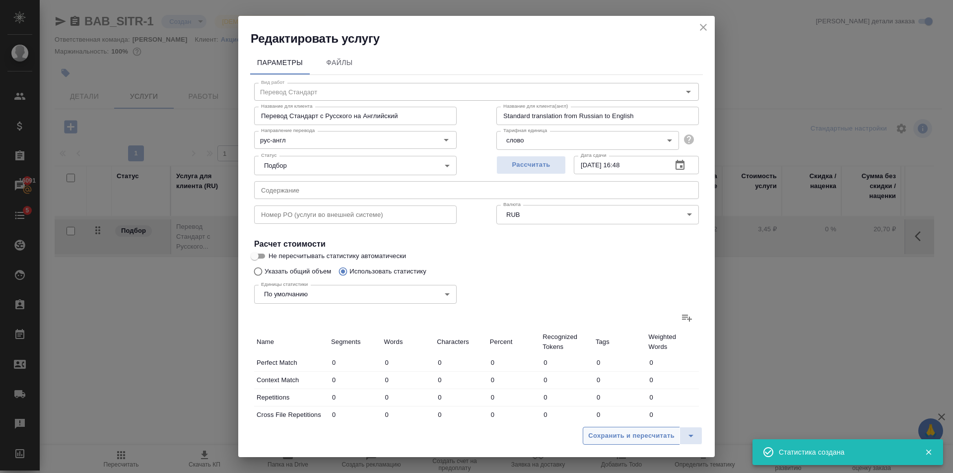
type input "43"
type input "437"
type input "3557"
type input "76"
type input "567"
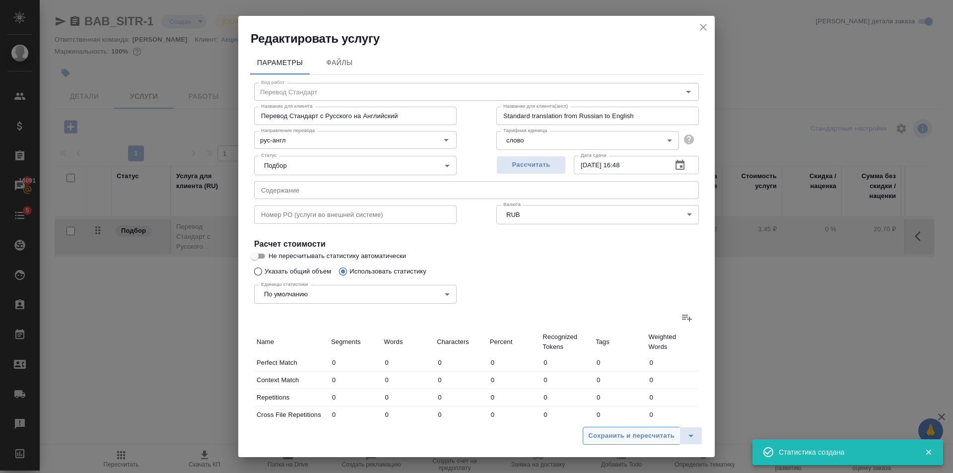
type input "4350"
type input "270"
type input "2081"
type input "15230"
type input "2327"
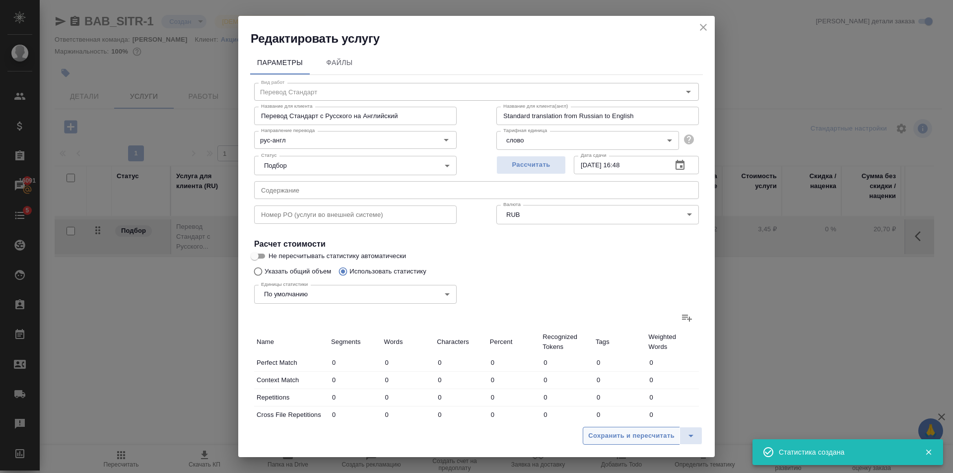
type input "8844"
type input "62262"
type input "2501"
type input "10757"
type input "72405"
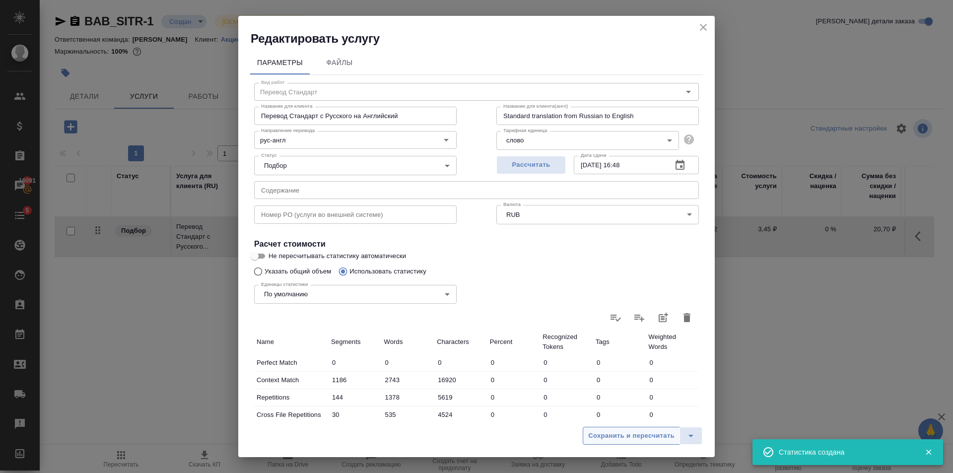
click at [661, 438] on span "Сохранить и пересчитать" at bounding box center [631, 436] width 86 height 11
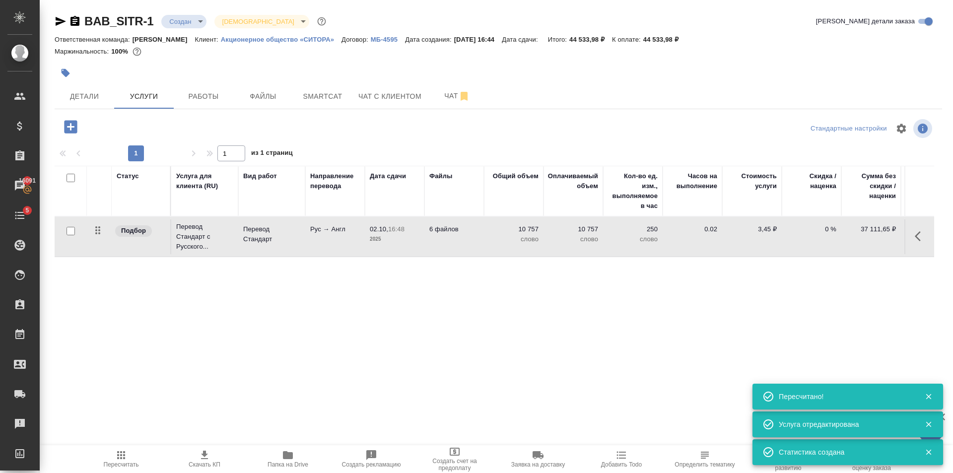
drag, startPoint x: 140, startPoint y: 458, endPoint x: 158, endPoint y: 407, distance: 53.7
click at [140, 458] on span "Пересчитать" at bounding box center [121, 458] width 72 height 19
click at [449, 98] on span "Чат" at bounding box center [458, 96] width 48 height 12
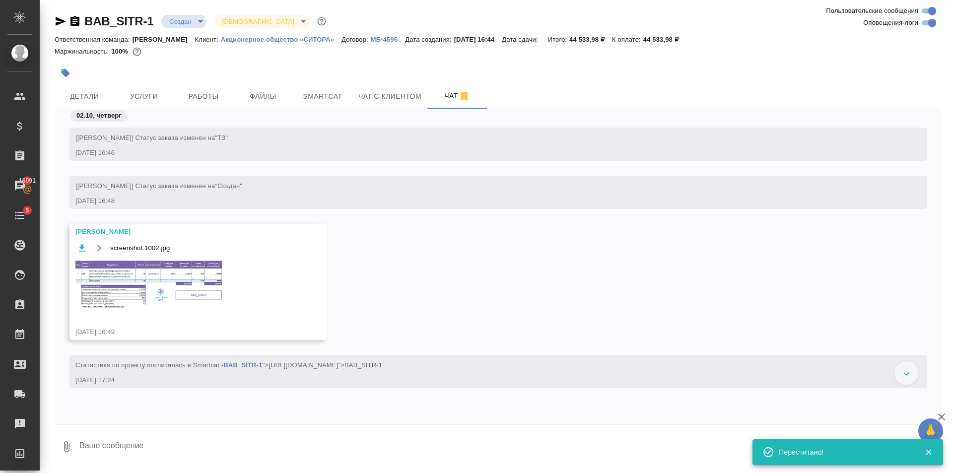
click at [175, 285] on img at bounding box center [149, 284] width 149 height 51
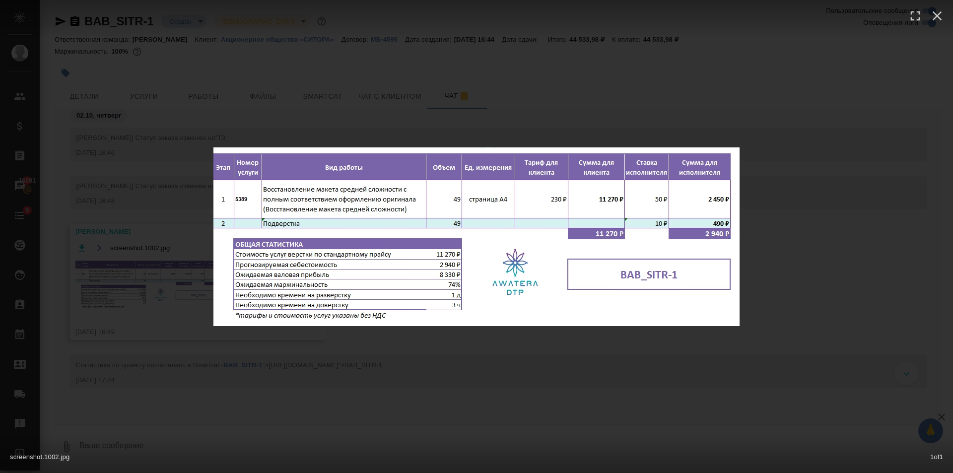
click at [412, 362] on div "screenshot.1002.jpg 1 of 1" at bounding box center [476, 236] width 953 height 473
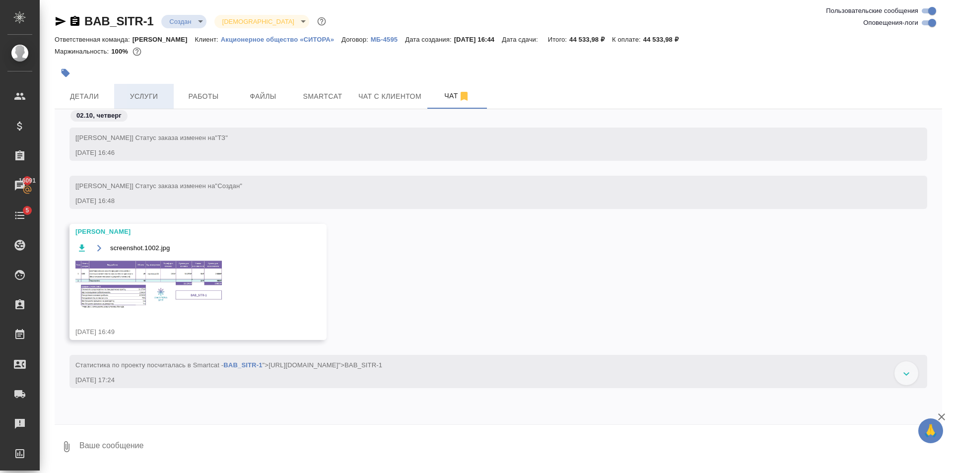
click at [133, 101] on span "Услуги" at bounding box center [144, 96] width 48 height 12
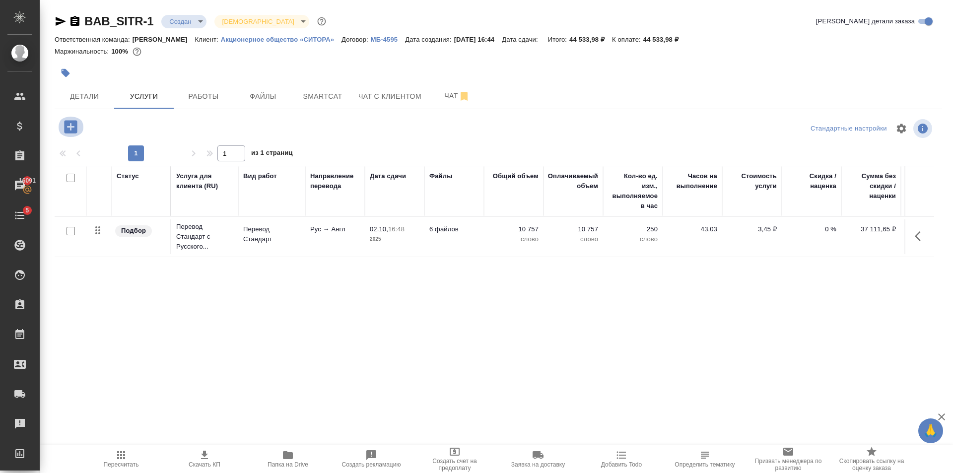
click at [78, 128] on icon "button" at bounding box center [70, 126] width 17 height 17
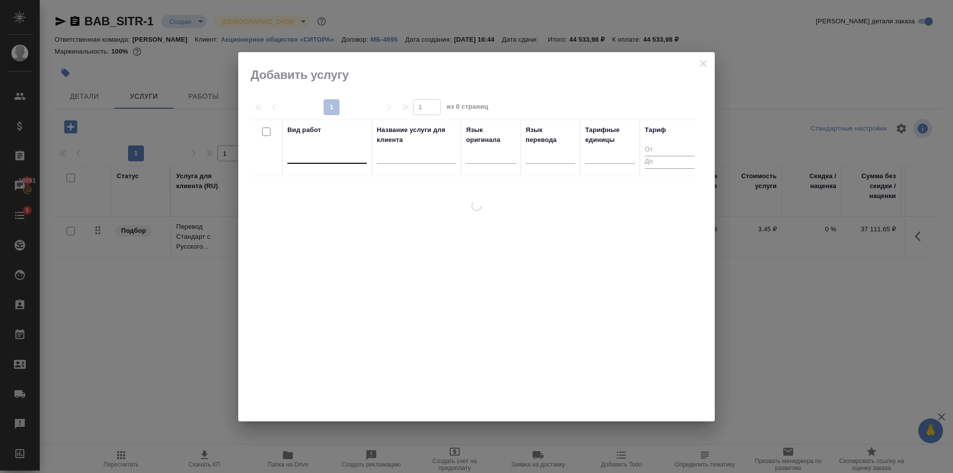
click at [336, 161] on div at bounding box center [327, 154] width 79 height 14
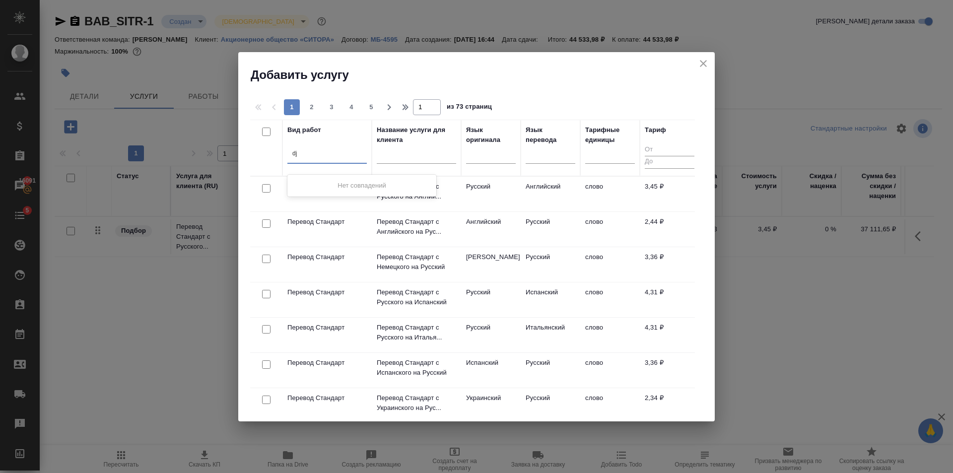
type input "d"
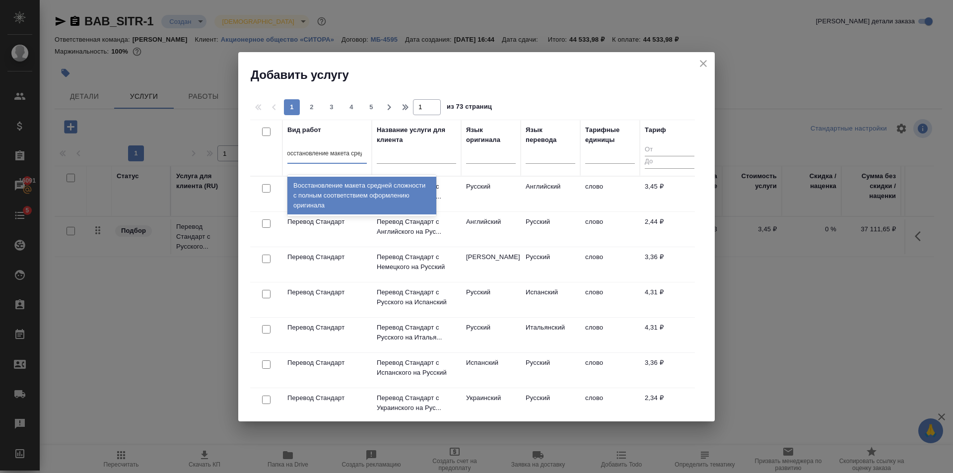
type input "восстановление макета средне"
click at [343, 182] on div "Восстановление макета средней сложности с полным соответствием оформлению ориги…" at bounding box center [362, 196] width 149 height 38
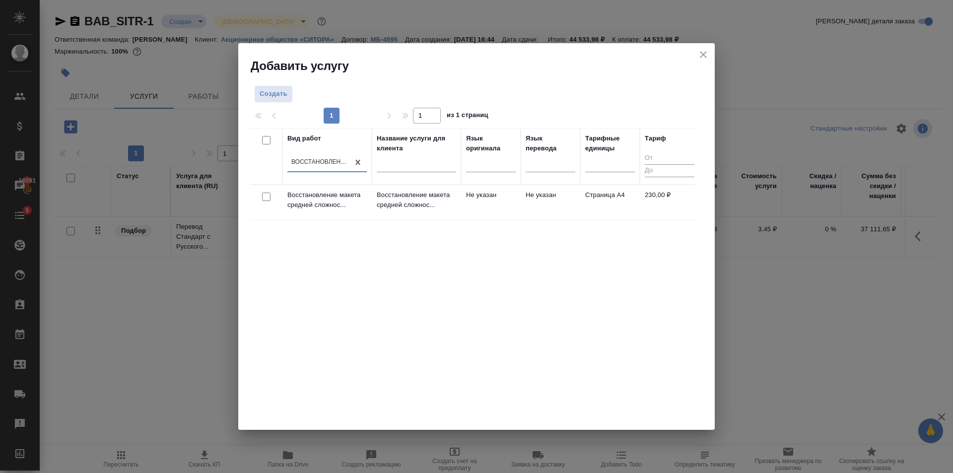
scroll to position [0, 1]
click at [486, 203] on td "Не указан" at bounding box center [491, 202] width 60 height 35
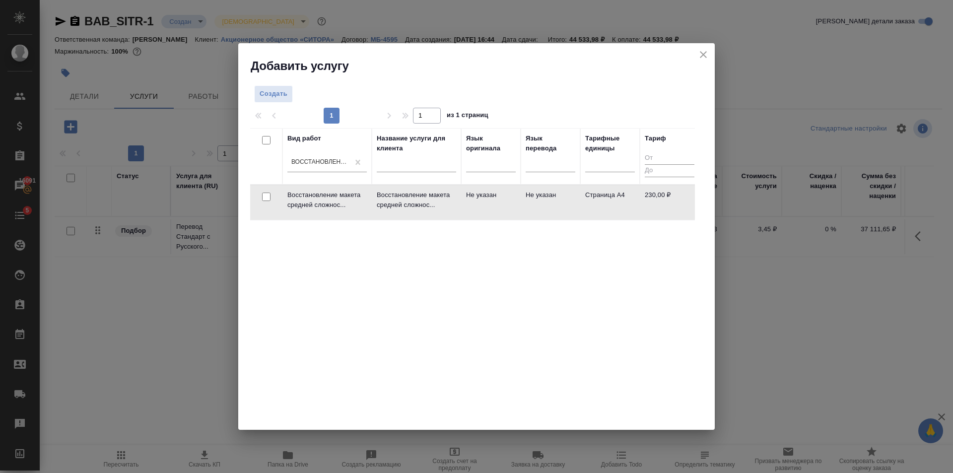
click at [486, 203] on td "Не указан" at bounding box center [491, 202] width 60 height 35
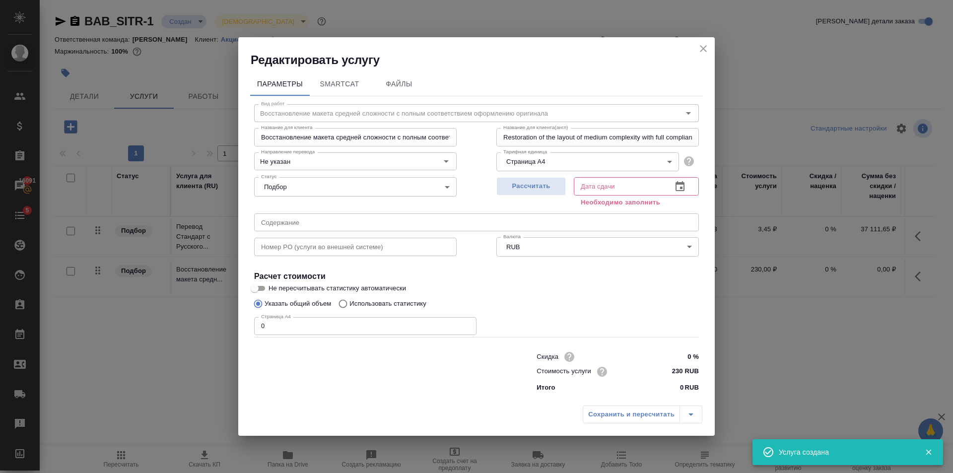
click at [330, 327] on input "0" at bounding box center [365, 326] width 222 height 18
type input "49"
click at [497, 186] on div "Рассчитать Дата сдачи Дата сдачи Необходимо заполнить" at bounding box center [598, 190] width 242 height 75
click at [503, 189] on span "Рассчитать" at bounding box center [531, 186] width 59 height 11
type input "[DATE] 14:19"
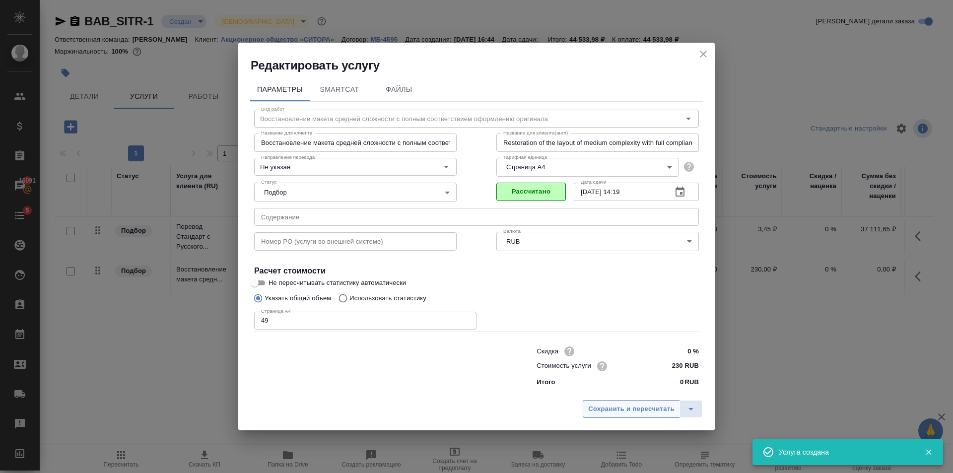
click at [628, 411] on span "Сохранить и пересчитать" at bounding box center [631, 409] width 86 height 11
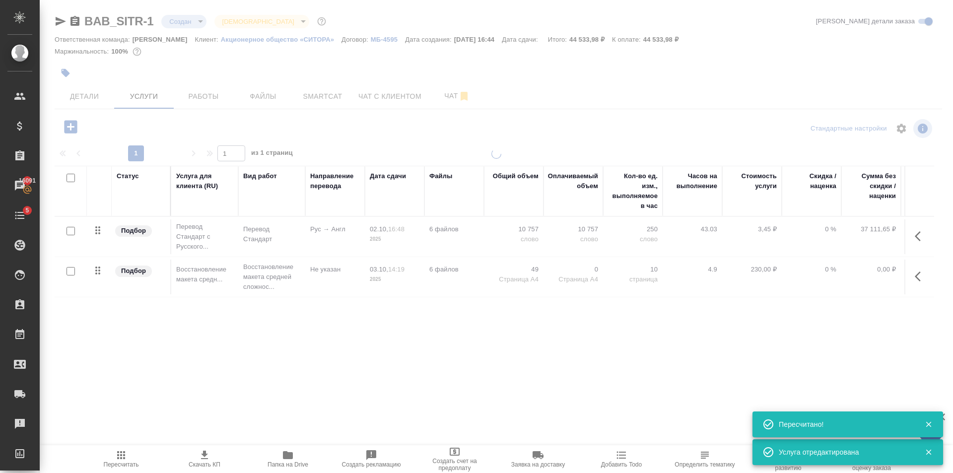
type input "normal"
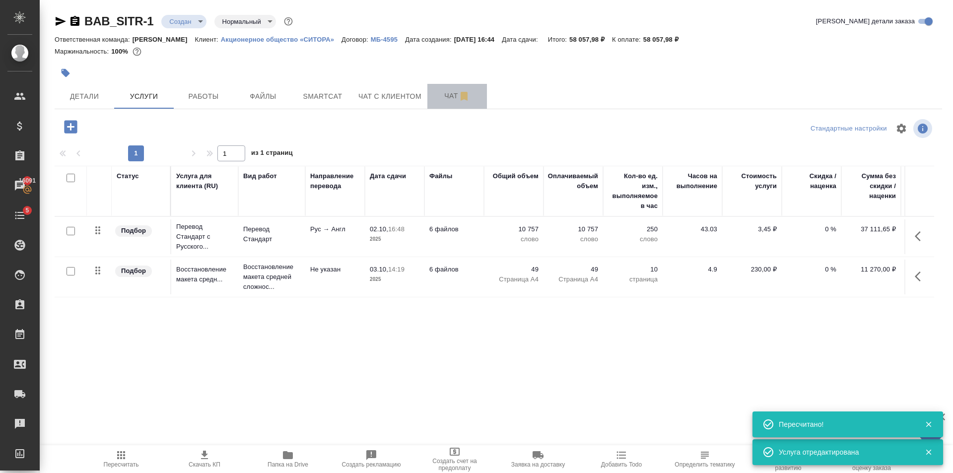
click at [436, 91] on span "Чат" at bounding box center [458, 96] width 48 height 12
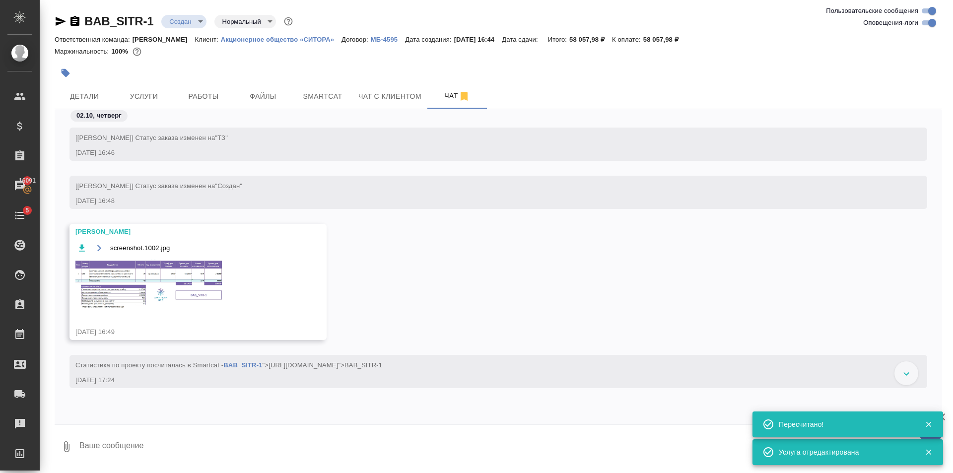
click at [182, 297] on img at bounding box center [149, 284] width 149 height 51
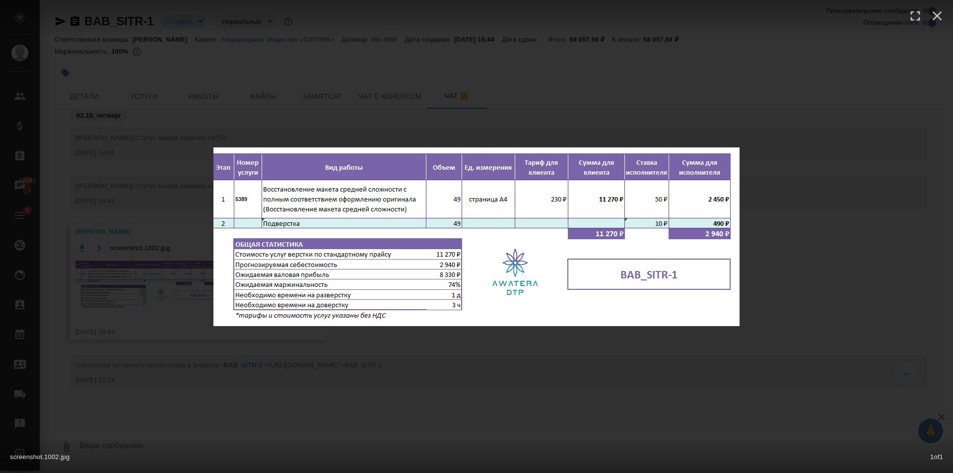
click at [461, 363] on div "screenshot.1002.jpg 1 of 1" at bounding box center [476, 236] width 953 height 473
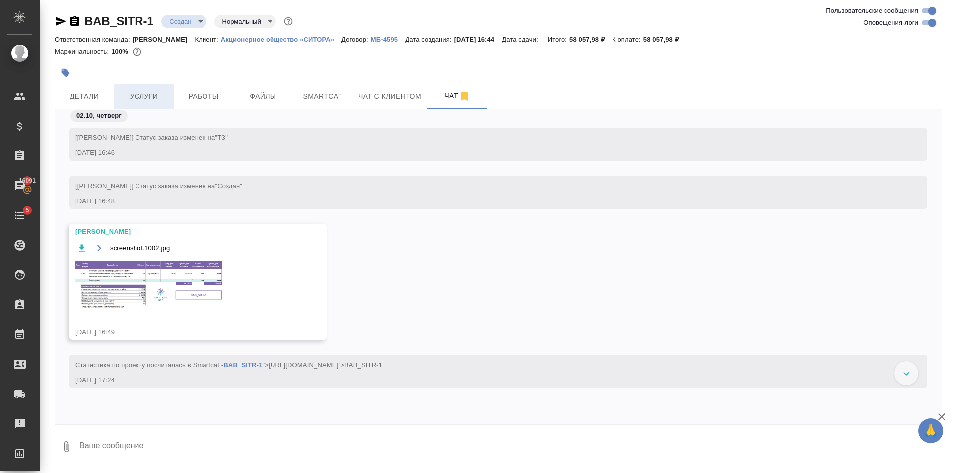
click at [141, 99] on span "Услуги" at bounding box center [144, 96] width 48 height 12
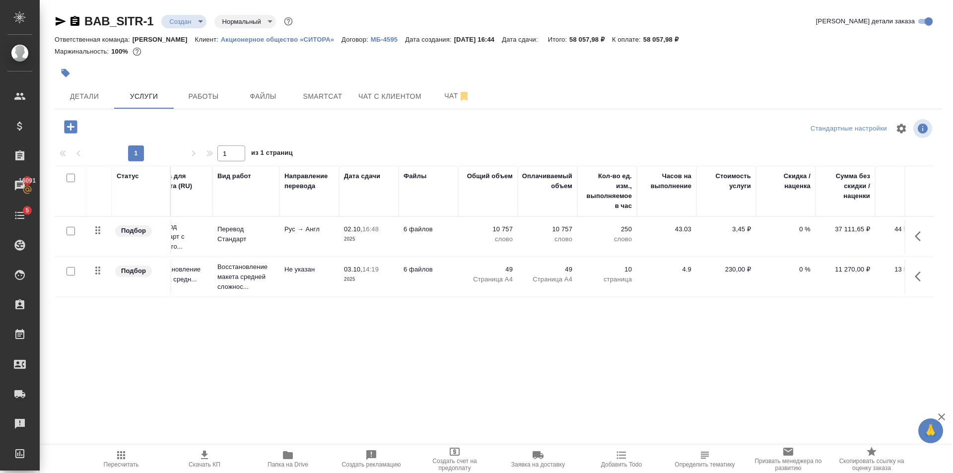
scroll to position [0, 56]
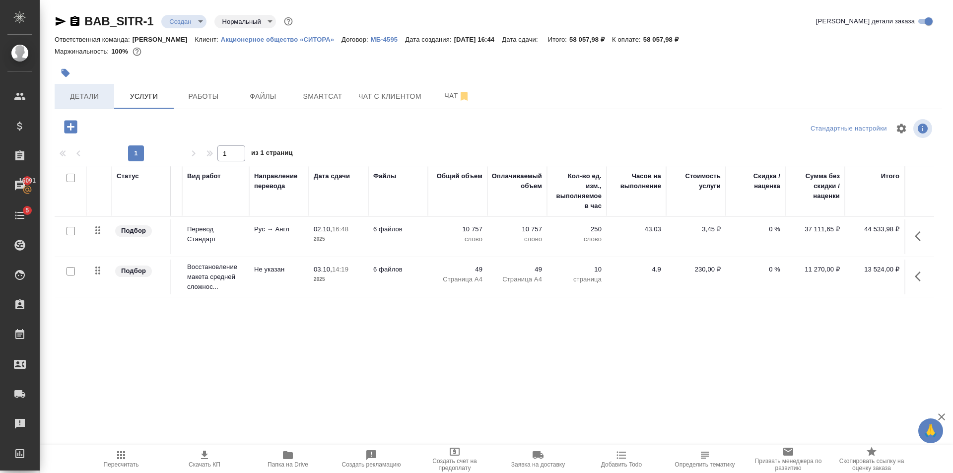
click at [92, 103] on button "Детали" at bounding box center [85, 96] width 60 height 25
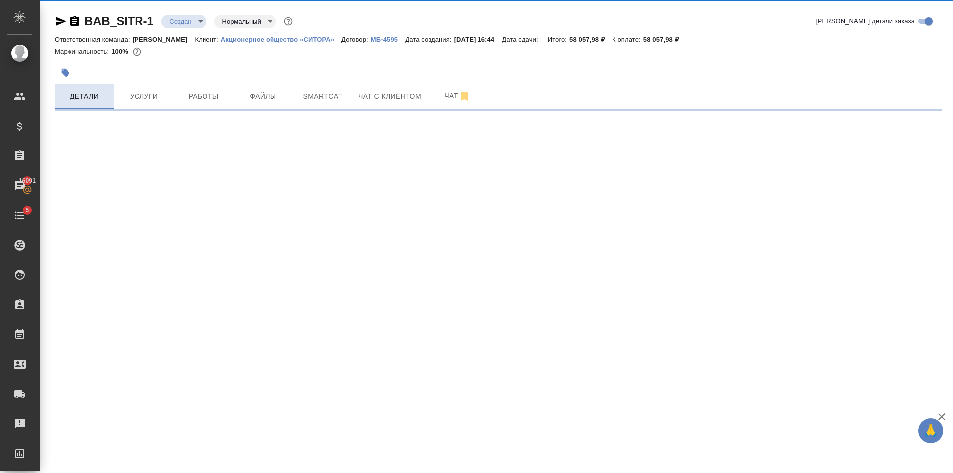
select select "RU"
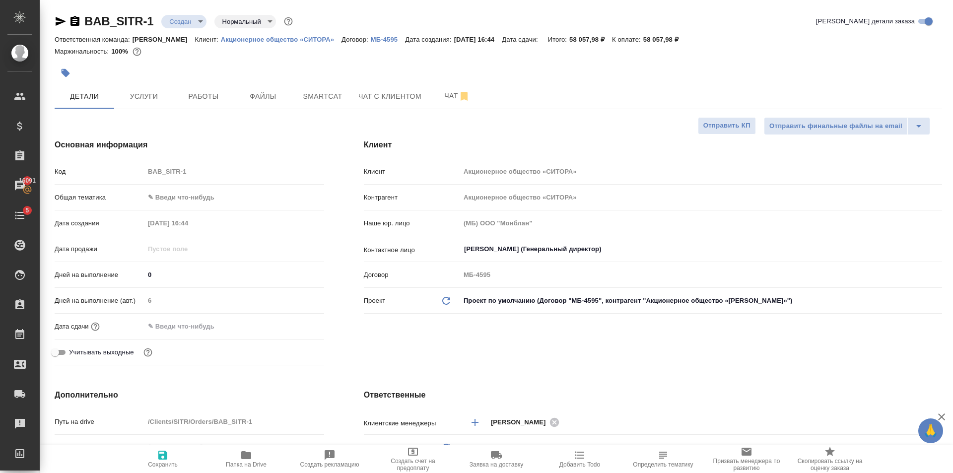
type textarea "x"
click at [623, 250] on input "[PERSON_NAME] (Генеральный директор)" at bounding box center [684, 249] width 443 height 12
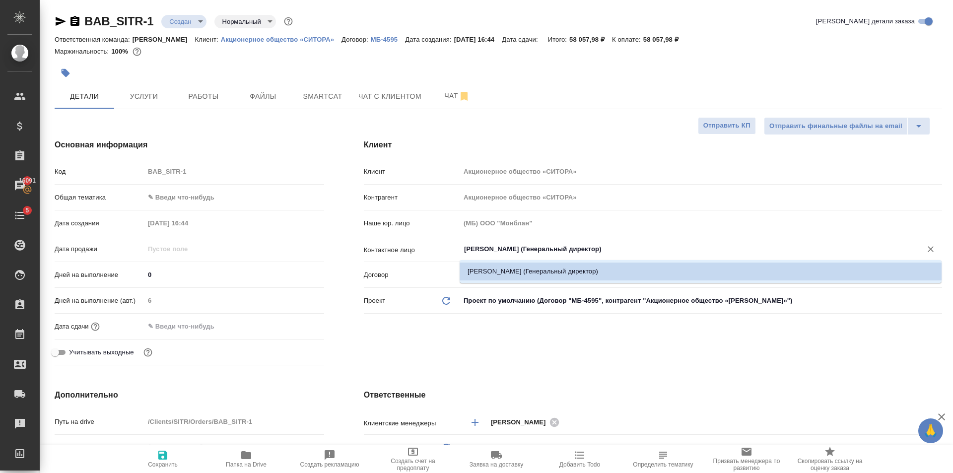
click at [612, 140] on h4 "Клиент" at bounding box center [653, 145] width 579 height 12
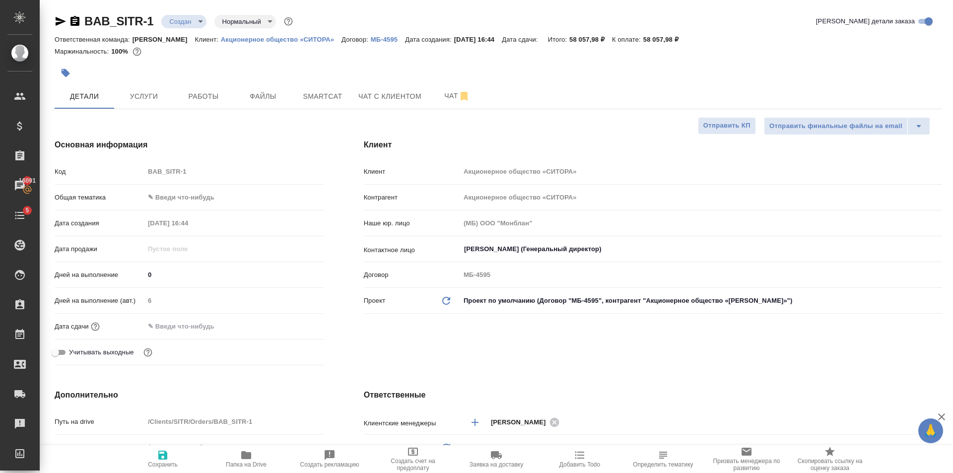
type textarea "x"
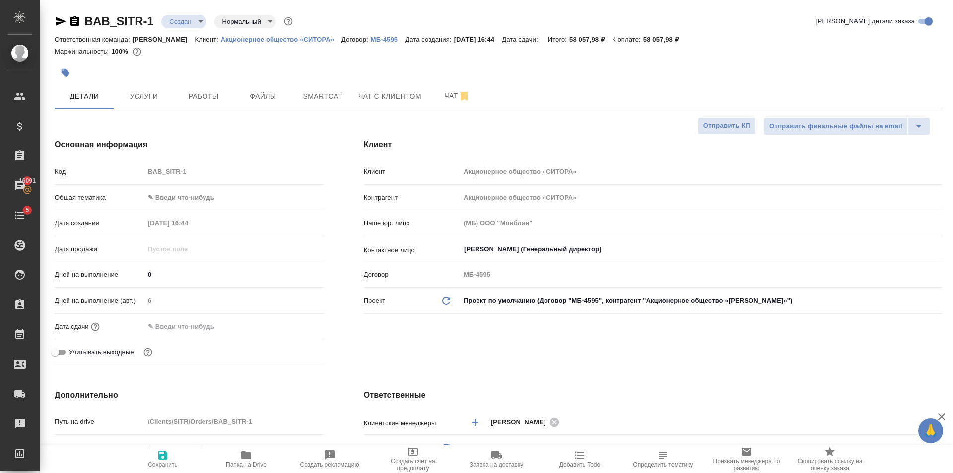
type textarea "x"
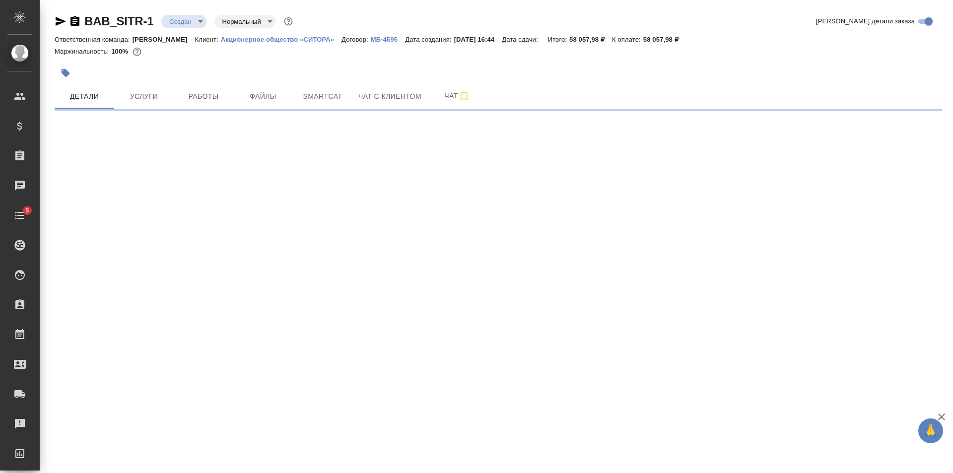
select select "RU"
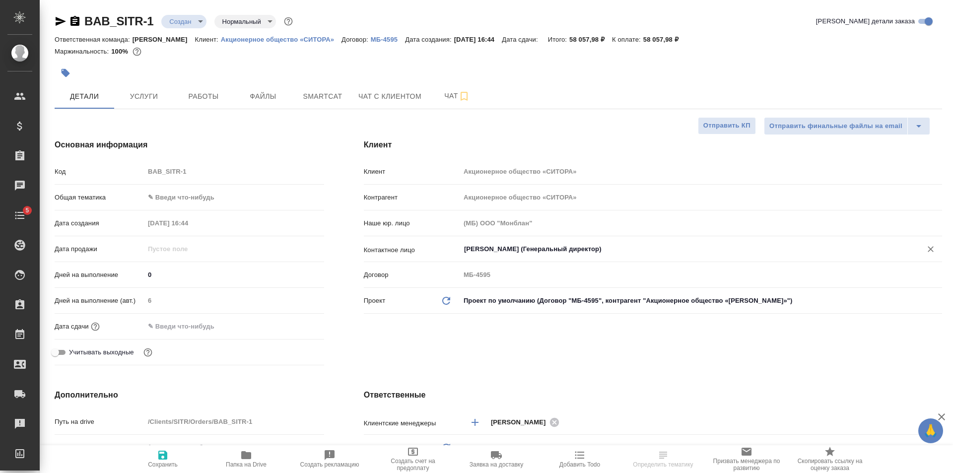
type textarea "x"
click at [598, 254] on input "[PERSON_NAME] (Генеральный директор)" at bounding box center [684, 249] width 443 height 12
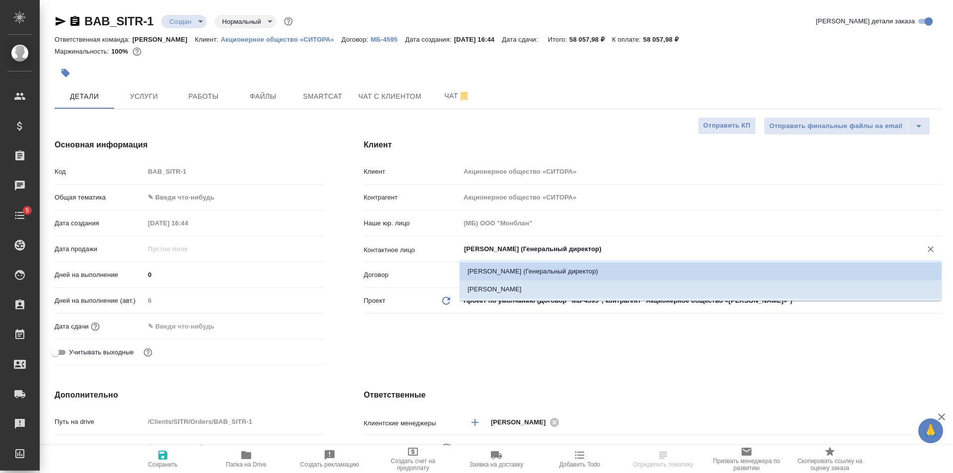
click at [519, 293] on li "[PERSON_NAME]" at bounding box center [701, 290] width 482 height 18
type input "[PERSON_NAME]"
type textarea "x"
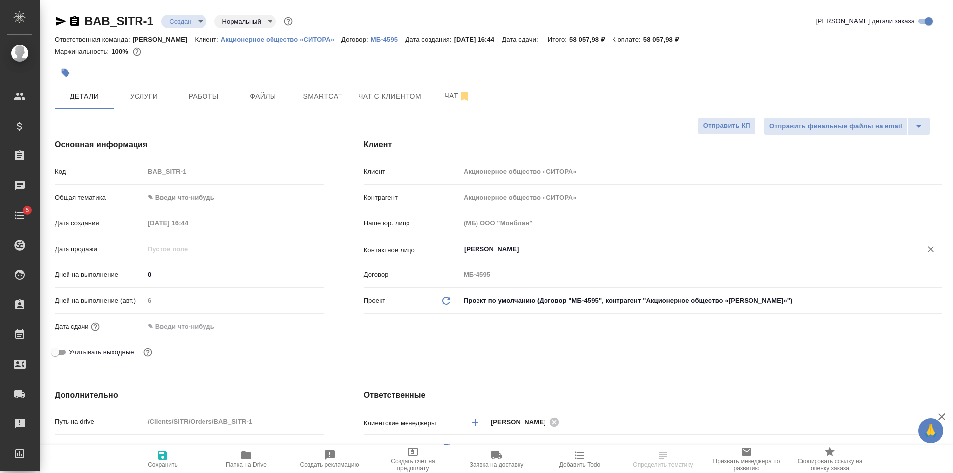
click at [173, 462] on span "Сохранить" at bounding box center [163, 464] width 30 height 7
type textarea "x"
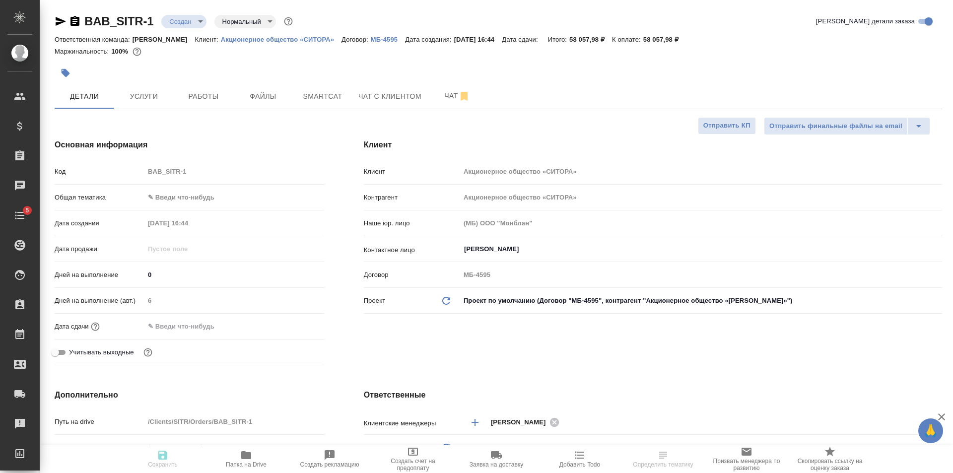
type textarea "x"
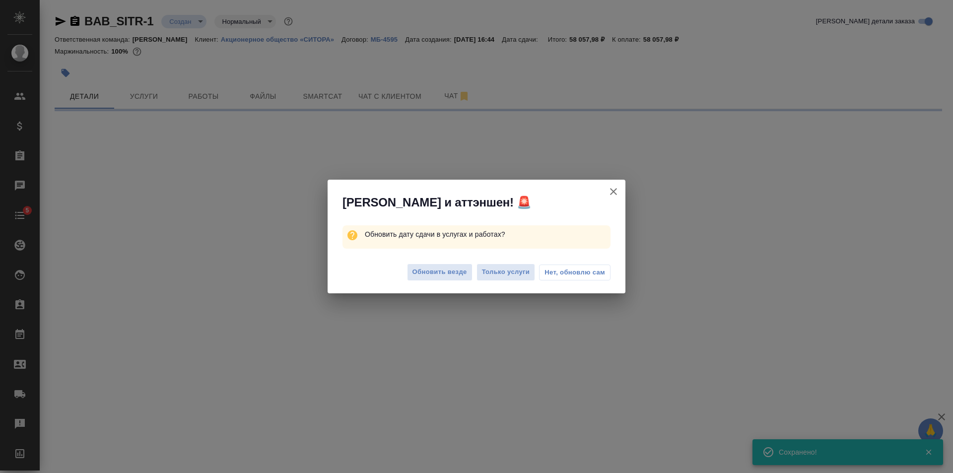
select select "RU"
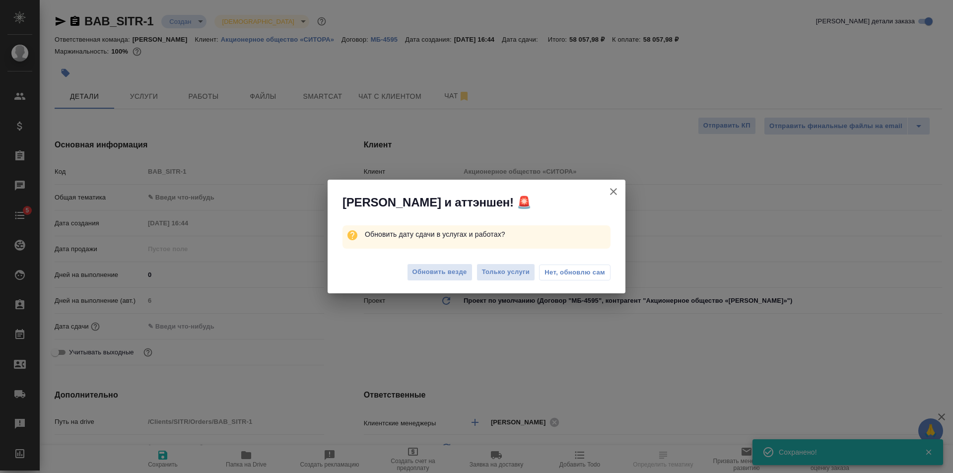
type input "holyTrinity"
type textarea "x"
click at [433, 271] on span "Обновить везде" at bounding box center [440, 272] width 55 height 11
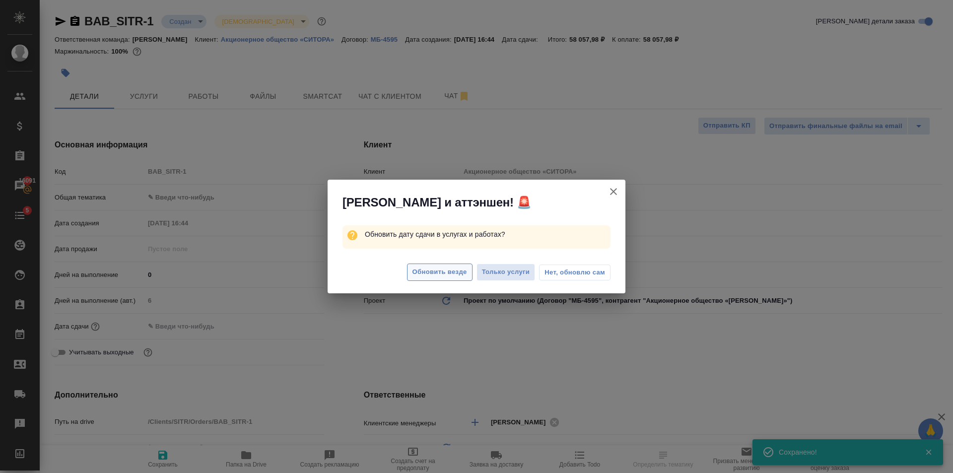
type textarea "x"
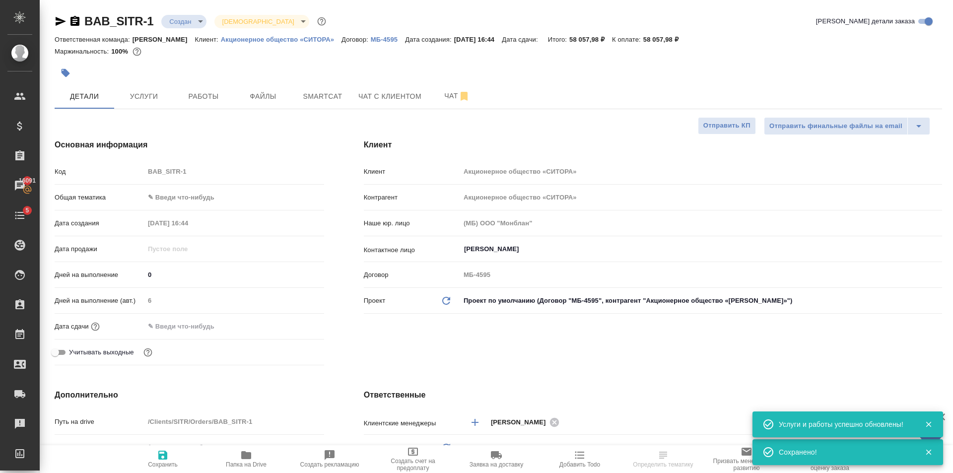
select select "RU"
type textarea "x"
click at [211, 200] on body "🙏 .cls-1 fill:#fff; AWATERA [PERSON_NAME] Клиенты Спецификации Заказы 16091 Чат…" at bounding box center [476, 236] width 953 height 473
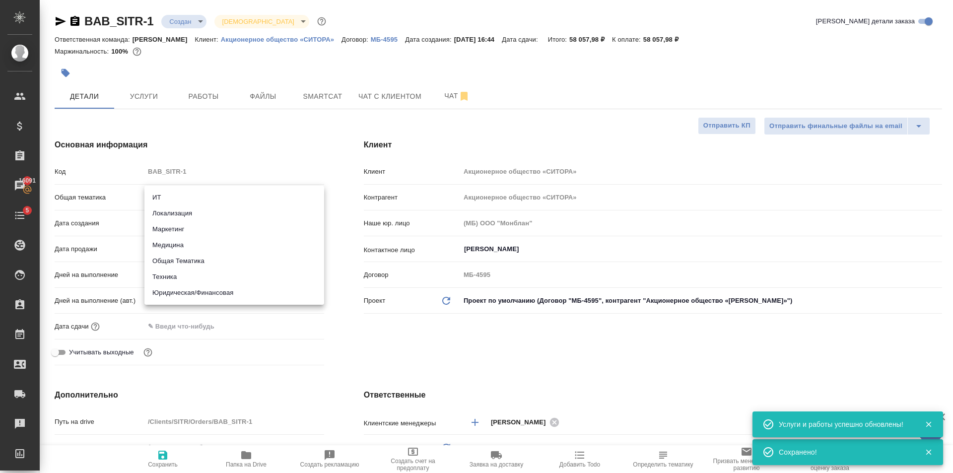
click at [239, 299] on li "Юридическая/Финансовая" at bounding box center [235, 293] width 180 height 16
type input "yr-fn"
type textarea "x"
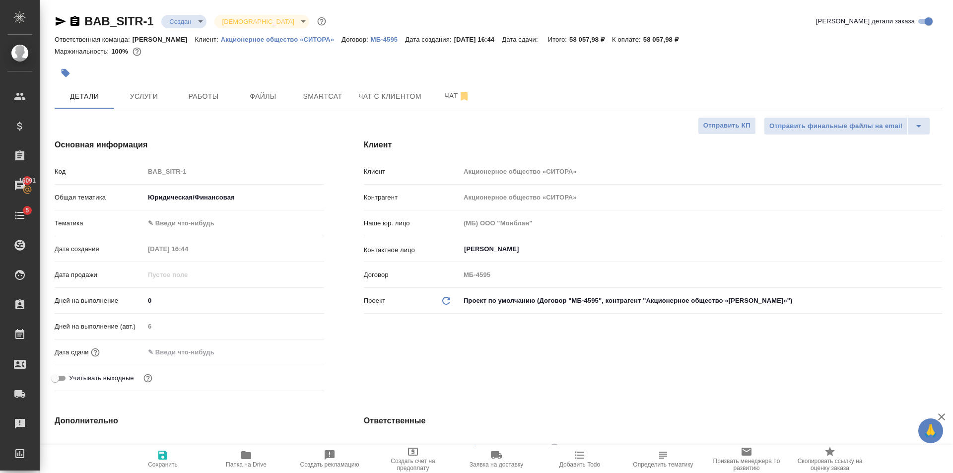
click at [230, 222] on body "🙏 .cls-1 fill:#fff; AWATERA [PERSON_NAME] Клиенты Спецификации Заказы 16091 Чат…" at bounding box center [476, 236] width 953 height 473
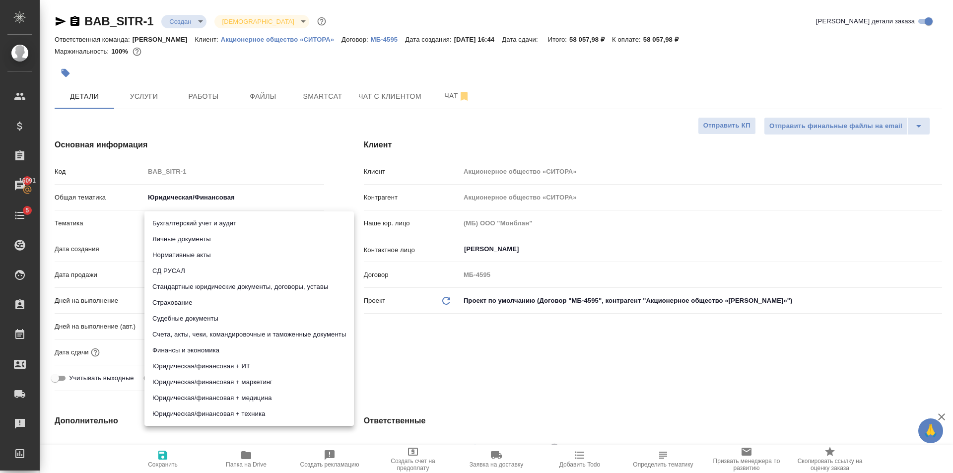
click at [242, 282] on li "Стандартные юридические документы, договоры, уставы" at bounding box center [250, 287] width 210 height 16
type textarea "x"
type input "5f647205b73bc97568ca66bf"
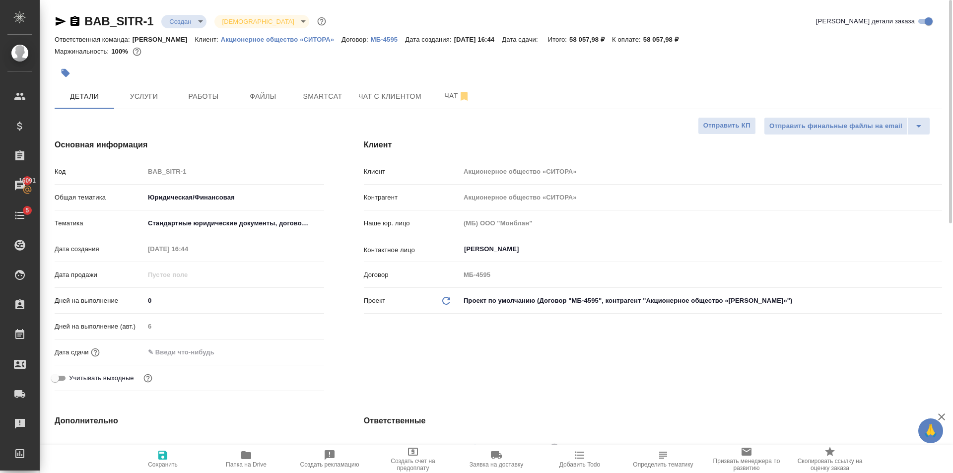
click at [155, 459] on span "Сохранить" at bounding box center [163, 458] width 72 height 19
type textarea "x"
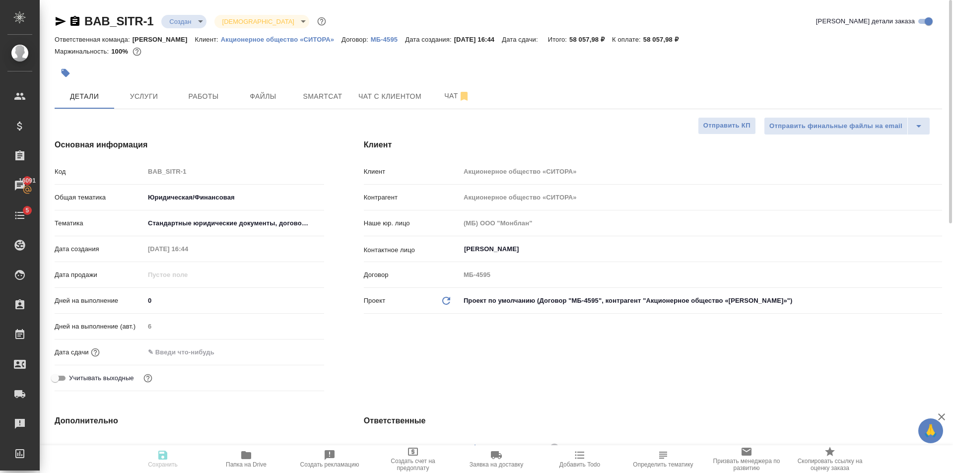
type textarea "x"
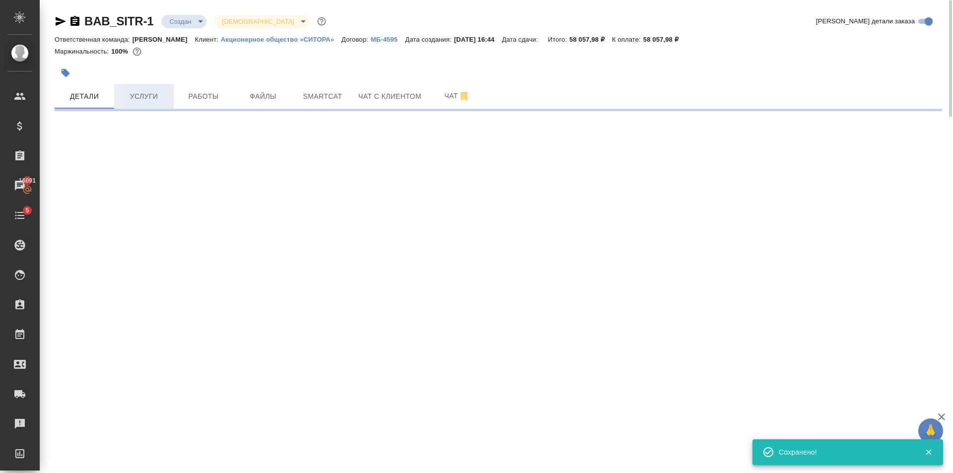
click at [161, 101] on span "Услуги" at bounding box center [144, 96] width 48 height 12
select select "RU"
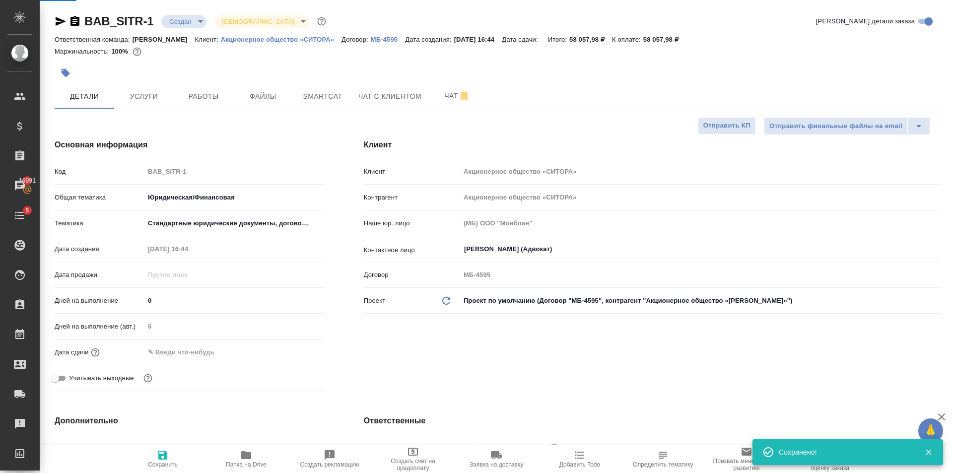
type textarea "x"
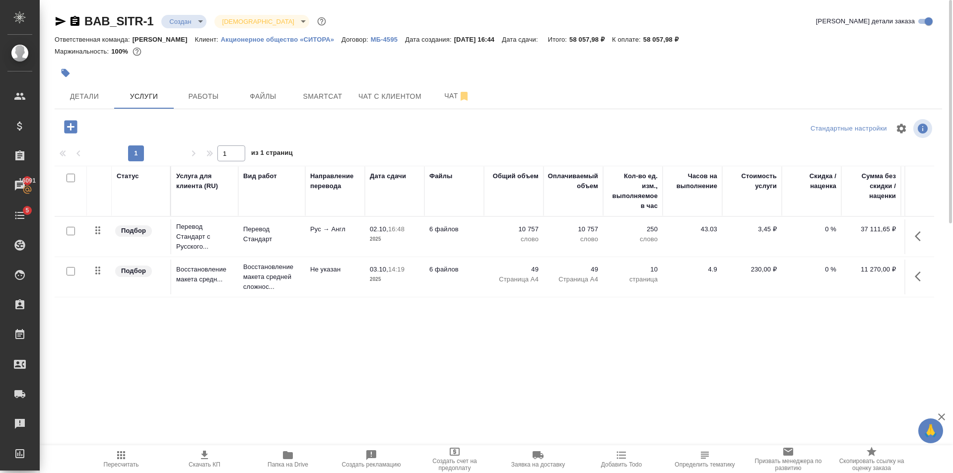
click at [210, 453] on icon "button" at bounding box center [205, 455] width 12 height 12
click at [451, 459] on span "Создать счет на предоплату" at bounding box center [455, 465] width 72 height 14
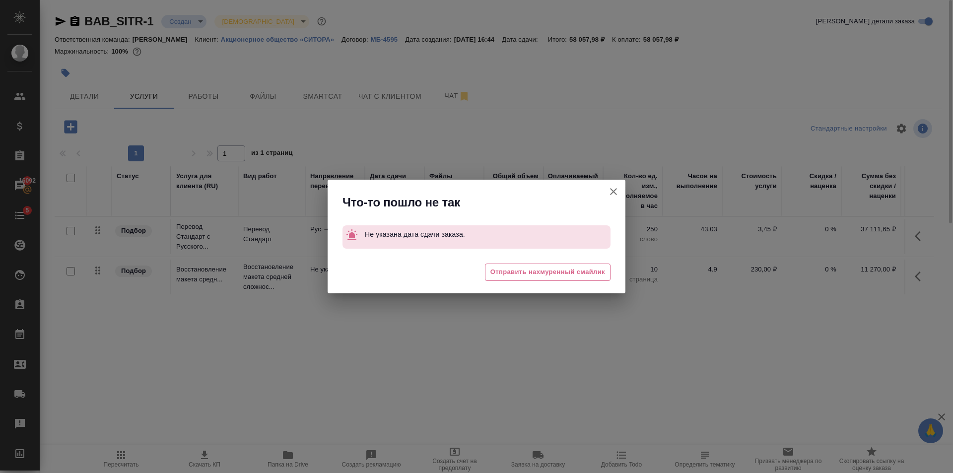
drag, startPoint x: 616, startPoint y: 191, endPoint x: 535, endPoint y: 182, distance: 80.9
click at [615, 191] on icon "button" at bounding box center [614, 192] width 12 height 12
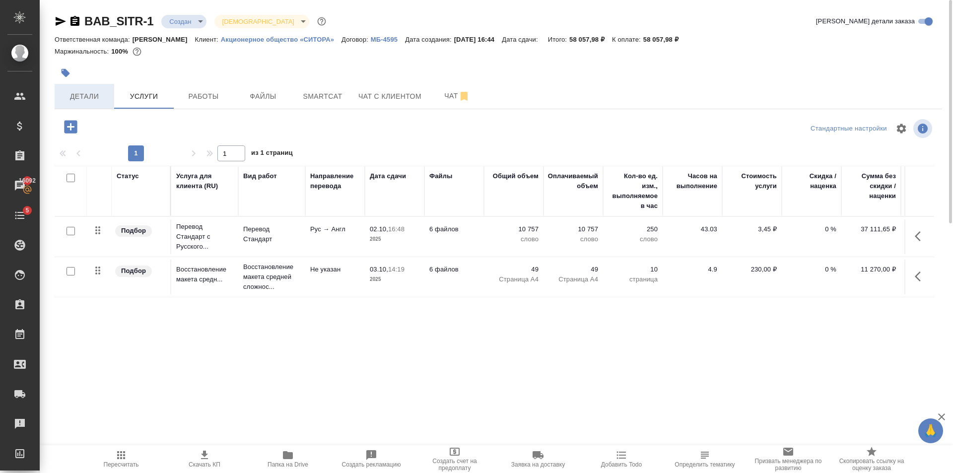
click at [105, 100] on span "Детали" at bounding box center [85, 96] width 48 height 12
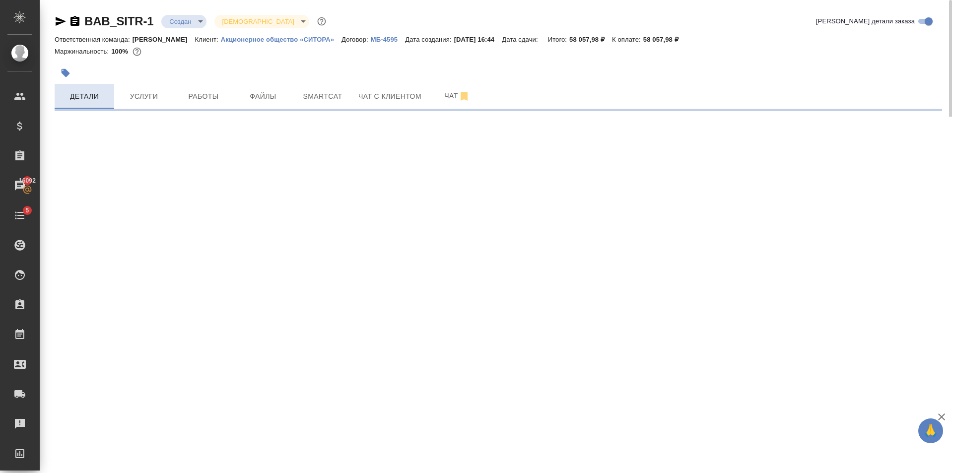
select select "RU"
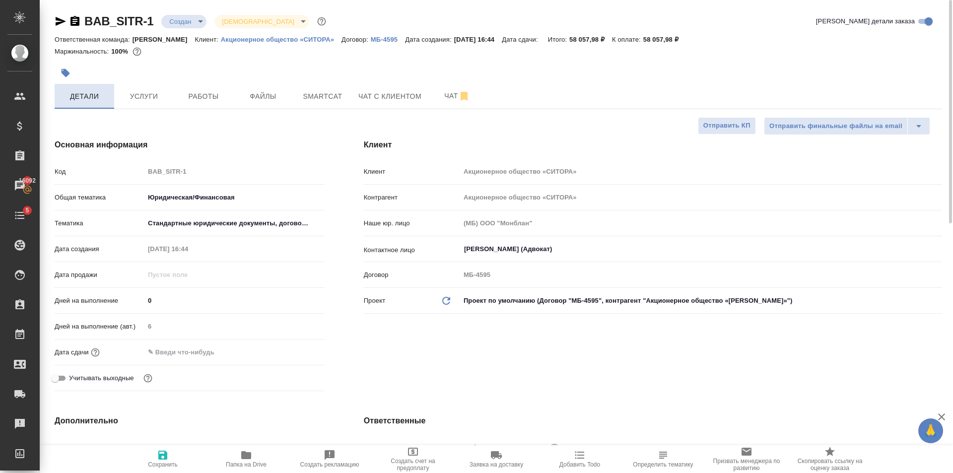
type textarea "x"
click at [218, 359] on input "text" at bounding box center [188, 352] width 87 height 14
click at [288, 350] on div at bounding box center [235, 352] width 180 height 15
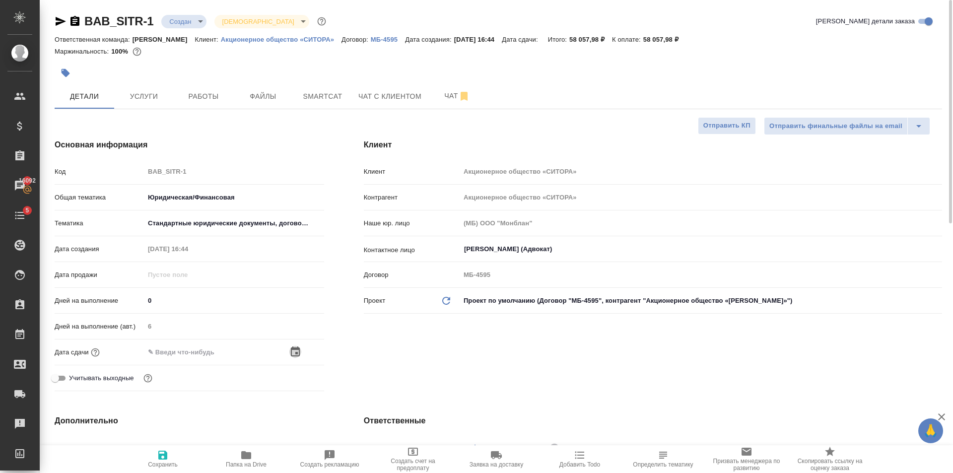
click at [294, 350] on icon "button" at bounding box center [296, 352] width 12 height 12
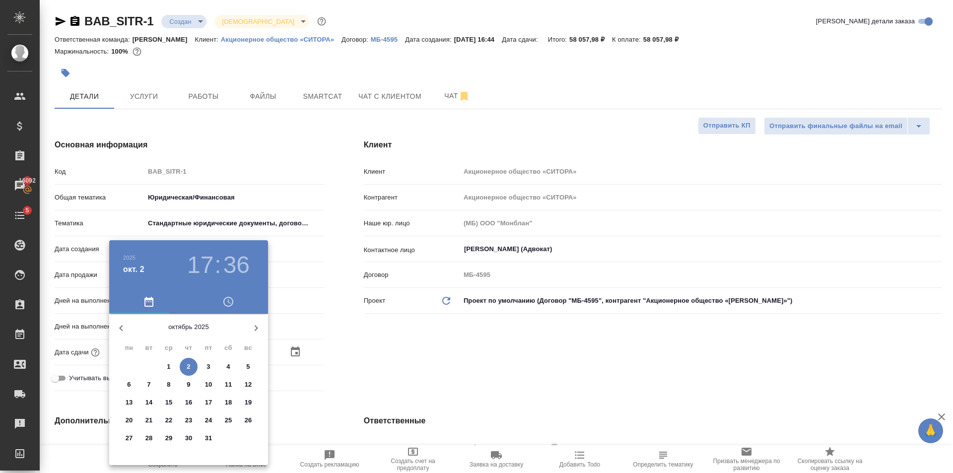
click at [188, 387] on p "9" at bounding box center [188, 385] width 3 height 10
type input "[DATE] 17:36"
type textarea "x"
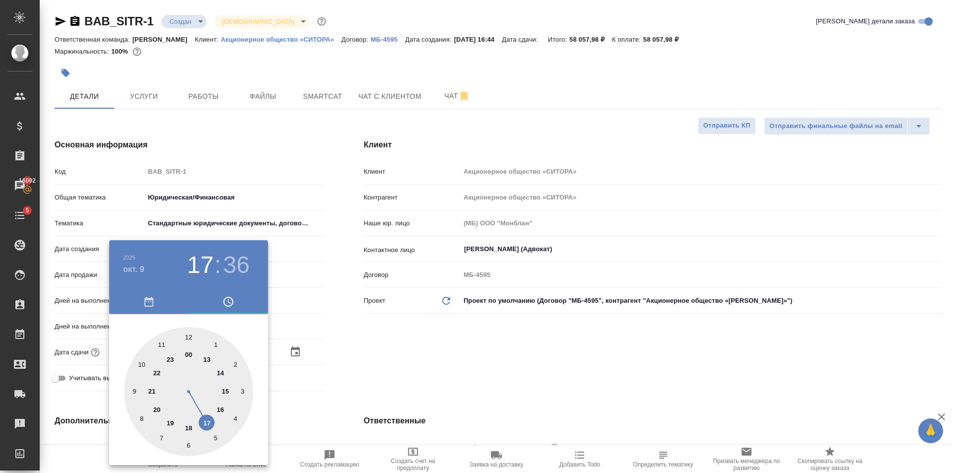
click at [186, 337] on div at bounding box center [188, 391] width 129 height 129
type input "[DATE] 12:36"
type textarea "x"
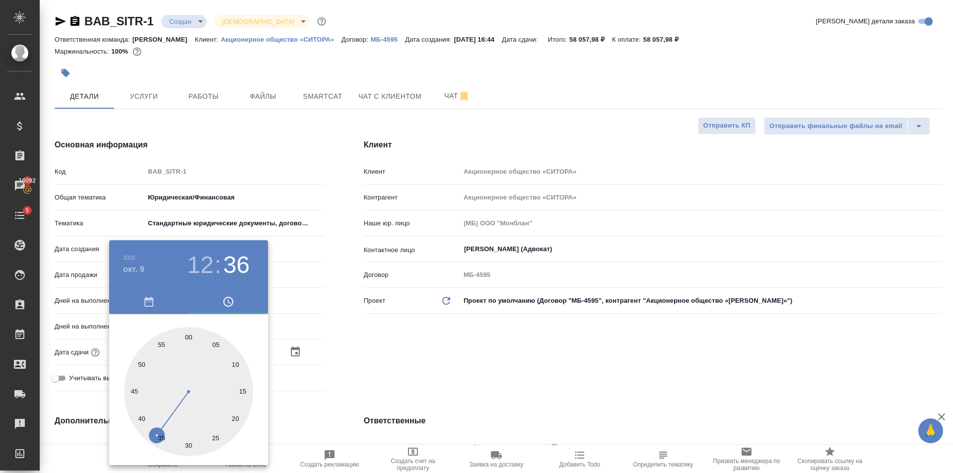
click at [186, 337] on div at bounding box center [188, 391] width 129 height 129
type input "[DATE] 12:00"
type textarea "x"
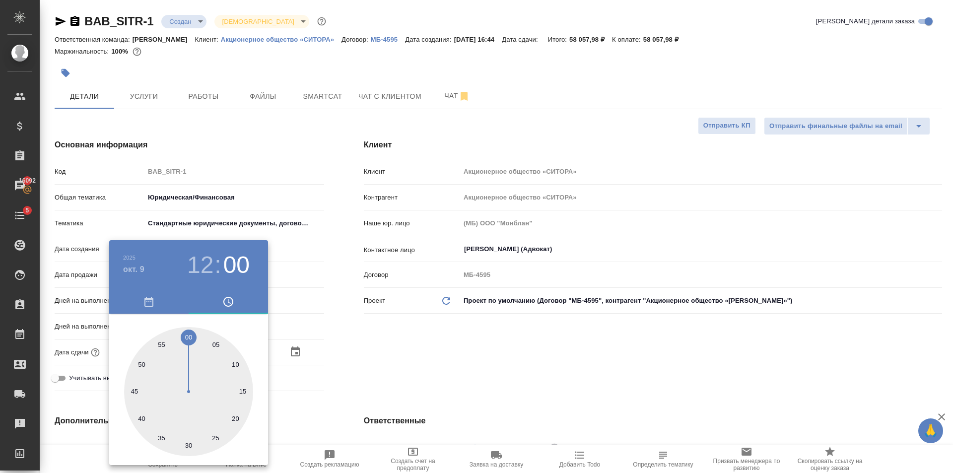
click at [187, 338] on div at bounding box center [188, 391] width 129 height 129
type textarea "x"
drag, startPoint x: 368, startPoint y: 336, endPoint x: 281, endPoint y: 385, distance: 100.1
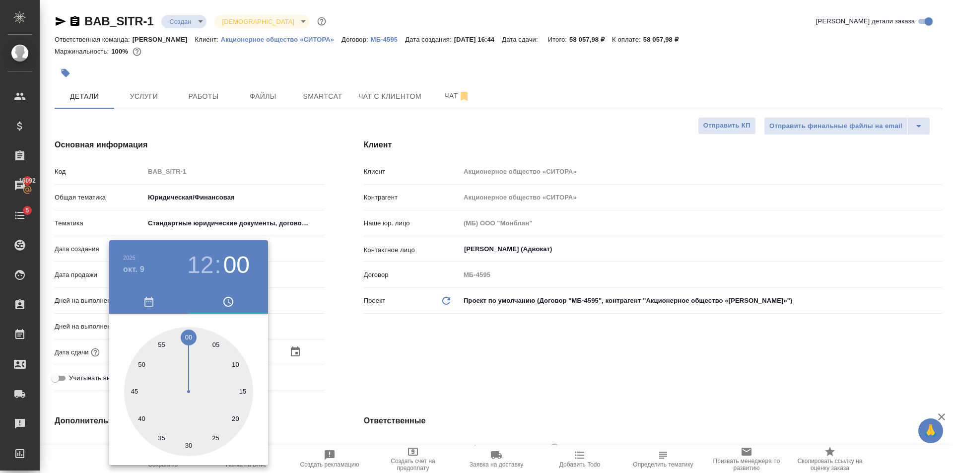
click at [358, 342] on div at bounding box center [476, 236] width 953 height 473
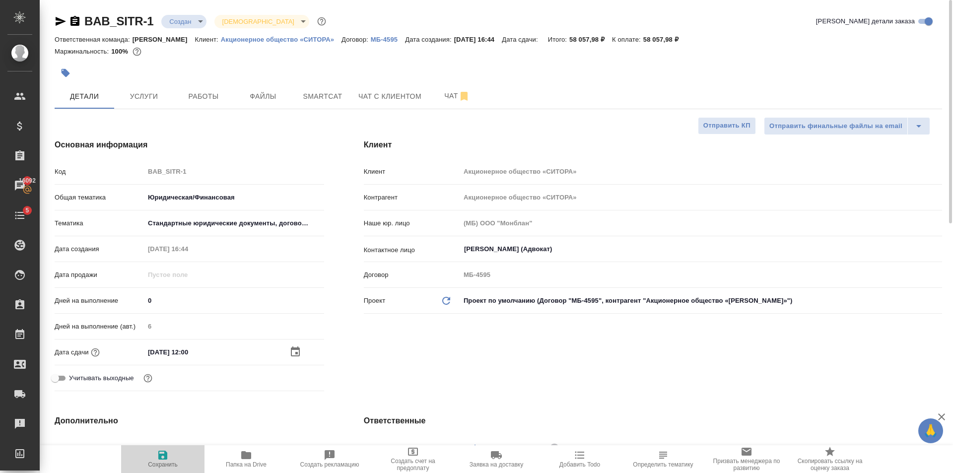
click at [162, 456] on icon "button" at bounding box center [163, 455] width 12 height 12
type textarea "x"
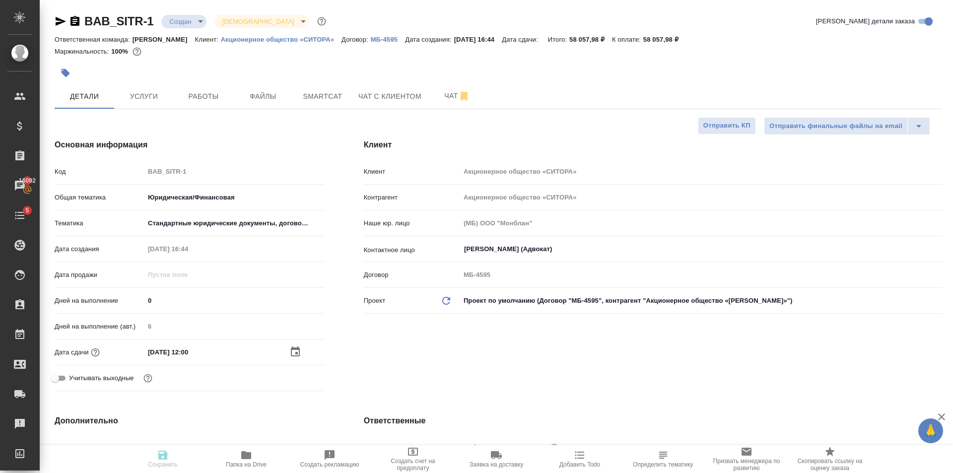
type textarea "x"
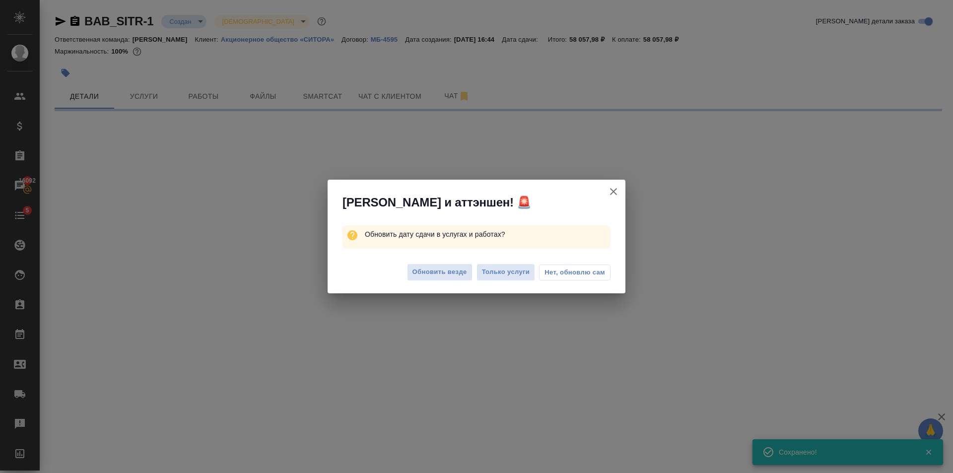
click at [430, 263] on div "Обновить везде Только услуги Нет, обновлю сам" at bounding box center [477, 274] width 298 height 40
select select "RU"
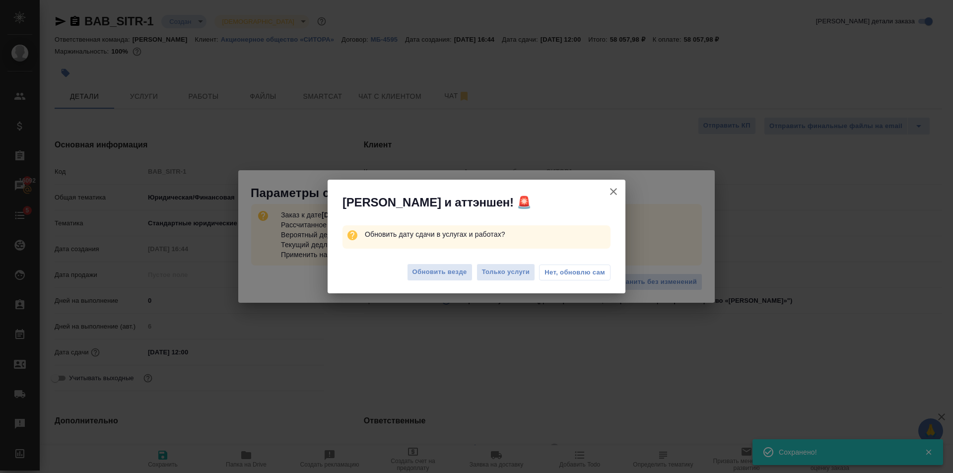
type textarea "x"
click at [454, 274] on span "Обновить везде" at bounding box center [440, 272] width 55 height 11
type textarea "x"
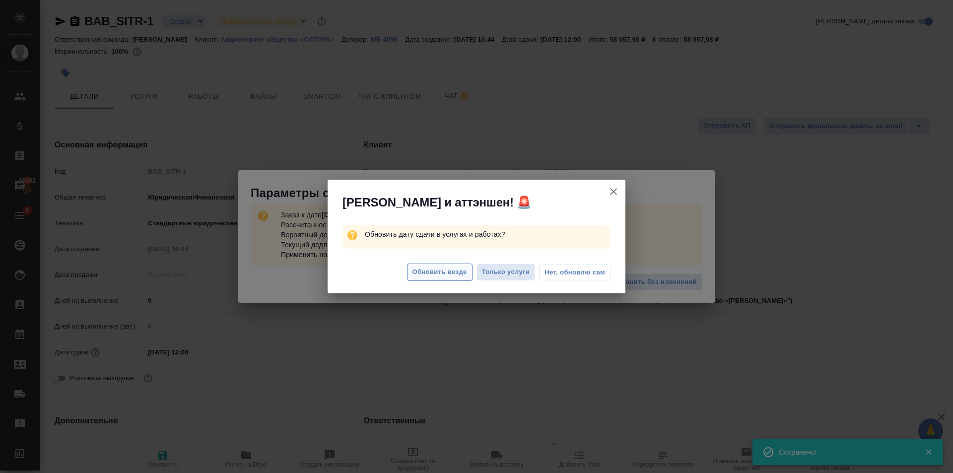
type textarea "x"
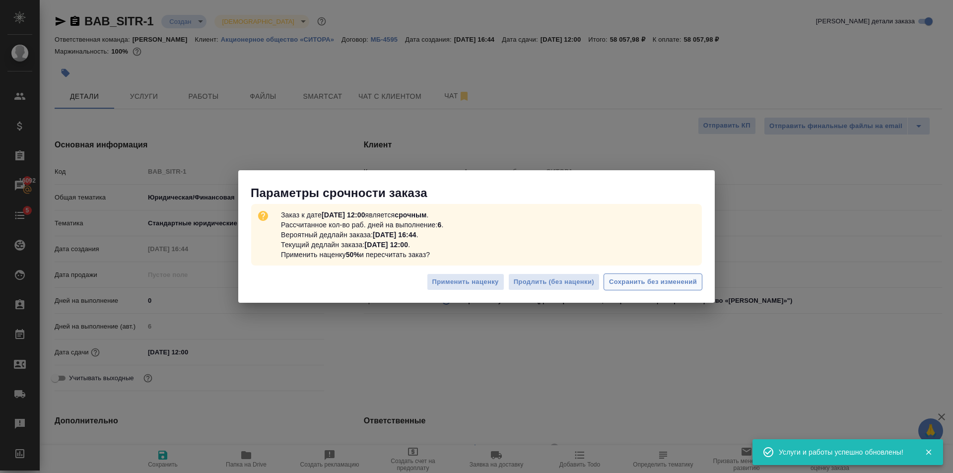
click at [667, 280] on span "Сохранить без изменений" at bounding box center [653, 282] width 88 height 11
type textarea "x"
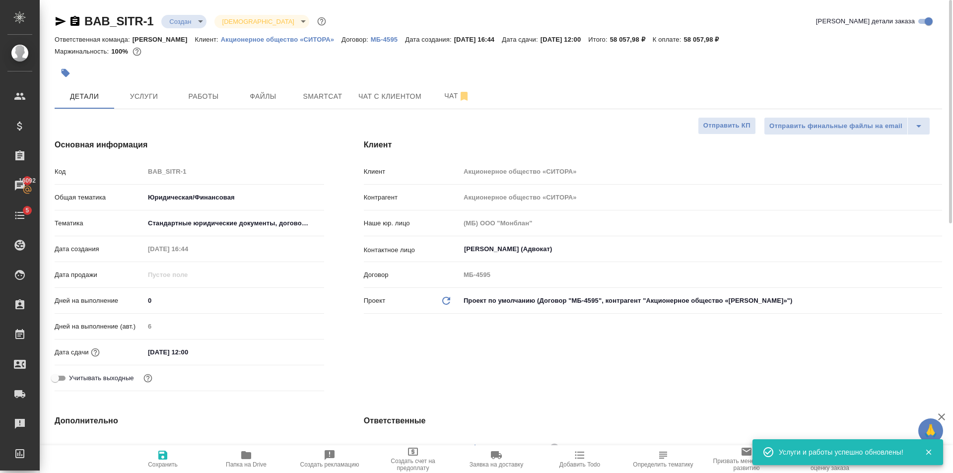
type textarea "x"
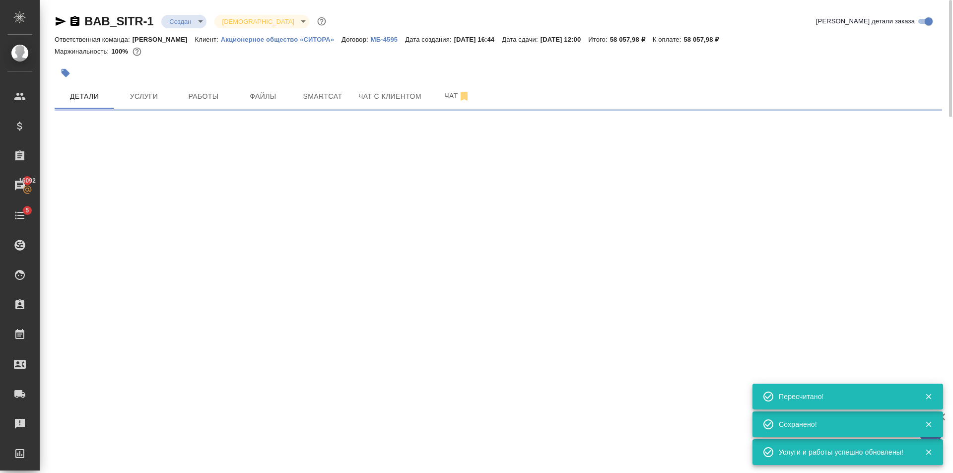
type input "urgent"
select select "RU"
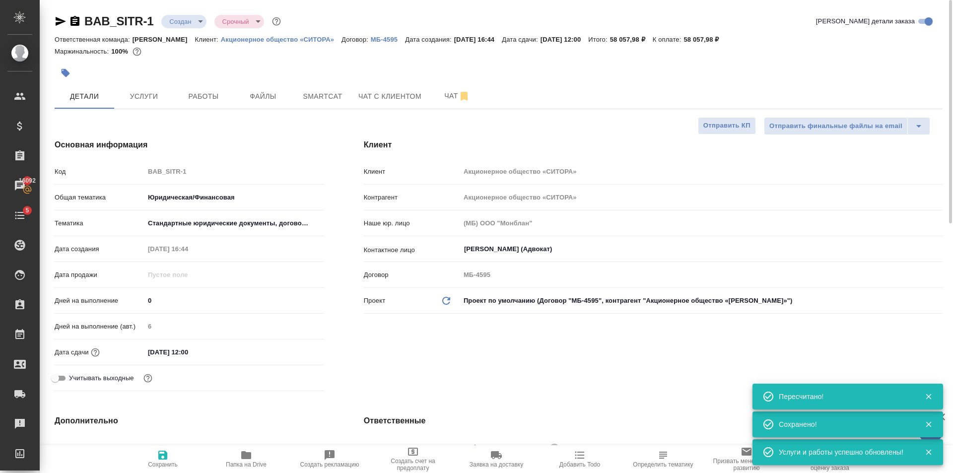
type textarea "x"
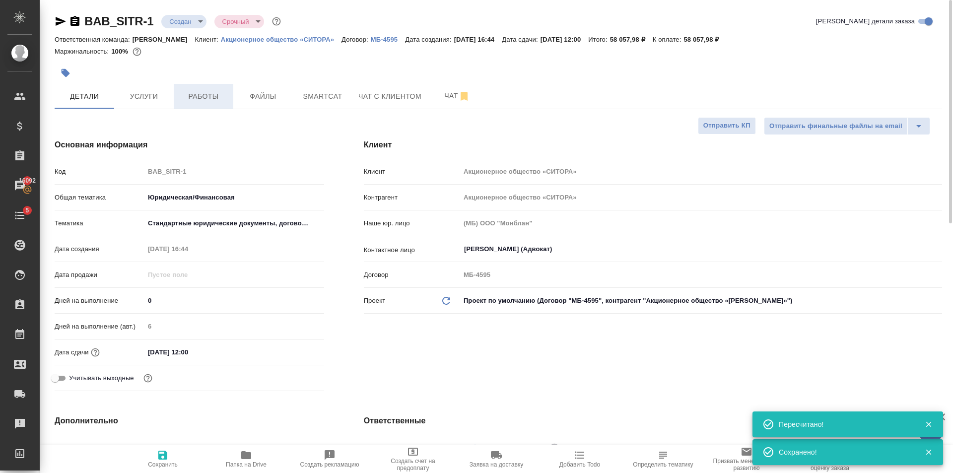
click at [217, 89] on button "Работы" at bounding box center [204, 96] width 60 height 25
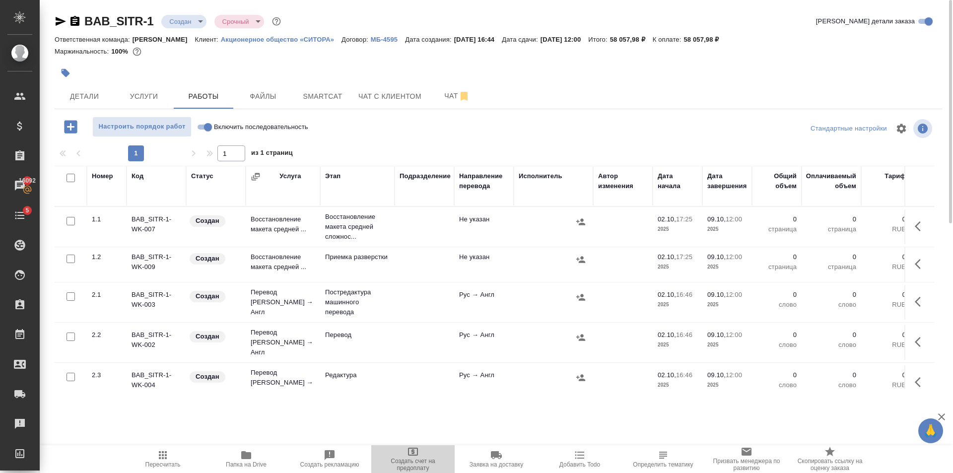
click at [425, 463] on span "Создать счет на предоплату" at bounding box center [413, 465] width 72 height 14
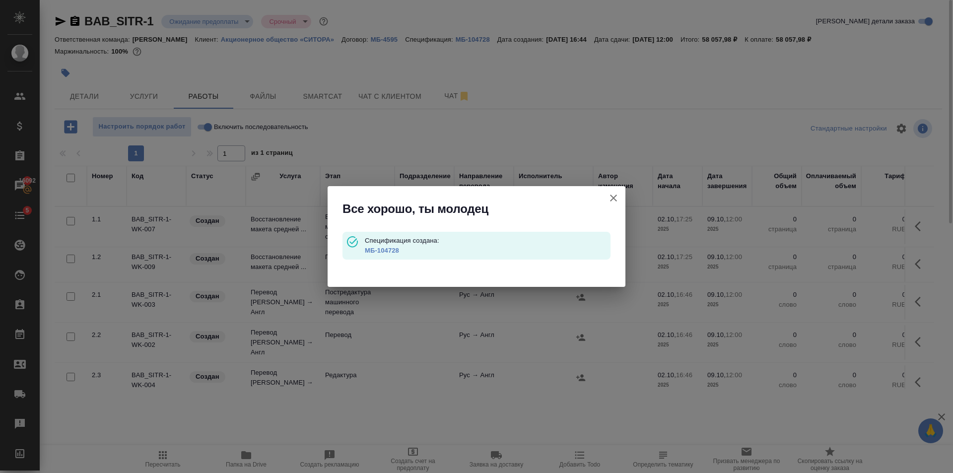
type input "waitingForPrepayment"
click at [388, 249] on link "МБ-104728" at bounding box center [382, 250] width 34 height 7
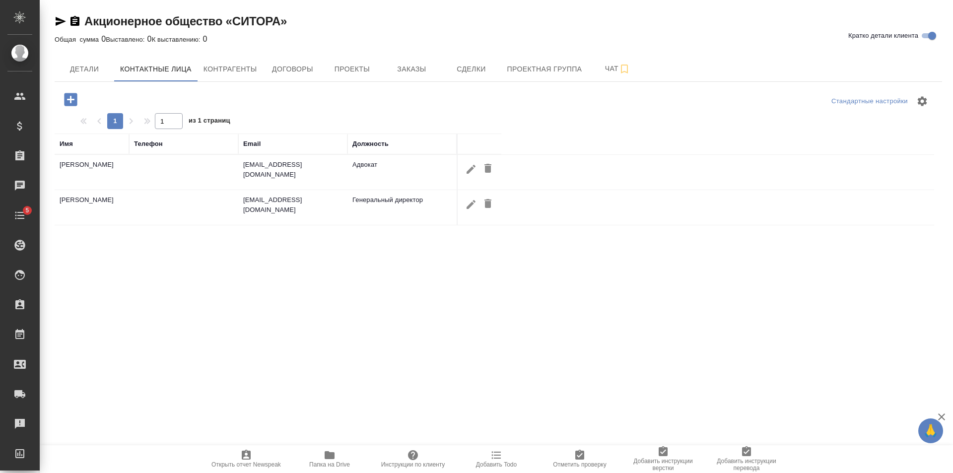
select select "RU"
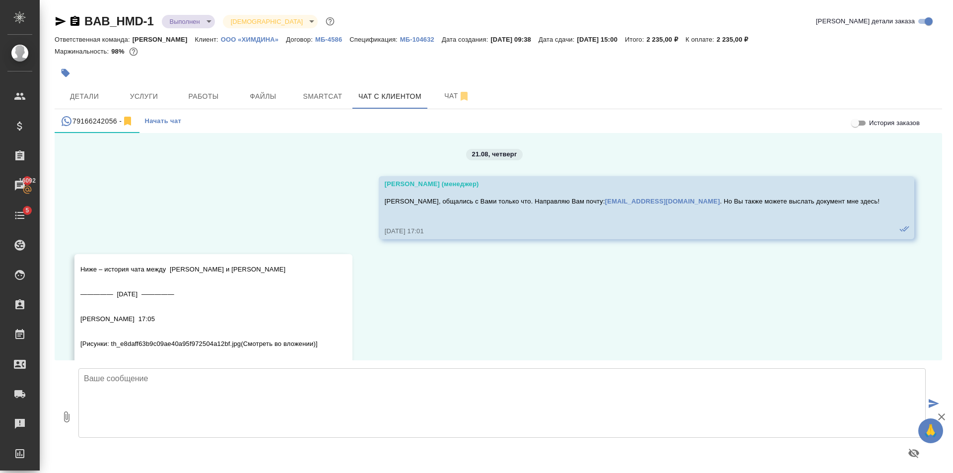
scroll to position [7620, 0]
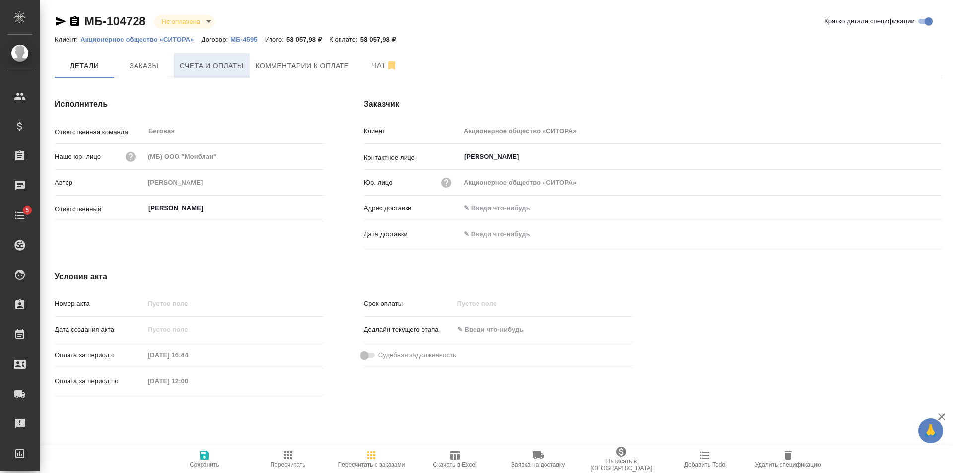
click at [214, 71] on span "Счета и оплаты" at bounding box center [212, 66] width 64 height 12
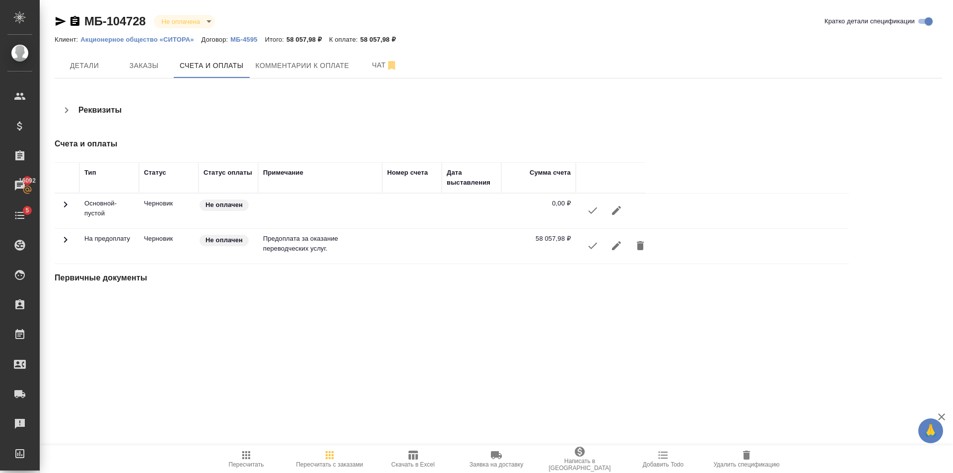
click at [594, 247] on icon "button" at bounding box center [593, 246] width 12 height 12
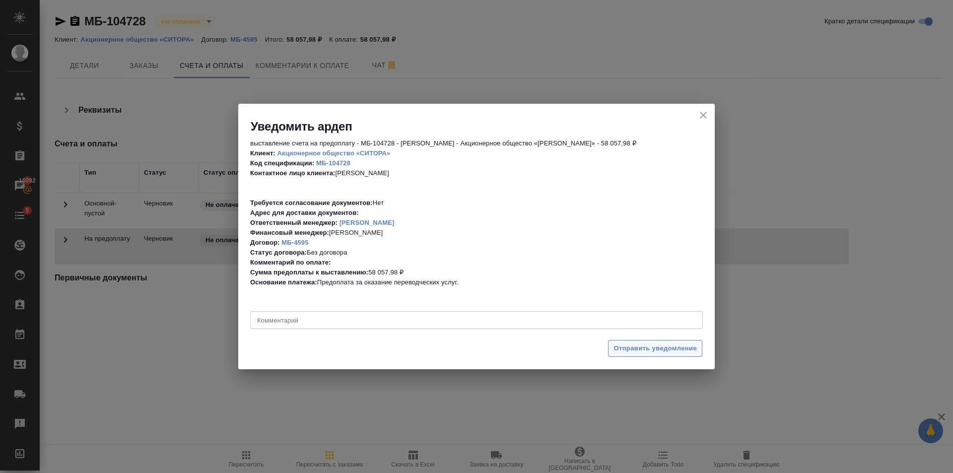
click at [636, 356] on button "Отправить уведомление" at bounding box center [655, 348] width 94 height 17
